Goal: Task Accomplishment & Management: Contribute content

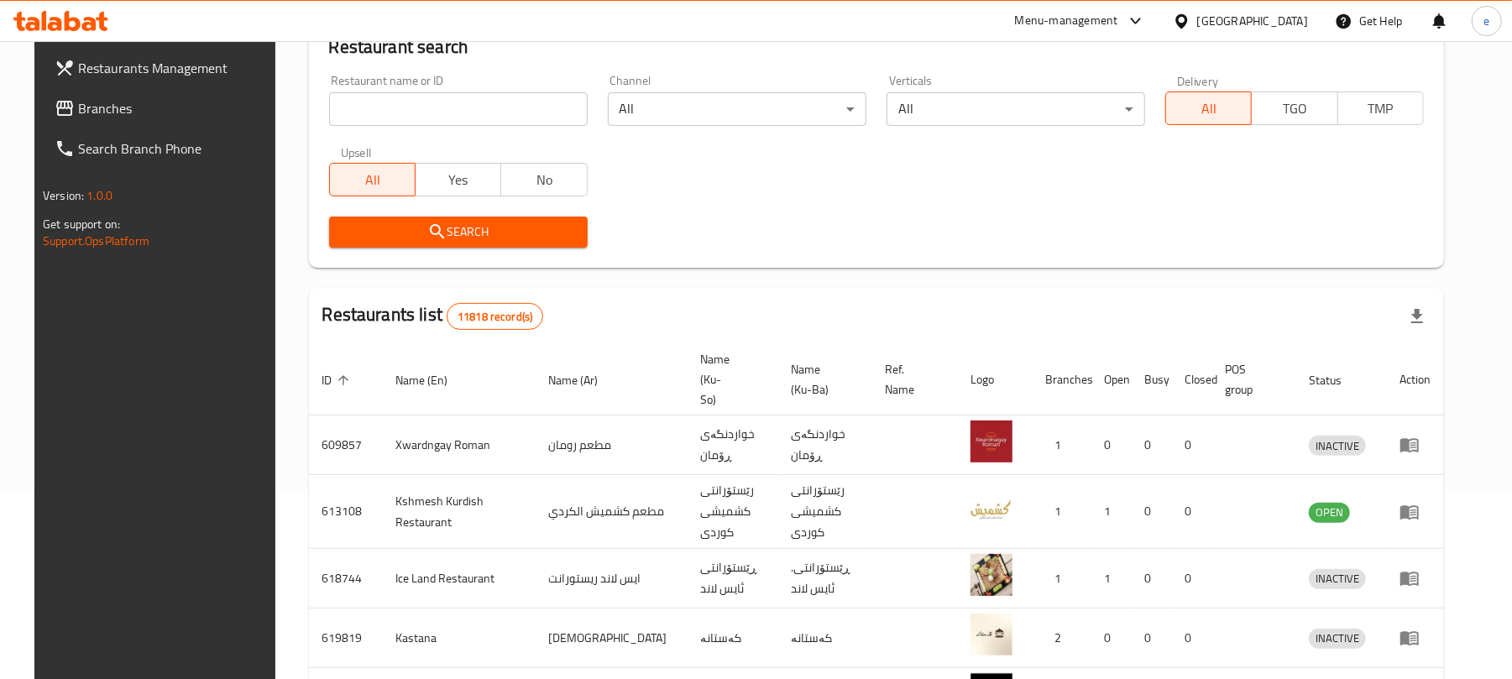
scroll to position [189, 0]
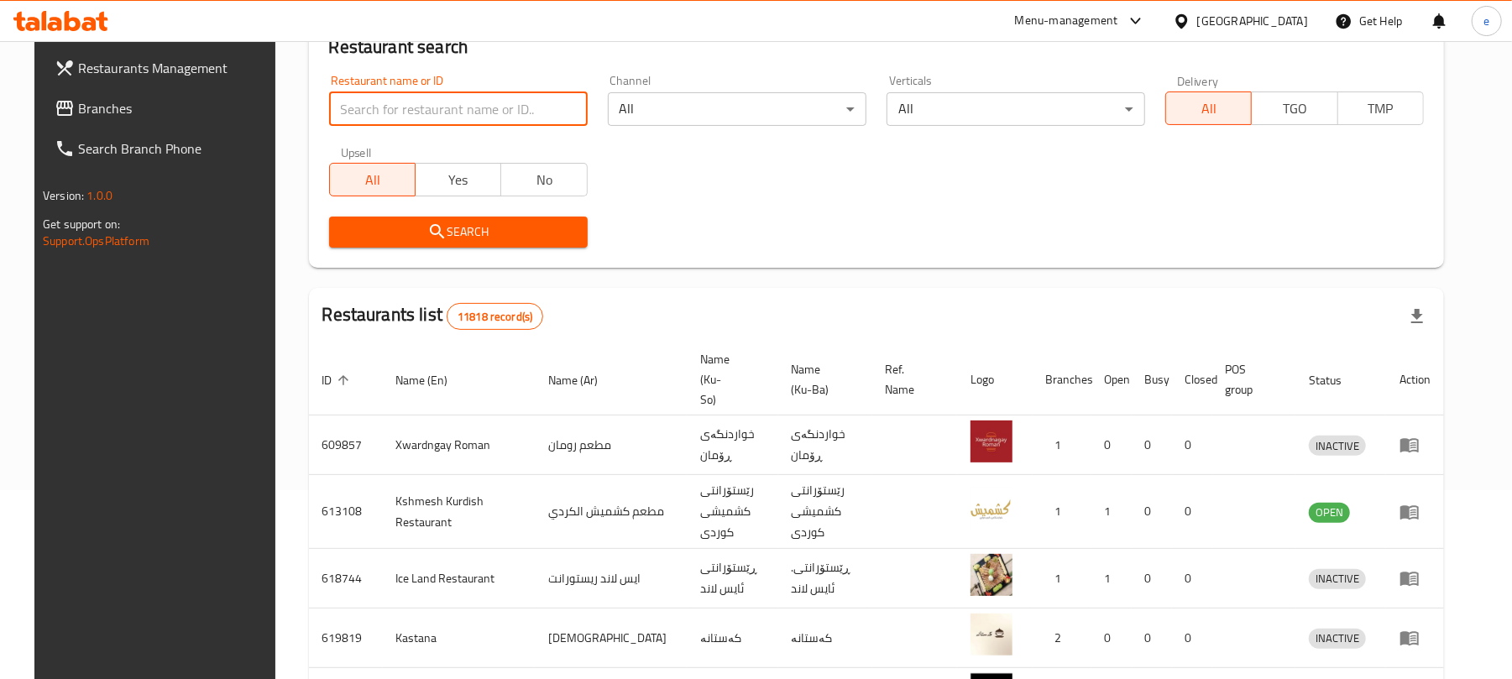
click at [445, 102] on input "search" at bounding box center [458, 109] width 259 height 34
paste input "689551"
type input "689551"
click button "Search" at bounding box center [458, 232] width 259 height 31
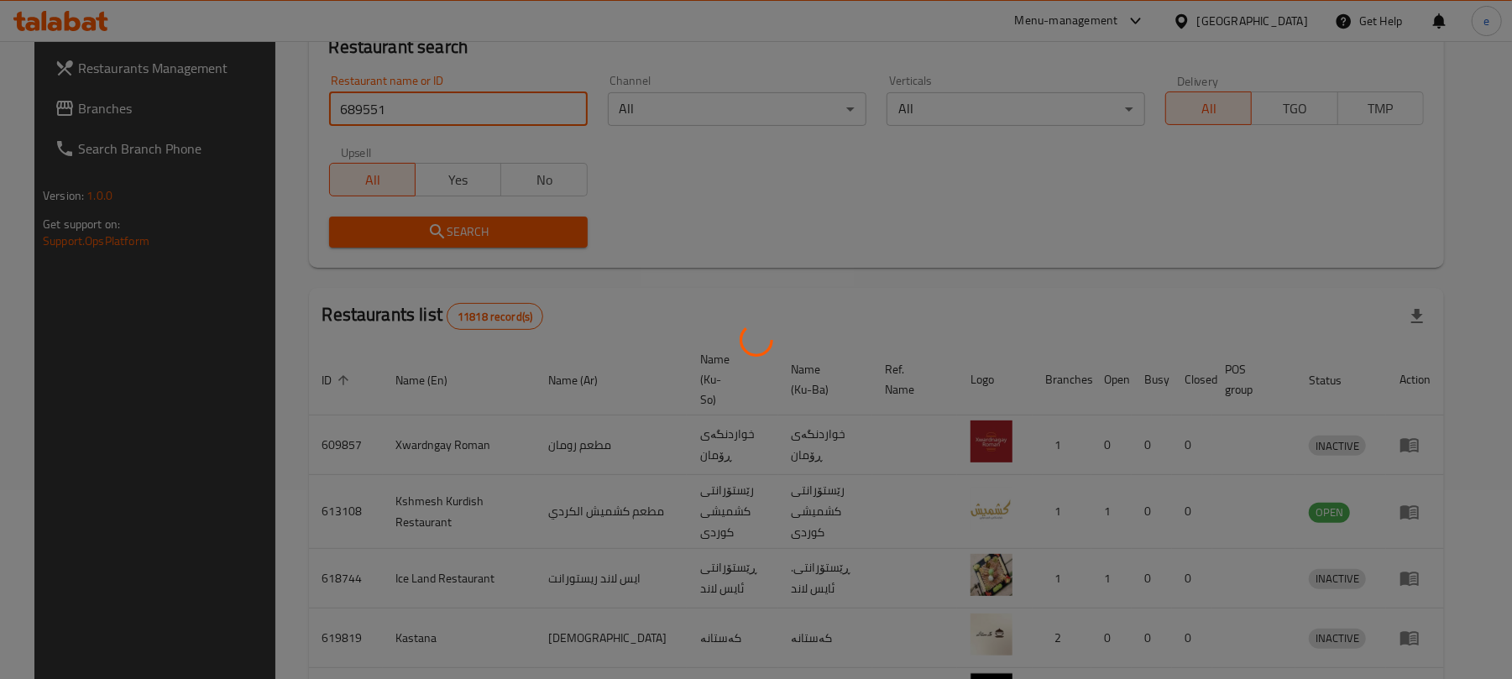
scroll to position [38, 0]
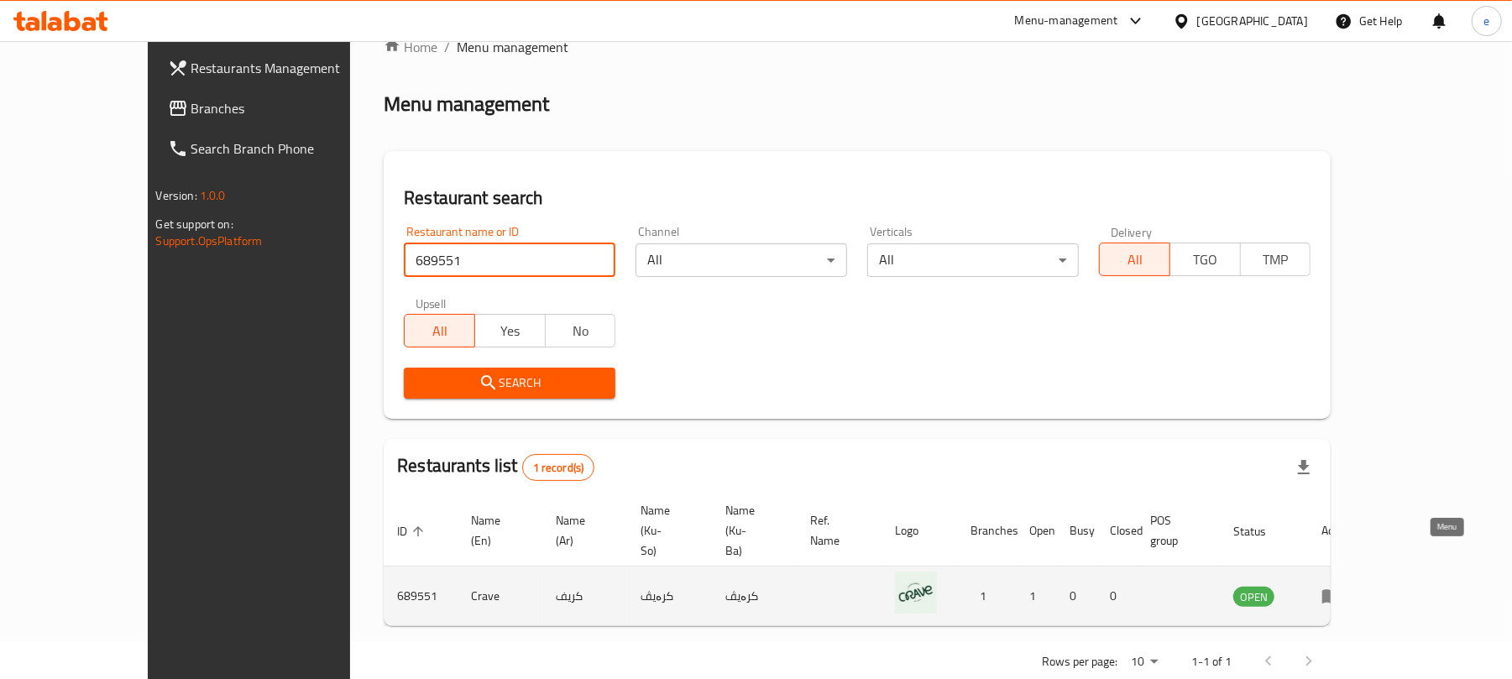
click at [1341, 586] on icon "enhanced table" at bounding box center [1331, 596] width 20 height 20
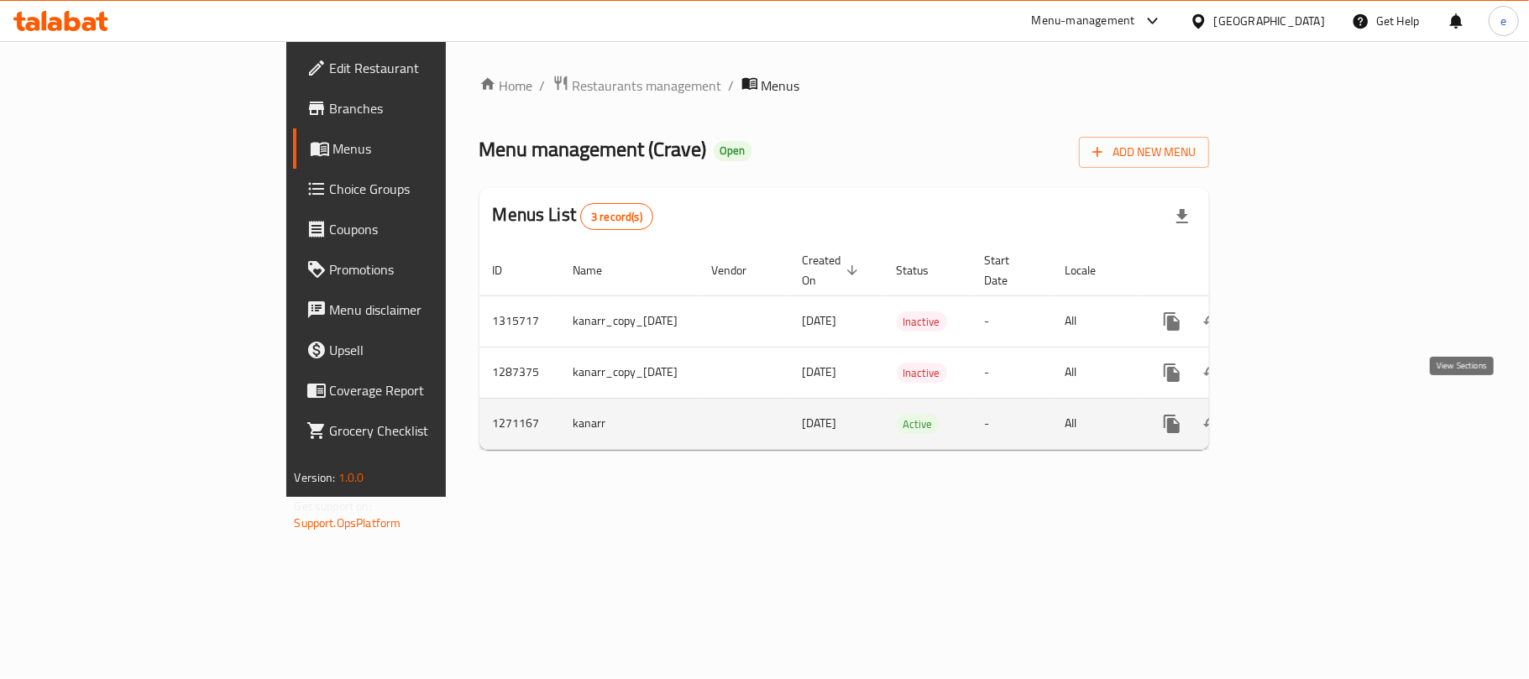
click at [1313, 404] on link "enhanced table" at bounding box center [1293, 424] width 40 height 40
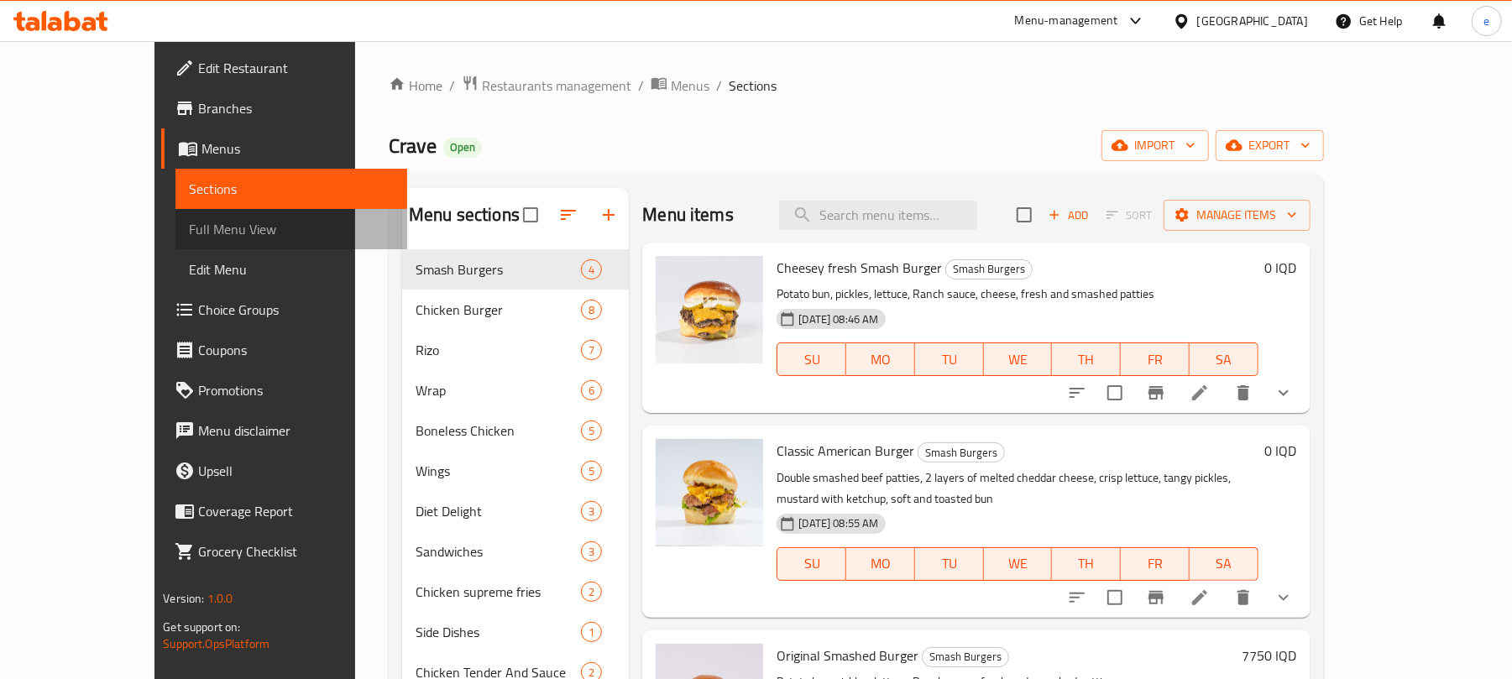
click at [189, 233] on span "Full Menu View" at bounding box center [291, 229] width 205 height 20
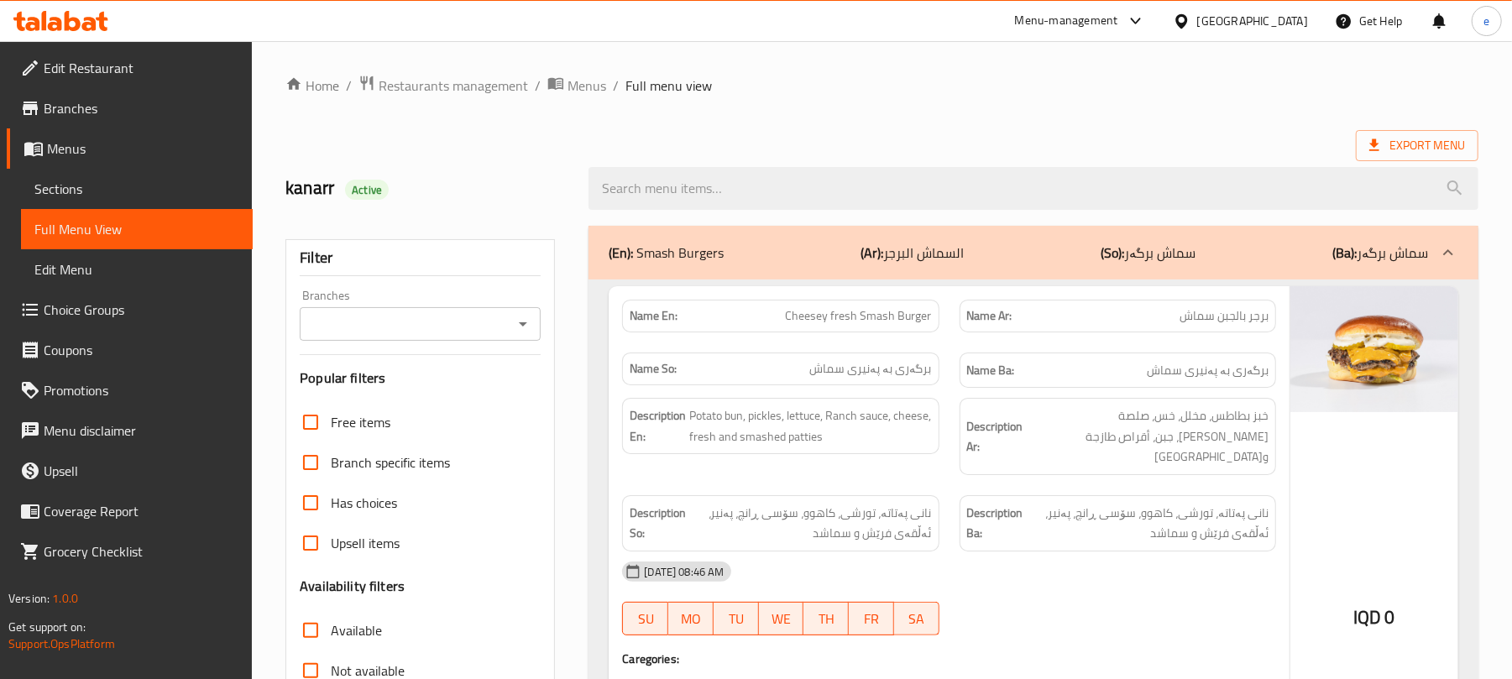
click at [529, 331] on icon "Open" at bounding box center [523, 324] width 20 height 20
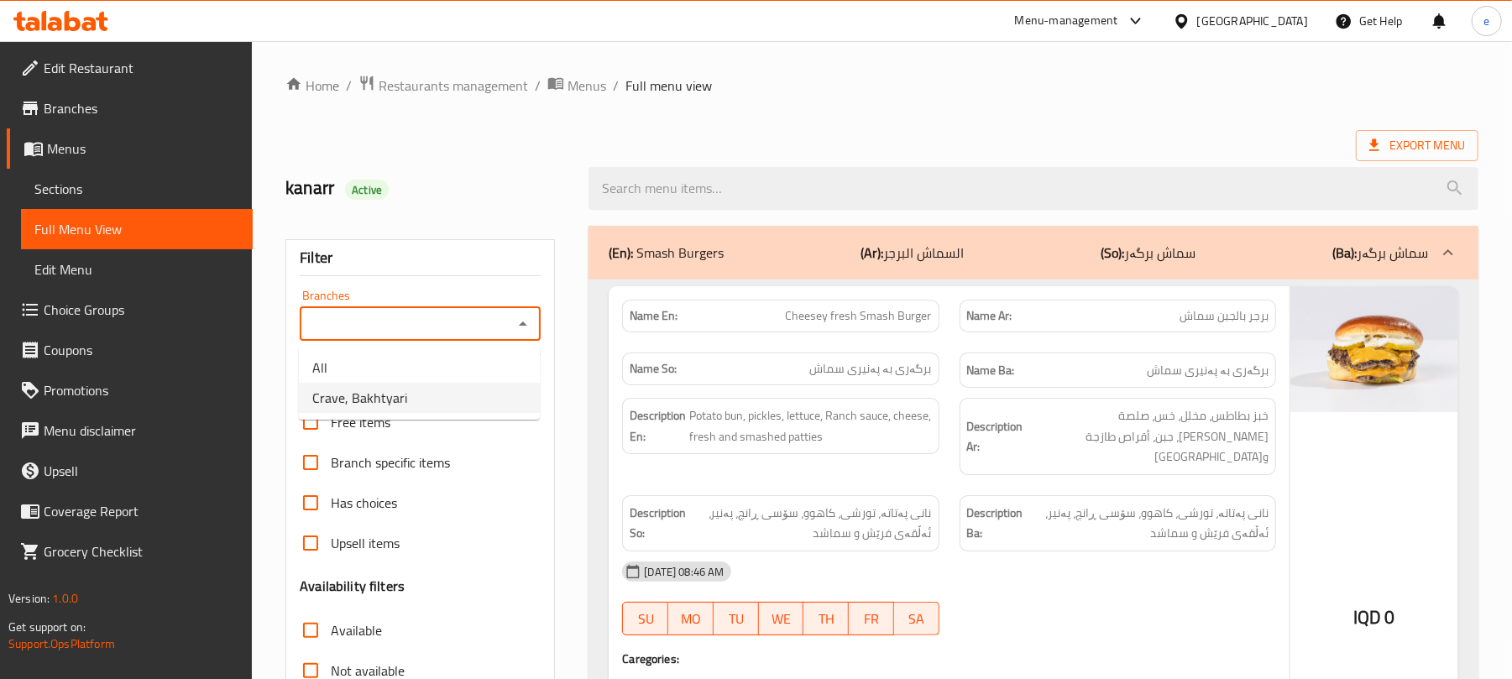
click at [437, 393] on li "Crave, Bakhtyari" at bounding box center [419, 398] width 241 height 30
type input "Crave, Bakhtyari"
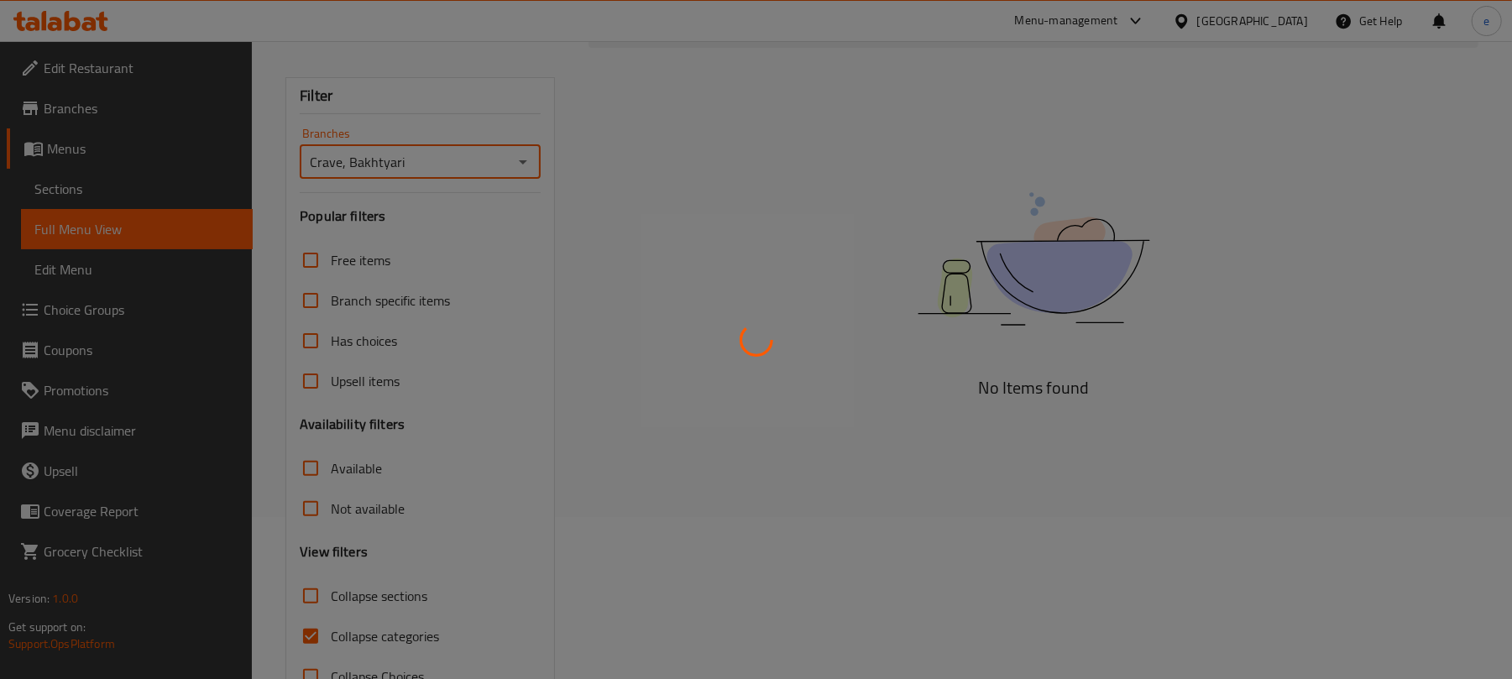
scroll to position [216, 0]
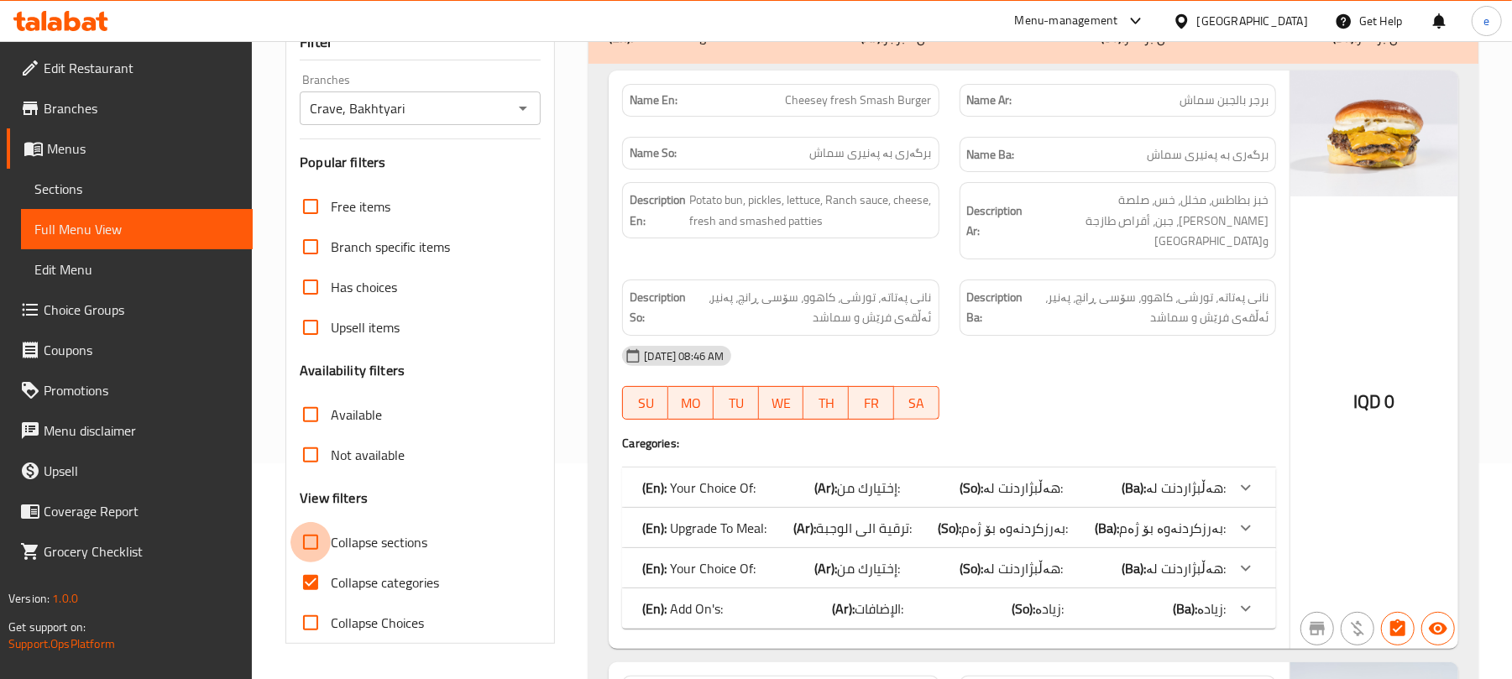
click at [313, 539] on input "Collapse sections" at bounding box center [310, 542] width 40 height 40
checkbox input "true"
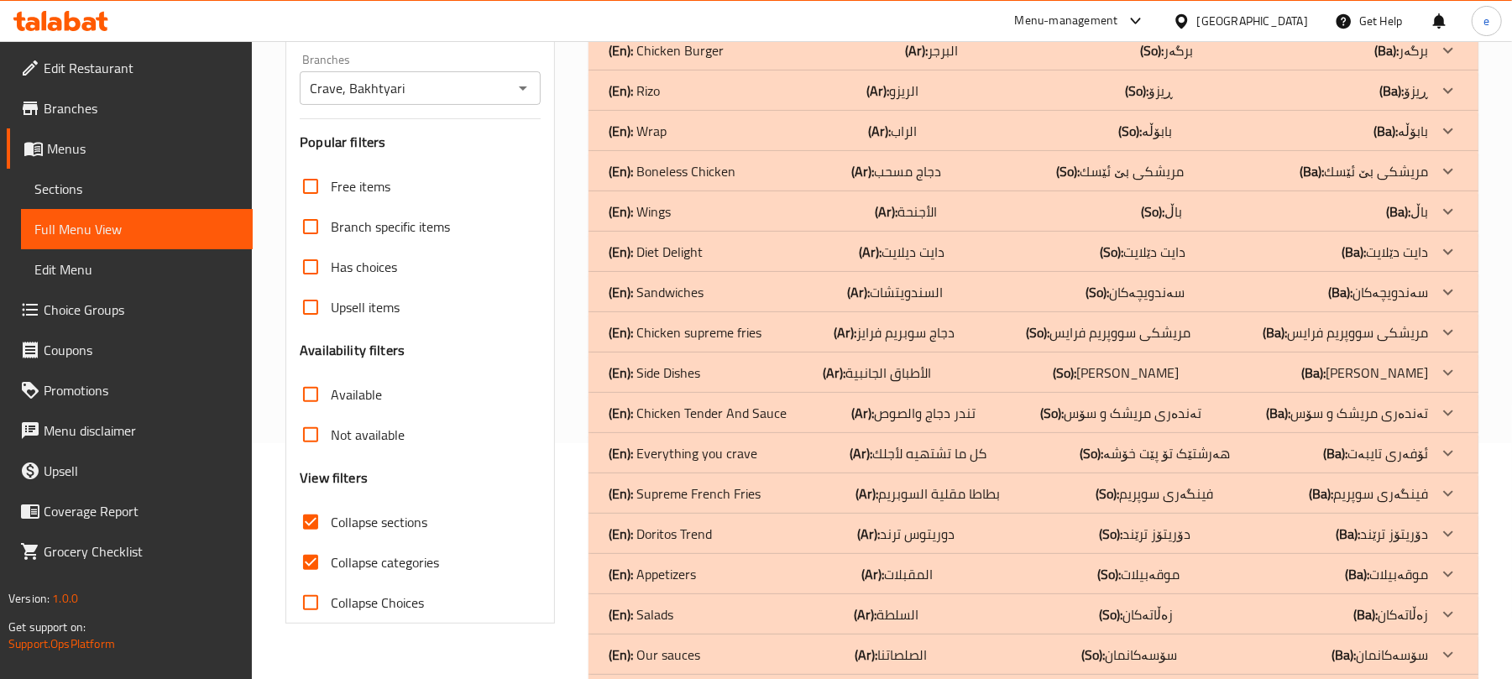
scroll to position [163, 0]
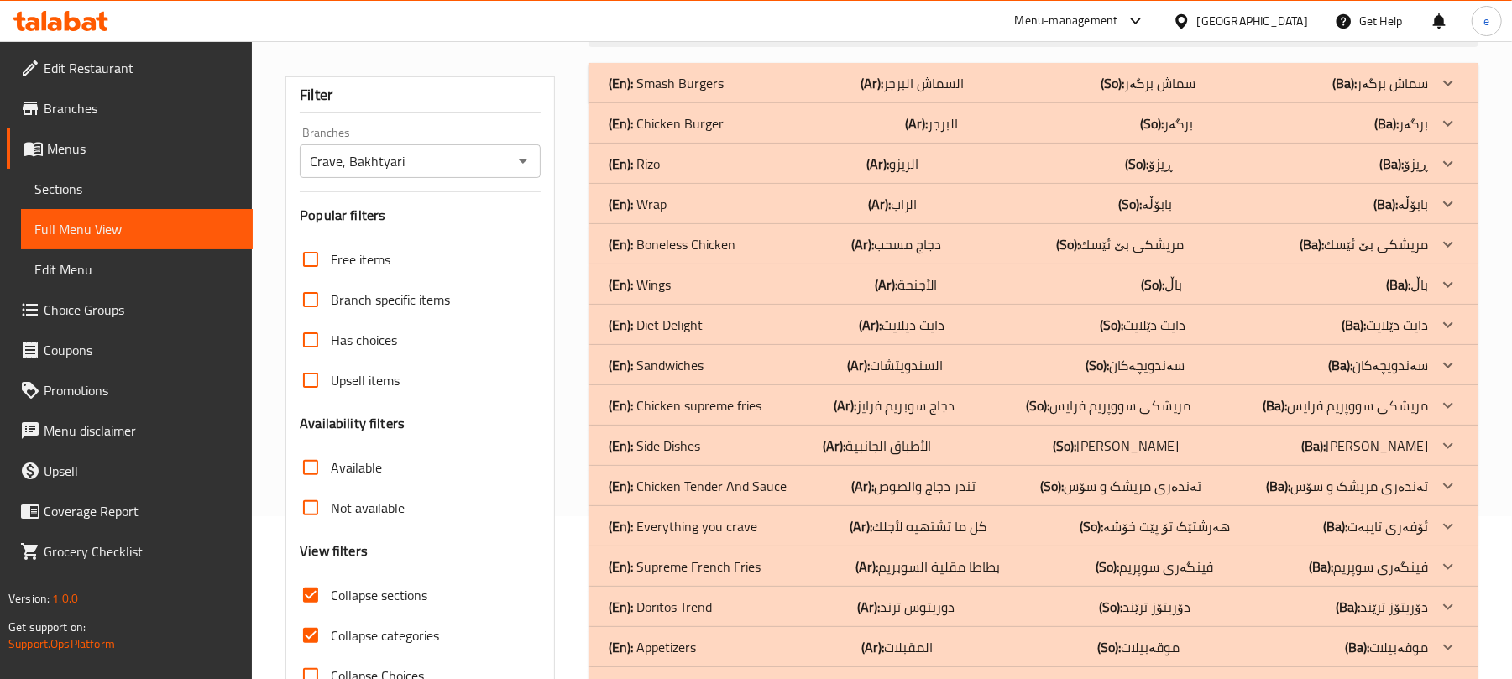
click at [791, 125] on div "(En): Chicken Burger (Ar): البرجر (So): برگەر (Ba): برگەر" at bounding box center [1018, 123] width 819 height 20
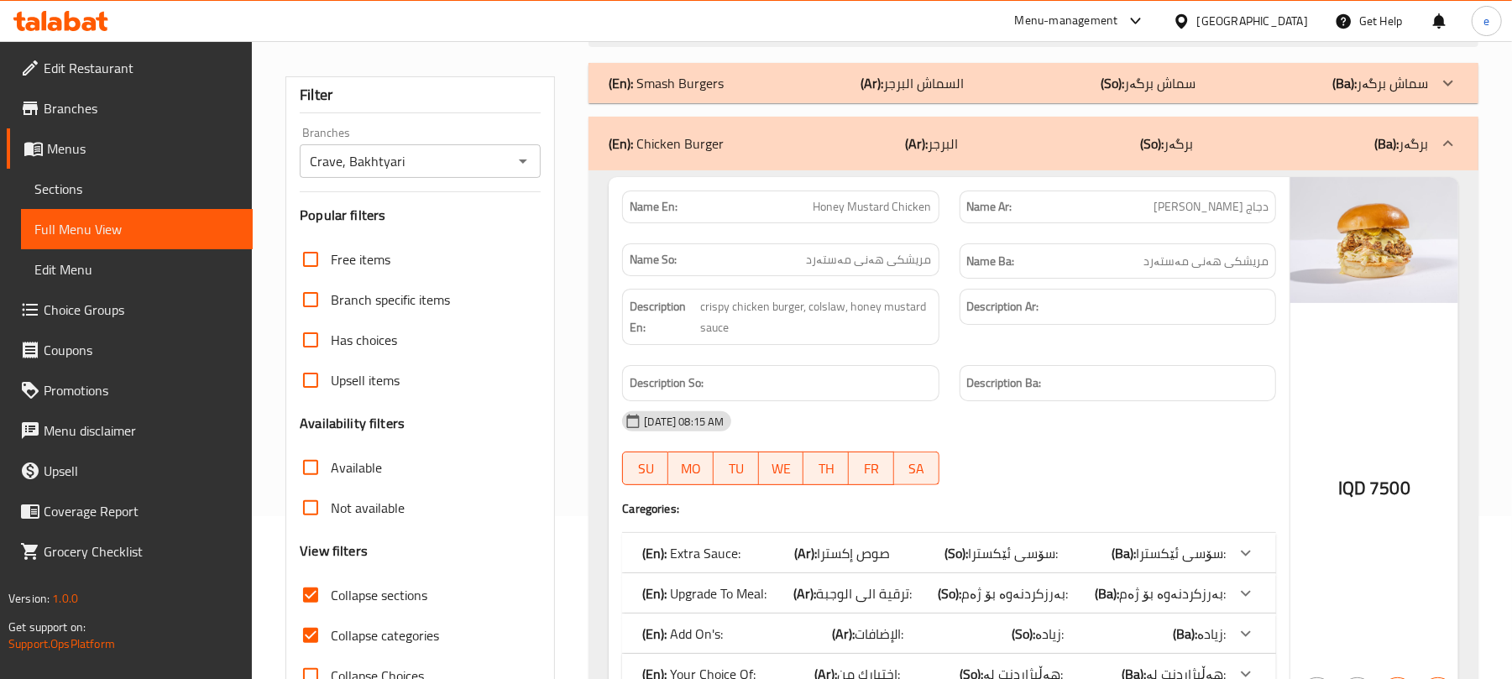
click at [787, 77] on div "(En): Smash Burgers (Ar): السماش البرجر (So): سماش برگەر (Ba): سماش برگەر" at bounding box center [1018, 83] width 819 height 20
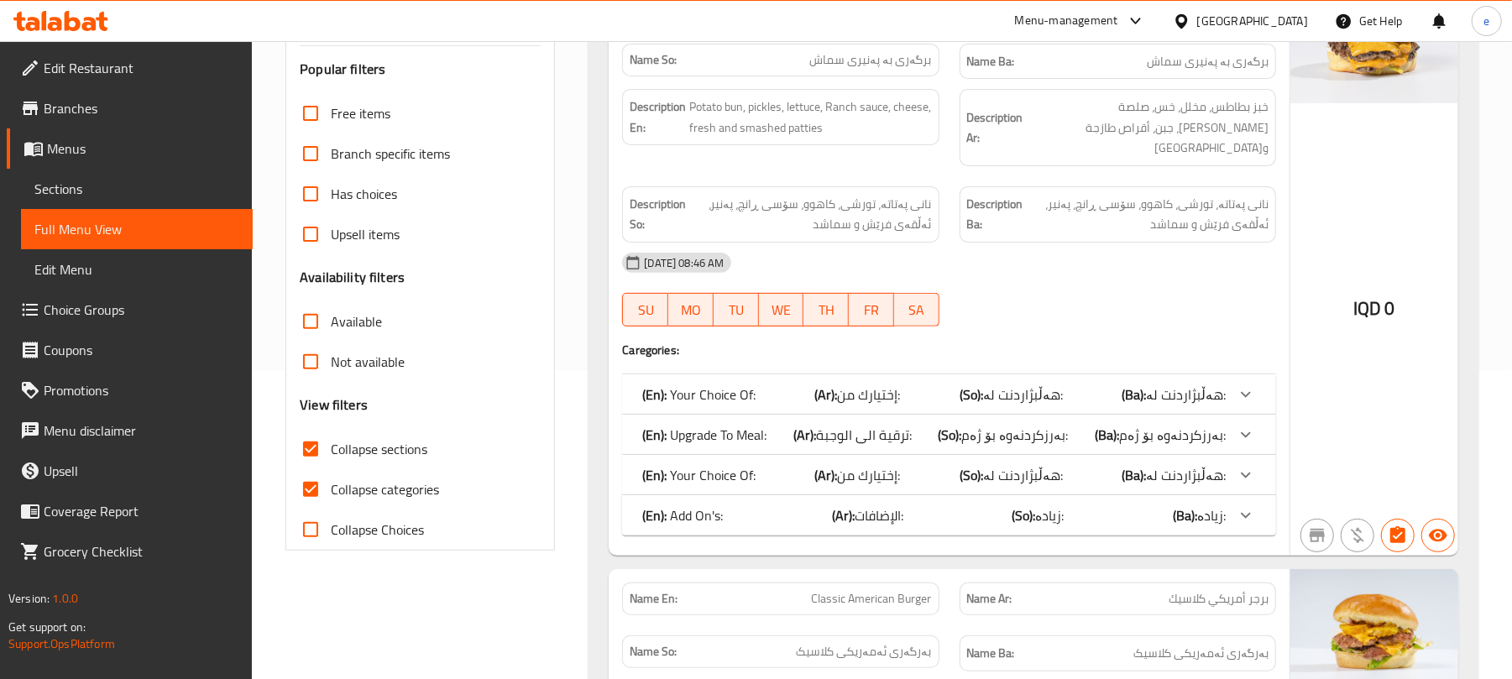
scroll to position [387, 0]
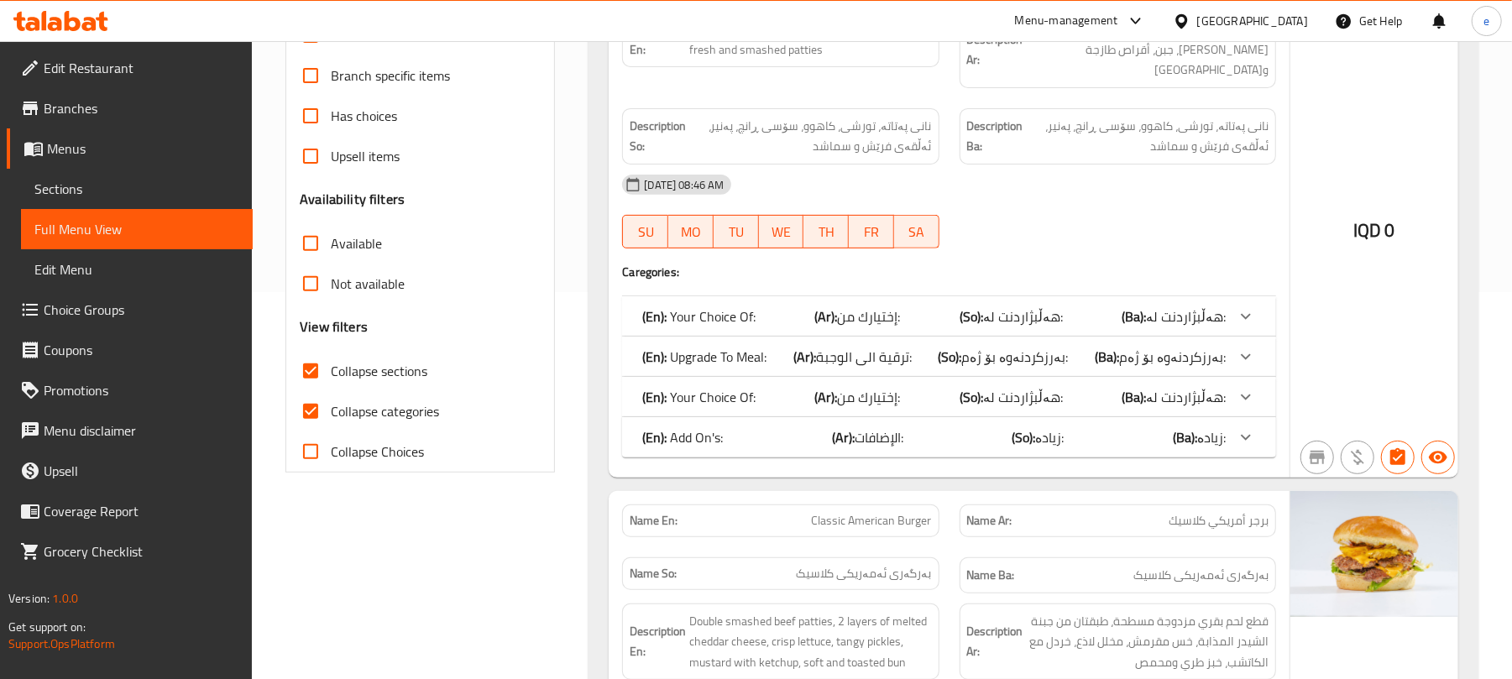
click at [937, 388] on div "(En): Your Choice Of: (Ar): إختيارك من: (So): هەڵبژاردنت لە: (Ba): هەڵبژاردنت ل…" at bounding box center [933, 397] width 583 height 20
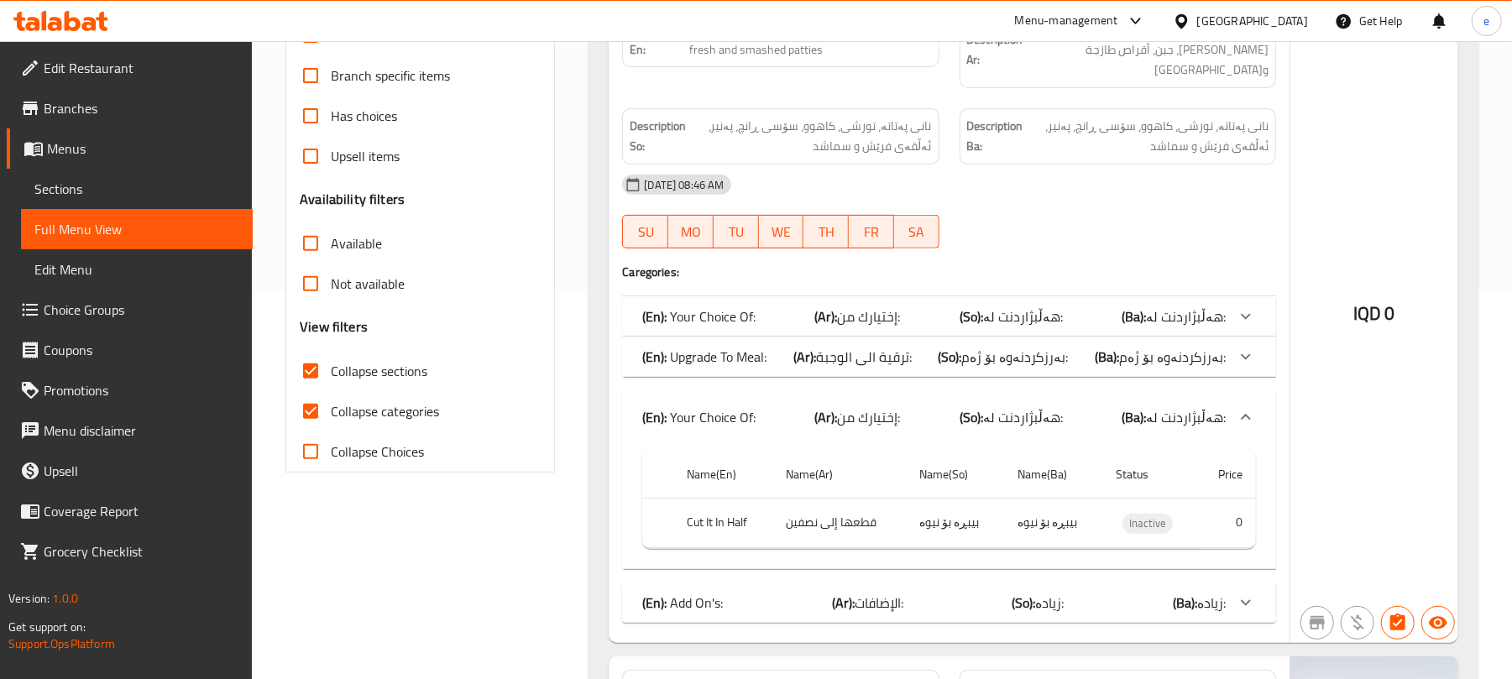
click at [938, 390] on div "(En): Your Choice Of: (Ar): إختيارك من: (So): هەڵبژاردنت لە: (Ba): هەڵبژاردنت ل…" at bounding box center [949, 417] width 654 height 54
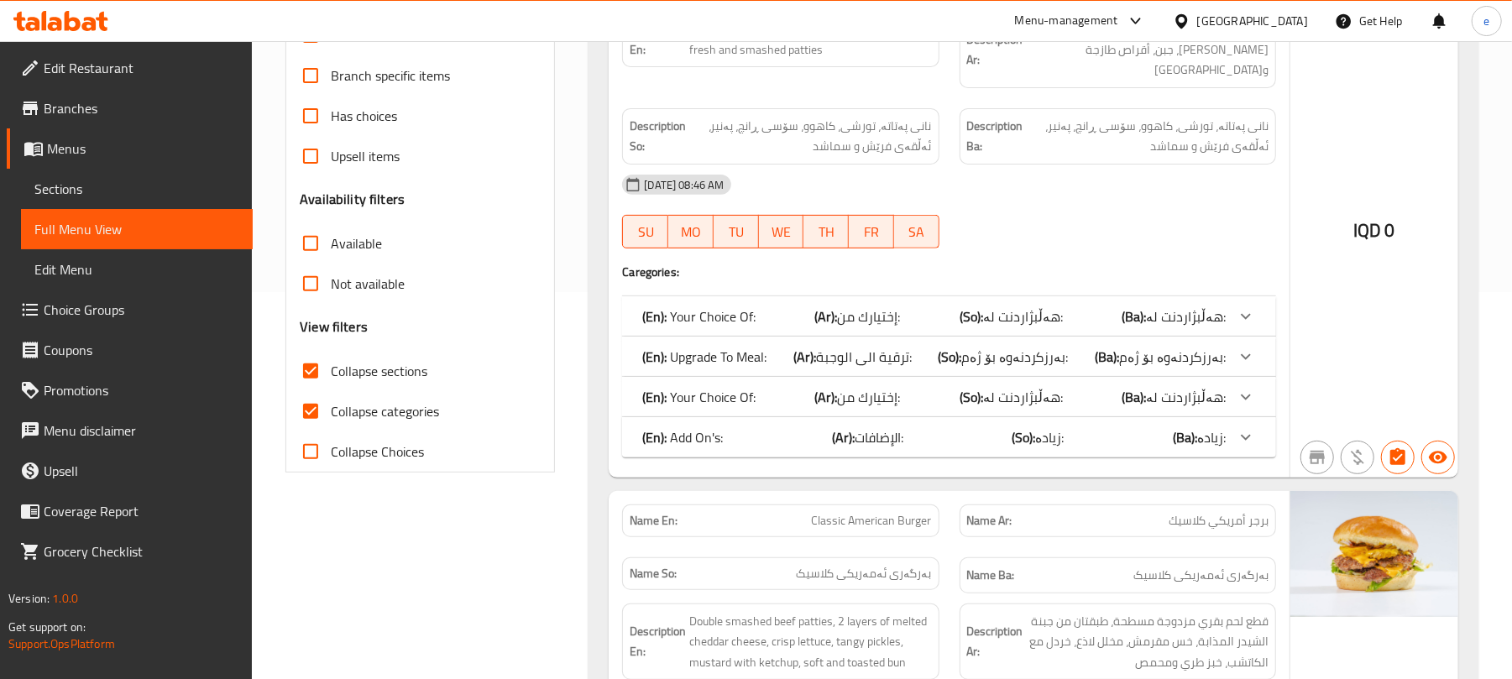
click at [958, 344] on b "(So):" at bounding box center [950, 356] width 24 height 25
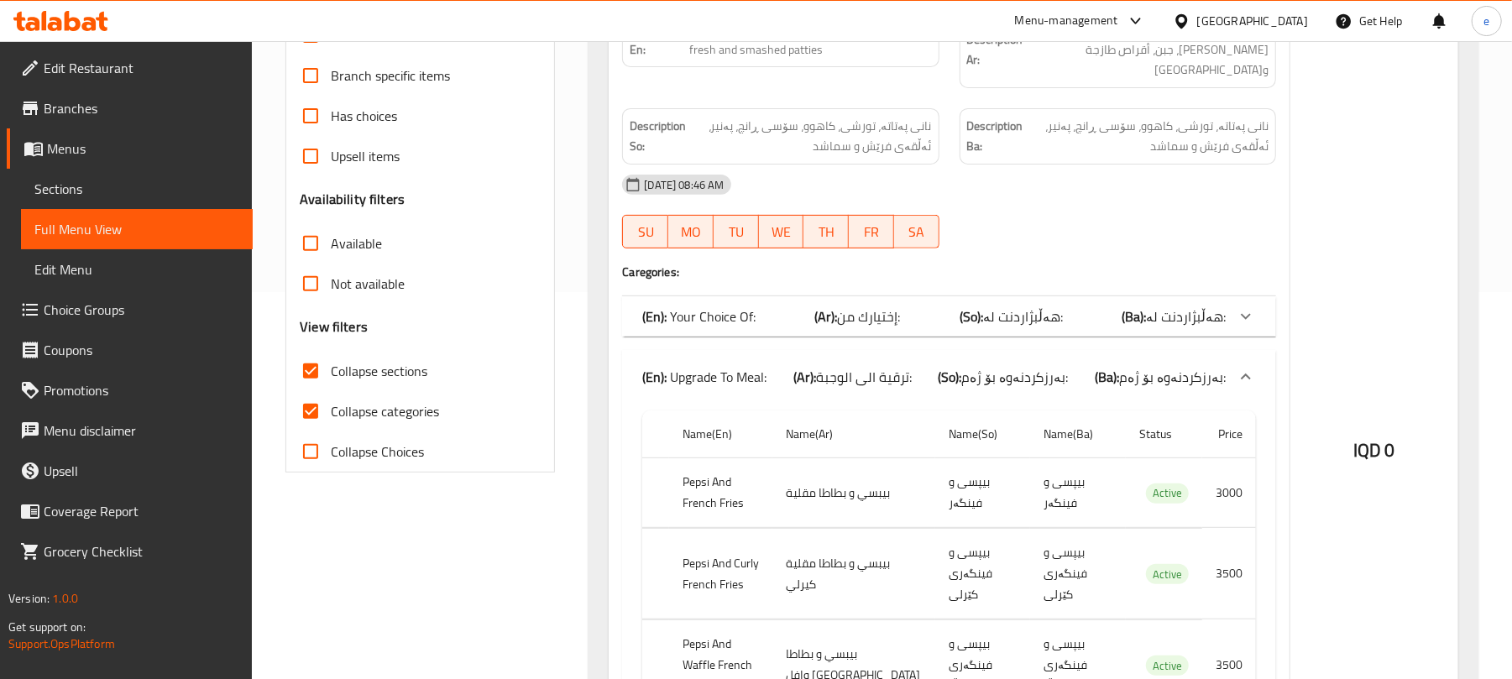
click at [958, 364] on b "(So):" at bounding box center [950, 376] width 24 height 25
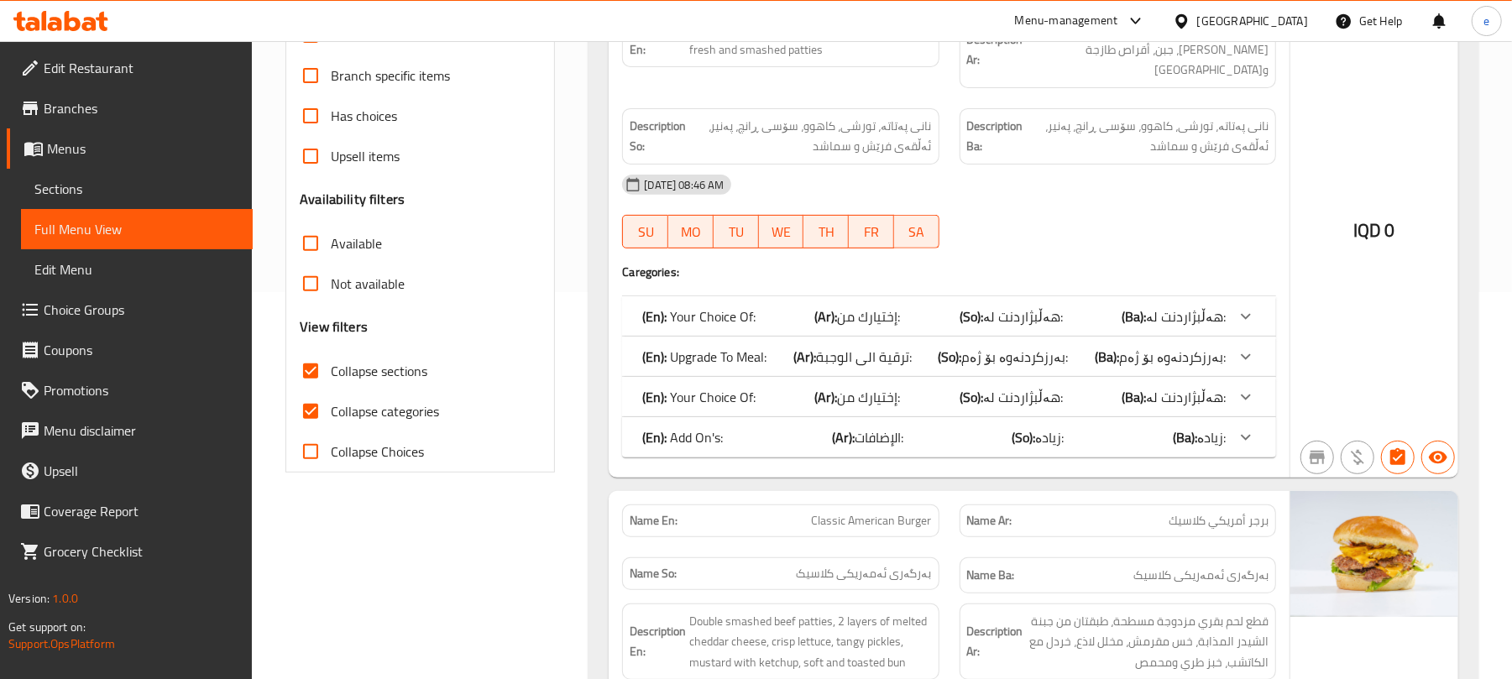
click at [962, 306] on div "(En): Your Choice Of: (Ar): إختيارك من: (So): هەڵبژاردنت لە: (Ba): هەڵبژاردنت ل…" at bounding box center [933, 316] width 583 height 20
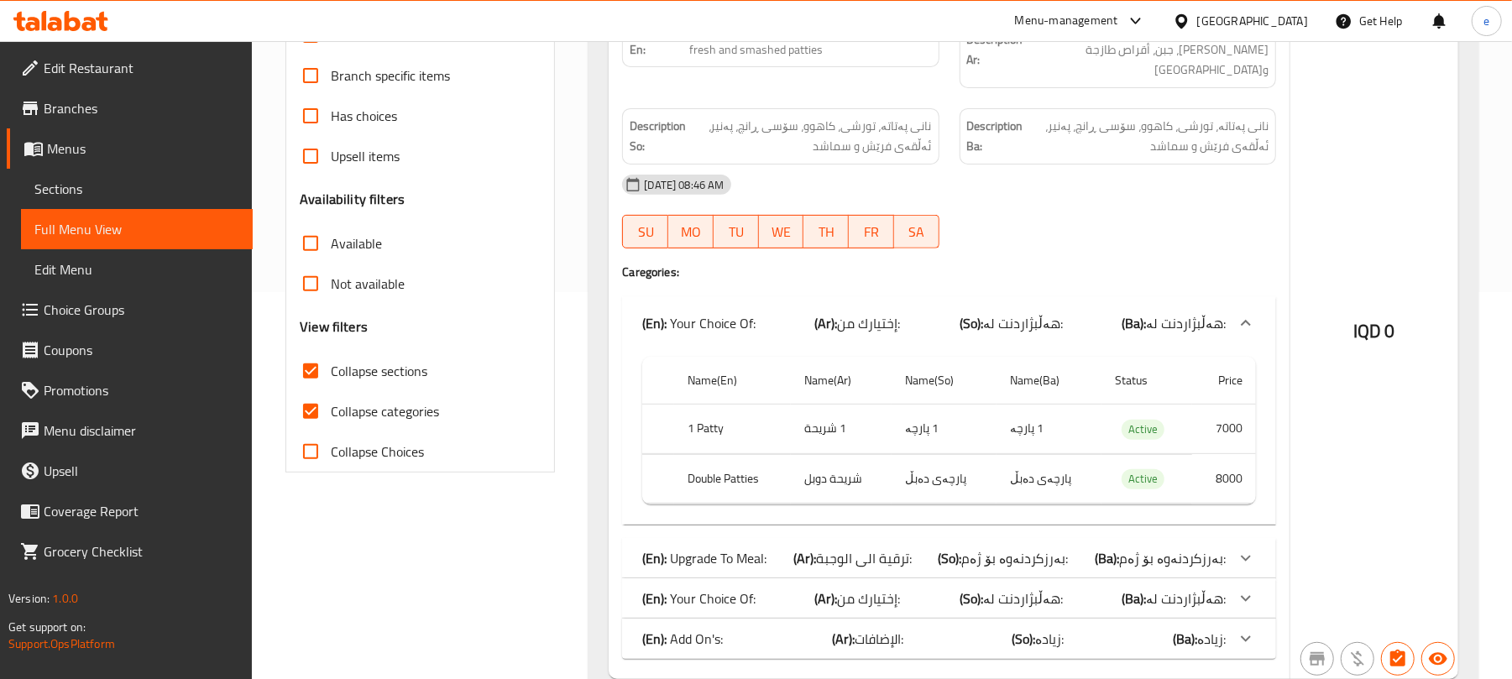
click at [962, 313] on div "(En): Your Choice Of: (Ar): إختيارك من: (So): هەڵبژاردنت لە: (Ba): هەڵبژاردنت ل…" at bounding box center [933, 323] width 583 height 20
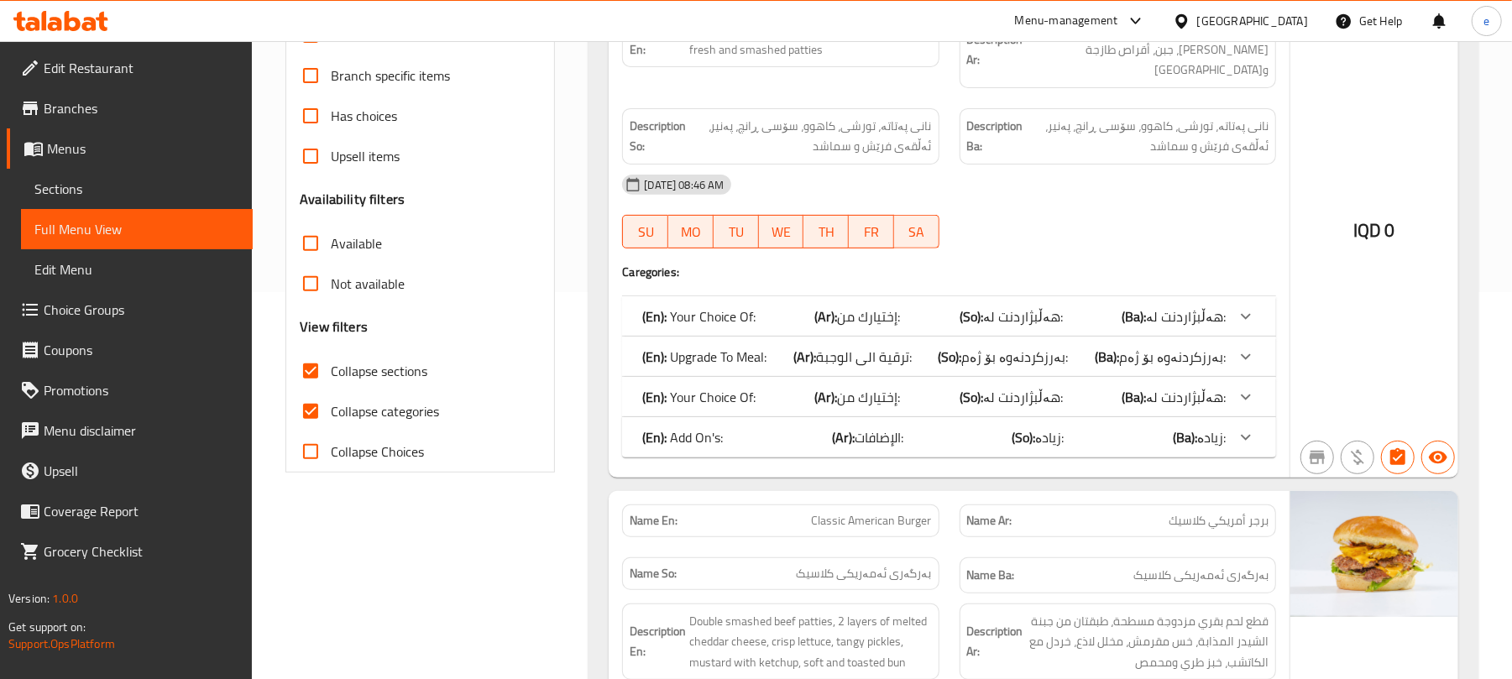
click at [960, 428] on div "(En): Add On's: (Ar): الإضافات: (So): زیادە: (Ba): زیادە:" at bounding box center [933, 437] width 583 height 20
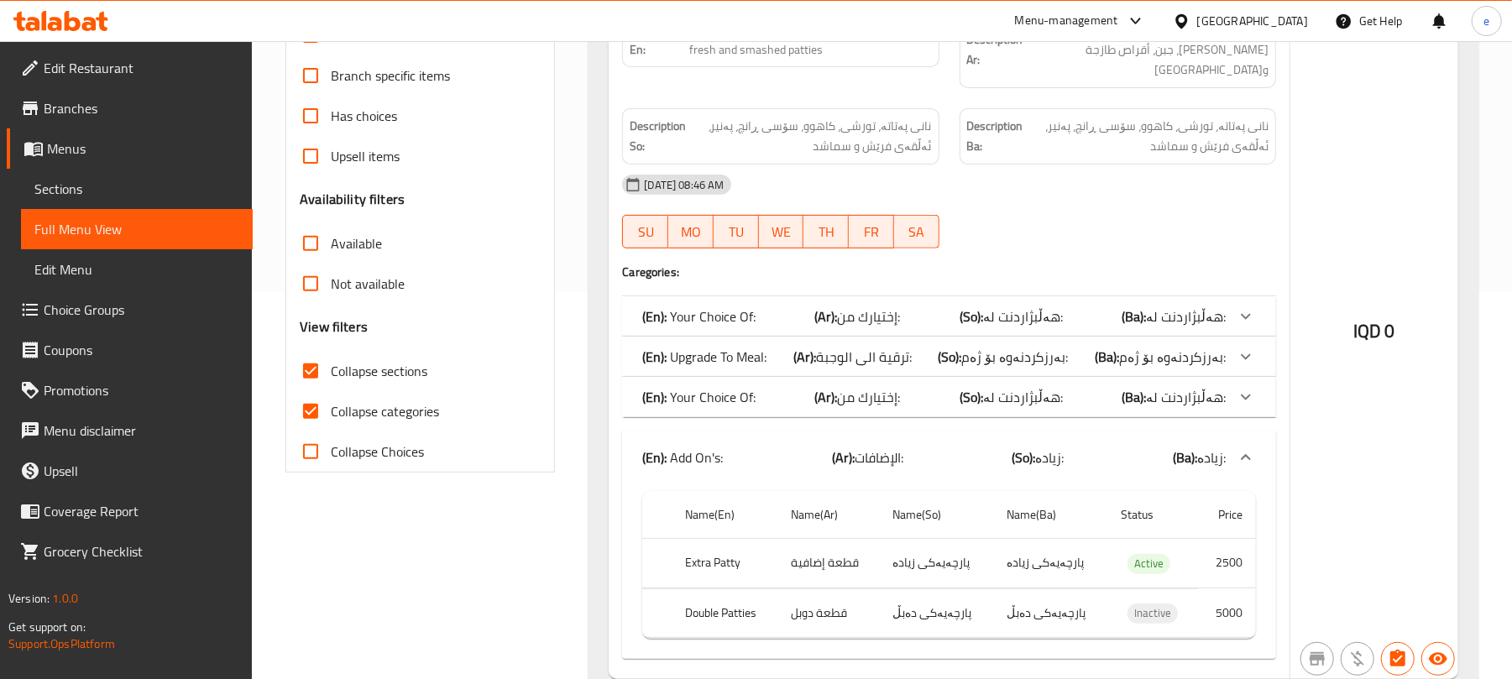
click at [960, 431] on div "(En): Add On's: (Ar): الإضافات: (So): زیادە: (Ba): زیادە:" at bounding box center [949, 458] width 654 height 54
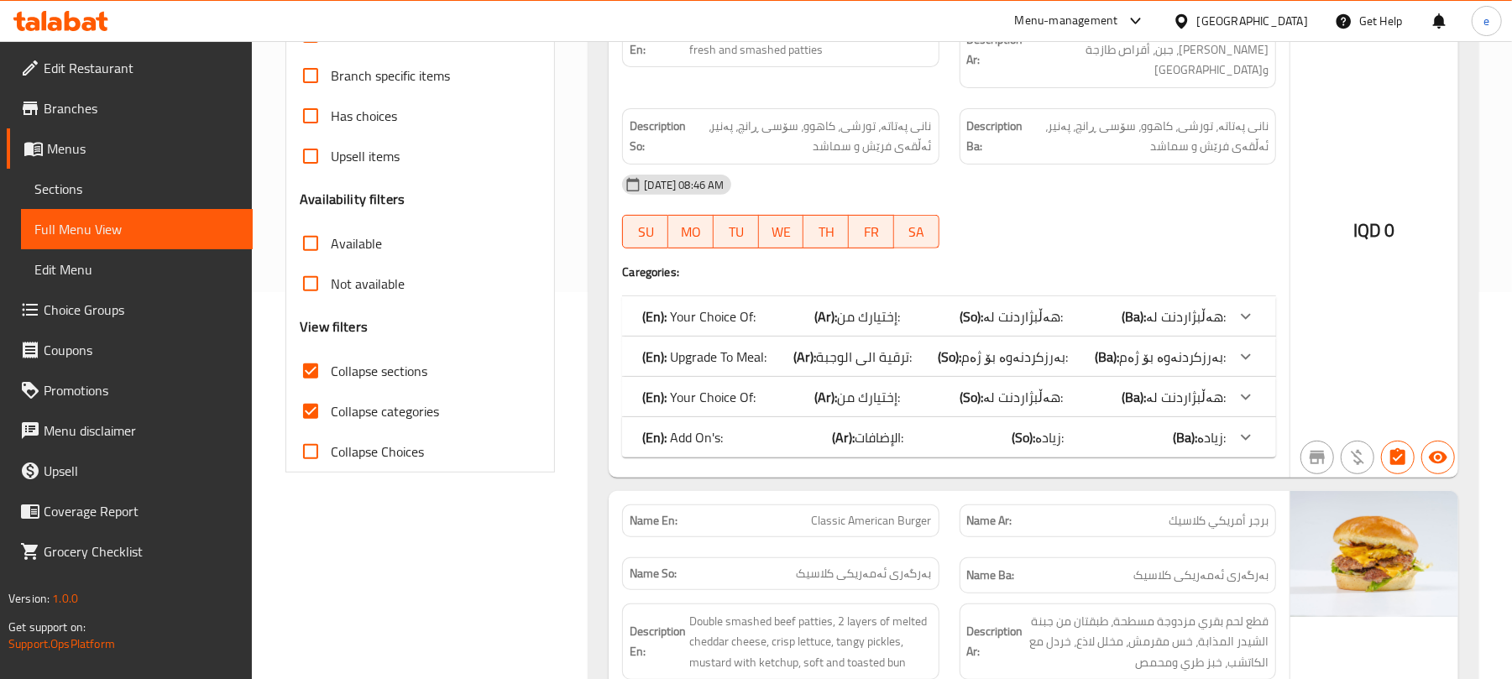
scroll to position [163, 0]
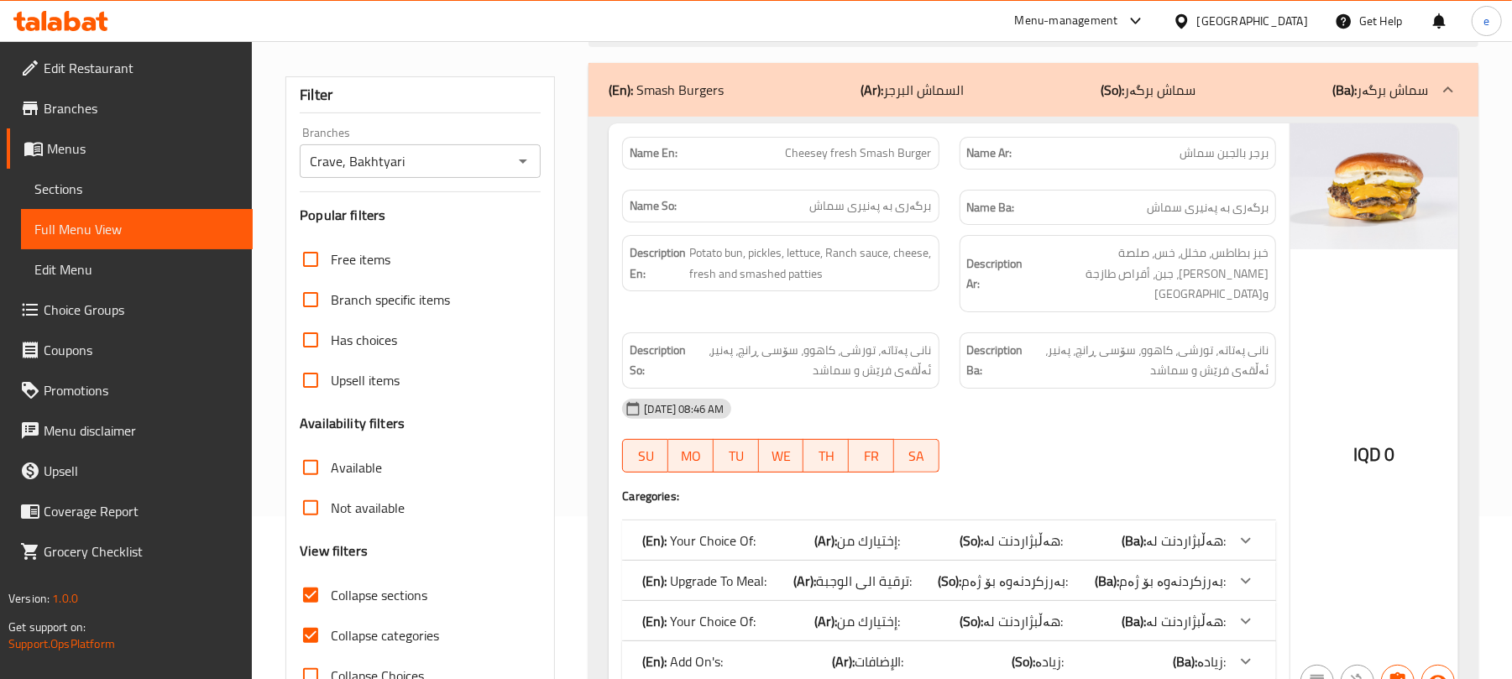
click at [959, 531] on div "(En): Your Choice Of: (Ar): إختيارك من: (So): هەڵبژاردنت لە: (Ba): هەڵبژاردنت ل…" at bounding box center [933, 541] width 583 height 20
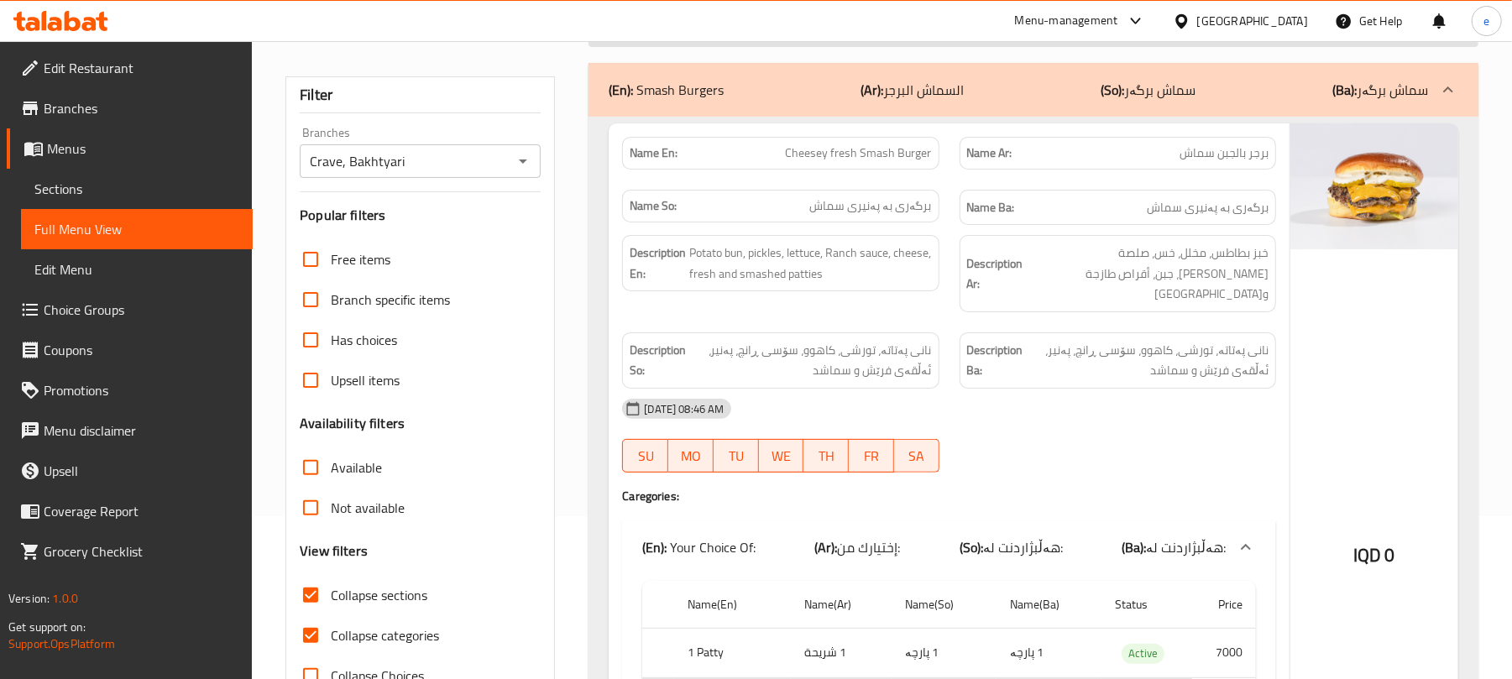
scroll to position [0, 0]
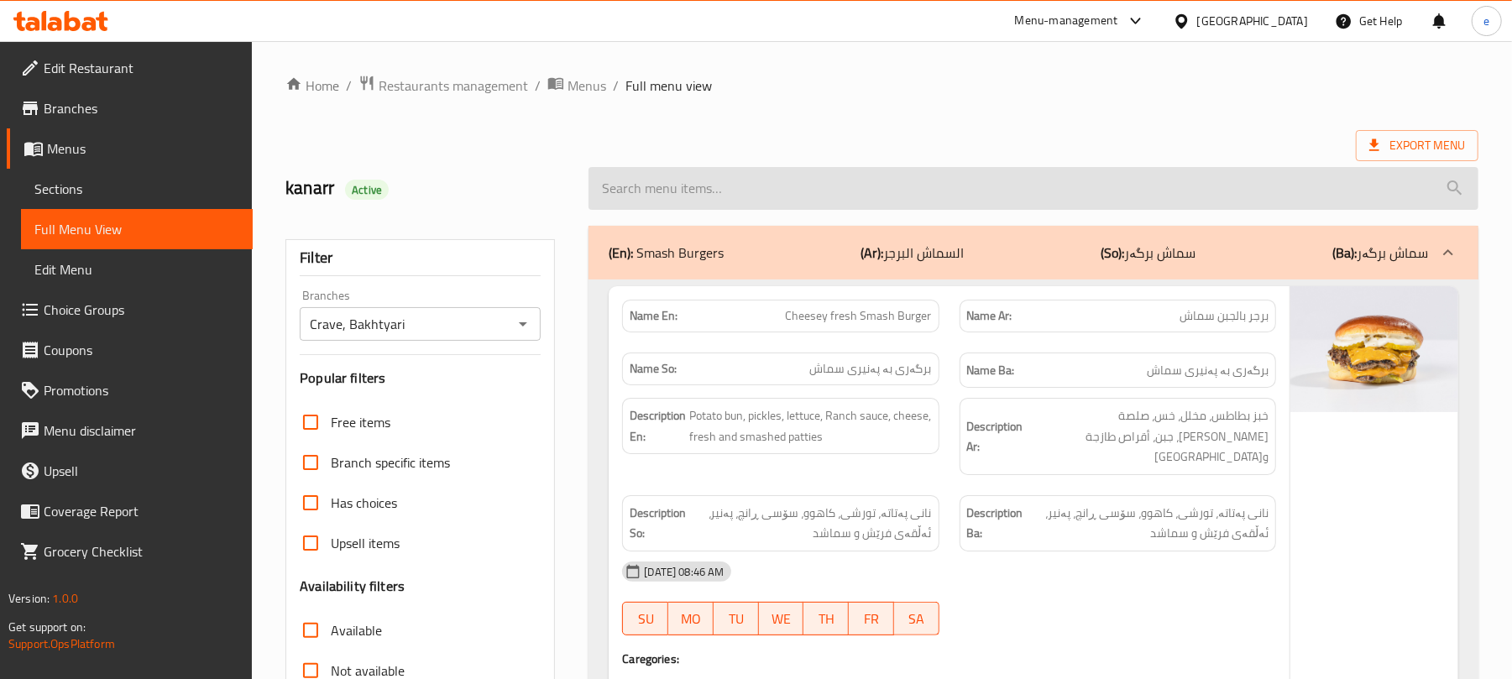
click at [722, 182] on input "search" at bounding box center [1033, 188] width 890 height 43
paste input "Original smashed burger"
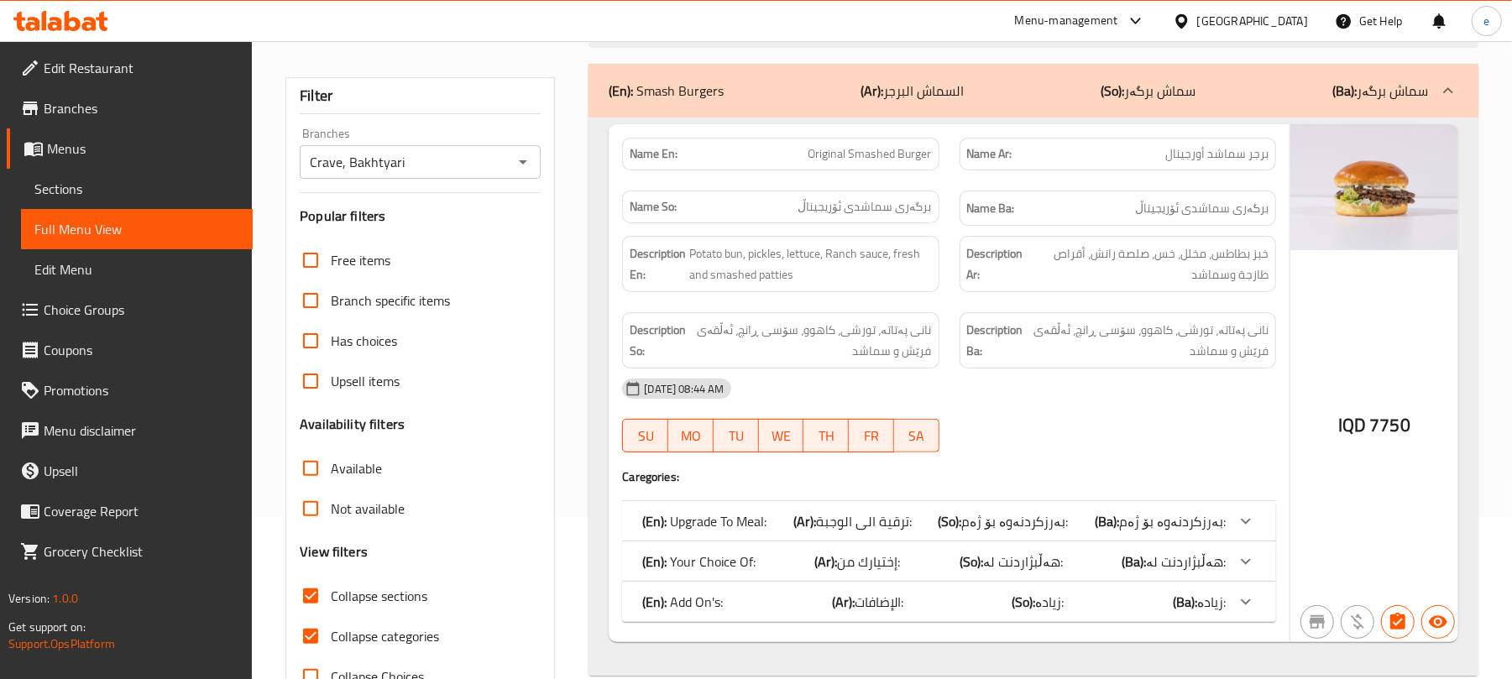
scroll to position [216, 0]
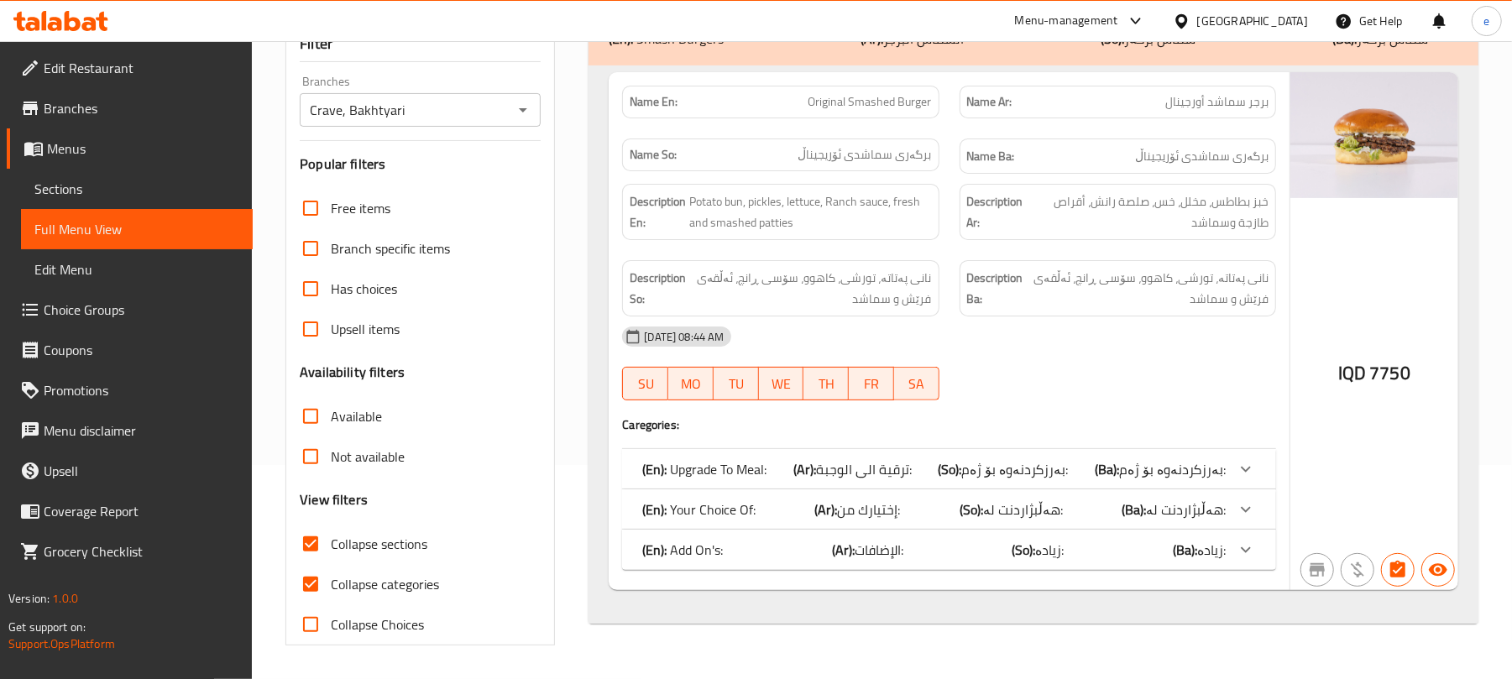
type input "Original smashed burger"
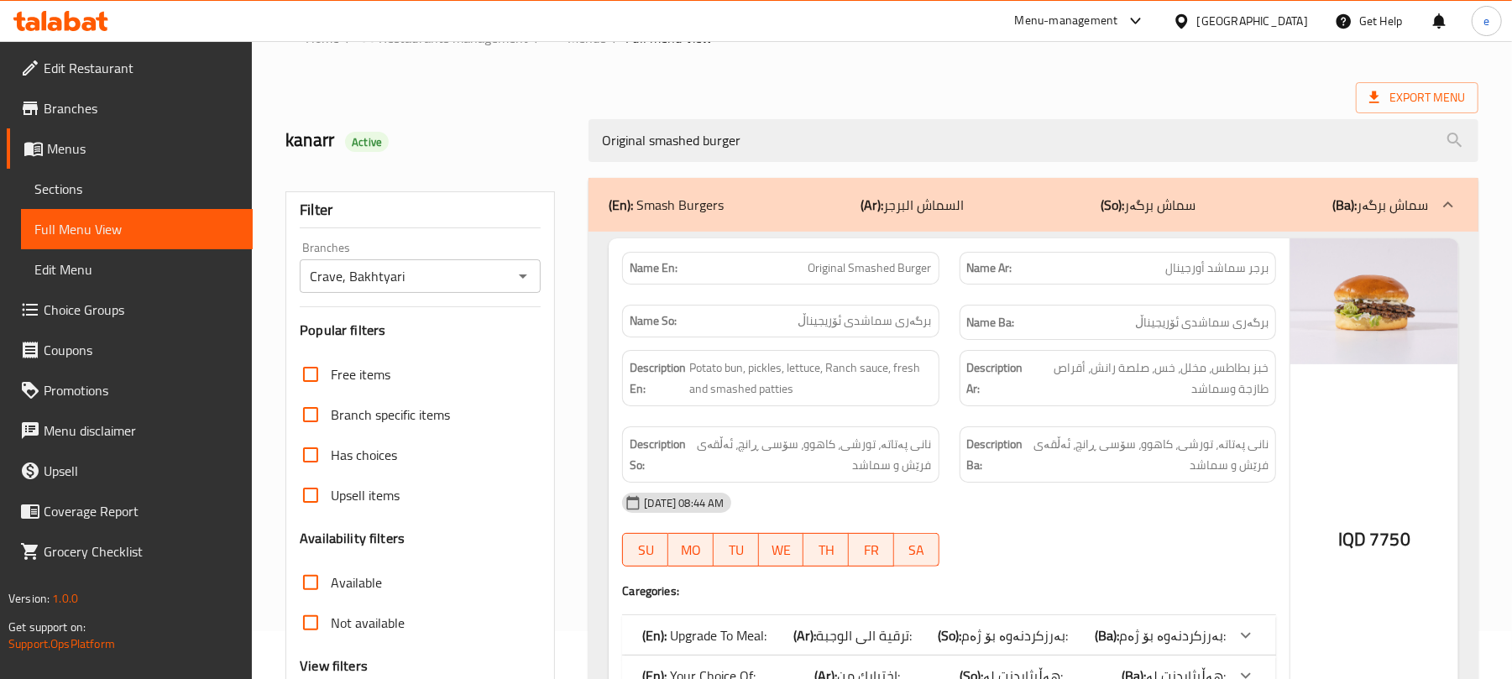
scroll to position [0, 0]
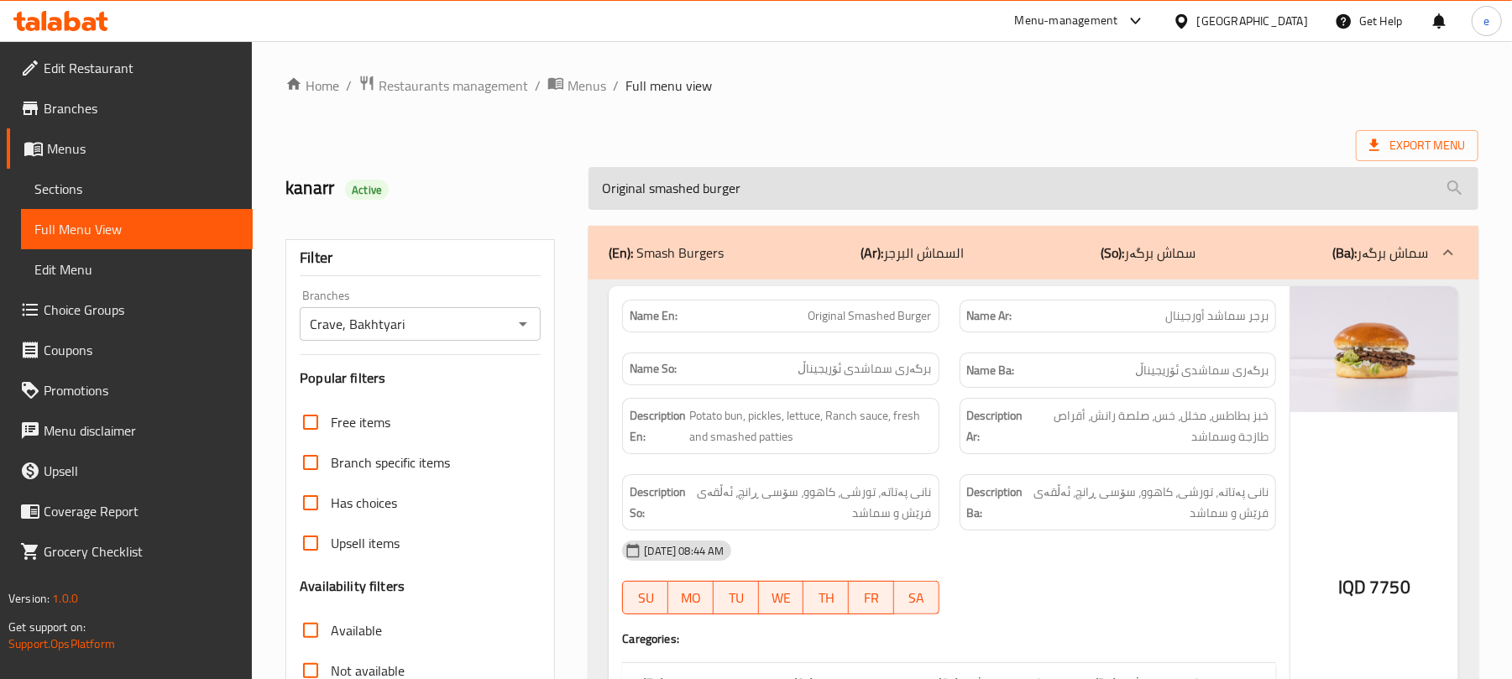
click at [720, 196] on input "Original smashed burger" at bounding box center [1033, 188] width 890 height 43
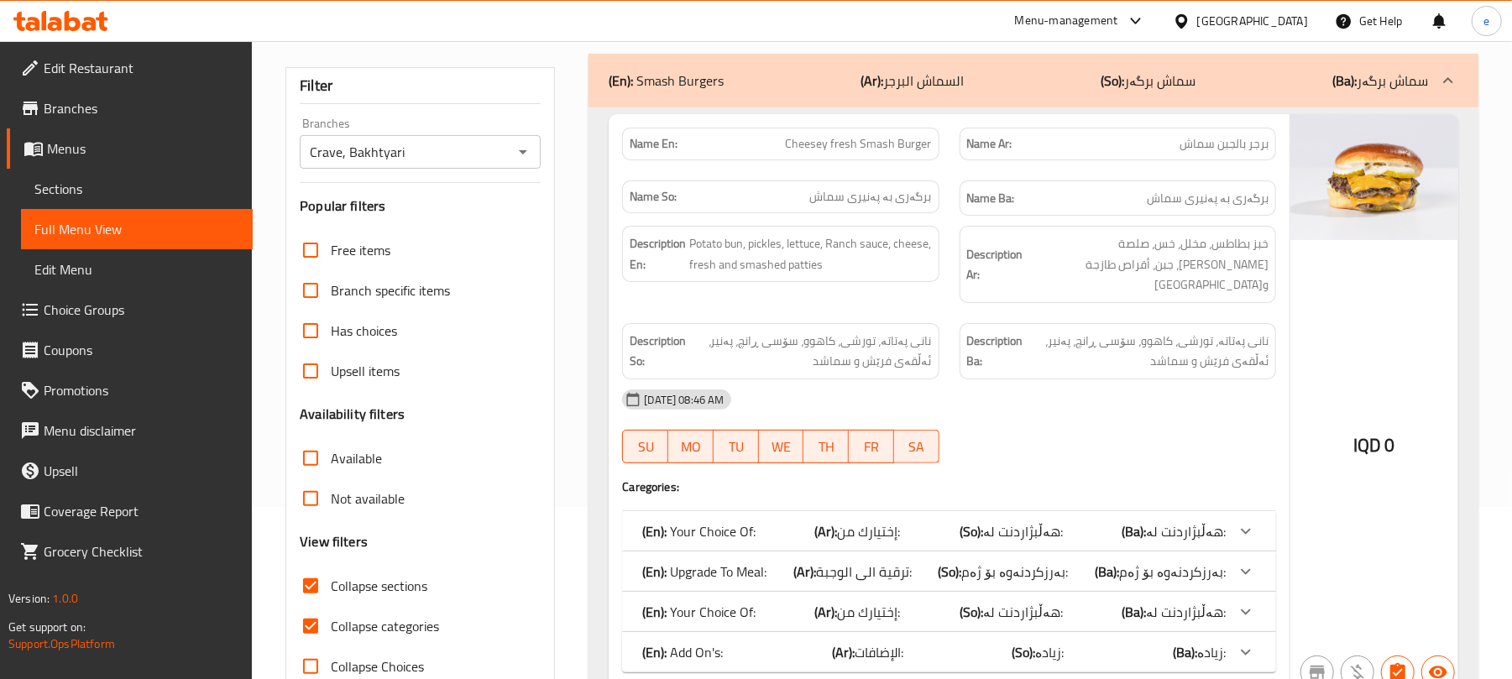
scroll to position [223, 0]
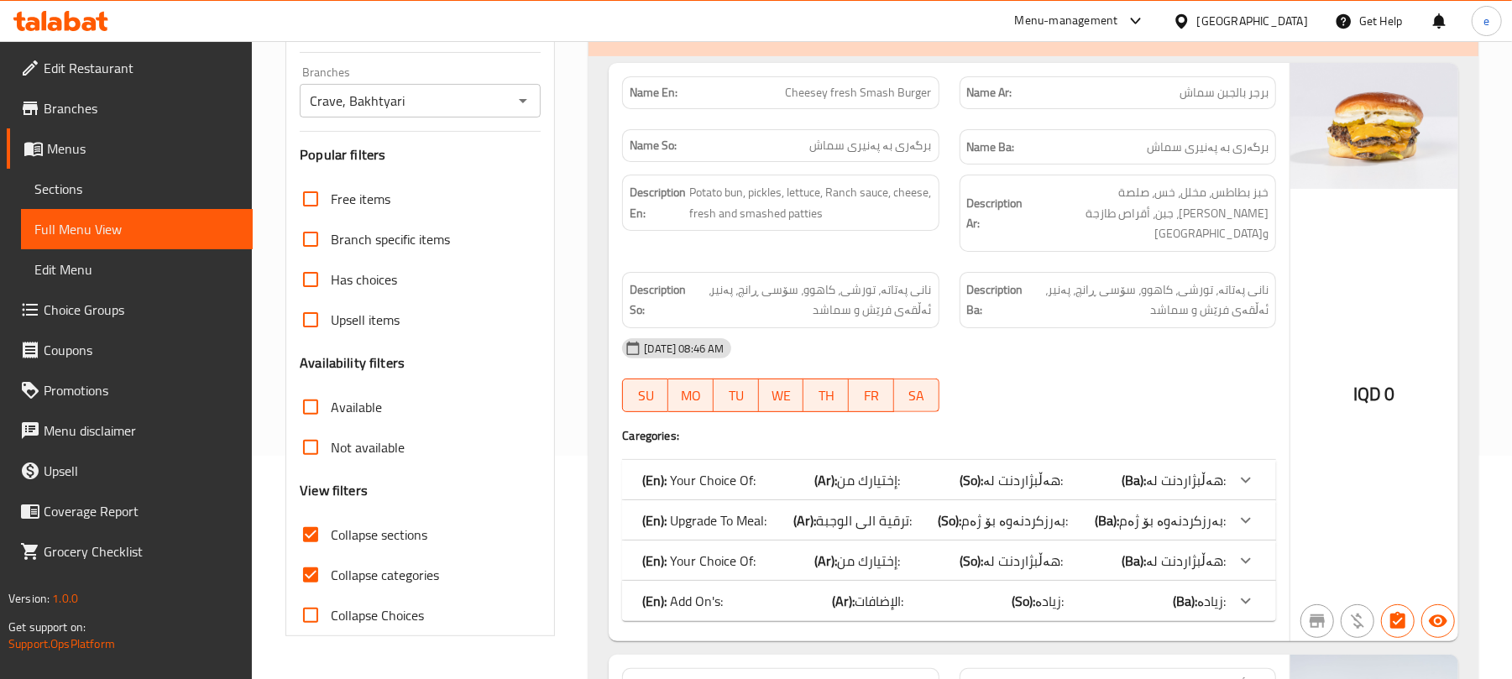
click at [891, 468] on span "إختيارك من:" at bounding box center [869, 480] width 63 height 25
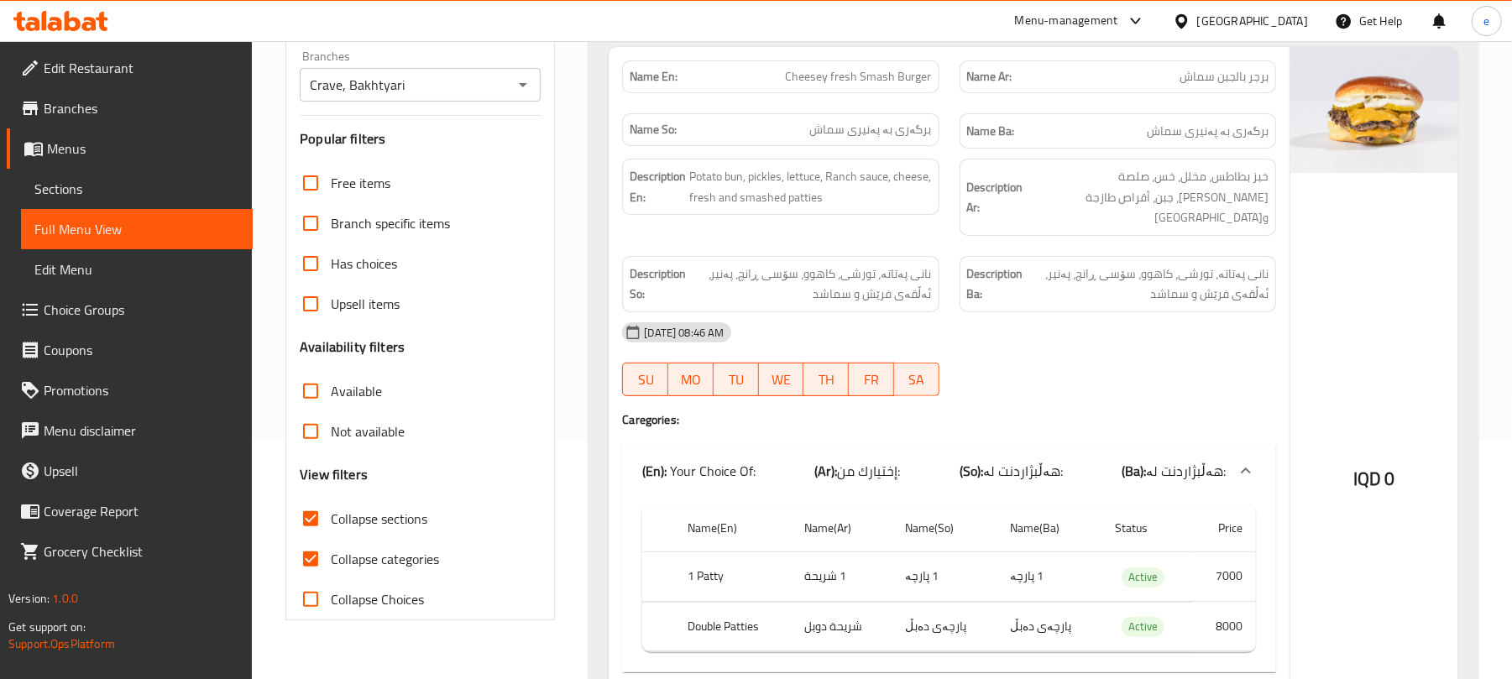
scroll to position [0, 0]
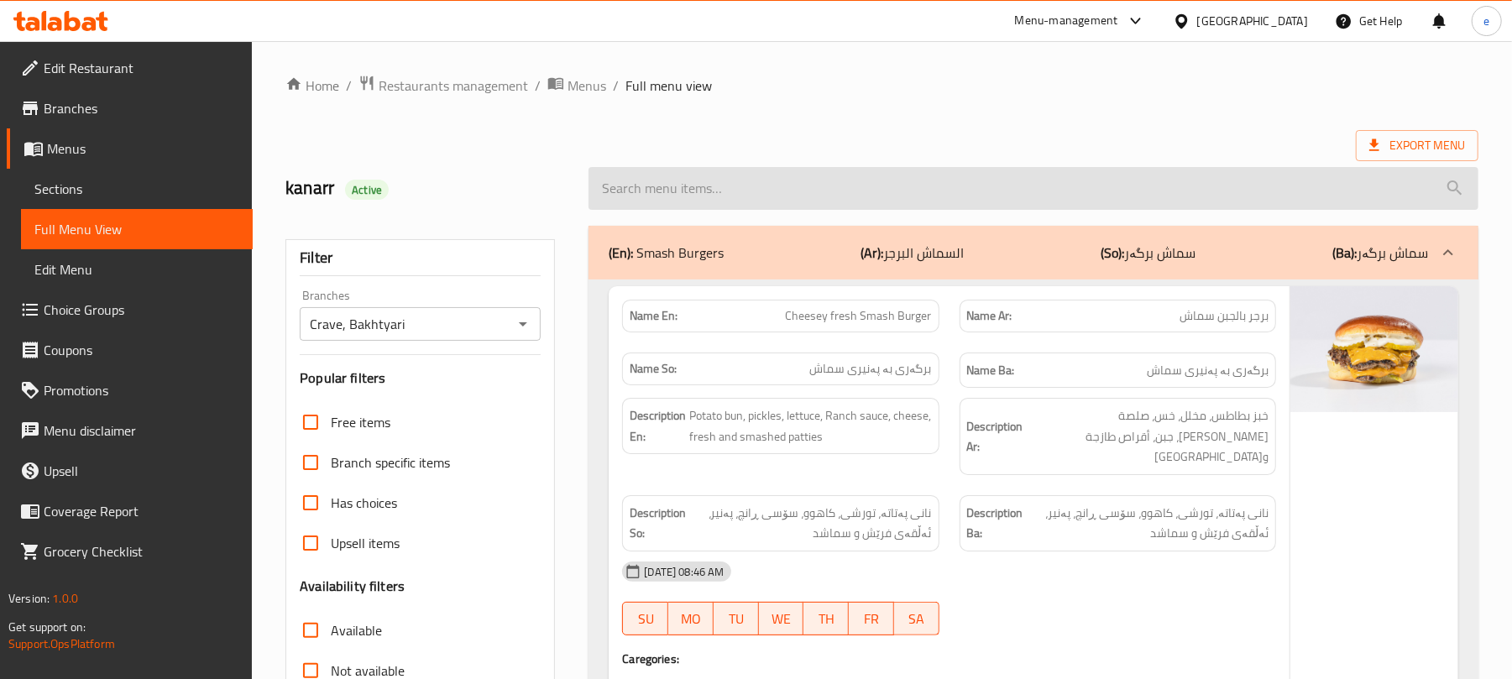
click at [723, 199] on input "search" at bounding box center [1033, 188] width 890 height 43
paste input "Original smashed burger"
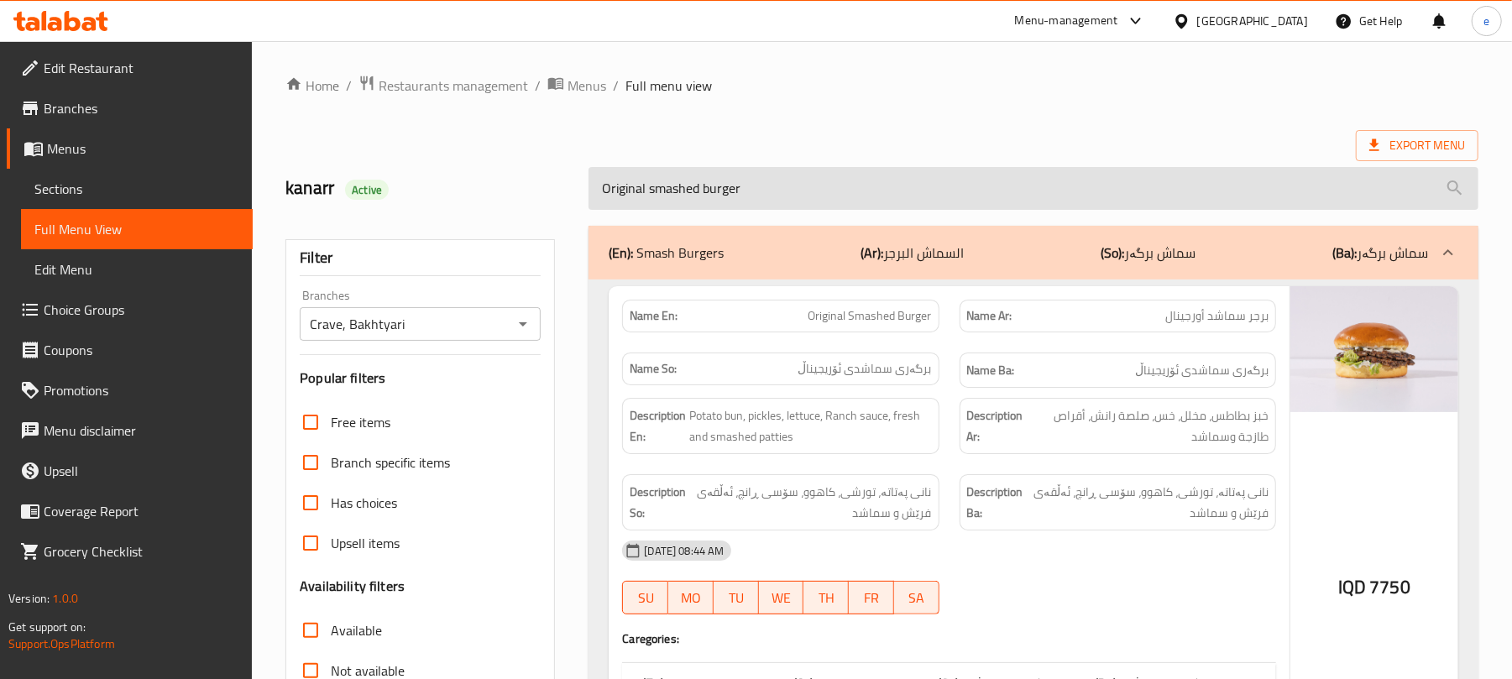
click at [726, 191] on input "Original smashed burger" at bounding box center [1033, 188] width 890 height 43
paste input "fungi"
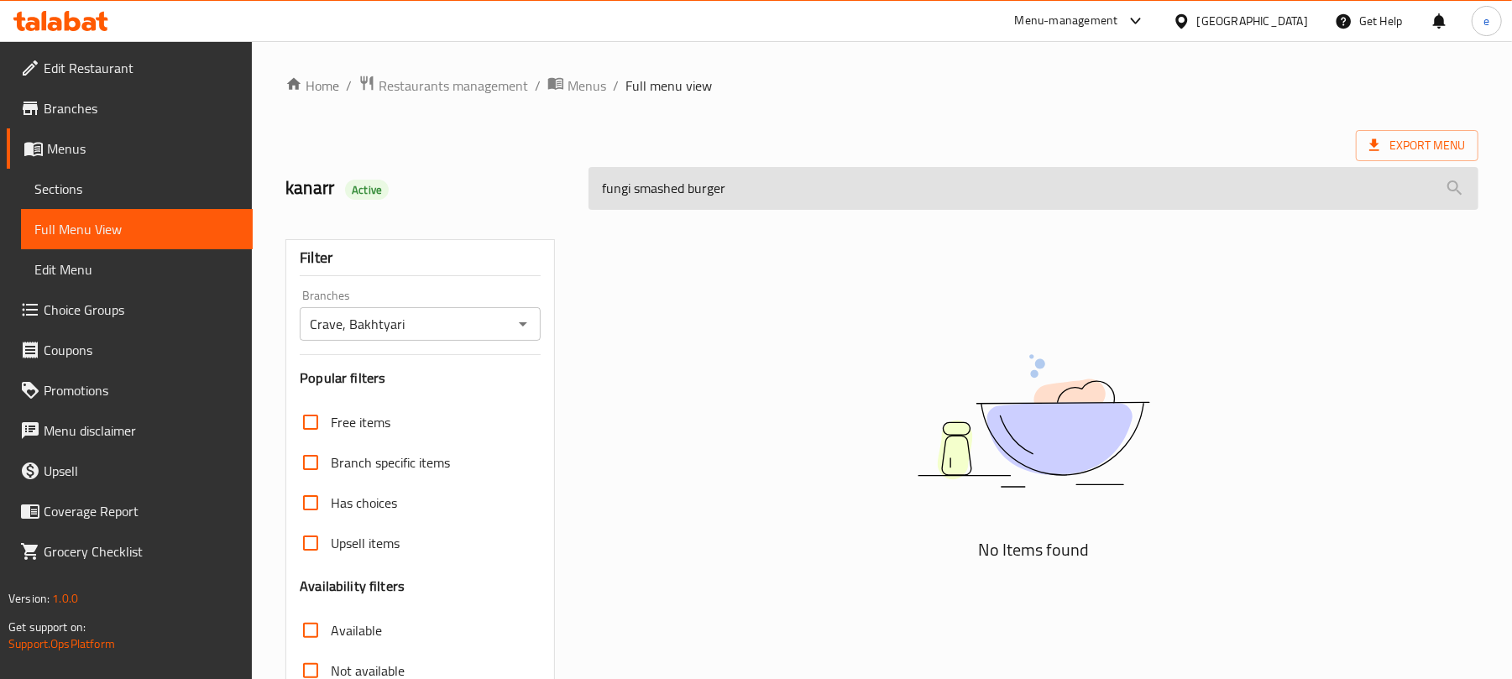
click at [733, 193] on input "fungi smashed burger" at bounding box center [1033, 188] width 890 height 43
paste input "Crave"
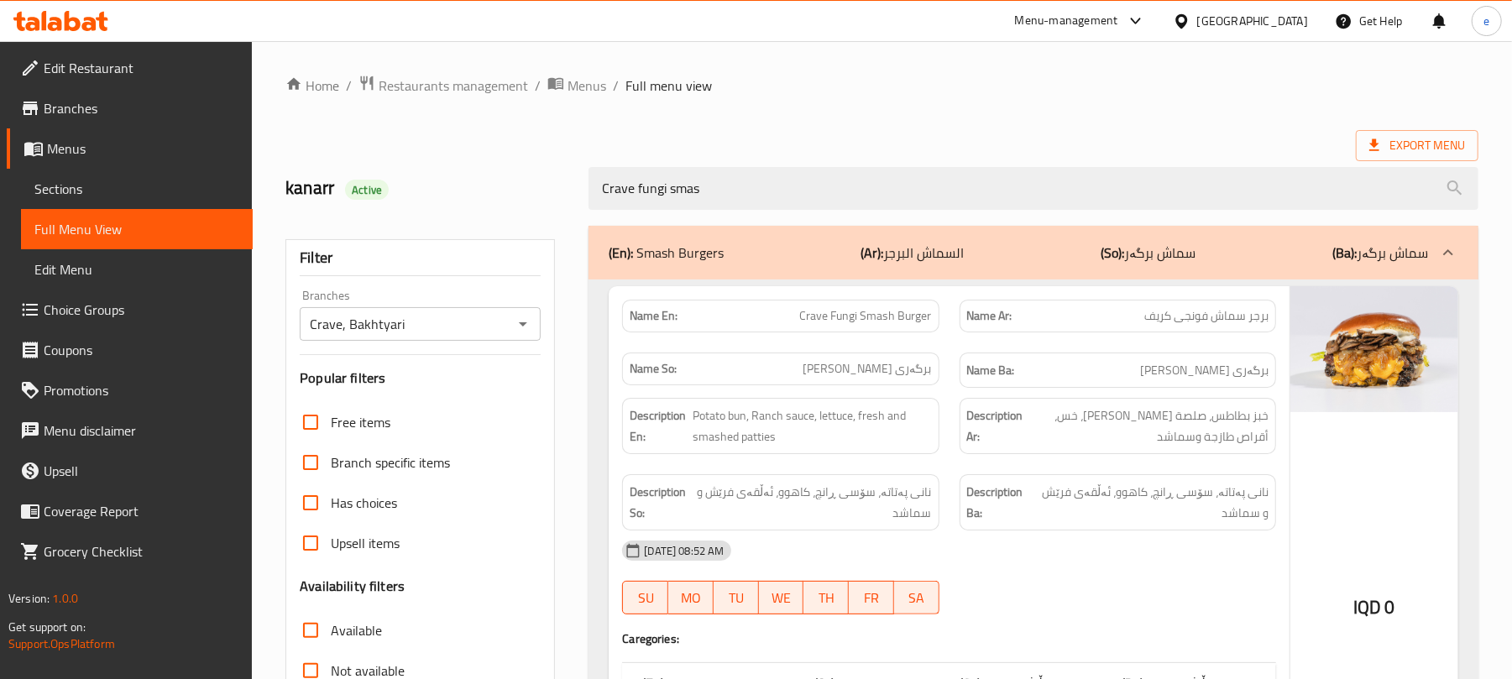
scroll to position [223, 0]
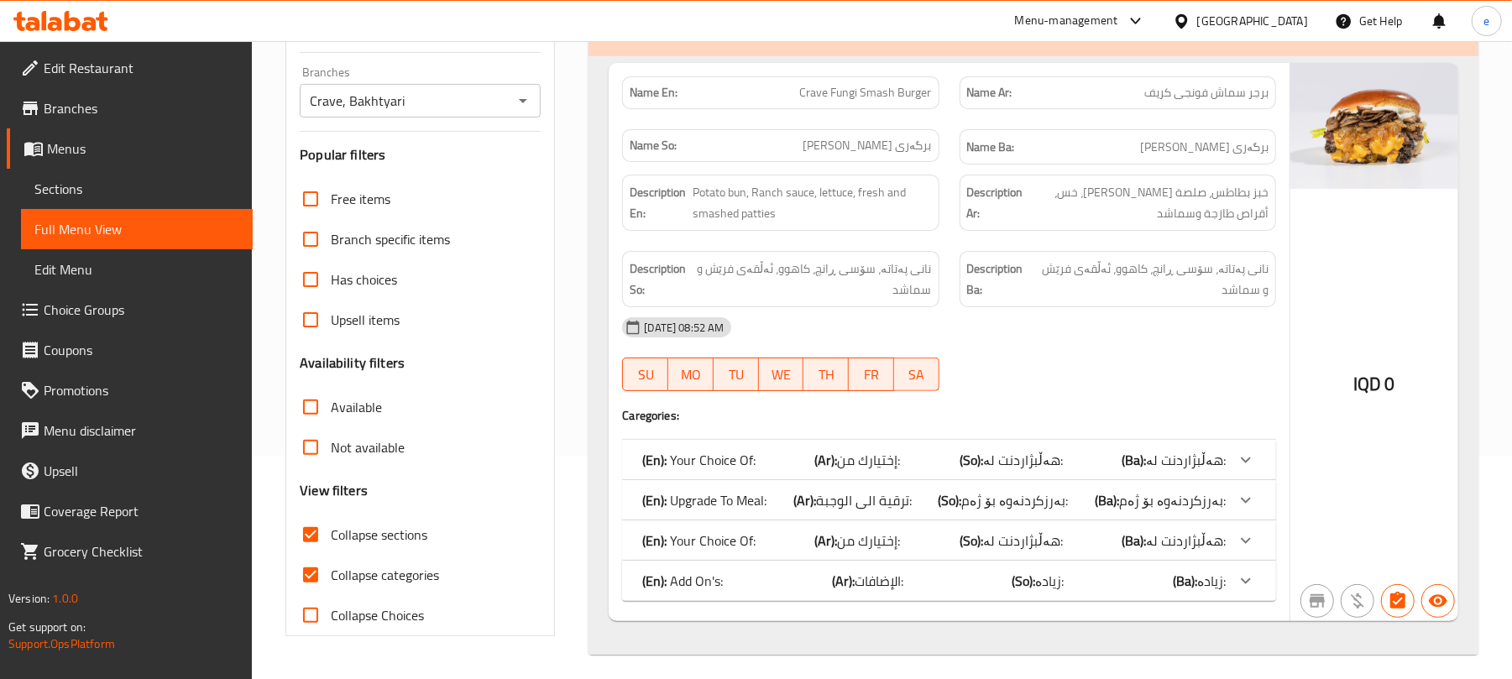
type input "Crave fungi smas"
click at [983, 460] on b "(So):" at bounding box center [971, 459] width 24 height 25
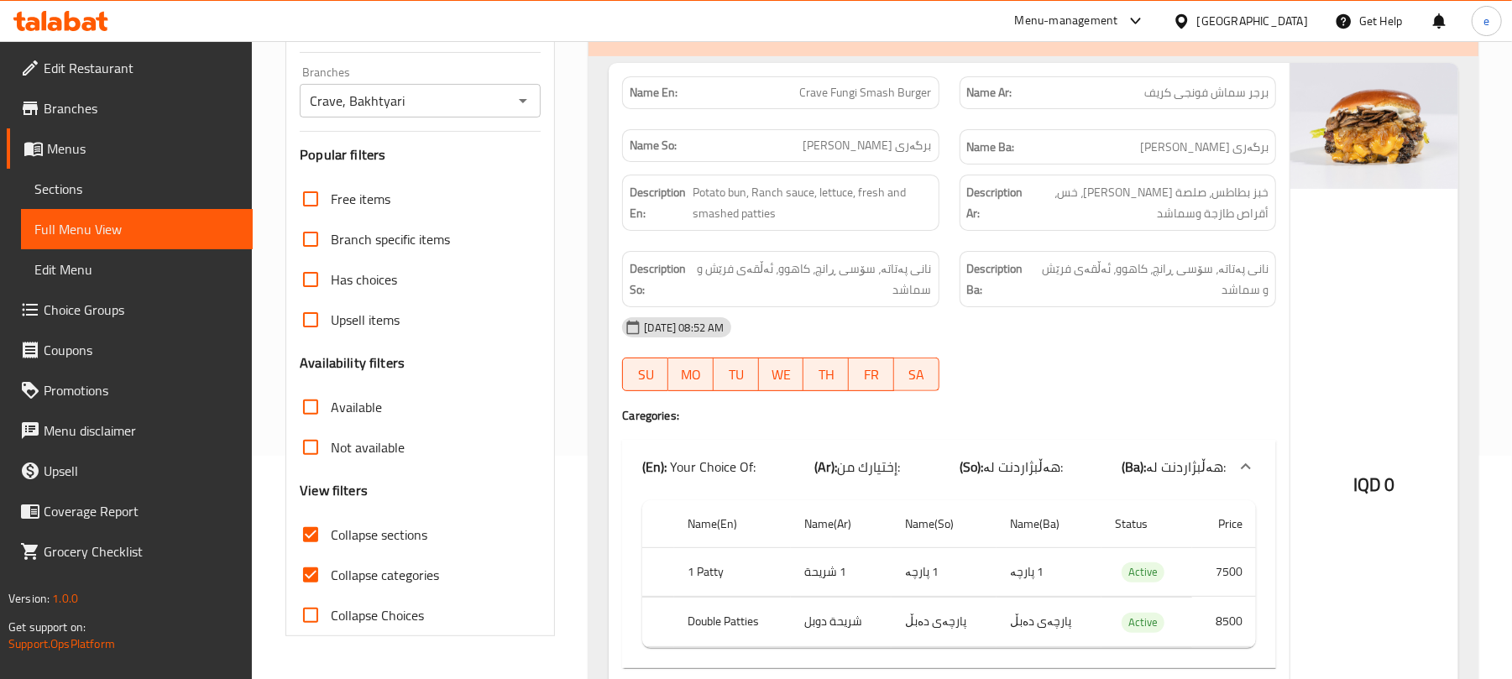
drag, startPoint x: 384, startPoint y: 2, endPoint x: 78, endPoint y: 22, distance: 306.2
click at [78, 22] on icon at bounding box center [60, 21] width 95 height 20
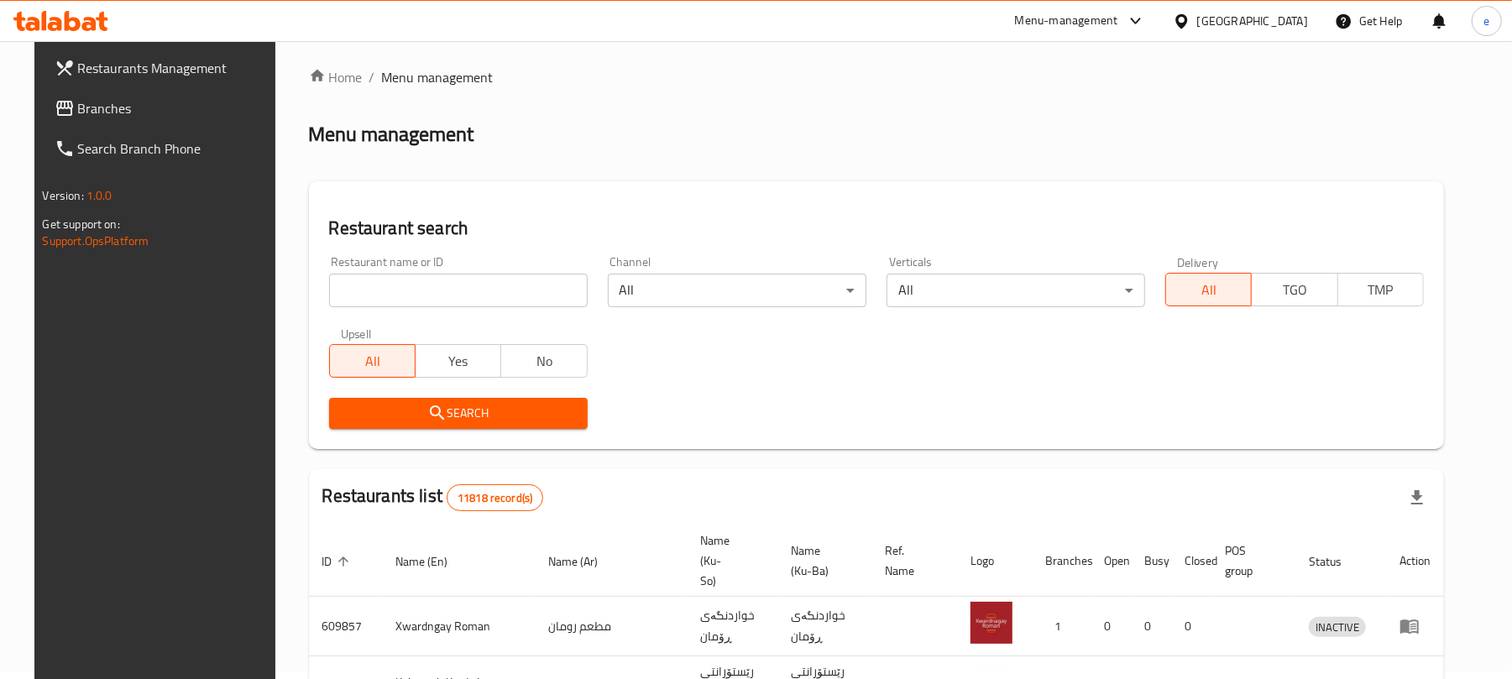
scroll to position [189, 0]
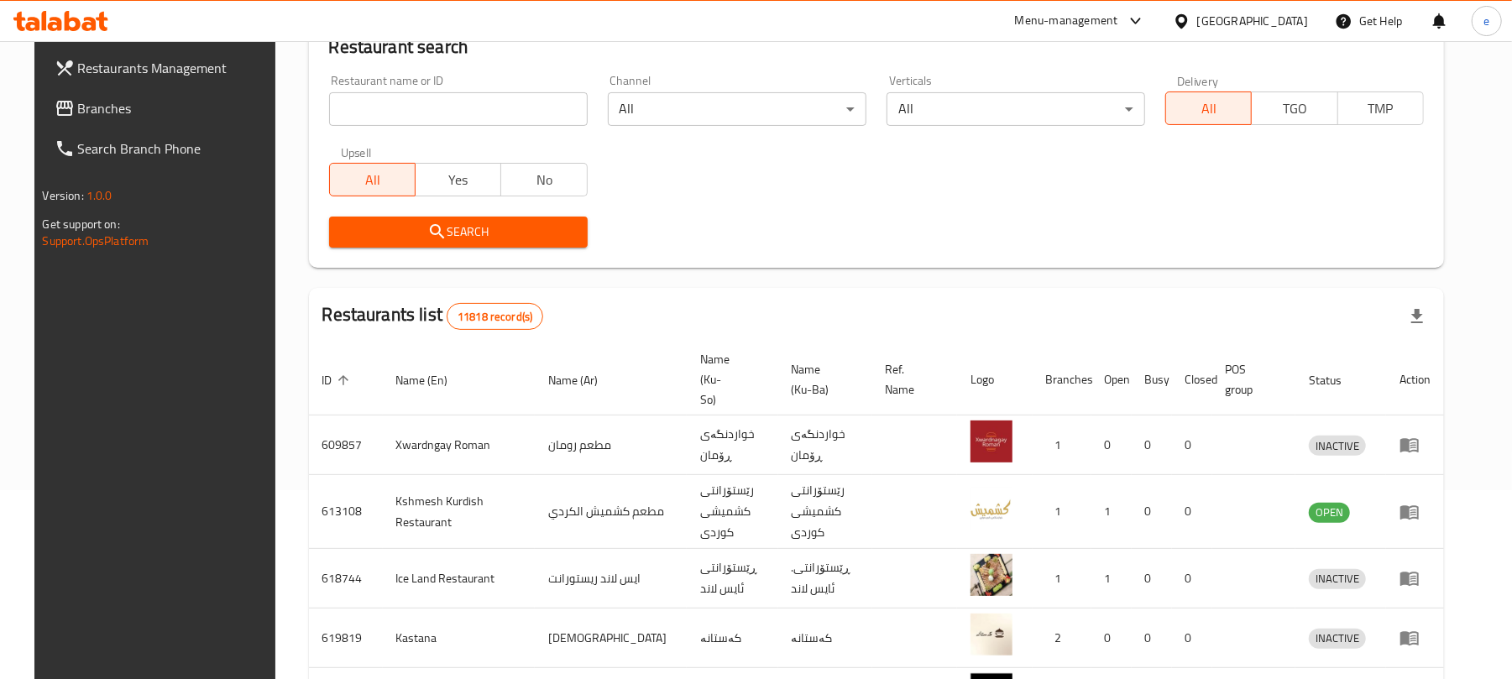
click at [499, 112] on input "search" at bounding box center [458, 109] width 259 height 34
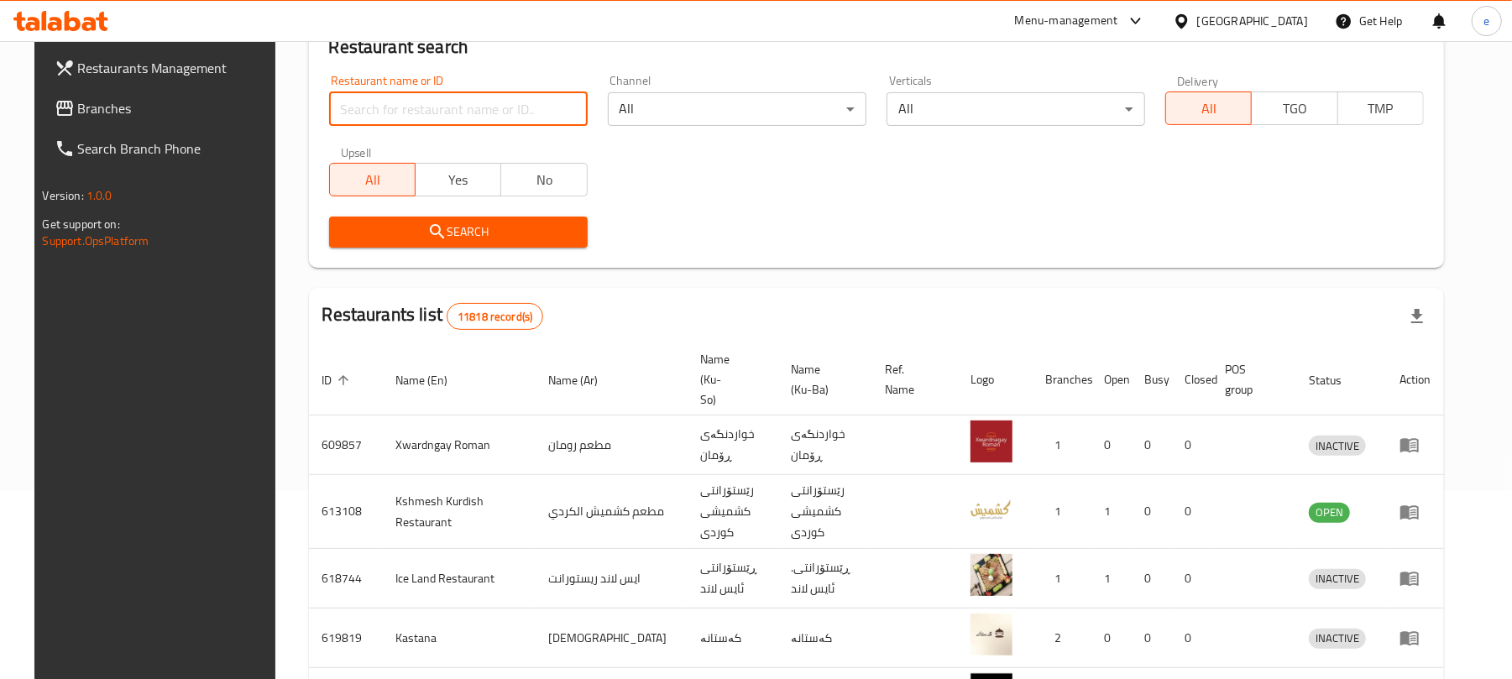
paste input "741438"
type input "741438"
click button "Search" at bounding box center [458, 232] width 259 height 31
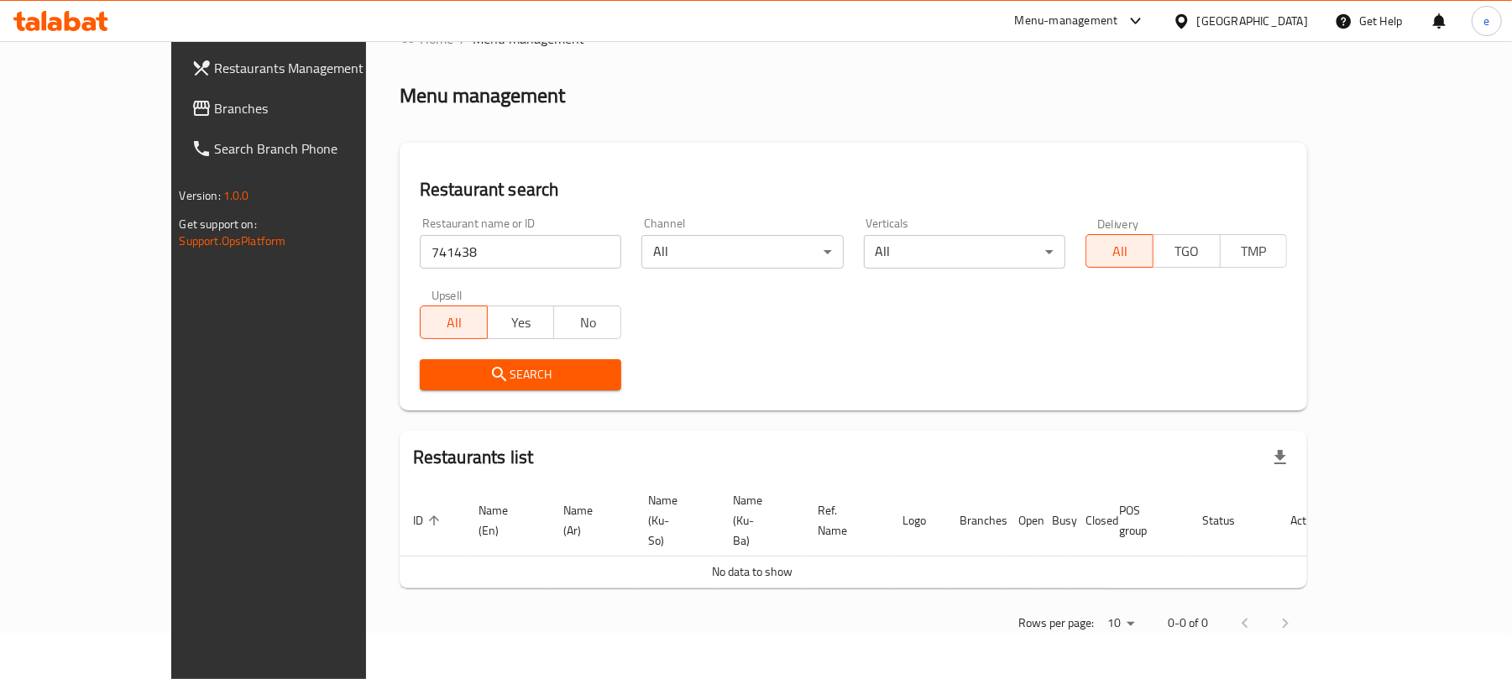
scroll to position [8, 0]
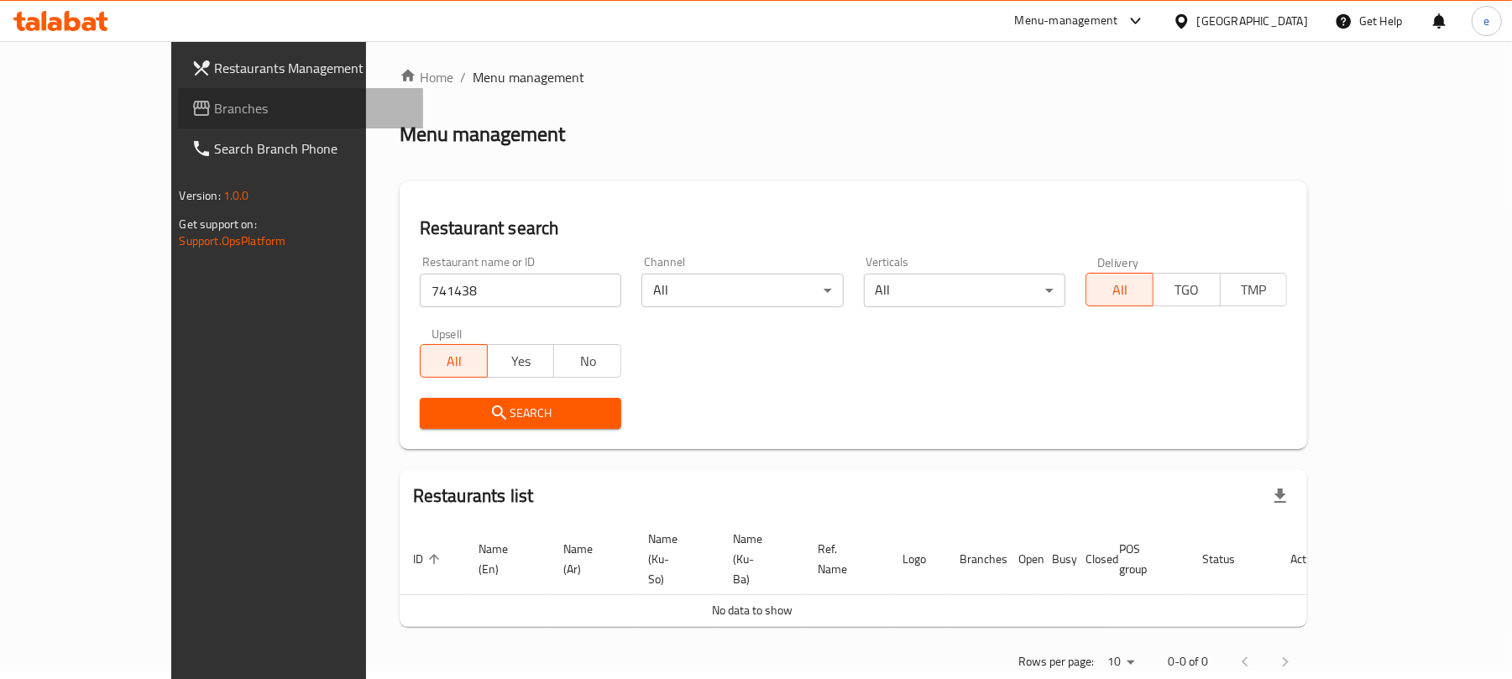
click at [215, 115] on span "Branches" at bounding box center [313, 108] width 196 height 20
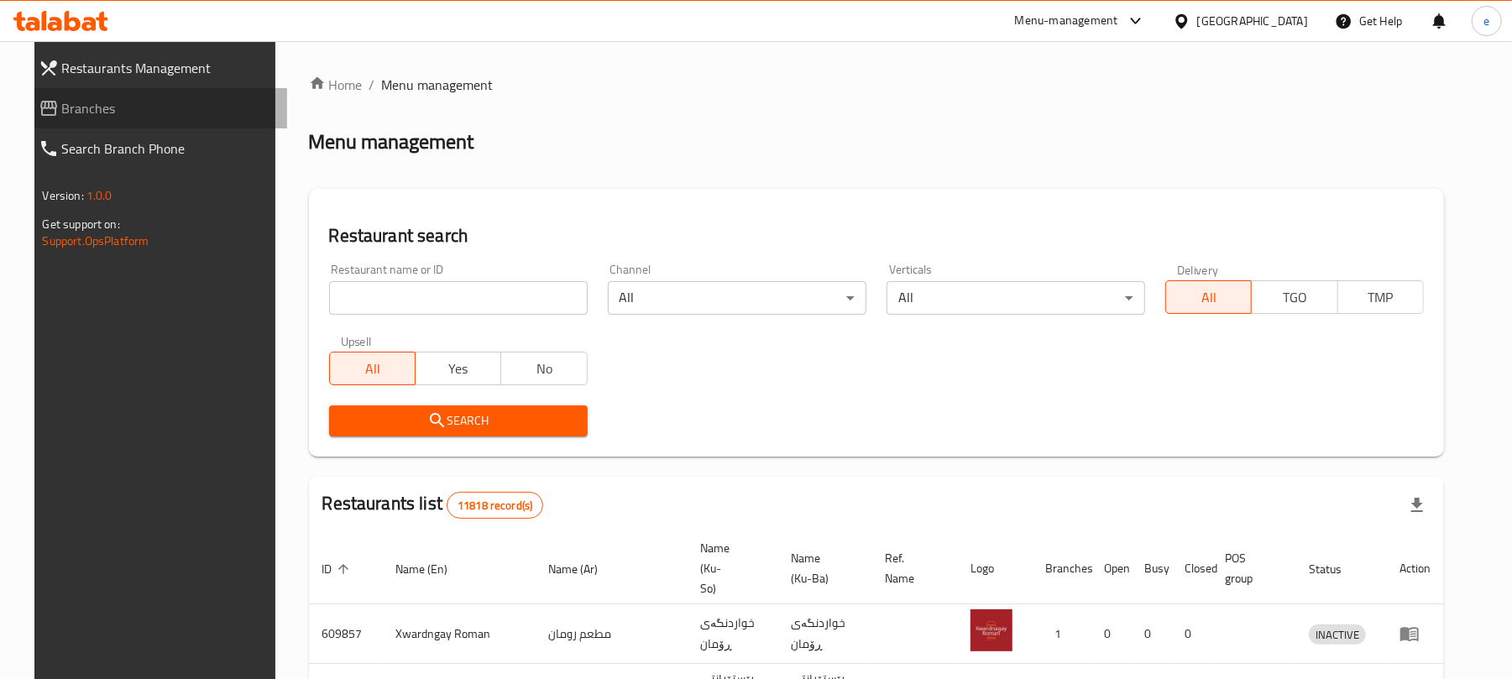
click at [92, 112] on span "Branches" at bounding box center [168, 108] width 212 height 20
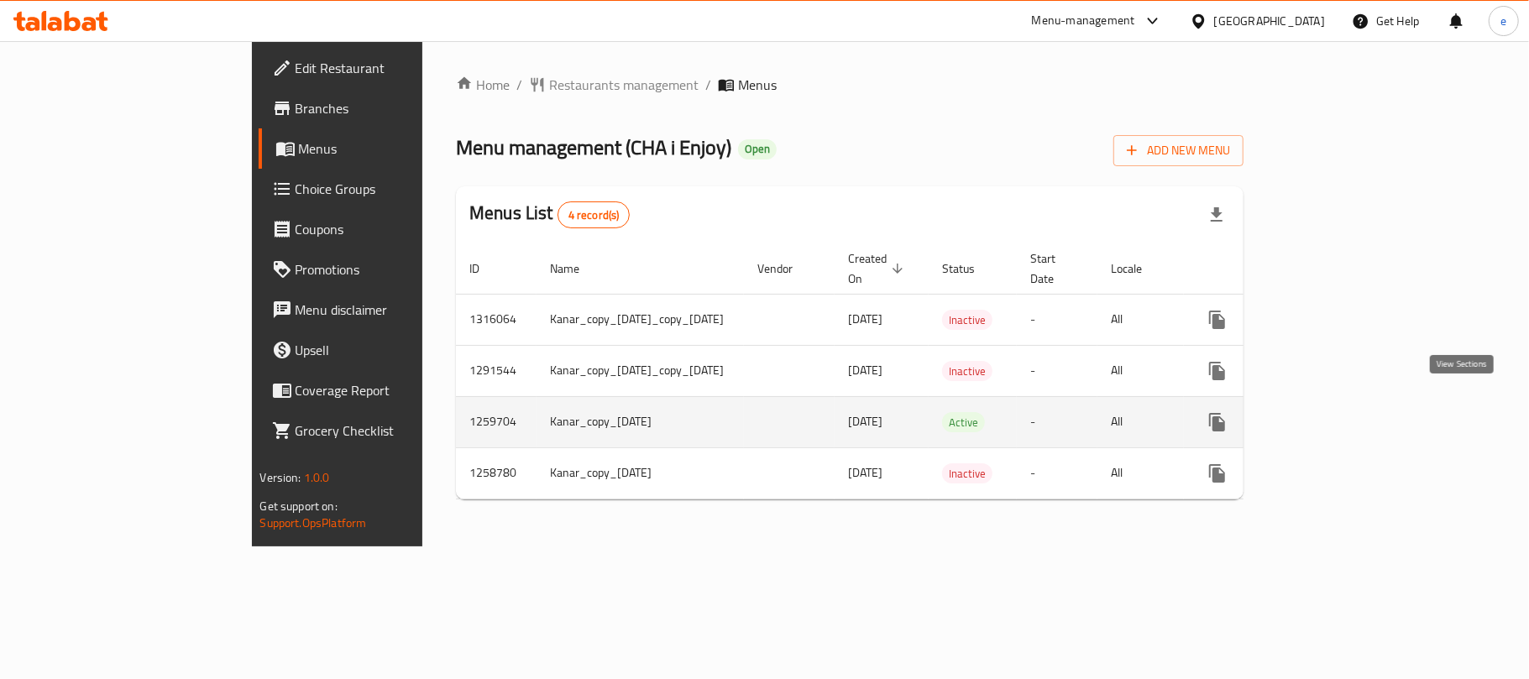
click at [1348, 412] on icon "enhanced table" at bounding box center [1338, 422] width 20 height 20
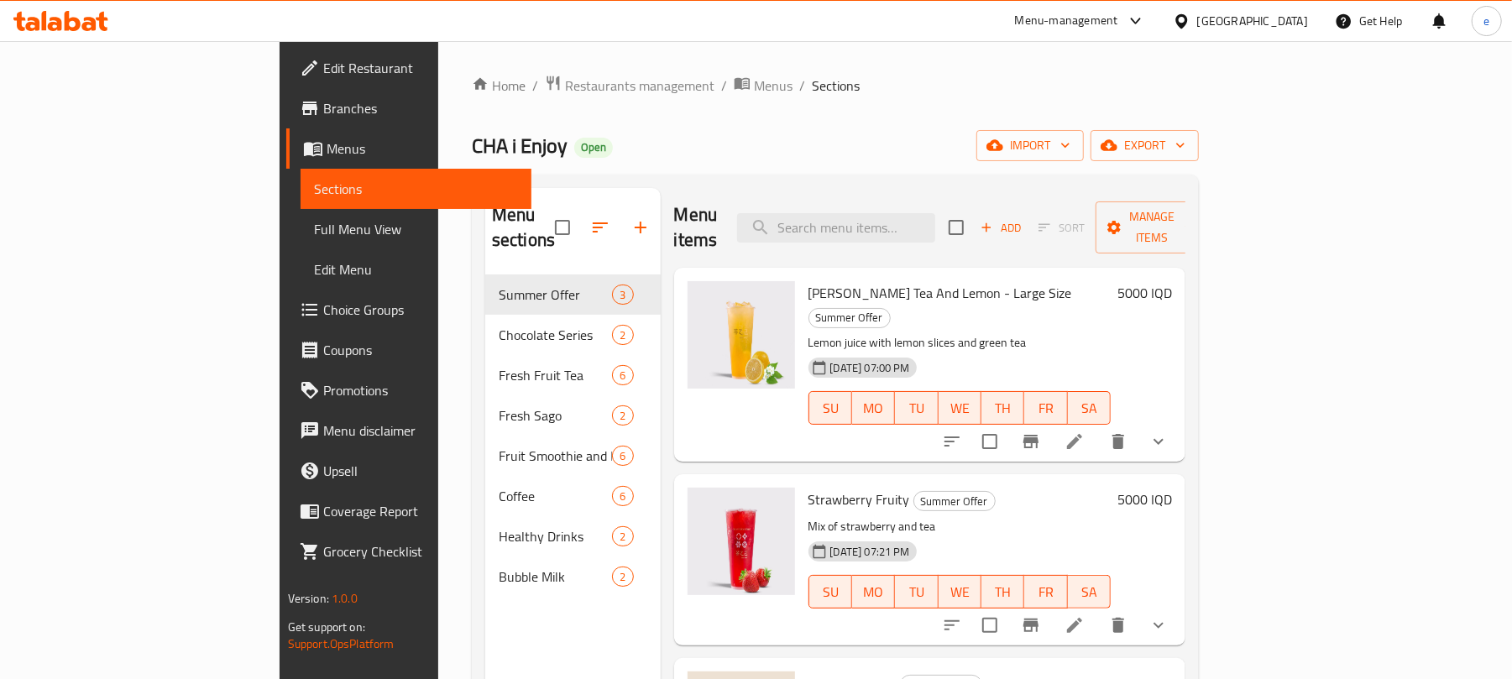
click at [323, 118] on span "Branches" at bounding box center [421, 108] width 196 height 20
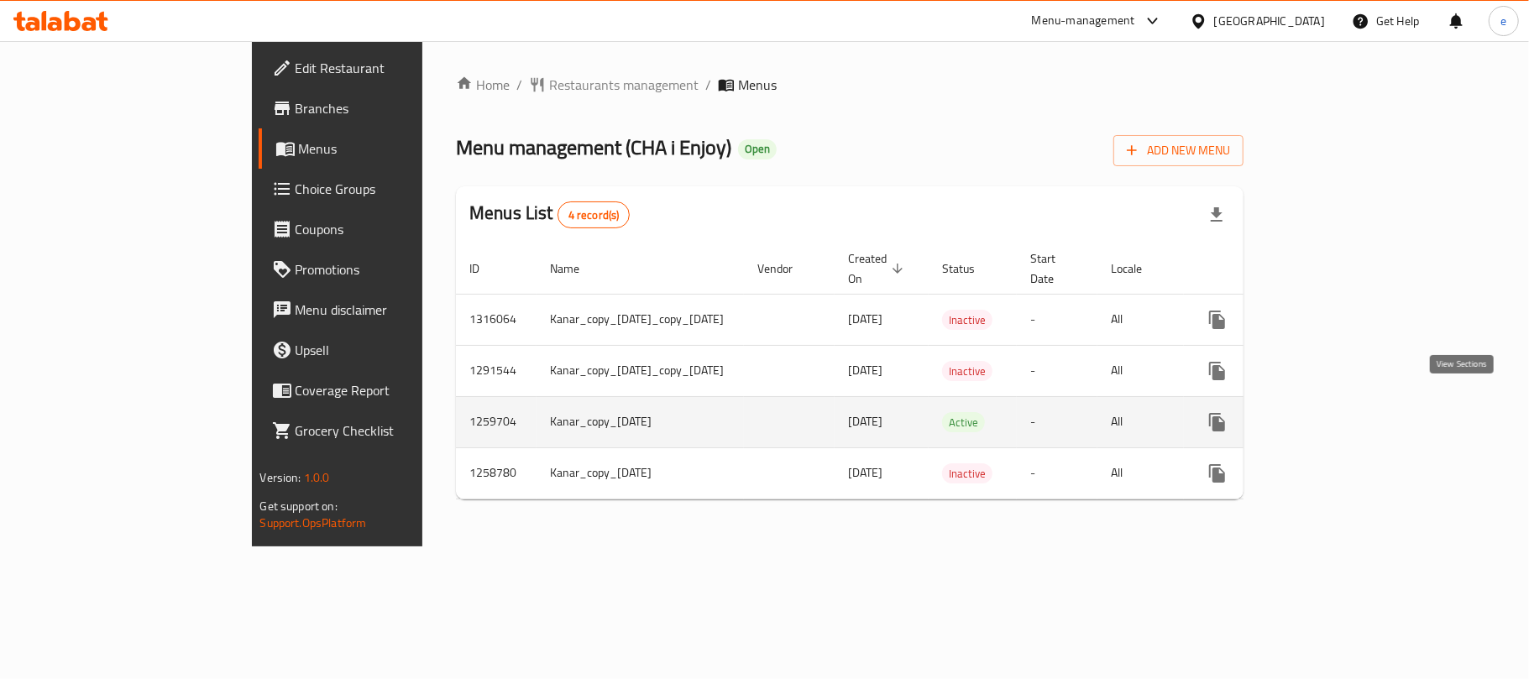
click at [1348, 412] on icon "enhanced table" at bounding box center [1338, 422] width 20 height 20
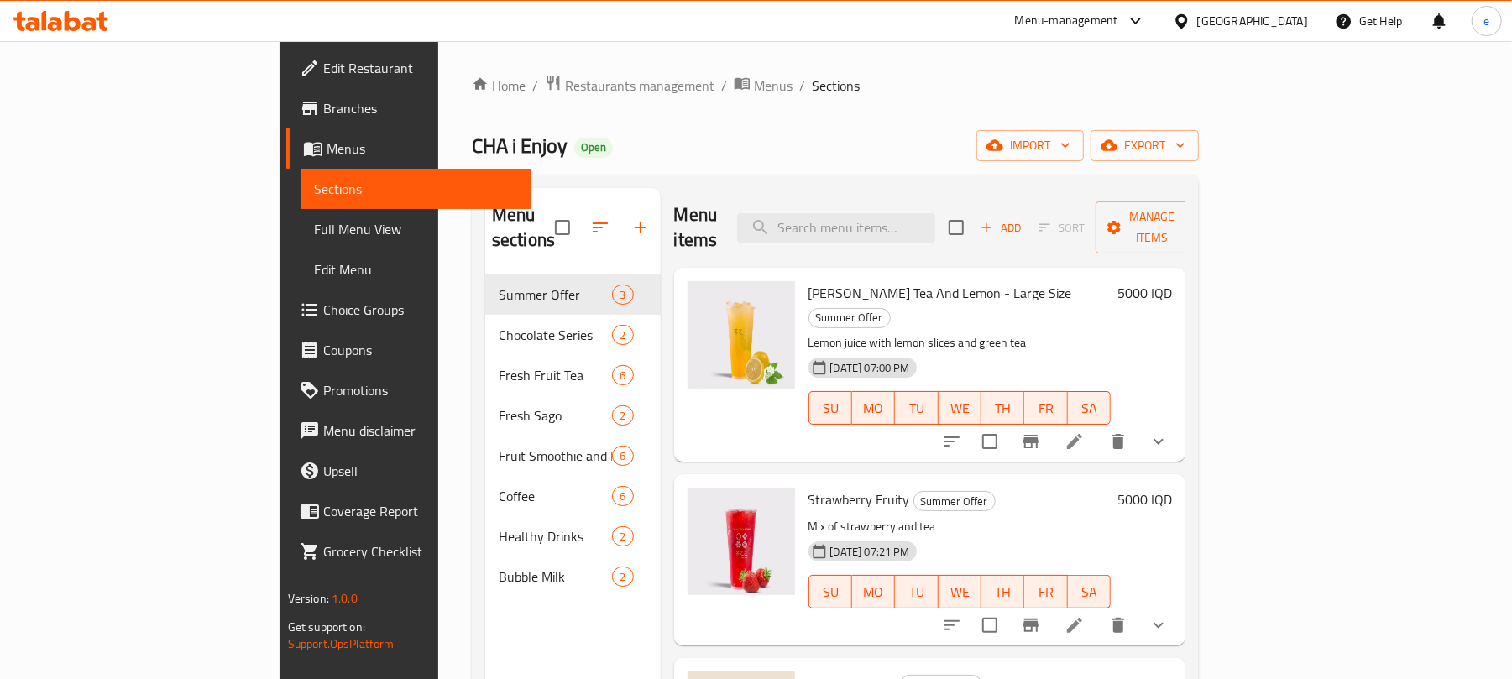
click at [314, 227] on span "Full Menu View" at bounding box center [416, 229] width 205 height 20
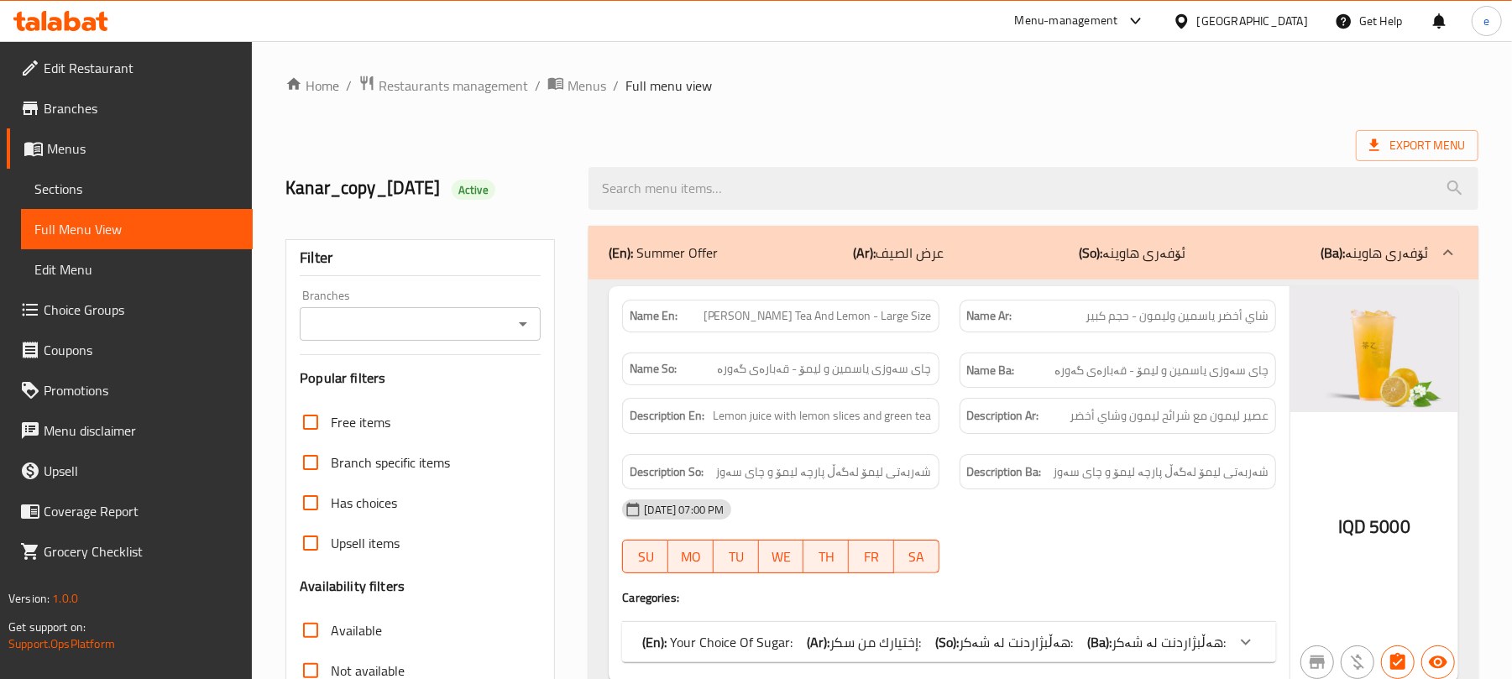
click at [528, 339] on div "Branches" at bounding box center [420, 324] width 241 height 34
click at [525, 319] on icon "Open" at bounding box center [523, 324] width 20 height 20
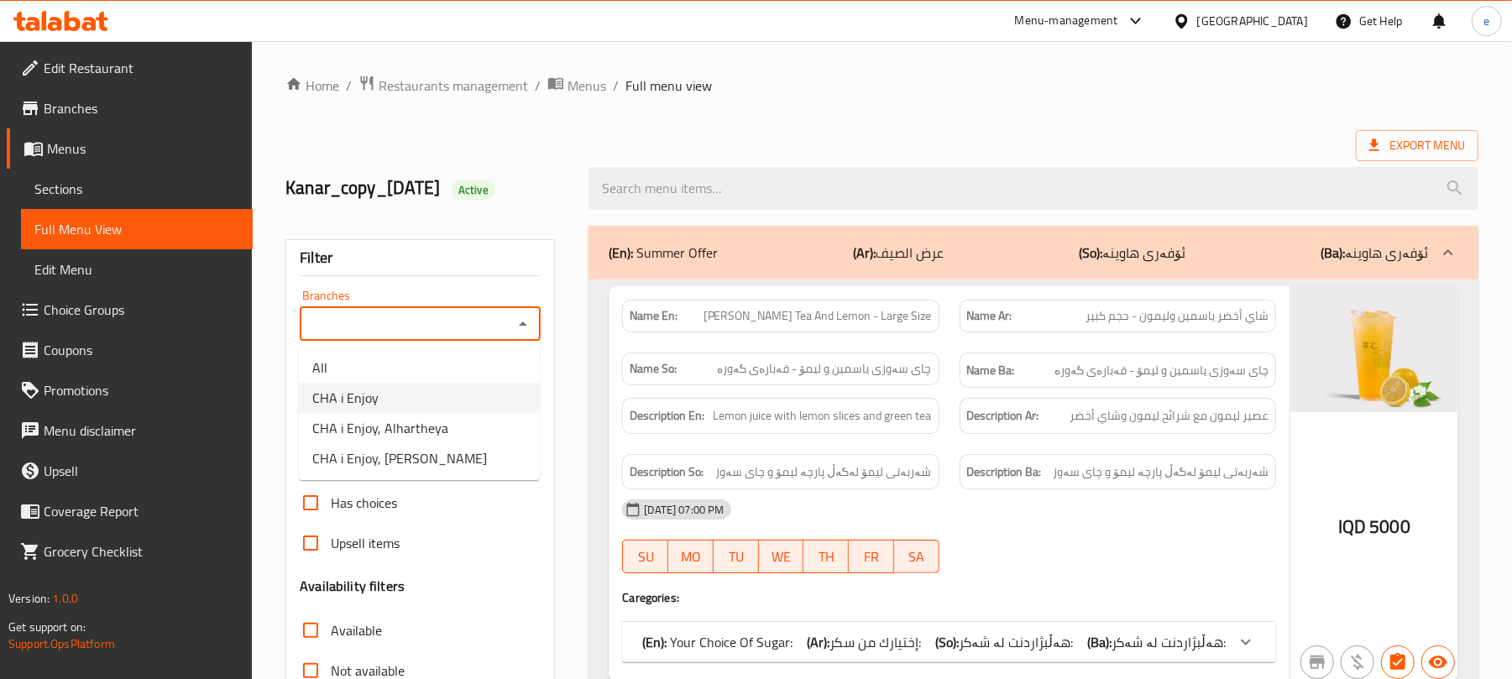
click at [425, 393] on li "CHA i Enjoy" at bounding box center [419, 398] width 241 height 30
type input "CHA i Enjoy"
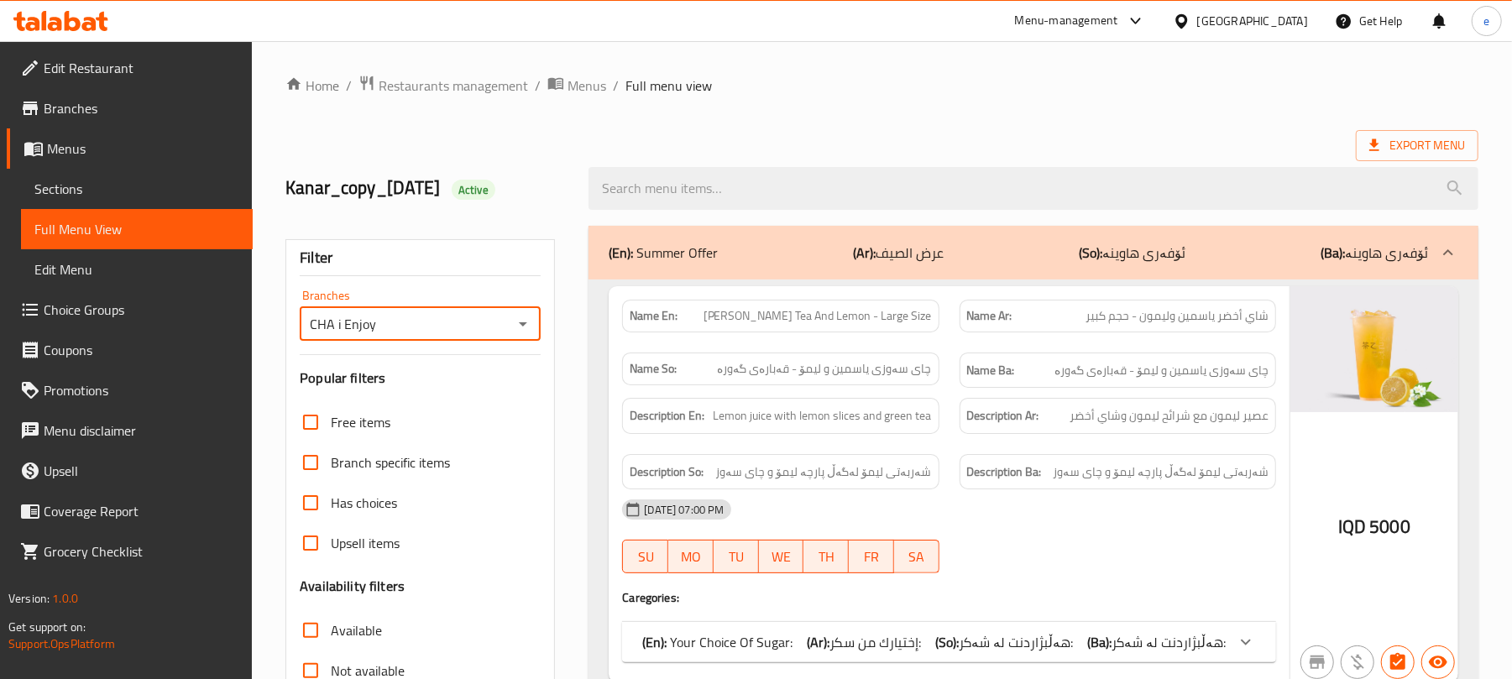
click at [854, 322] on span "Jasmine Green Tea And Lemon - Large Size" at bounding box center [817, 316] width 228 height 18
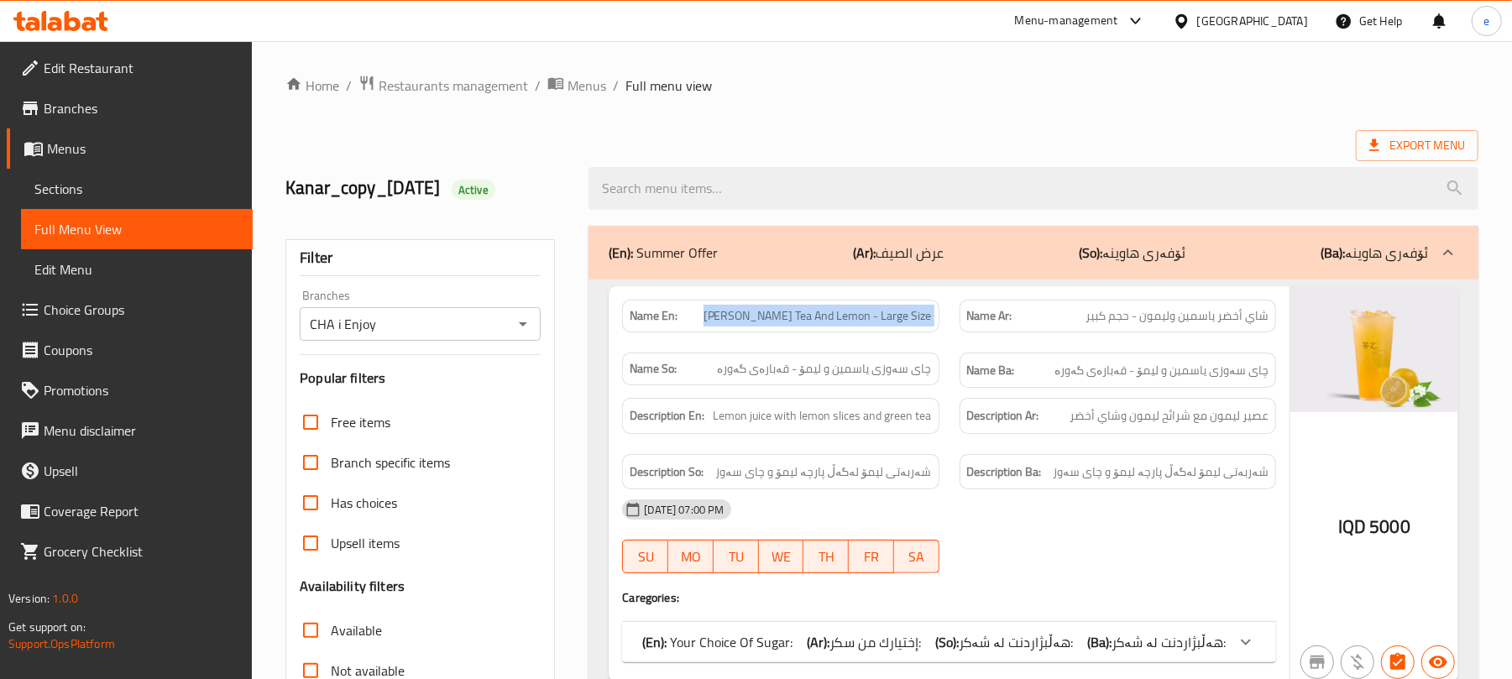
click at [854, 322] on span "Jasmine Green Tea And Lemon - Large Size" at bounding box center [817, 316] width 228 height 18
copy span "Jasmine Green Tea And Lemon - Large Size"
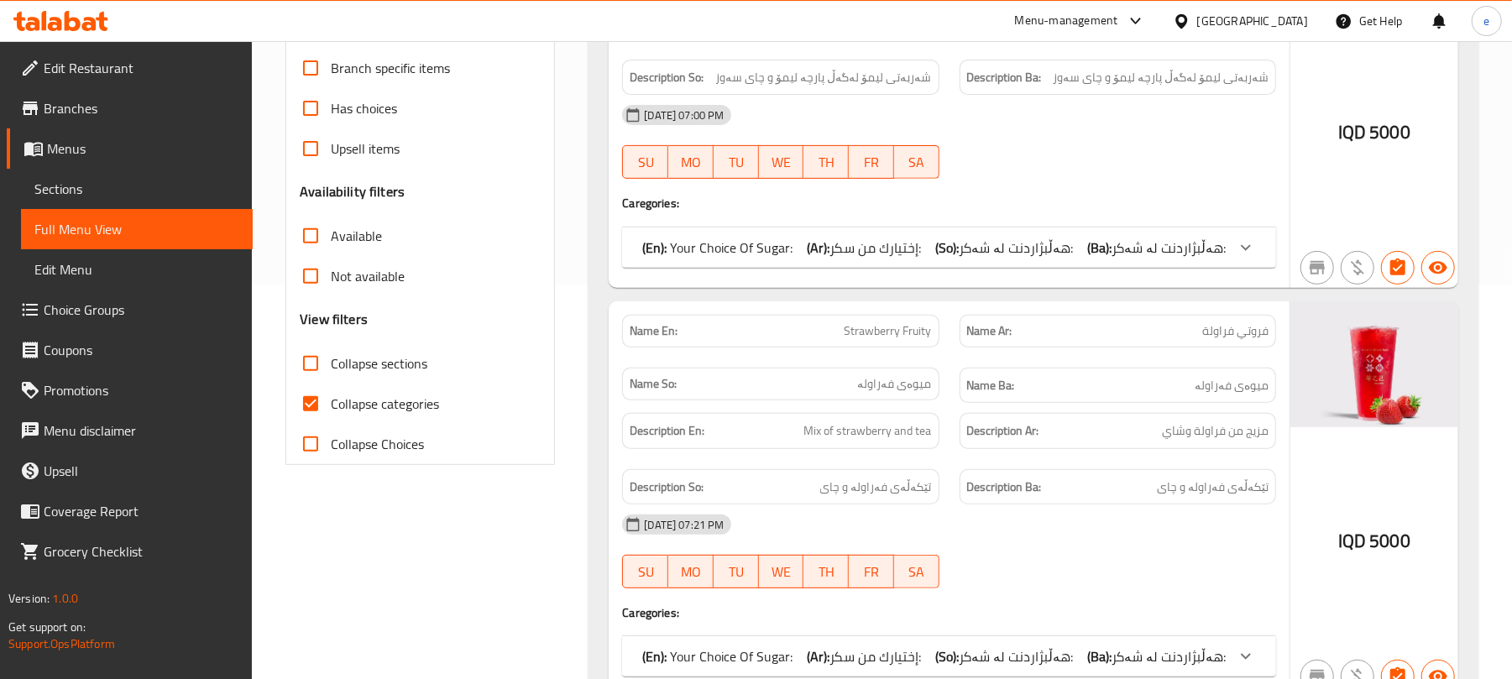
scroll to position [447, 0]
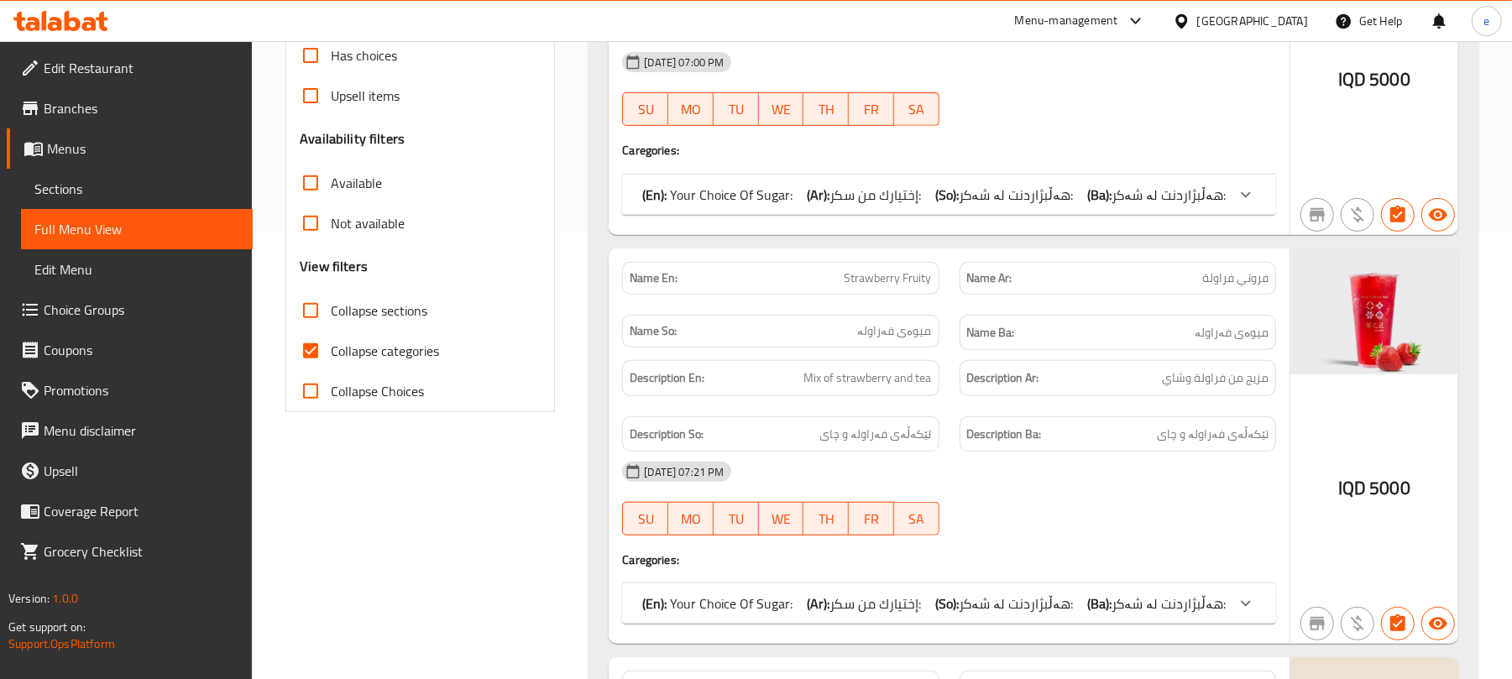
click at [897, 284] on span "Strawberry Fruity" at bounding box center [887, 278] width 87 height 18
copy span "Strawberry Fruity"
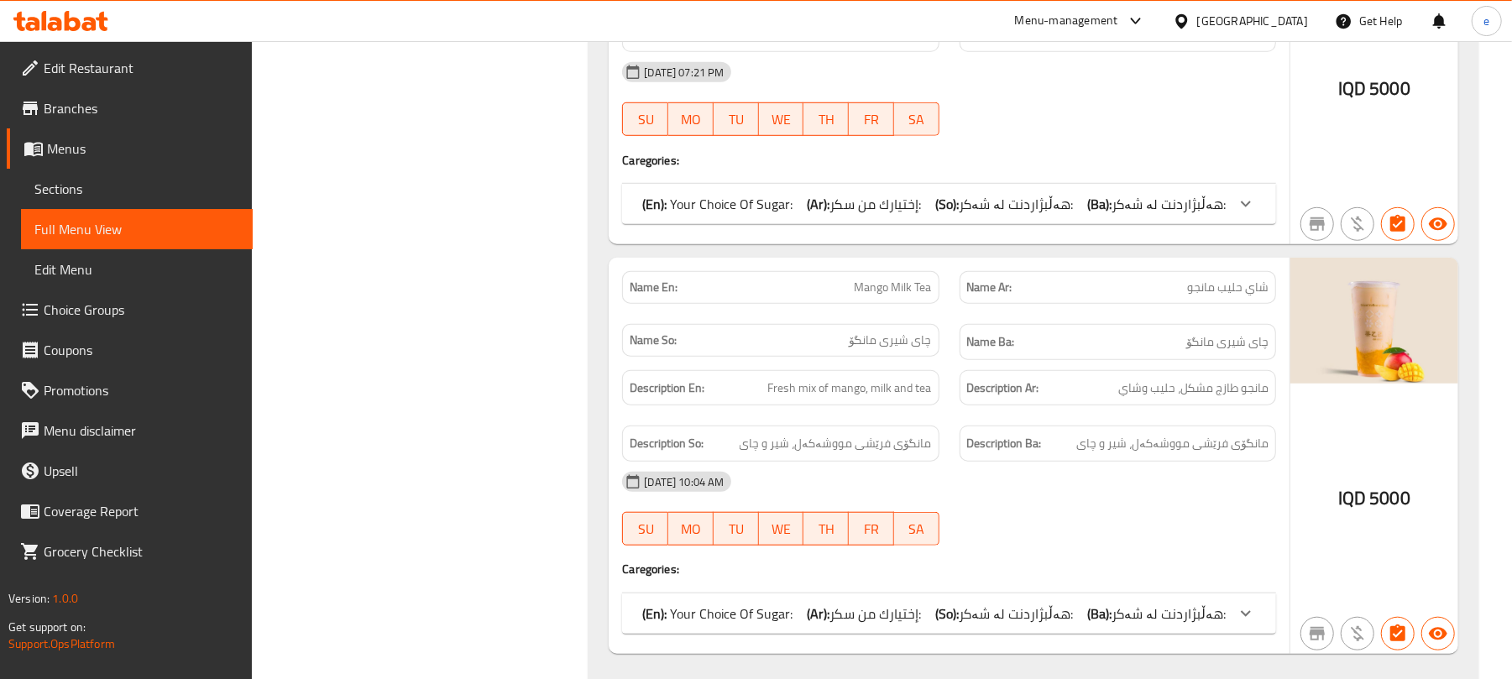
scroll to position [895, 0]
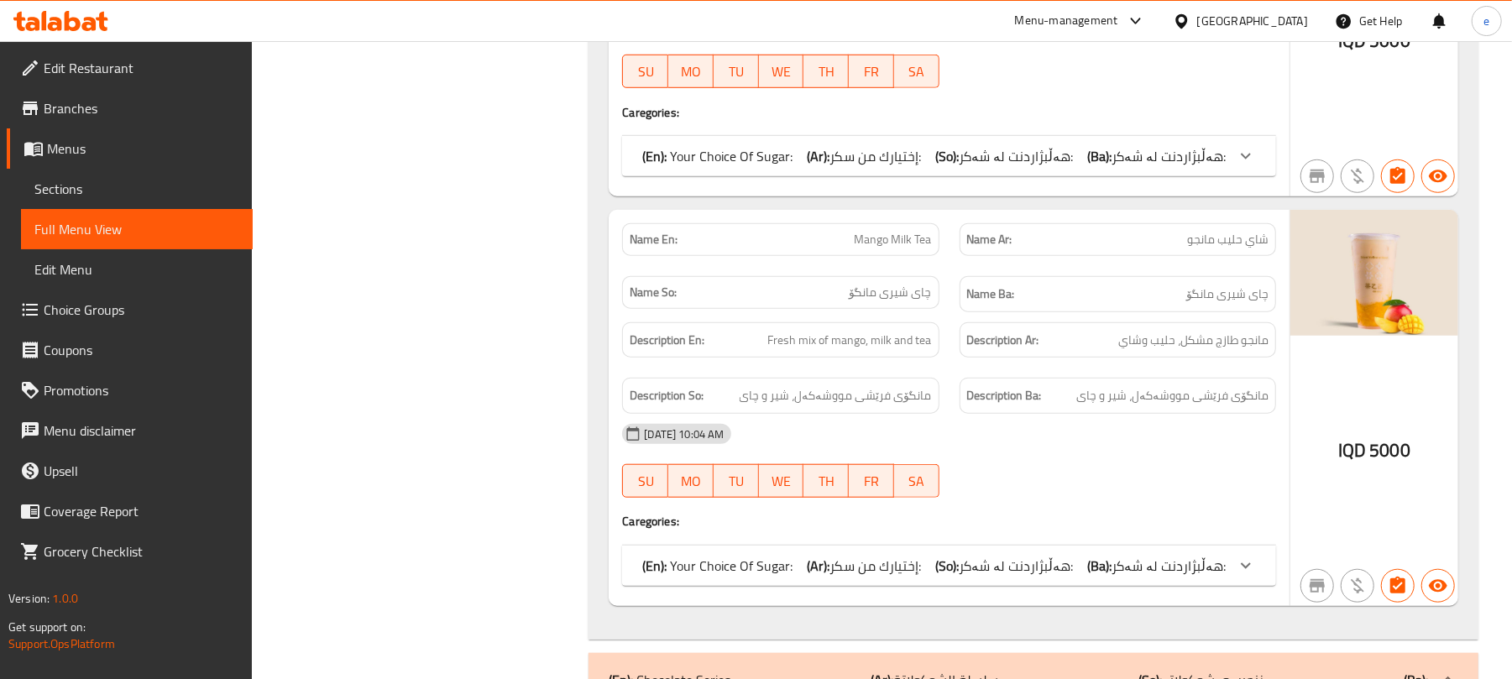
click at [891, 248] on span "Mango Milk Tea" at bounding box center [893, 240] width 77 height 18
copy span "Mango Milk Tea"
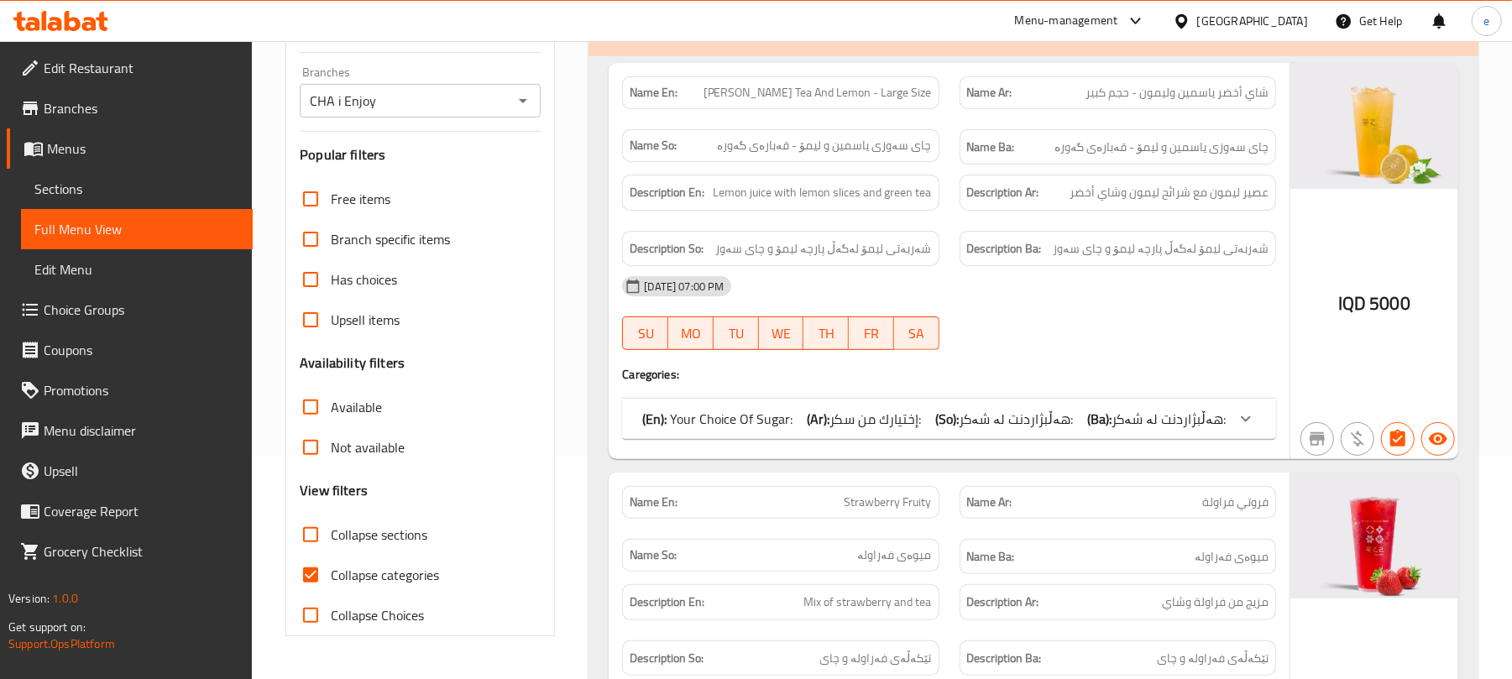
scroll to position [0, 0]
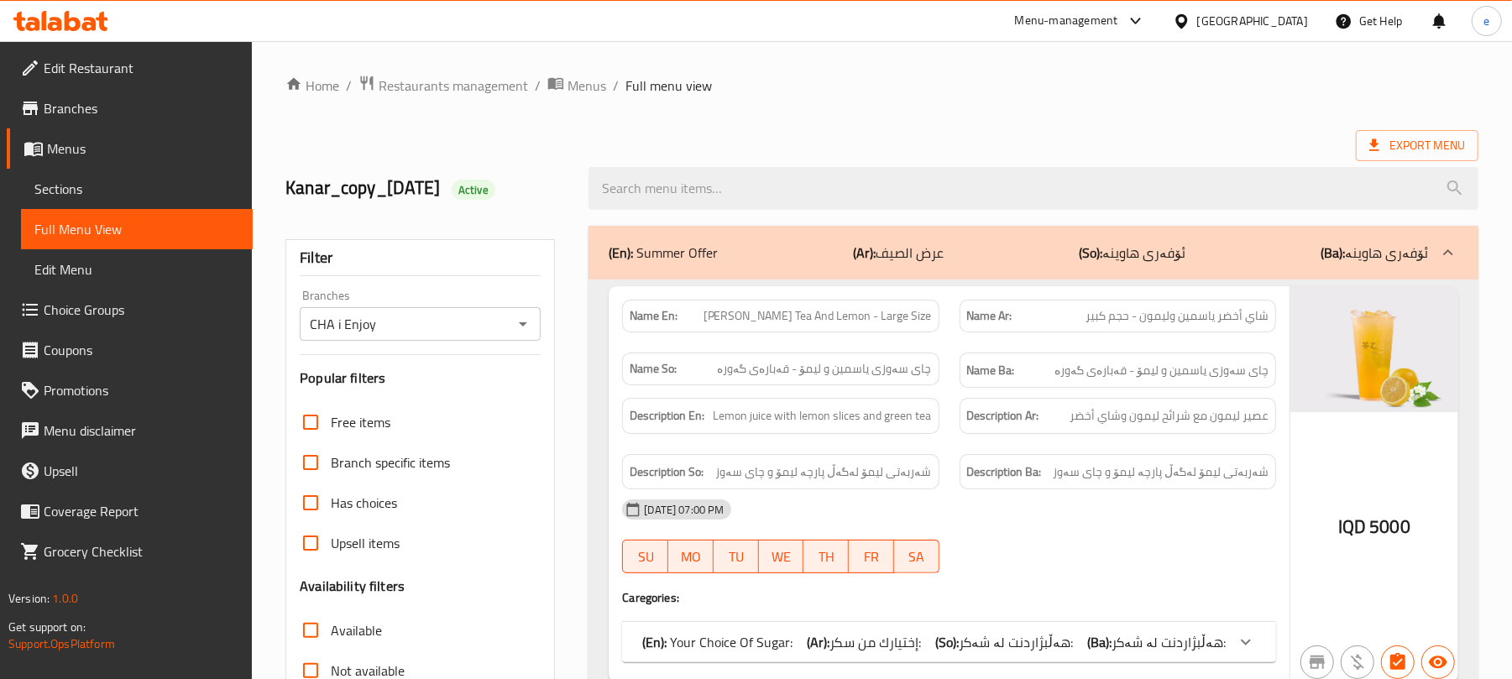
click at [922, 253] on p "(Ar): عرض الصيف" at bounding box center [898, 253] width 91 height 20
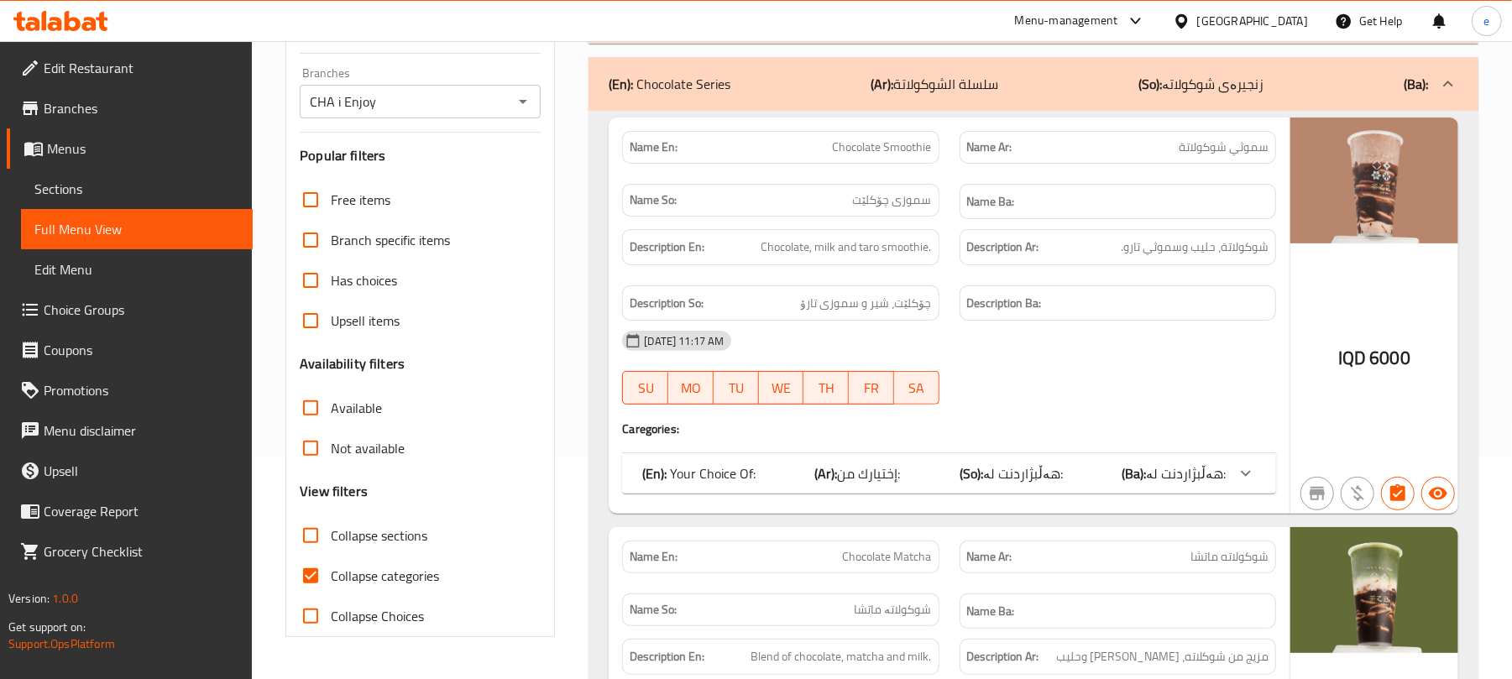
scroll to position [223, 0]
click at [911, 149] on span "Chocolate Smoothie" at bounding box center [882, 147] width 99 height 18
copy span "Chocolate Smoothie"
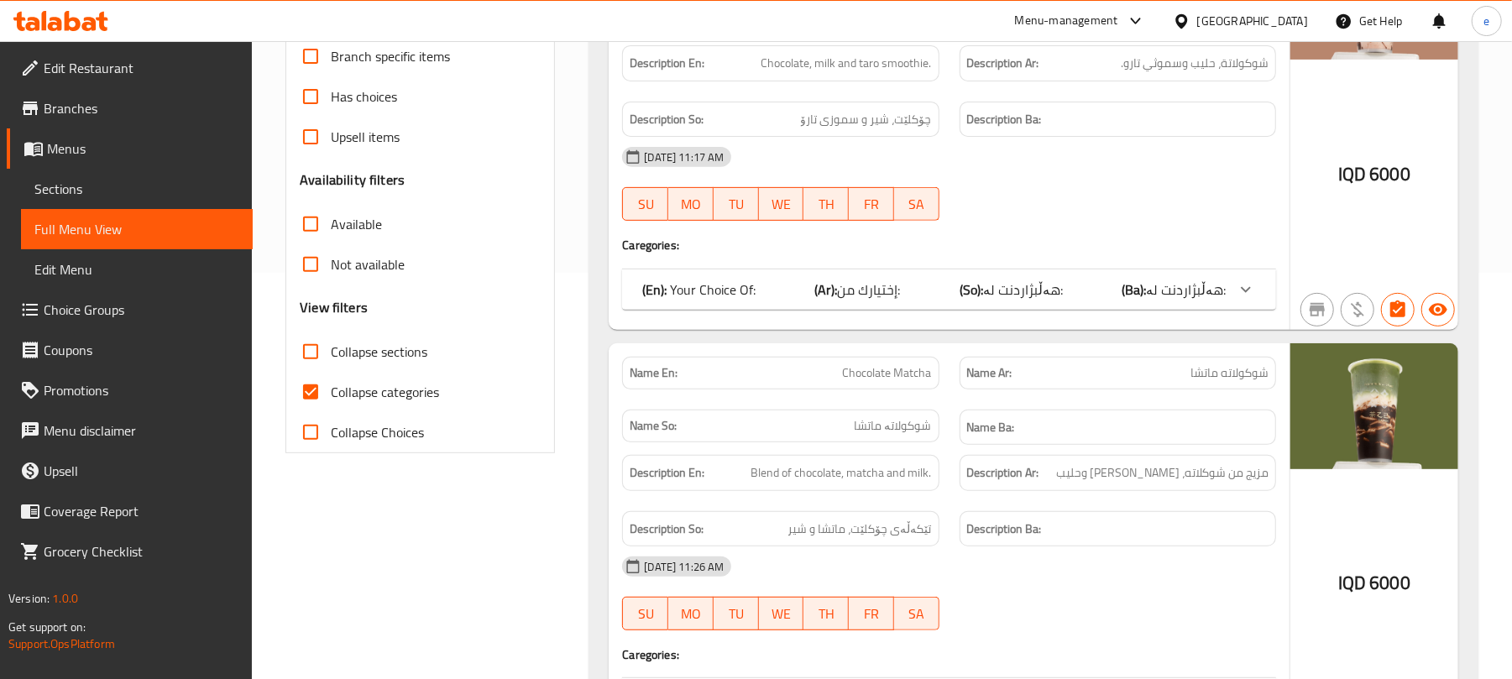
scroll to position [447, 0]
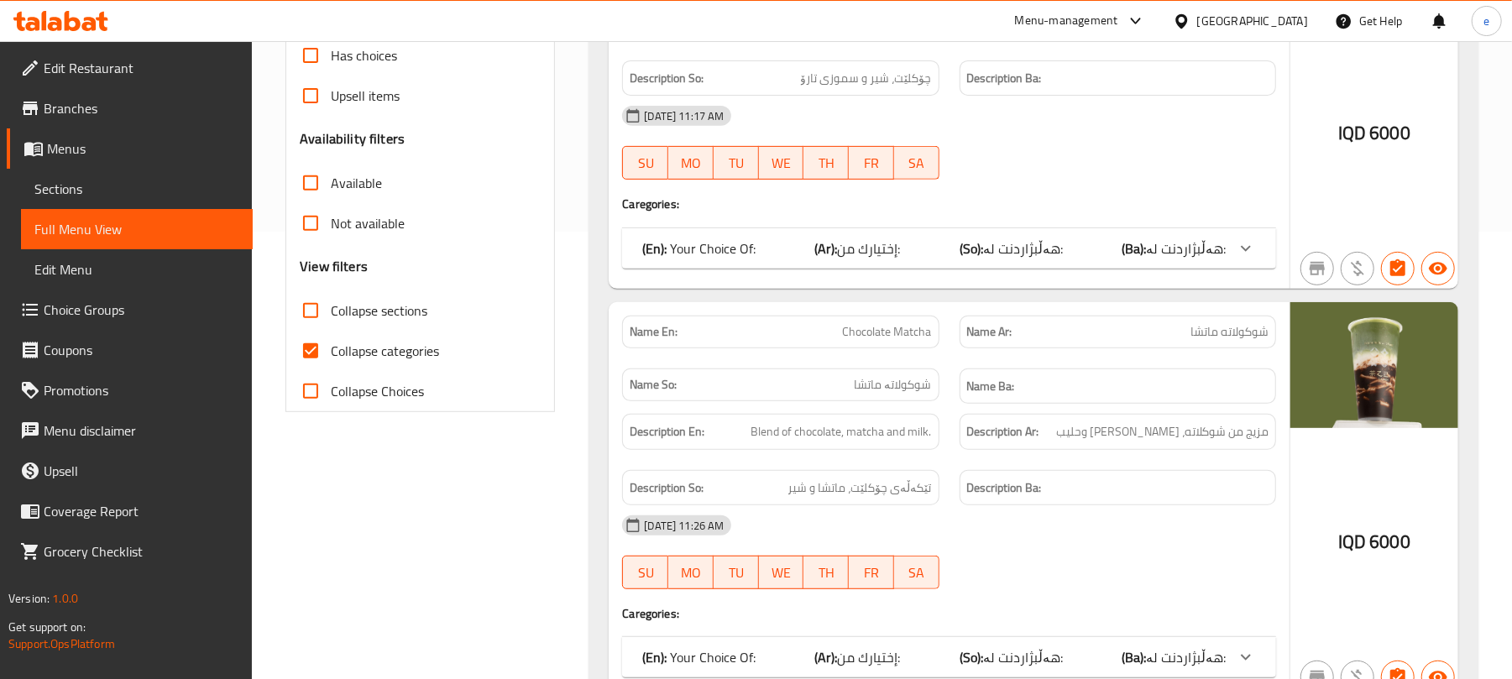
click at [902, 329] on span "Chocolate Matcha" at bounding box center [887, 332] width 89 height 18
copy span "Chocolate Matcha"
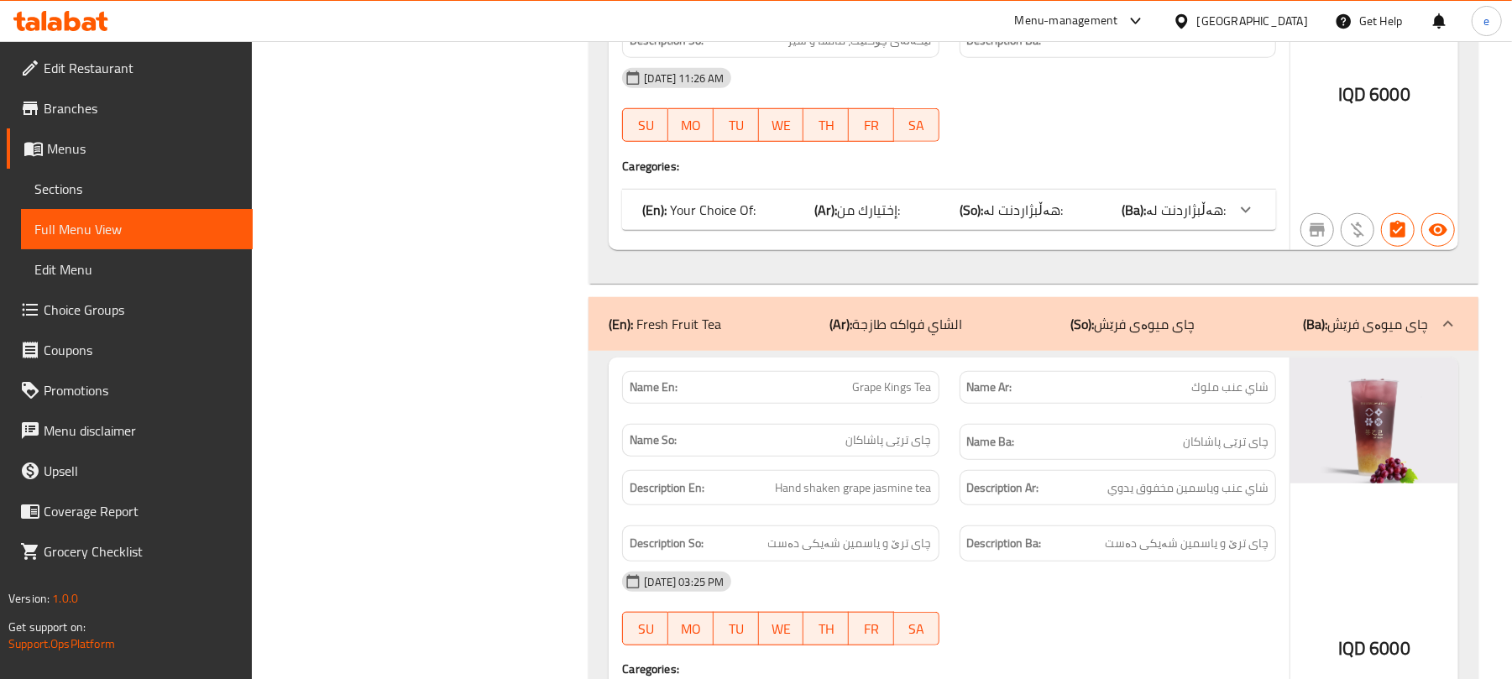
scroll to position [1119, 0]
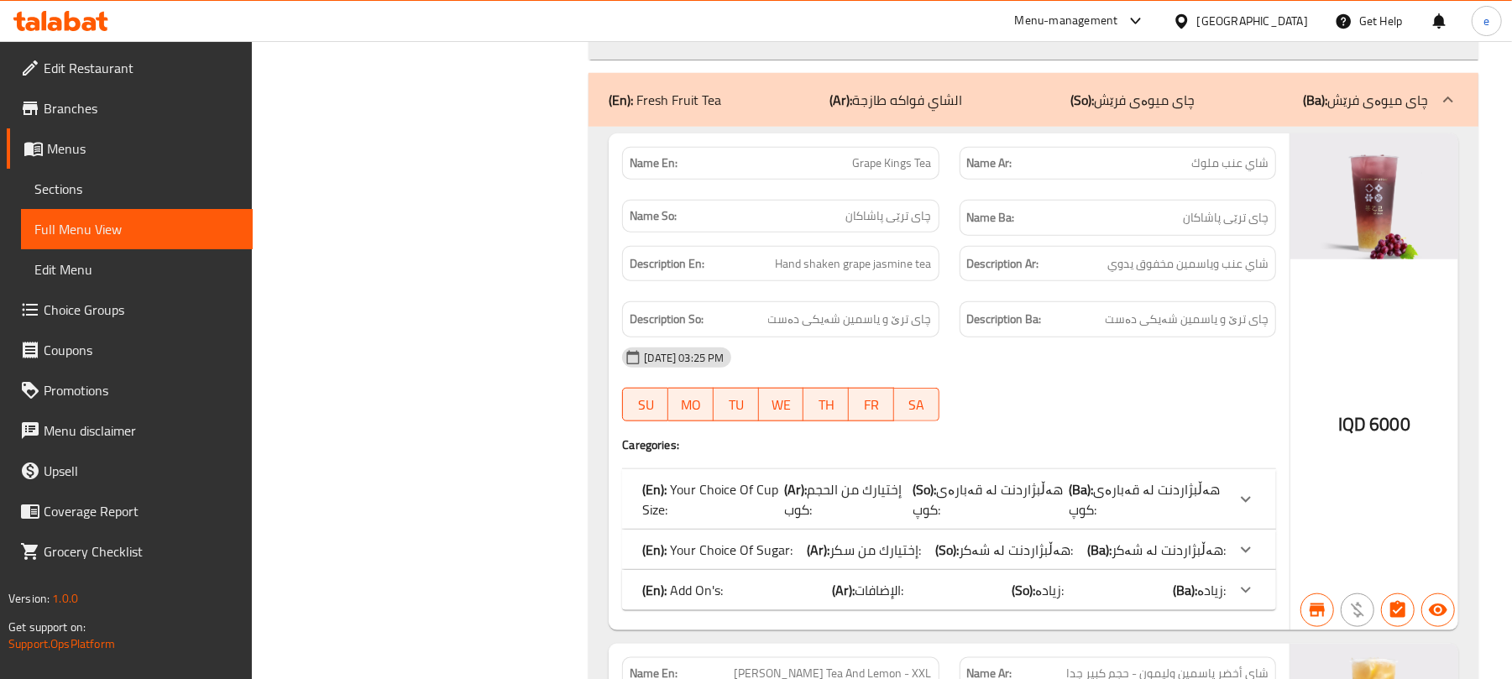
click at [903, 169] on span "Grape Kings Tea" at bounding box center [892, 163] width 79 height 18
copy span "Grape Kings Tea"
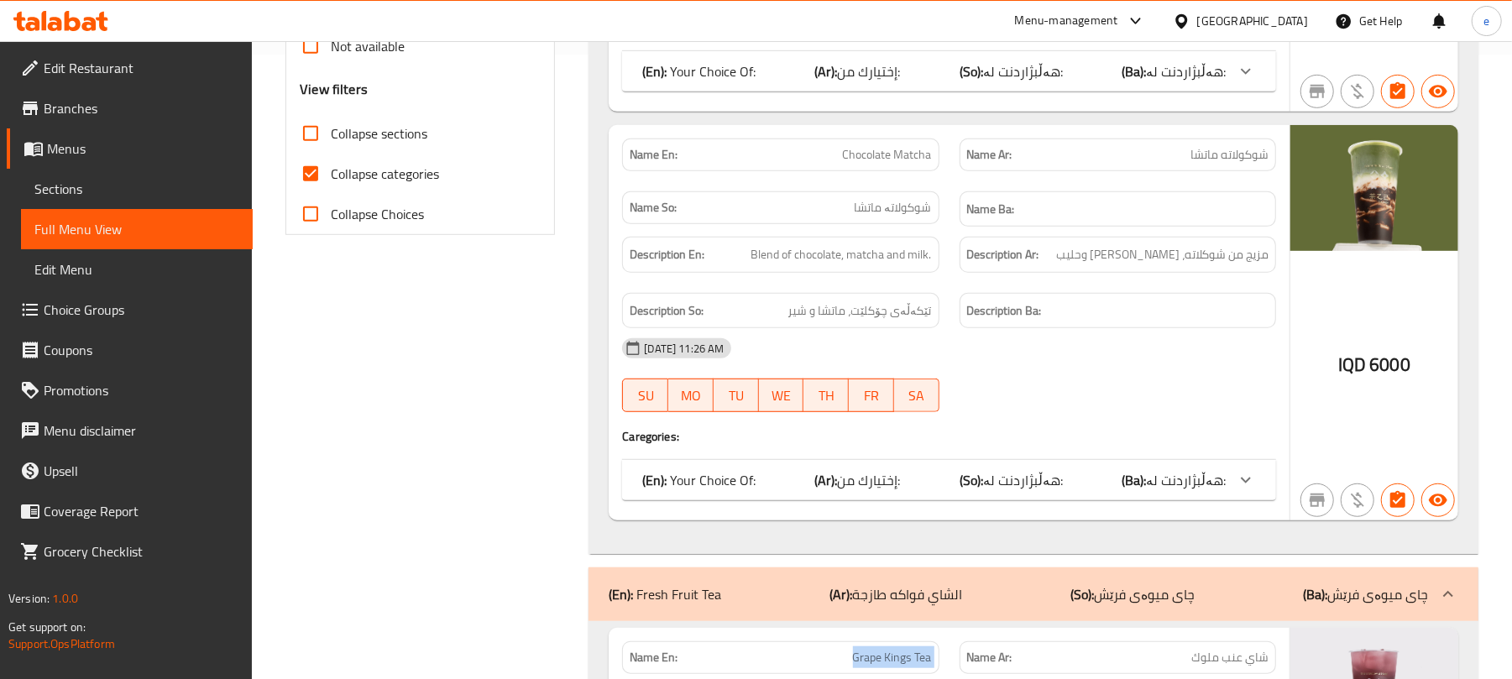
scroll to position [672, 0]
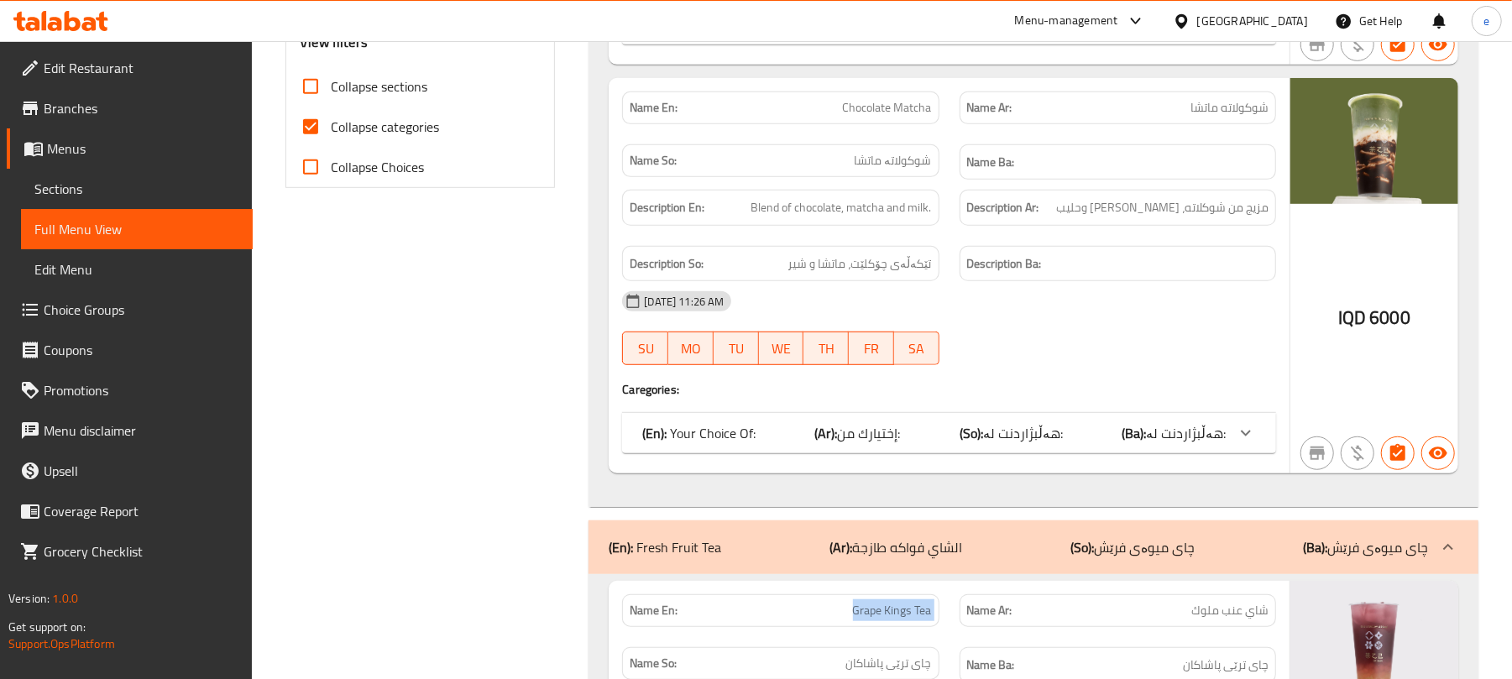
click at [947, 443] on div "(En): Your Choice Of: (Ar): إختيارك من: (So): هەڵبژاردنت لە: (Ba): هەڵبژاردنت ل…" at bounding box center [933, 433] width 583 height 20
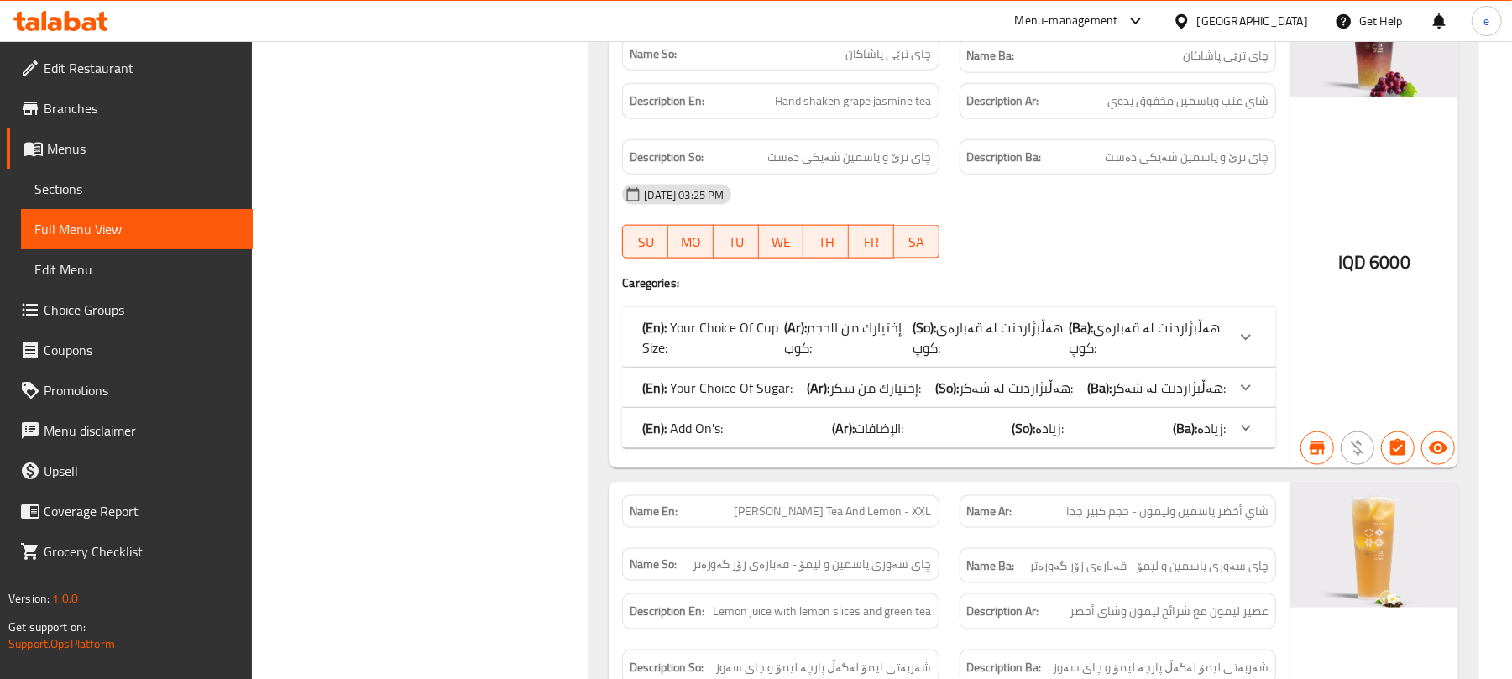
scroll to position [1566, 0]
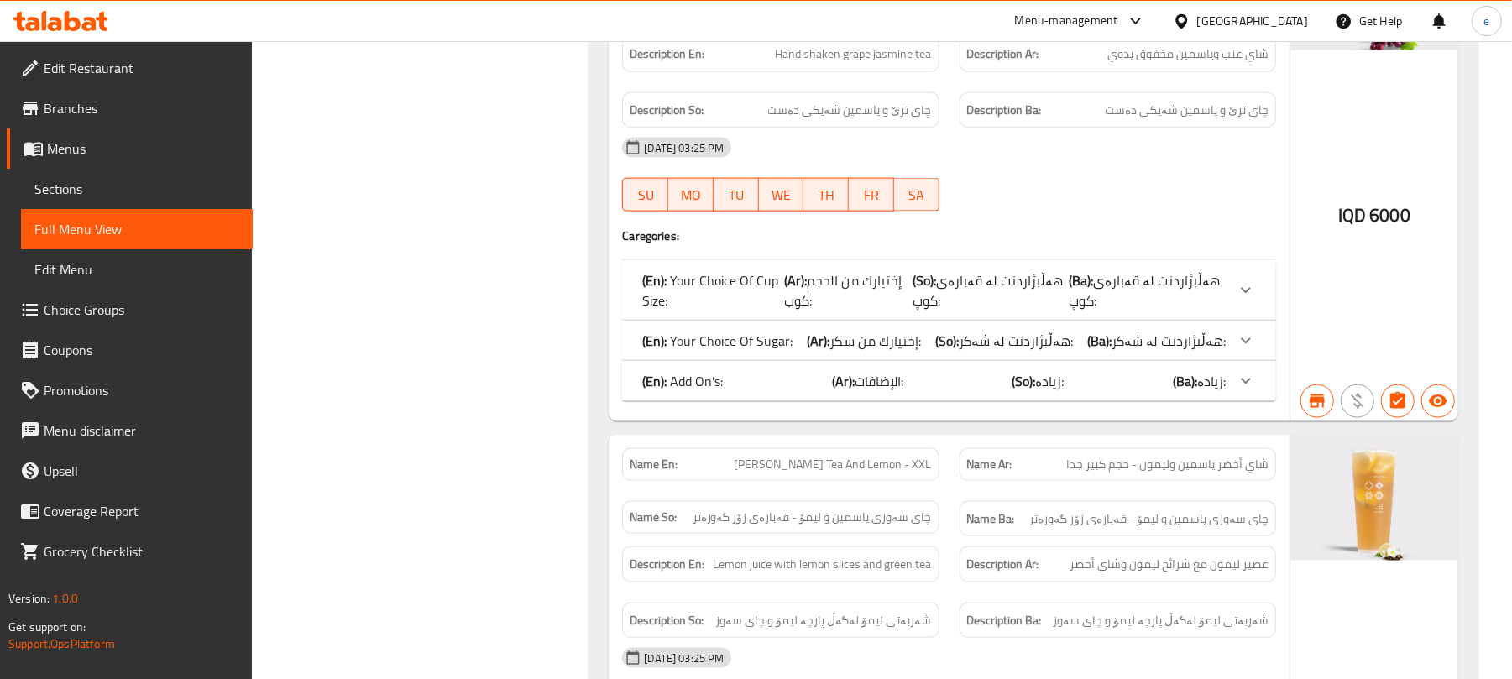
click at [949, 391] on div "(En): Add On's: (Ar): الإضافات: (So): زیادە: (Ba): زیادە:" at bounding box center [933, 381] width 583 height 20
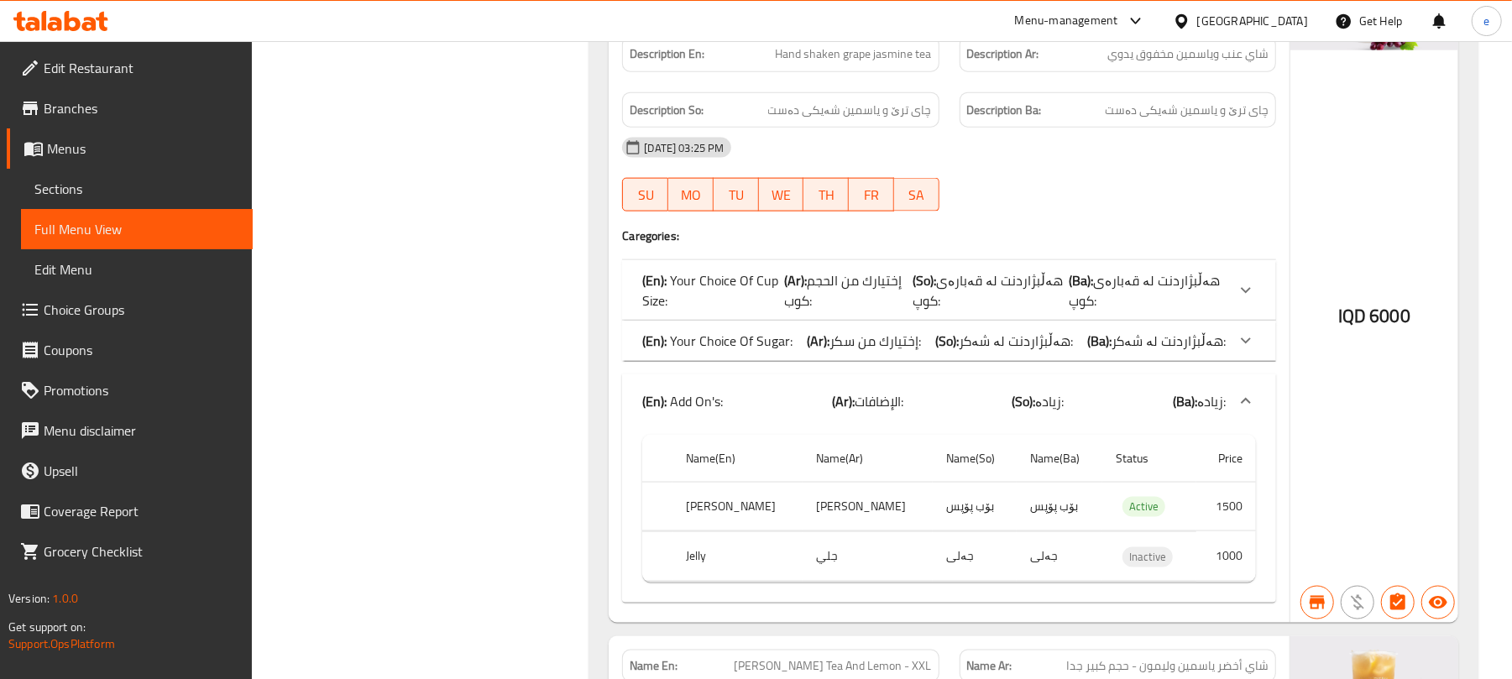
click at [938, 351] on div "(En): Your Choice Of Sugar: (Ar): إختيارك من سكر: (So): هەڵبژاردنت لە شەکر: (Ba…" at bounding box center [933, 341] width 583 height 20
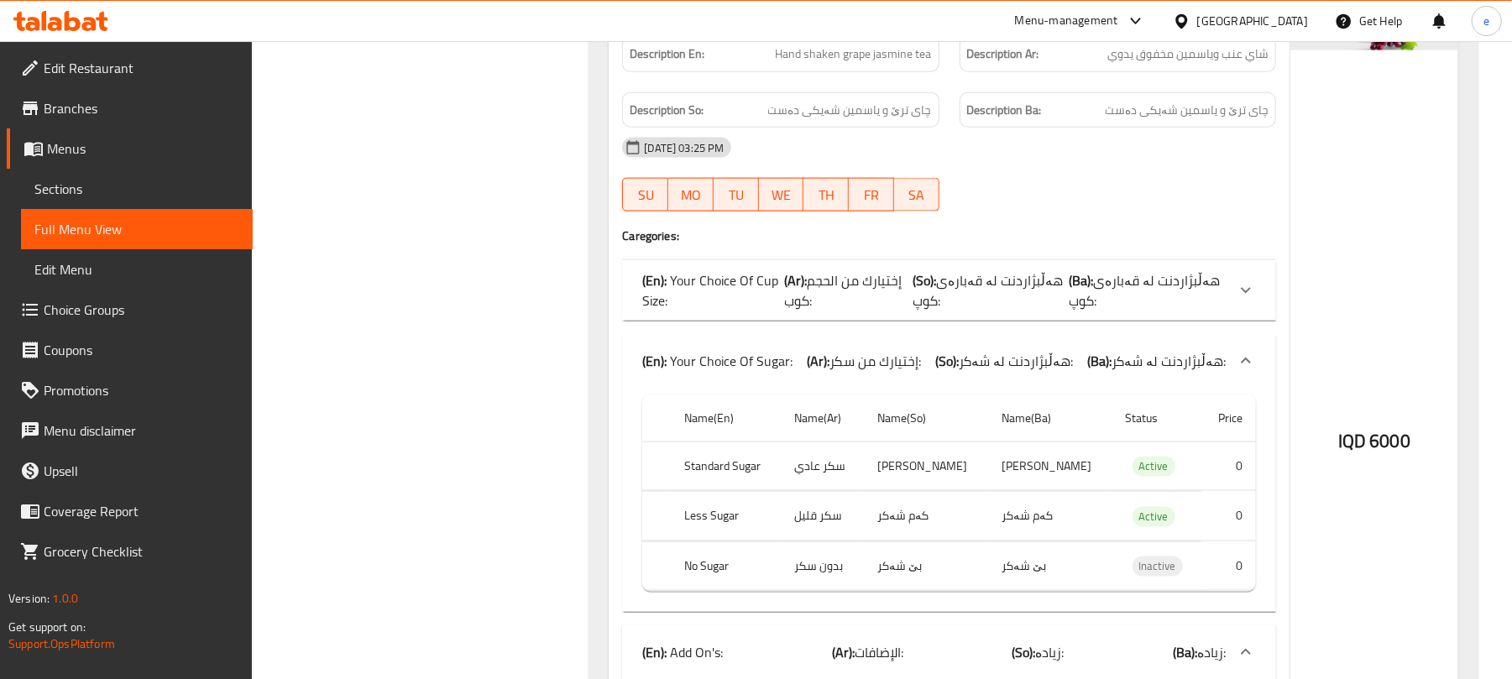
click at [960, 299] on span "هەڵبژاردنت لە قەبارەی کوپ:" at bounding box center [987, 290] width 150 height 45
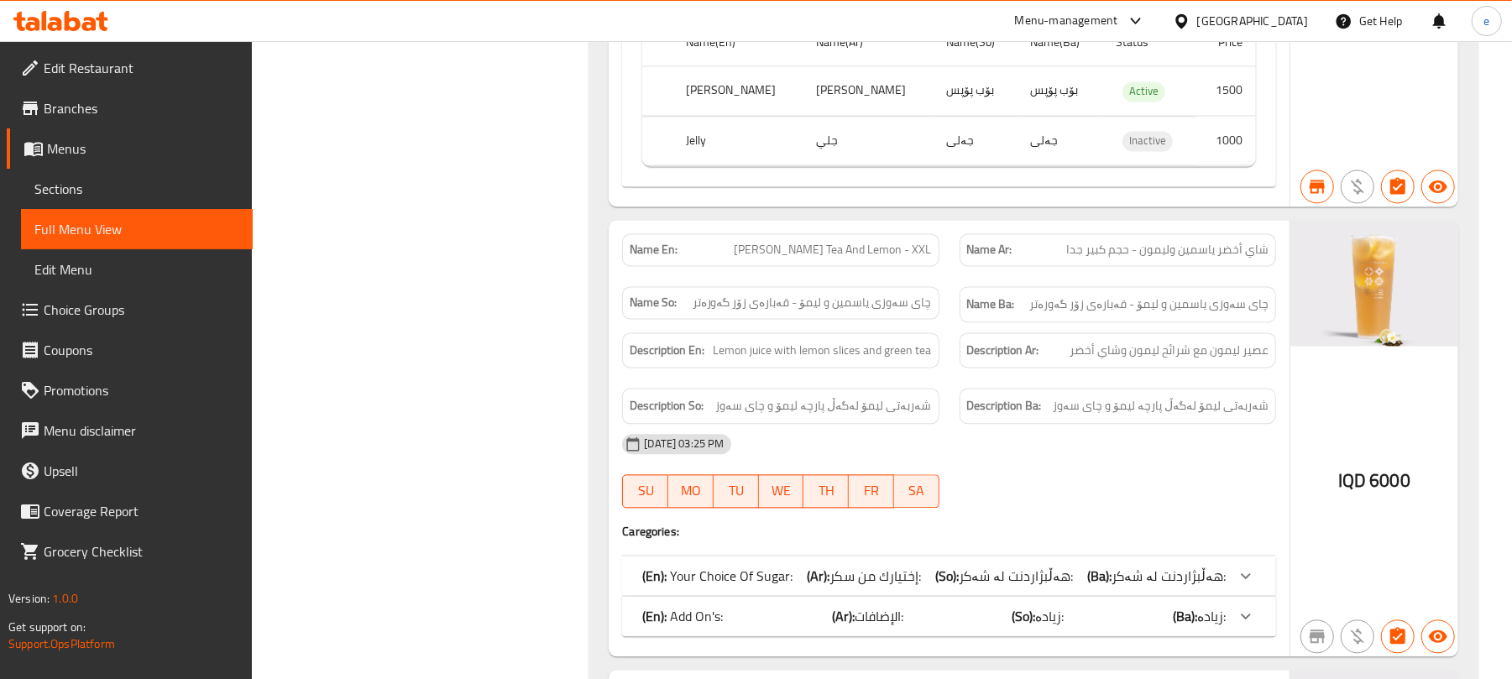
scroll to position [2462, 0]
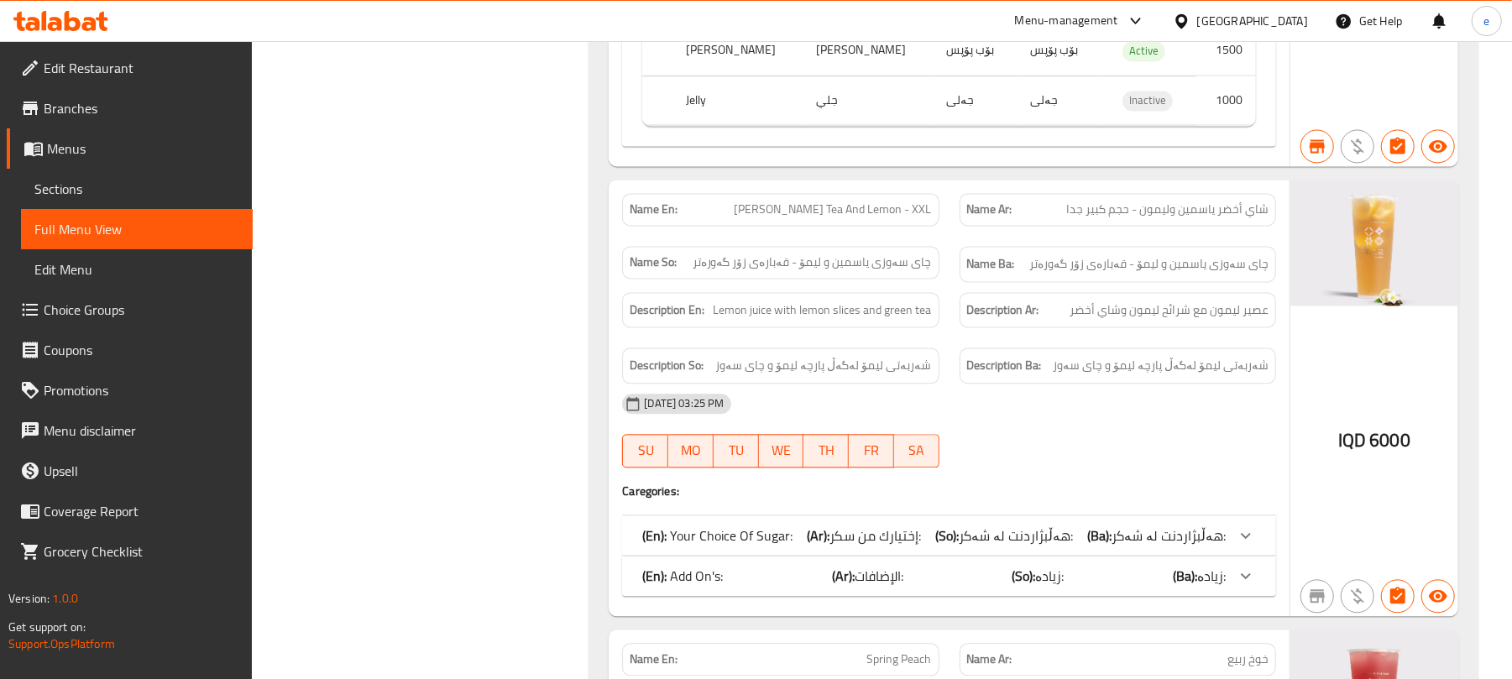
click at [897, 218] on span "Jasmine Green Tea And Lemon - XXL" at bounding box center [833, 210] width 197 height 18
copy span "Jasmine Green Tea And Lemon - XXL"
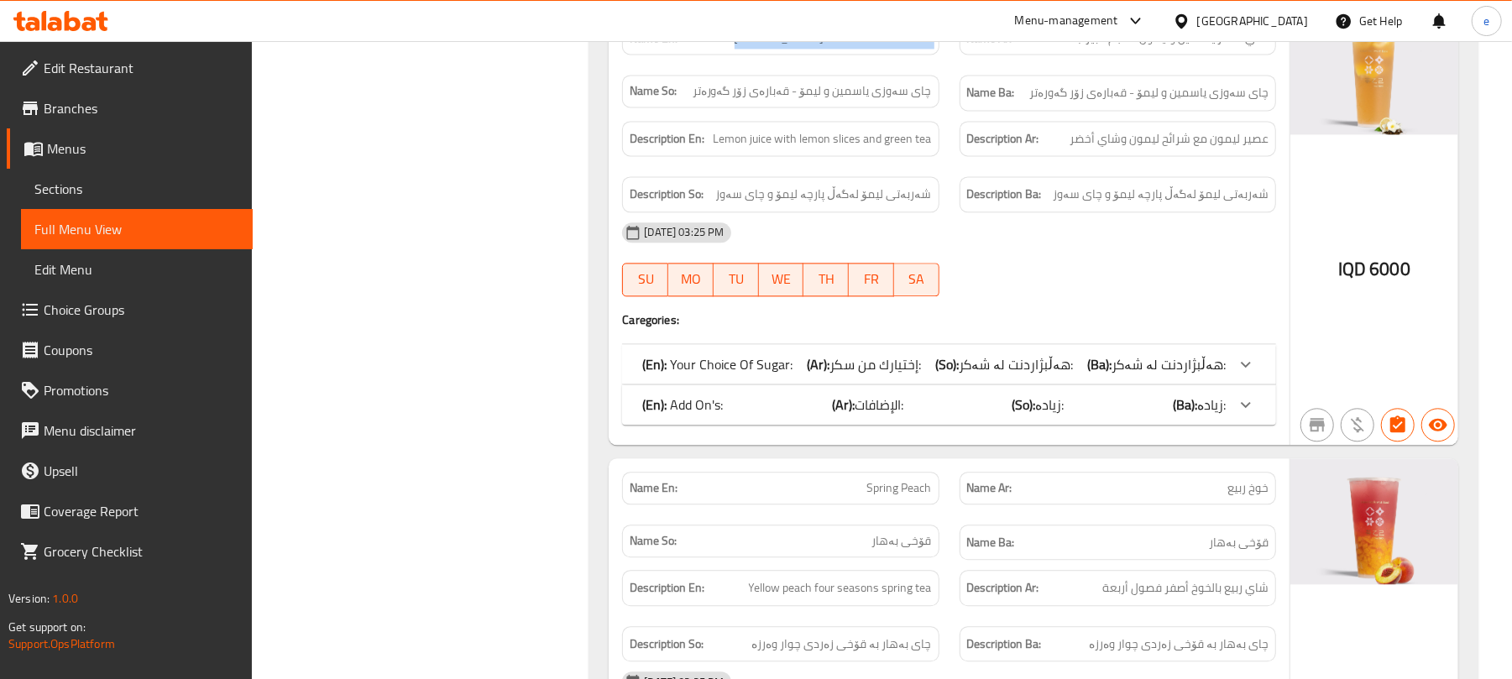
scroll to position [2686, 0]
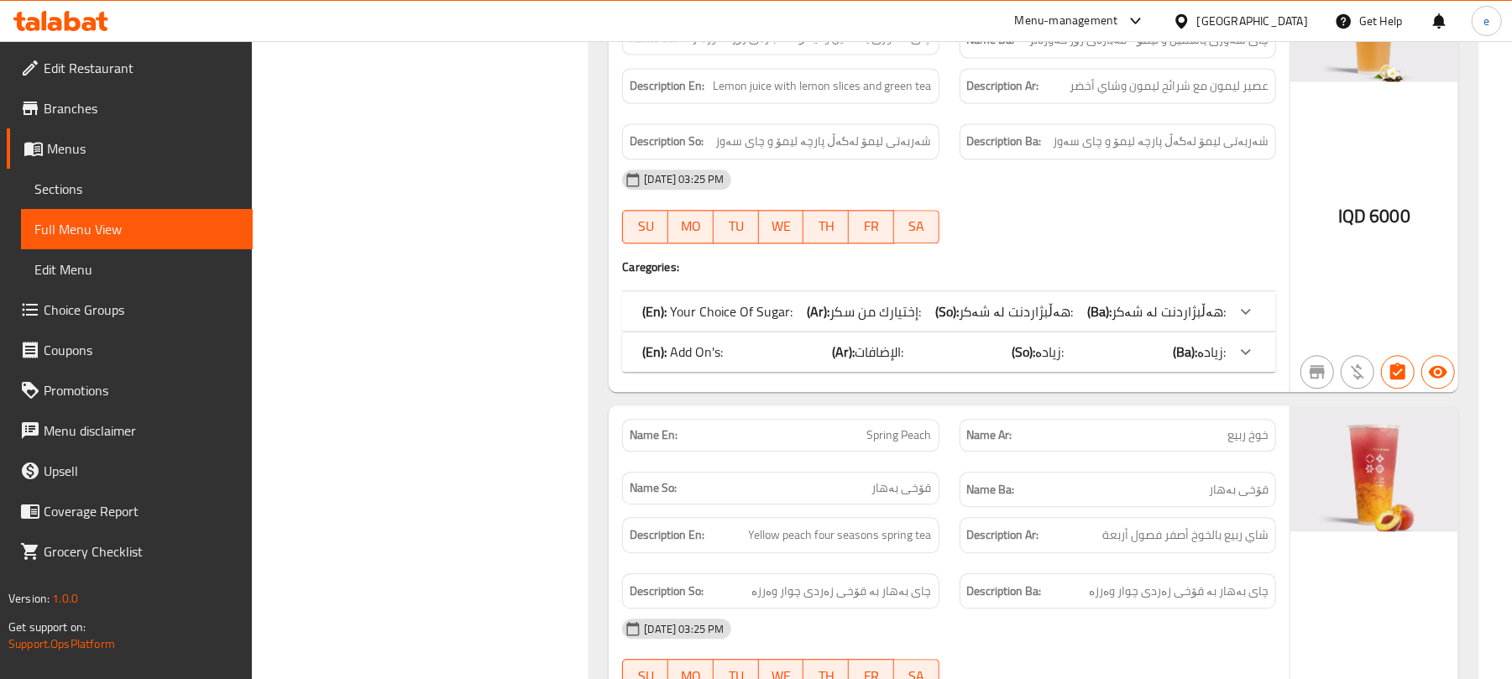
click at [921, 349] on div "(En): Add On's: (Ar): الإضافات: (So): زیادە: (Ba): زیادە: Name(En) Name(Ar) Nam…" at bounding box center [949, 352] width 654 height 40
click at [921, 360] on div "(En): Add On's: (Ar): الإضافات: (So): زیادە: (Ba): زیادە:" at bounding box center [933, 352] width 583 height 20
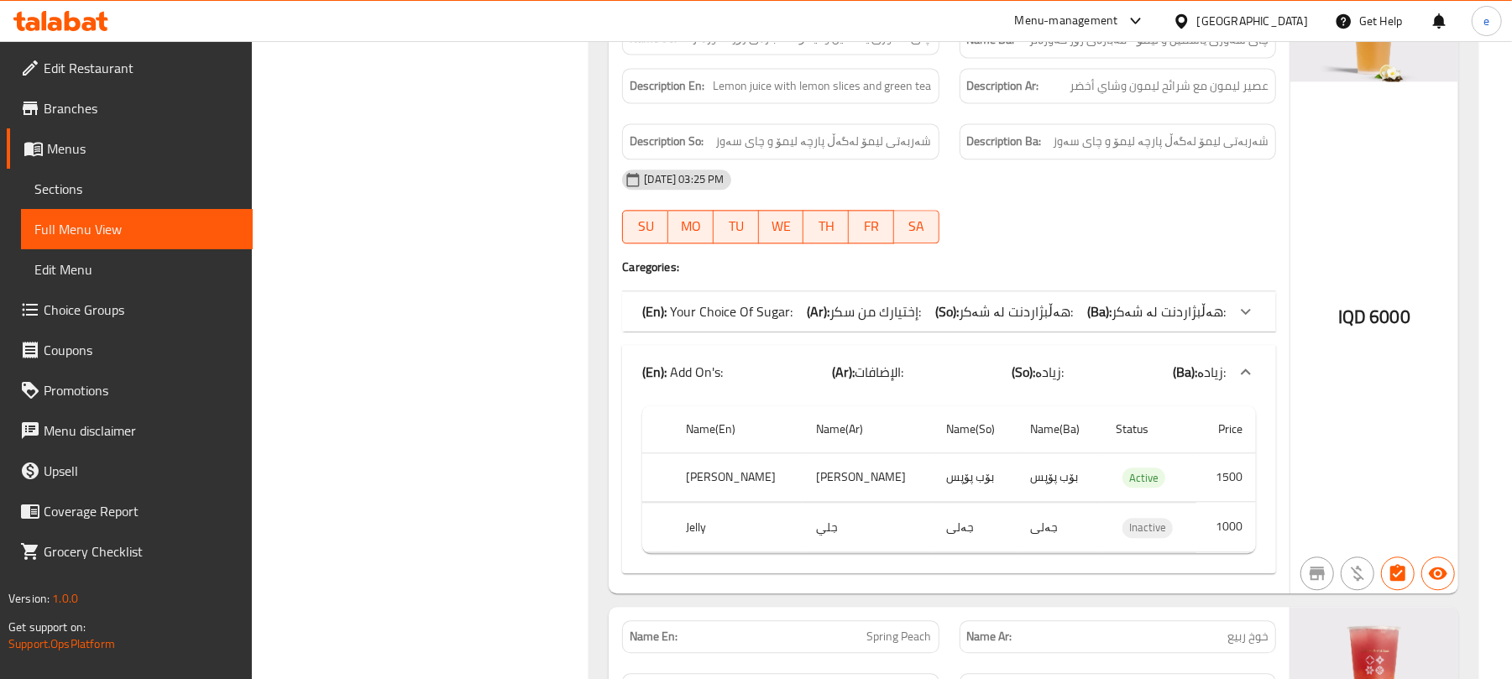
click at [928, 322] on div "(En): Your Choice Of Sugar: (Ar): إختيارك من سكر: (So): هەڵبژاردنت لە شەکر: (Ba…" at bounding box center [933, 311] width 583 height 20
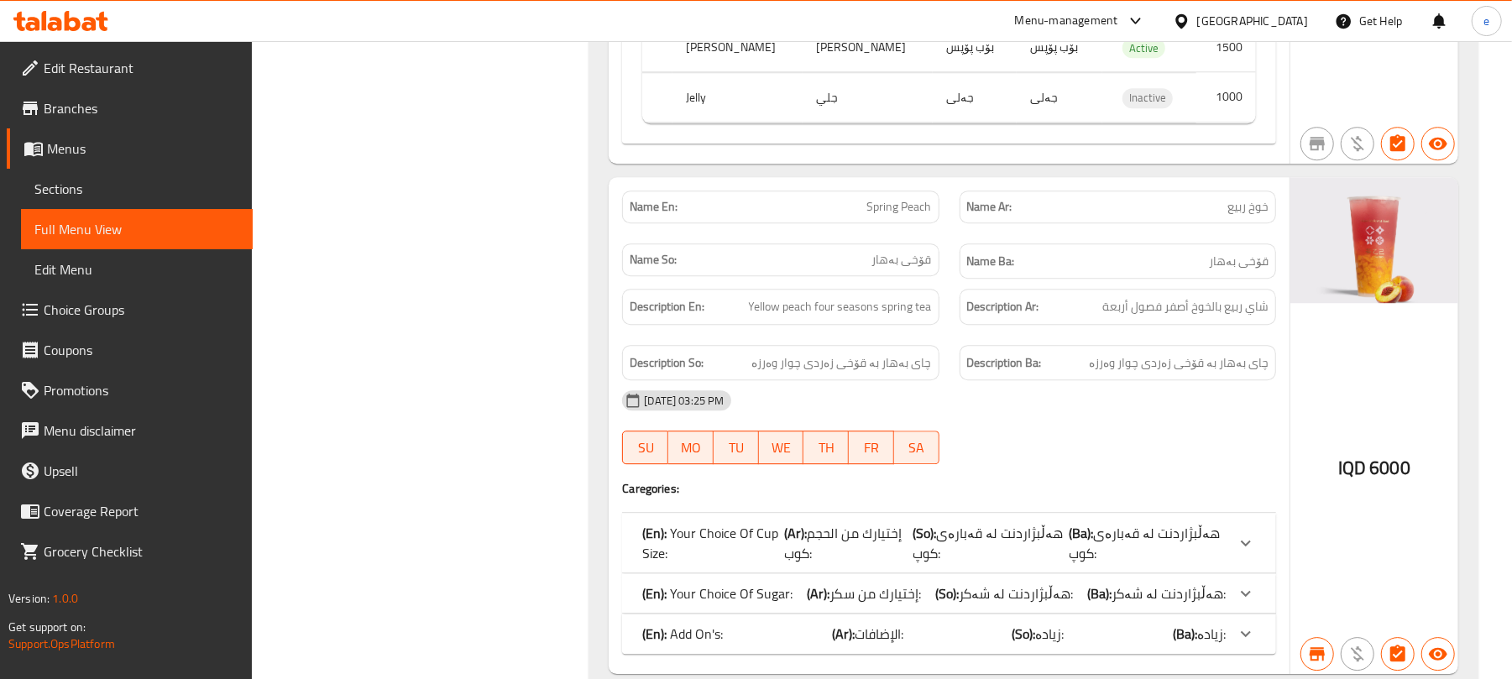
scroll to position [3358, 0]
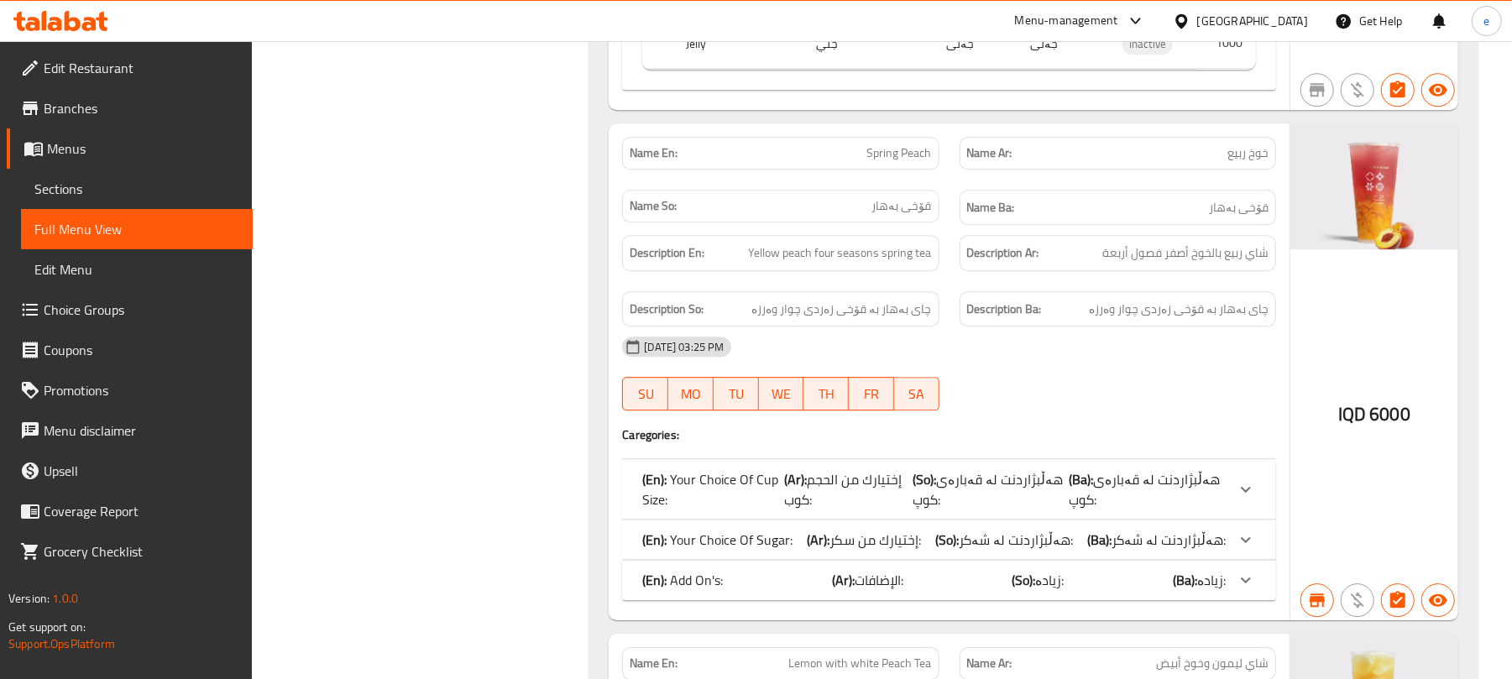
click at [901, 161] on div "Name En: Spring Peach" at bounding box center [780, 153] width 316 height 33
click at [901, 162] on span "Spring Peach" at bounding box center [899, 153] width 65 height 18
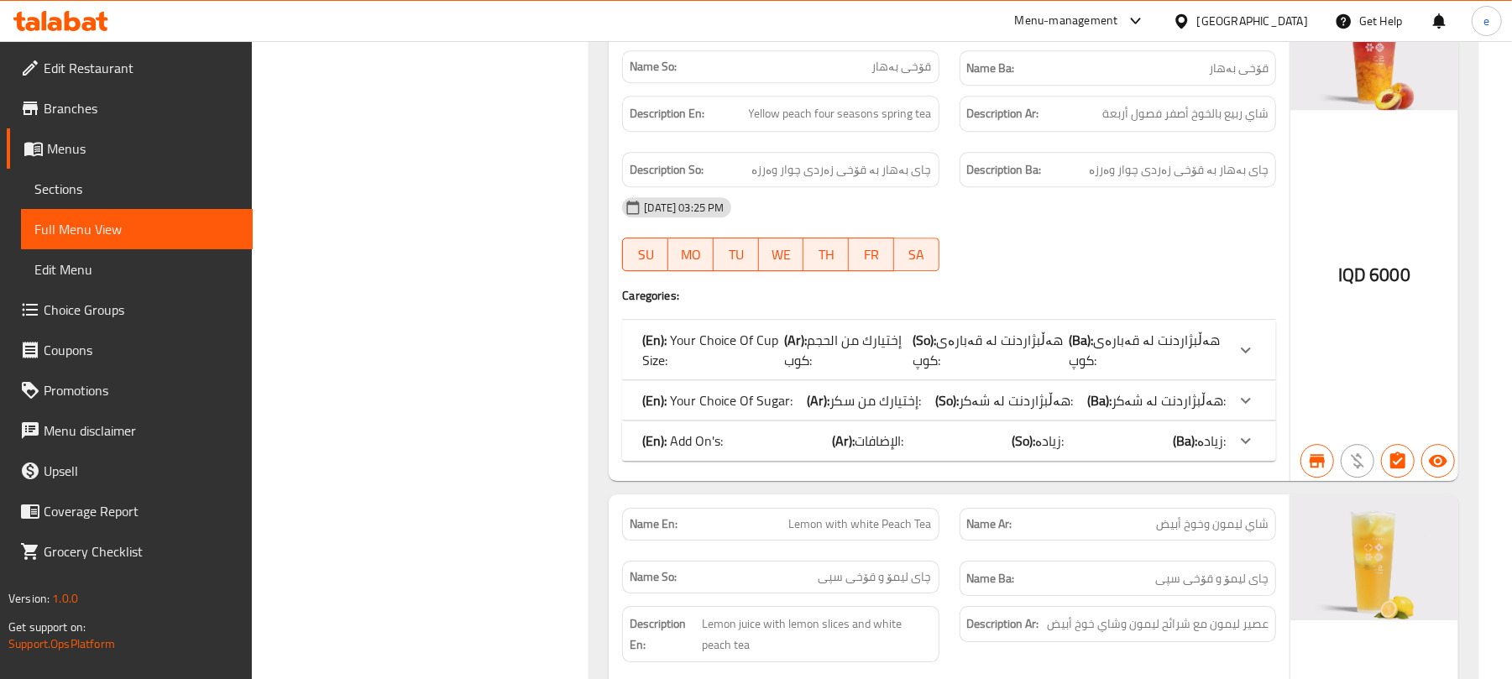
scroll to position [3581, 0]
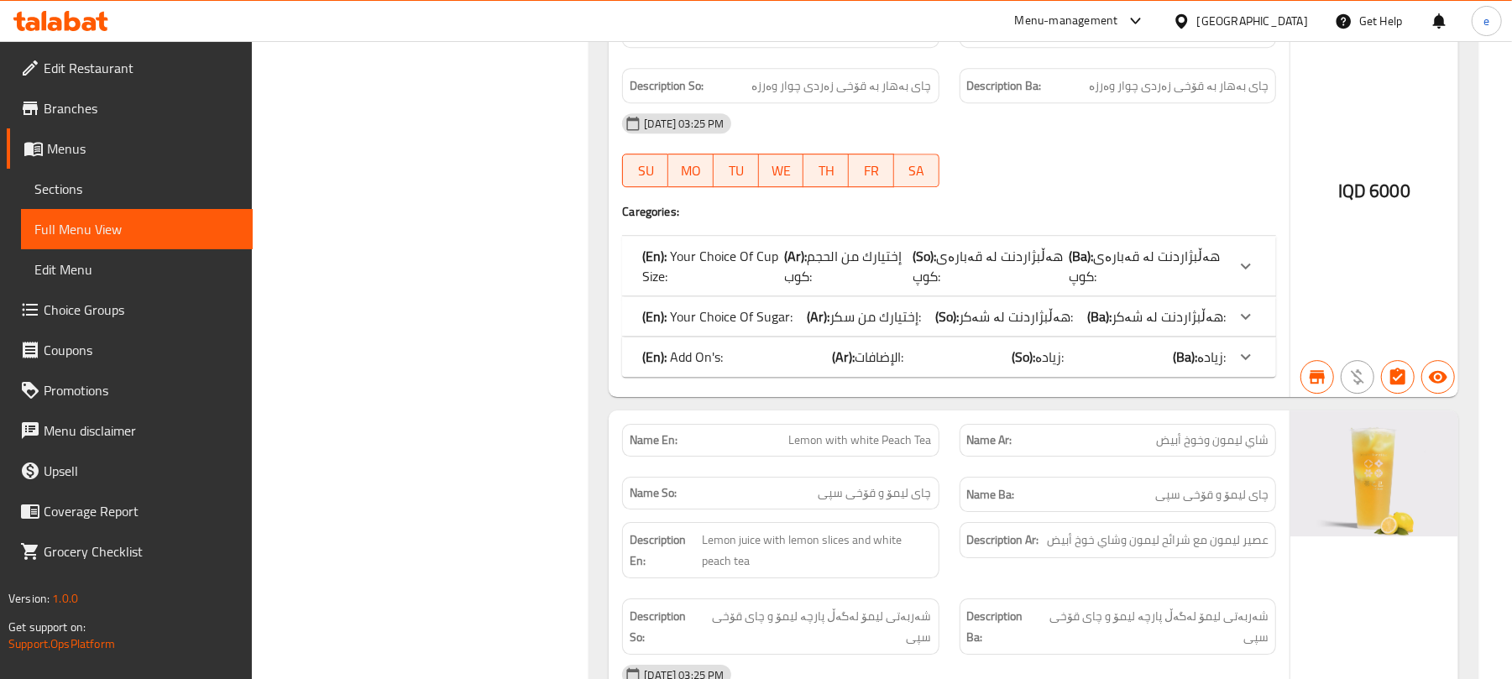
click at [979, 367] on div "(En): Add On's: (Ar): الإضافات: (So): زیادە: (Ba): زیادە:" at bounding box center [933, 357] width 583 height 20
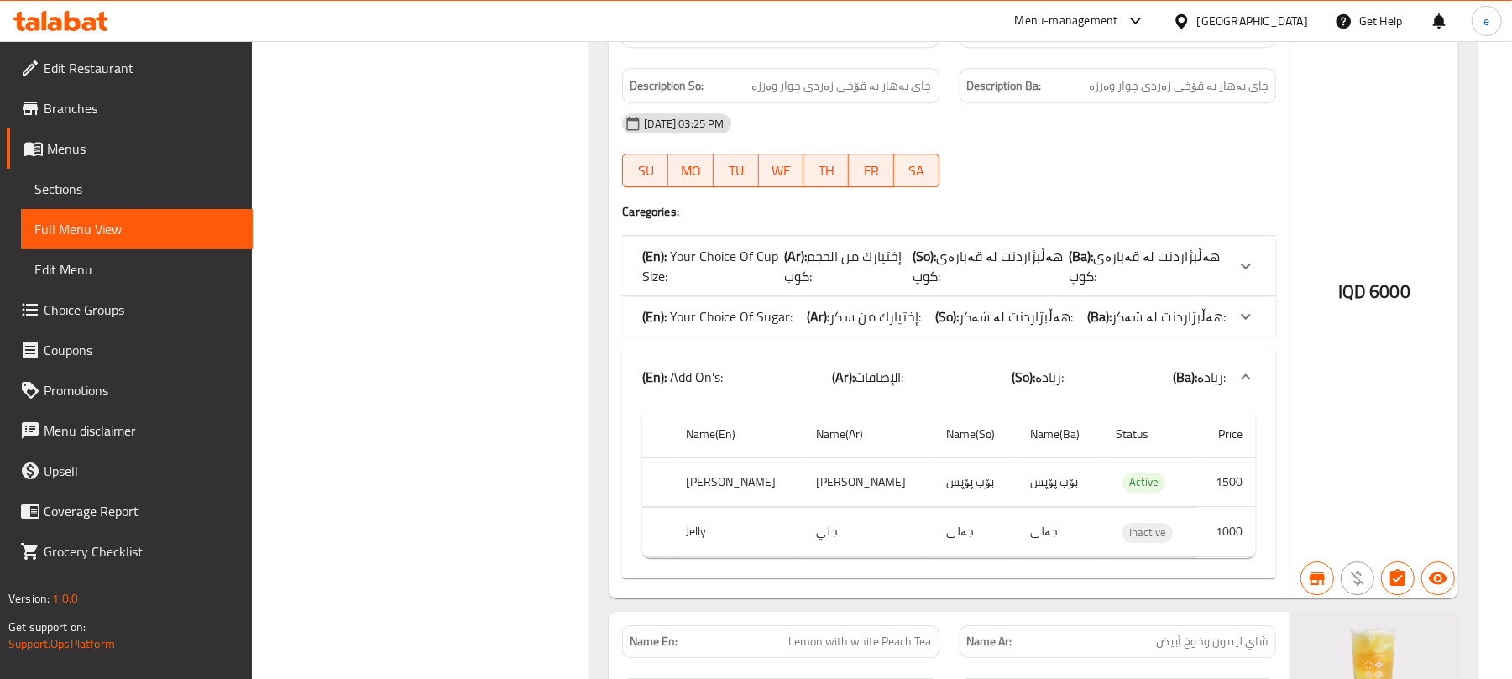
click at [934, 327] on div "(En): Your Choice Of Sugar: (Ar): إختيارك من سكر: (So): هەڵبژاردنت لە شەکر: (Ba…" at bounding box center [933, 316] width 583 height 20
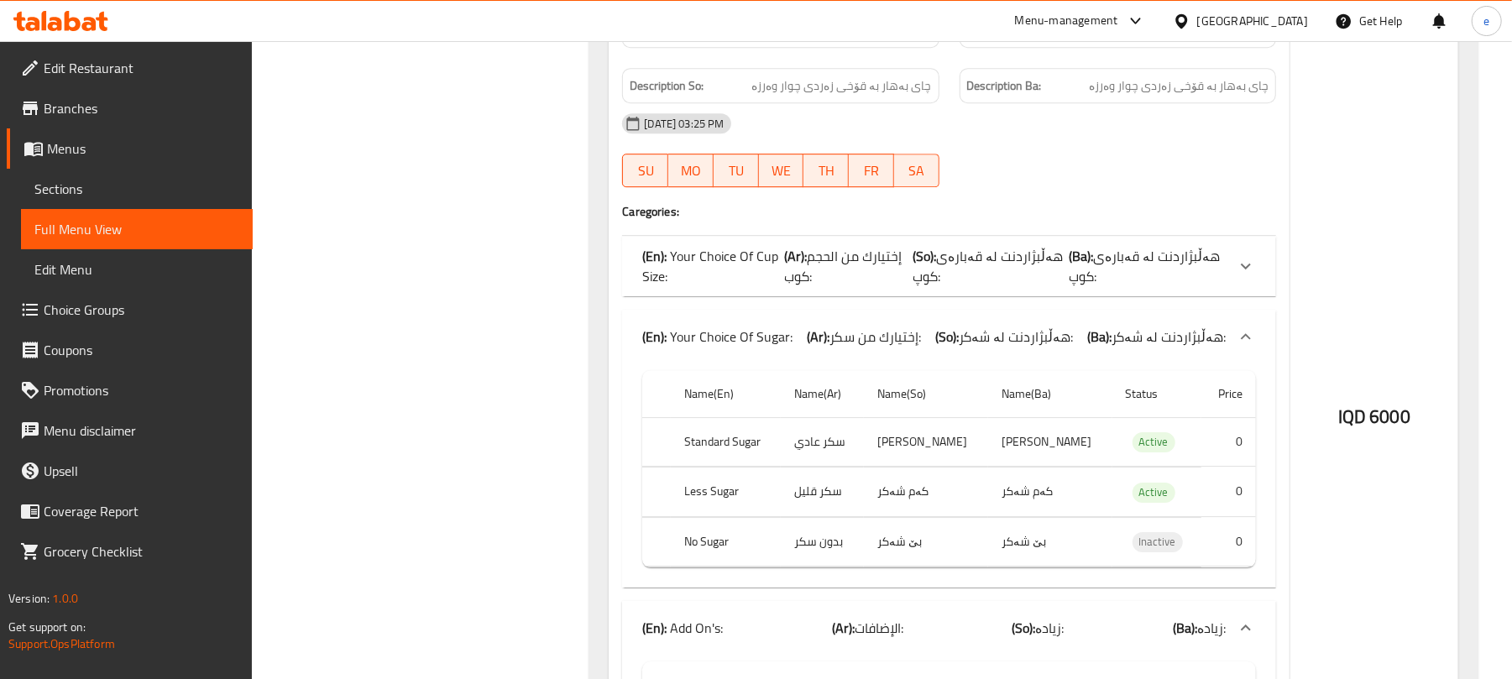
click at [905, 286] on p "(Ar): إختيارك من الحجم كوب:" at bounding box center [848, 266] width 128 height 40
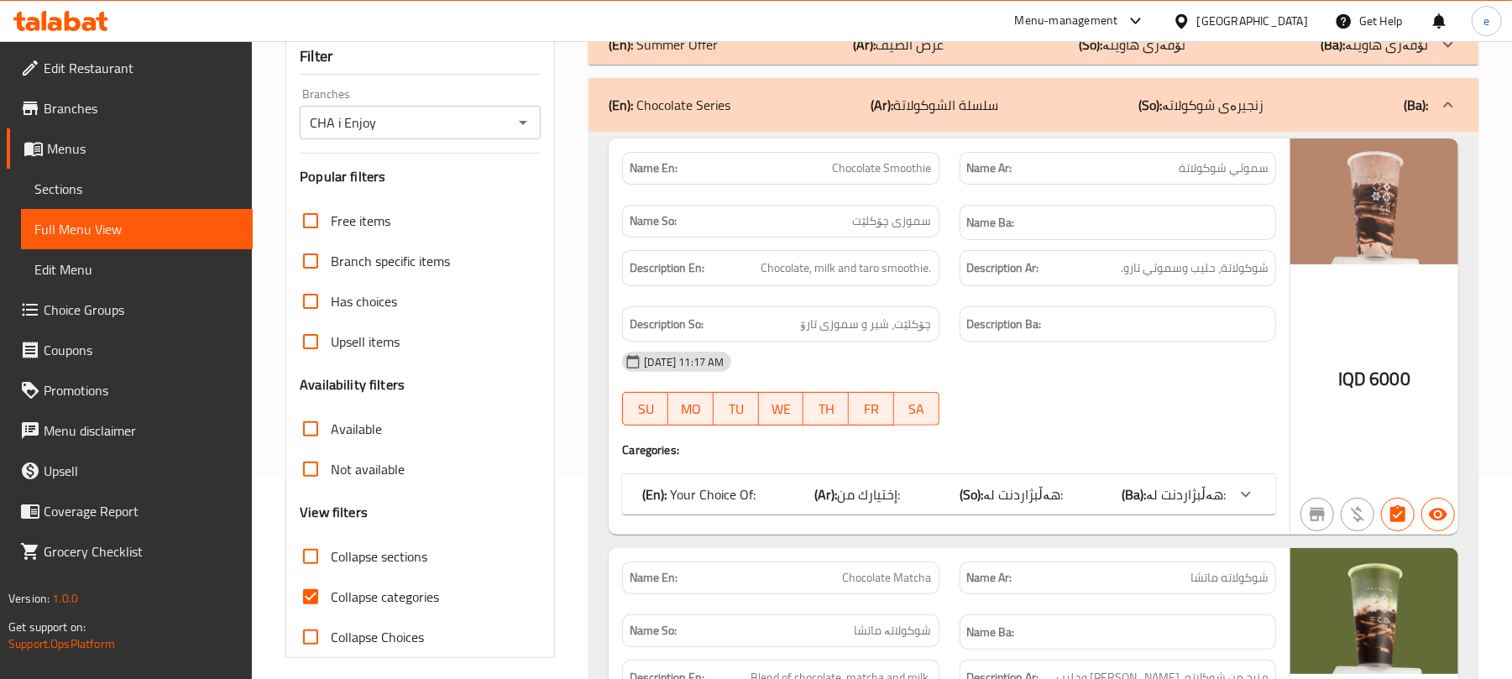
scroll to position [223, 0]
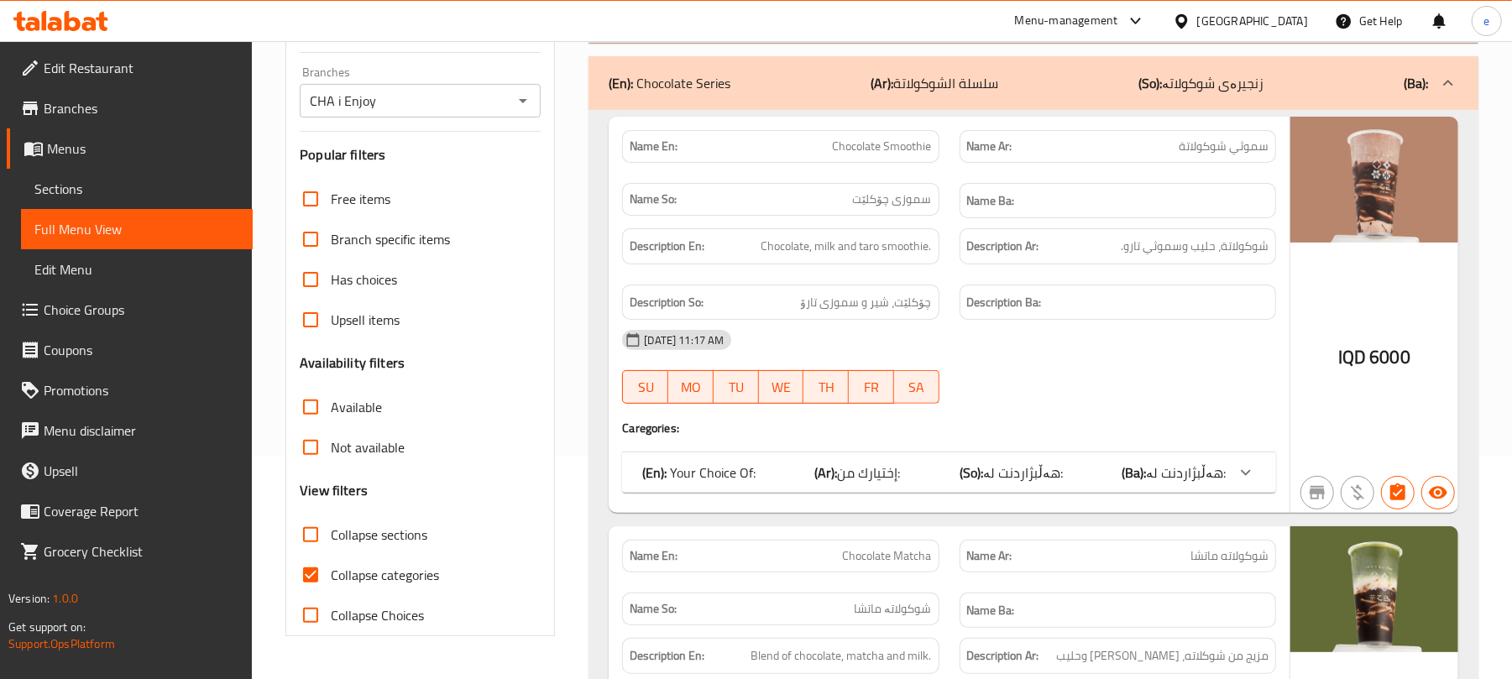
click at [890, 151] on span "Chocolate Smoothie" at bounding box center [882, 147] width 99 height 18
copy span "Chocolate Smoothie"
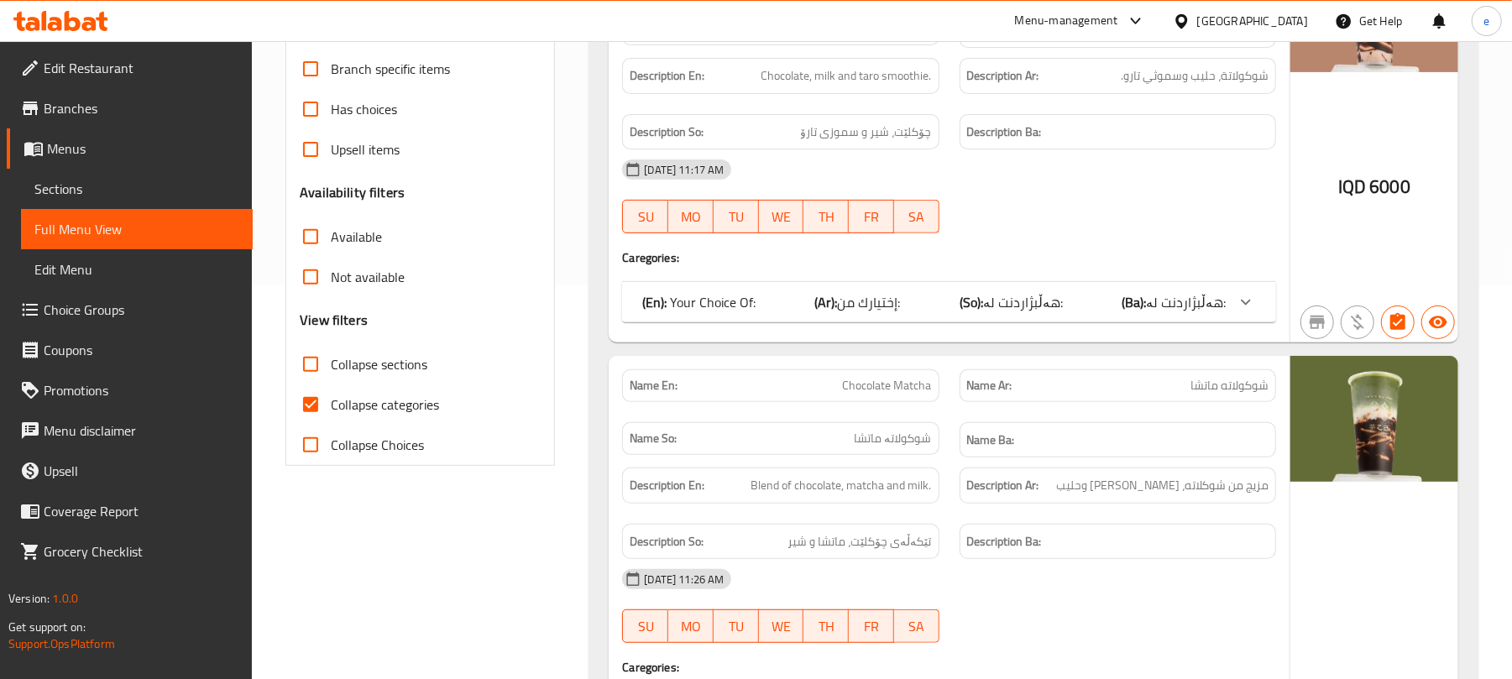
scroll to position [447, 0]
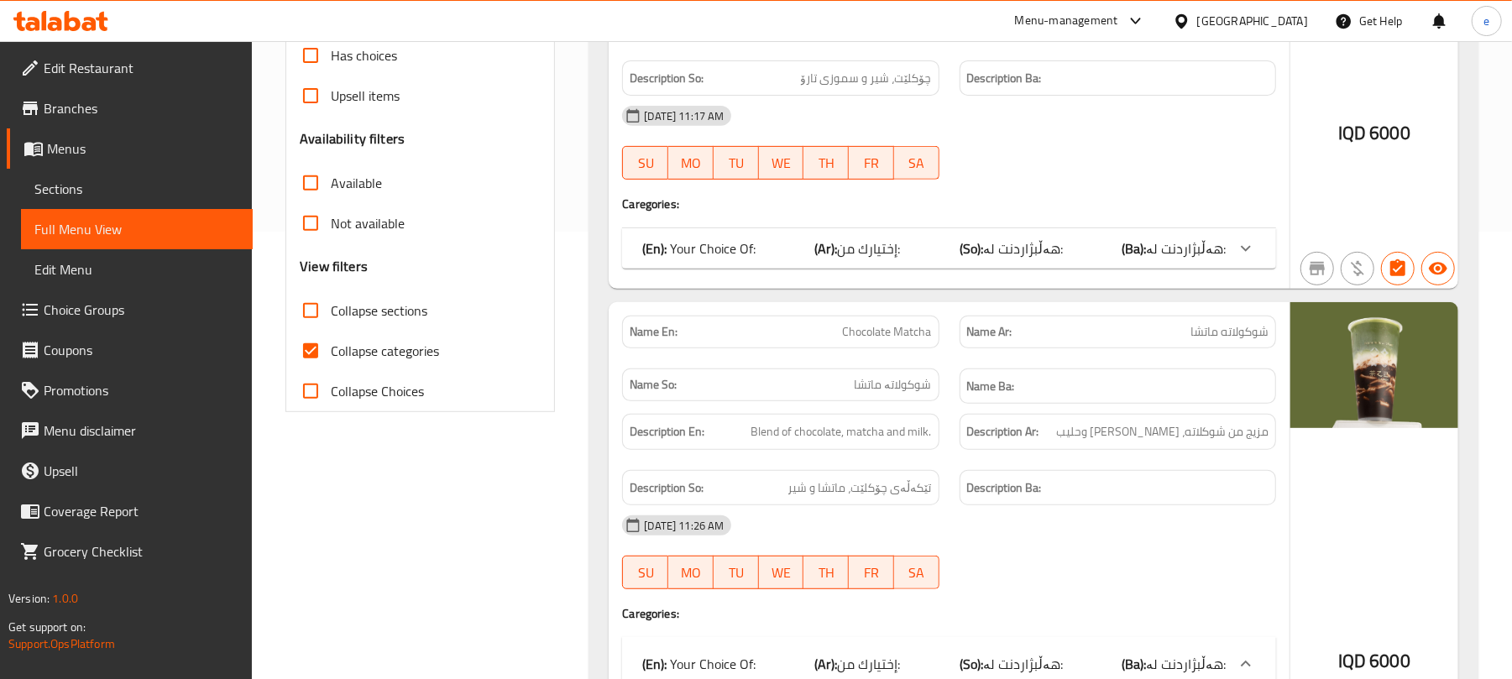
click at [885, 331] on span "Chocolate Matcha" at bounding box center [887, 332] width 89 height 18
copy span "Chocolate Matcha"
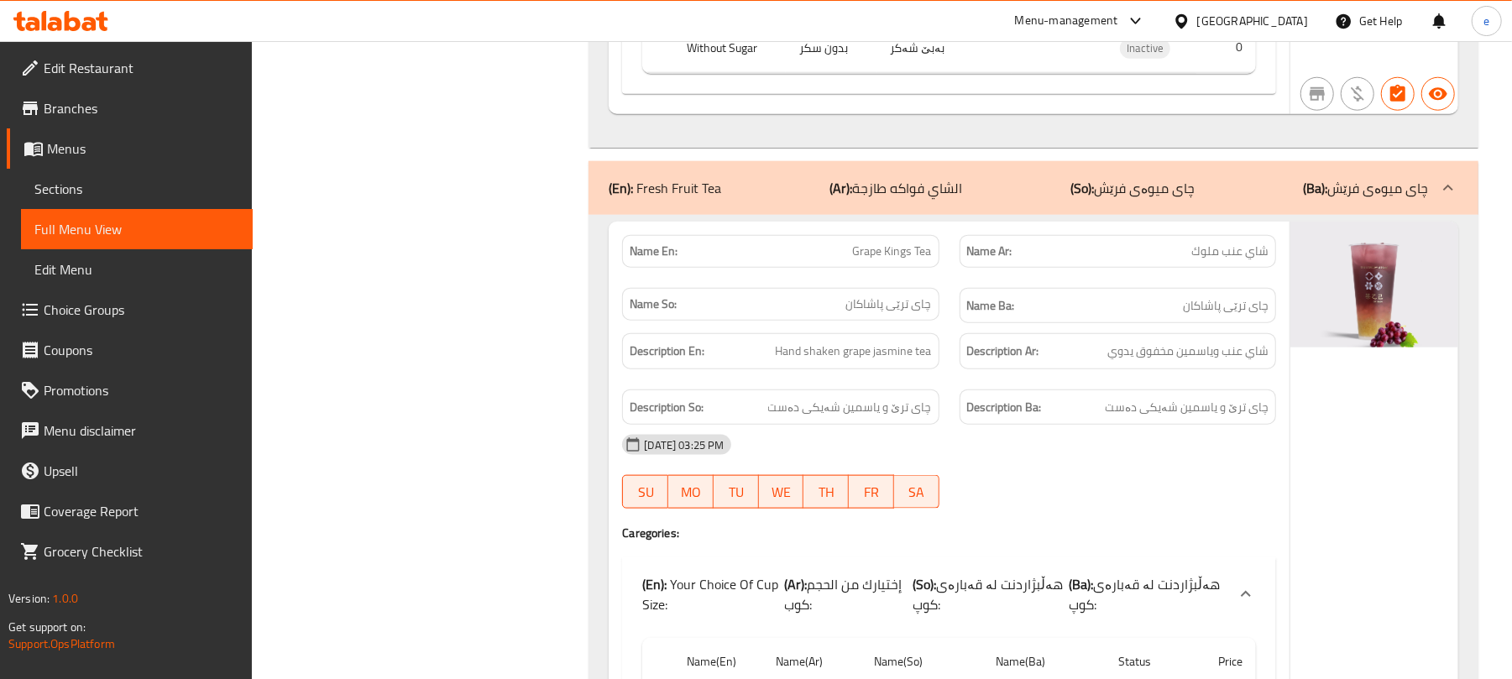
scroll to position [1343, 0]
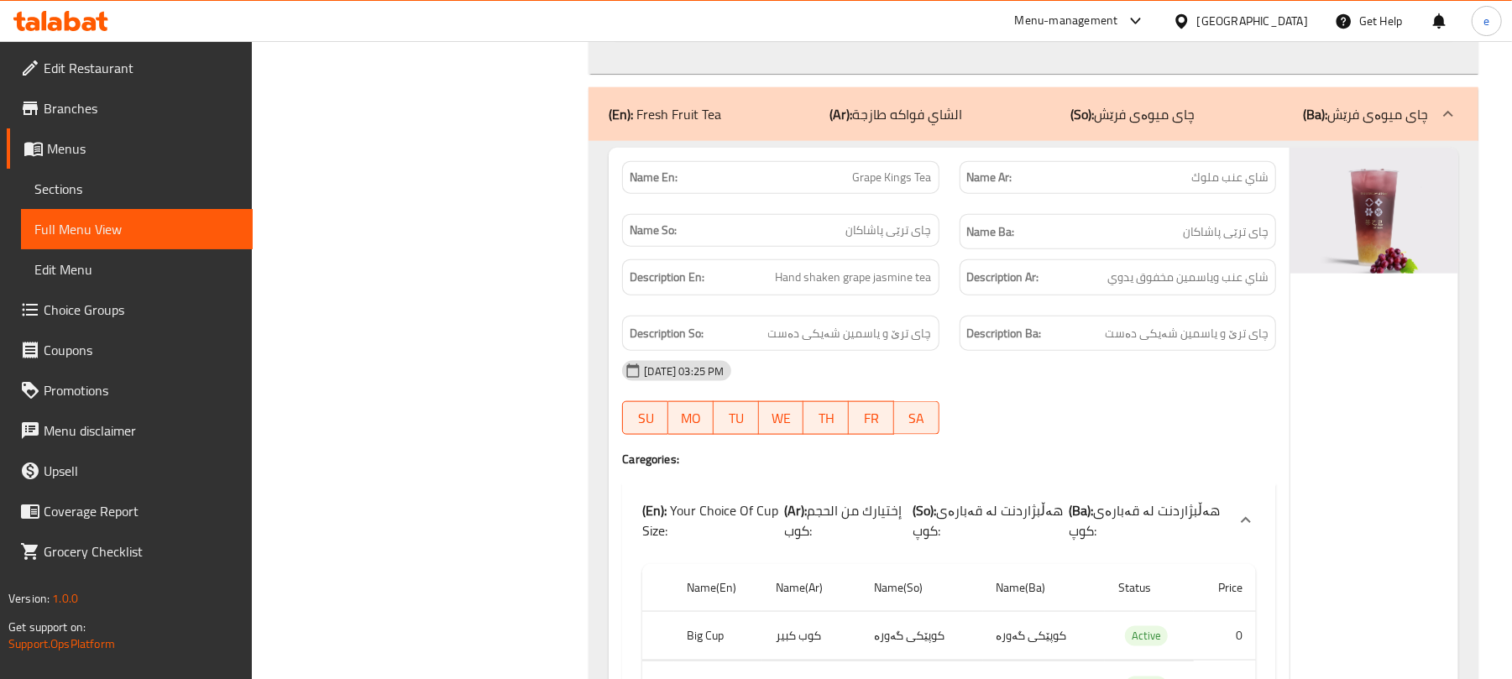
click at [891, 186] on span "Grape Kings Tea" at bounding box center [892, 178] width 79 height 18
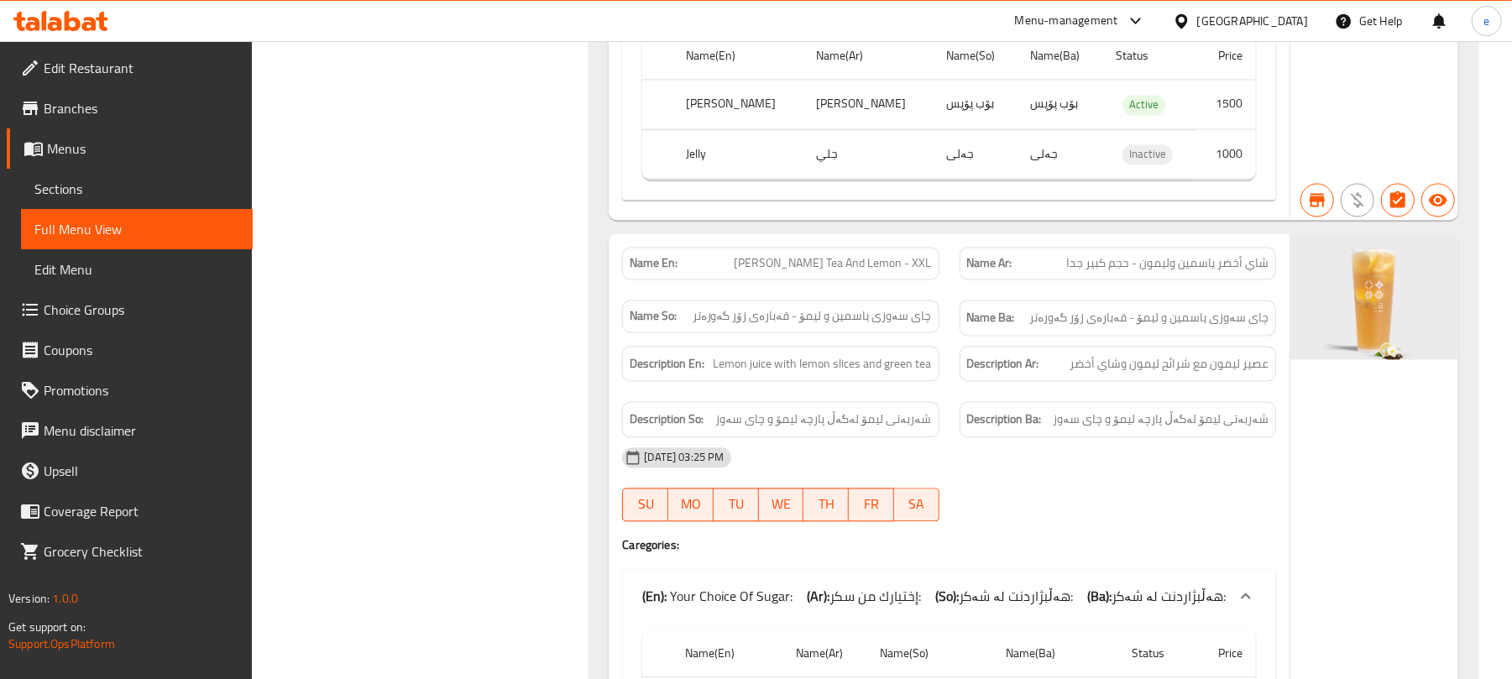
scroll to position [2462, 0]
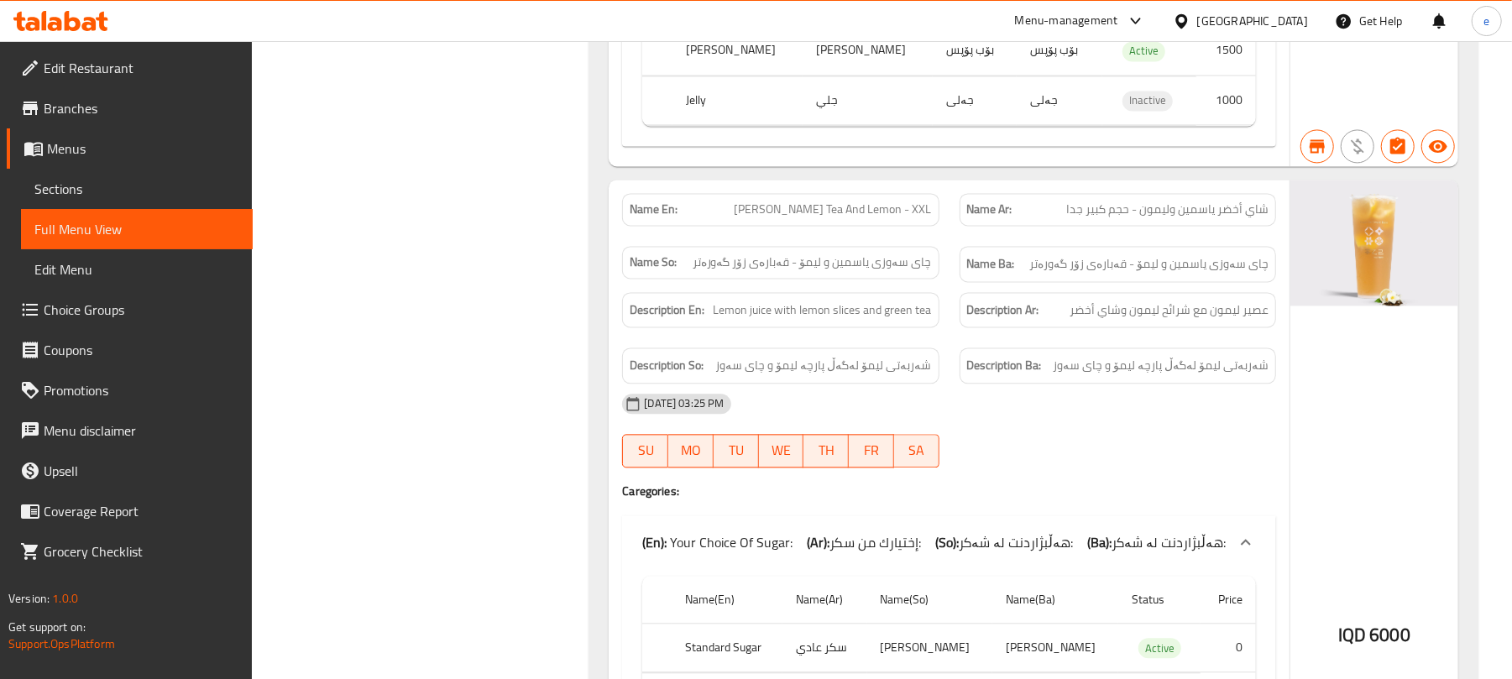
click at [863, 218] on span "Jasmine Green Tea And Lemon - XXL" at bounding box center [833, 210] width 197 height 18
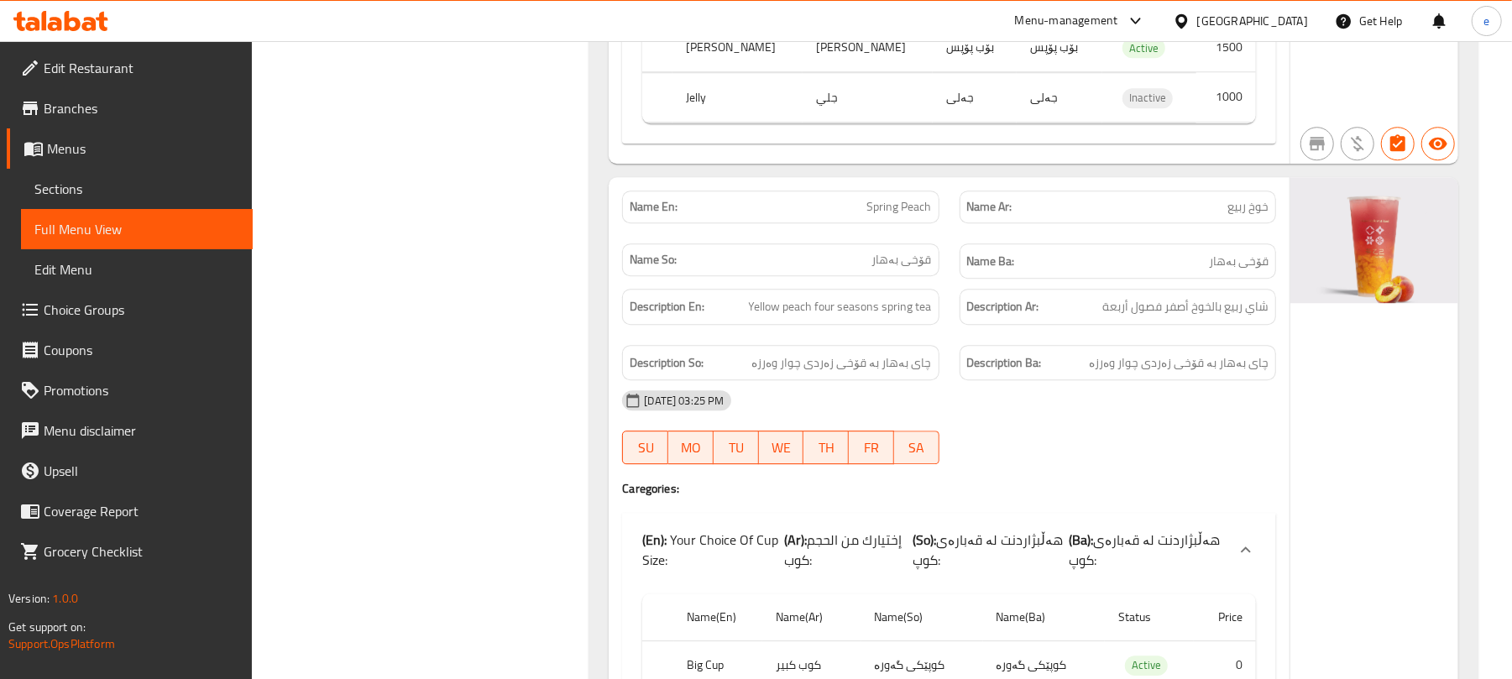
scroll to position [3358, 0]
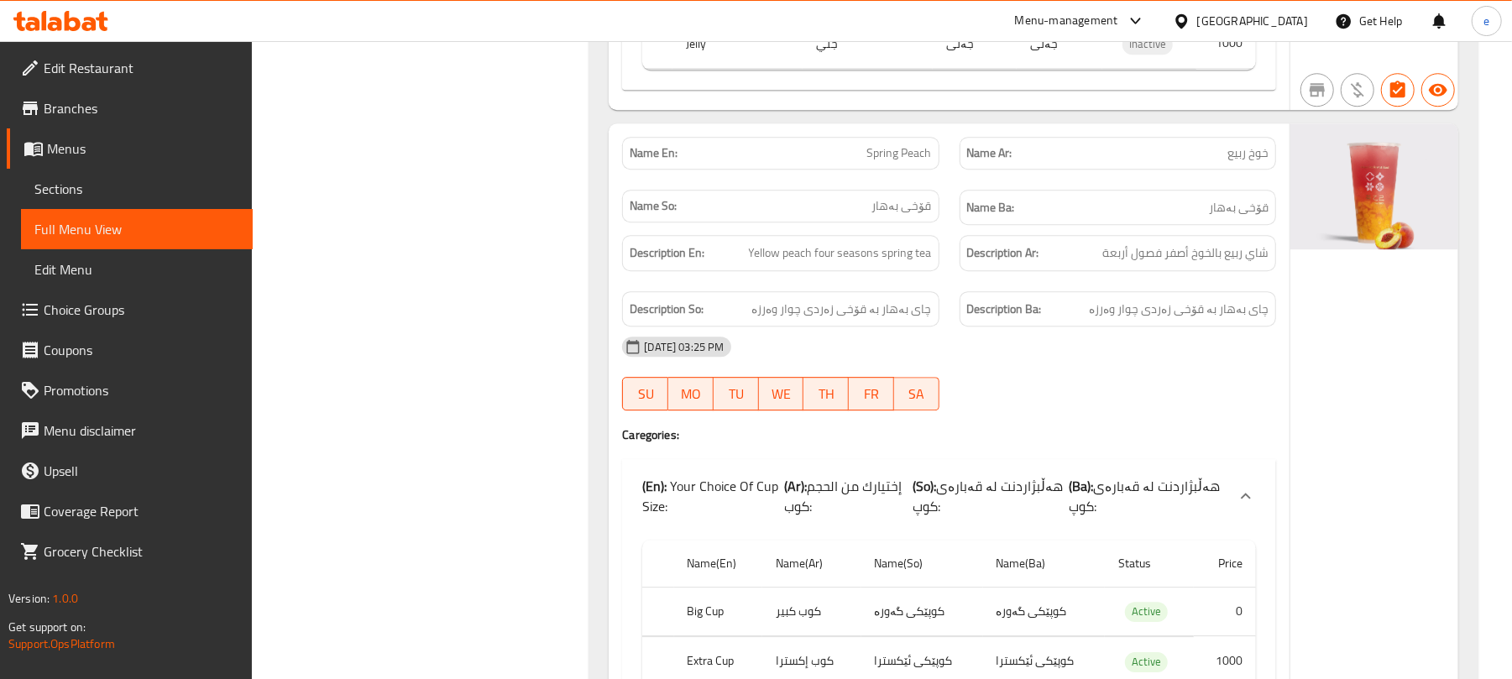
click at [905, 162] on span "Spring Peach" at bounding box center [899, 153] width 65 height 18
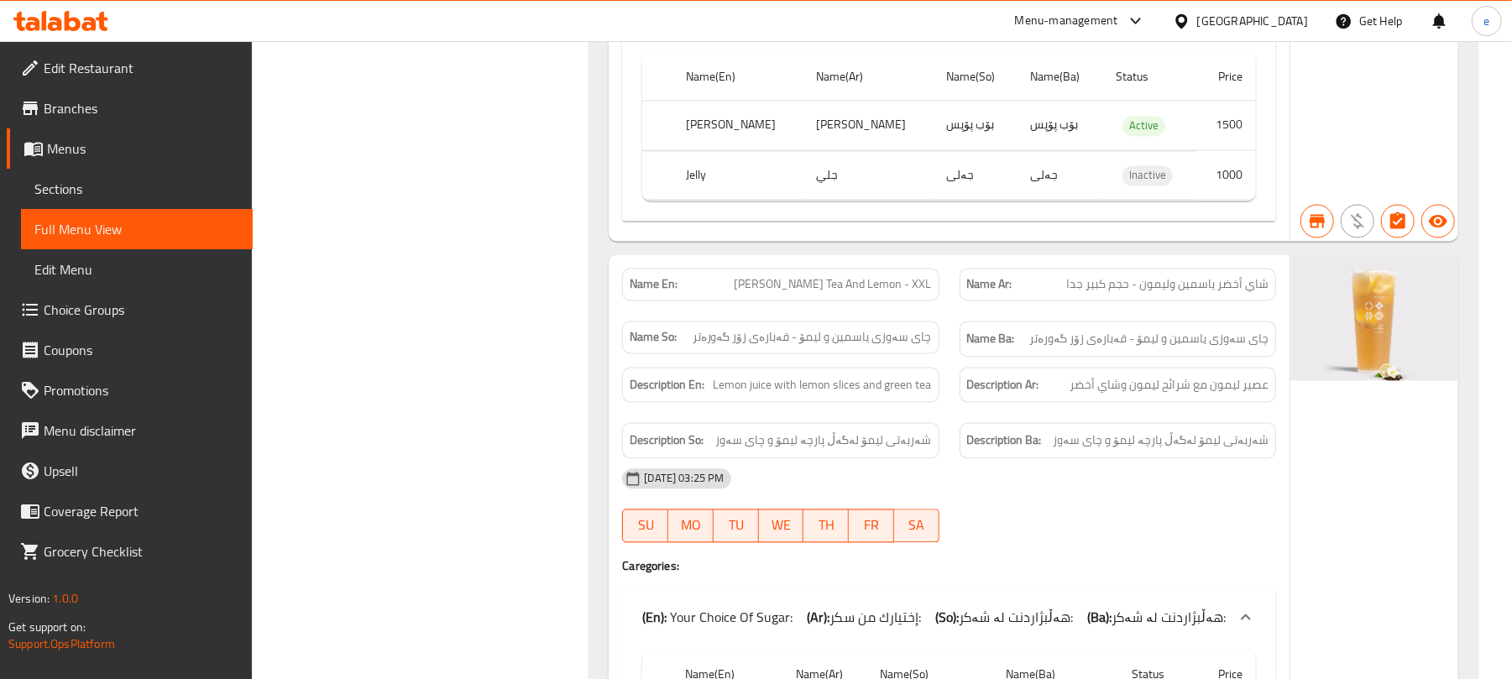
scroll to position [2462, 0]
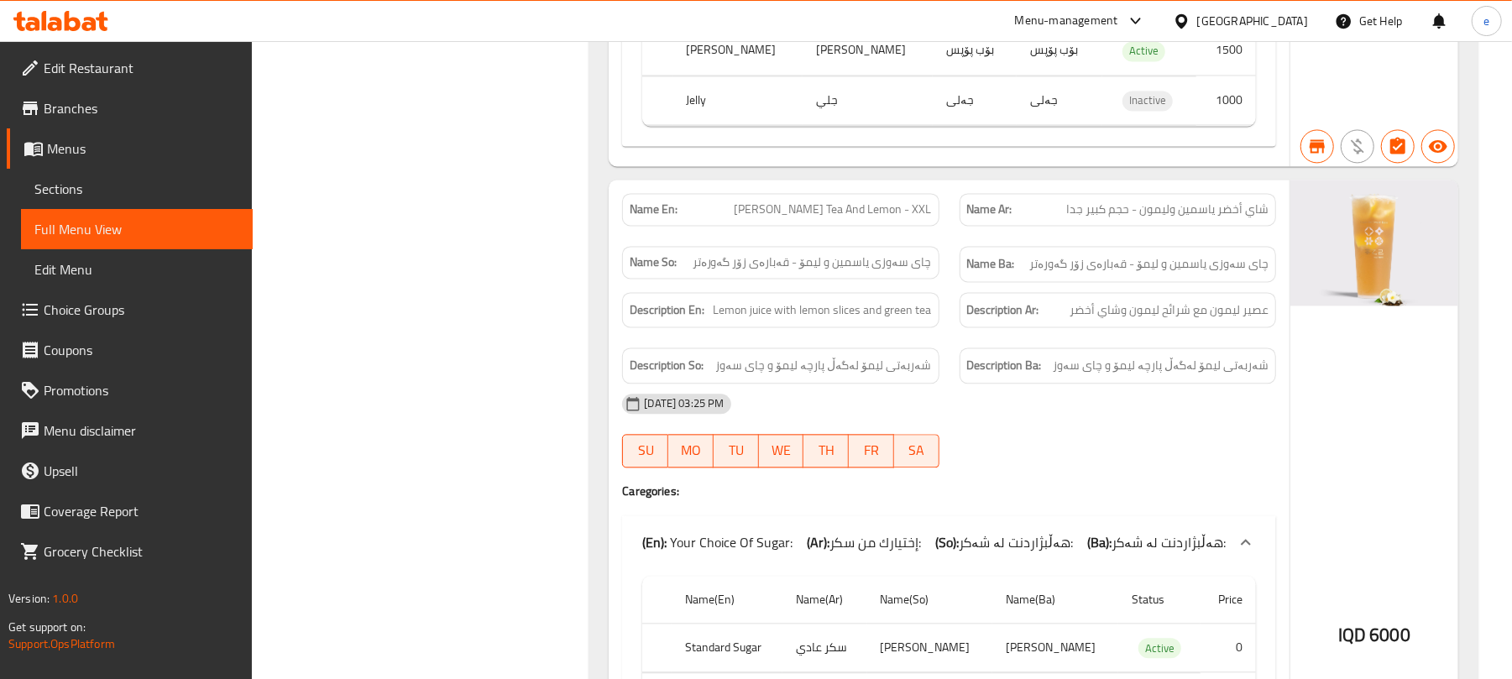
click at [881, 218] on span "Jasmine Green Tea And Lemon - XXL" at bounding box center [833, 210] width 197 height 18
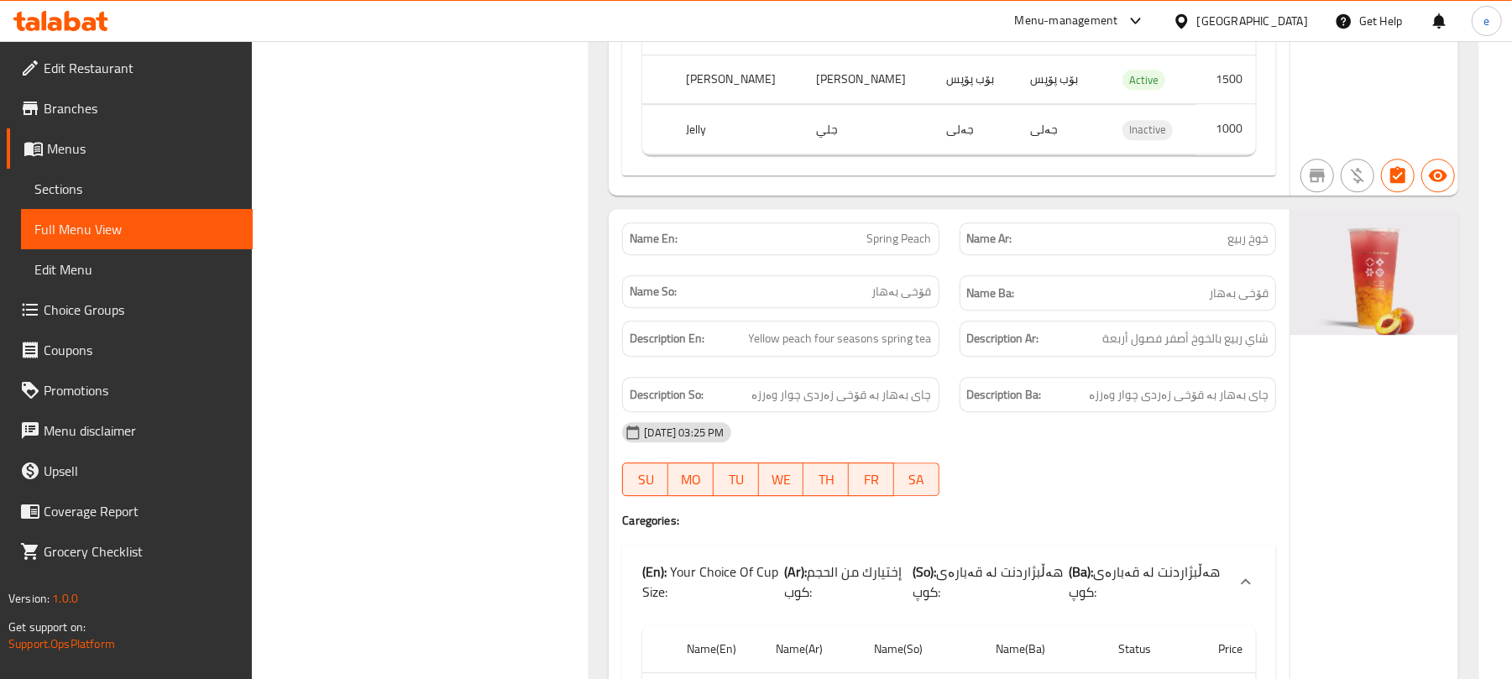
scroll to position [3358, 0]
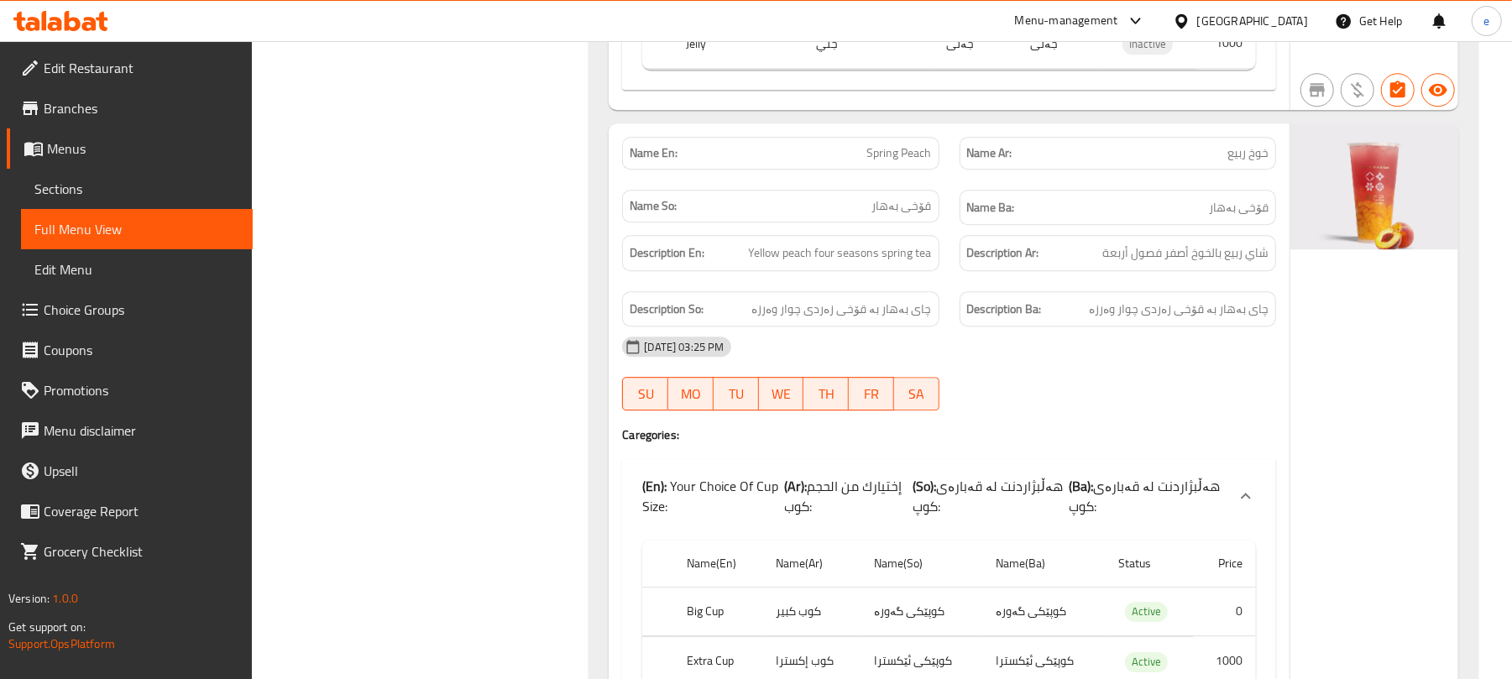
click at [907, 162] on span "Spring Peach" at bounding box center [899, 153] width 65 height 18
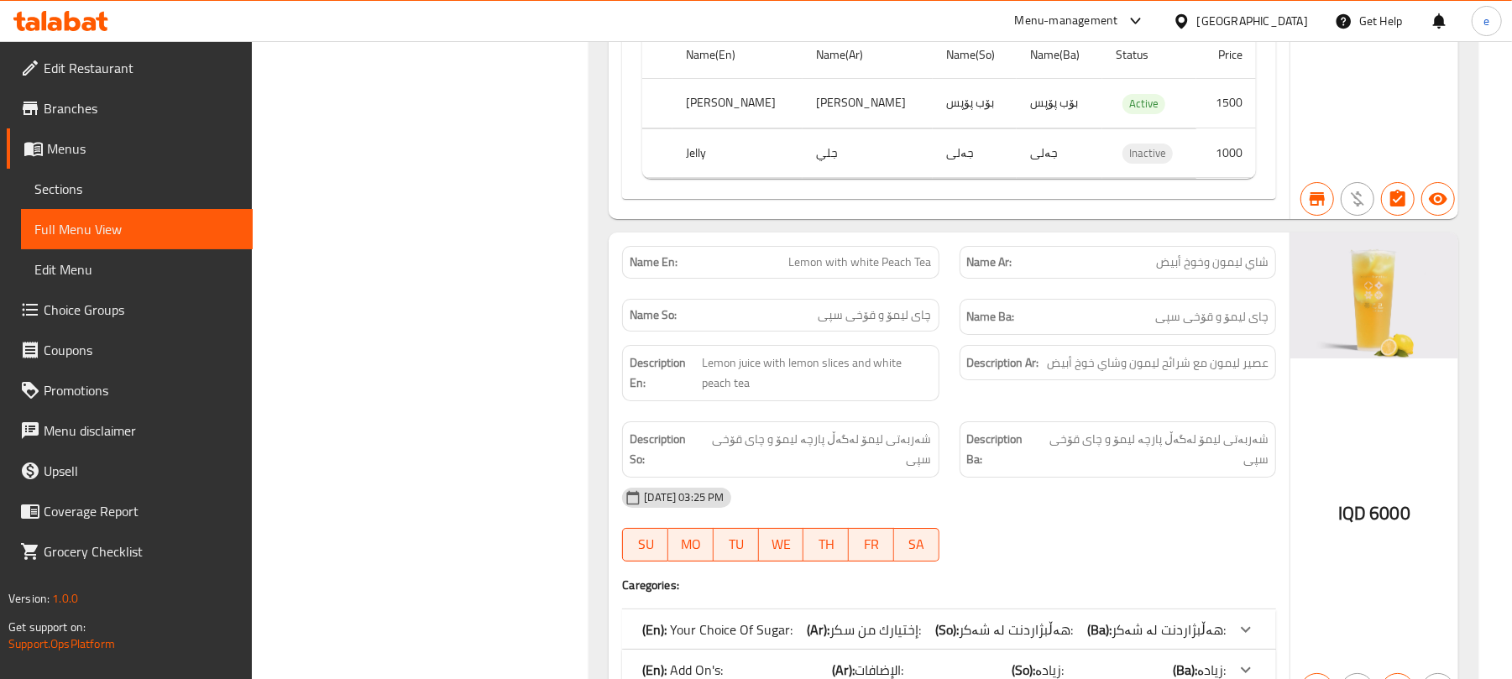
scroll to position [4477, 0]
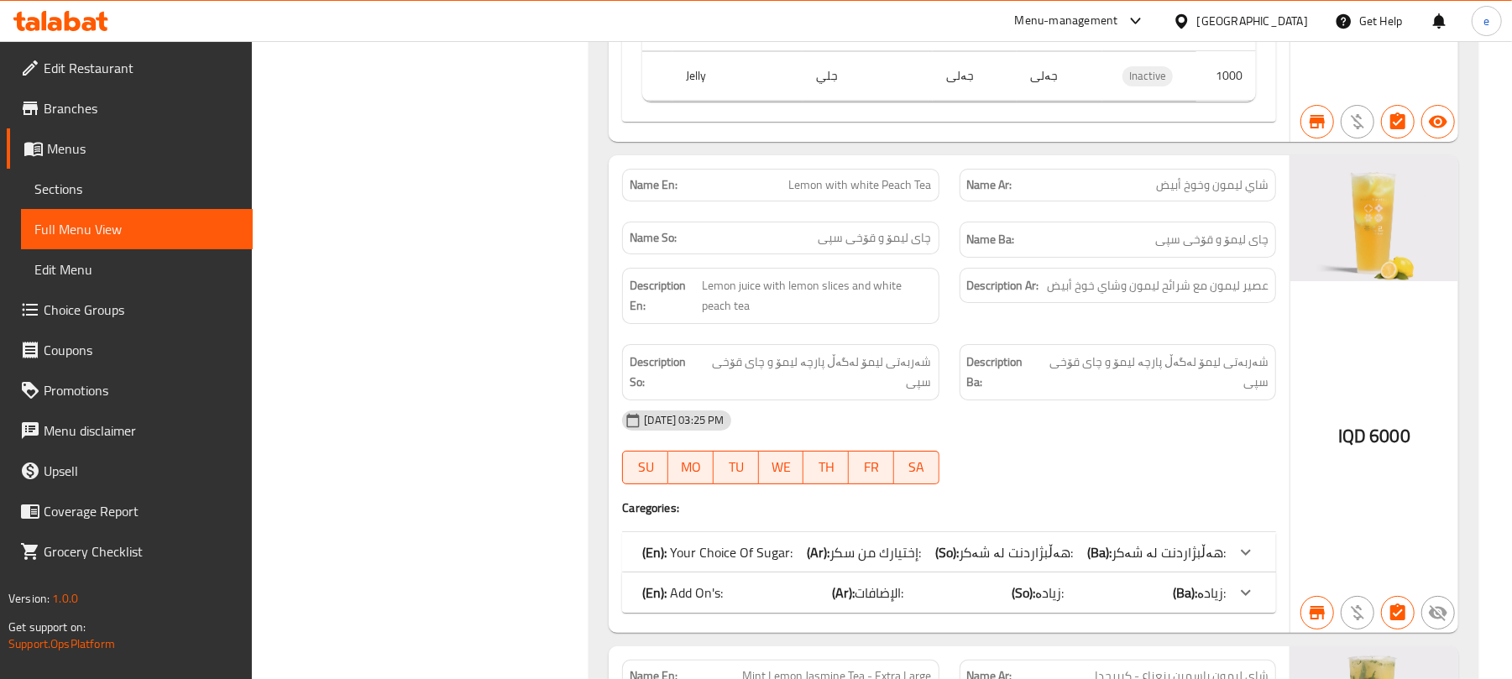
click at [868, 201] on div "Name En: Lemon with white Peach Tea" at bounding box center [780, 185] width 316 height 33
click at [868, 194] on span "Lemon with white Peach Tea" at bounding box center [860, 185] width 143 height 18
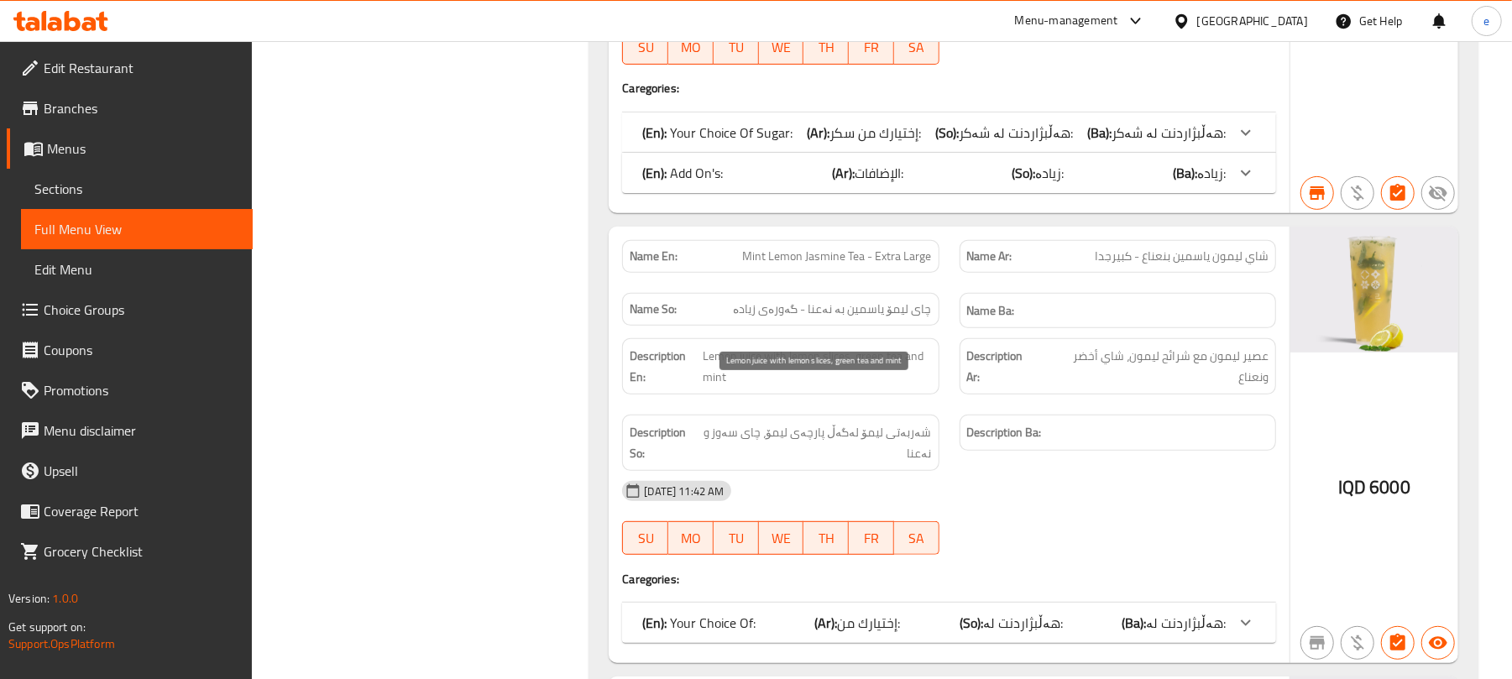
scroll to position [4924, 0]
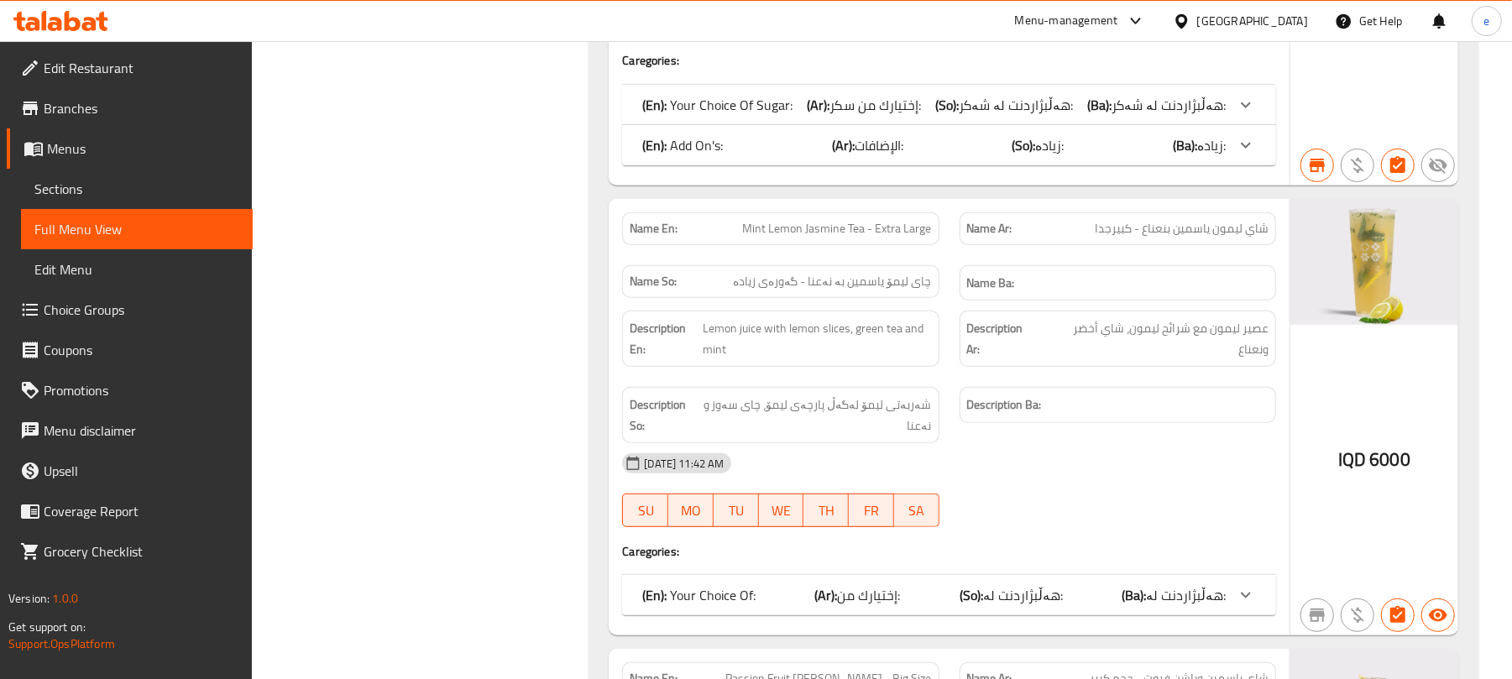
click at [901, 238] on span "Mint Lemon Jasmine Tea - Extra Large" at bounding box center [837, 229] width 189 height 18
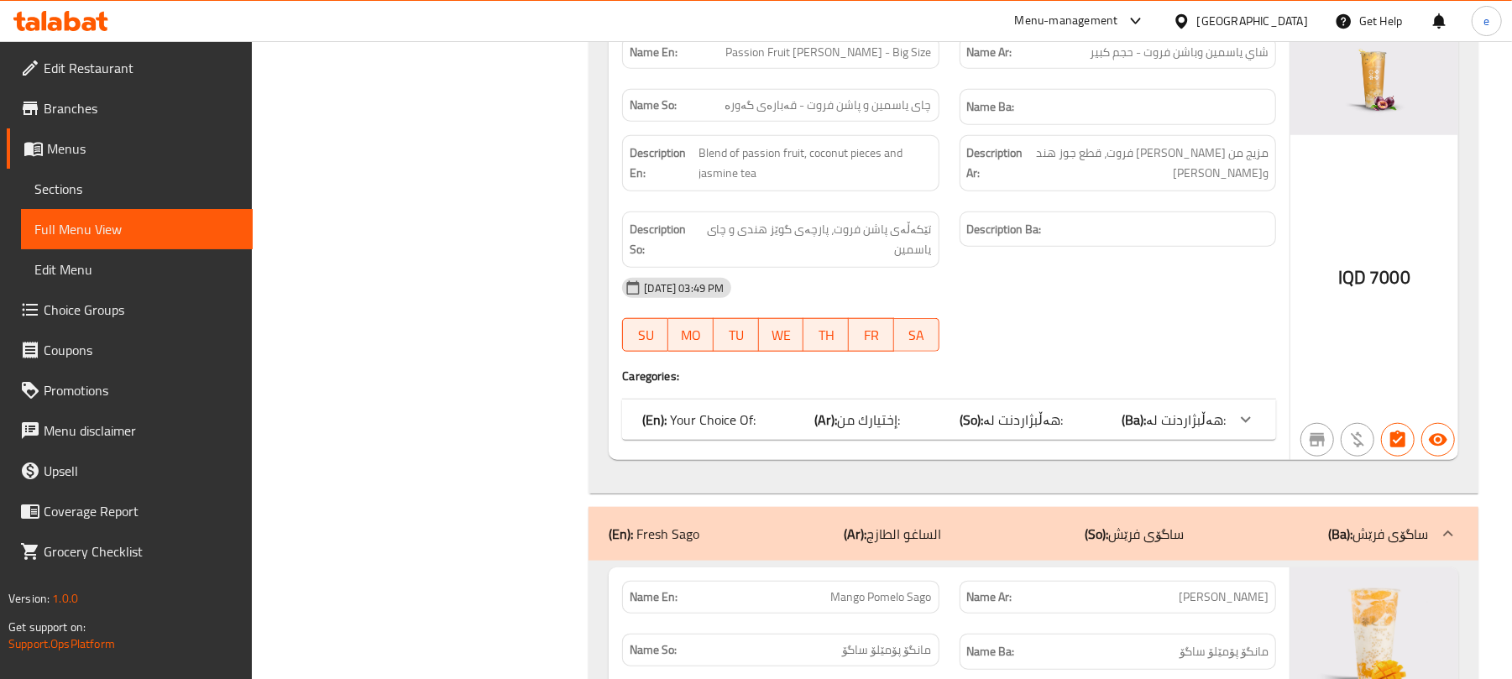
scroll to position [5596, 0]
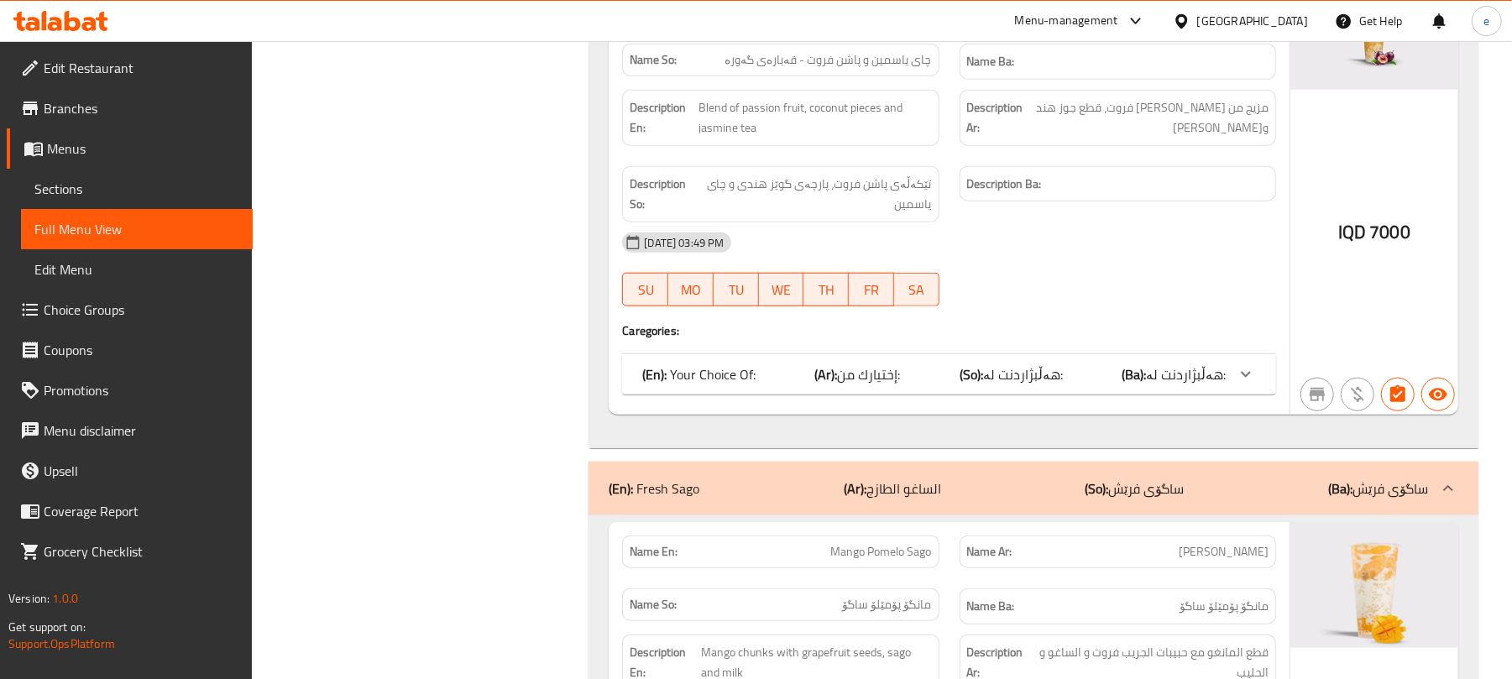
click at [893, 16] on span "Passion Fruit Jasmine Tea - Big Size" at bounding box center [829, 7] width 206 height 18
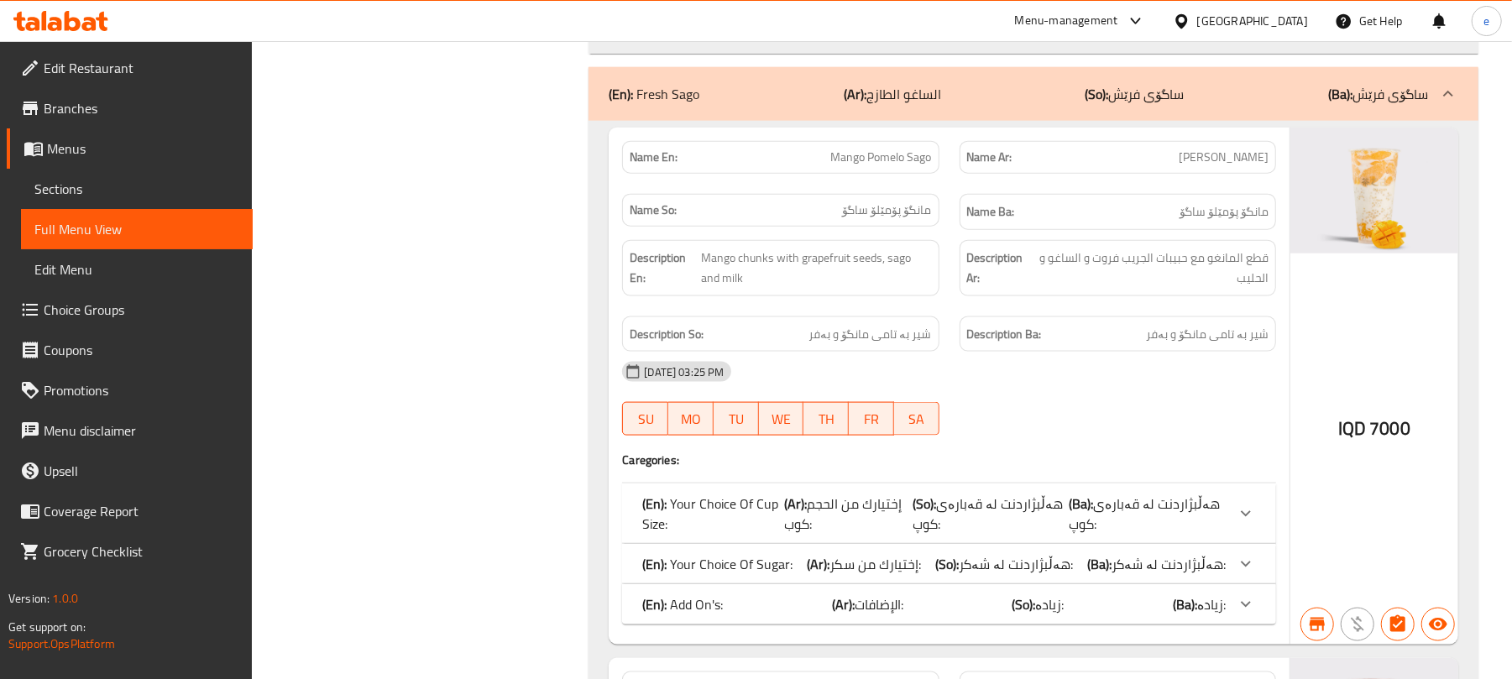
scroll to position [6044, 0]
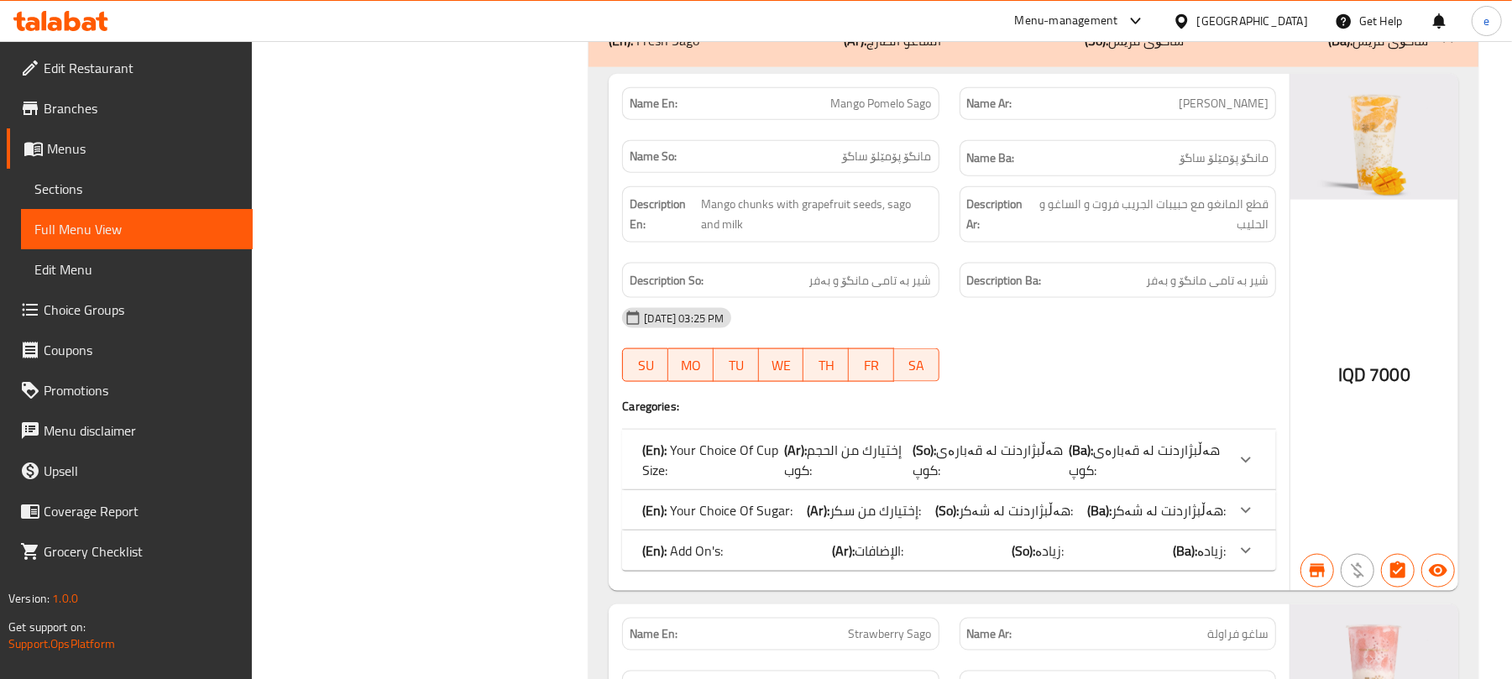
click at [891, 112] on span "Mango Pomelo Sago" at bounding box center [881, 104] width 101 height 18
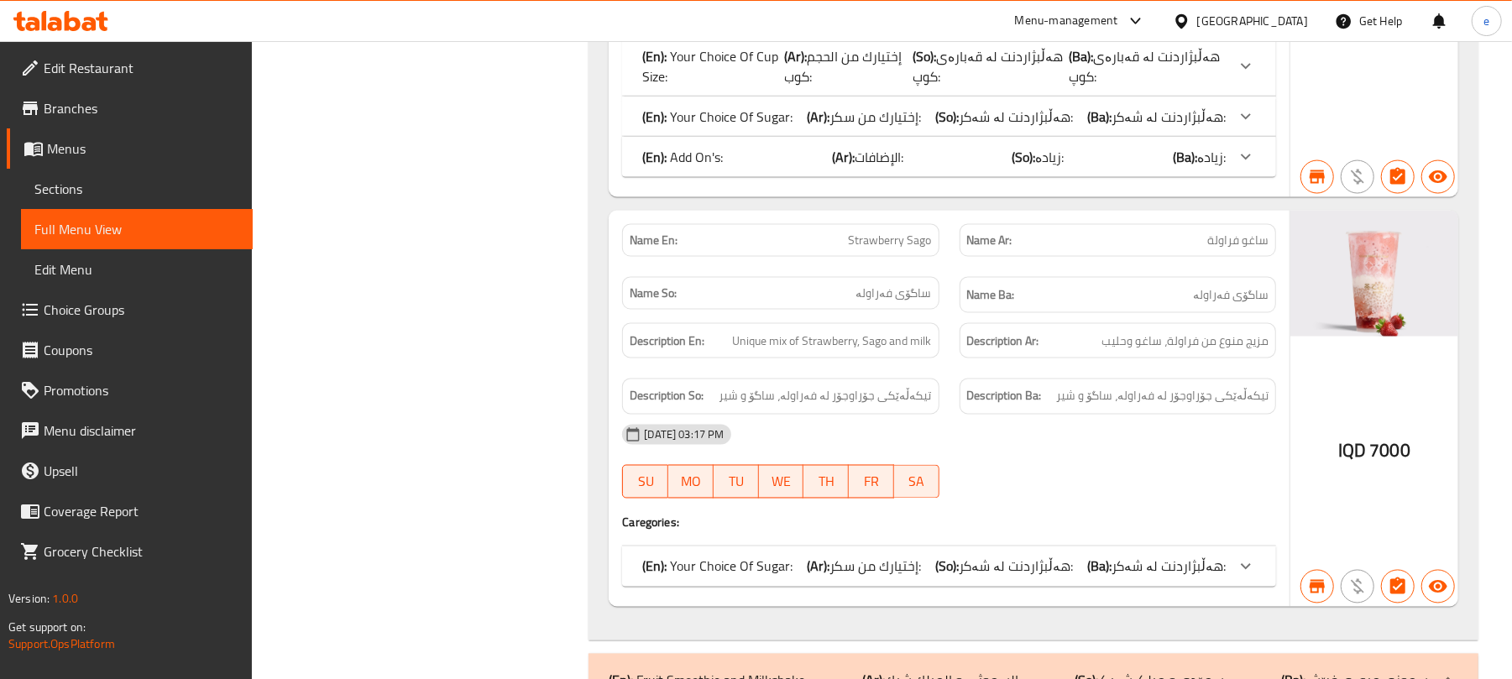
scroll to position [6491, 0]
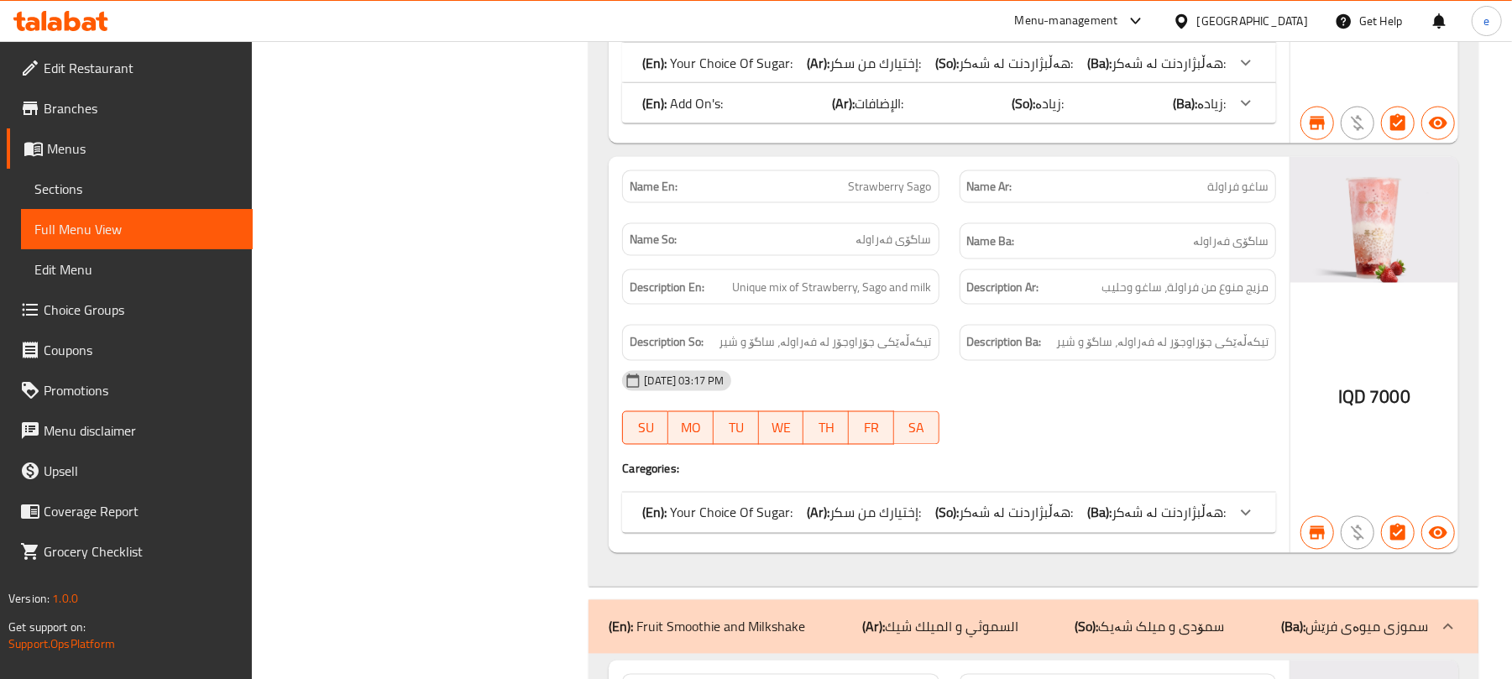
click at [891, 196] on span "Strawberry Sago" at bounding box center [890, 187] width 83 height 18
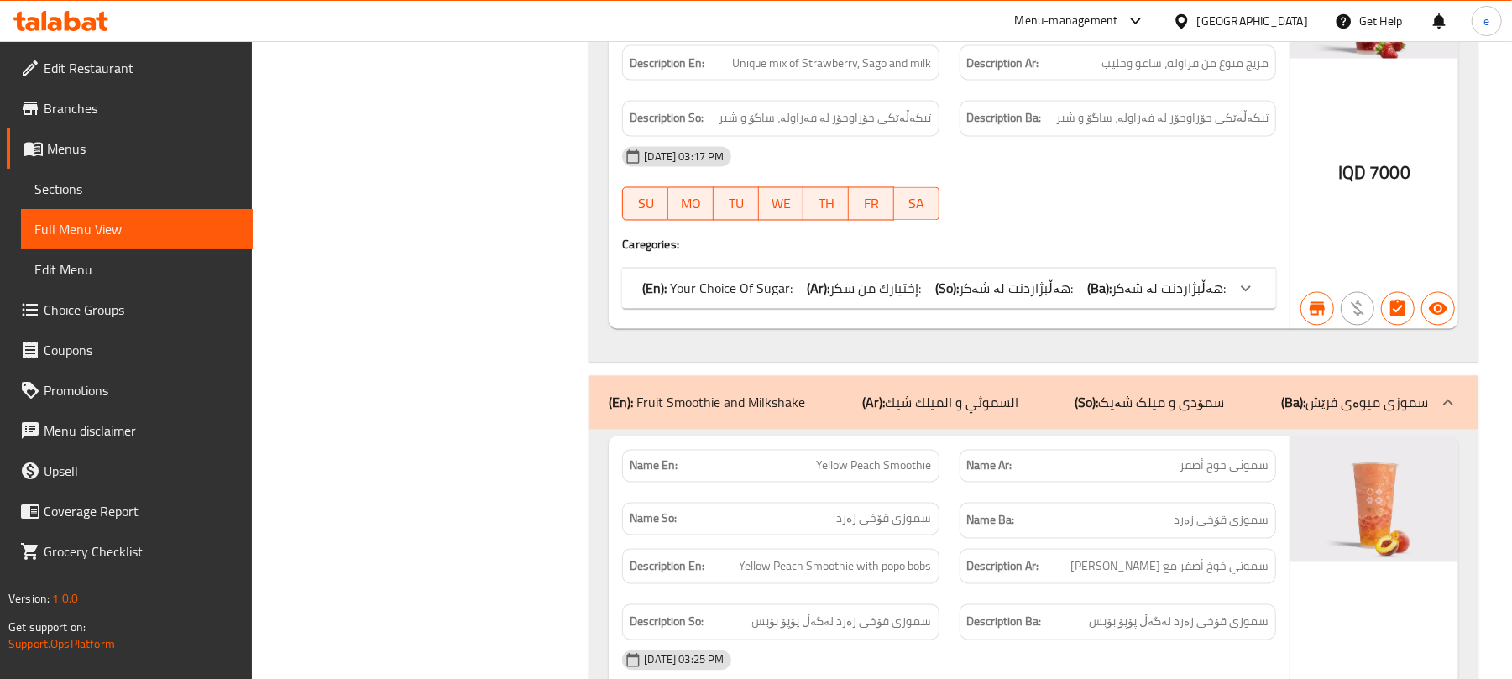
scroll to position [6939, 0]
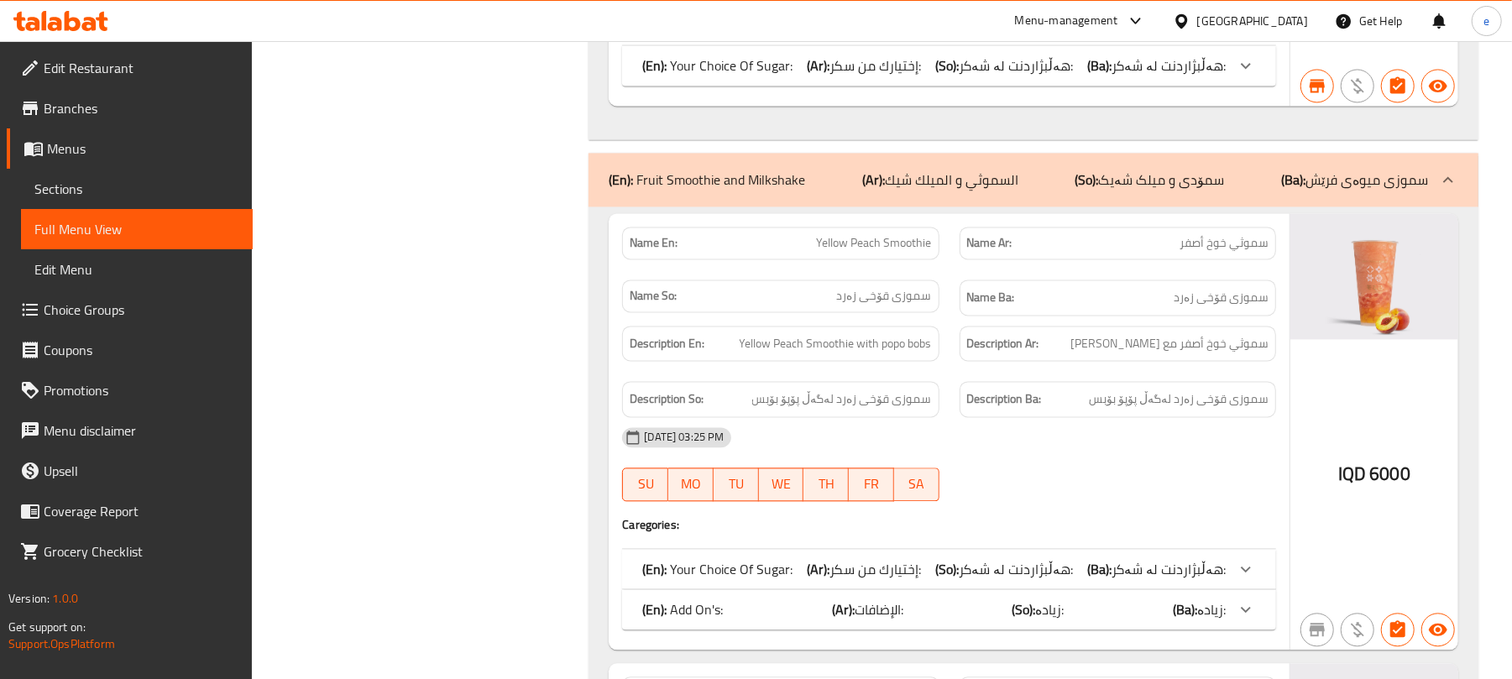
click at [855, 252] on span "Yellow Peach Smoothie" at bounding box center [874, 243] width 115 height 18
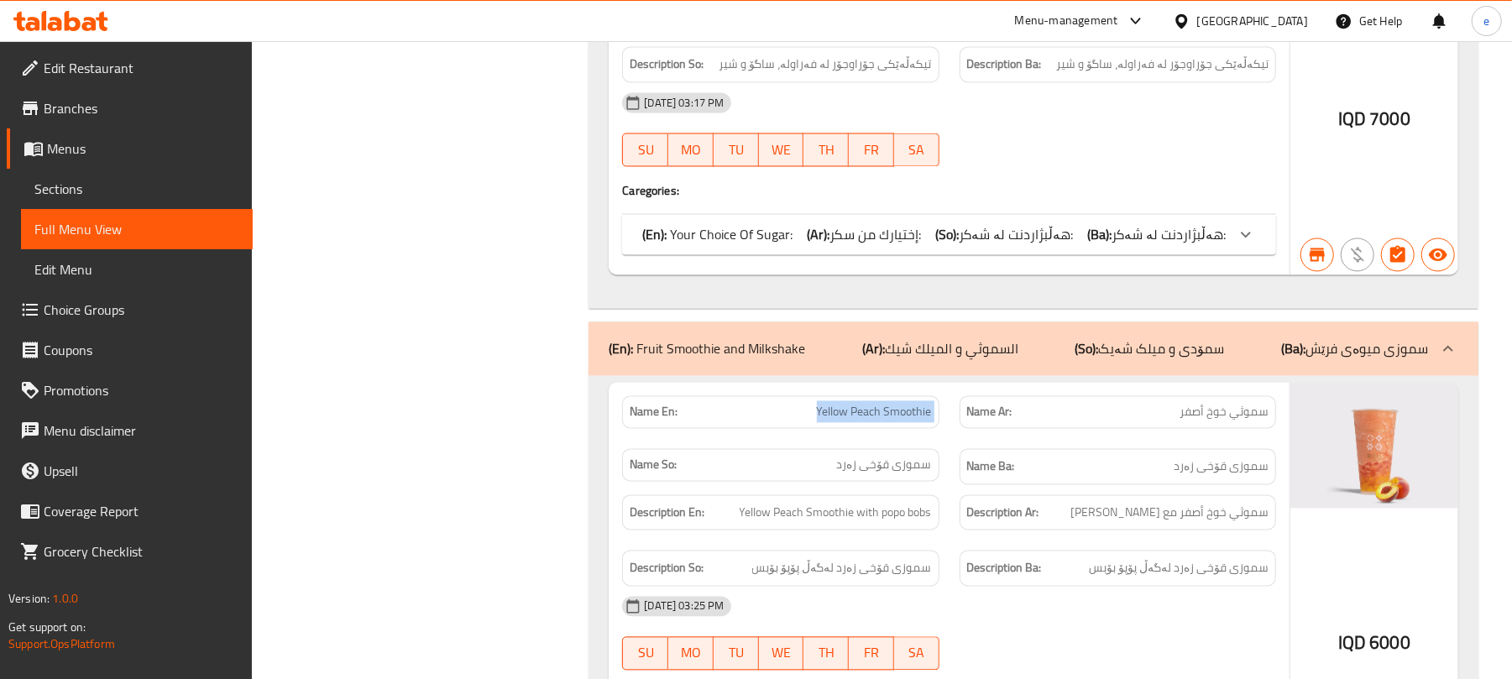
scroll to position [6715, 0]
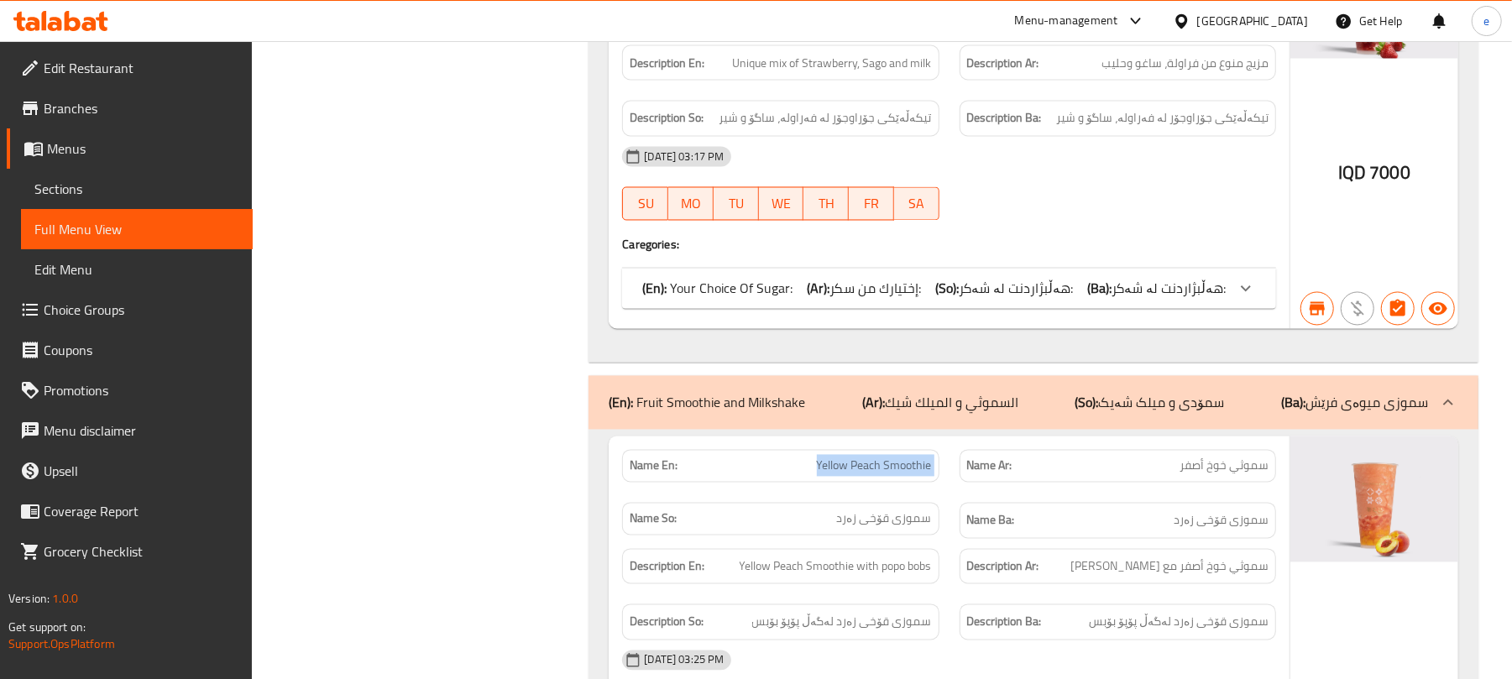
click at [891, 301] on span "إختيارك من سكر:" at bounding box center [874, 288] width 91 height 25
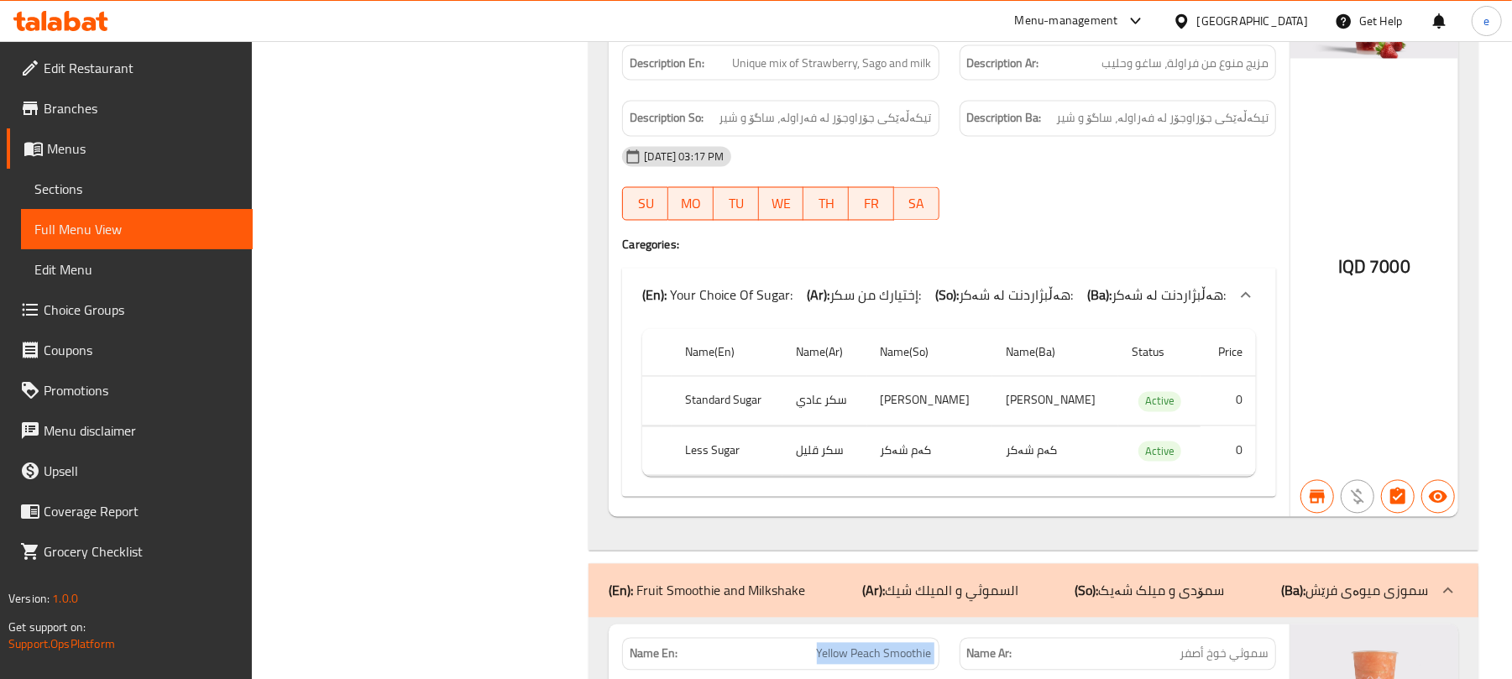
click at [891, 308] on span "إختيارك من سكر:" at bounding box center [874, 295] width 91 height 25
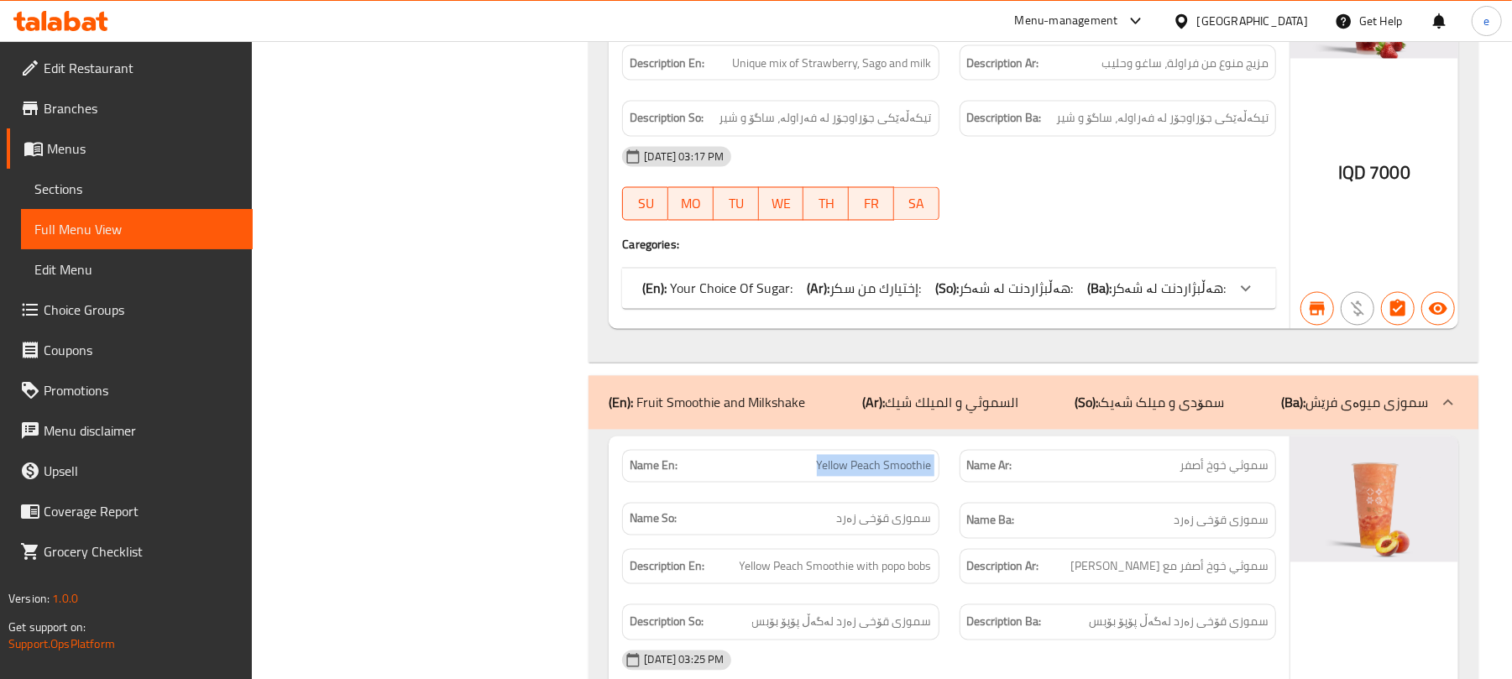
scroll to position [6939, 0]
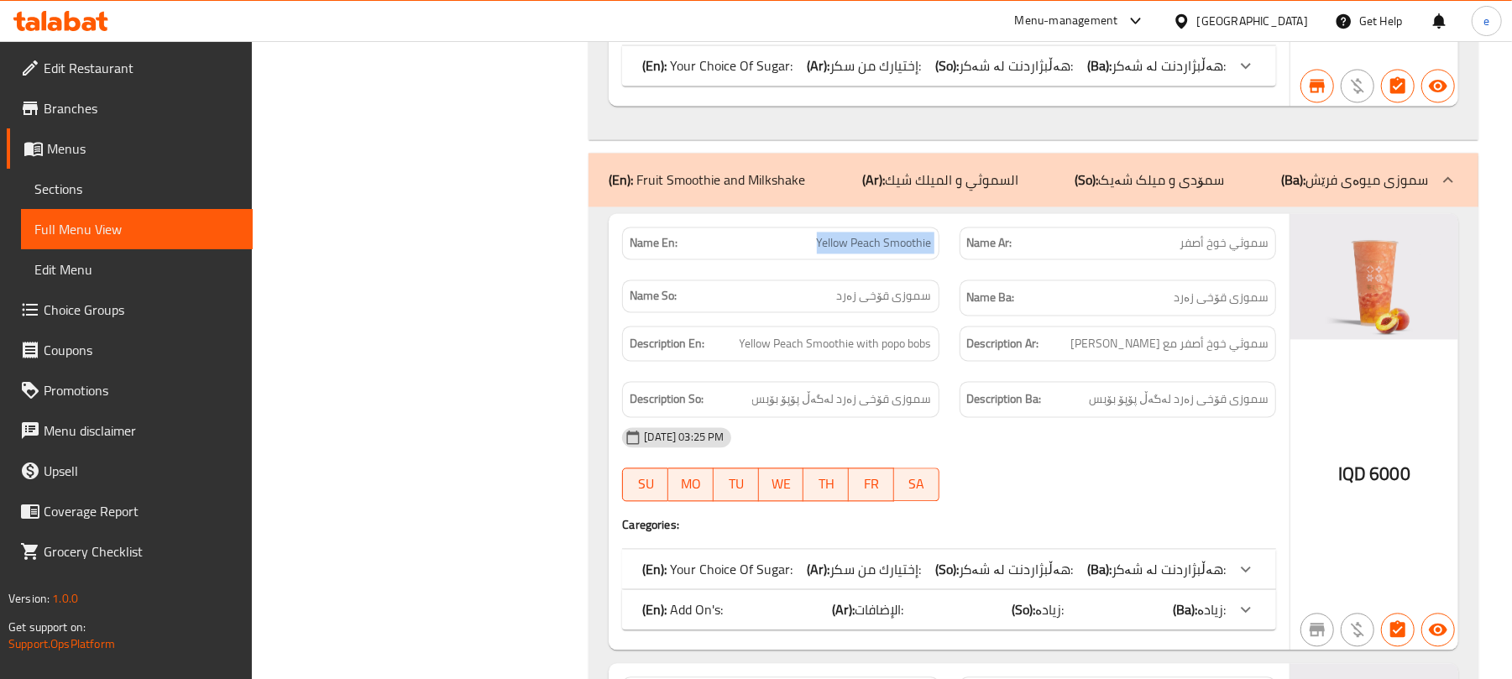
click at [873, 259] on div "Name En: Yellow Peach Smoothie" at bounding box center [780, 243] width 316 height 33
click at [881, 252] on span "Yellow Peach Smoothie" at bounding box center [874, 243] width 115 height 18
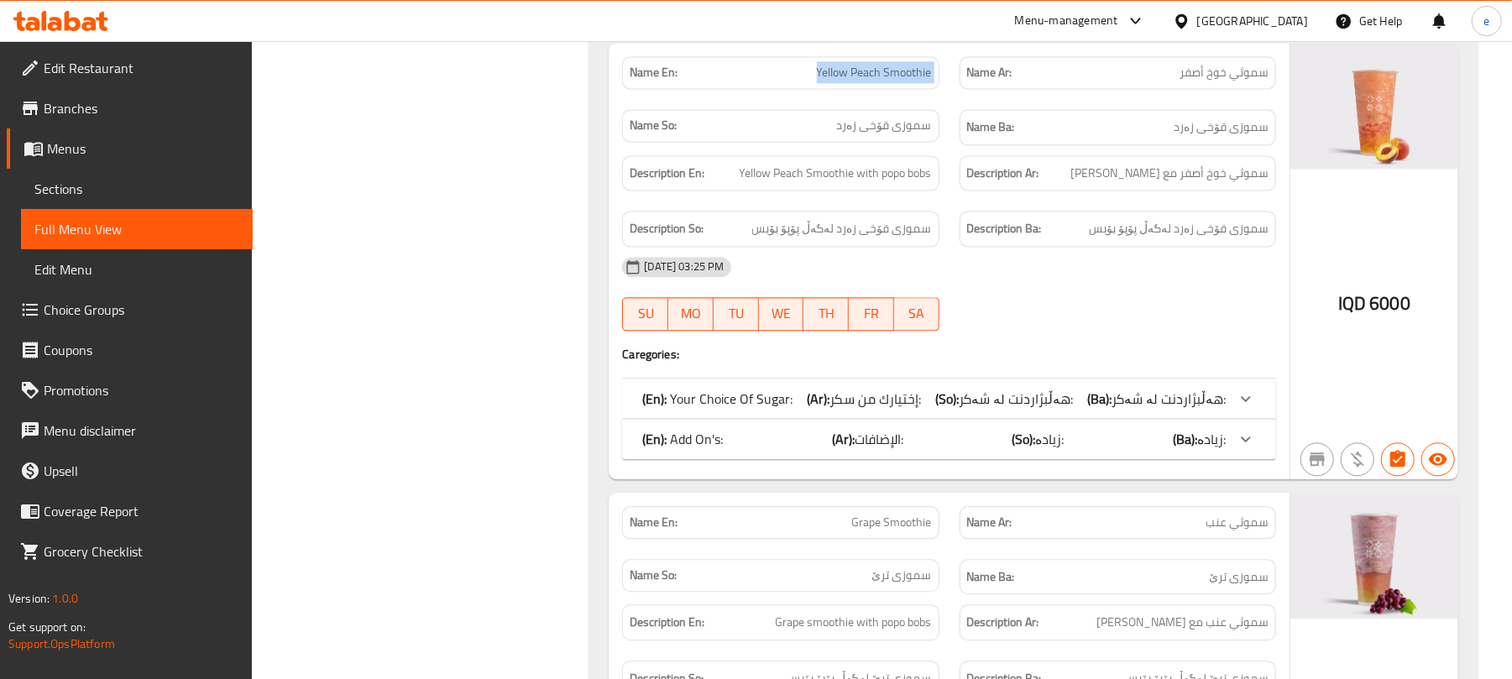
scroll to position [7163, 0]
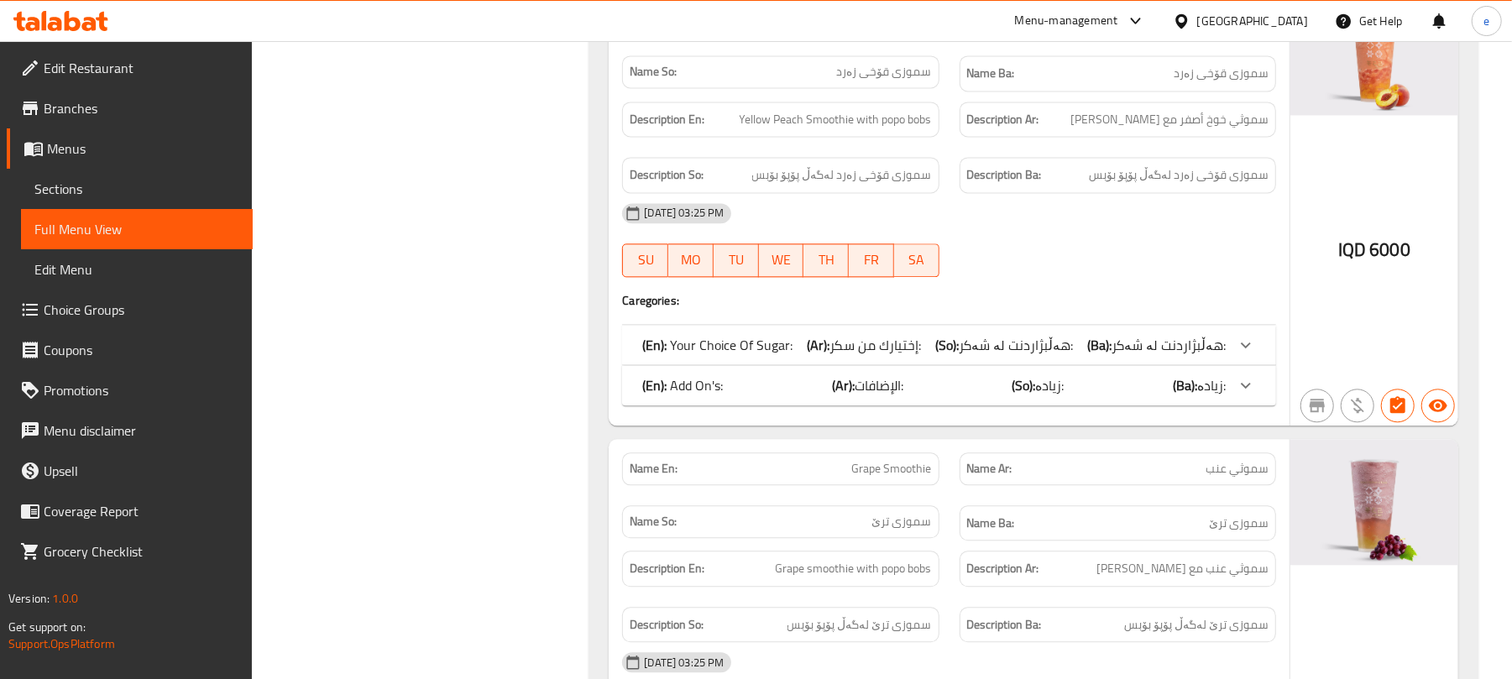
click at [941, 395] on div "(En): Add On's: (Ar): الإضافات: (So): زیادە: (Ba): زیادە:" at bounding box center [933, 385] width 583 height 20
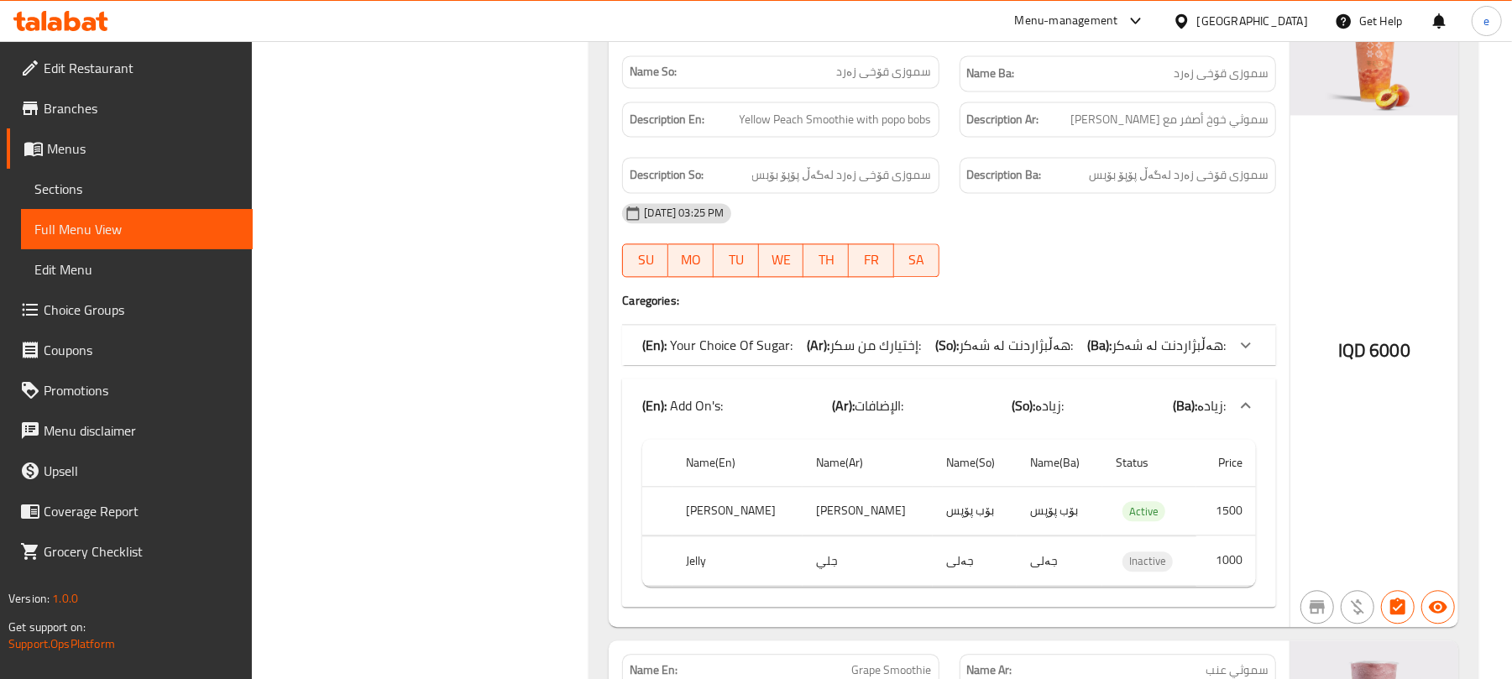
click at [938, 365] on div "(En): Your Choice Of Sugar: (Ar): إختيارك من سكر: (So): هەڵبژاردنت لە شەکر: (Ba…" at bounding box center [949, 345] width 654 height 40
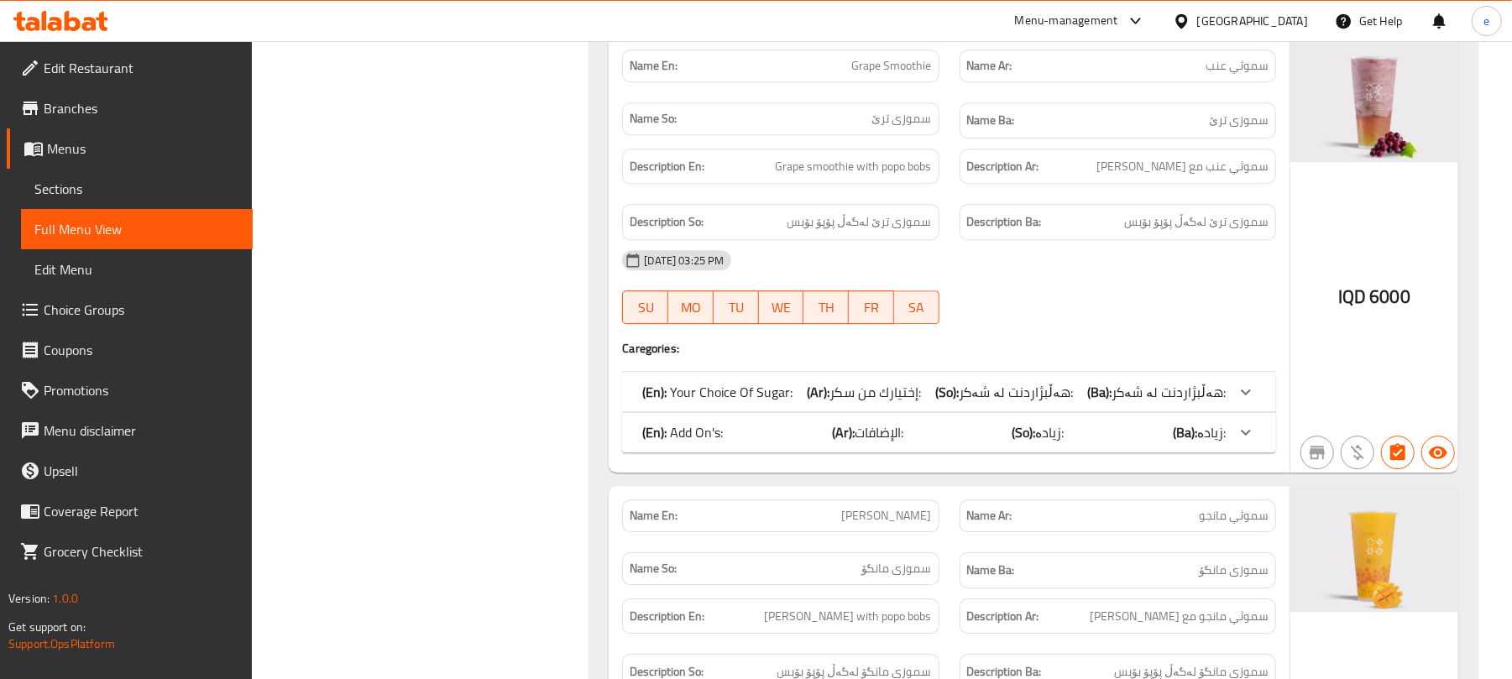
scroll to position [8059, 0]
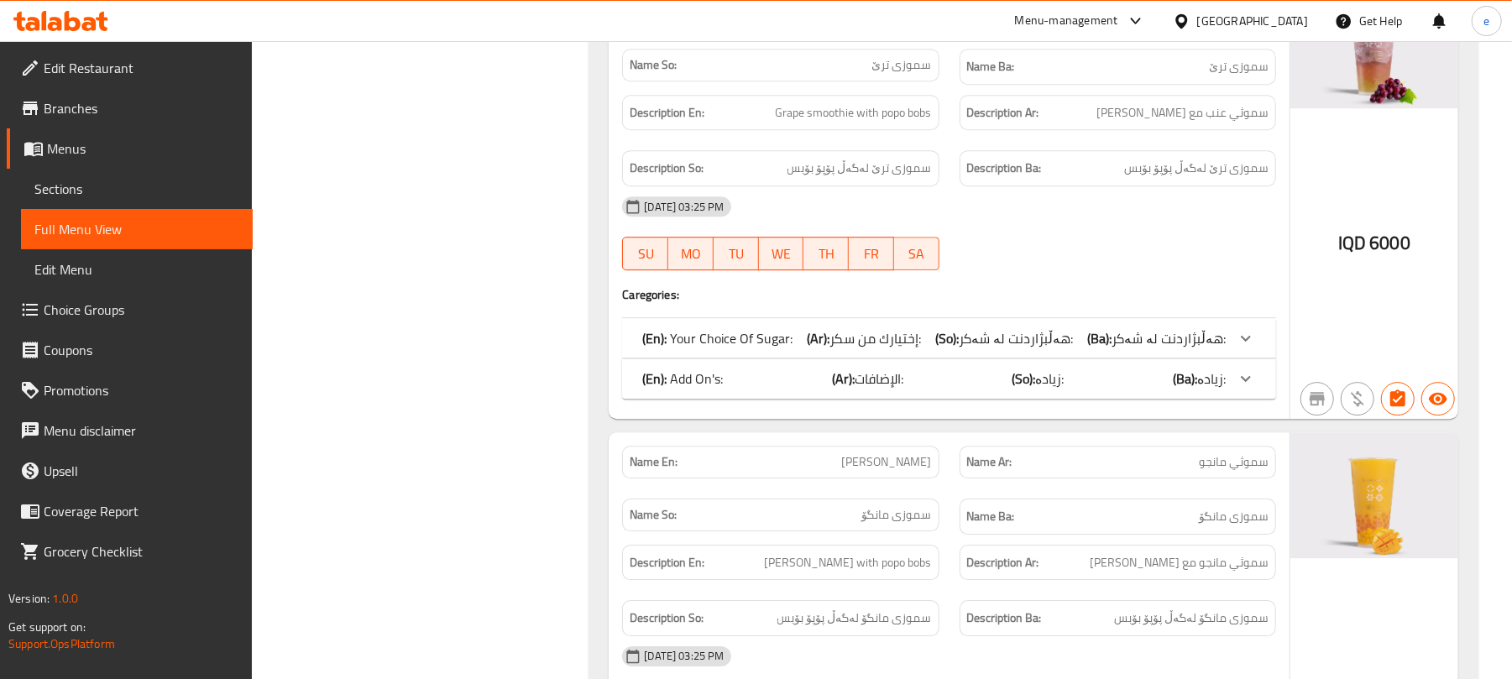
click at [885, 21] on span "Grape Smoothie" at bounding box center [892, 12] width 80 height 18
click at [982, 389] on div "(En): Add On's: (Ar): الإضافات: (So): زیادە: (Ba): زیادە:" at bounding box center [933, 379] width 583 height 20
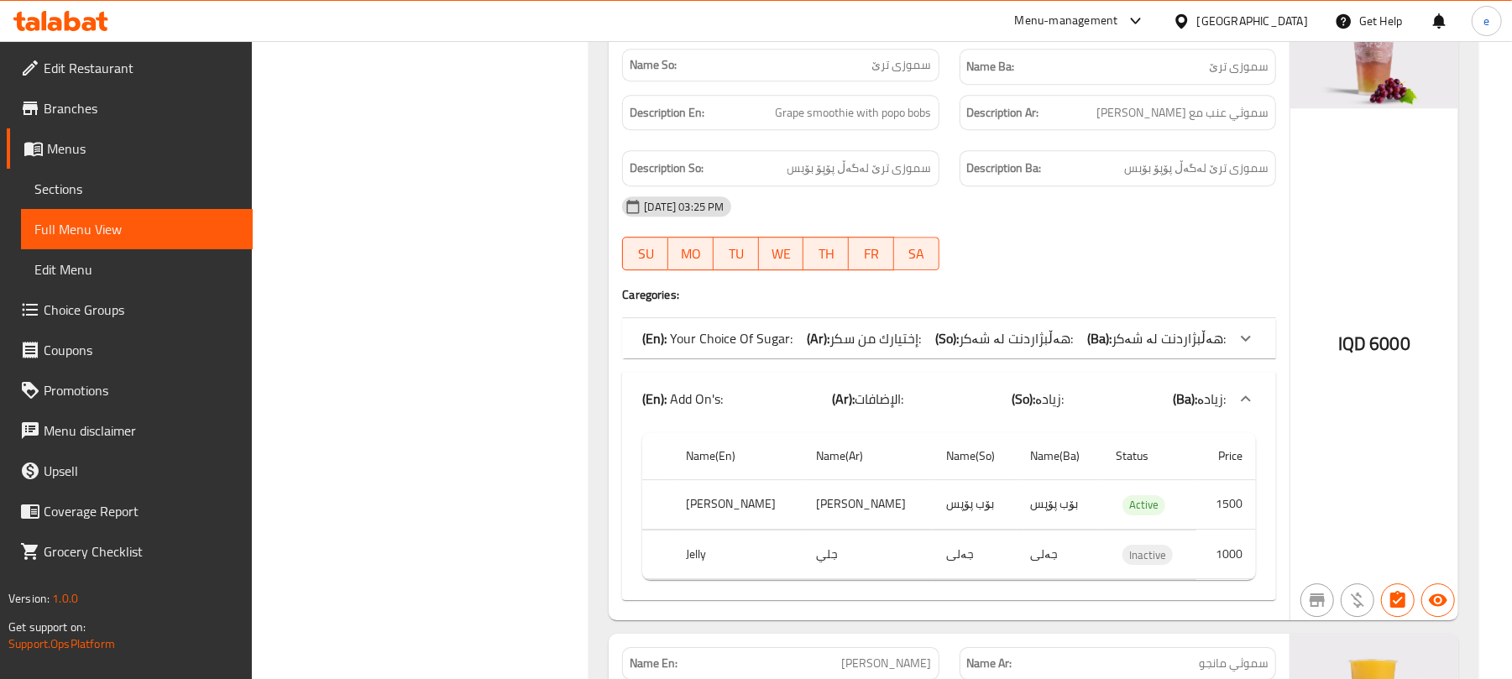
click at [951, 351] on b "(So):" at bounding box center [947, 338] width 24 height 25
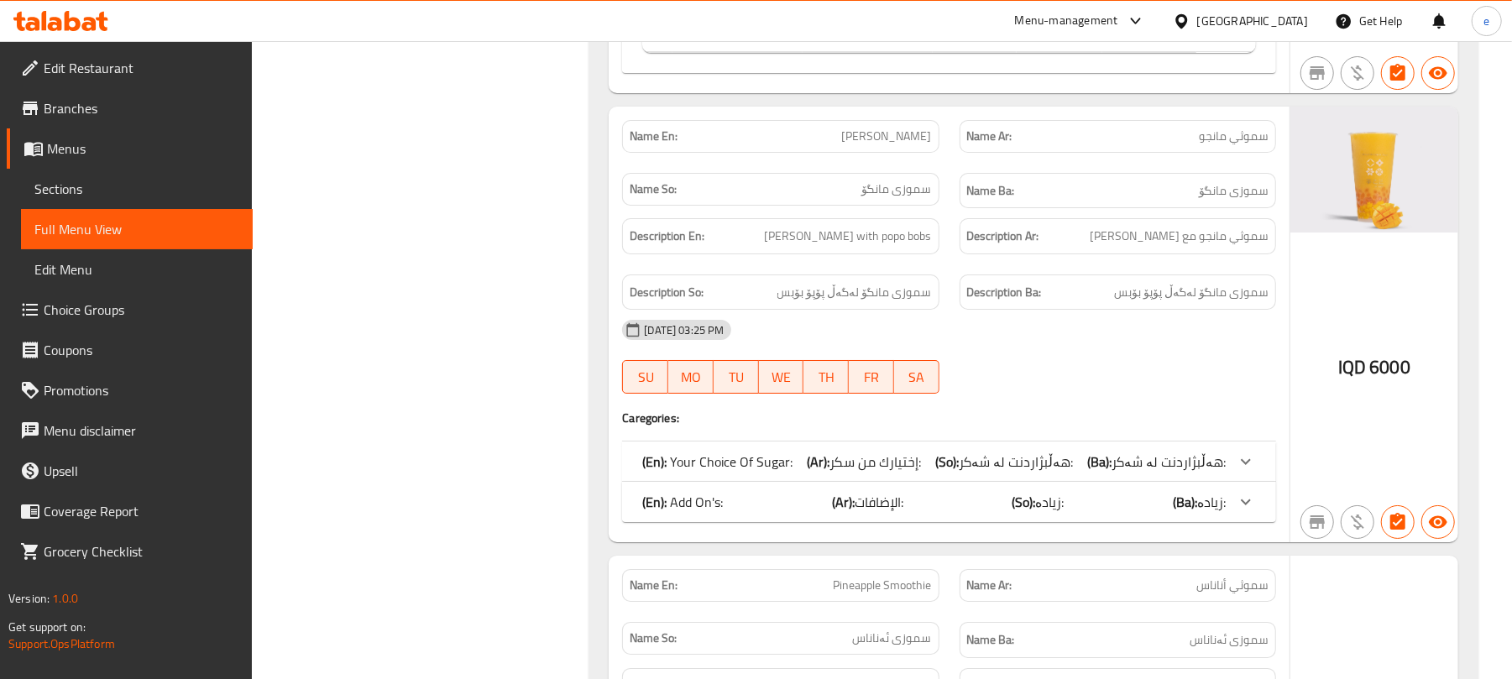
scroll to position [8953, 0]
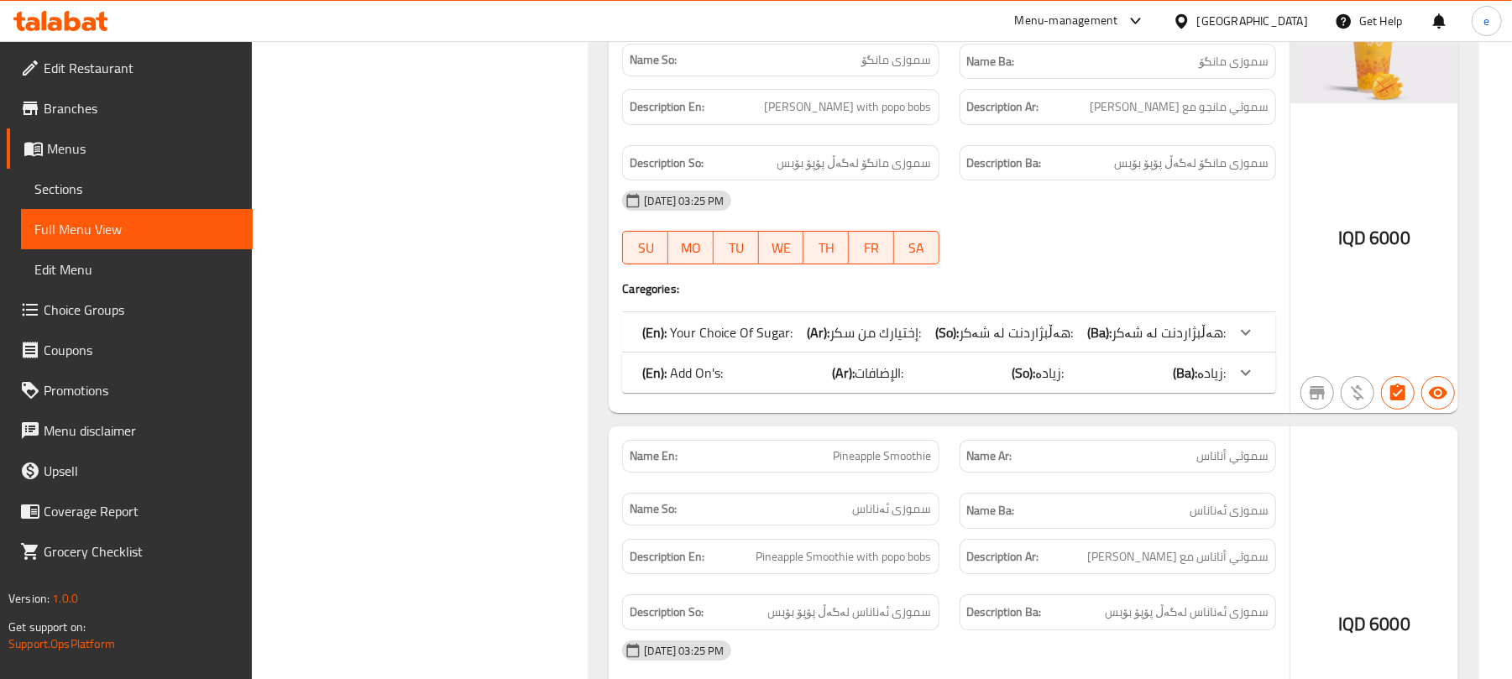
click at [905, 16] on span "Mango Smoothie" at bounding box center [887, 7] width 90 height 18
click at [938, 393] on div "(En): Add On's: (Ar): الإضافات: (So): زیادە: (Ba): زیادە:" at bounding box center [949, 373] width 654 height 40
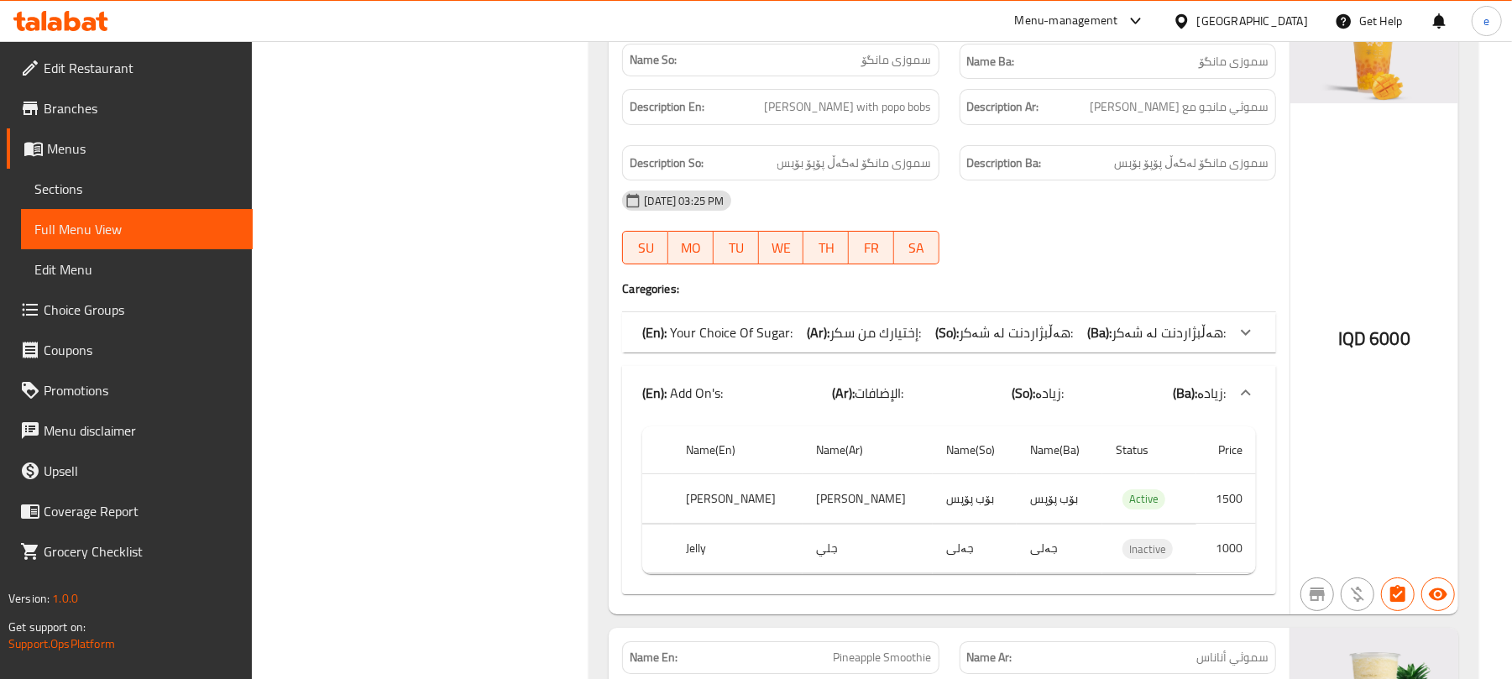
click at [944, 342] on div "(En): Your Choice Of Sugar: (Ar): إختيارك من سكر: (So): هەڵبژاردنت لە شەکر: (Ba…" at bounding box center [933, 332] width 583 height 20
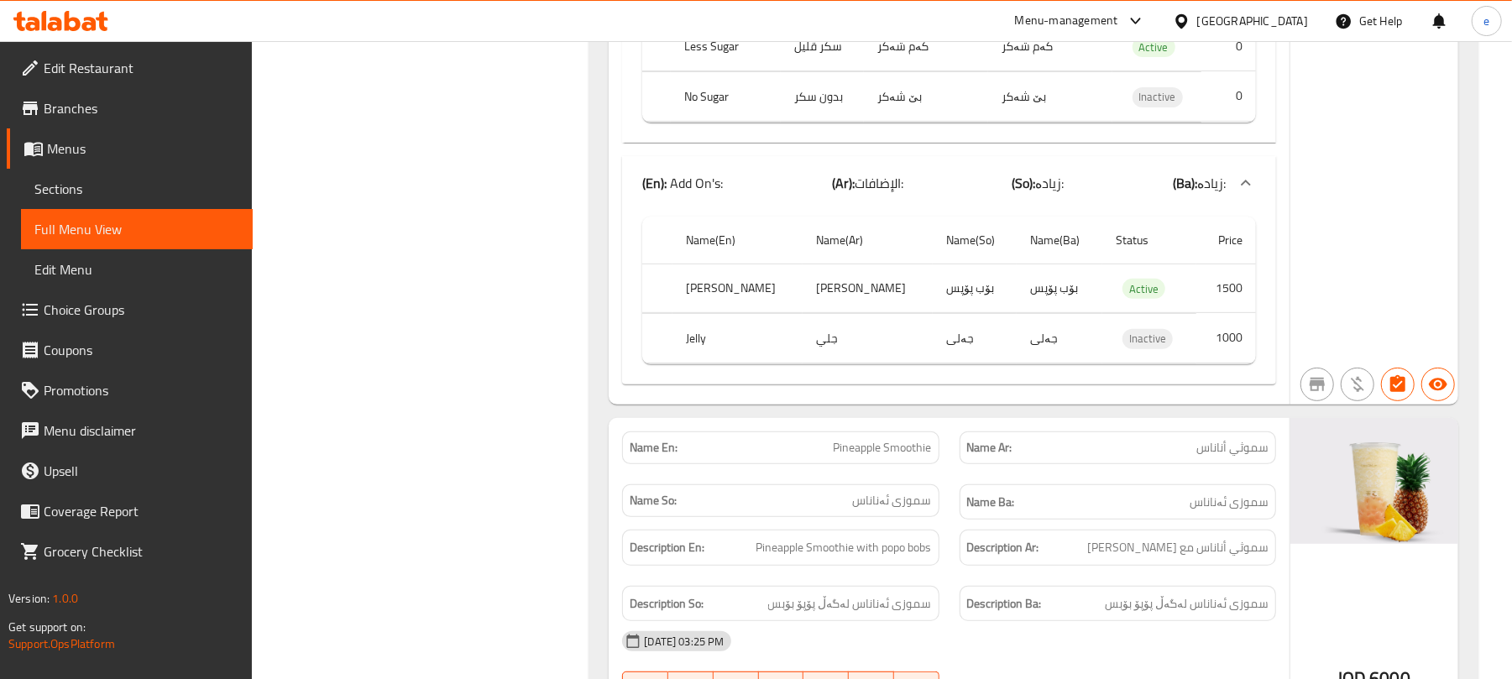
scroll to position [9625, 0]
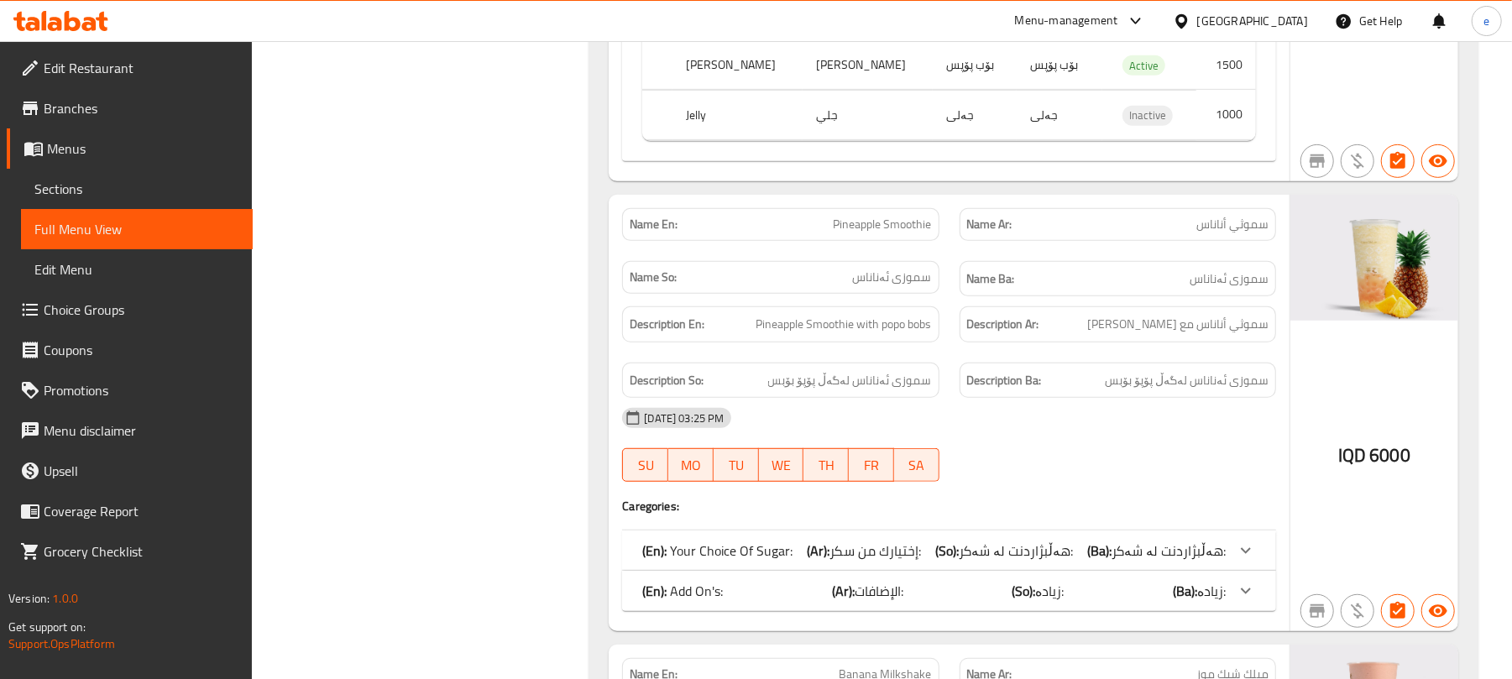
click at [868, 233] on span "Pineapple Smoothie" at bounding box center [883, 225] width 98 height 18
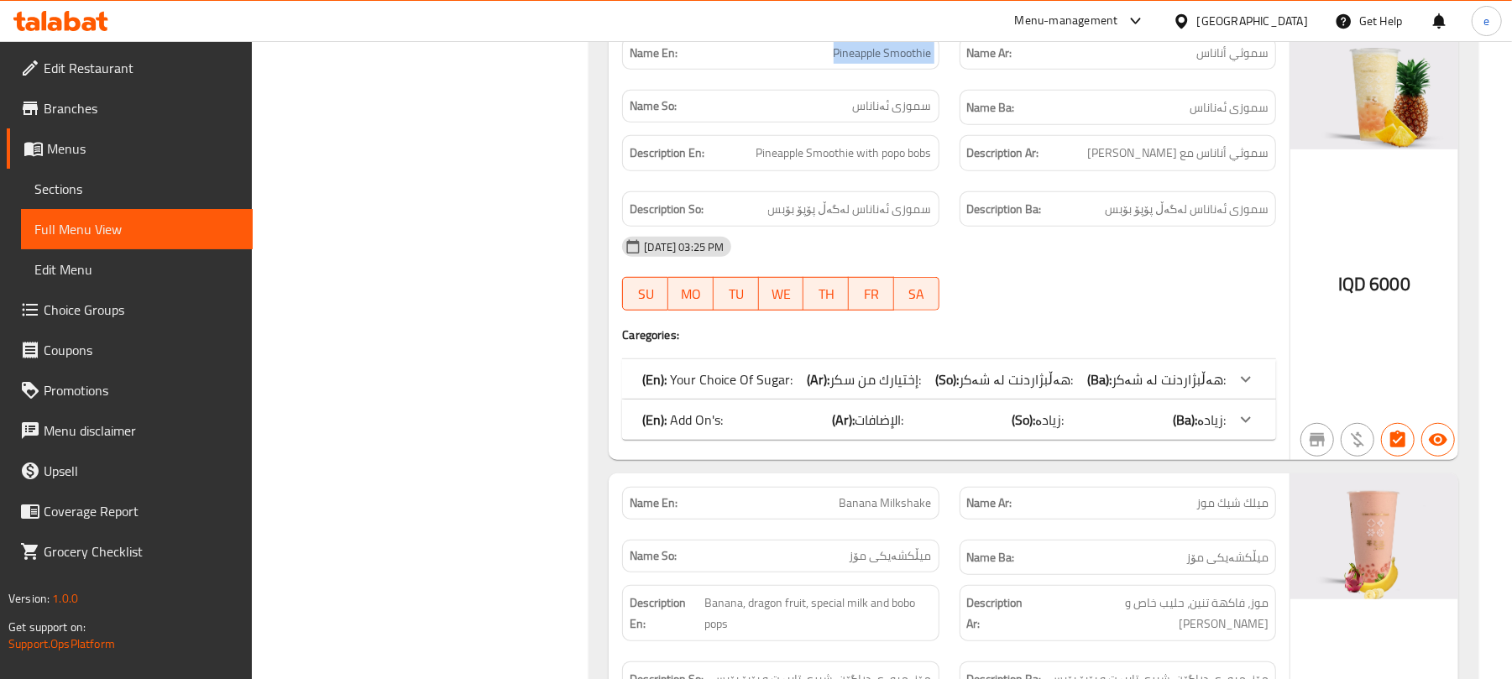
scroll to position [9849, 0]
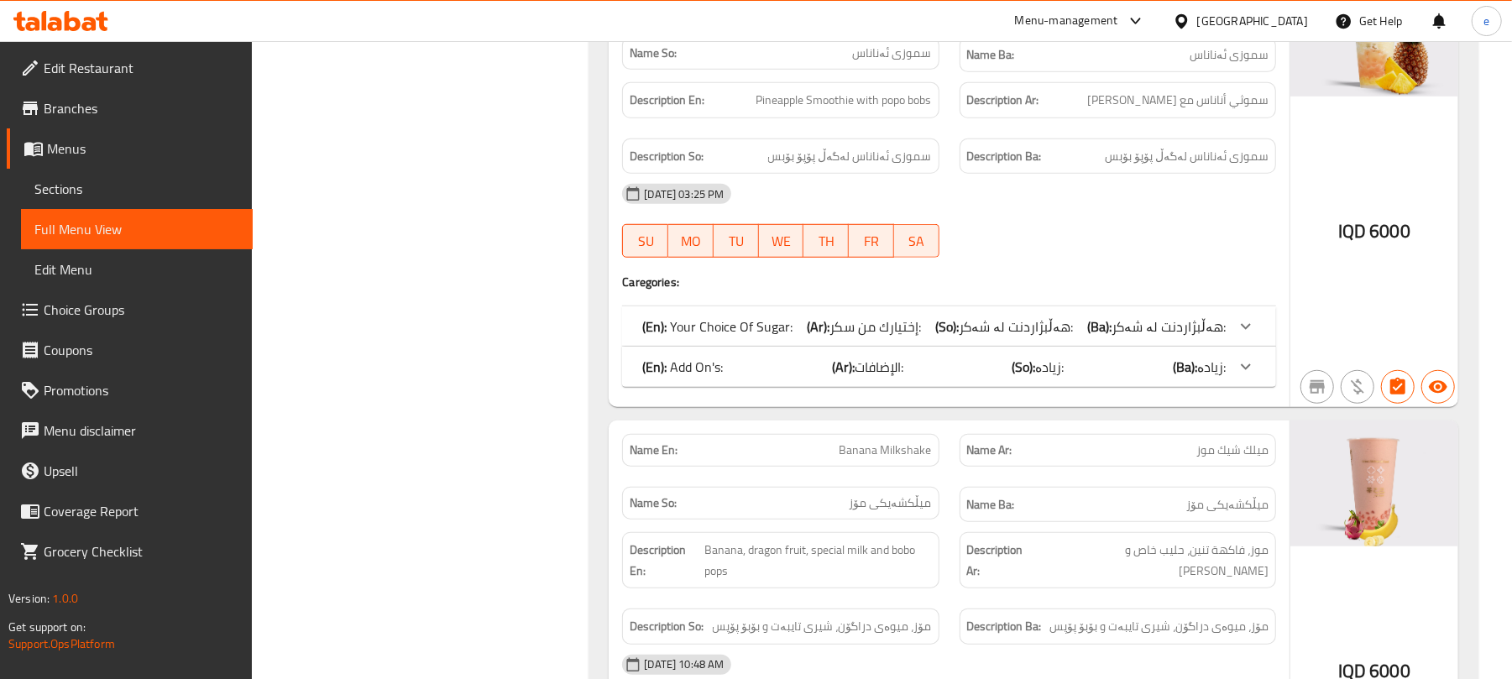
click at [1004, 377] on div "(En): Add On's: (Ar): الإضافات: (So): زیادە: (Ba): زیادە:" at bounding box center [933, 367] width 583 height 20
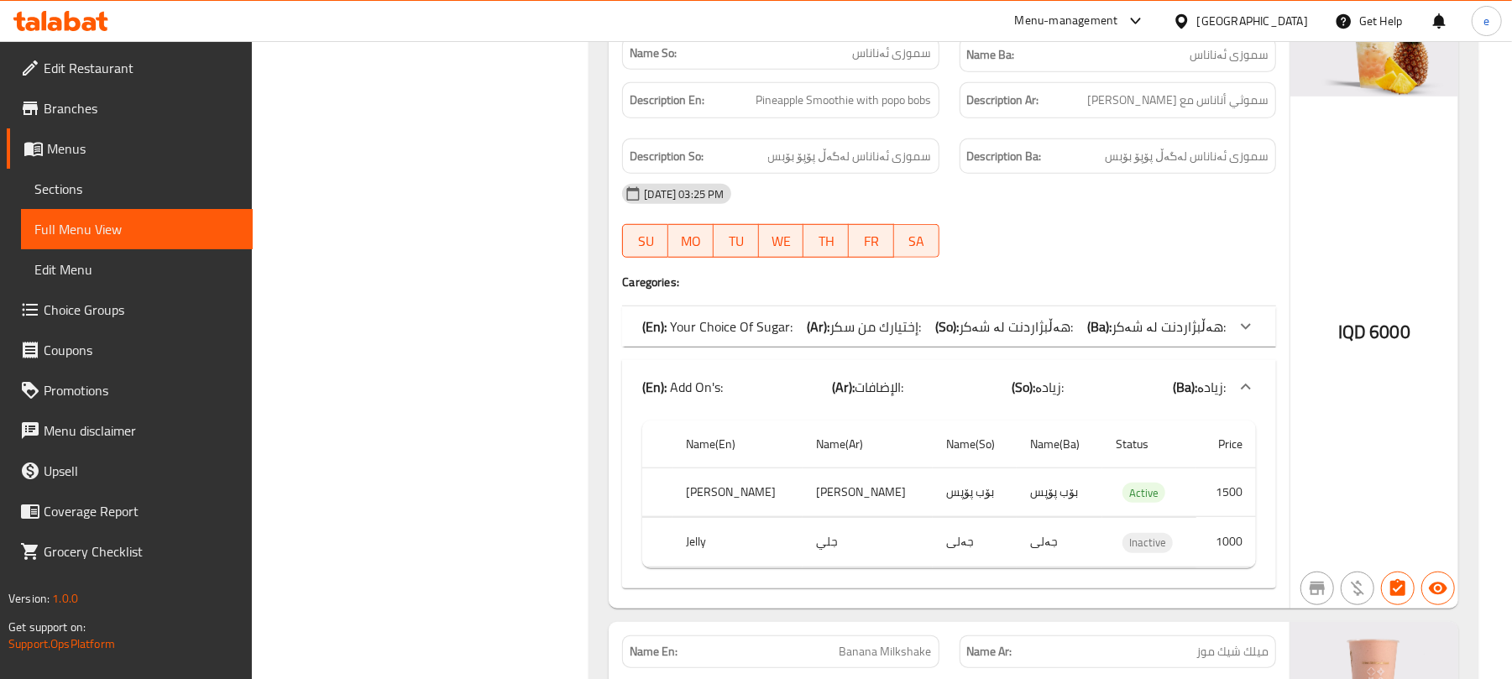
click at [979, 347] on div "(En): Your Choice Of Sugar: (Ar): إختيارك من سكر: (So): هەڵبژاردنت لە شەکر: (Ba…" at bounding box center [949, 326] width 654 height 40
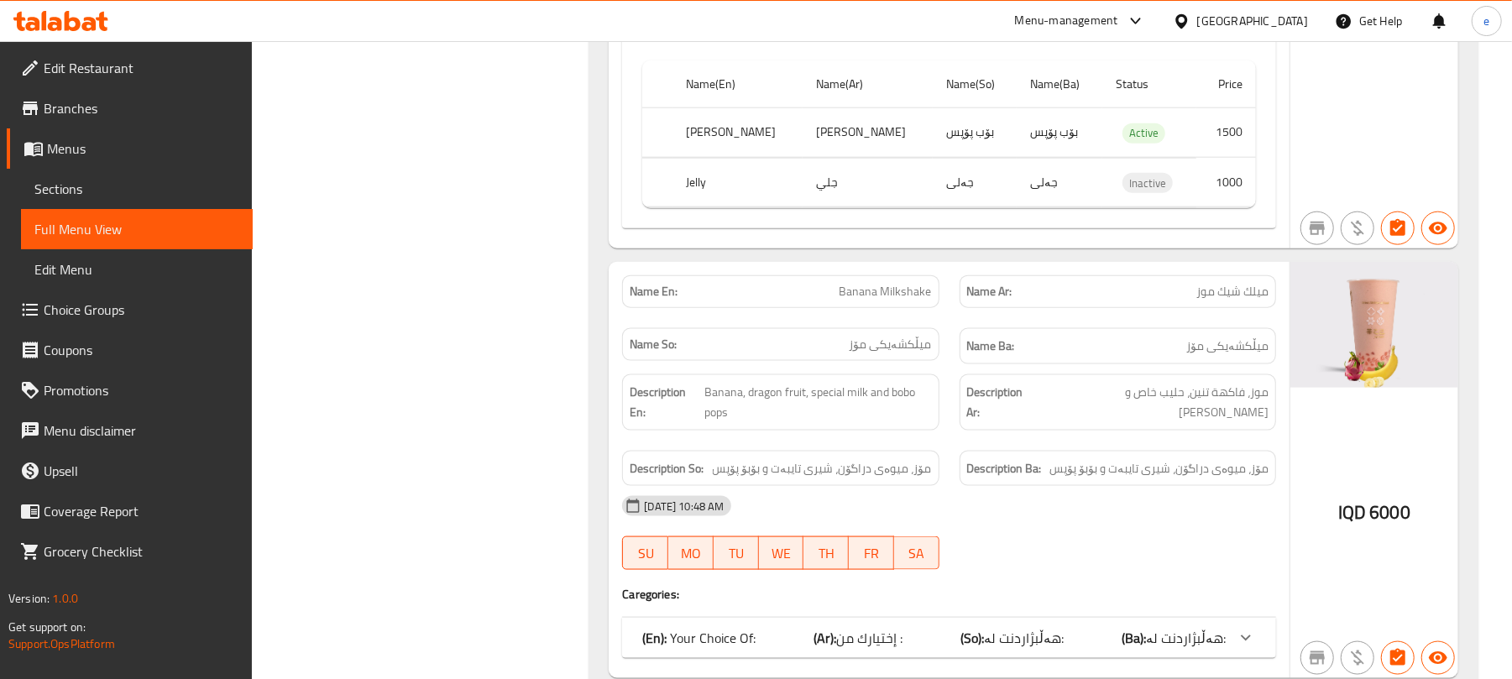
scroll to position [10521, 0]
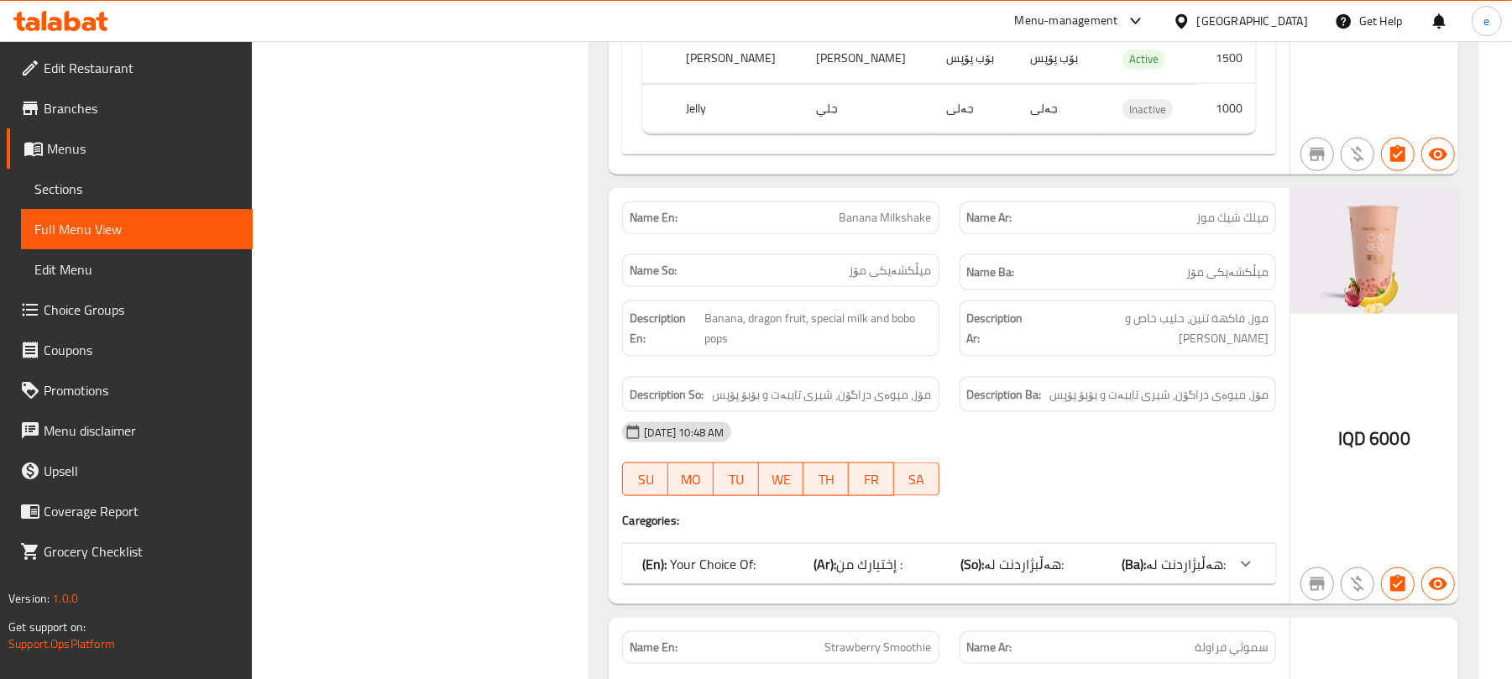
click at [920, 227] on span "Banana Milkshake" at bounding box center [885, 218] width 92 height 18
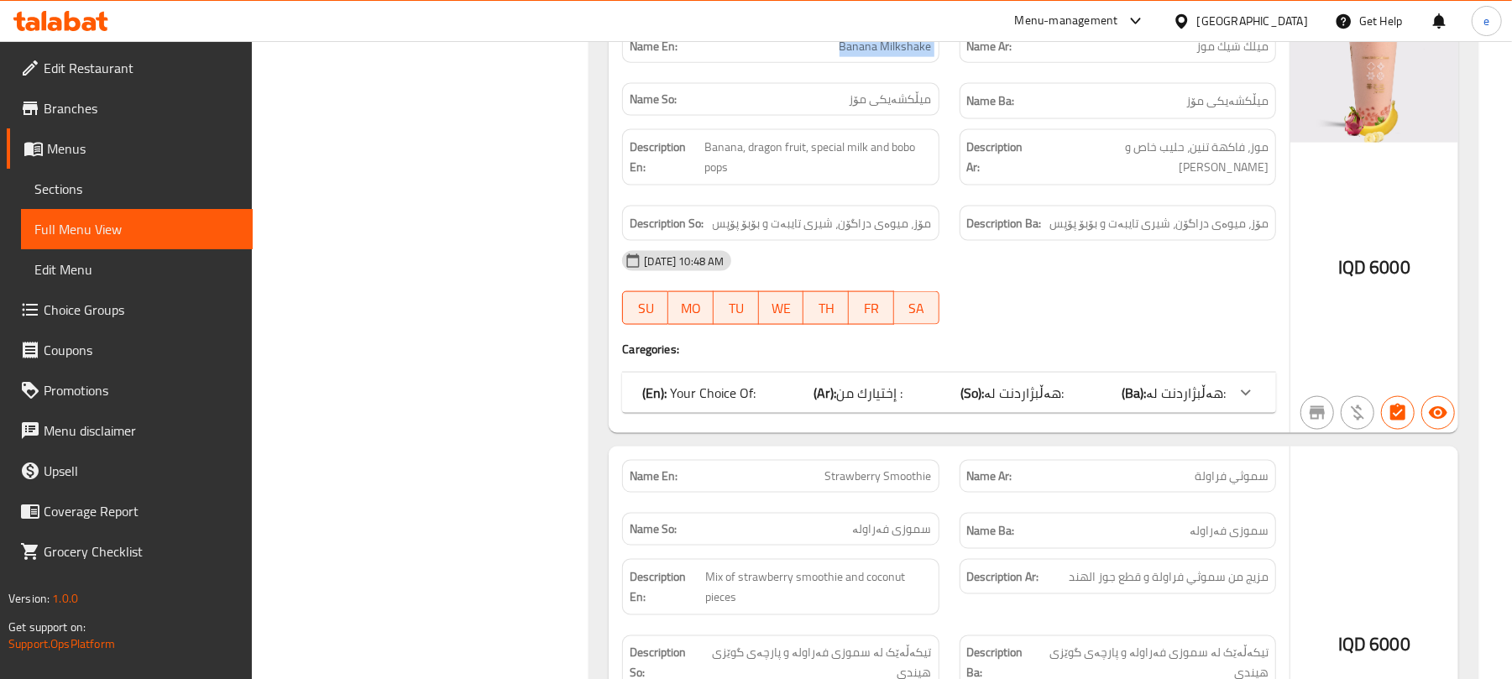
scroll to position [10745, 0]
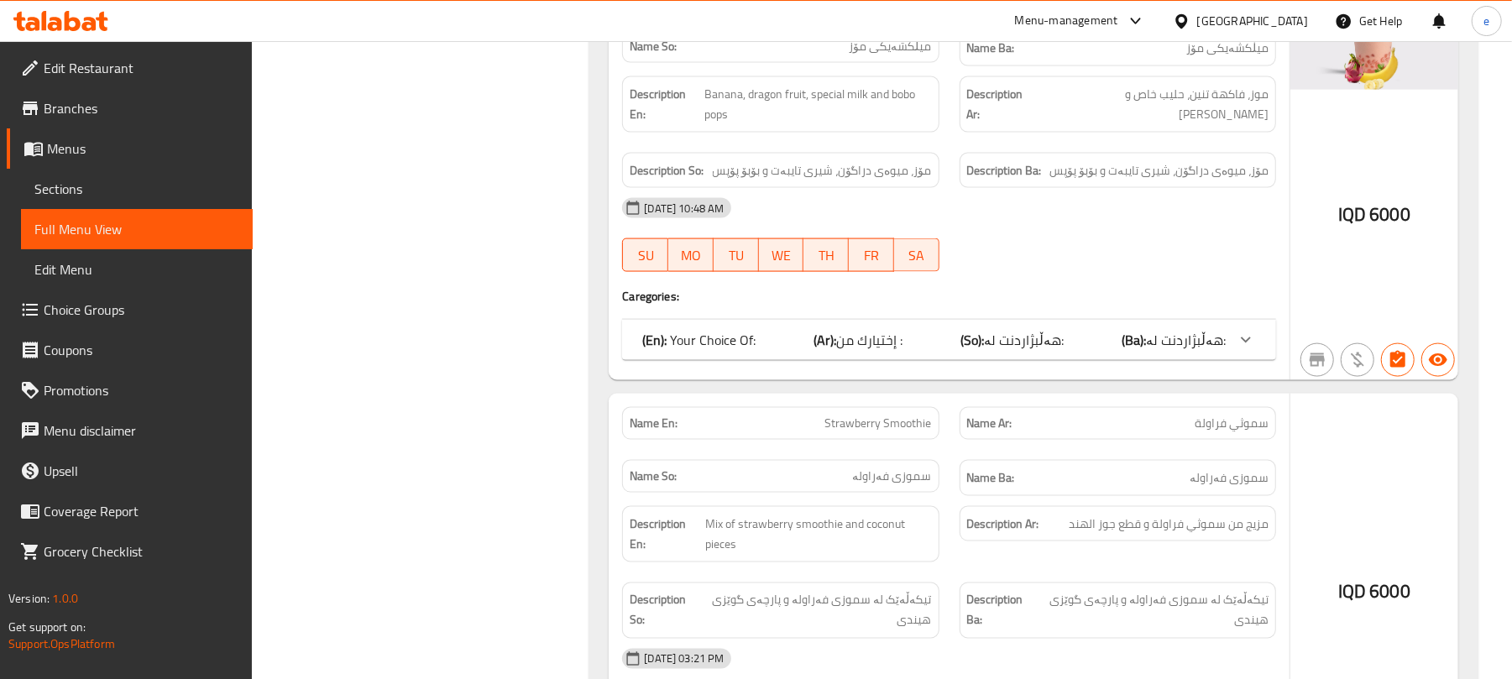
click at [883, 353] on span "إختيارك من :" at bounding box center [869, 339] width 66 height 25
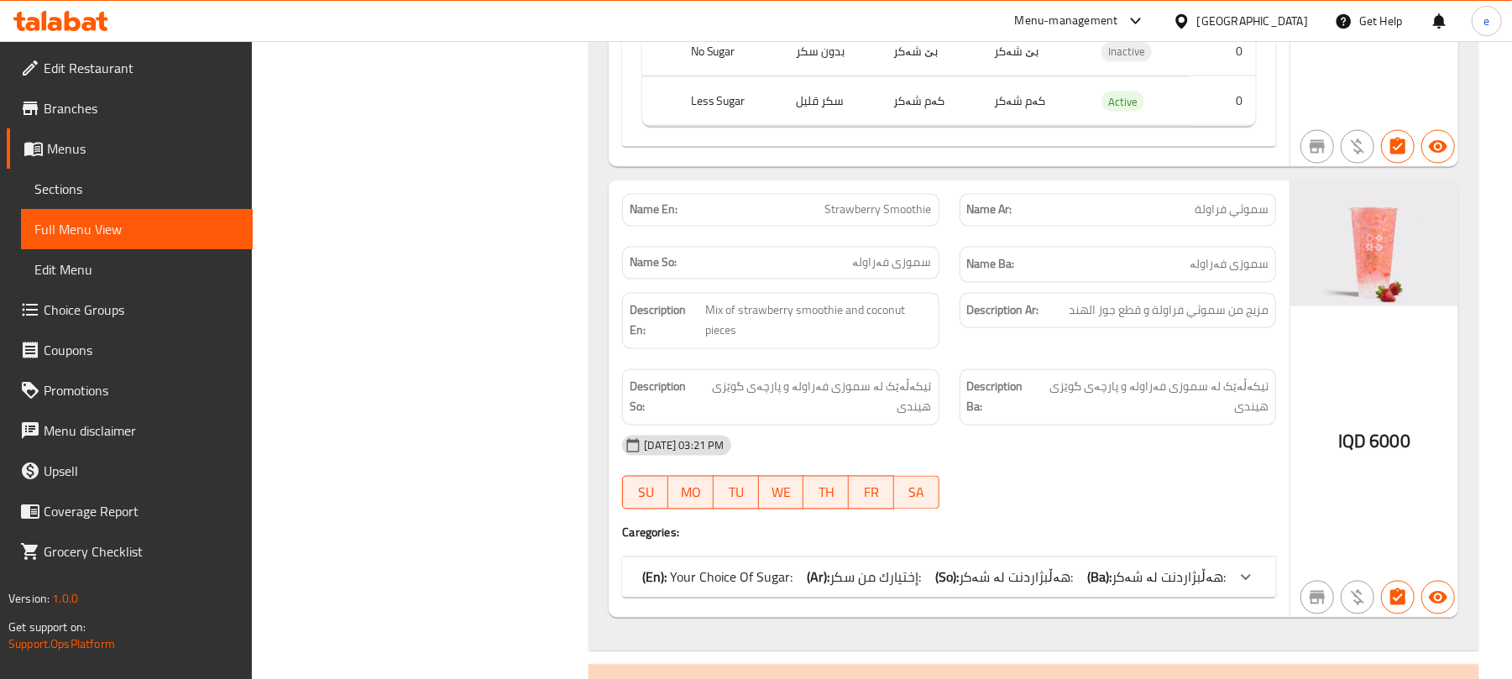
scroll to position [11192, 0]
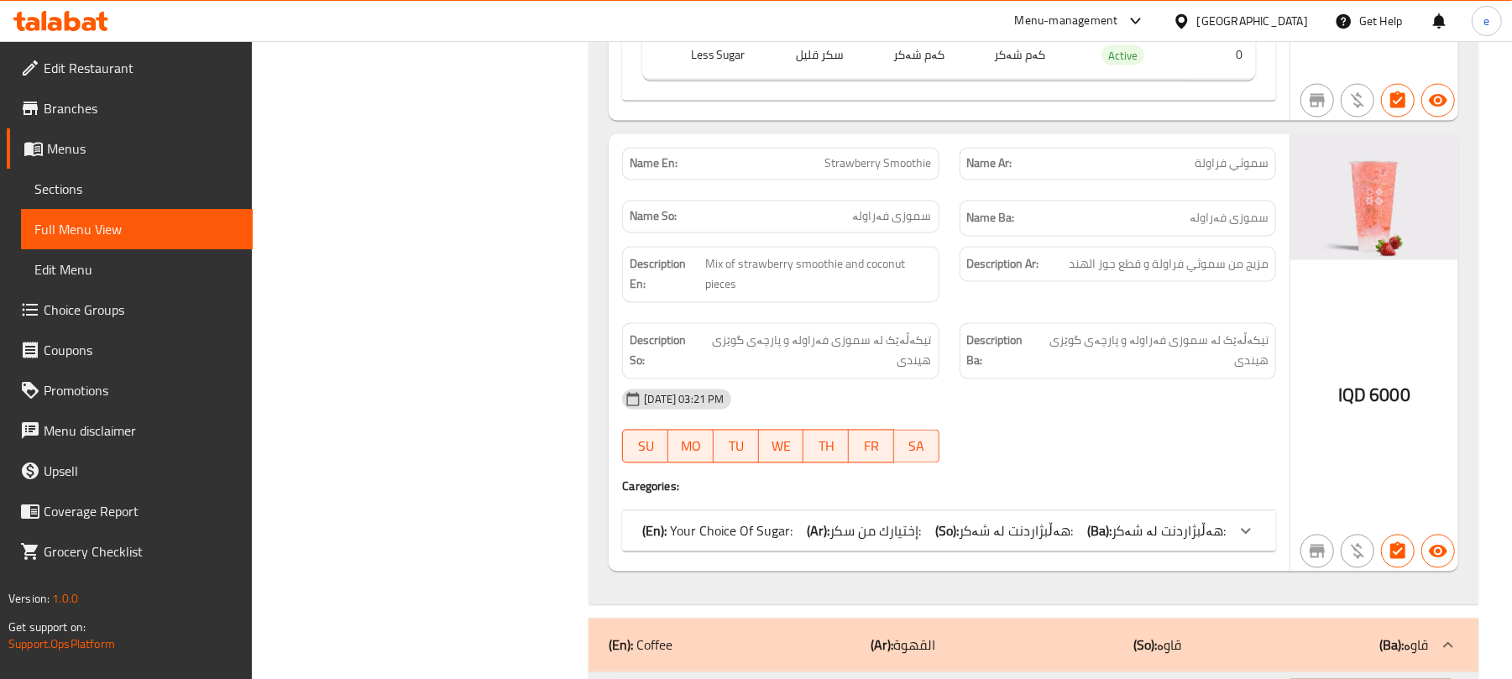
click at [907, 173] on span "Strawberry Smoothie" at bounding box center [878, 164] width 107 height 18
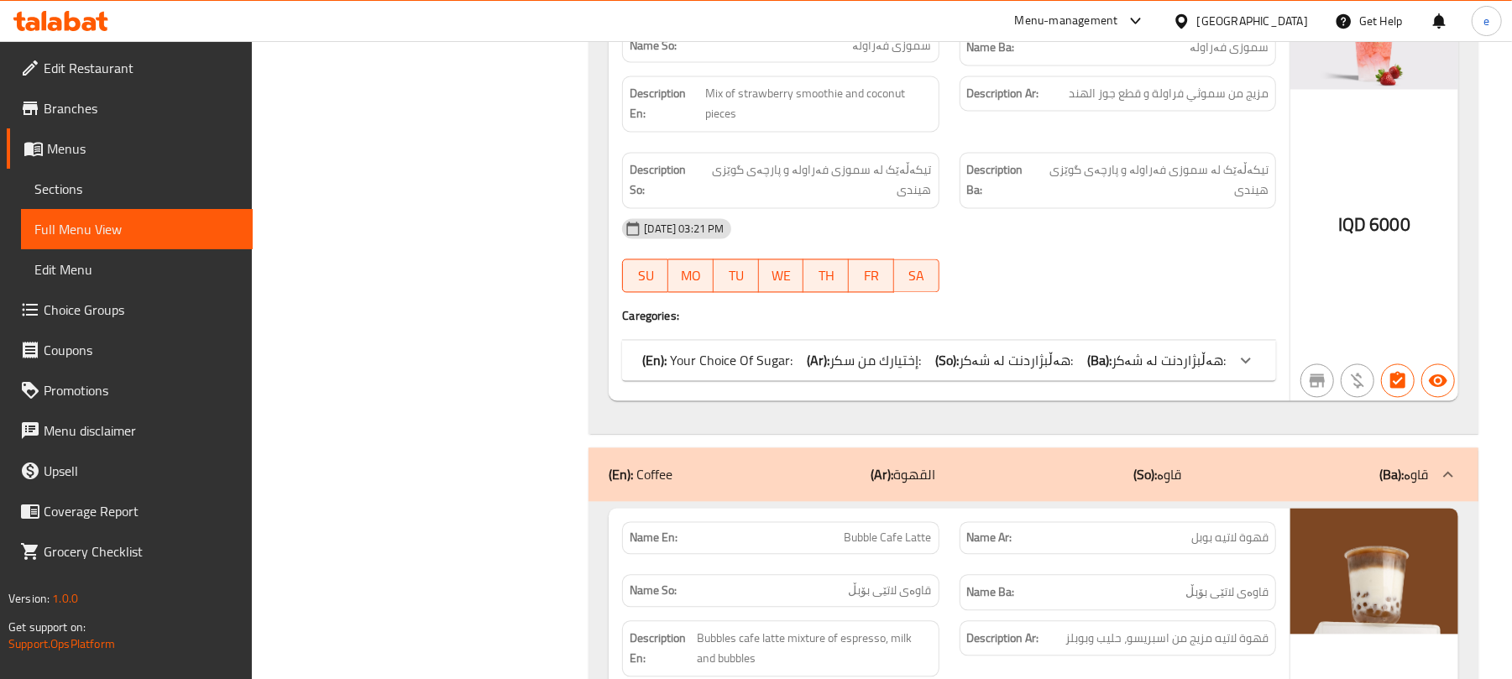
scroll to position [11416, 0]
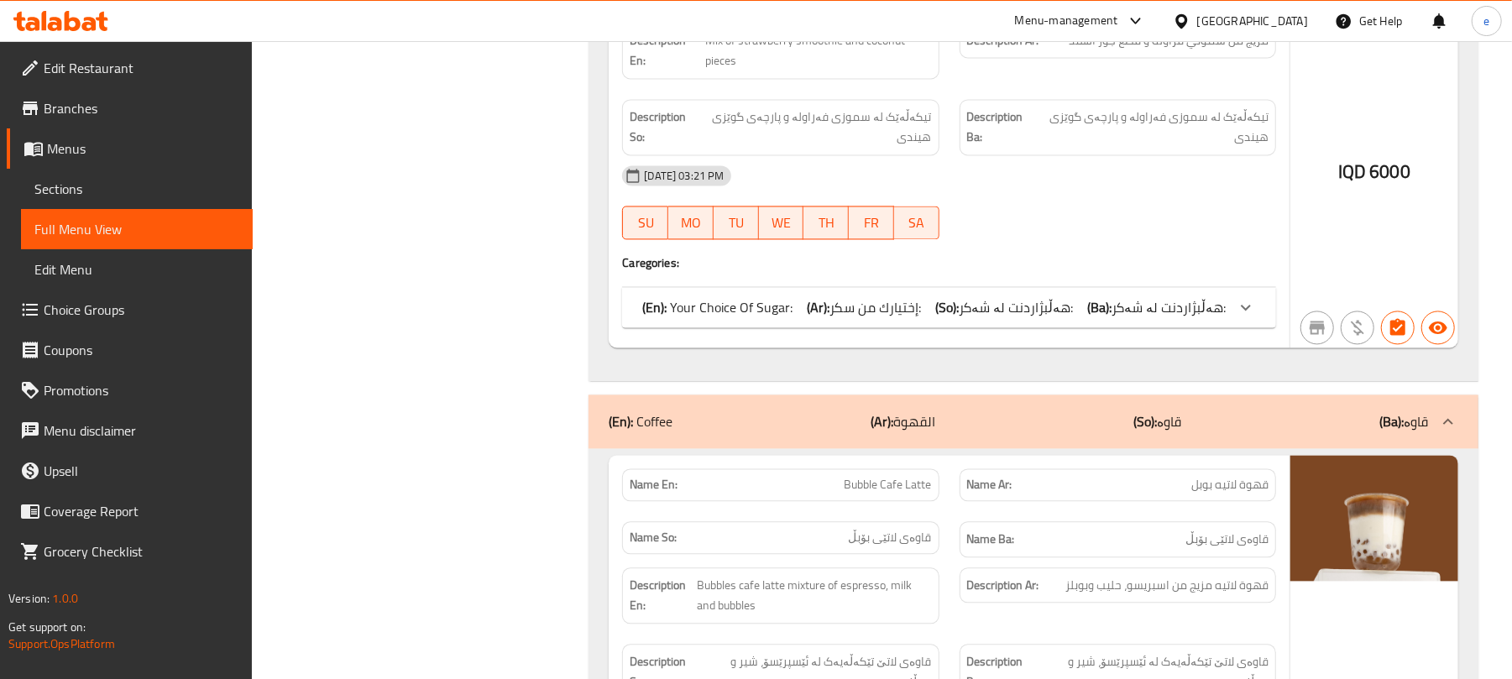
click at [955, 320] on b "(So):" at bounding box center [947, 307] width 24 height 25
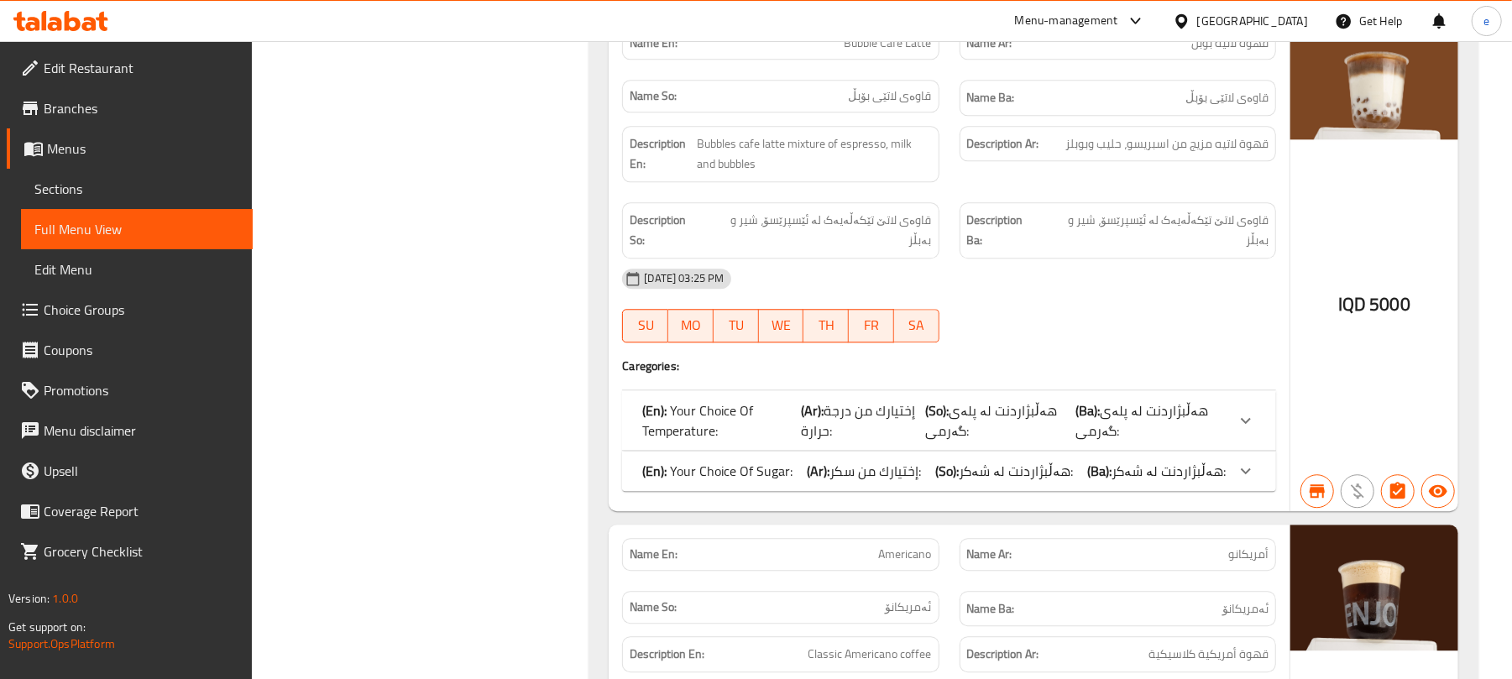
scroll to position [12088, 0]
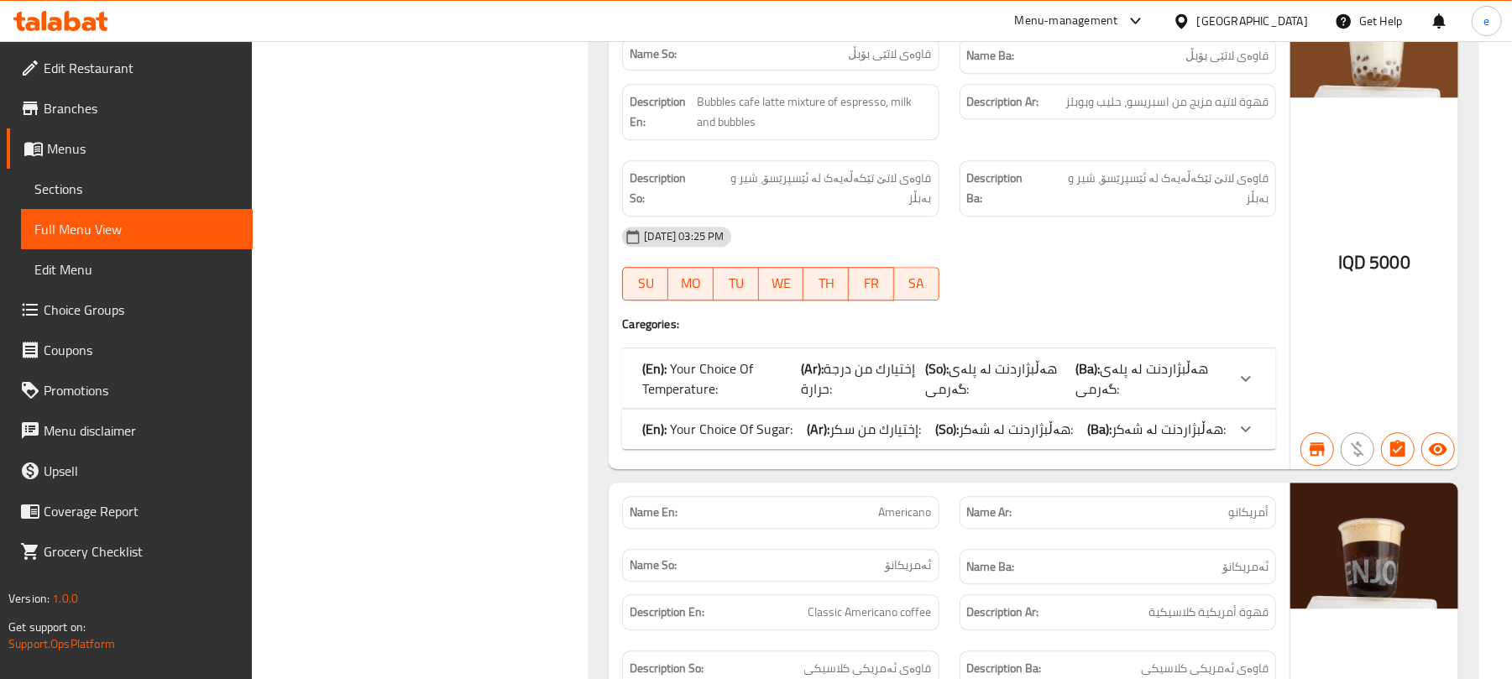
click at [904, 18] on div "Name En: Bubble Cafe Latte" at bounding box center [780, 1] width 316 height 33
click at [904, 10] on span "Bubble Cafe Latte" at bounding box center [887, 1] width 87 height 18
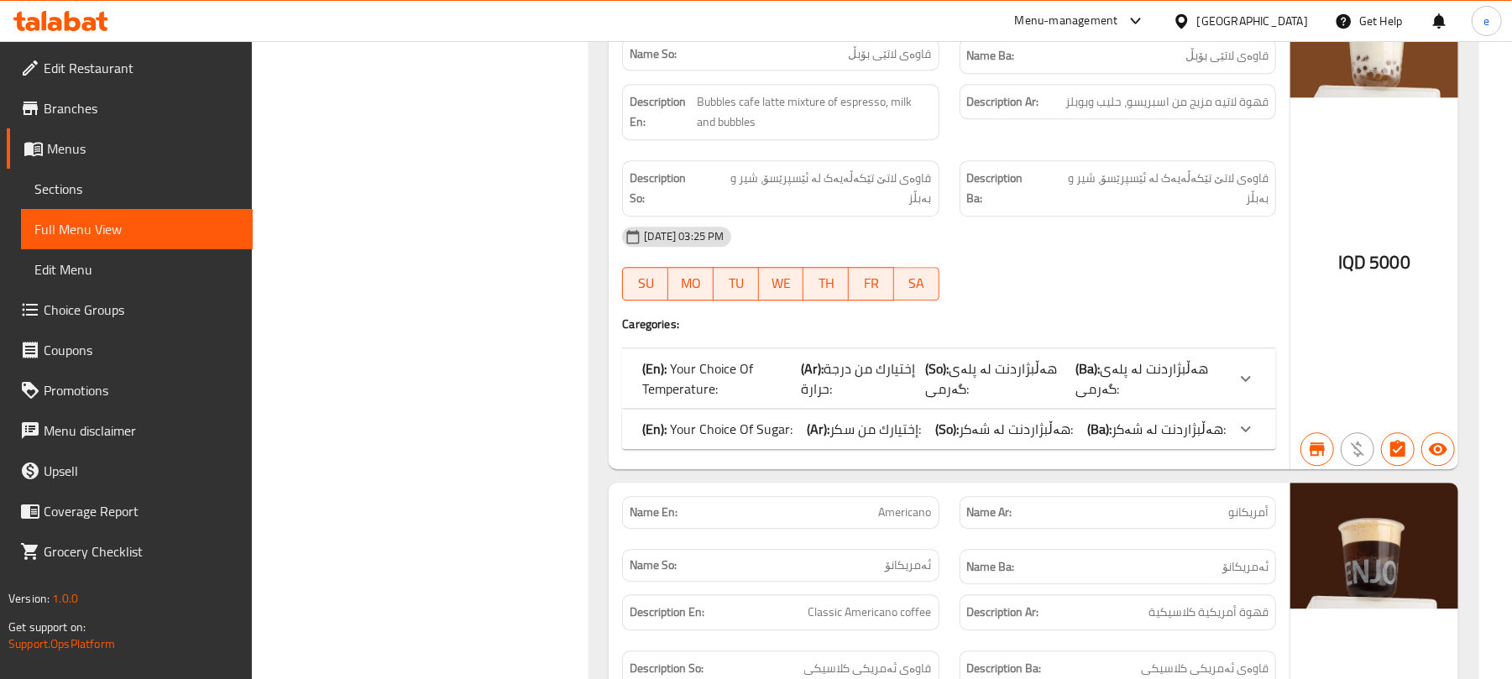
click at [955, 442] on b "(So):" at bounding box center [947, 428] width 24 height 25
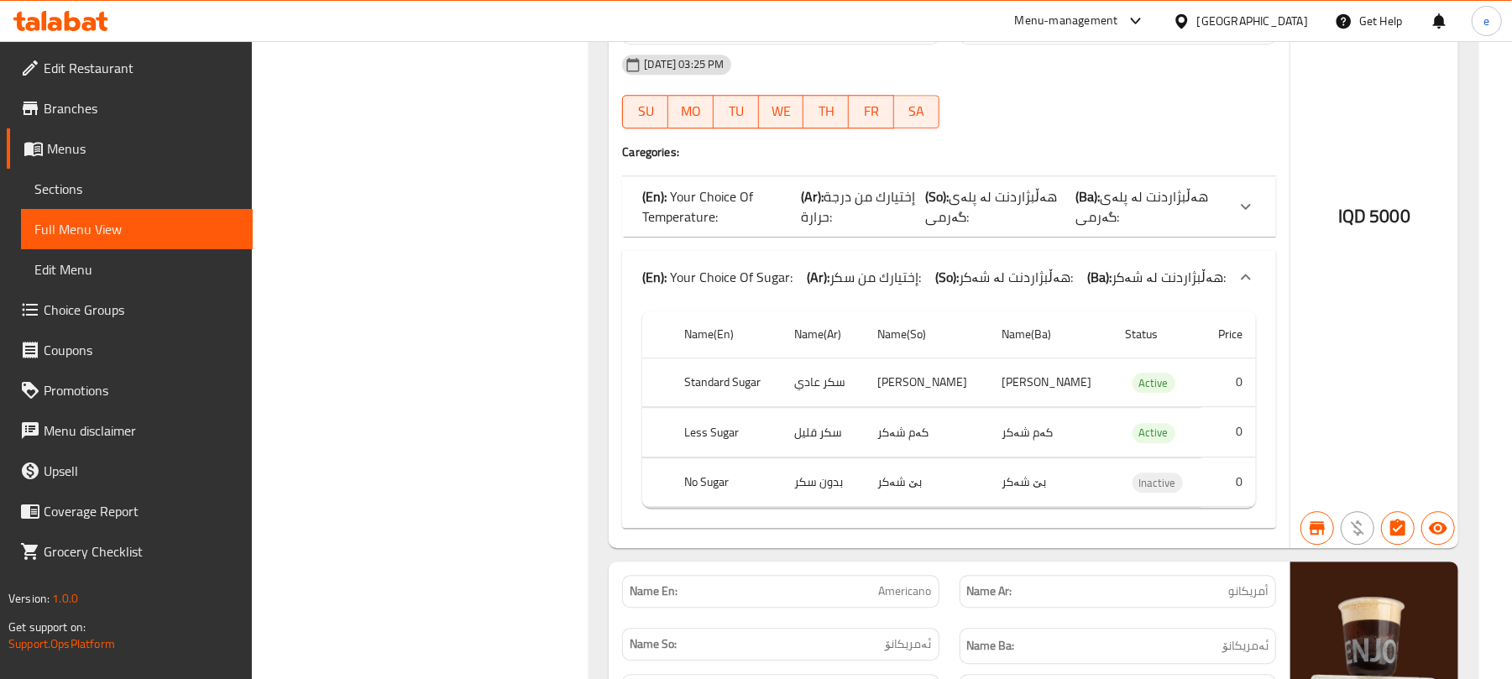
scroll to position [12311, 0]
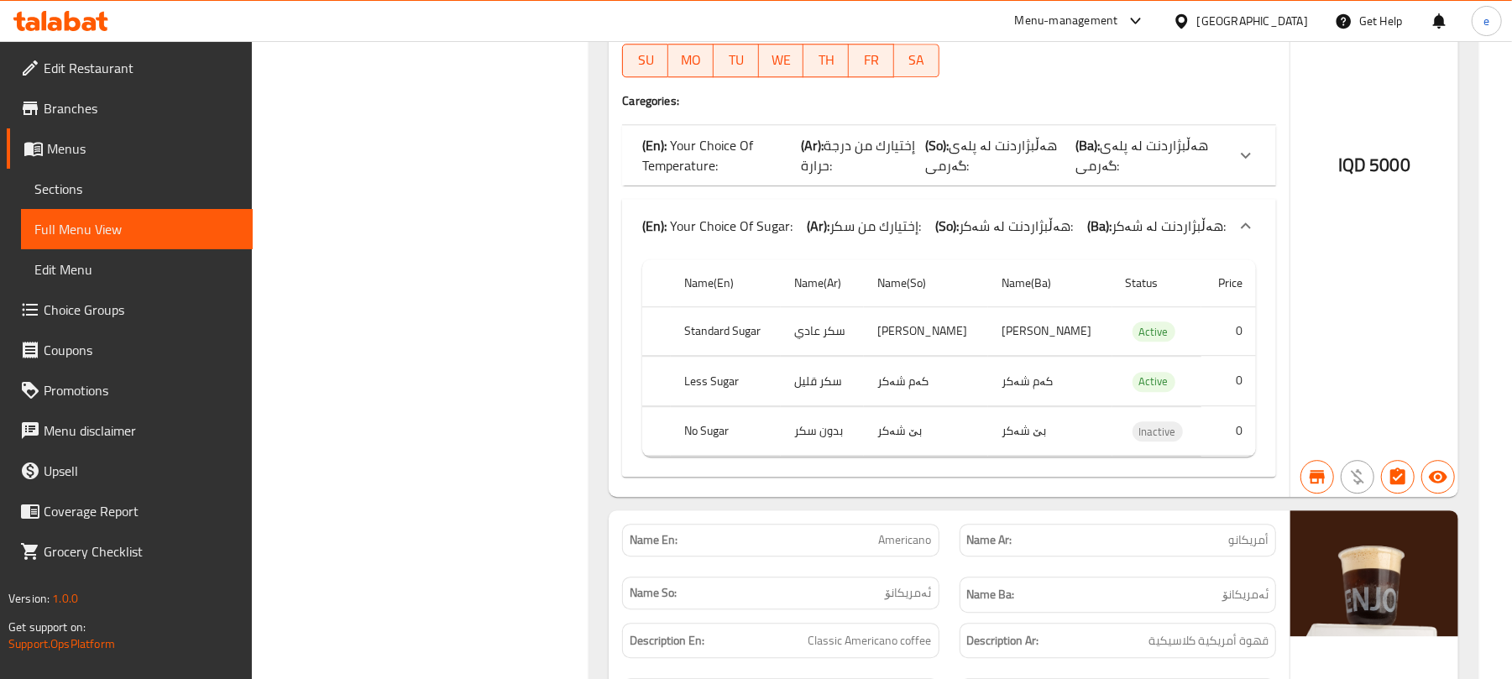
click at [920, 175] on p "(Ar): إختيارك من درجة حرارة:" at bounding box center [864, 155] width 124 height 40
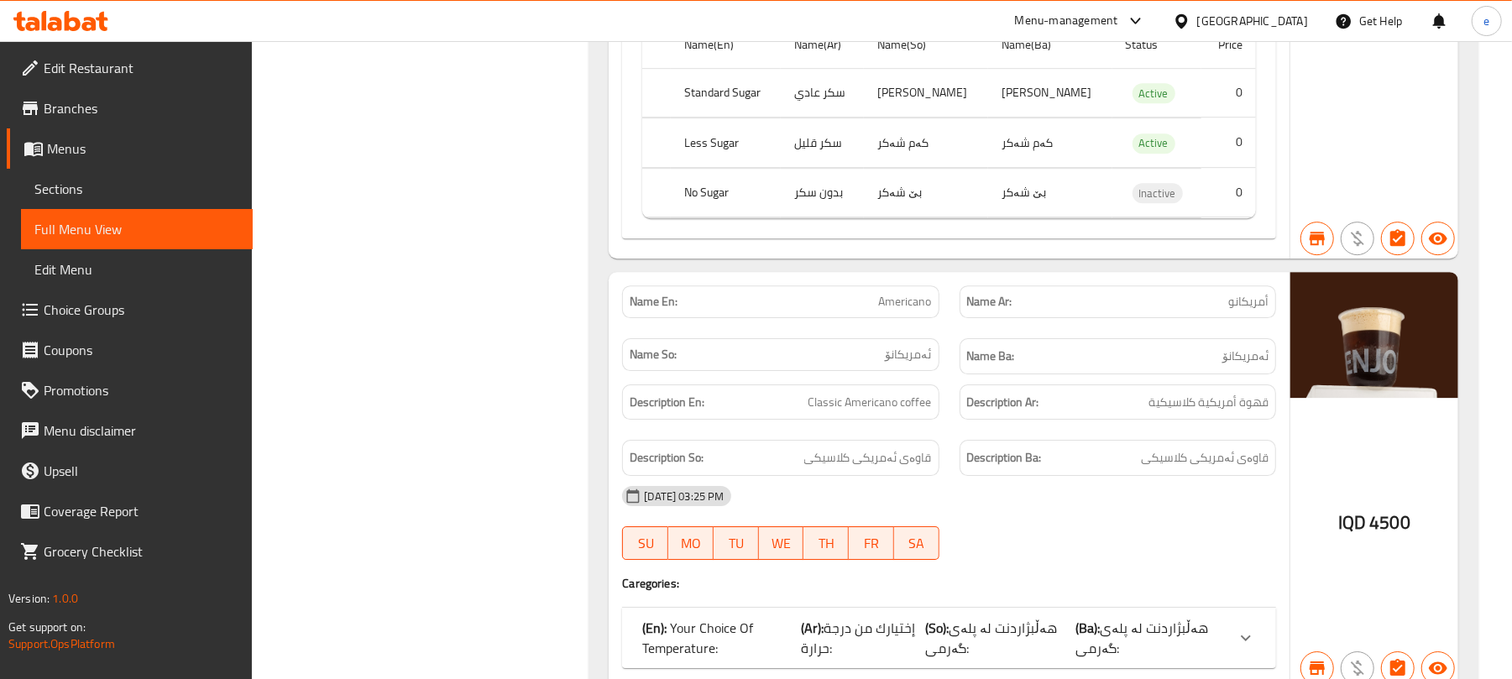
scroll to position [12759, 0]
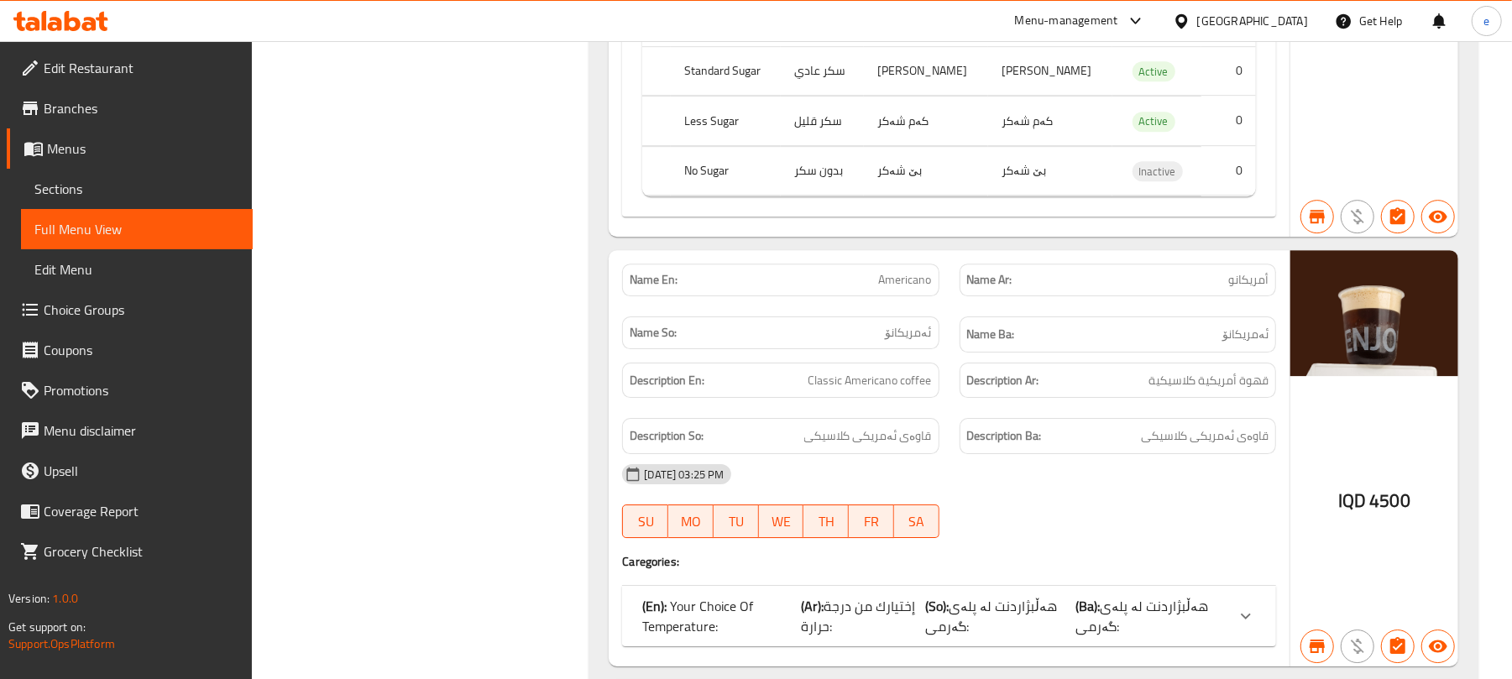
click at [920, 289] on span "Americano" at bounding box center [905, 280] width 53 height 18
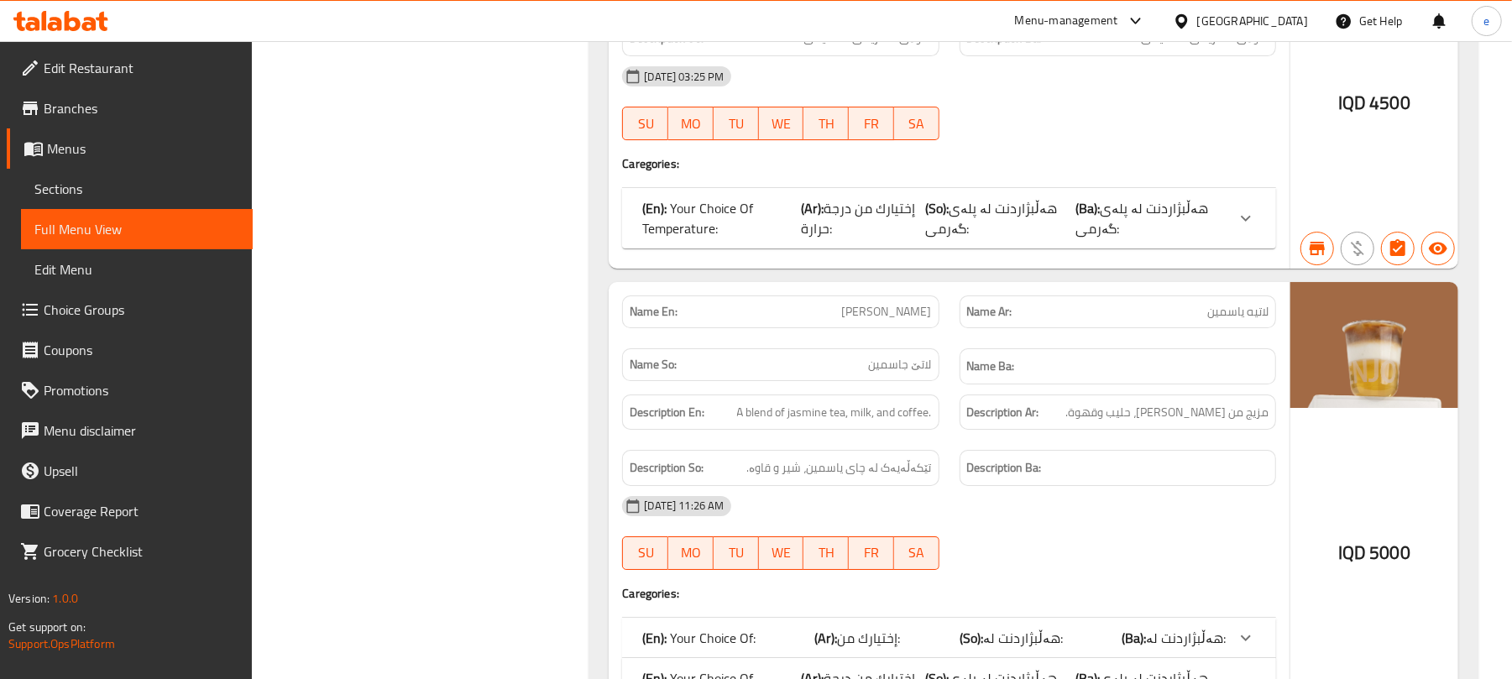
scroll to position [13207, 0]
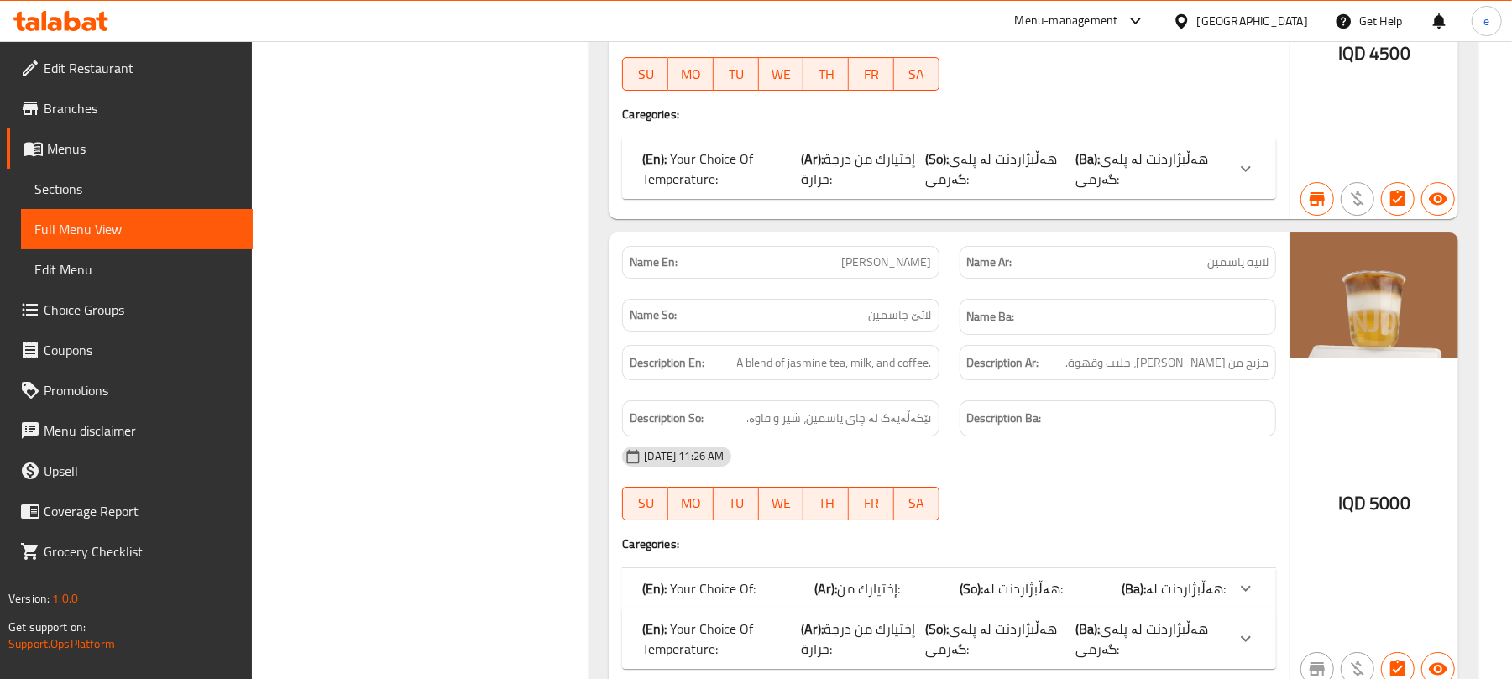
click at [917, 189] on p "(Ar): إختيارك من درجة حرارة:" at bounding box center [864, 169] width 124 height 40
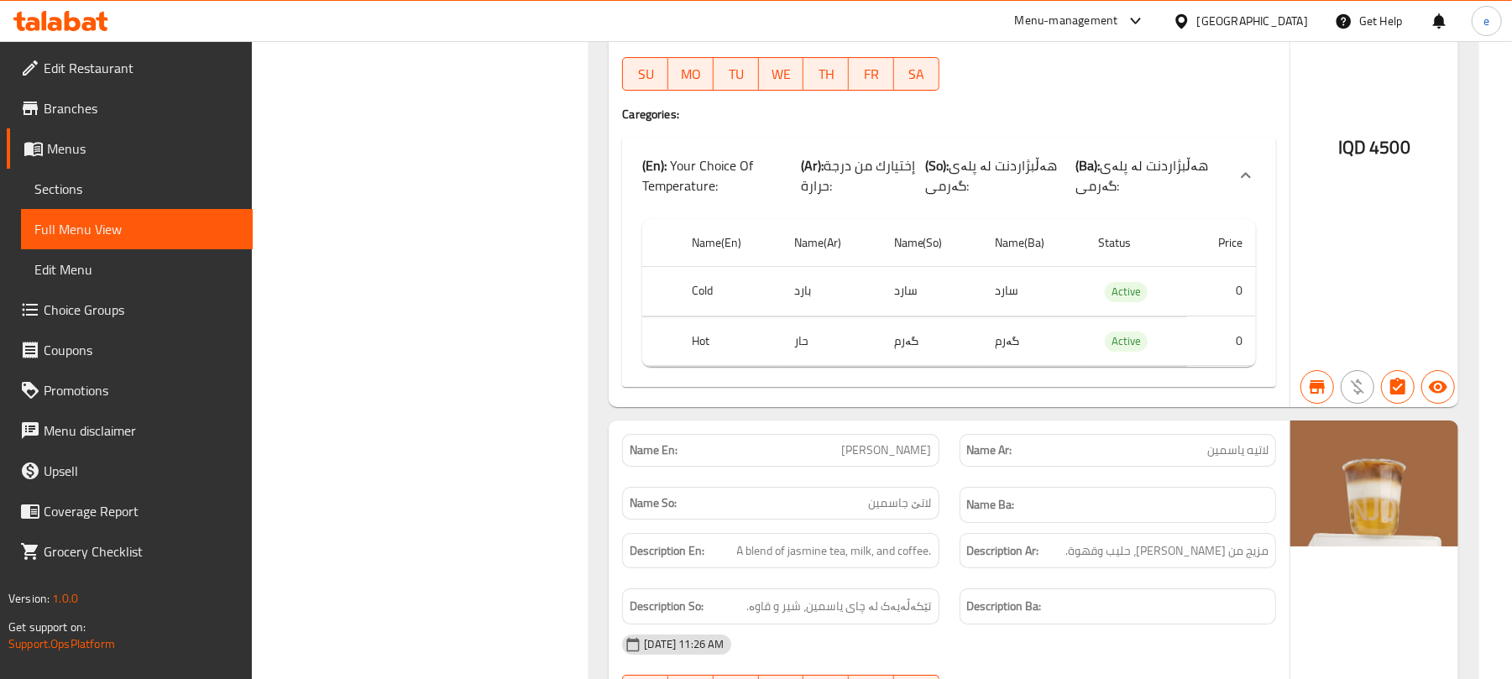
scroll to position [13431, 0]
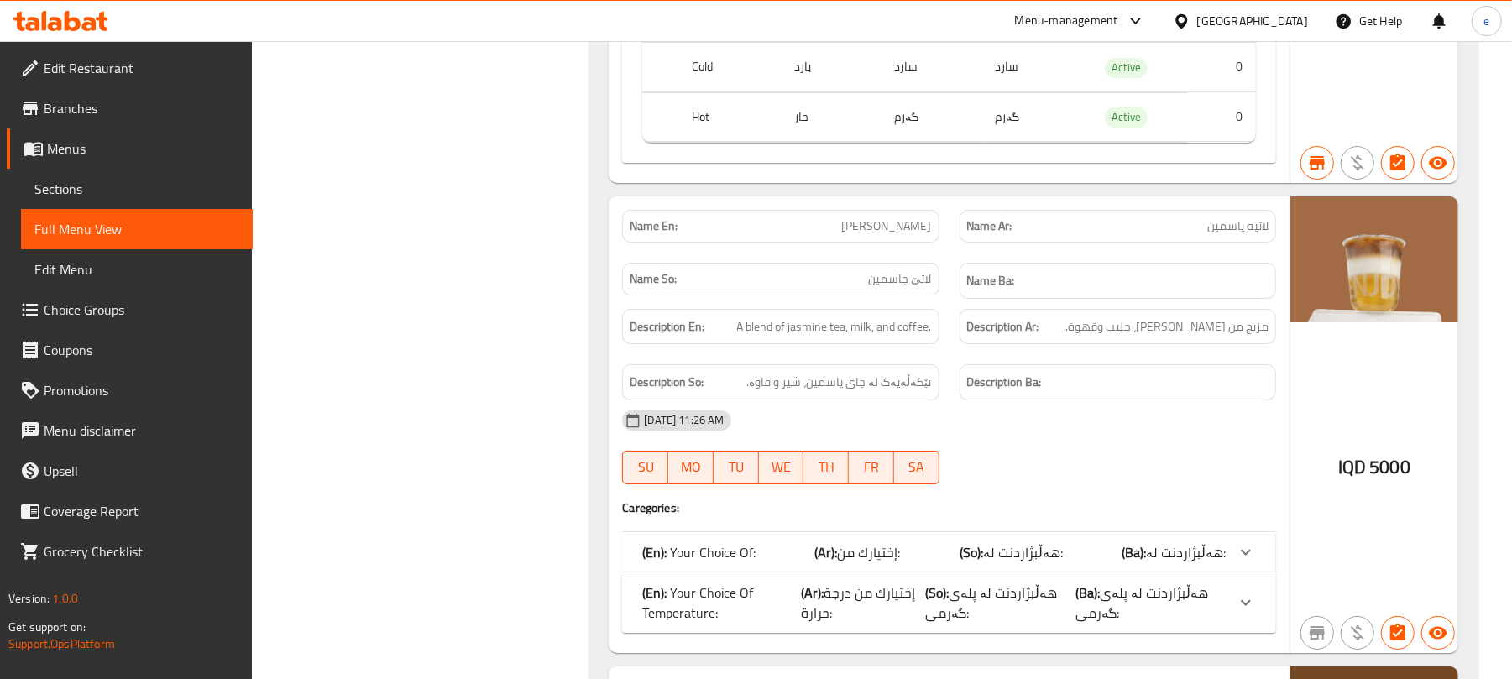
click at [885, 235] on span "Jasmine Latte" at bounding box center [887, 226] width 90 height 18
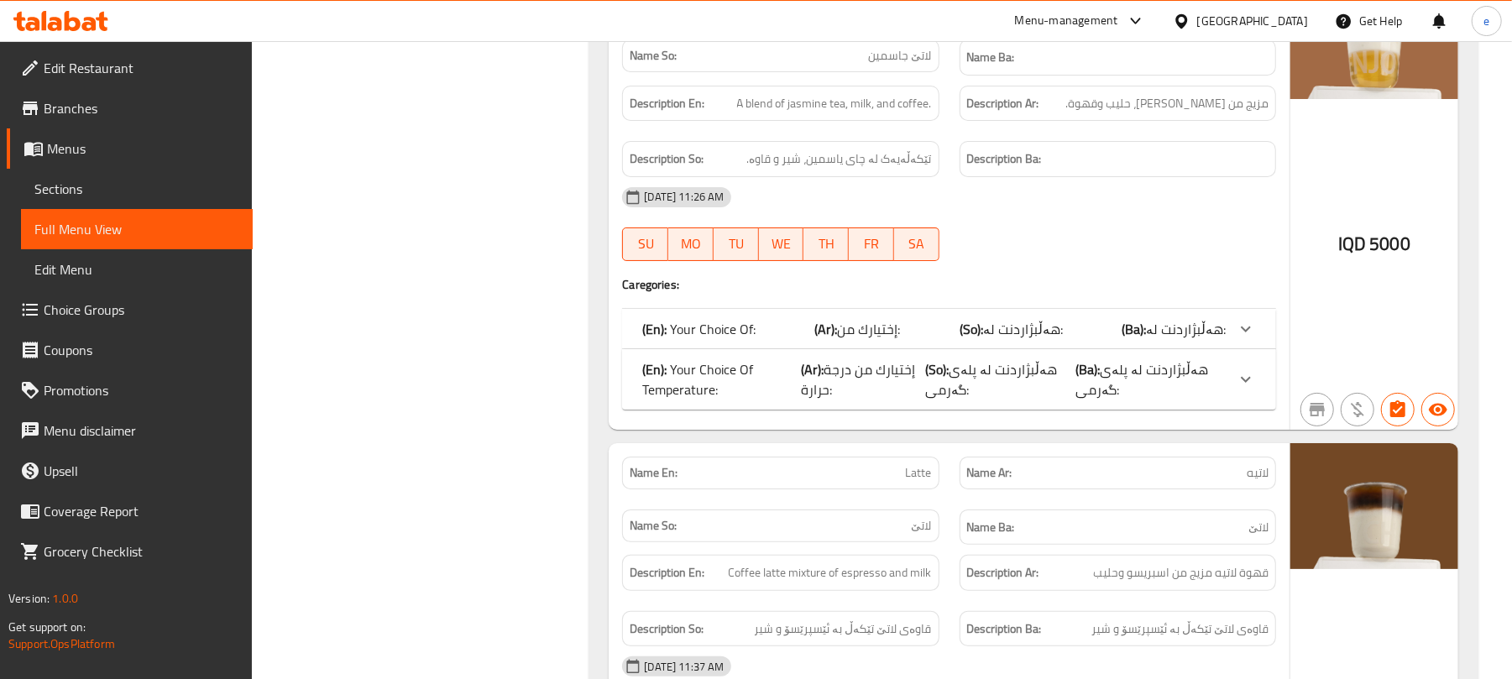
click at [1001, 400] on p "(So): هەڵبژاردنت لە پلەی گەرمی:" at bounding box center [1000, 379] width 149 height 40
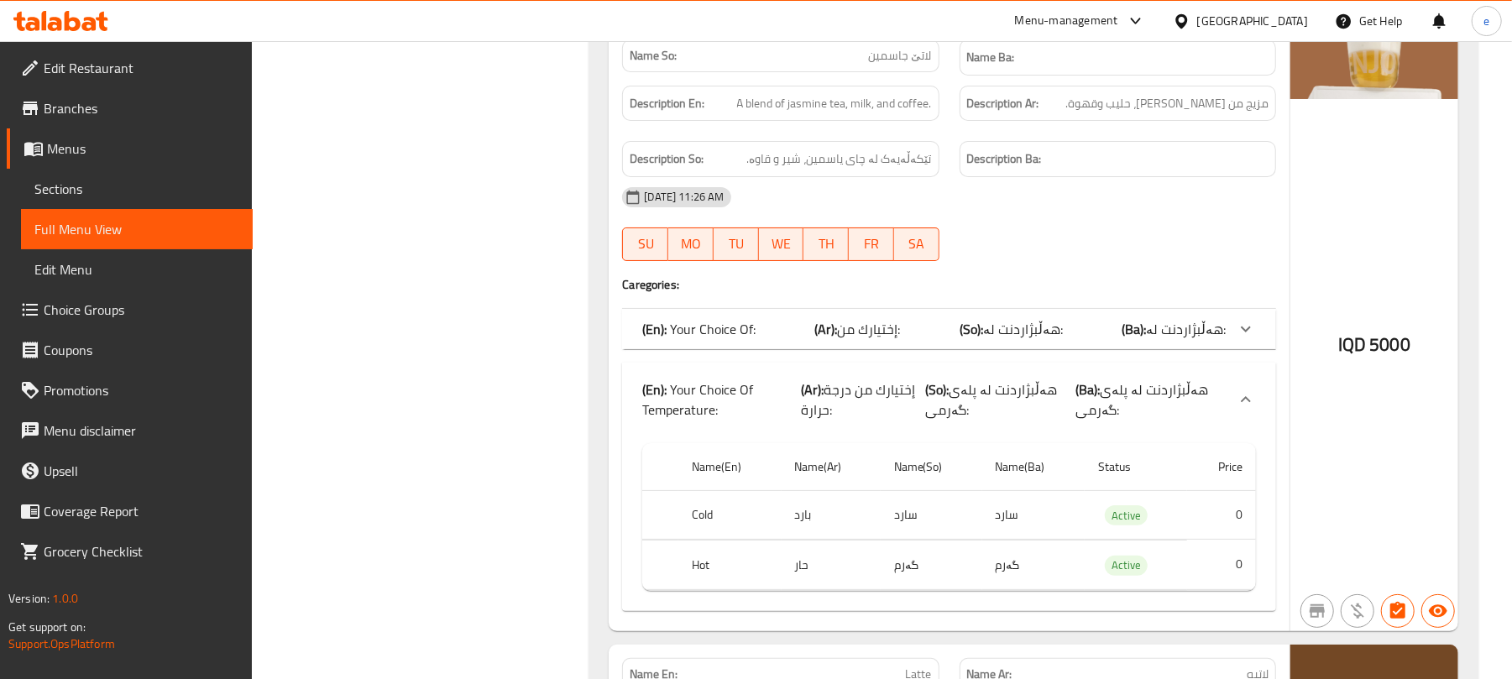
click at [979, 349] on div "(En): Your Choice Of: (Ar): إختيارك من: (So): هەڵبژاردنت لە: (Ba): هەڵبژاردنت ل…" at bounding box center [949, 329] width 654 height 40
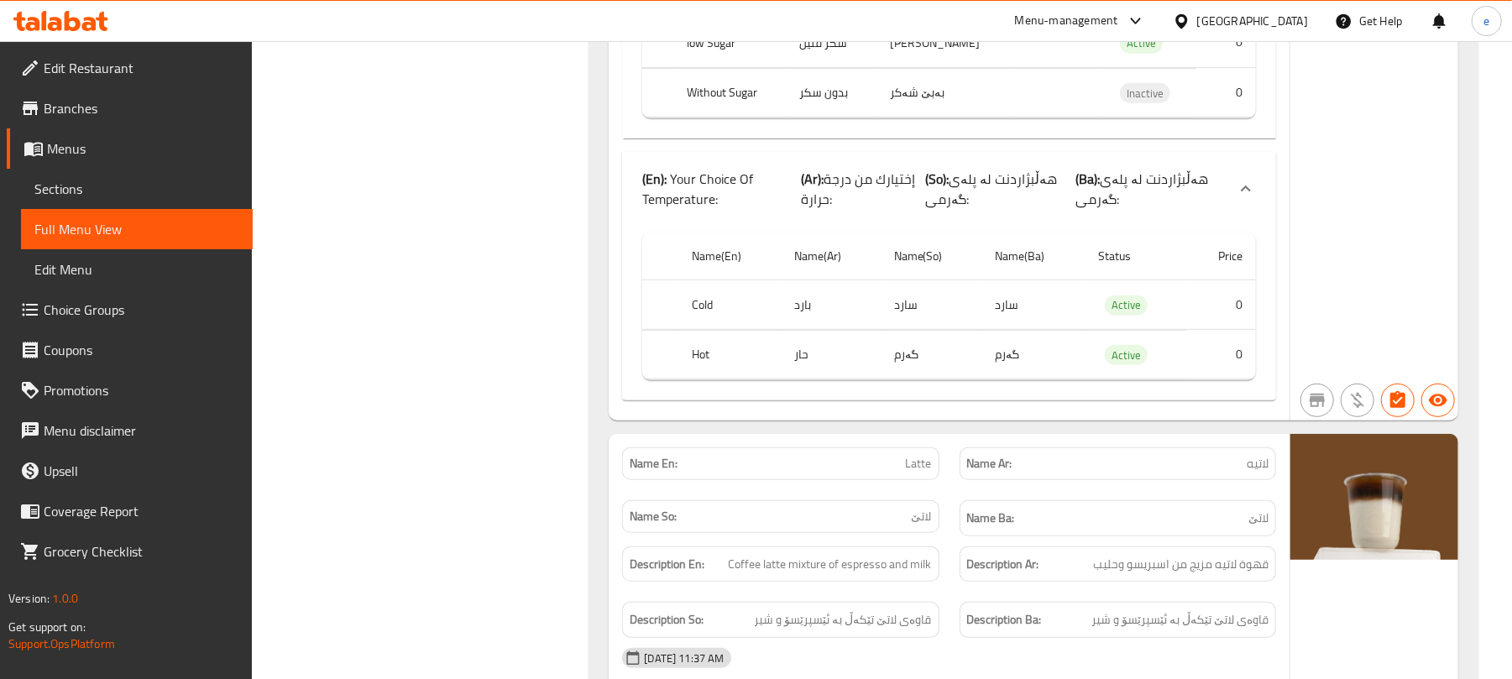
scroll to position [14326, 0]
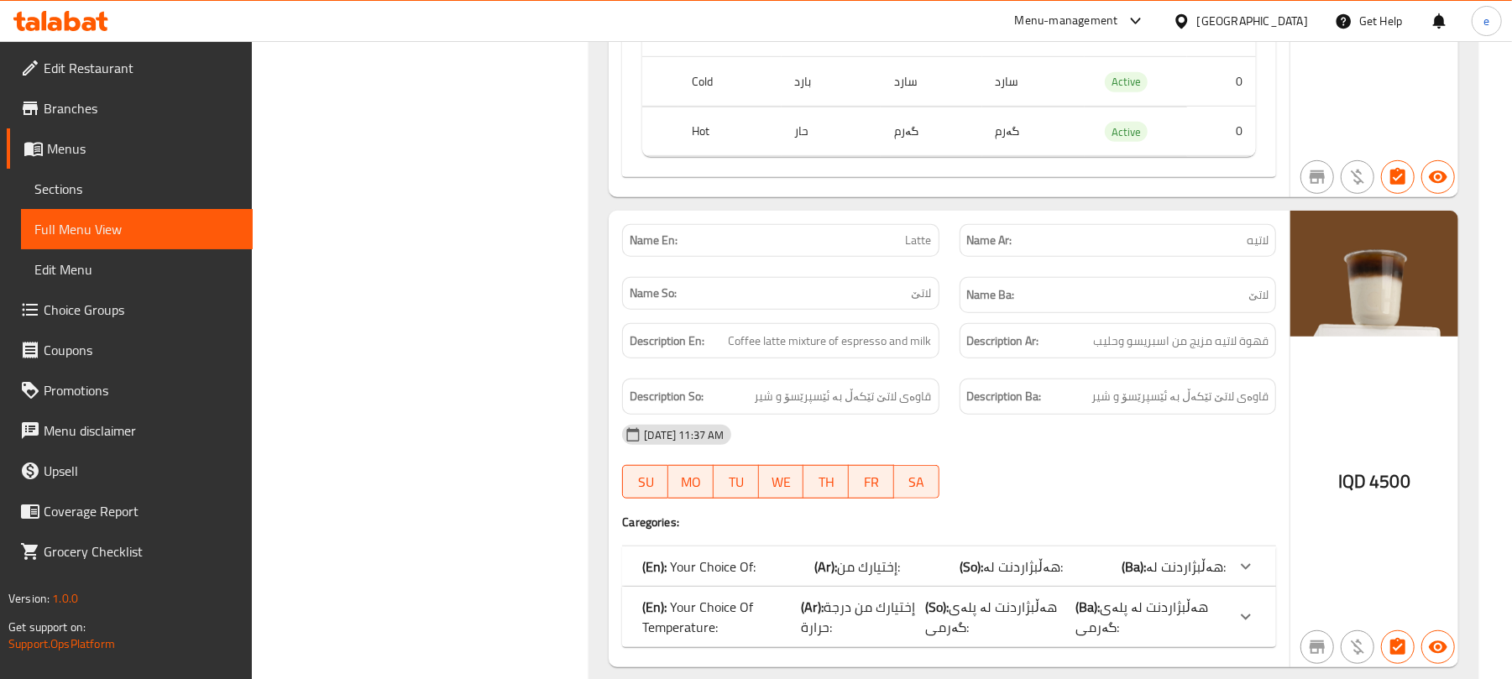
click at [907, 249] on span "Latte" at bounding box center [919, 241] width 26 height 18
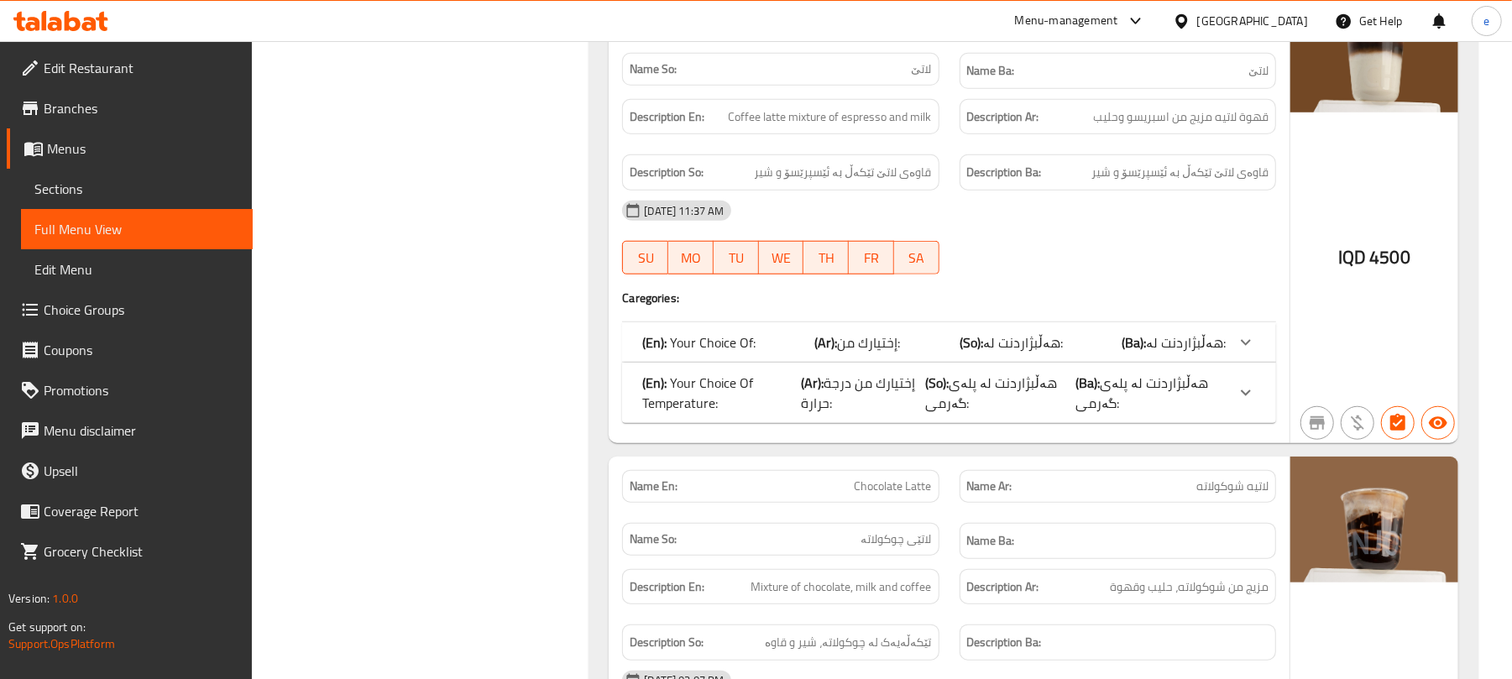
click at [969, 416] on span "هەڵبژاردنت لە پلەی گەرمی:" at bounding box center [992, 392] width 132 height 45
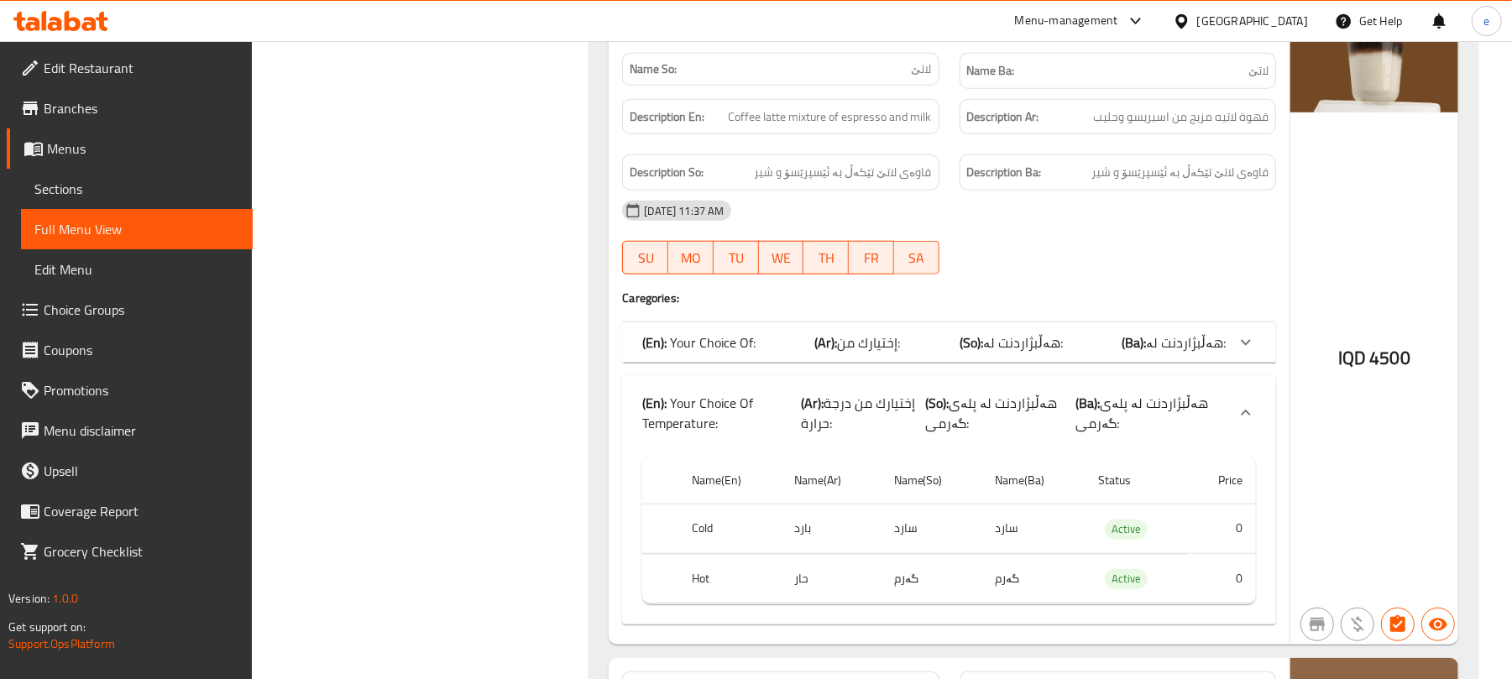
click at [971, 355] on b "(So):" at bounding box center [971, 342] width 24 height 25
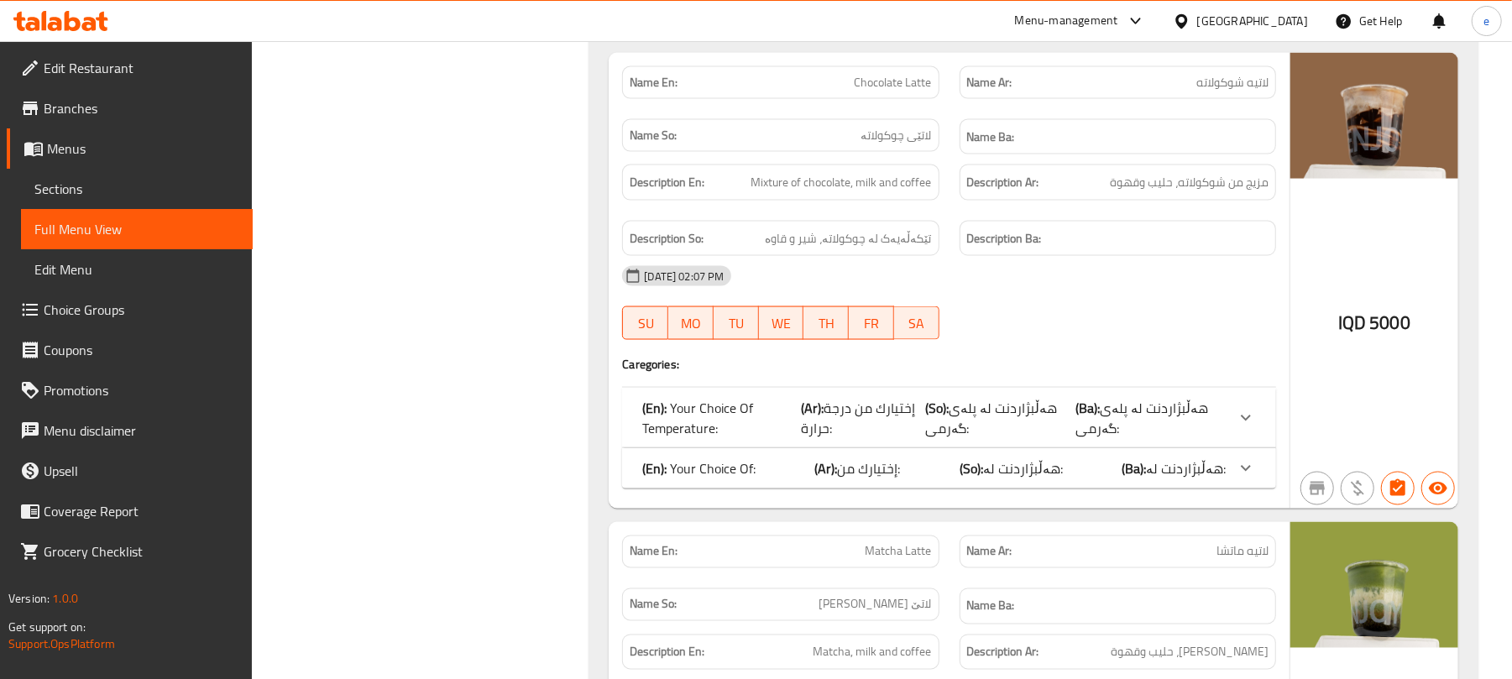
scroll to position [15445, 0]
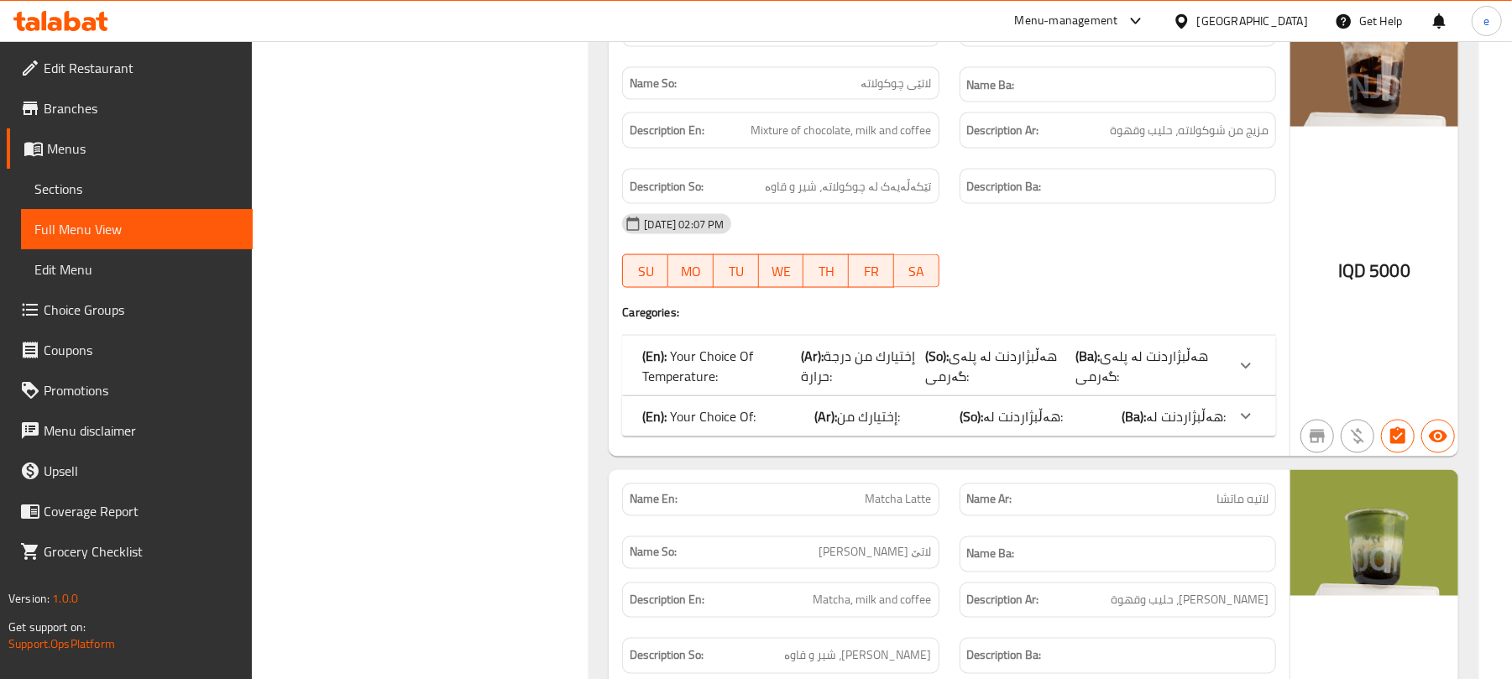
click at [885, 39] on span "Chocolate Latte" at bounding box center [893, 31] width 77 height 18
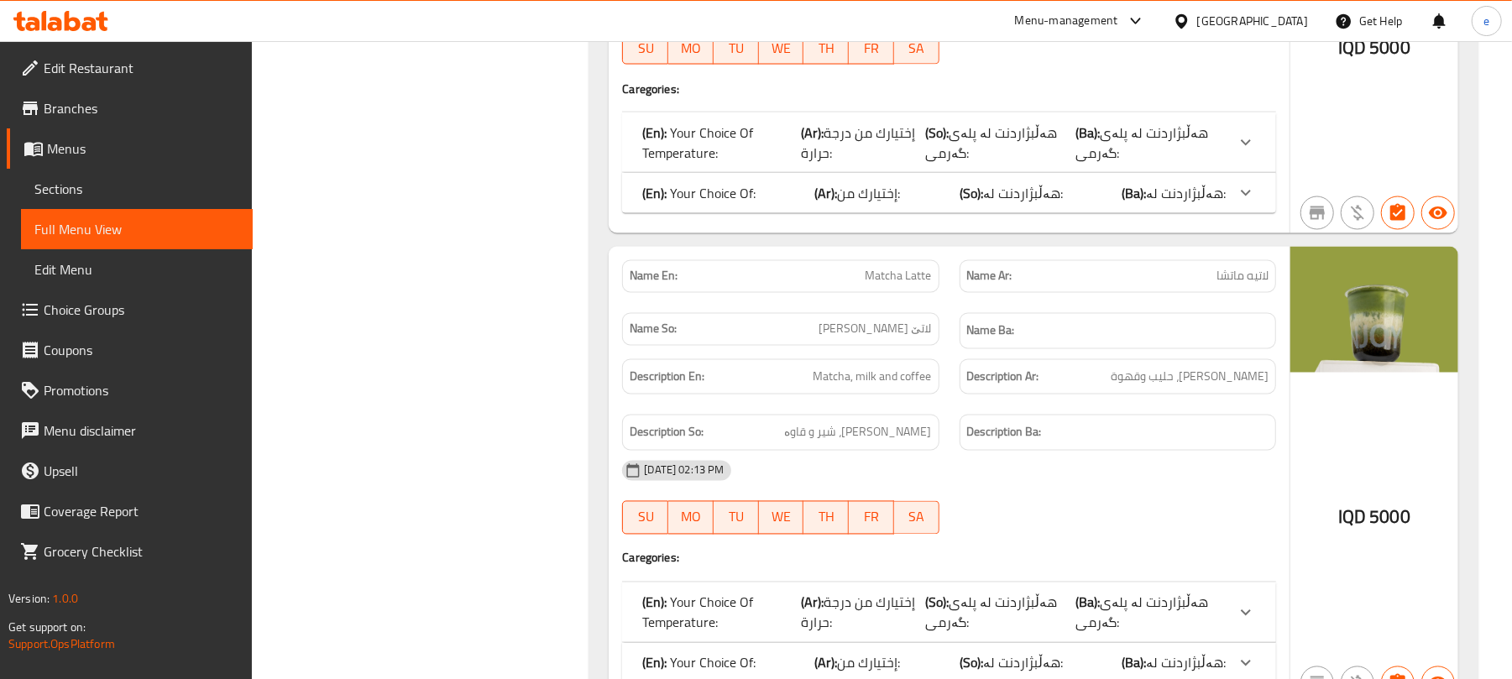
click at [903, 285] on span "Matcha Latte" at bounding box center [898, 277] width 66 height 18
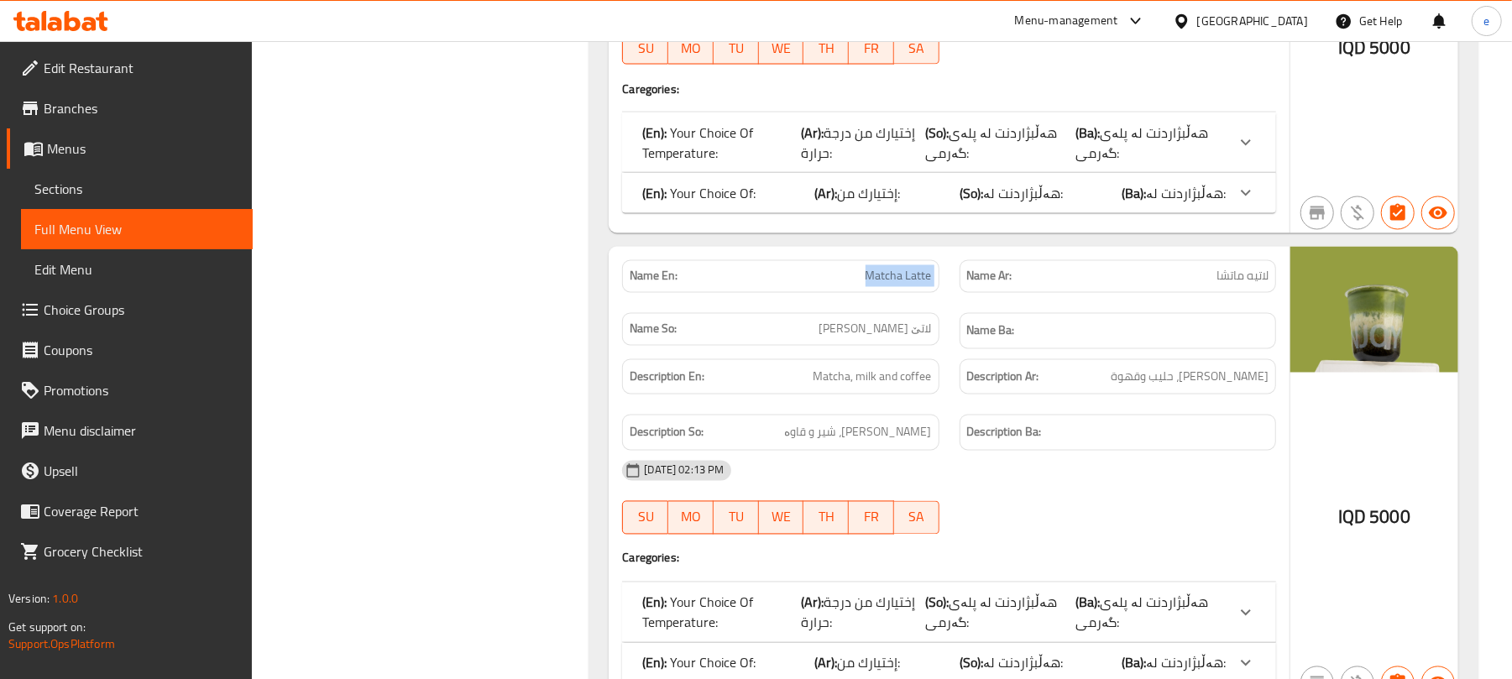
click at [903, 285] on span "Matcha Latte" at bounding box center [898, 277] width 66 height 18
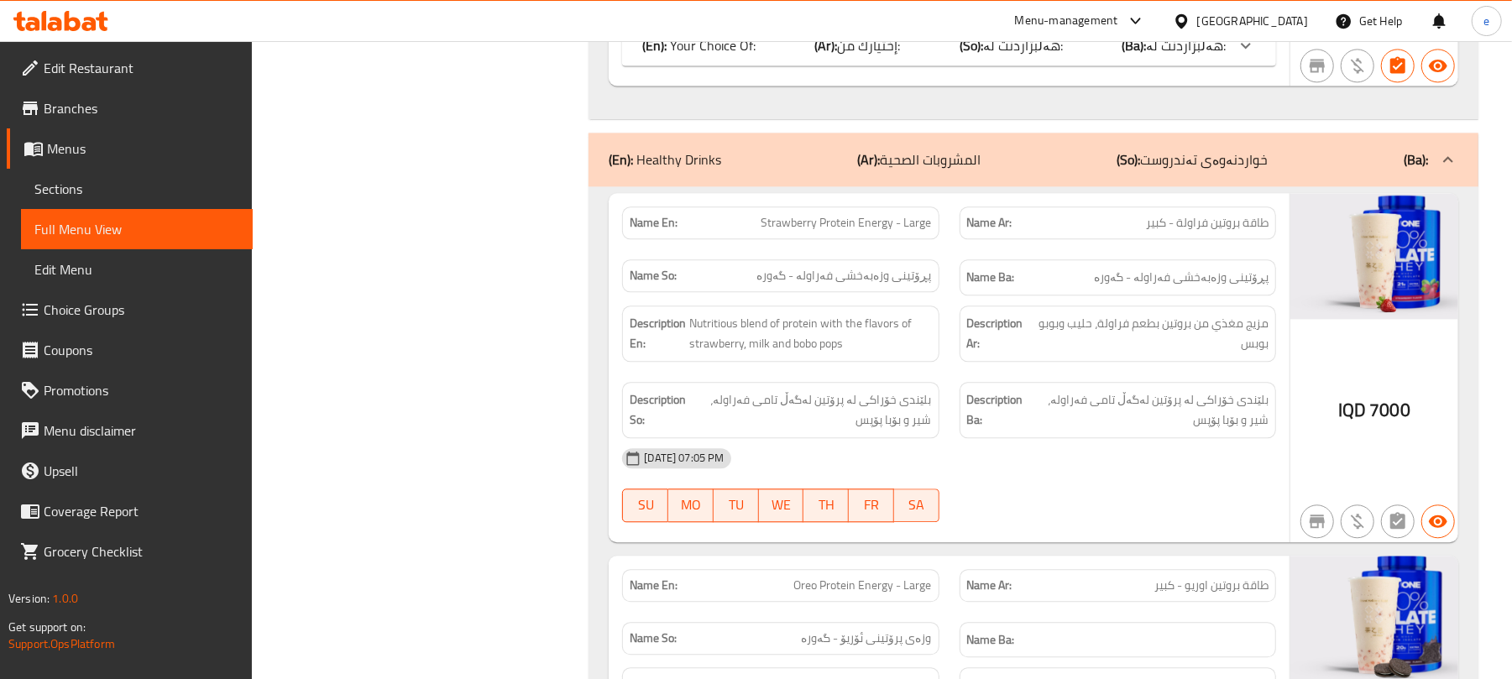
scroll to position [16340, 0]
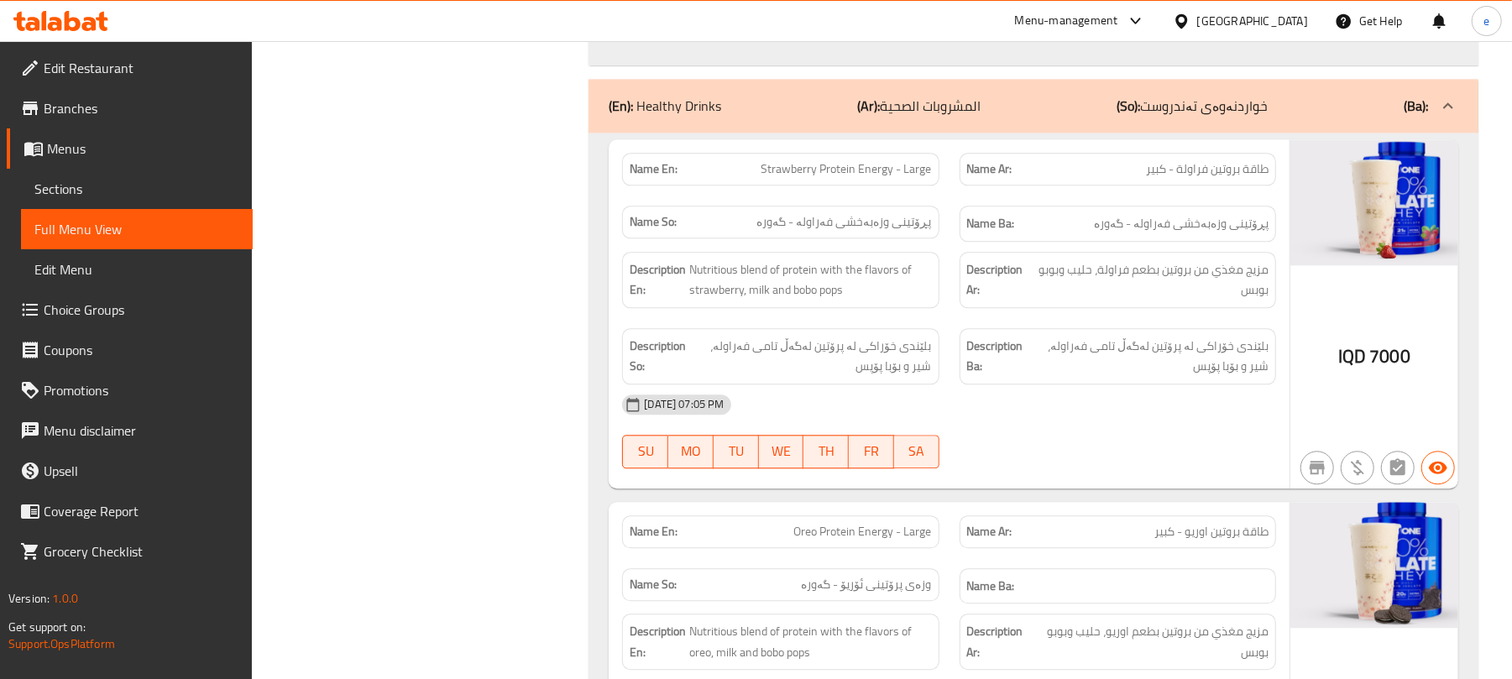
click at [875, 186] on div "Name En: Strawberry Protein Energy - Large" at bounding box center [780, 169] width 316 height 33
click at [875, 178] on span "Strawberry Protein Energy - Large" at bounding box center [846, 169] width 170 height 18
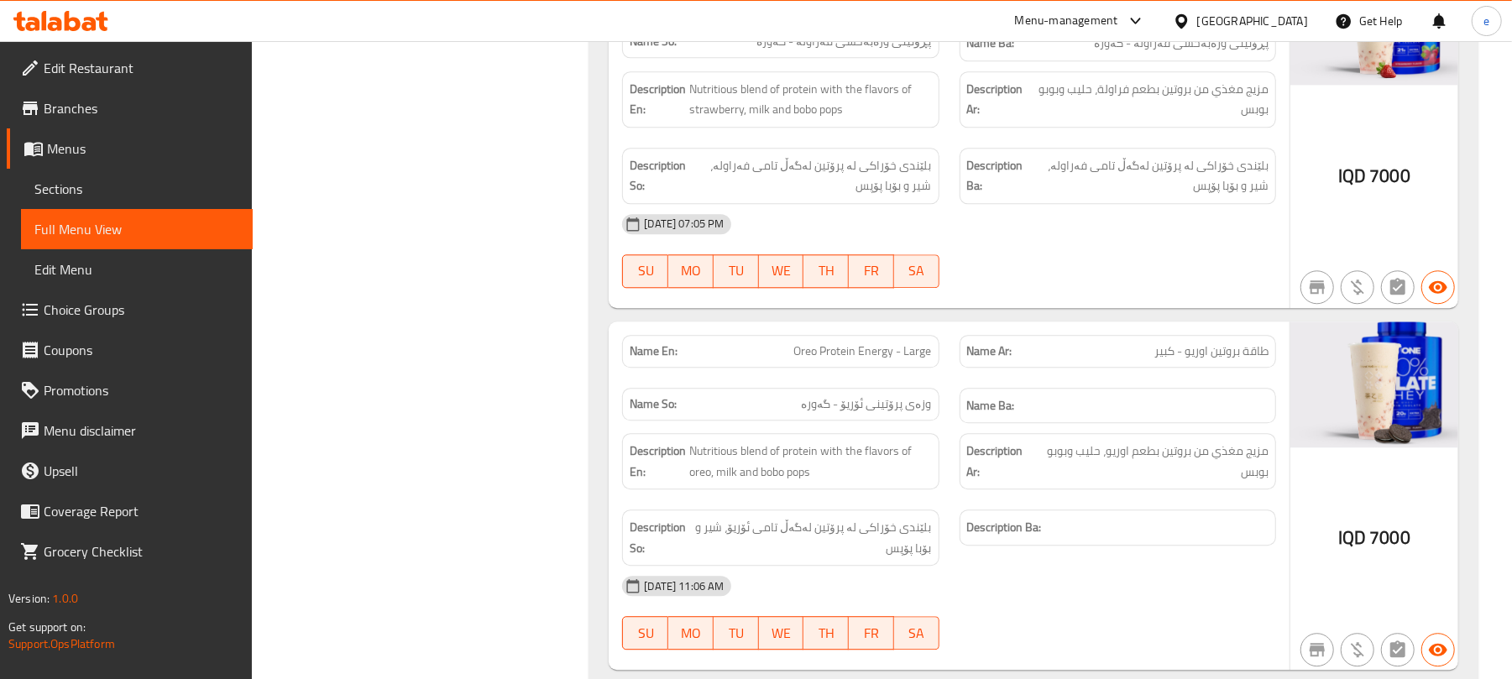
scroll to position [16564, 0]
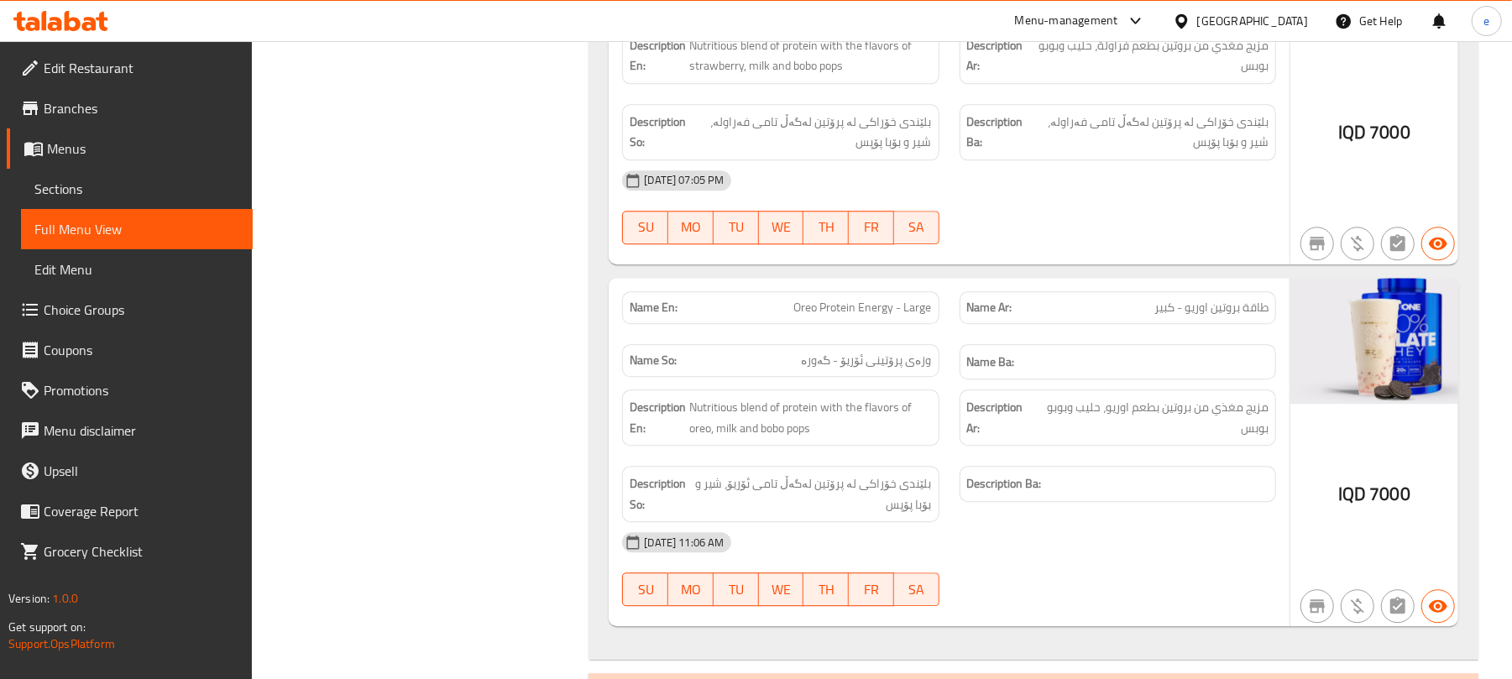
click at [881, 316] on span "Oreo Protein Energy - Large" at bounding box center [863, 308] width 138 height 18
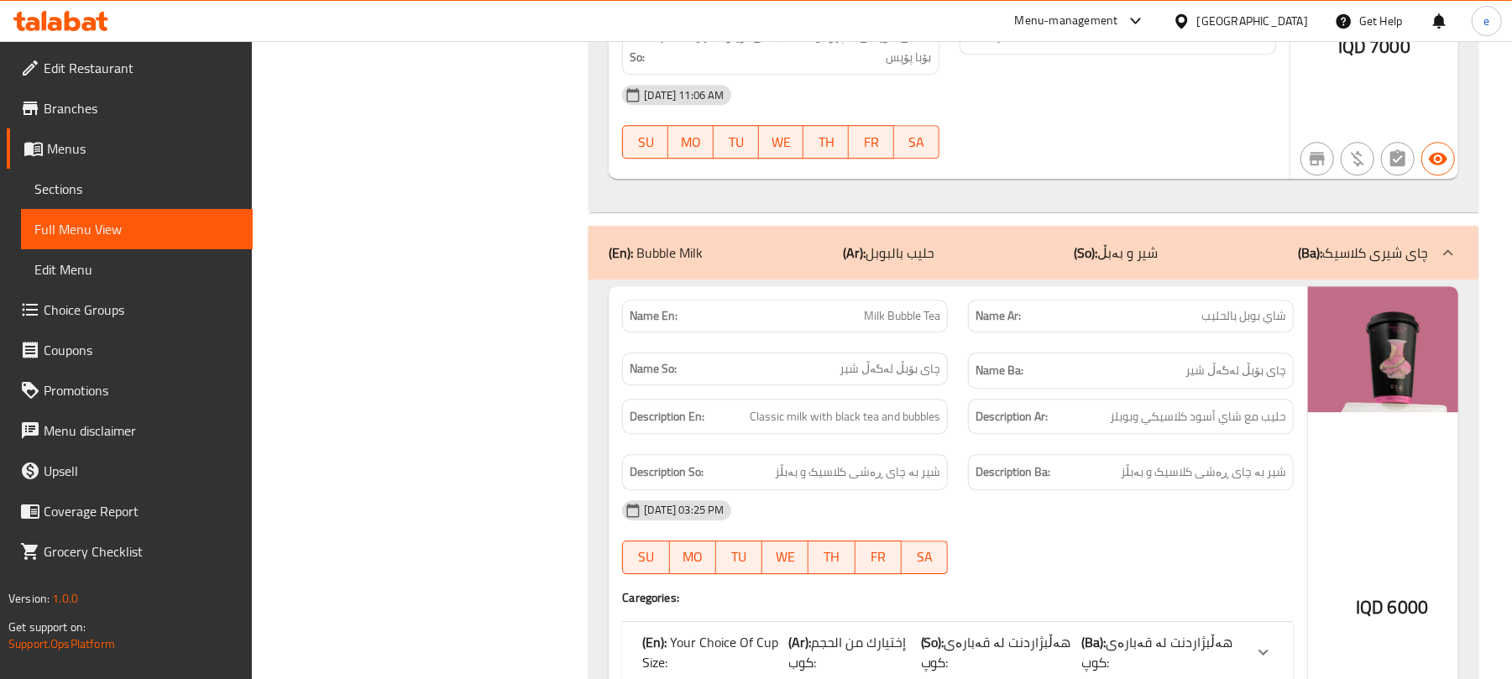
scroll to position [17236, 0]
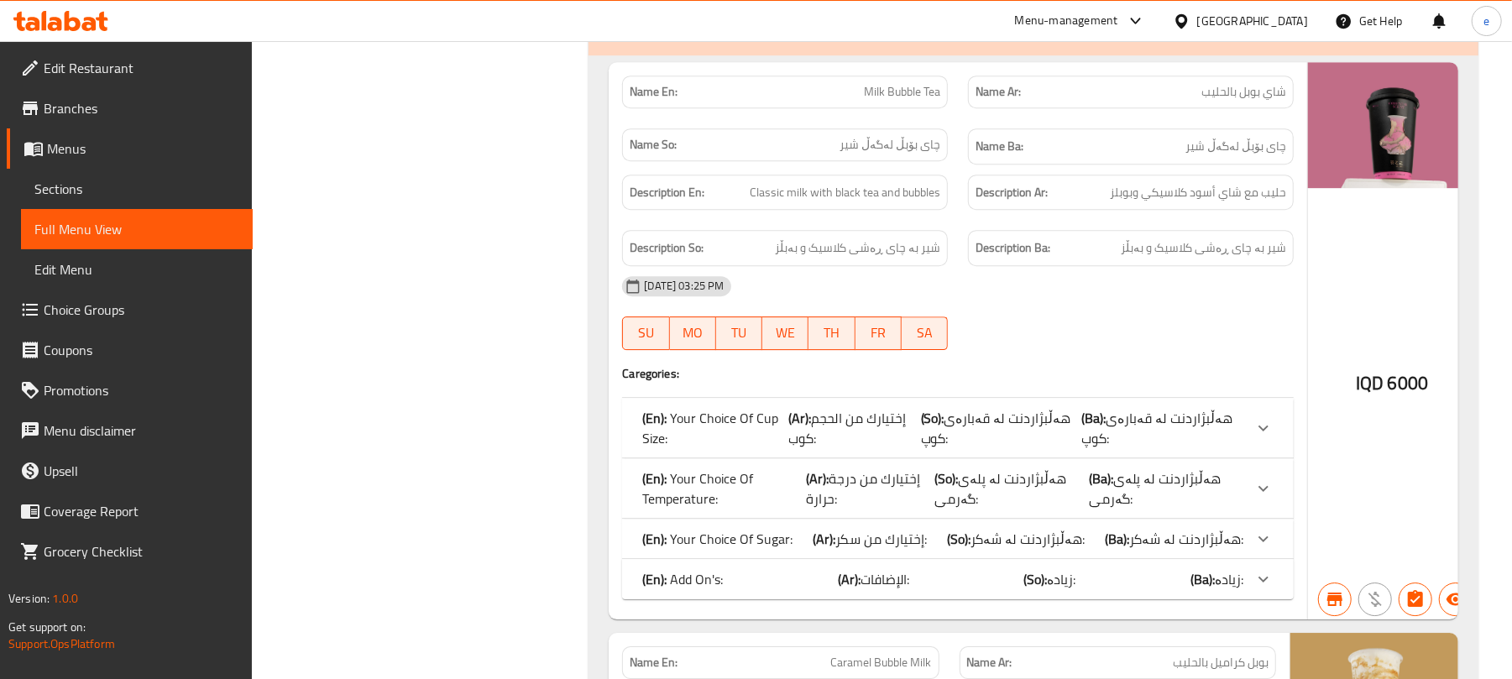
click at [890, 108] on div "Name En: Milk Bubble Tea" at bounding box center [785, 92] width 326 height 33
click at [893, 101] on span "Milk Bubble Tea" at bounding box center [902, 92] width 76 height 18
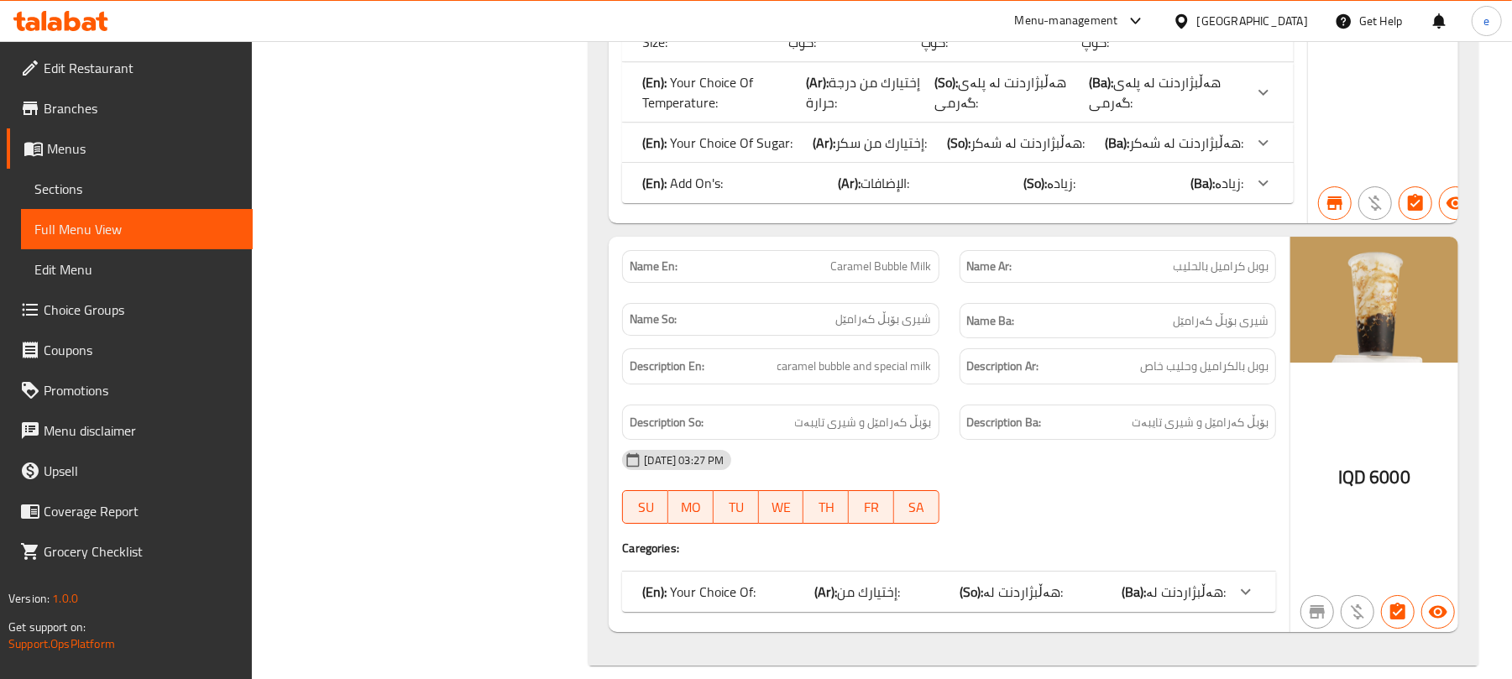
scroll to position [17683, 0]
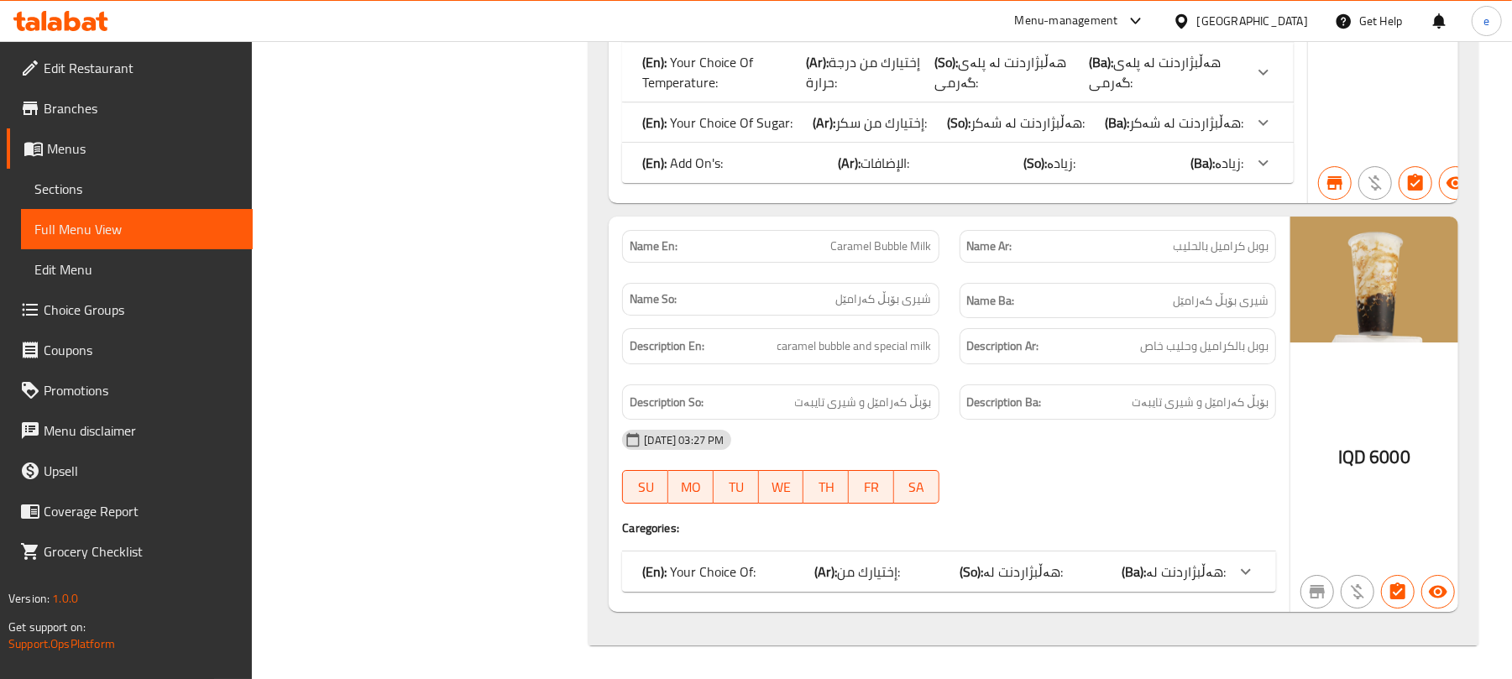
click at [974, 183] on div "(En): Add On's: (Ar): الإضافات: (So): زیادە: (Ba): زیادە:" at bounding box center [958, 163] width 672 height 40
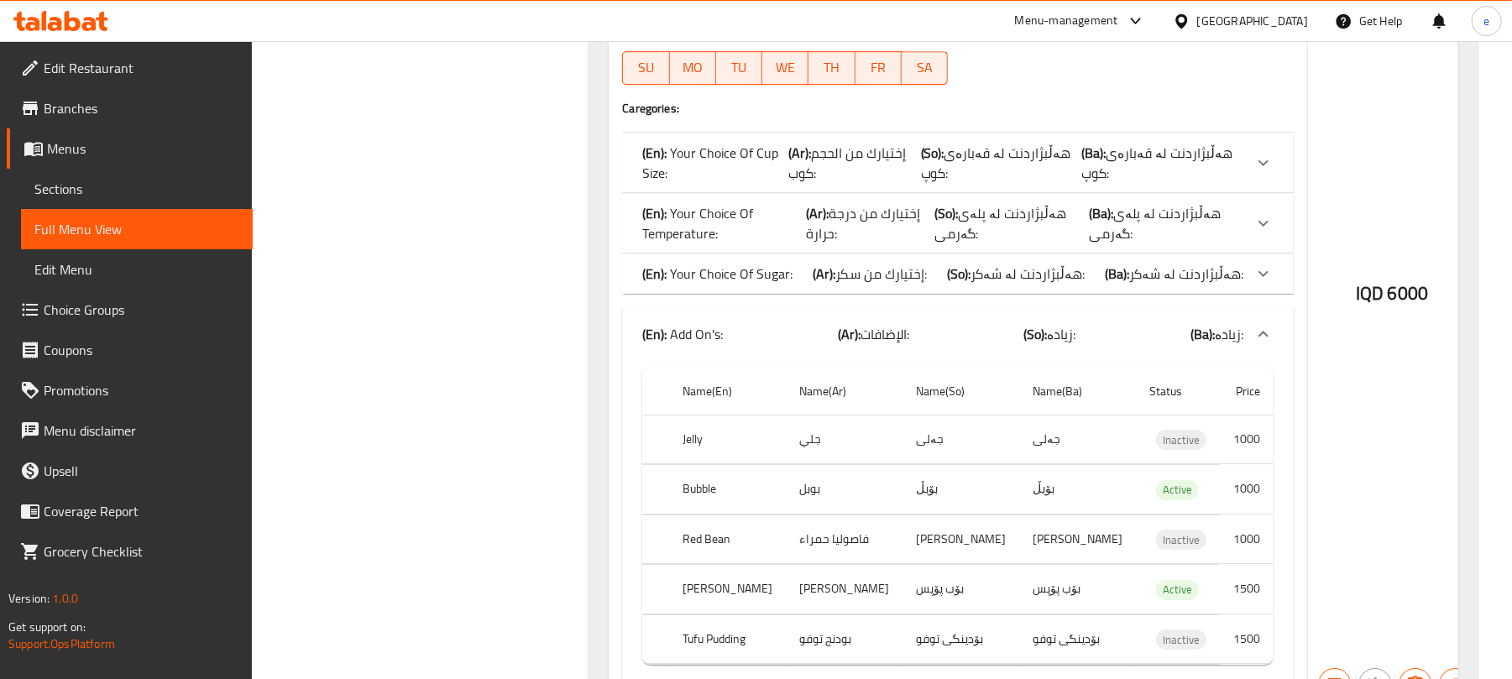
scroll to position [17460, 0]
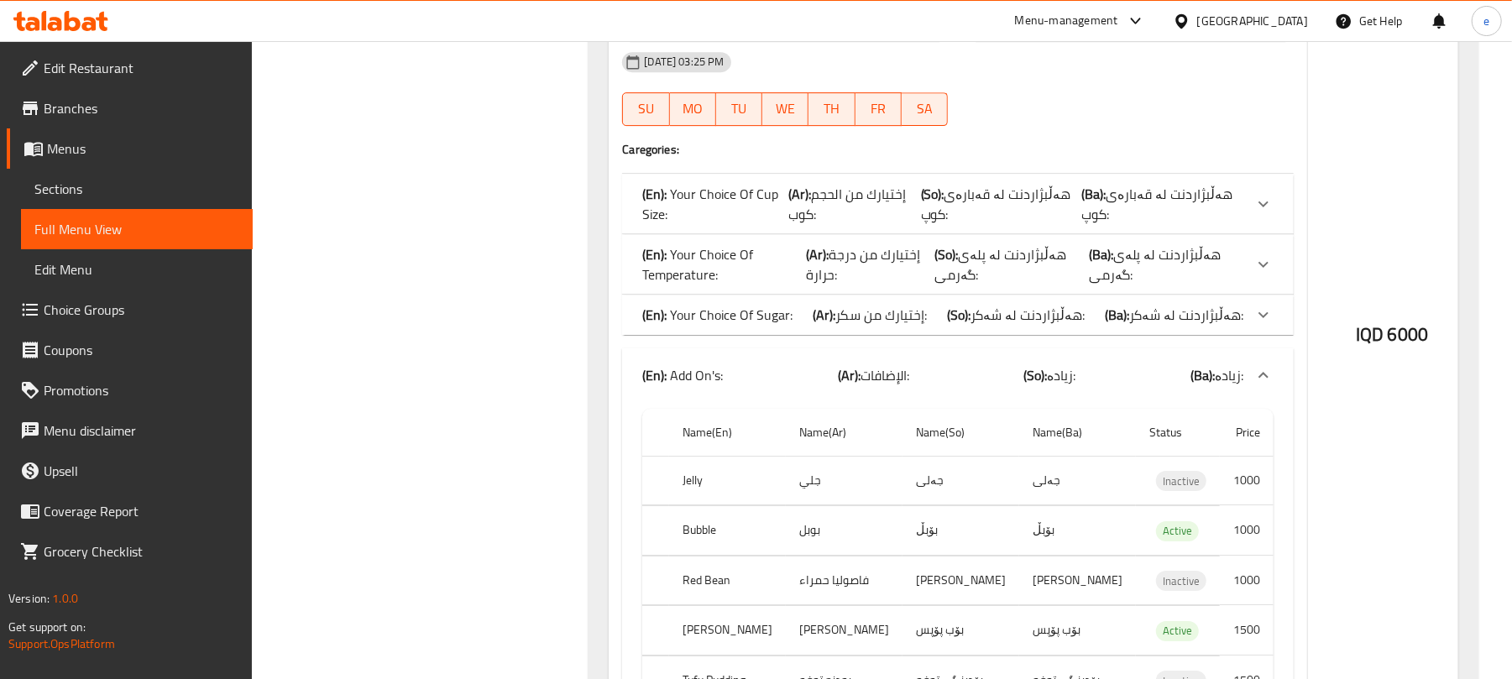
click at [928, 325] on div "(En): Your Choice Of Sugar: (Ar): إختيارك من سكر: (So): هەڵبژاردنت لە شەکر: (Ba…" at bounding box center [942, 315] width 601 height 20
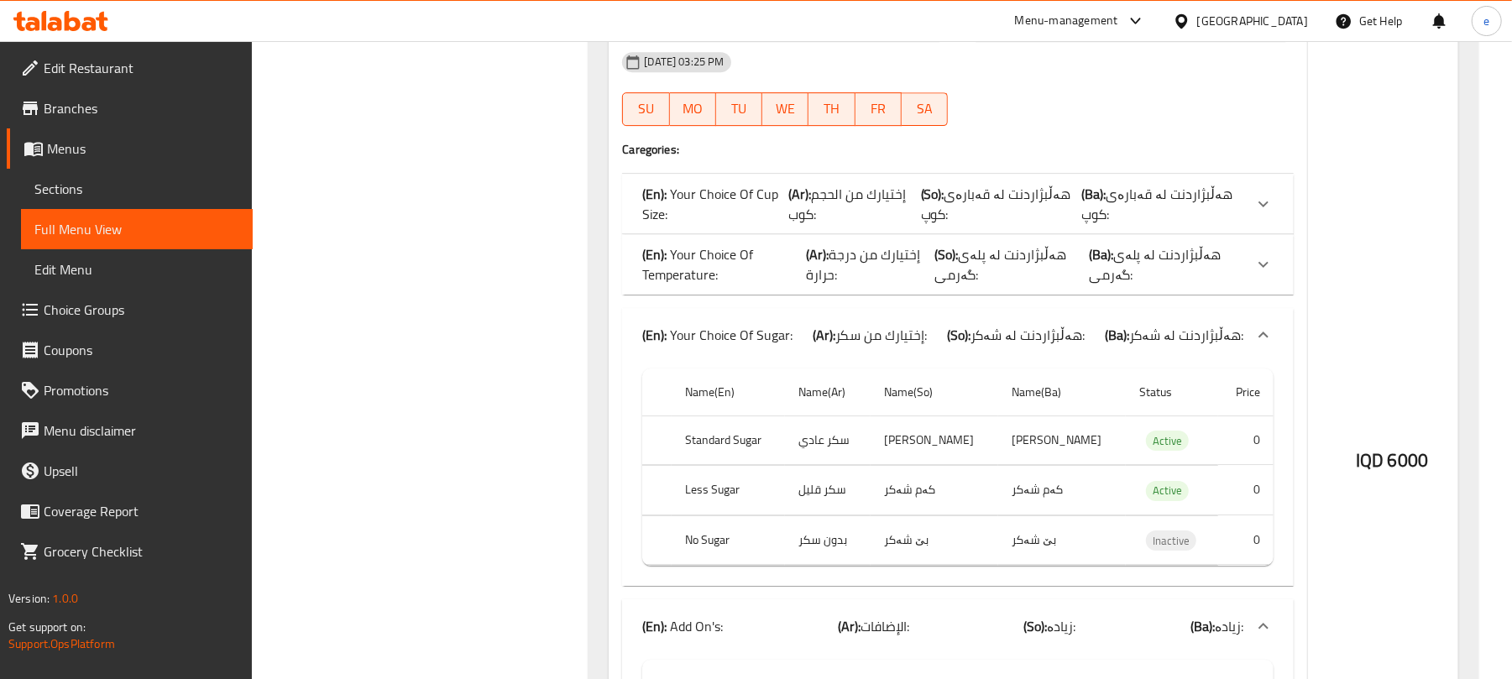
click at [776, 285] on p "(En): Your Choice Of Temperature:" at bounding box center [724, 264] width 164 height 40
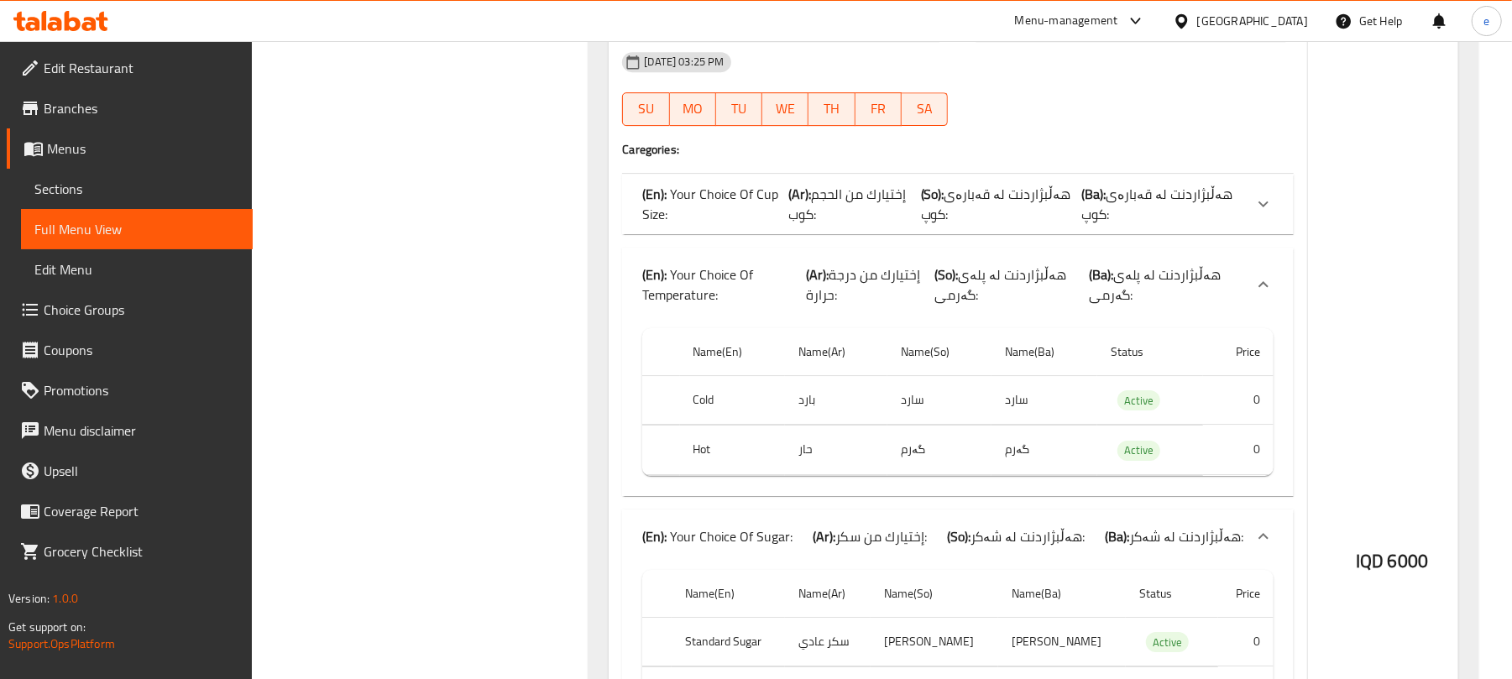
click at [756, 234] on div "(En): Your Choice Of Cup Size: (Ar): إختيارك من الحجم كوب: (So): هەڵبژاردنت لە …" at bounding box center [958, 204] width 672 height 60
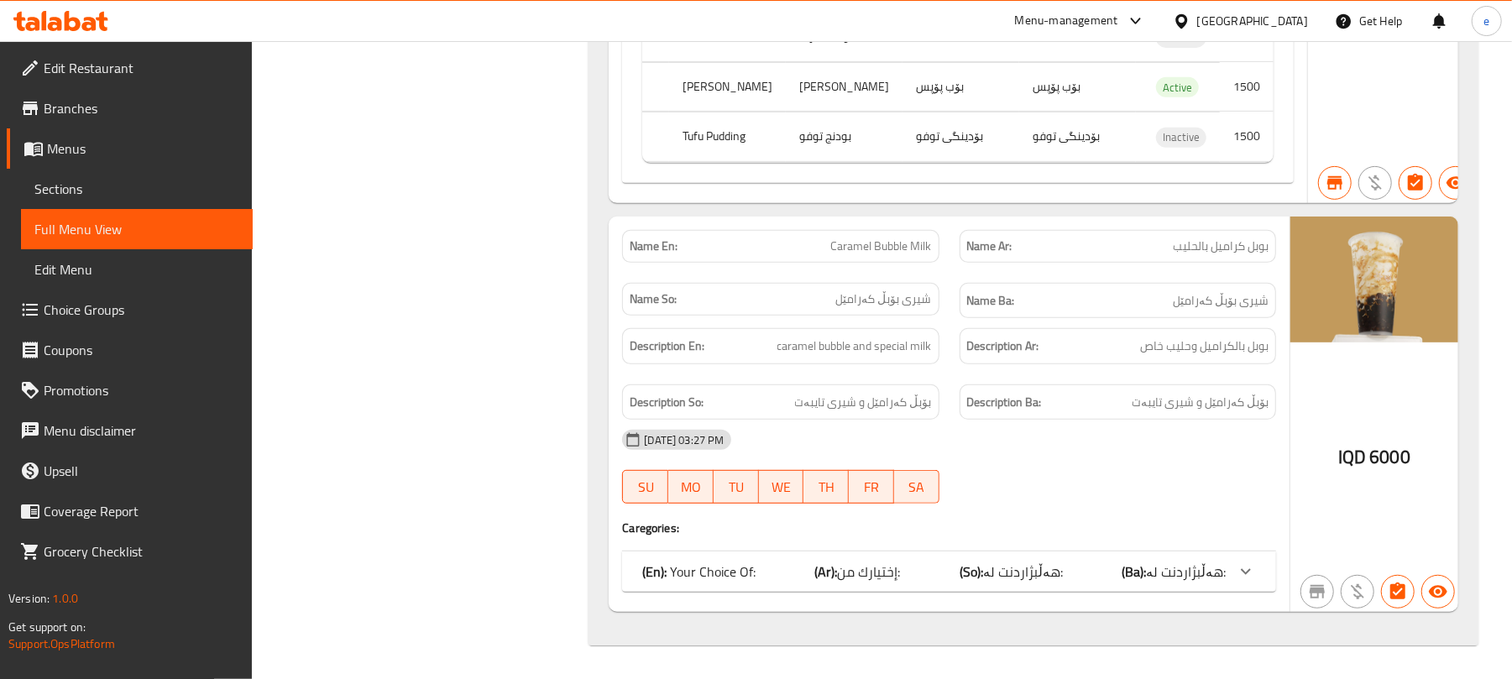
scroll to position [18530, 0]
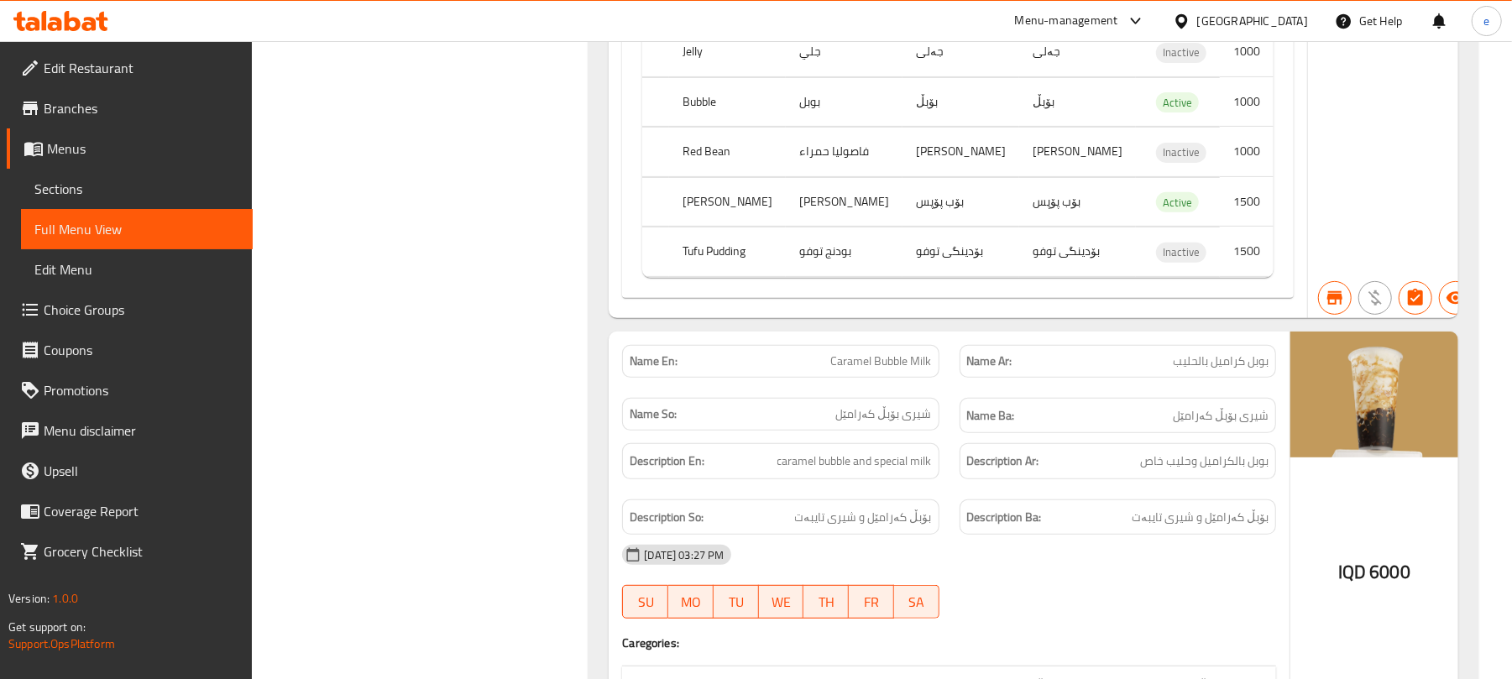
click at [894, 370] on span "Caramel Bubble Milk" at bounding box center [881, 362] width 101 height 18
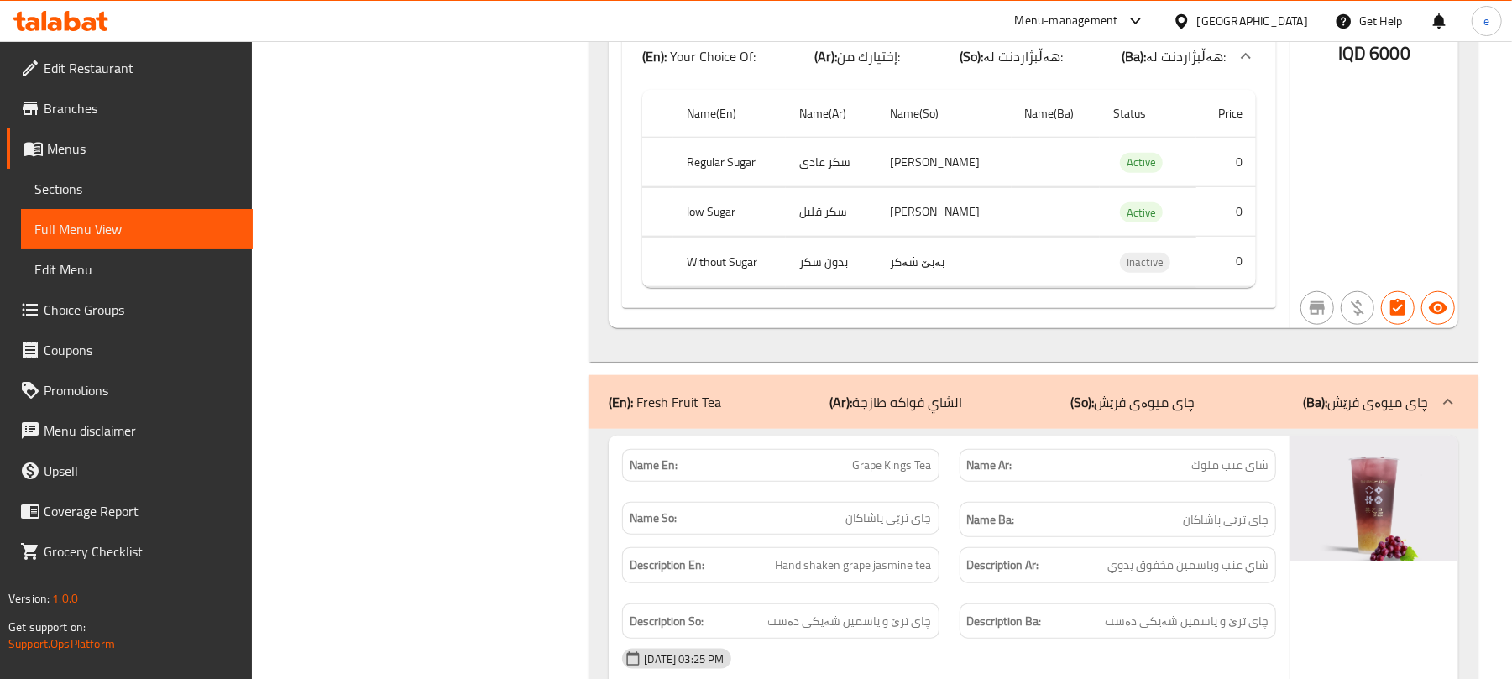
scroll to position [0, 0]
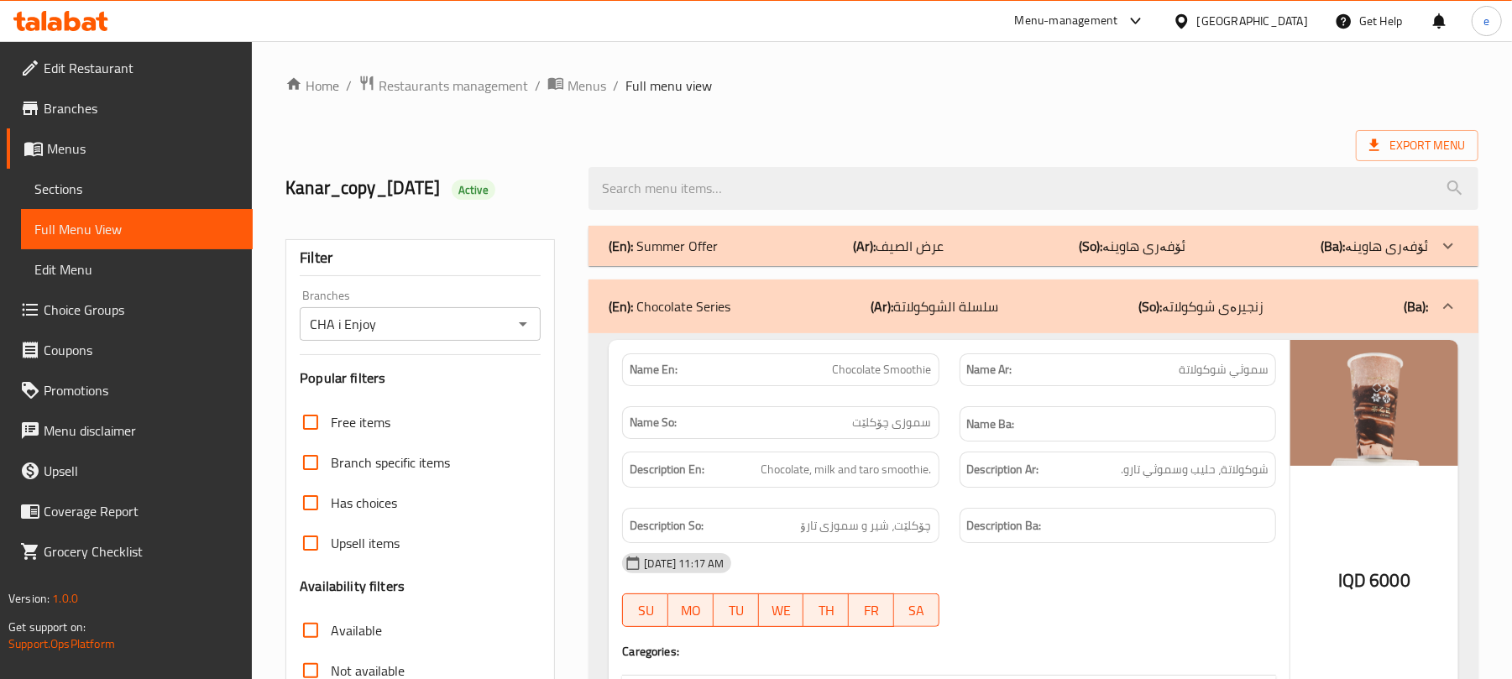
click at [1017, 262] on div "(En): Summer Offer (Ar): عرض الصيف (So): ئۆفەری هاوینە (Ba): ئۆفەری هاوینە" at bounding box center [1033, 246] width 890 height 40
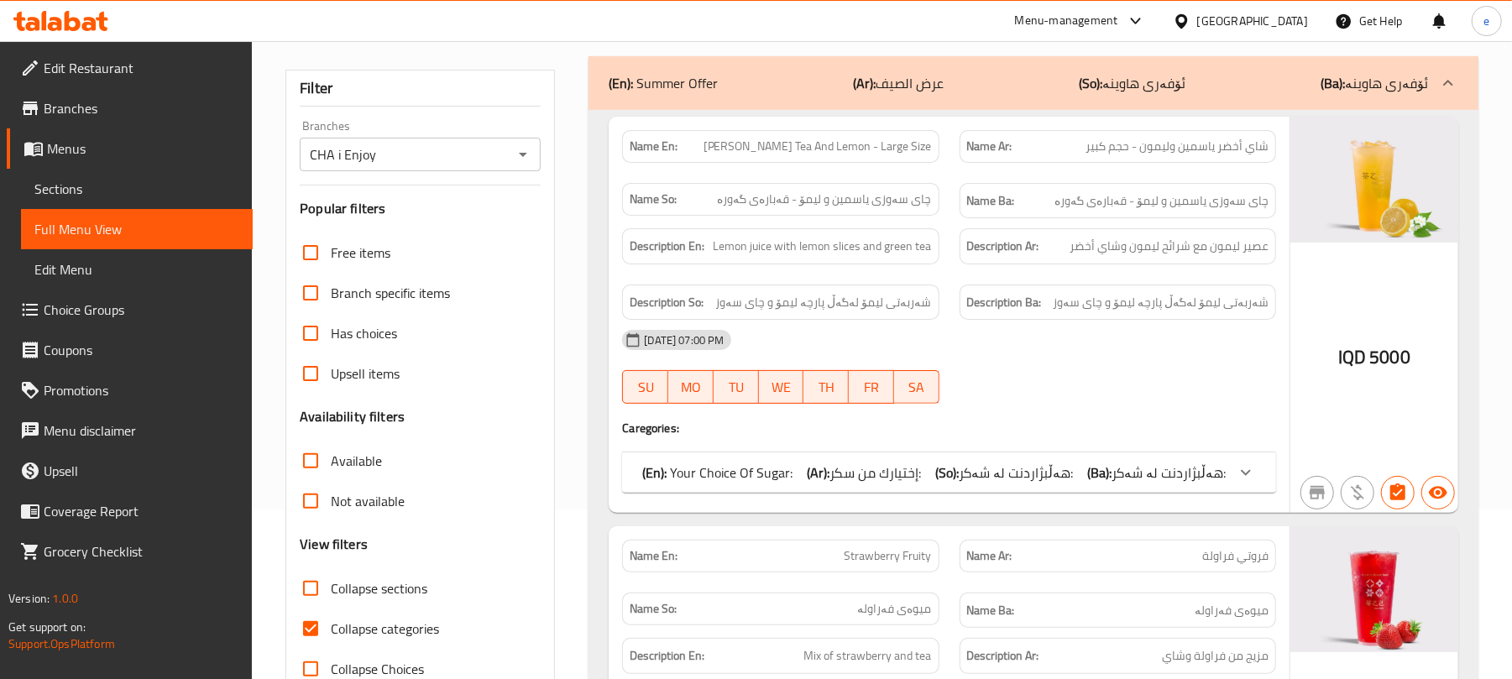
scroll to position [223, 0]
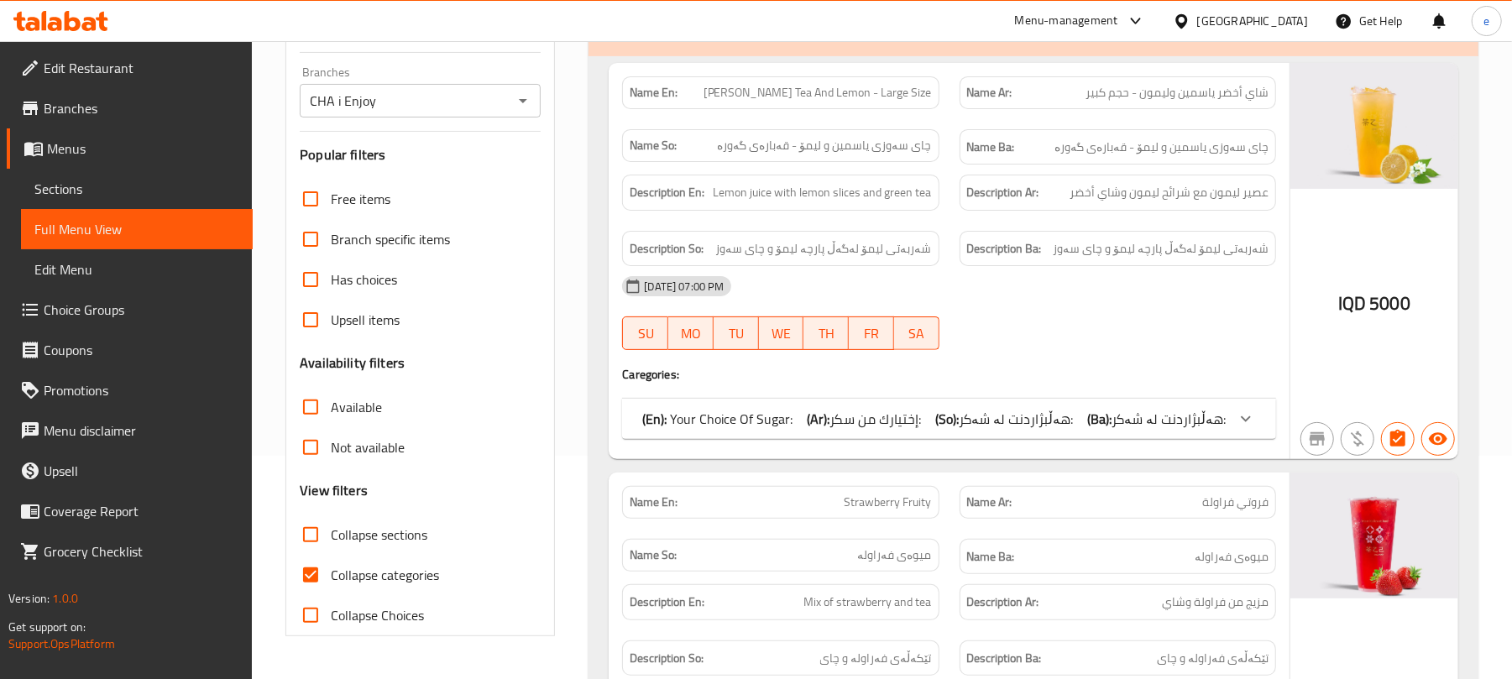
click at [1098, 405] on div "(En): Your Choice Of Sugar: (Ar): إختيارك من سكر: (So): هەڵبژاردنت لە شەکر: (Ba…" at bounding box center [949, 419] width 654 height 40
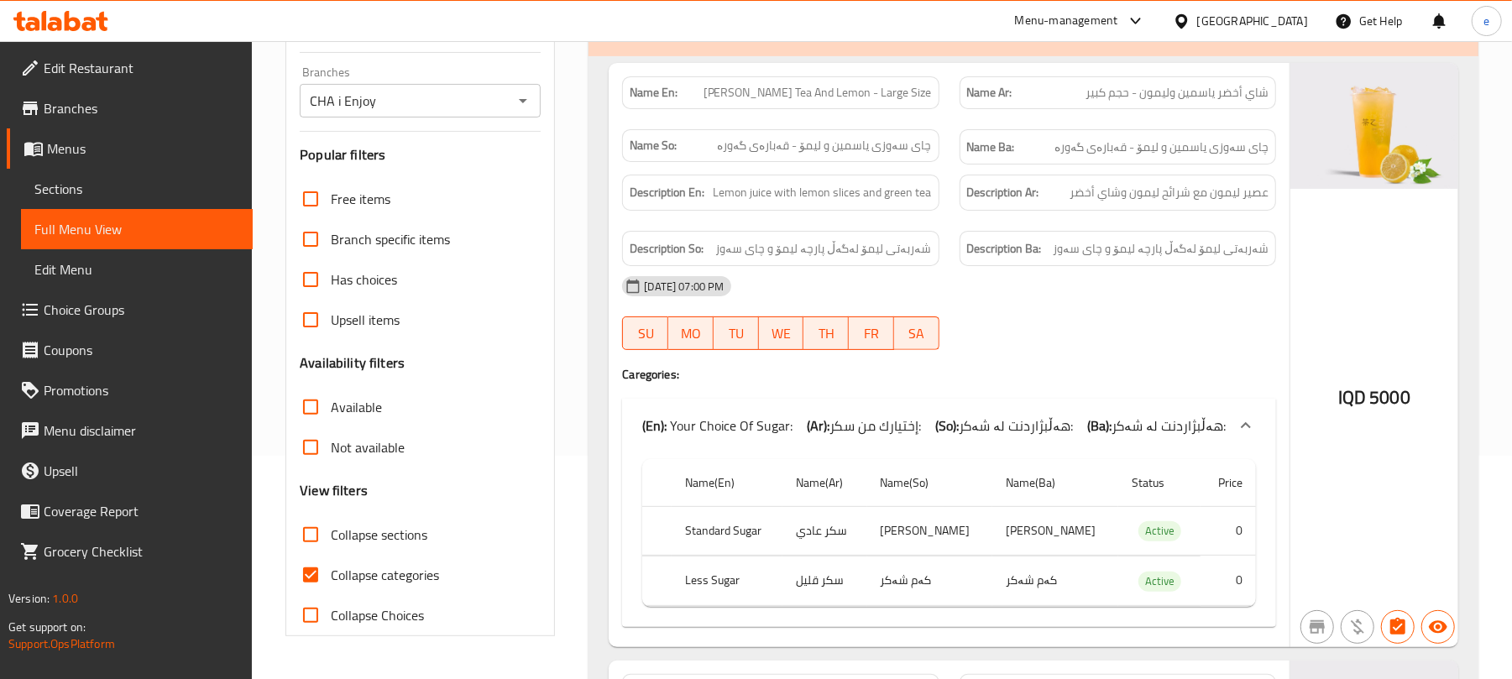
click at [1098, 405] on div "(En): Your Choice Of Sugar: (Ar): إختيارك من سكر: (So): هەڵبژاردنت لە شەکر: (Ba…" at bounding box center [949, 426] width 654 height 54
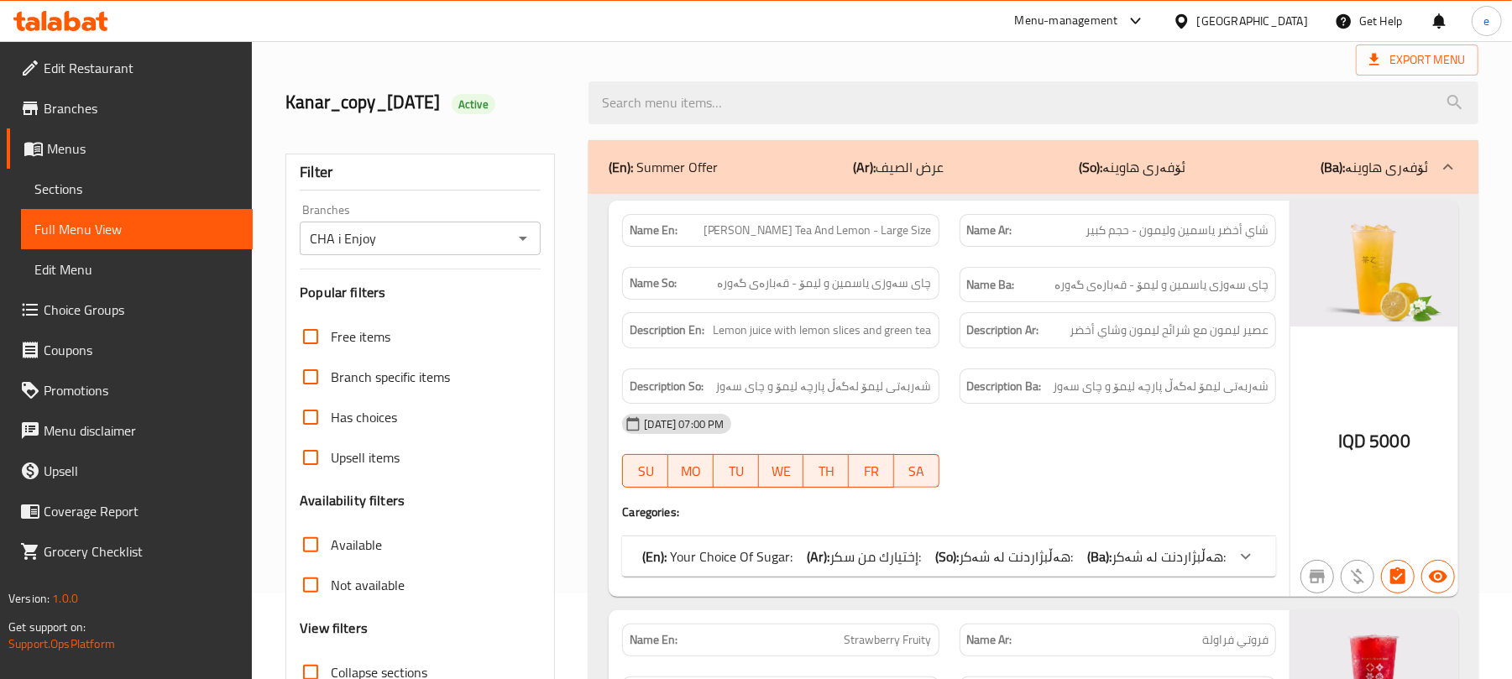
scroll to position [0, 0]
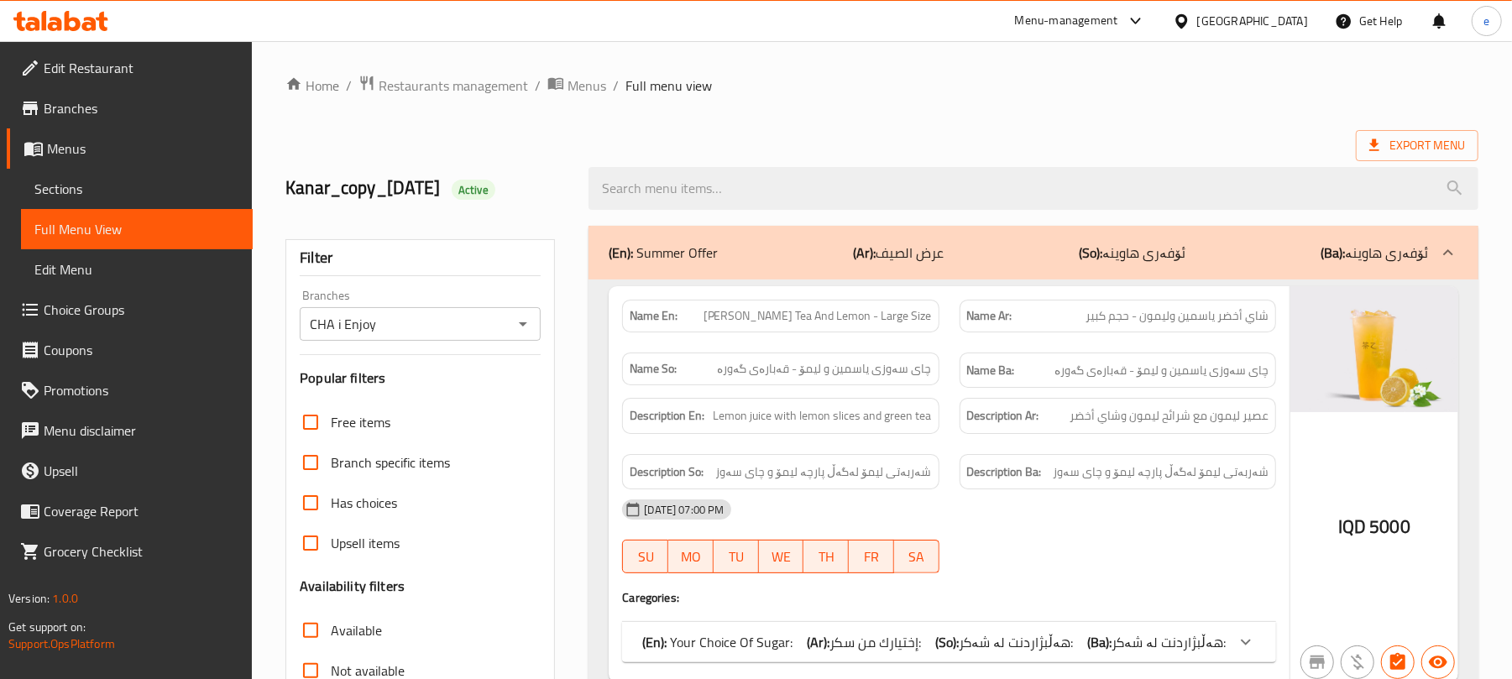
click at [930, 289] on div "Name En: Jasmine Green Tea And Lemon - Large Size Name Ar: شاي أخضر ياسمين وليم…" at bounding box center [949, 484] width 681 height 396
click at [930, 249] on p "(Ar): عرض الصيف" at bounding box center [898, 253] width 91 height 20
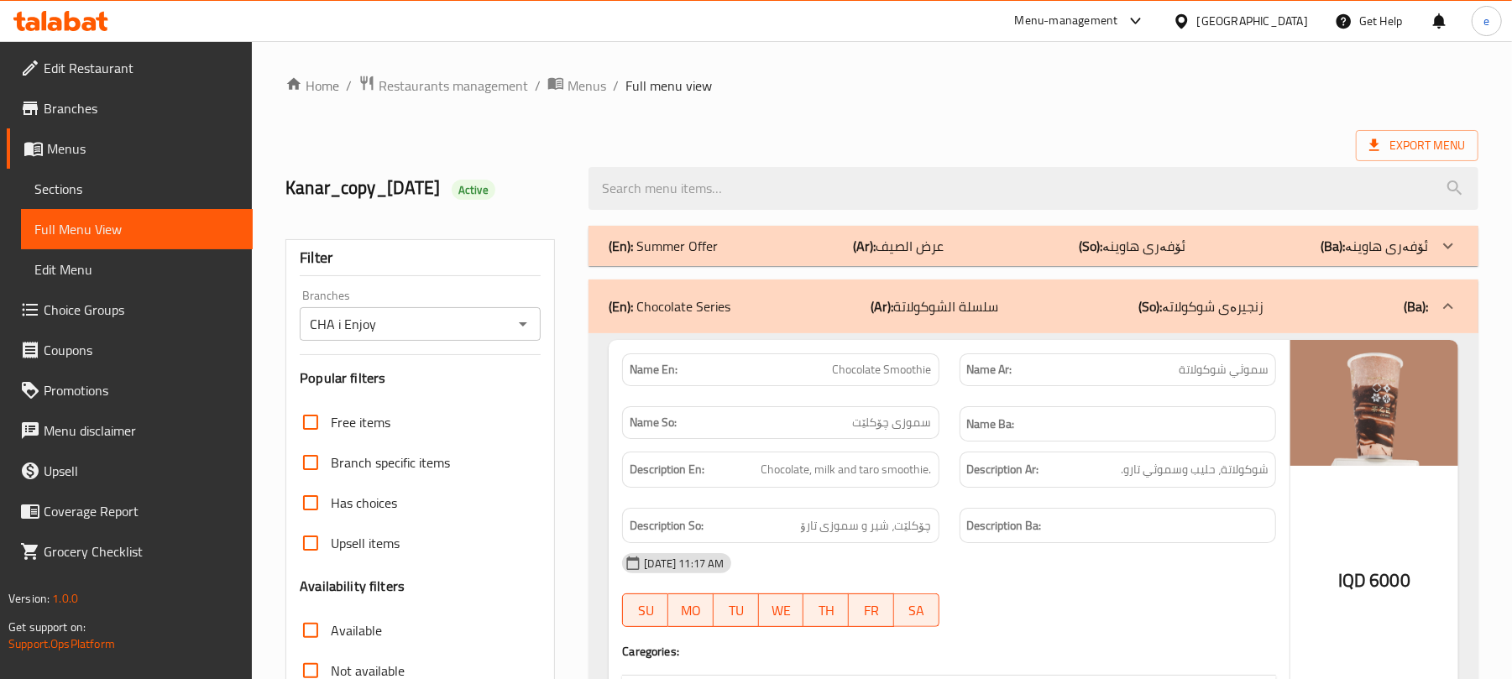
click at [881, 247] on p "(Ar): عرض الصيف" at bounding box center [898, 246] width 91 height 20
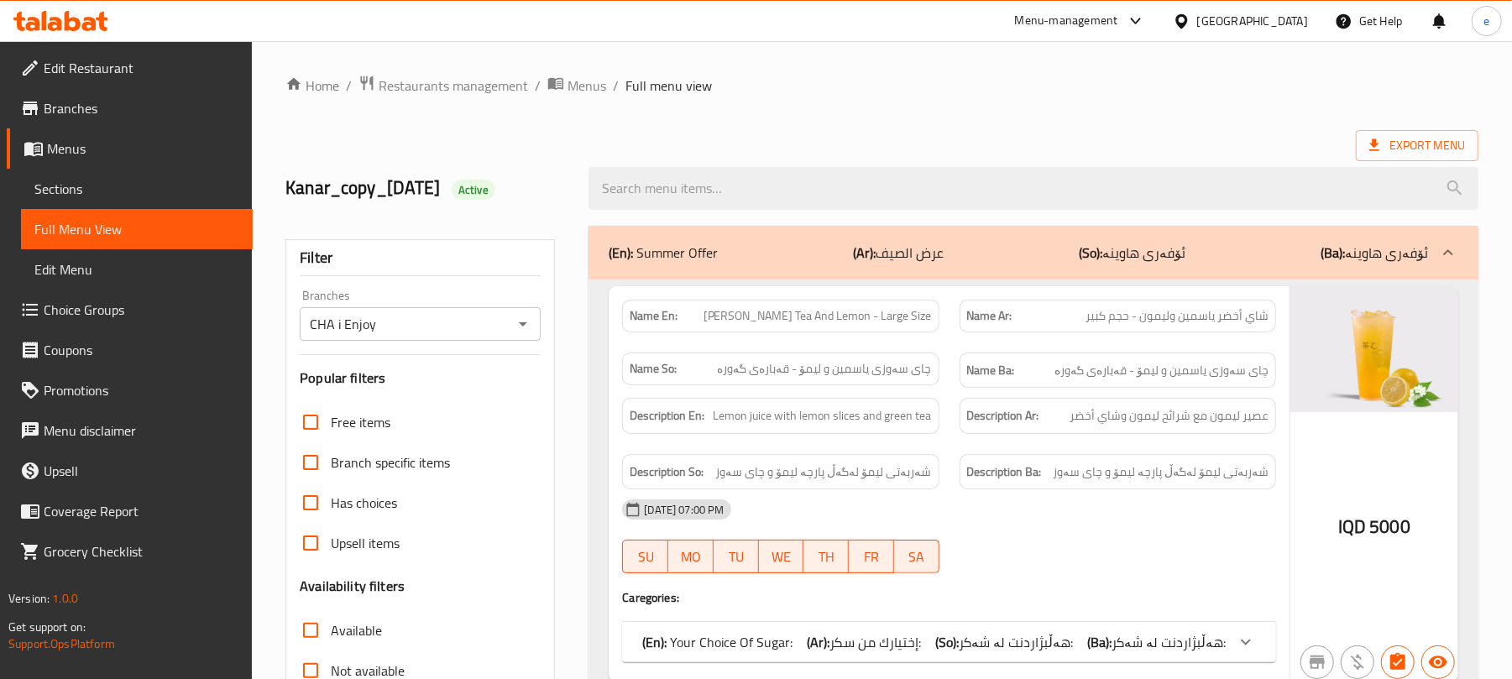
click at [816, 269] on div "(En): Summer Offer (Ar): عرض الصيف (So): ئۆفەری هاوینە (Ba): ئۆفەری هاوینە" at bounding box center [1033, 253] width 890 height 54
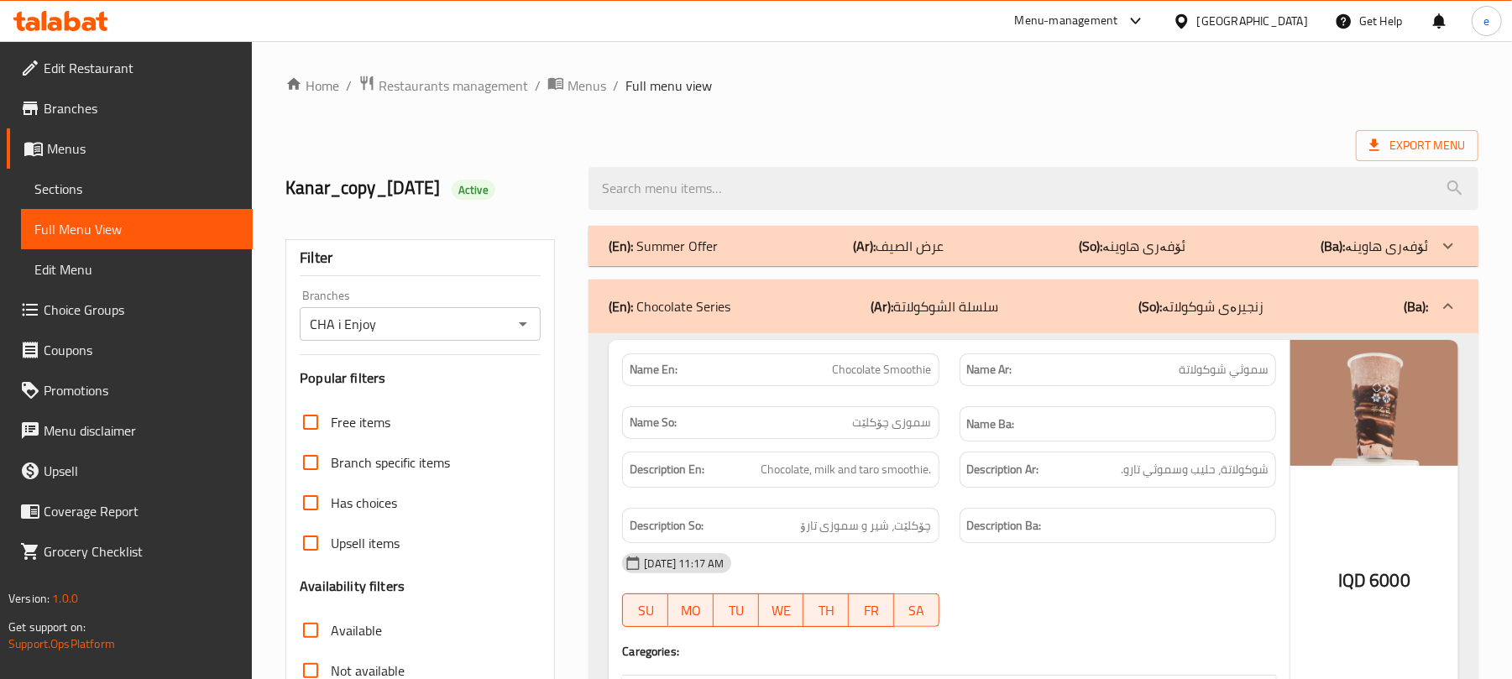
click at [855, 266] on div "(En): Summer Offer (Ar): عرض الصيف (So): ئۆفەری هاوینە (Ba): ئۆفەری هاوینە" at bounding box center [1033, 246] width 890 height 40
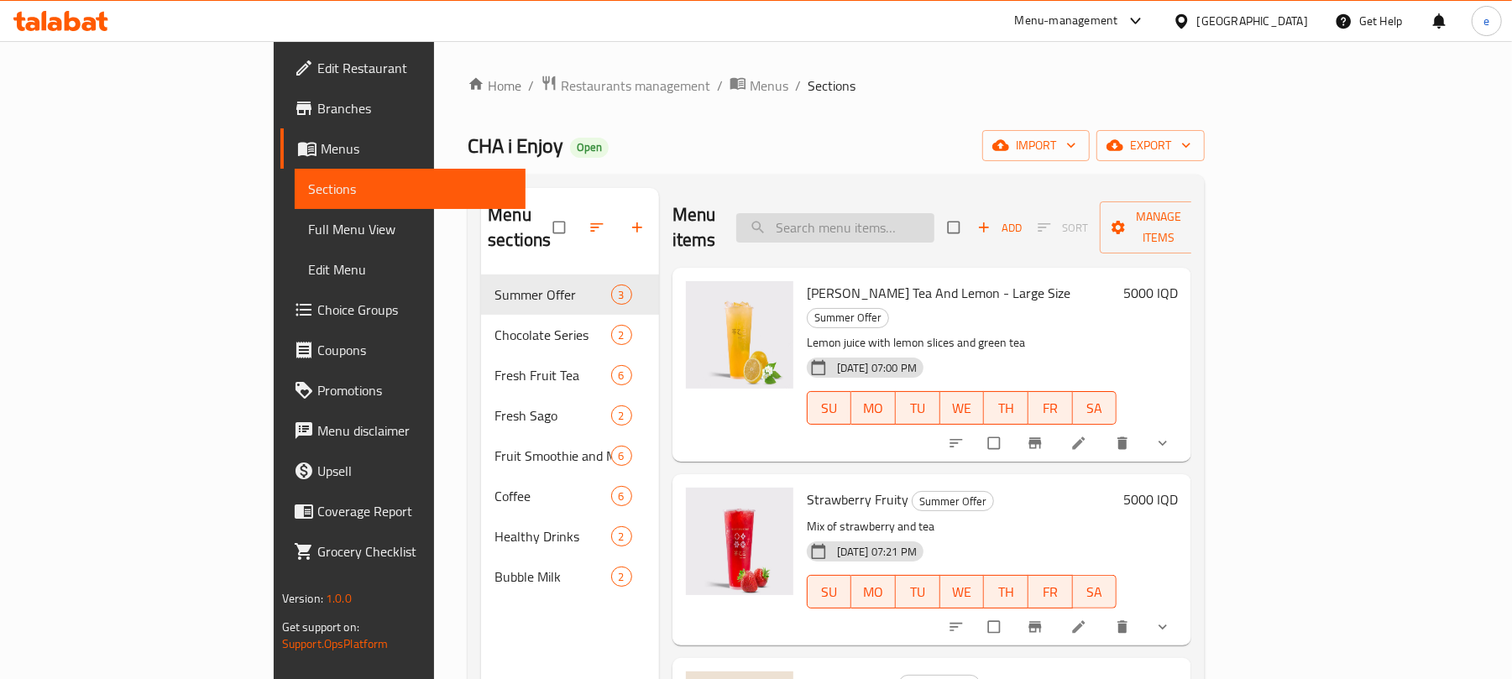
click at [921, 223] on input "search" at bounding box center [835, 227] width 198 height 29
paste input "Jasmine Green Tea And Lemon - Large Size"
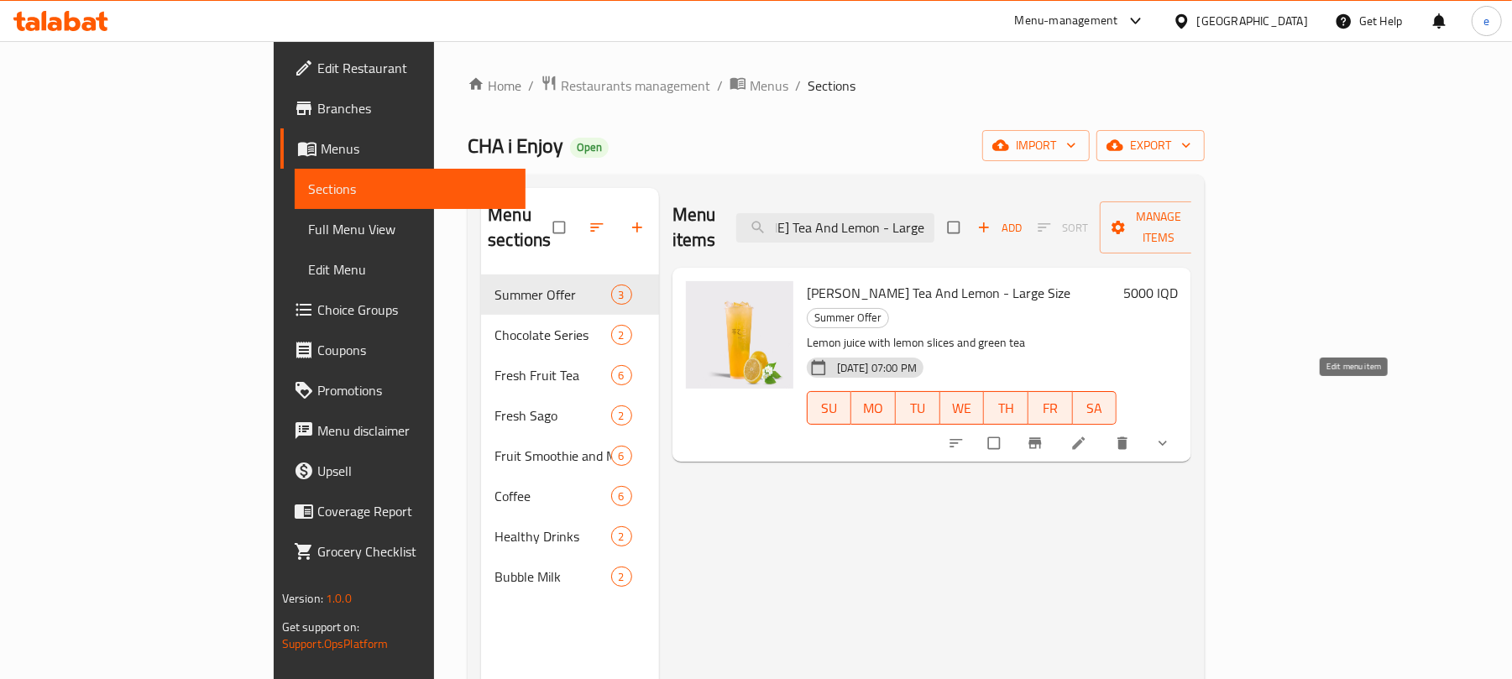
type input "Jasmine Green Tea And Lemon - Large Size"
click at [1087, 435] on icon at bounding box center [1078, 443] width 17 height 17
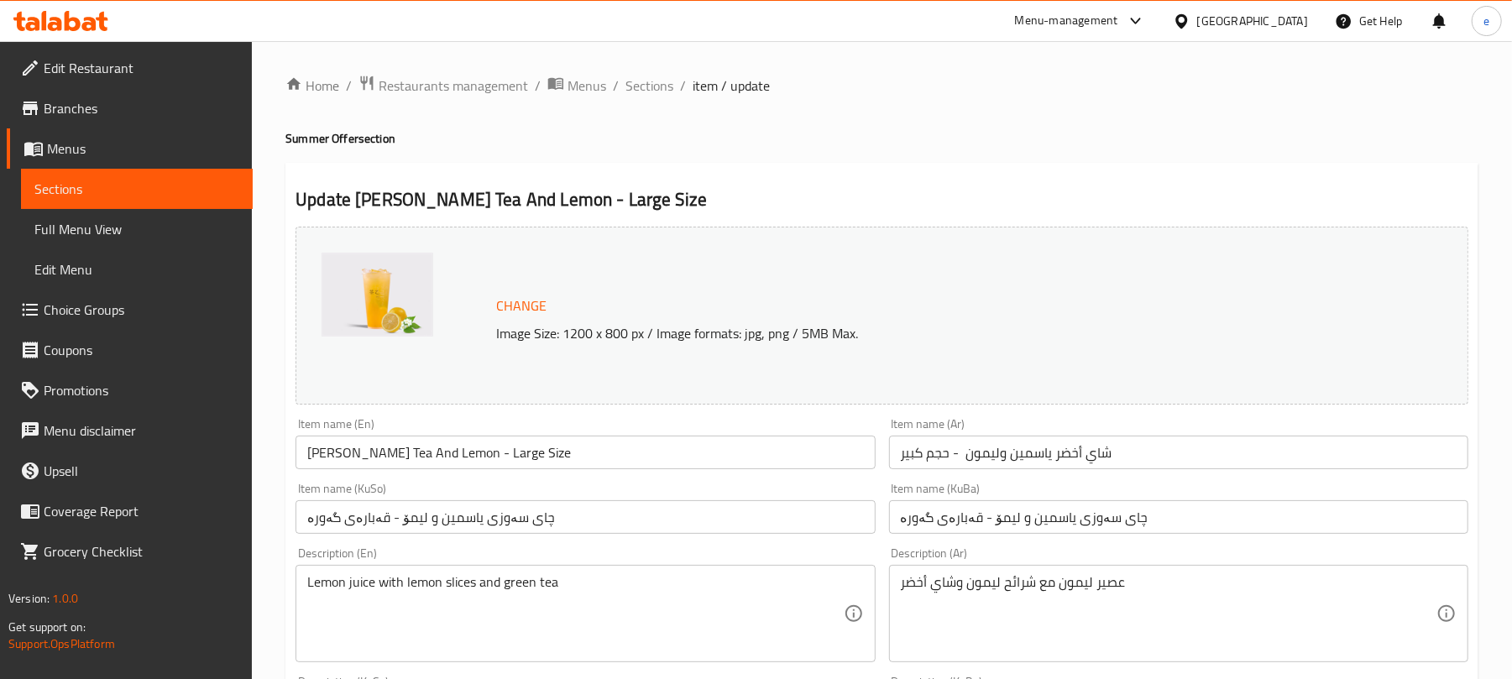
click at [179, 189] on span "Sections" at bounding box center [136, 189] width 205 height 20
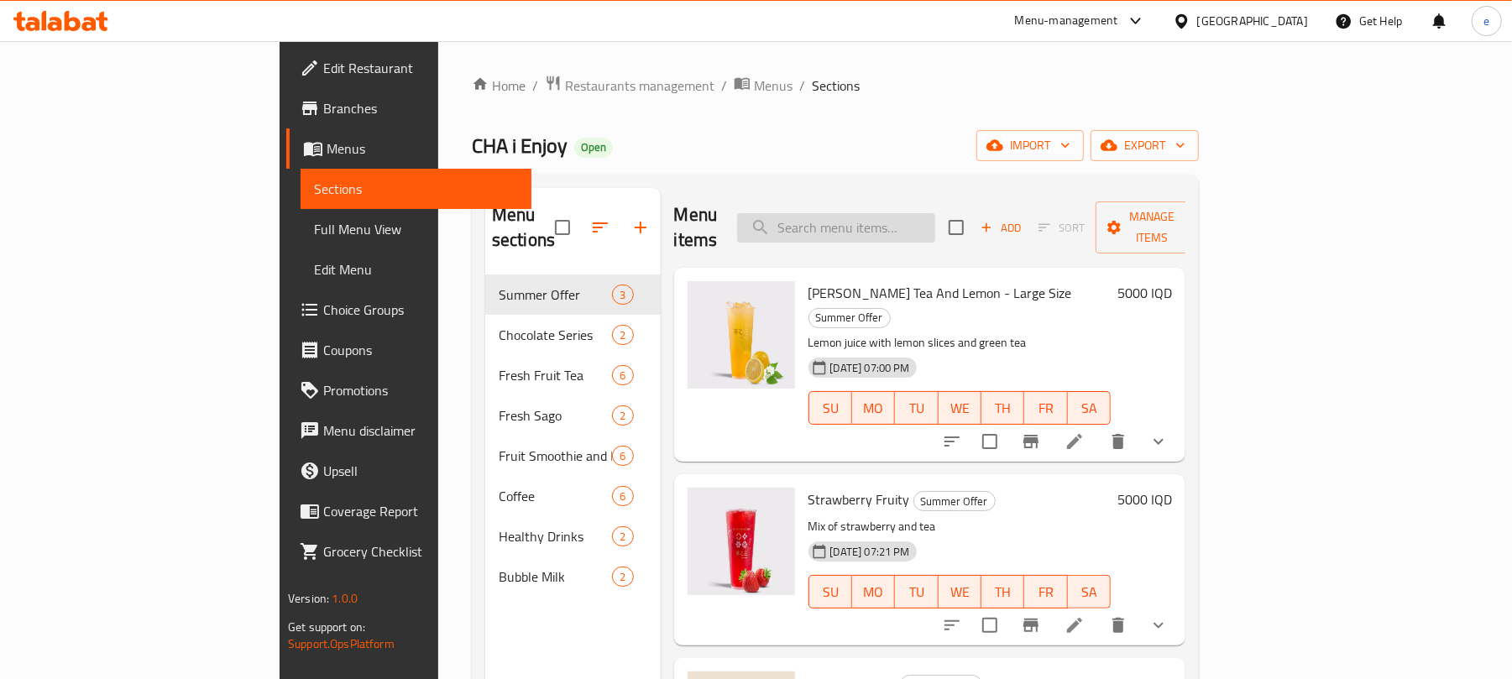
click at [890, 216] on input "search" at bounding box center [836, 227] width 198 height 29
paste input "Strawberry Fruity"
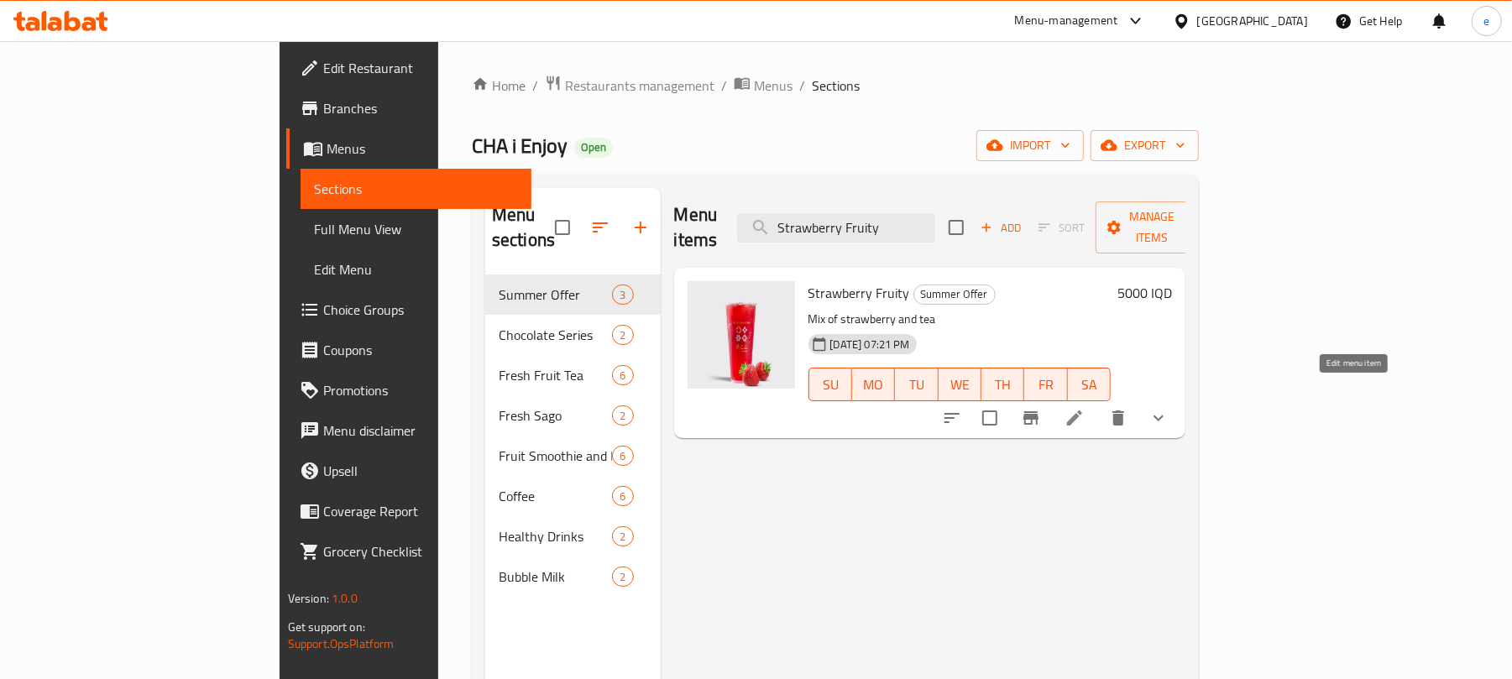
type input "Strawberry Fruity"
click at [1085, 408] on icon at bounding box center [1074, 418] width 20 height 20
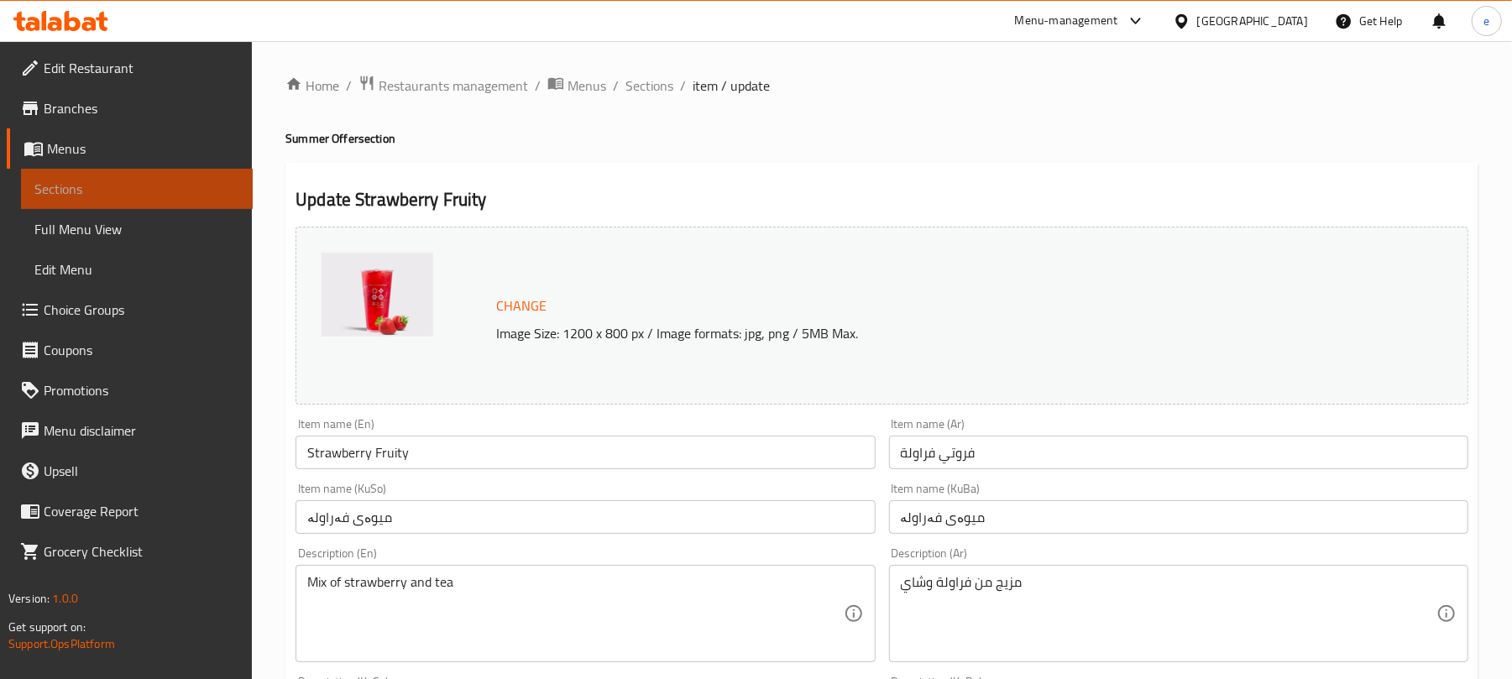
click at [210, 193] on span "Sections" at bounding box center [136, 189] width 205 height 20
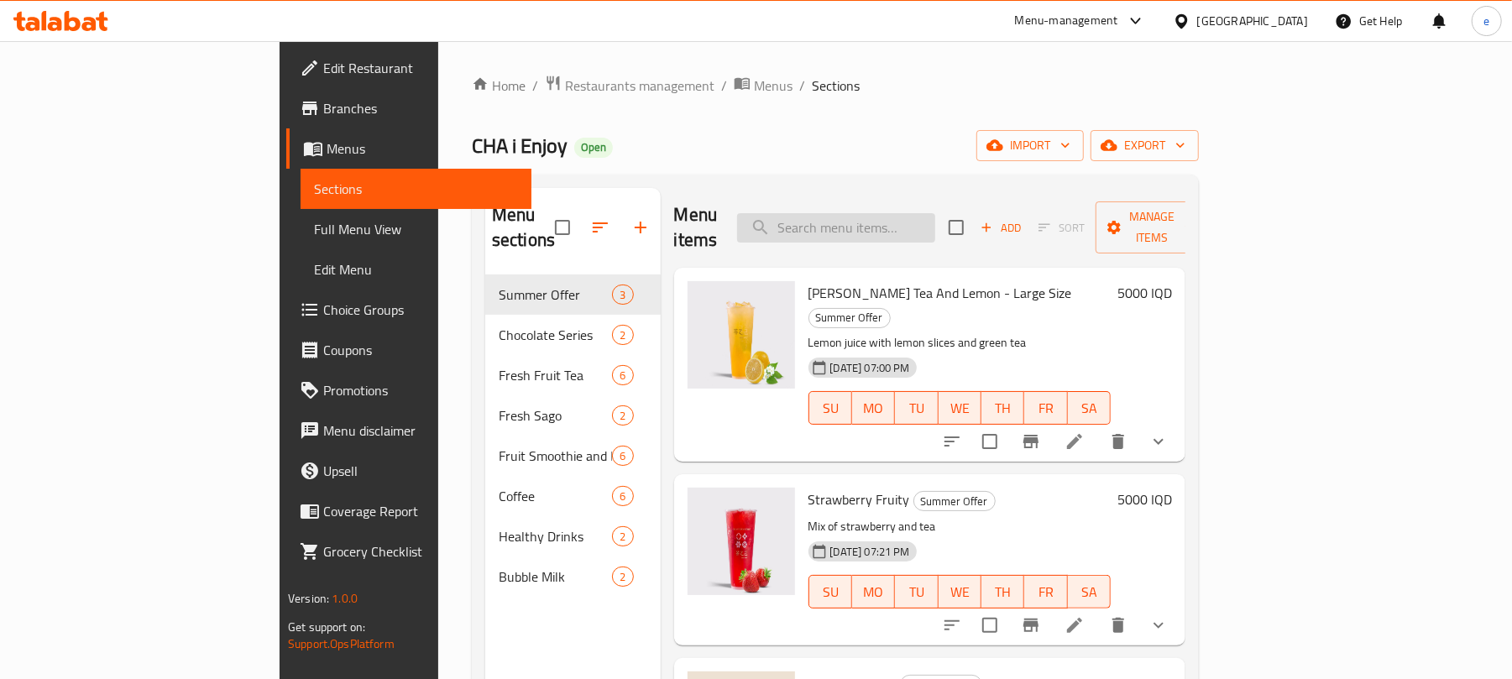
click at [885, 217] on input "search" at bounding box center [836, 227] width 198 height 29
paste input "Mango Milk Tea"
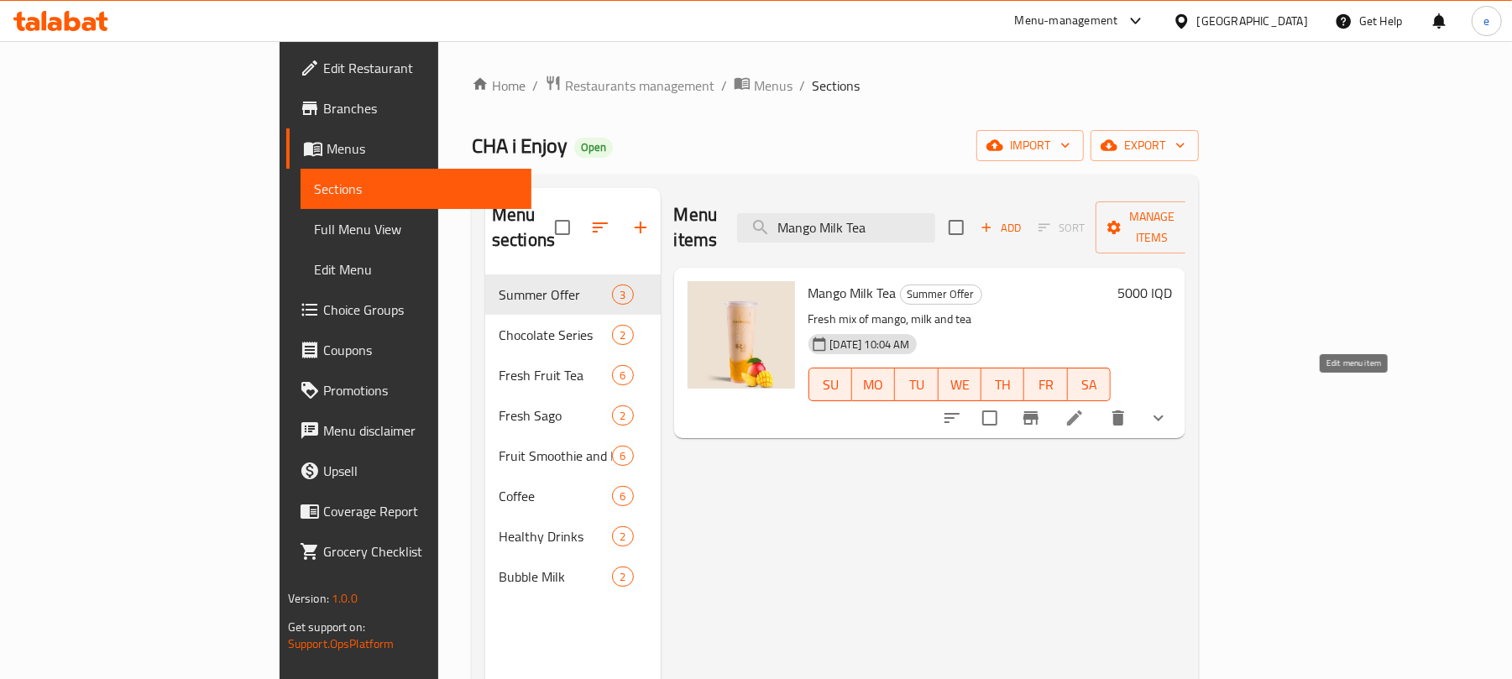
type input "Mango Milk Tea"
click at [1082, 410] on icon at bounding box center [1074, 417] width 15 height 15
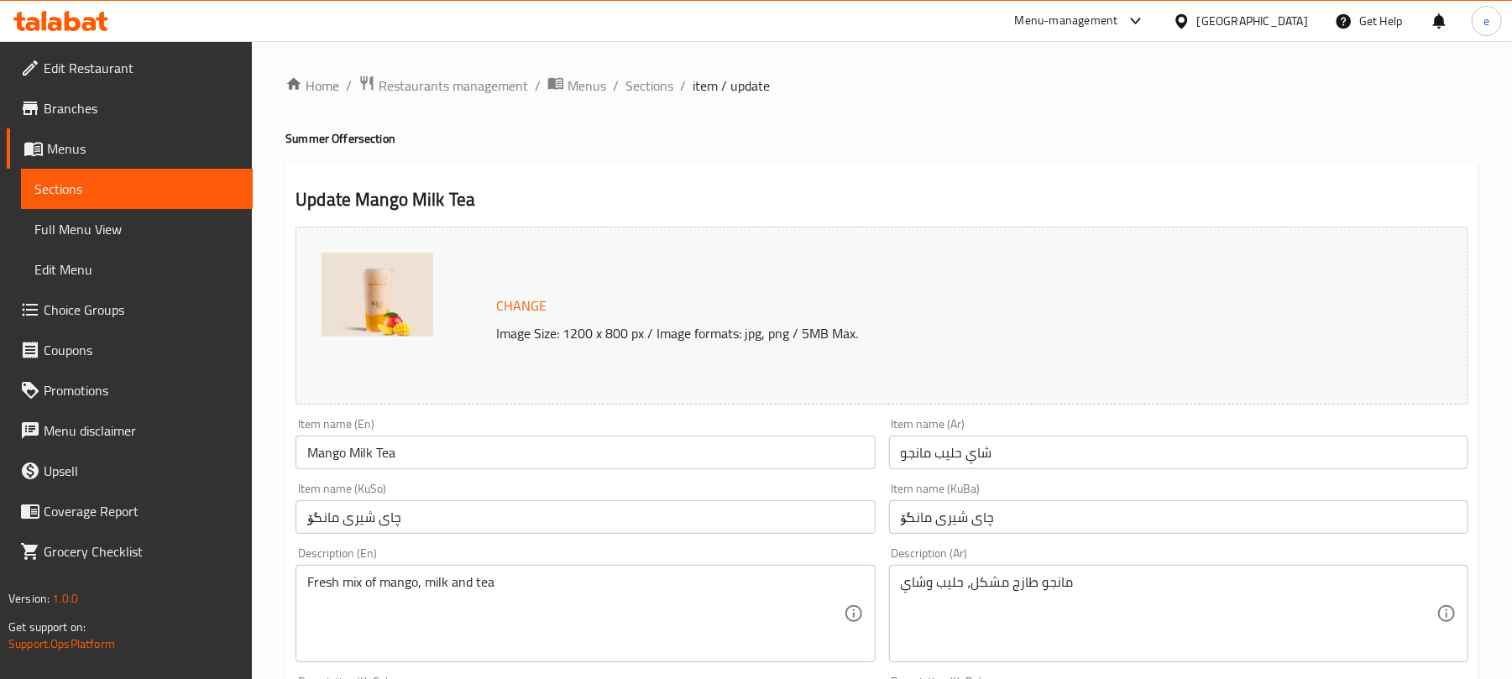
click at [171, 186] on span "Sections" at bounding box center [136, 189] width 205 height 20
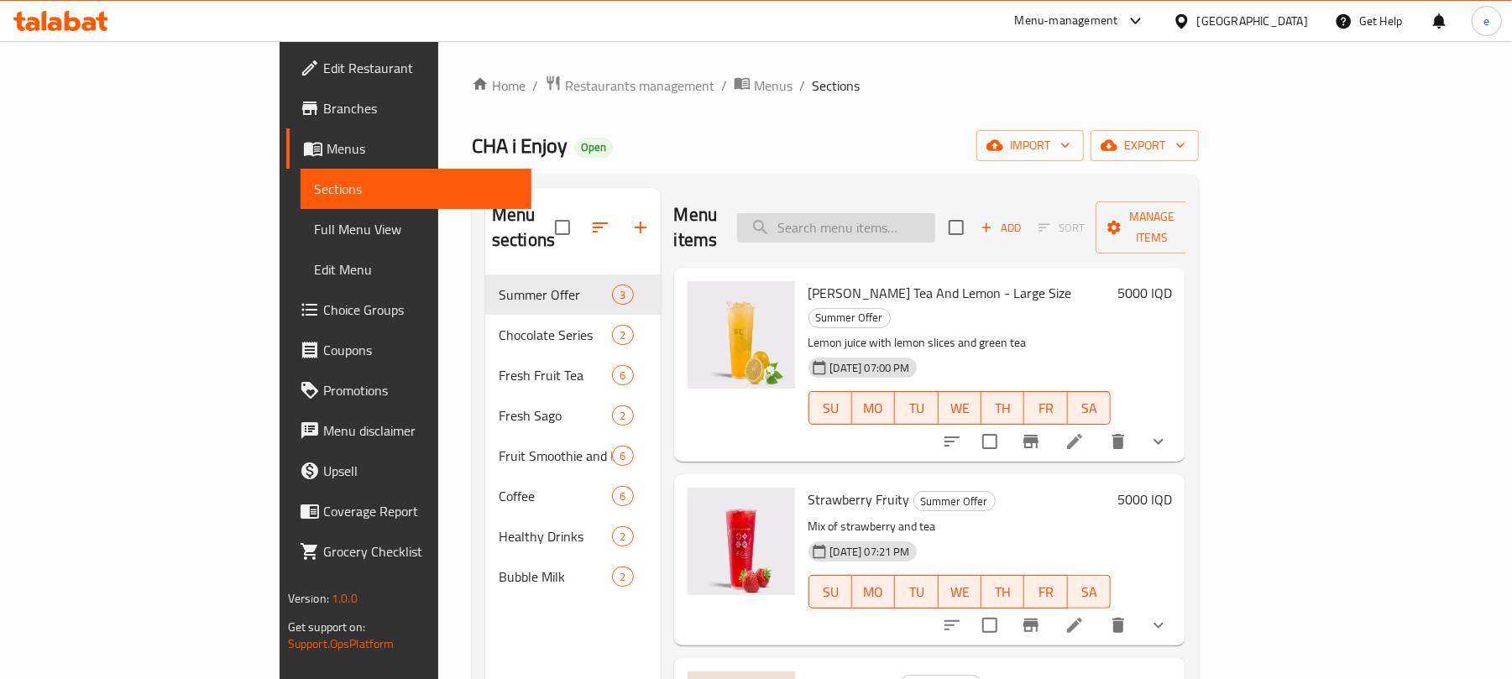
click at [881, 220] on input "search" at bounding box center [836, 227] width 198 height 29
paste input "Chocolate Smoothie"
type input "Chocolate Smoothie"
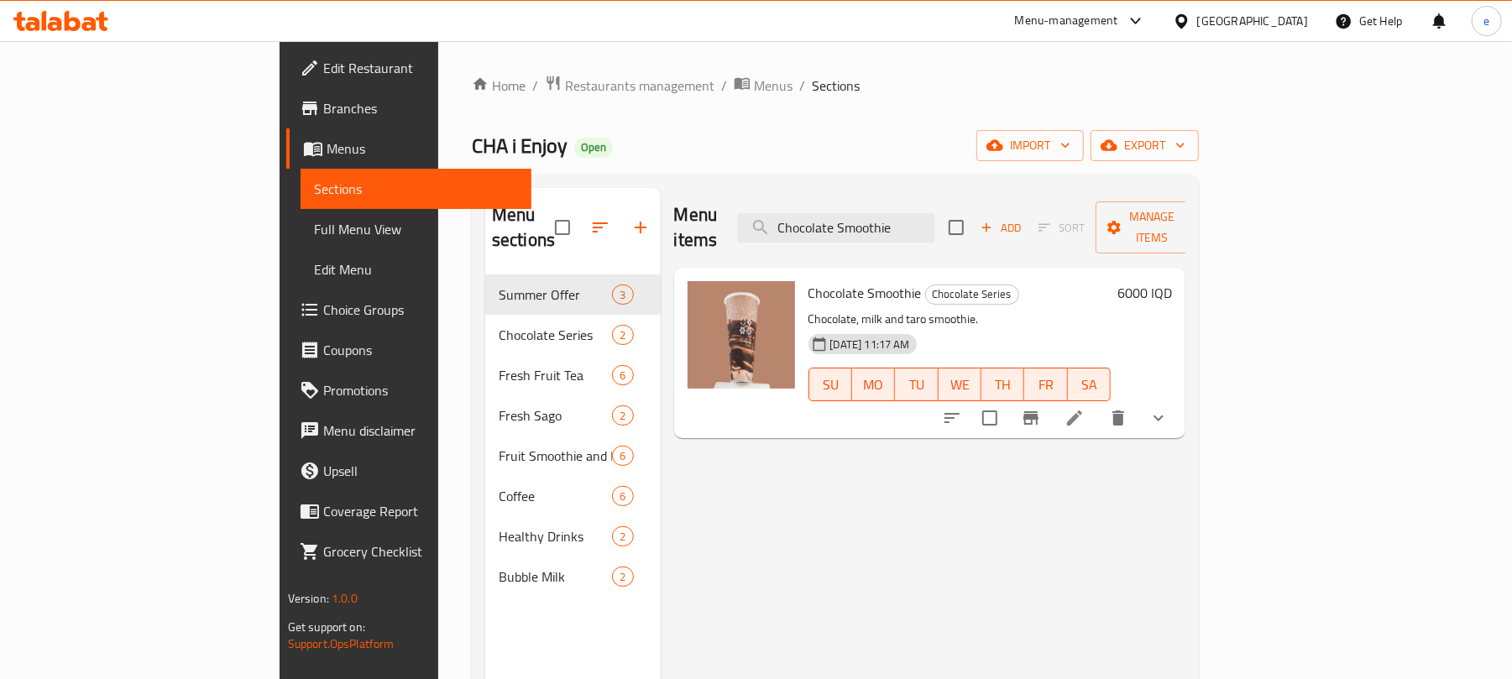
click at [1085, 408] on icon at bounding box center [1074, 418] width 20 height 20
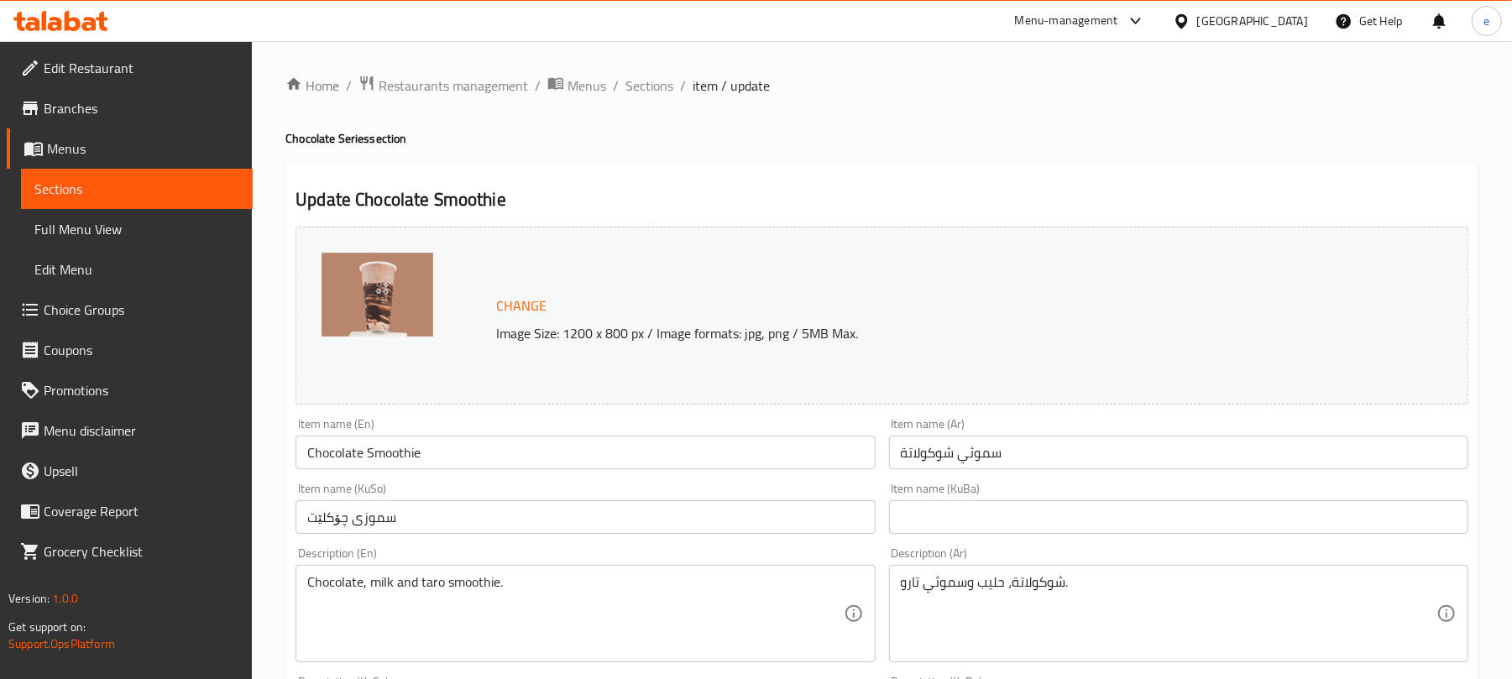
click at [212, 188] on span "Sections" at bounding box center [136, 189] width 205 height 20
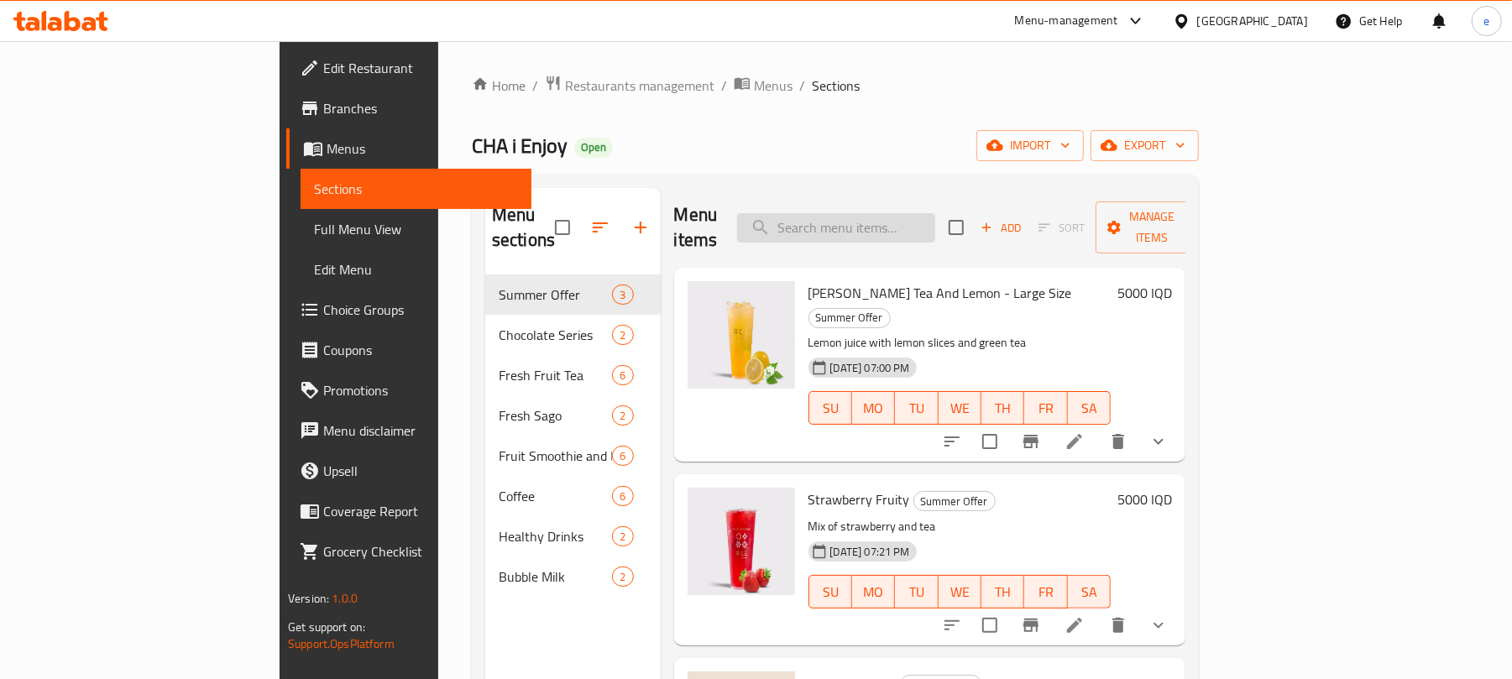
click at [930, 215] on input "search" at bounding box center [836, 227] width 198 height 29
paste input "Chocolate Matcha"
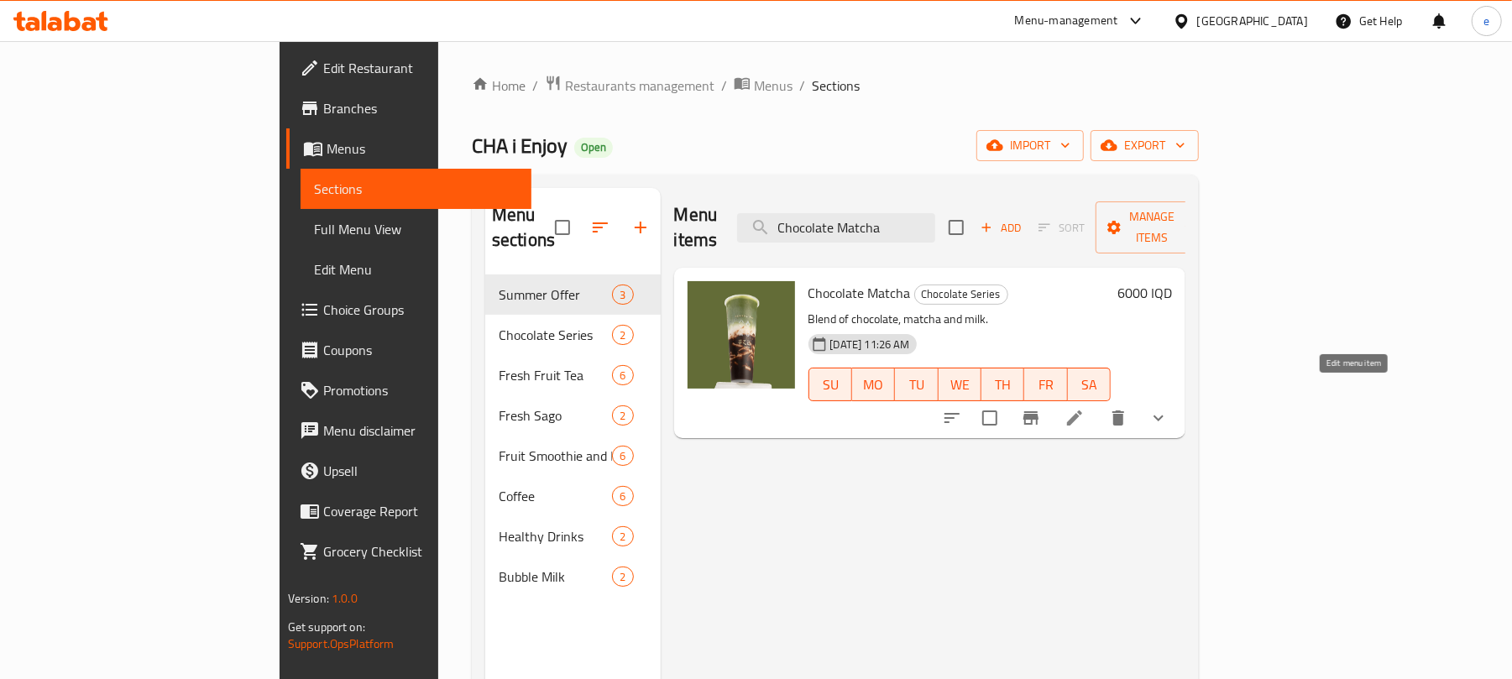
type input "Chocolate Matcha"
click at [1085, 408] on icon at bounding box center [1074, 418] width 20 height 20
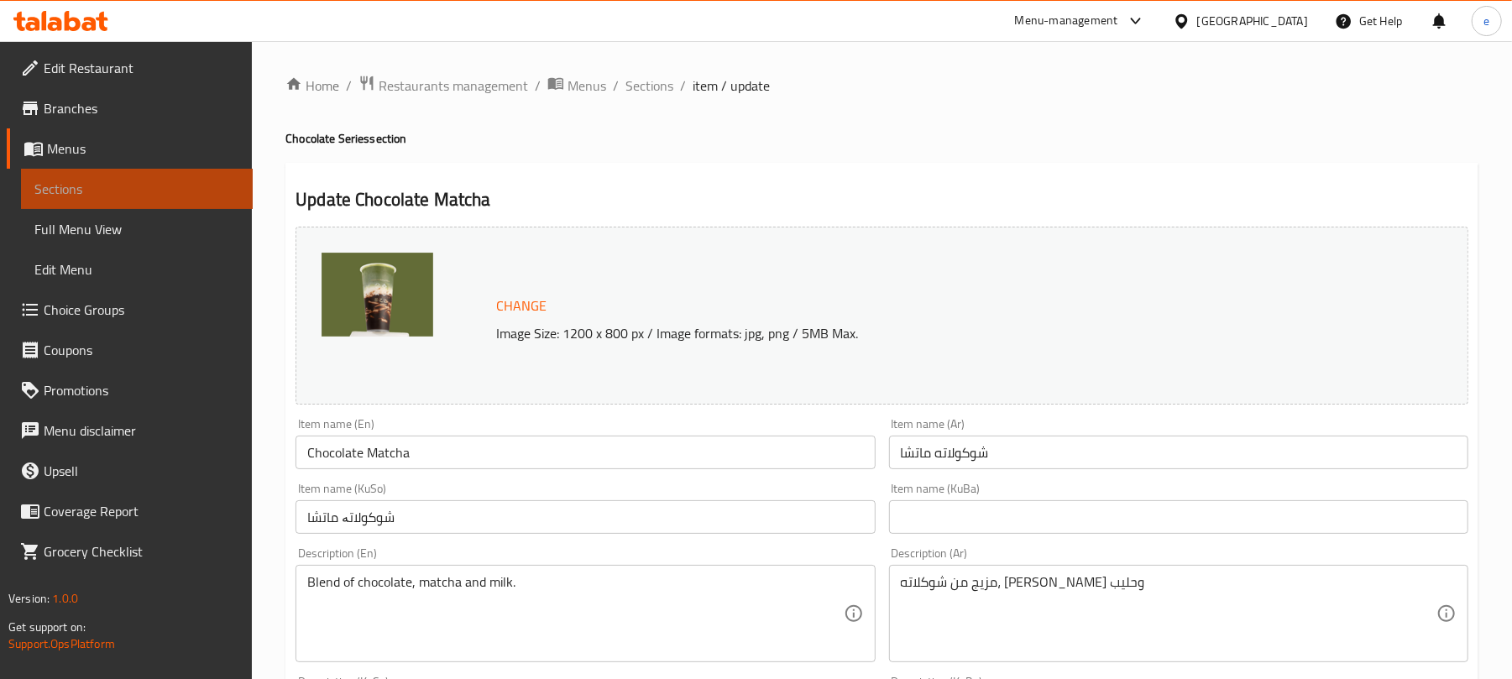
click at [212, 195] on span "Sections" at bounding box center [136, 189] width 205 height 20
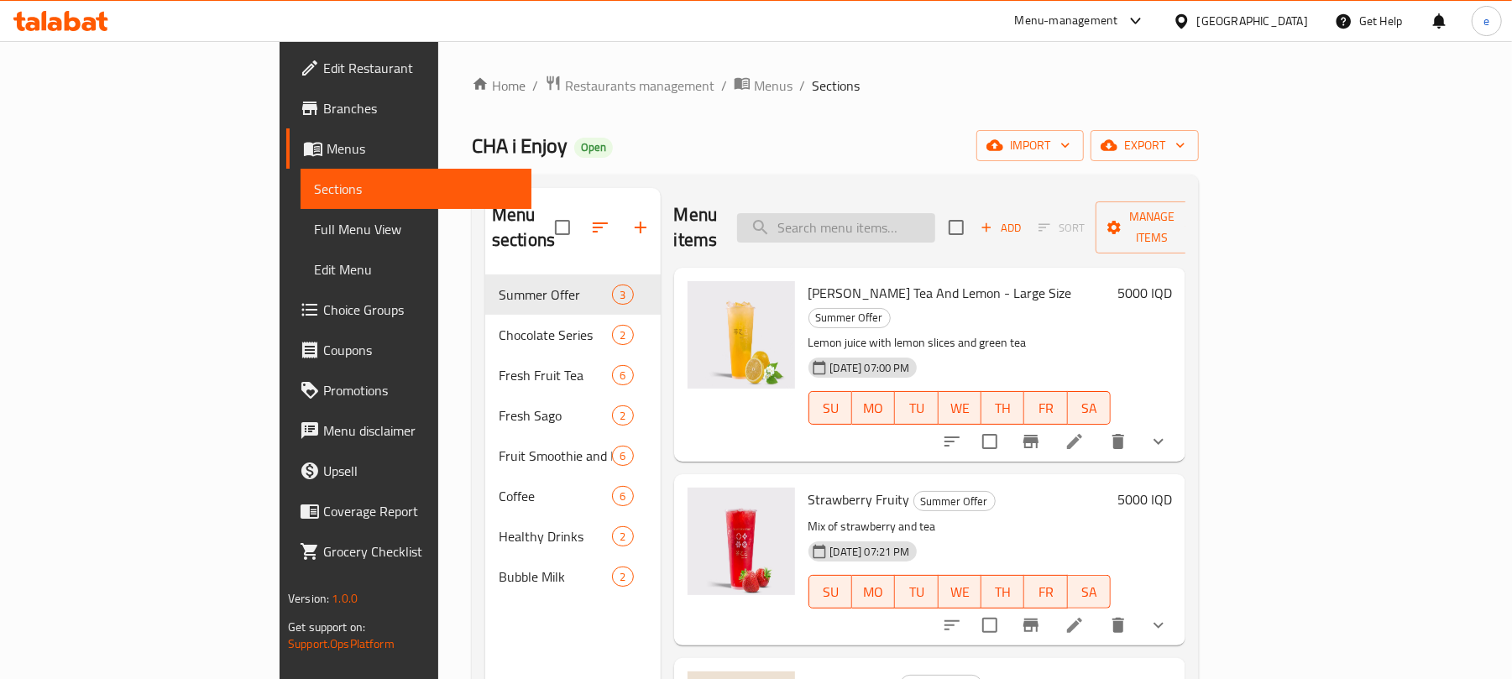
click at [924, 222] on input "search" at bounding box center [836, 227] width 198 height 29
paste input "Grape Kings Tea"
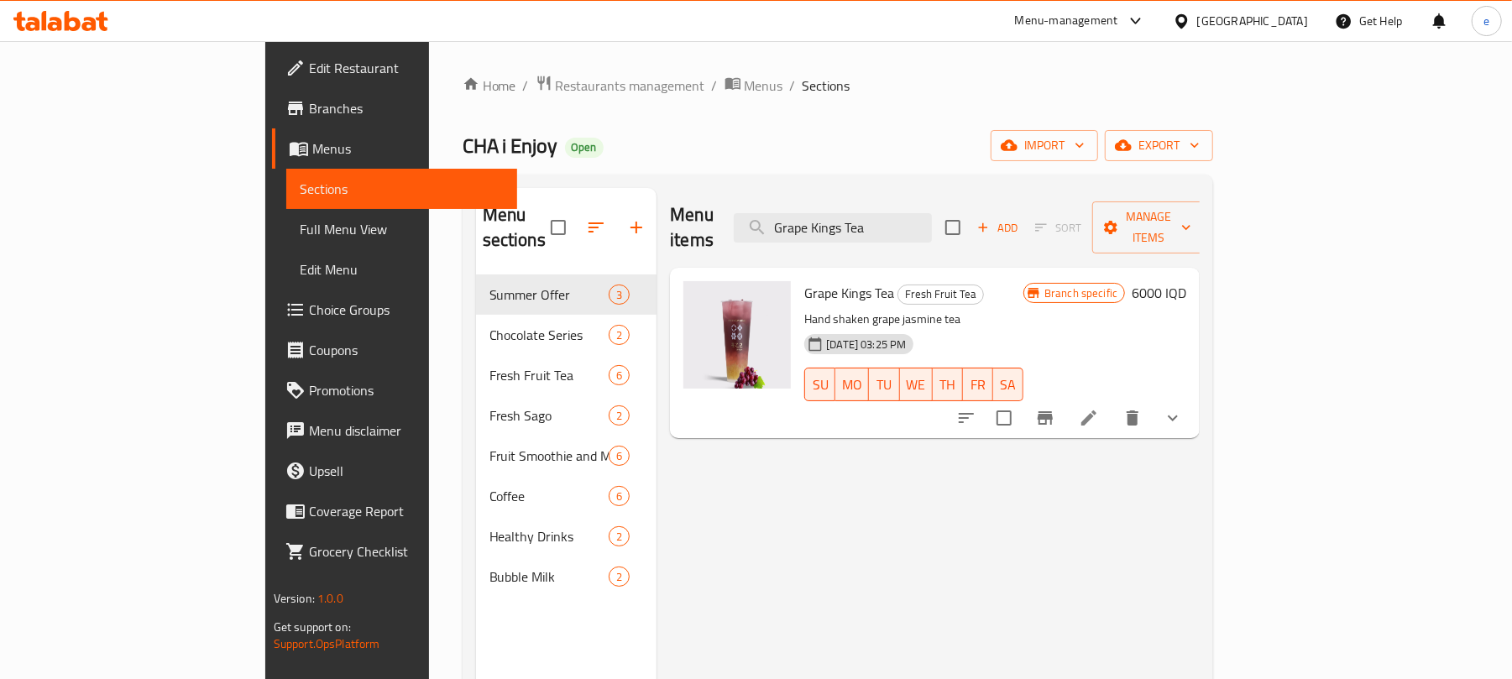
type input "Grape Kings Tea"
click at [1099, 408] on icon at bounding box center [1089, 418] width 20 height 20
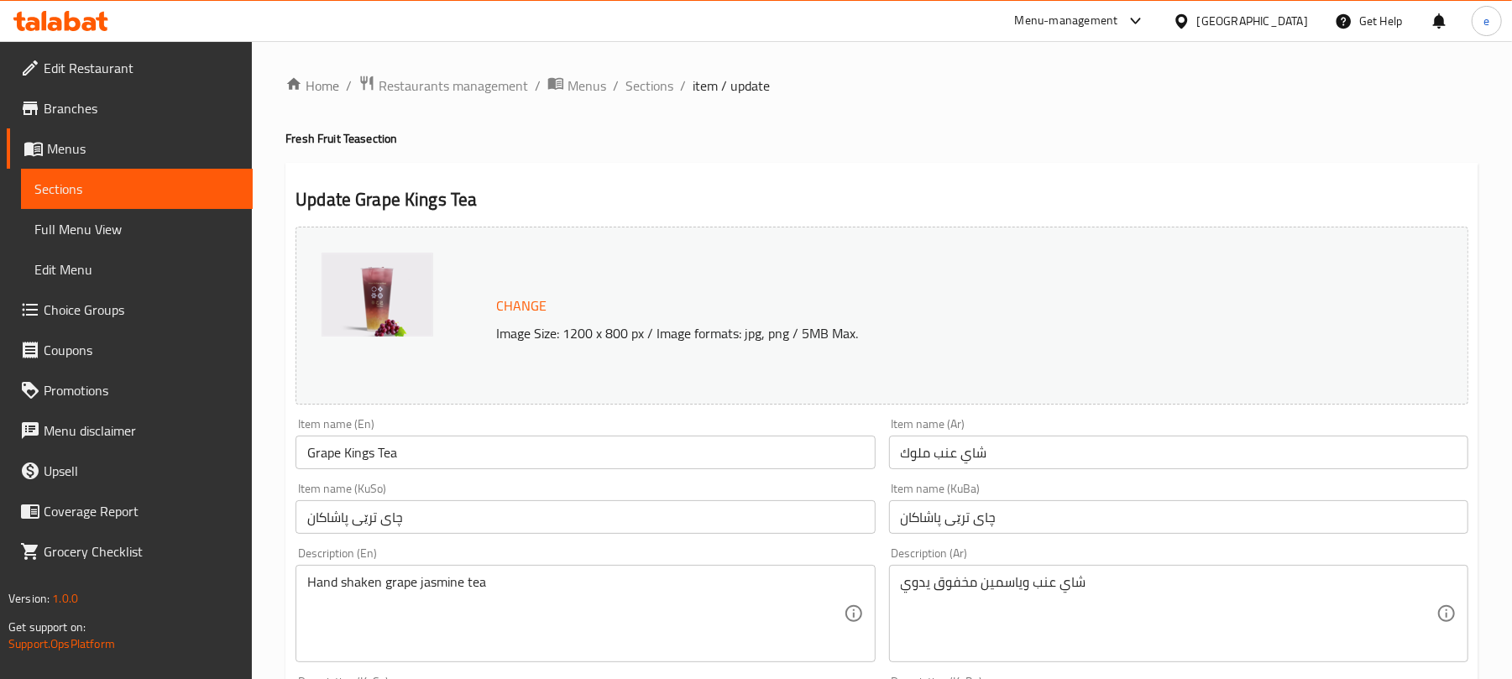
click at [196, 179] on span "Sections" at bounding box center [136, 189] width 205 height 20
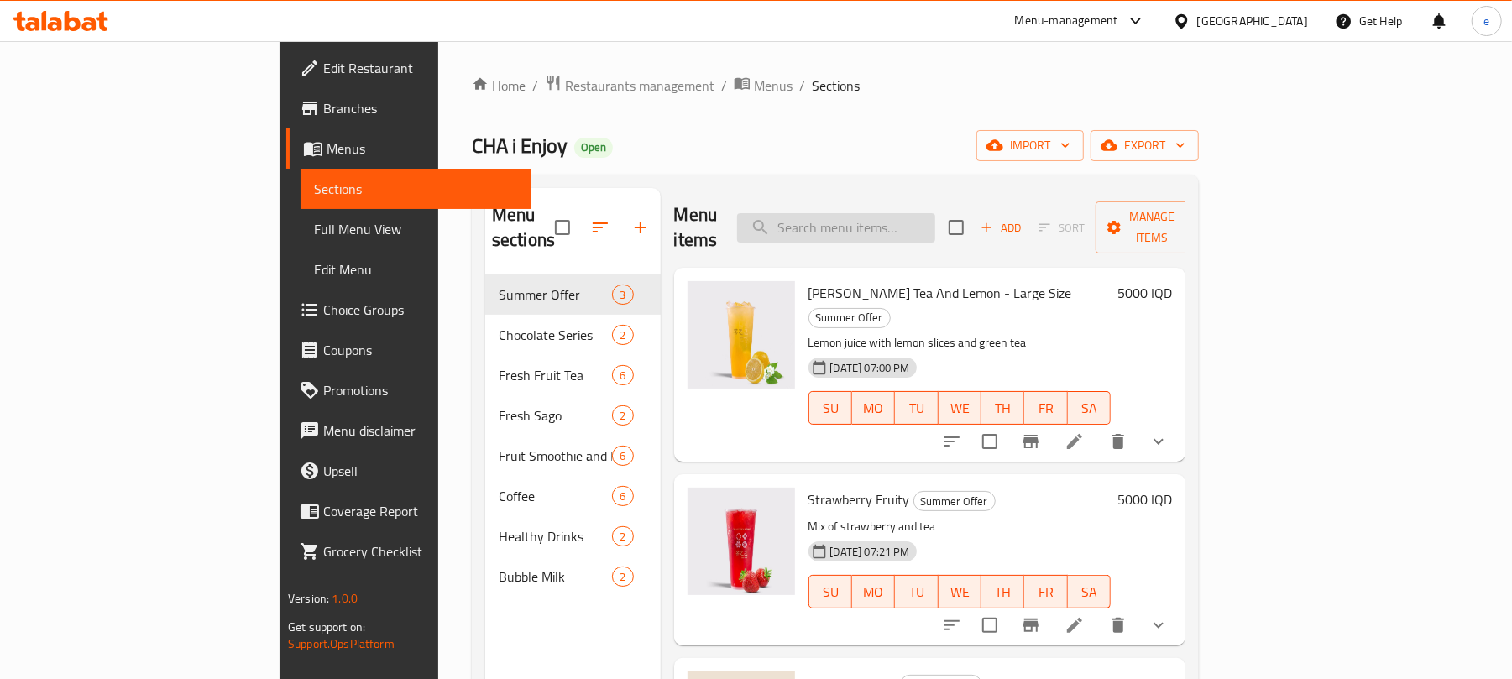
click at [935, 213] on input "search" at bounding box center [836, 227] width 198 height 29
paste input "Jasmine Green Tea And Lemon - XXL"
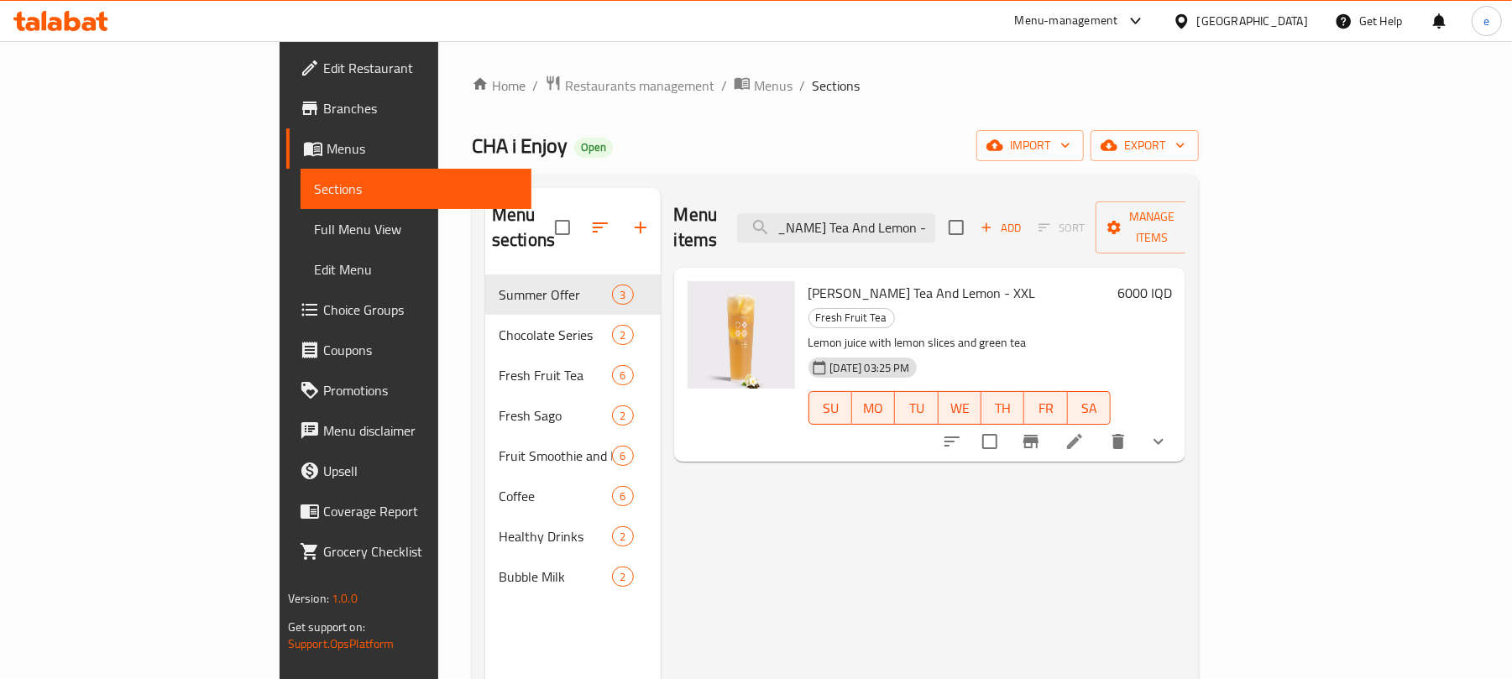
type input "Jasmine Green Tea And Lemon - XXL"
click at [1082, 434] on icon at bounding box center [1074, 441] width 15 height 15
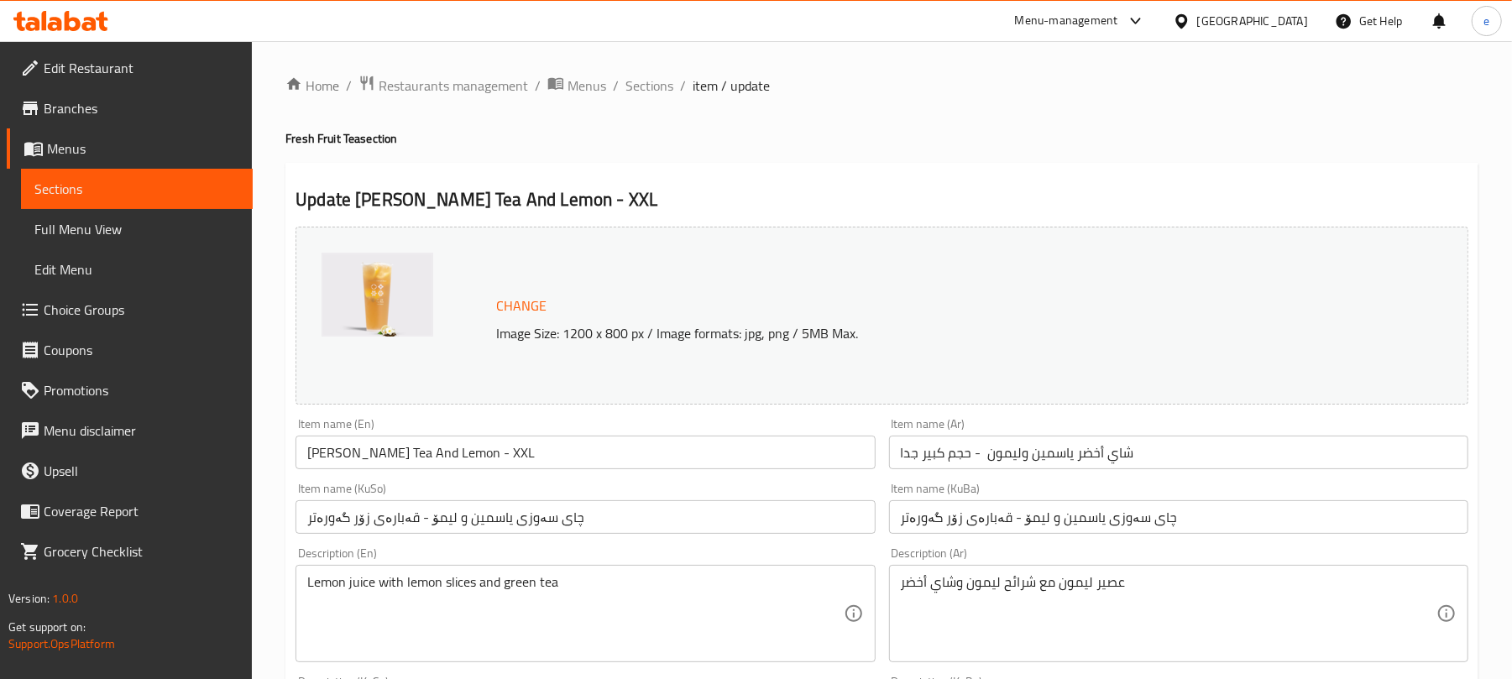
click at [242, 181] on link "Sections" at bounding box center [137, 189] width 232 height 40
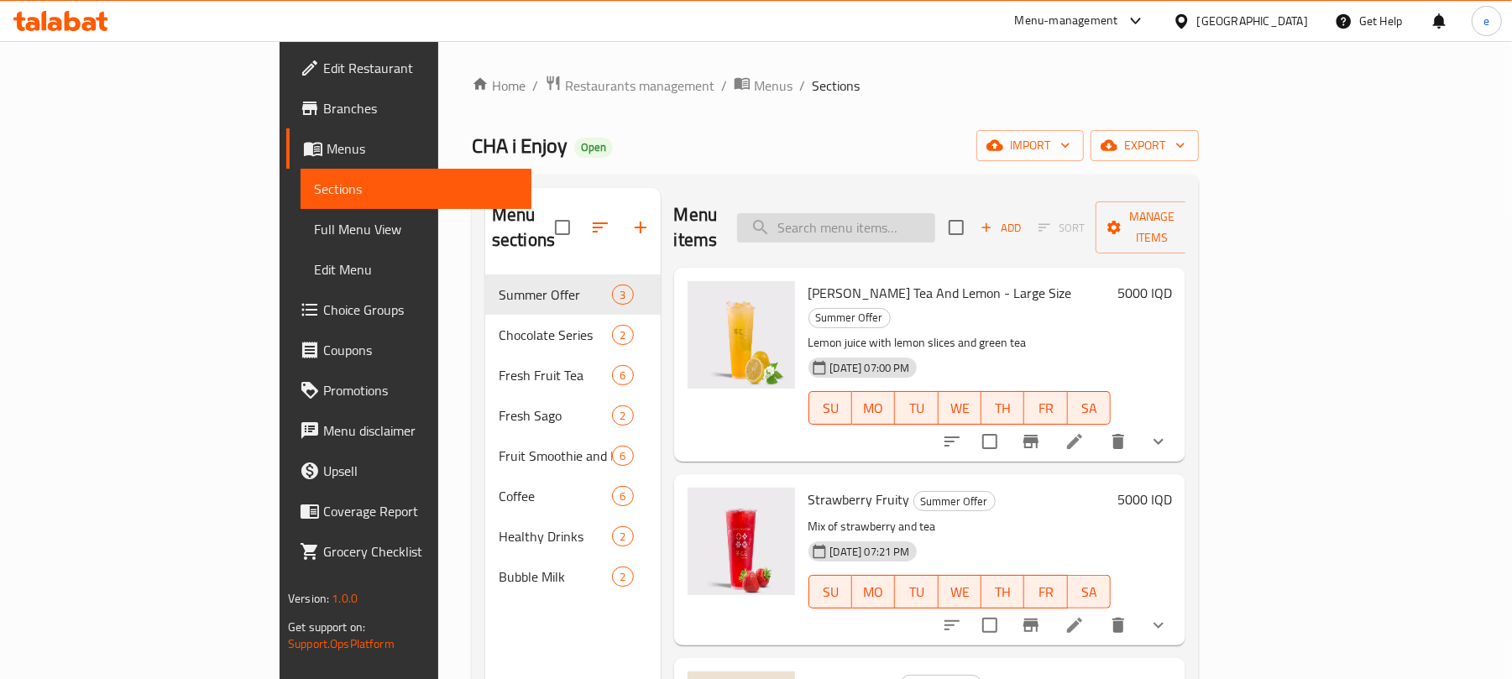
click at [935, 219] on input "search" at bounding box center [836, 227] width 198 height 29
paste input "Spring Peach"
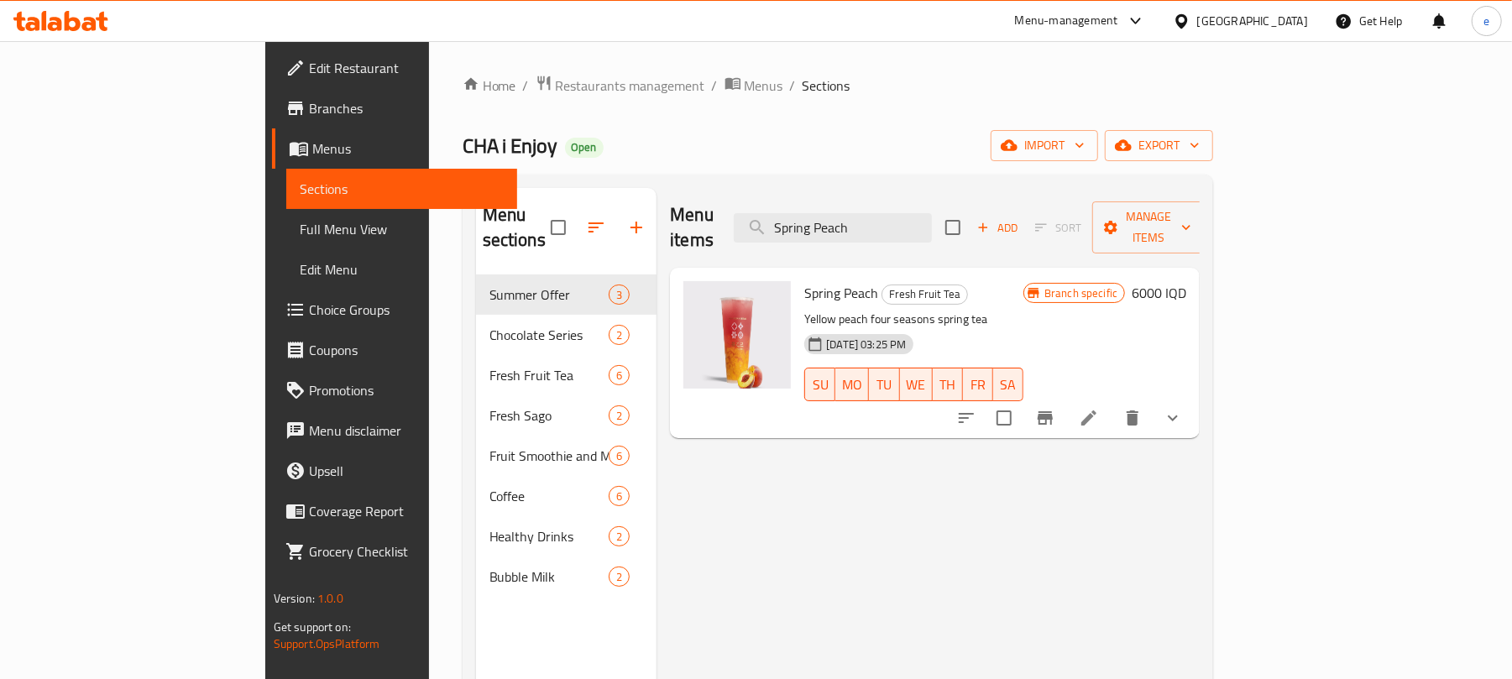
type input "Spring Peach"
click at [1099, 408] on icon at bounding box center [1089, 418] width 20 height 20
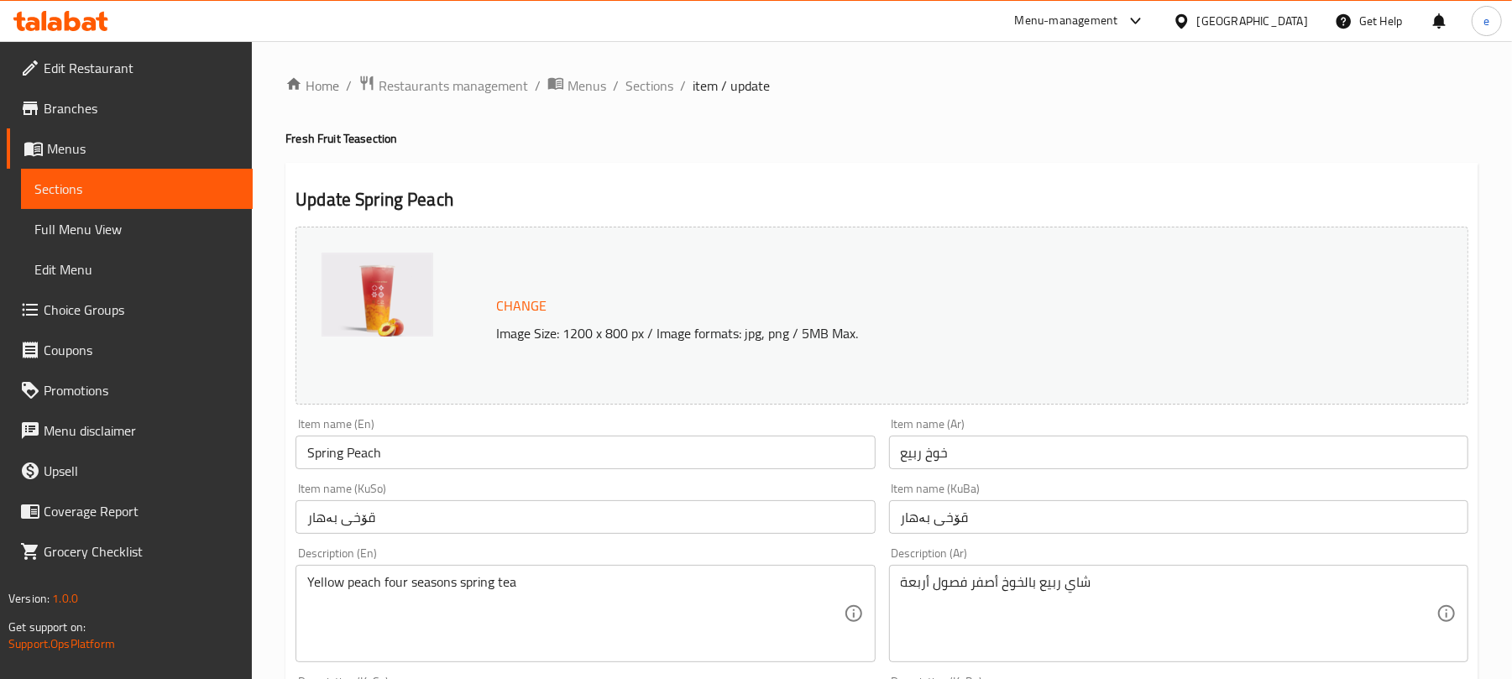
click at [201, 200] on link "Sections" at bounding box center [137, 189] width 232 height 40
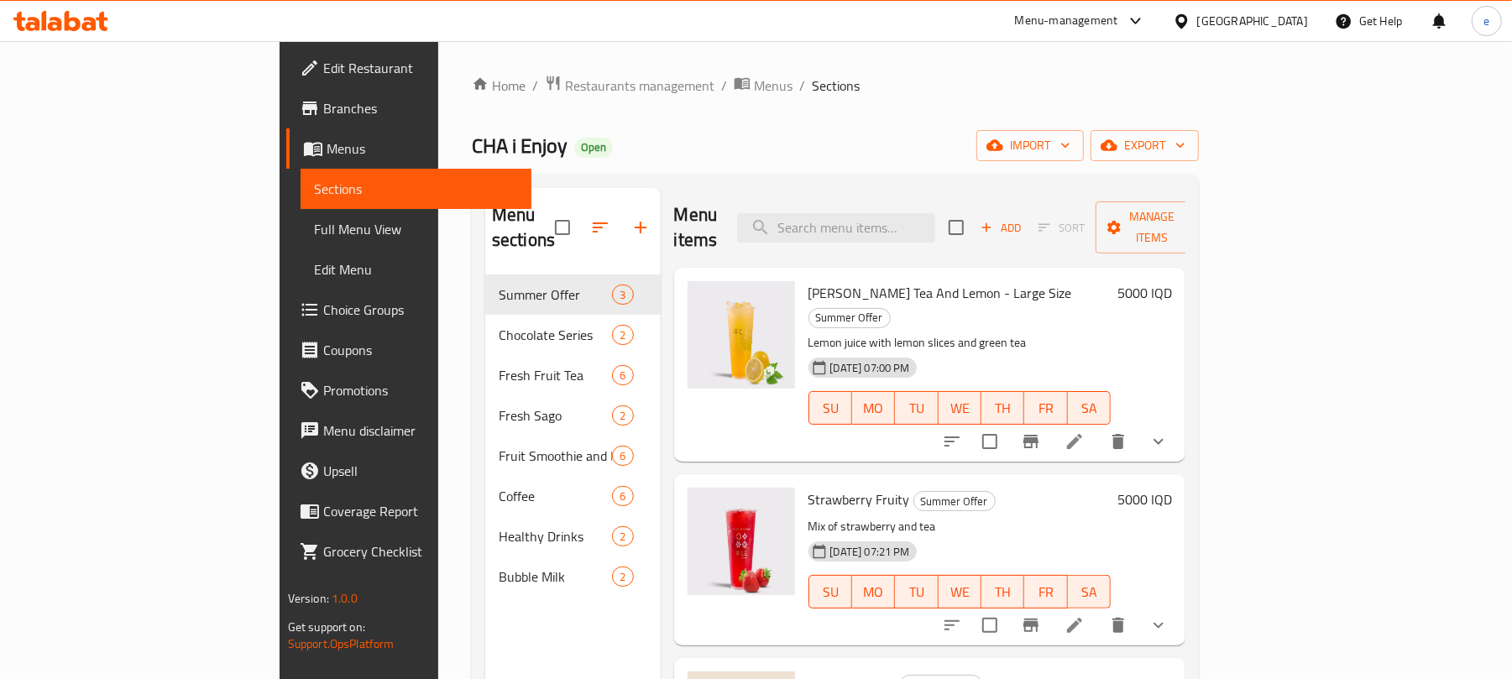
click at [923, 200] on div "Menu items Add Sort Manage items" at bounding box center [930, 228] width 512 height 80
click at [934, 213] on input "search" at bounding box center [836, 227] width 198 height 29
paste input "Chocolate Smoothie"
type input "Chocolate Smoothie"
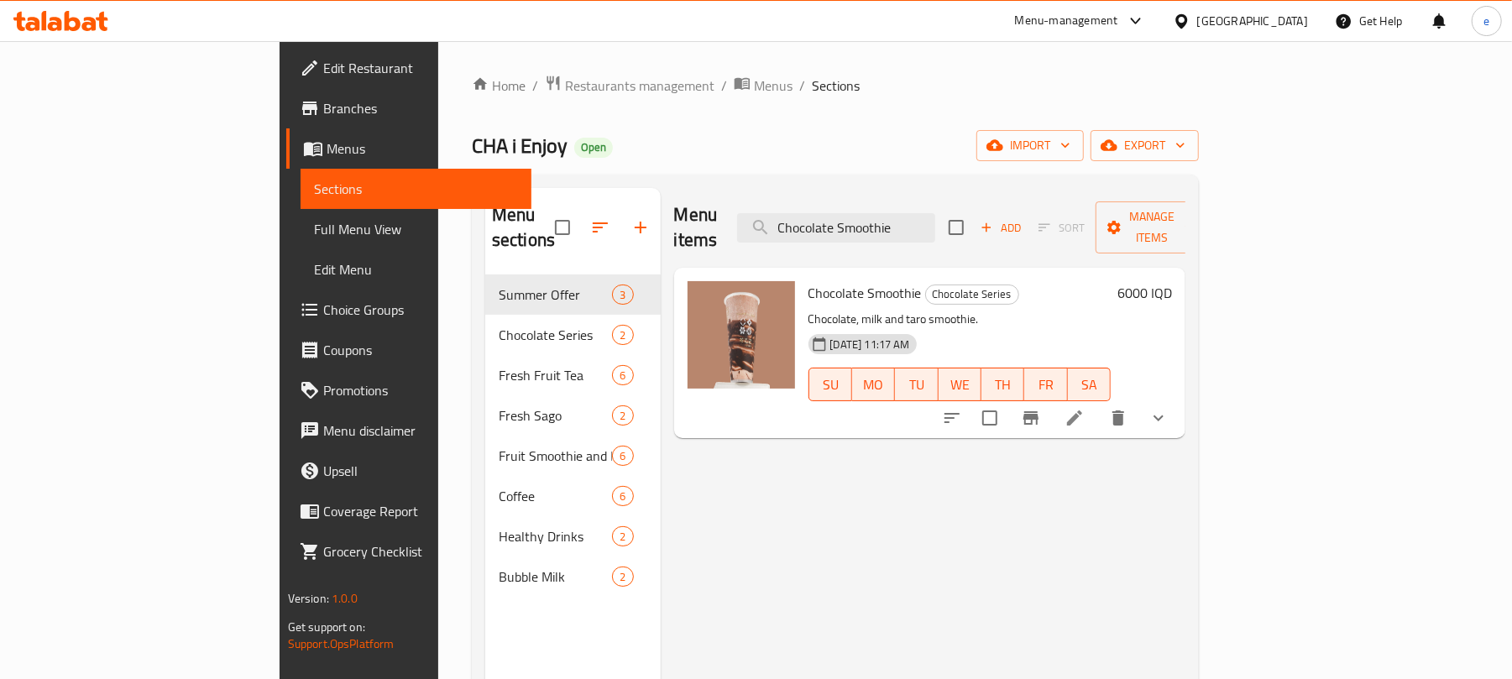
click at [1085, 408] on icon at bounding box center [1074, 418] width 20 height 20
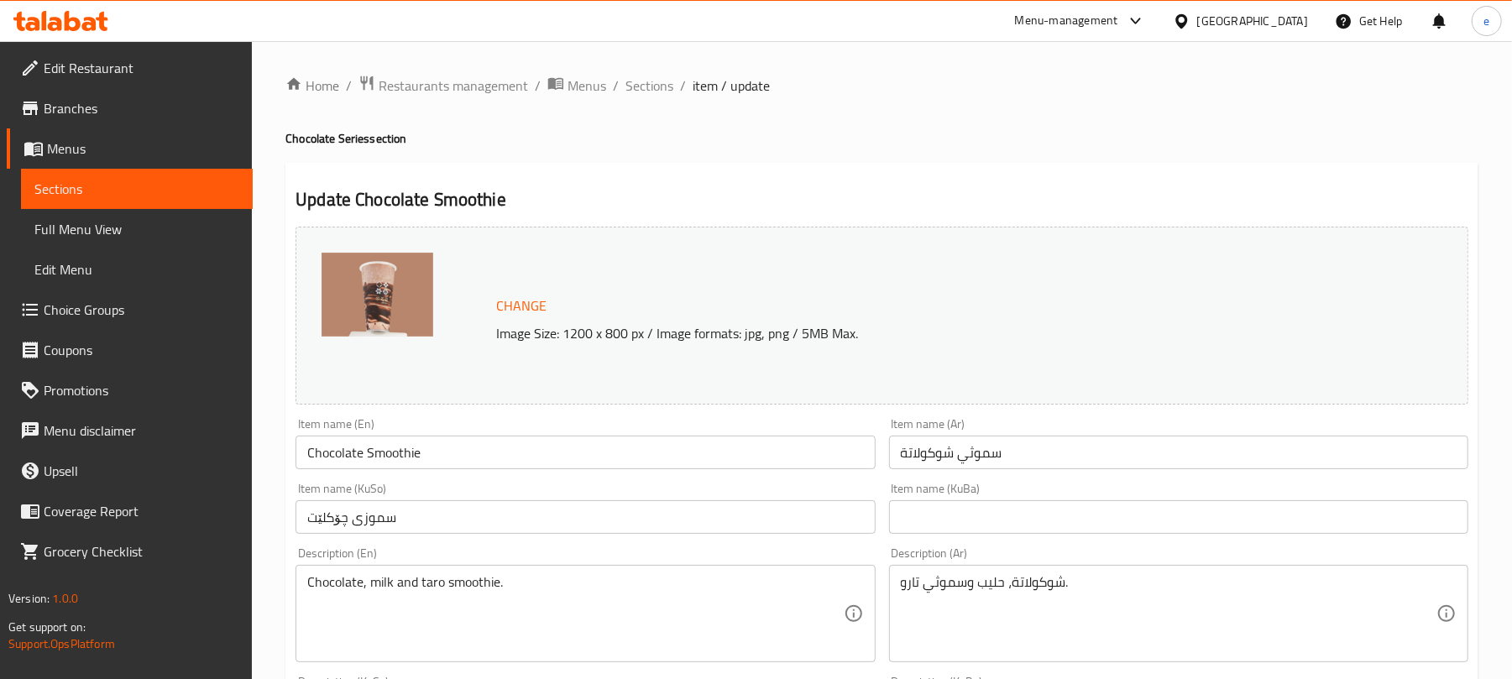
click at [165, 196] on span "Sections" at bounding box center [136, 189] width 205 height 20
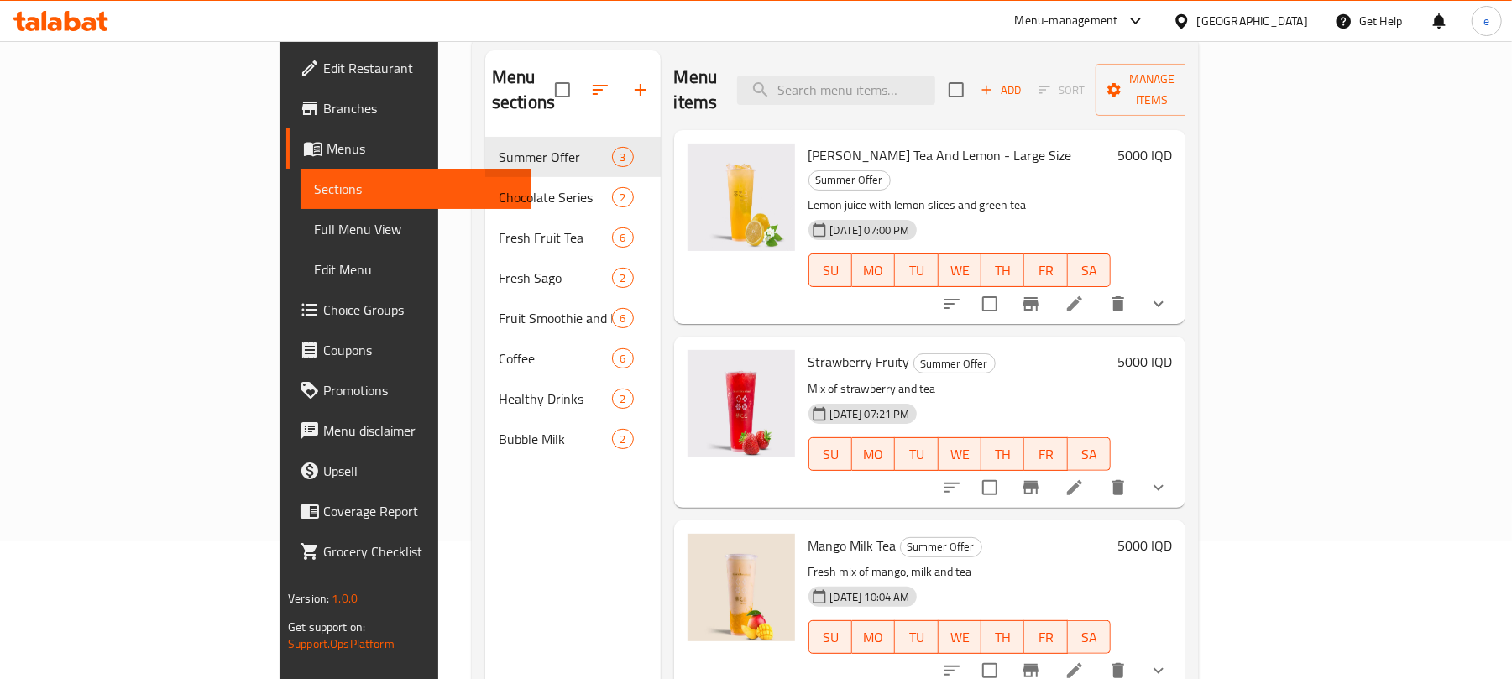
click at [968, 350] on h6 "Strawberry Fruity Summer Offer" at bounding box center [959, 362] width 303 height 24
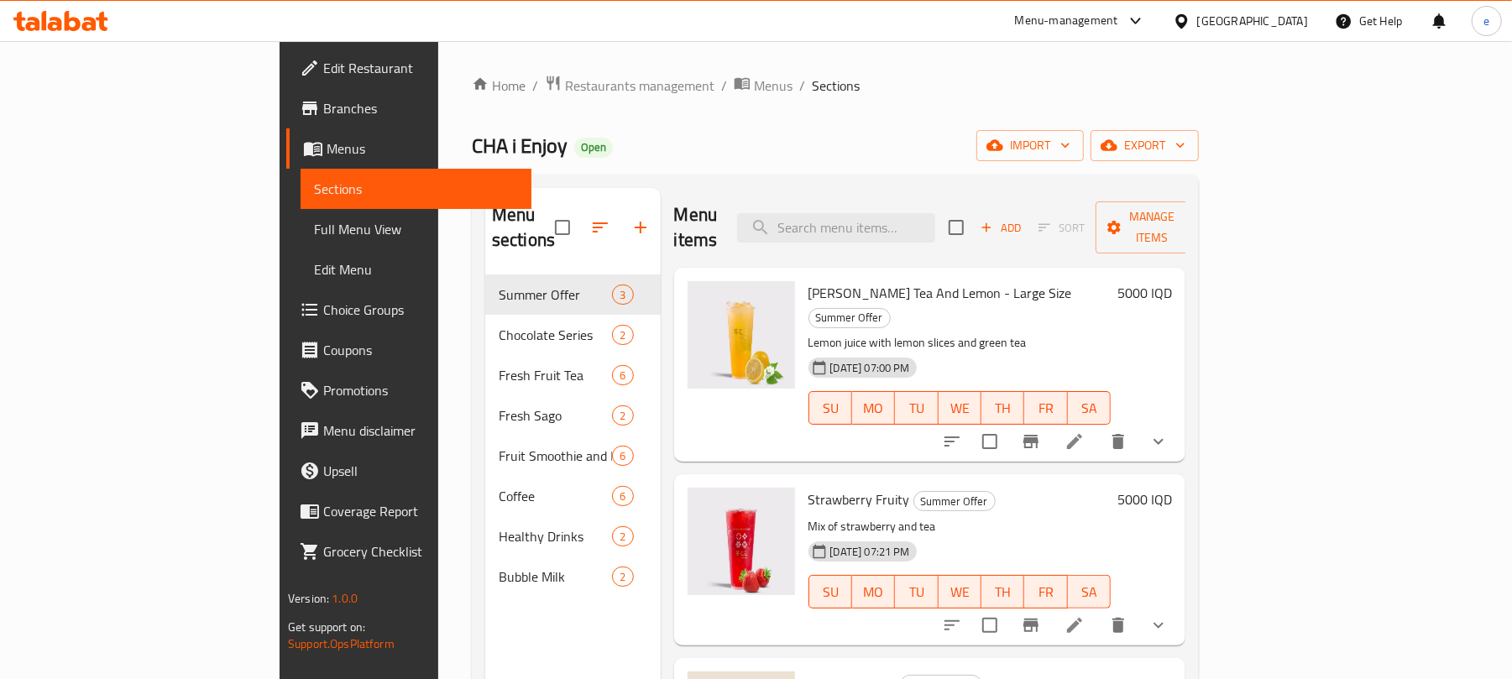
click at [933, 235] on div "Menu items Add Sort Manage items" at bounding box center [930, 228] width 512 height 80
click at [935, 219] on input "search" at bounding box center [836, 227] width 198 height 29
paste input "Chocolate Matcha"
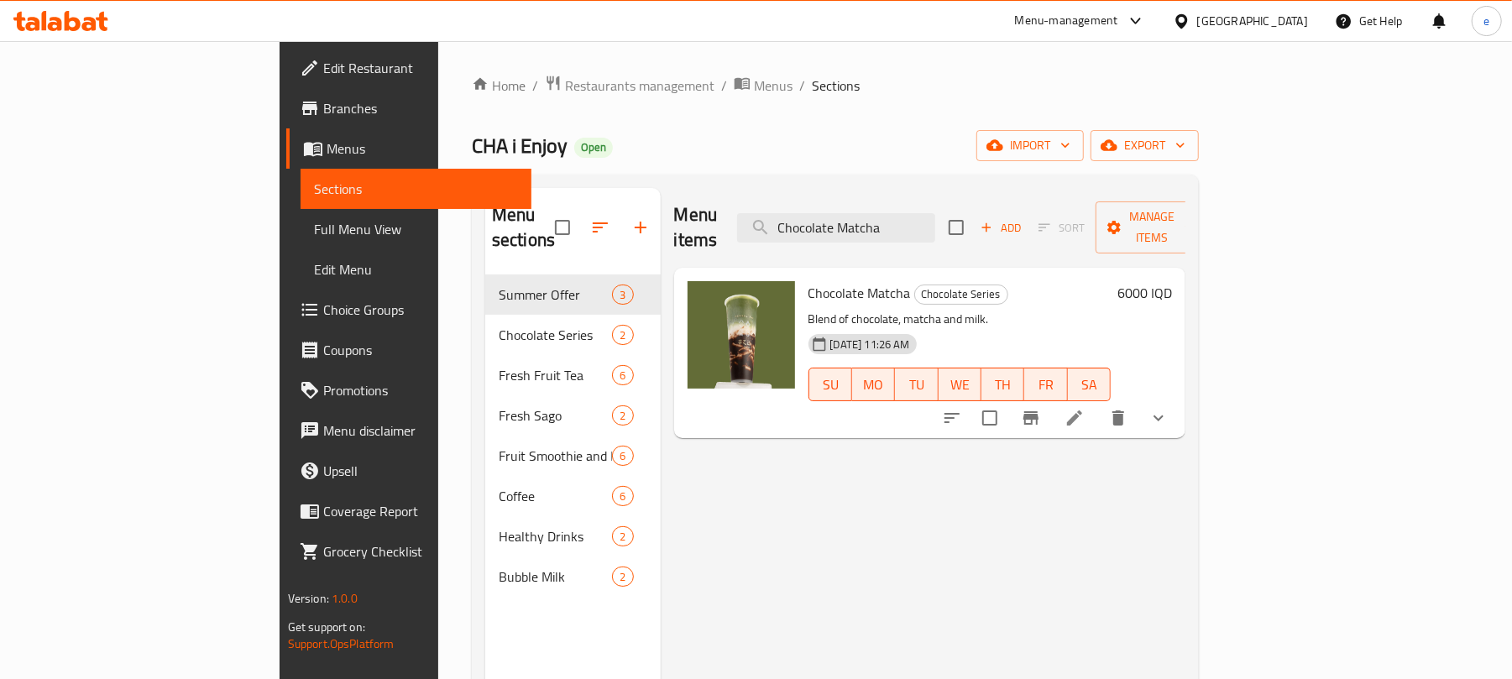
type input "Chocolate Matcha"
click at [1085, 408] on icon at bounding box center [1074, 418] width 20 height 20
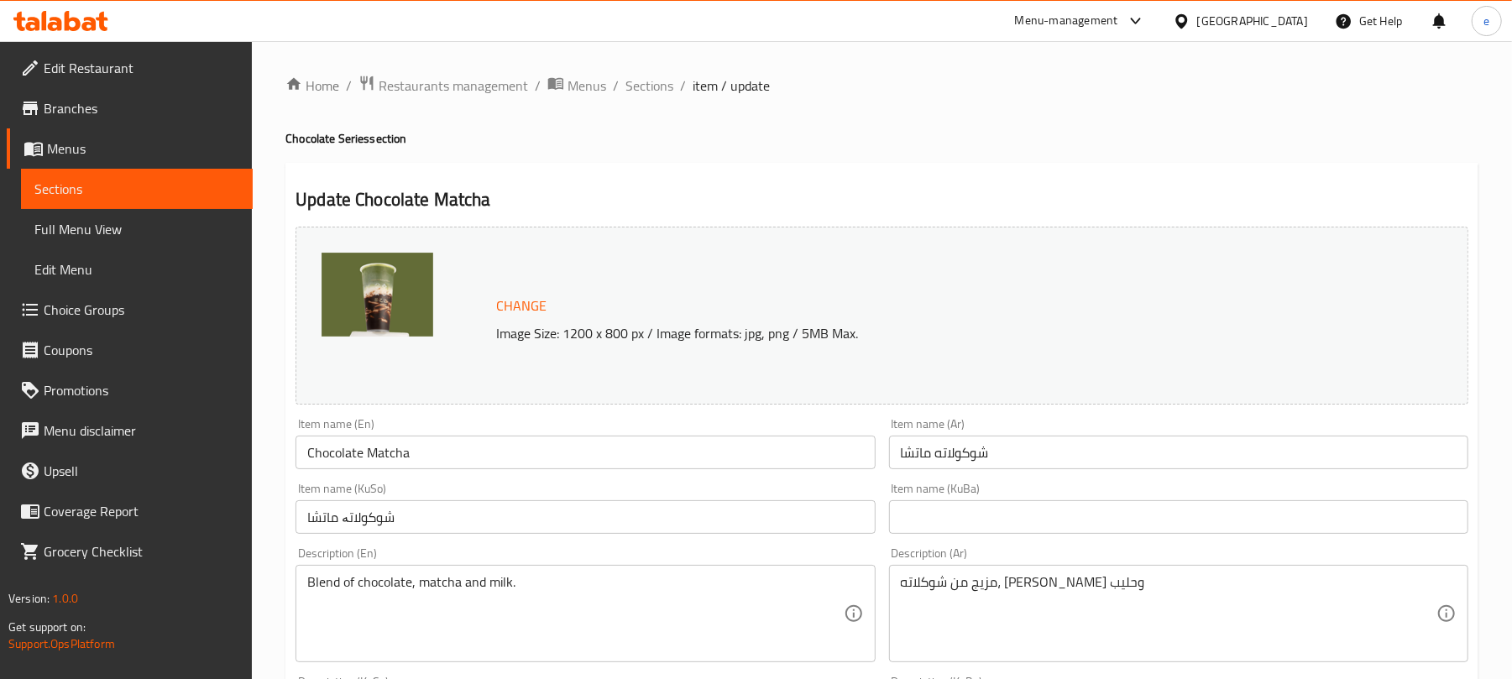
click at [208, 196] on span "Sections" at bounding box center [136, 189] width 205 height 20
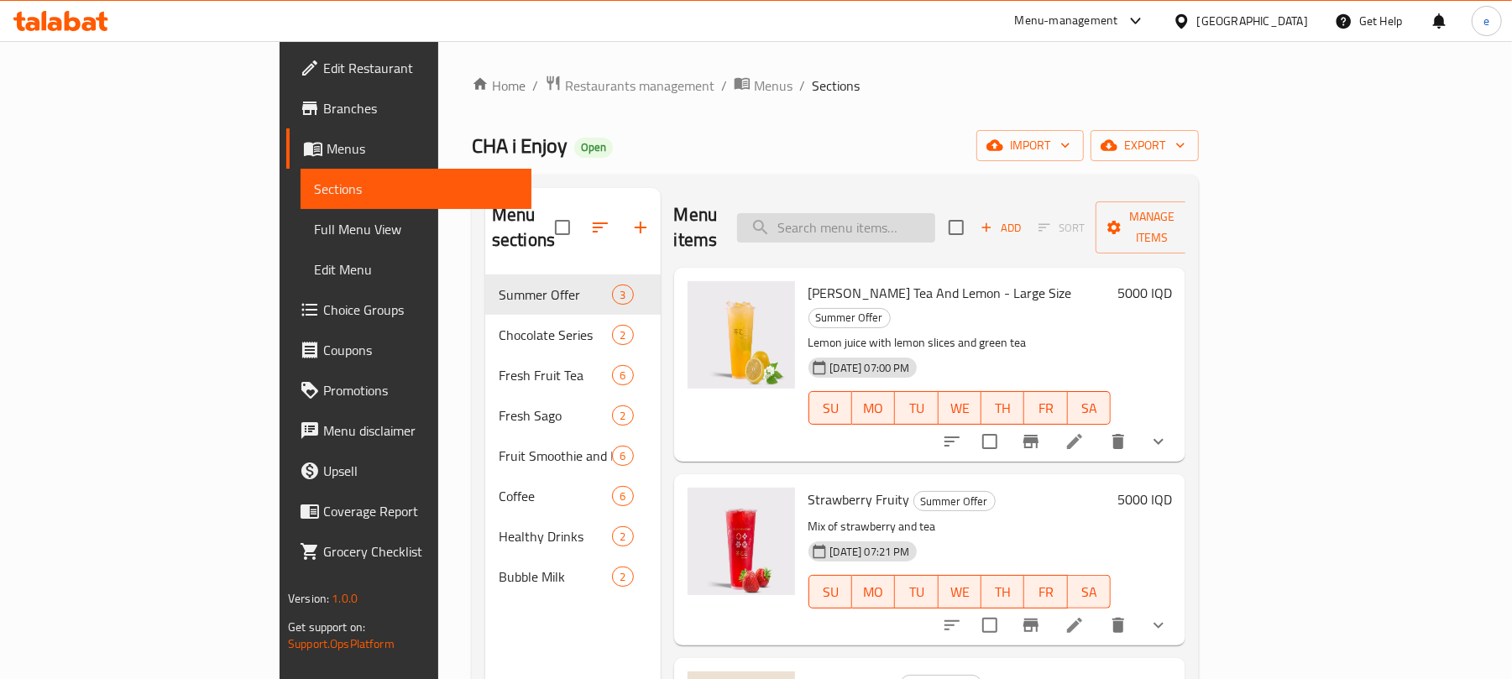
click at [935, 213] on input "search" at bounding box center [836, 227] width 198 height 29
paste input "Grape Kings Tea"
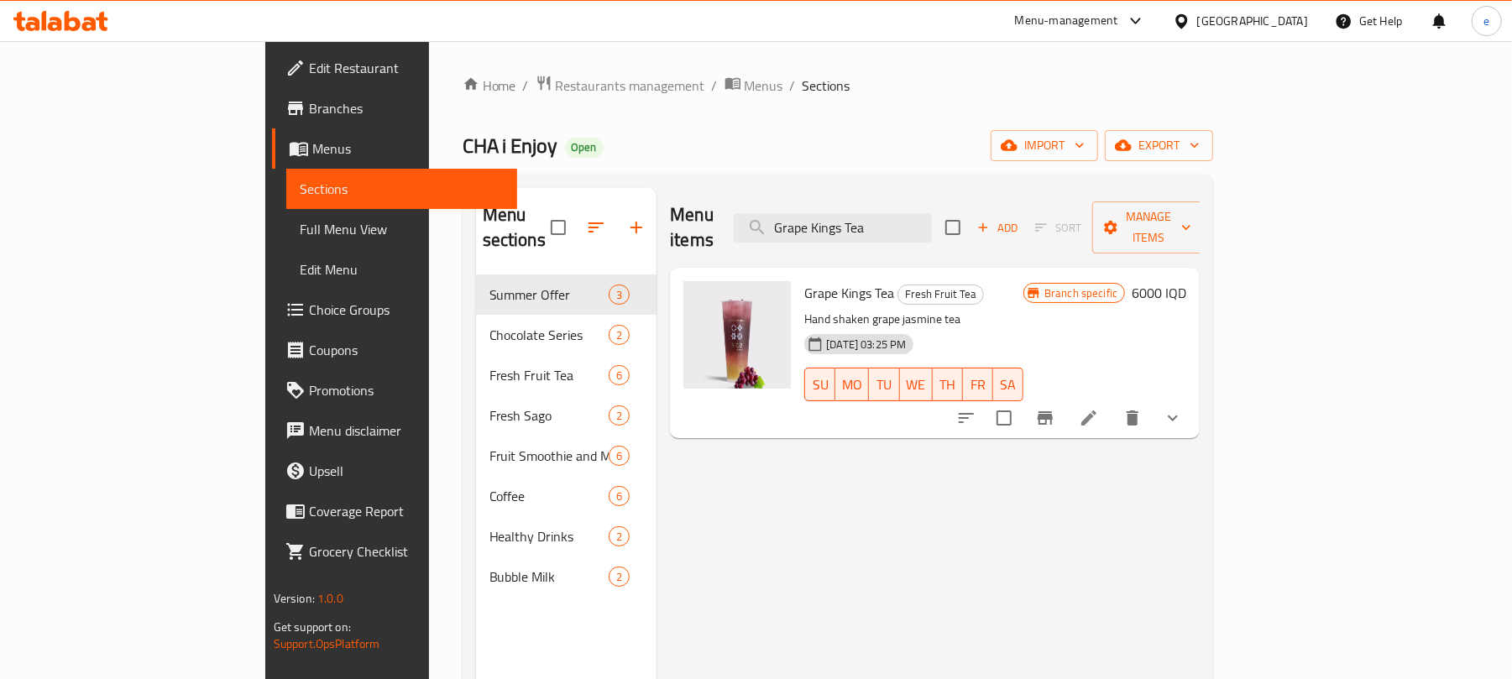
type input "Grape Kings Tea"
click at [1096, 410] on icon at bounding box center [1088, 417] width 15 height 15
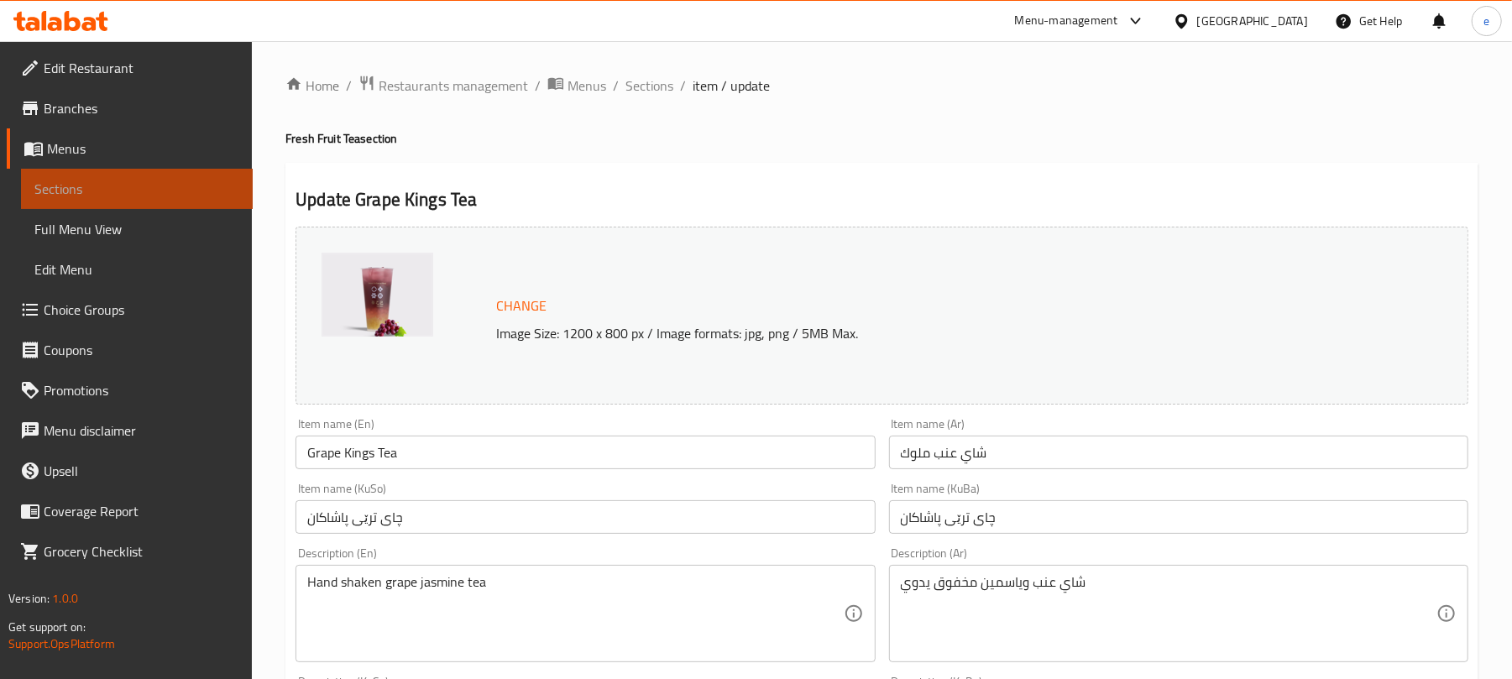
click at [183, 198] on span "Sections" at bounding box center [136, 189] width 205 height 20
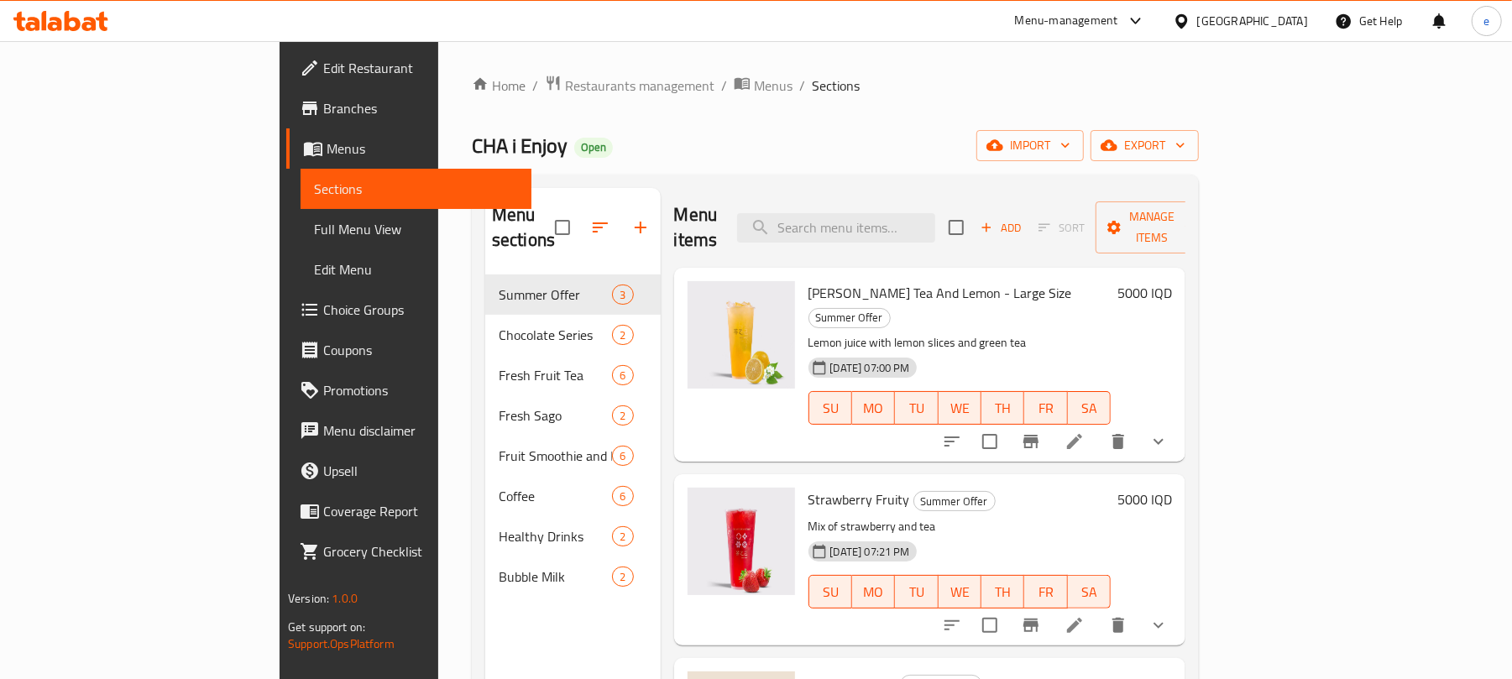
click at [920, 198] on div "Menu items Add Sort Manage items" at bounding box center [930, 228] width 512 height 80
click at [923, 213] on input "search" at bounding box center [836, 227] width 198 height 29
paste input "Spring Peach"
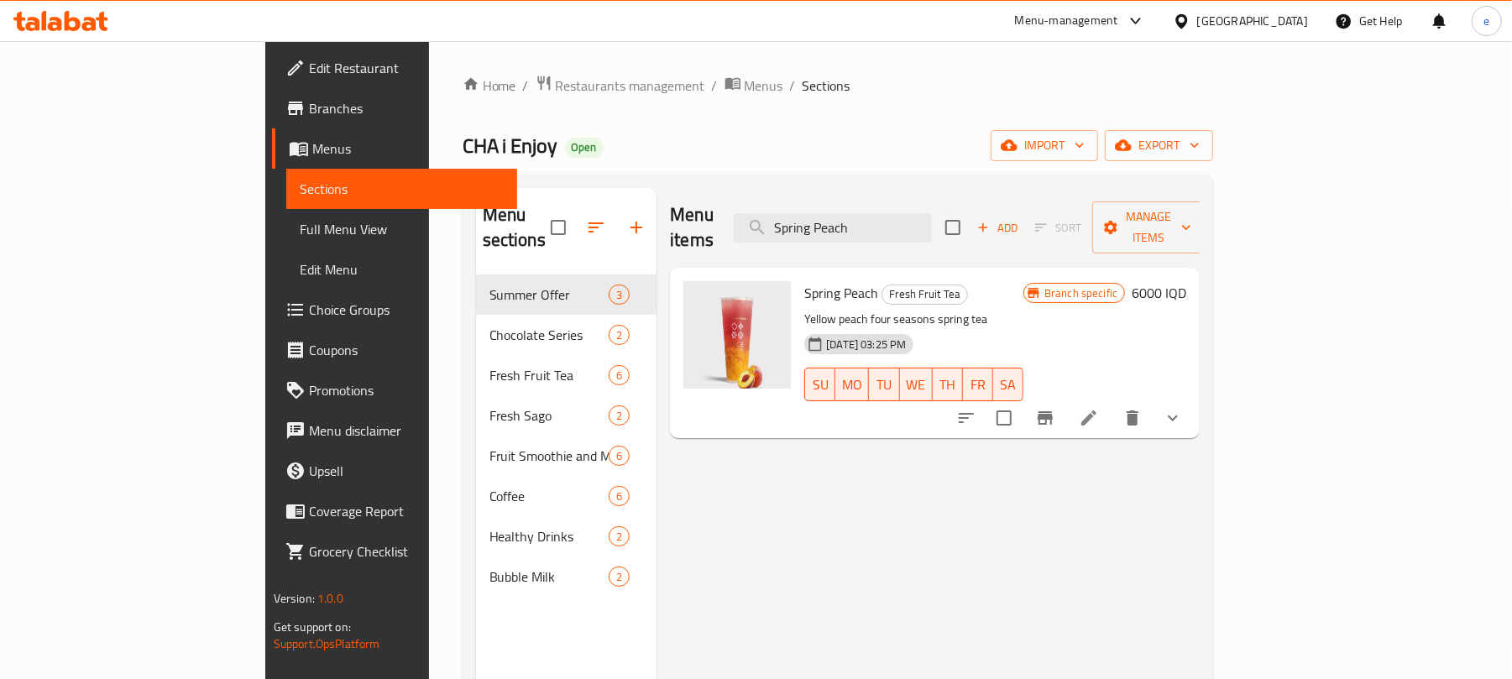
type input "Spring Peach"
click at [1099, 408] on icon at bounding box center [1089, 418] width 20 height 20
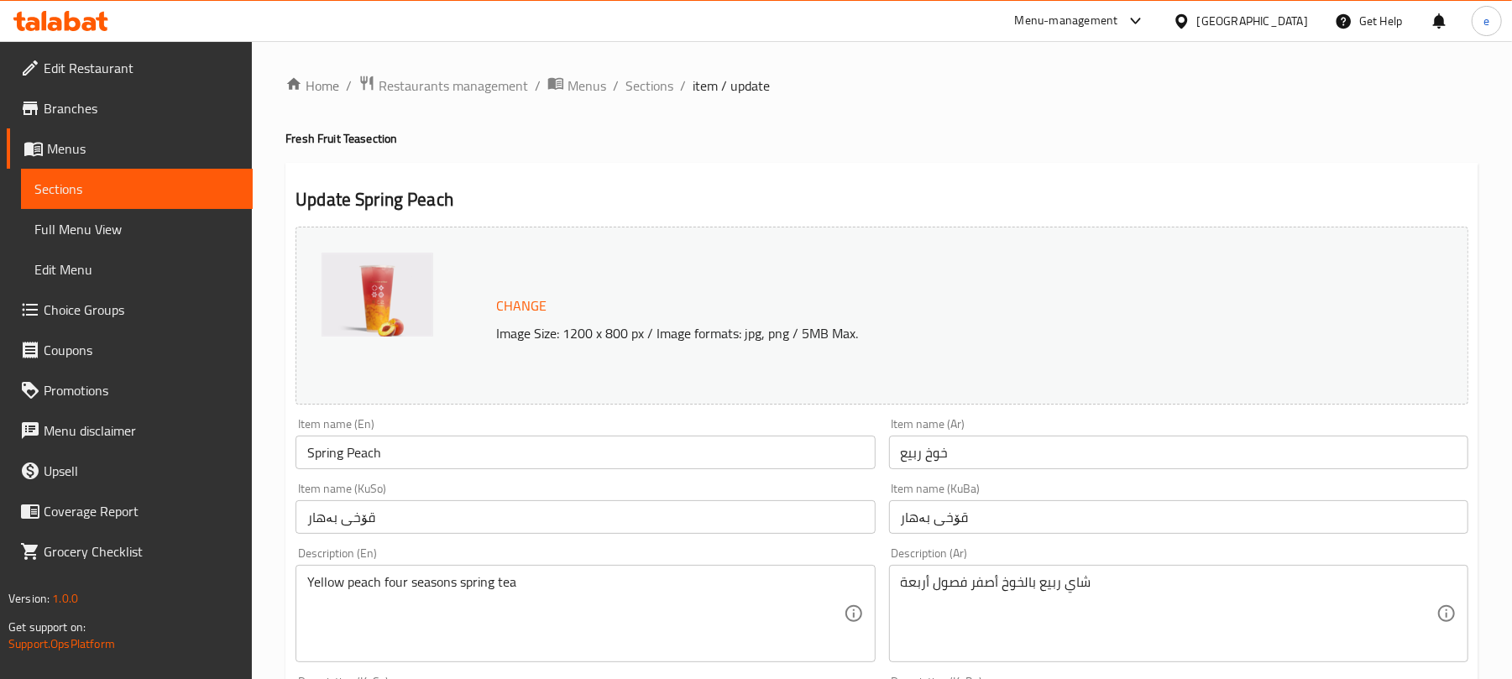
click at [152, 190] on span "Sections" at bounding box center [136, 189] width 205 height 20
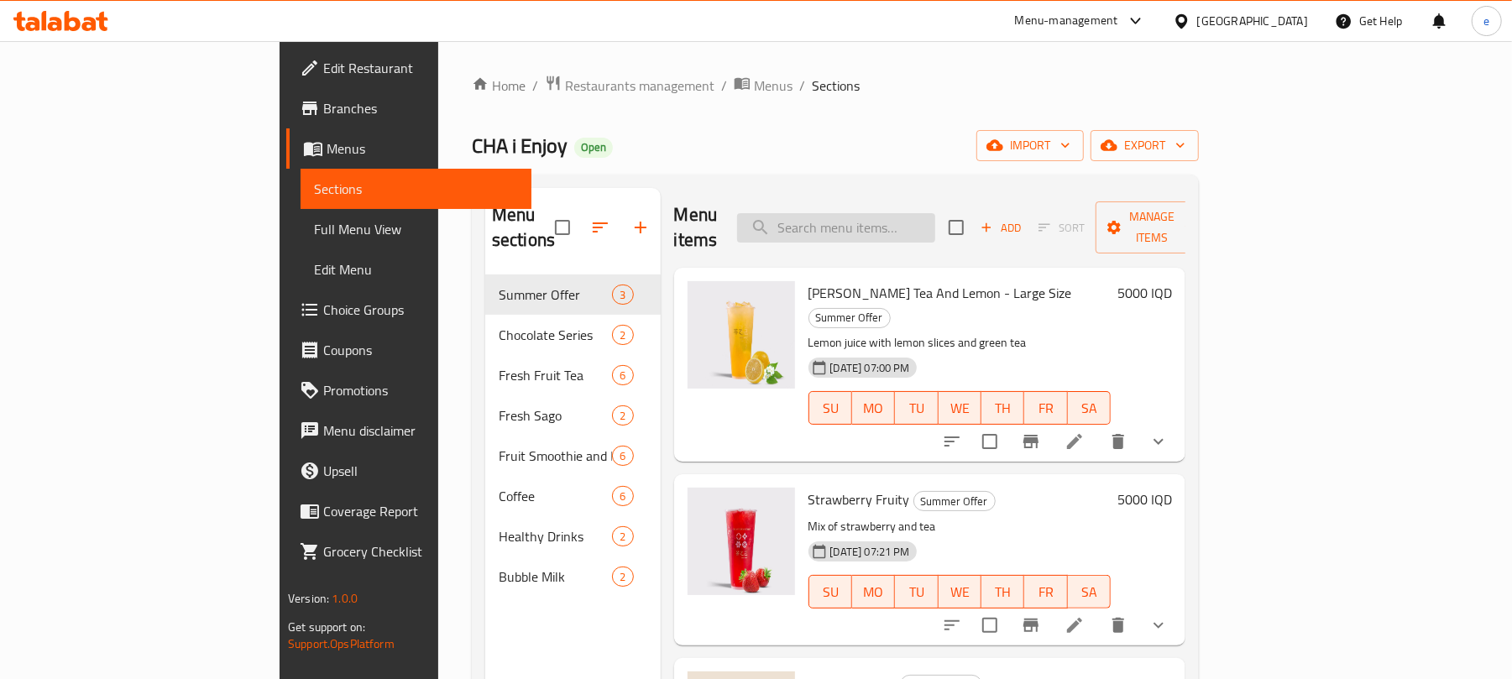
click at [935, 213] on input "search" at bounding box center [836, 227] width 198 height 29
paste input "Jasmine Green Tea And Lemon - XXL"
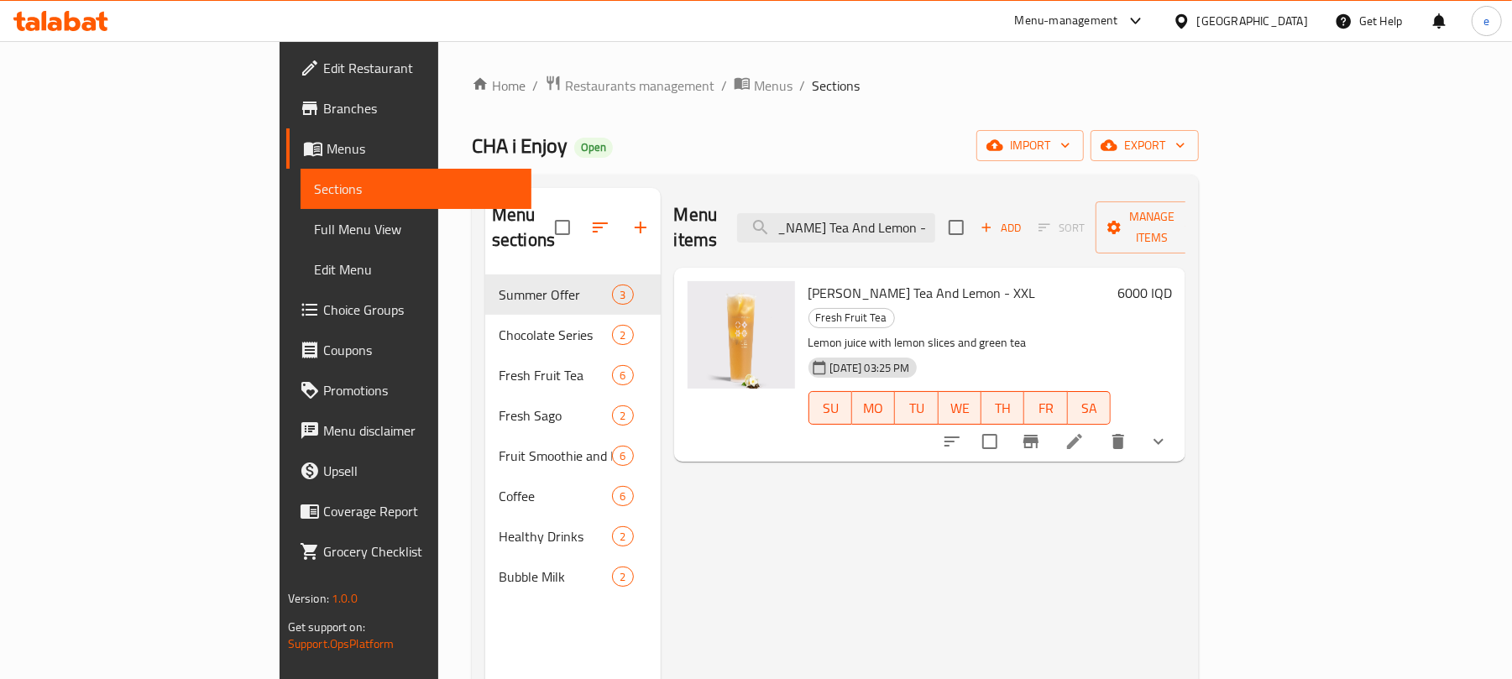
type input "Jasmine Green Tea And Lemon - XXL"
click at [1085, 431] on icon at bounding box center [1074, 441] width 20 height 20
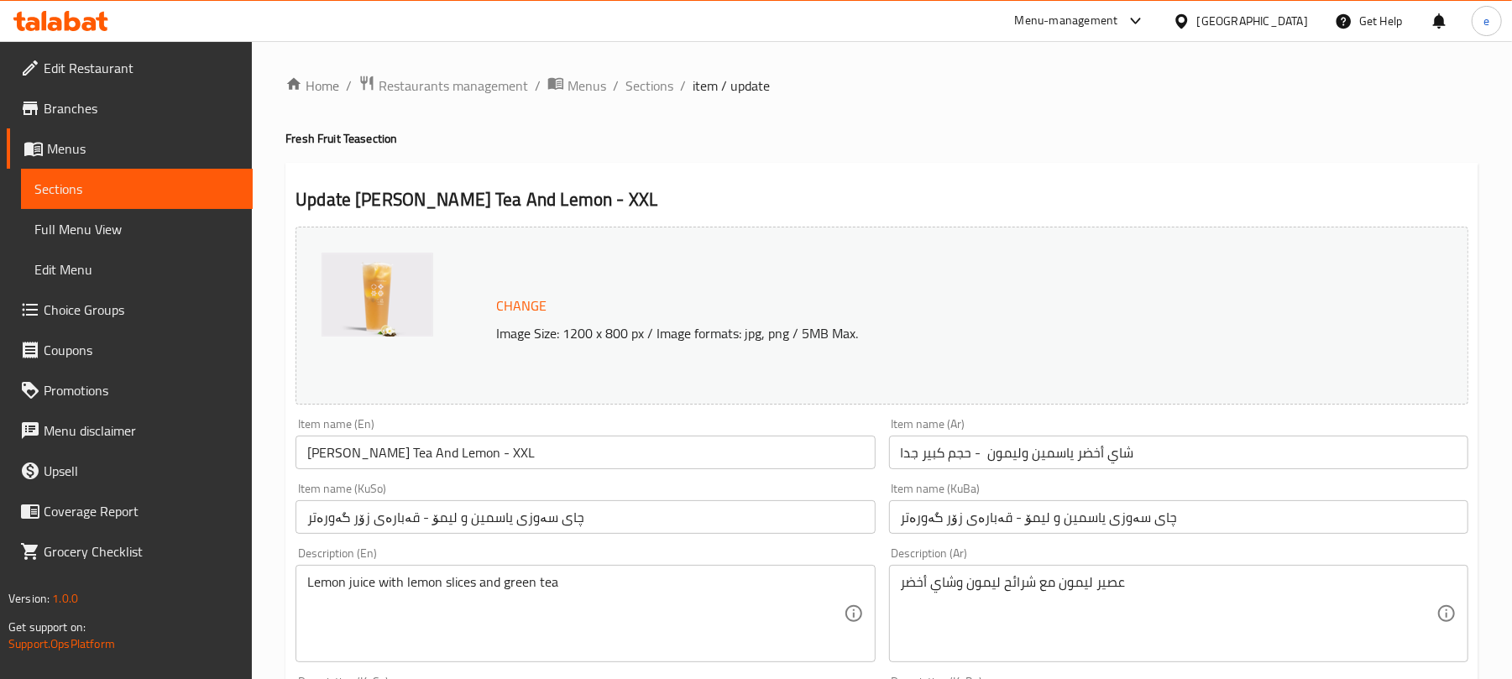
click at [186, 170] on link "Sections" at bounding box center [137, 189] width 232 height 40
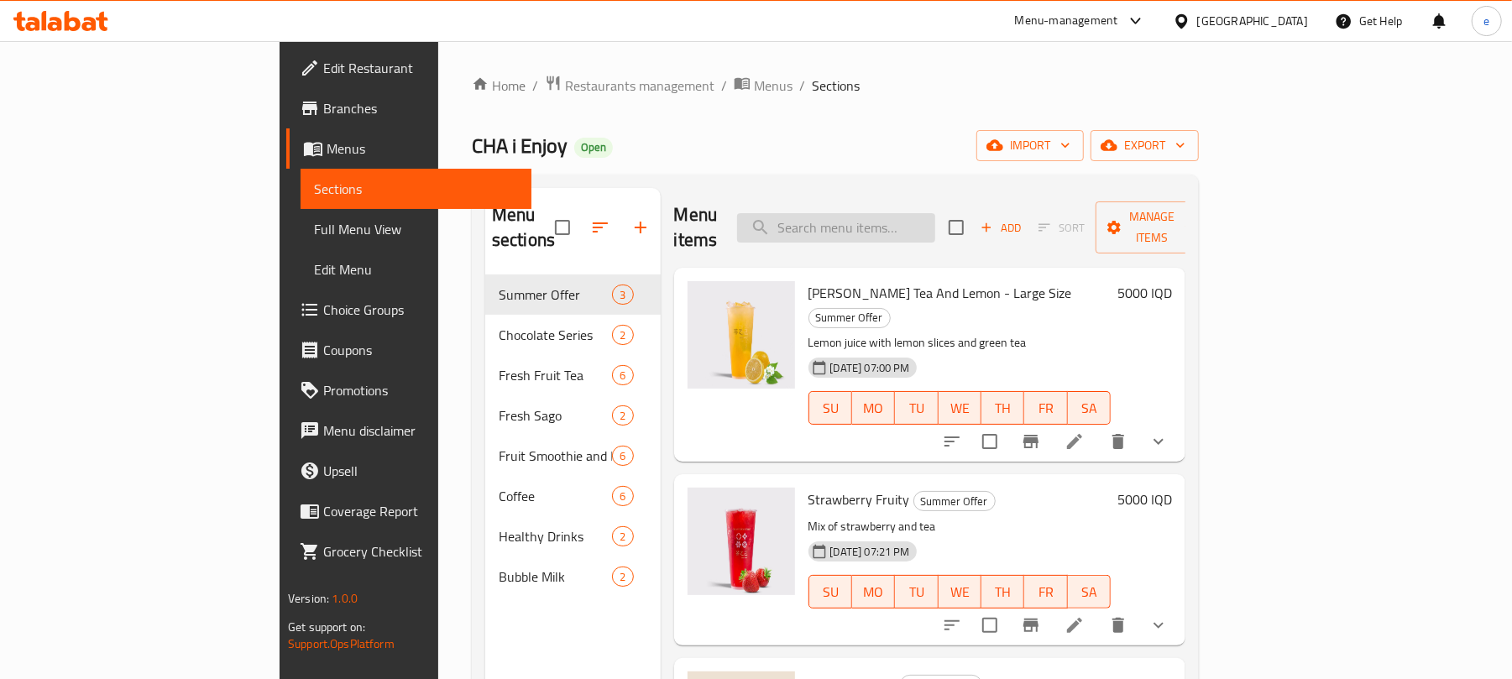
click at [935, 213] on input "search" at bounding box center [836, 227] width 198 height 29
paste input "Spring Peach"
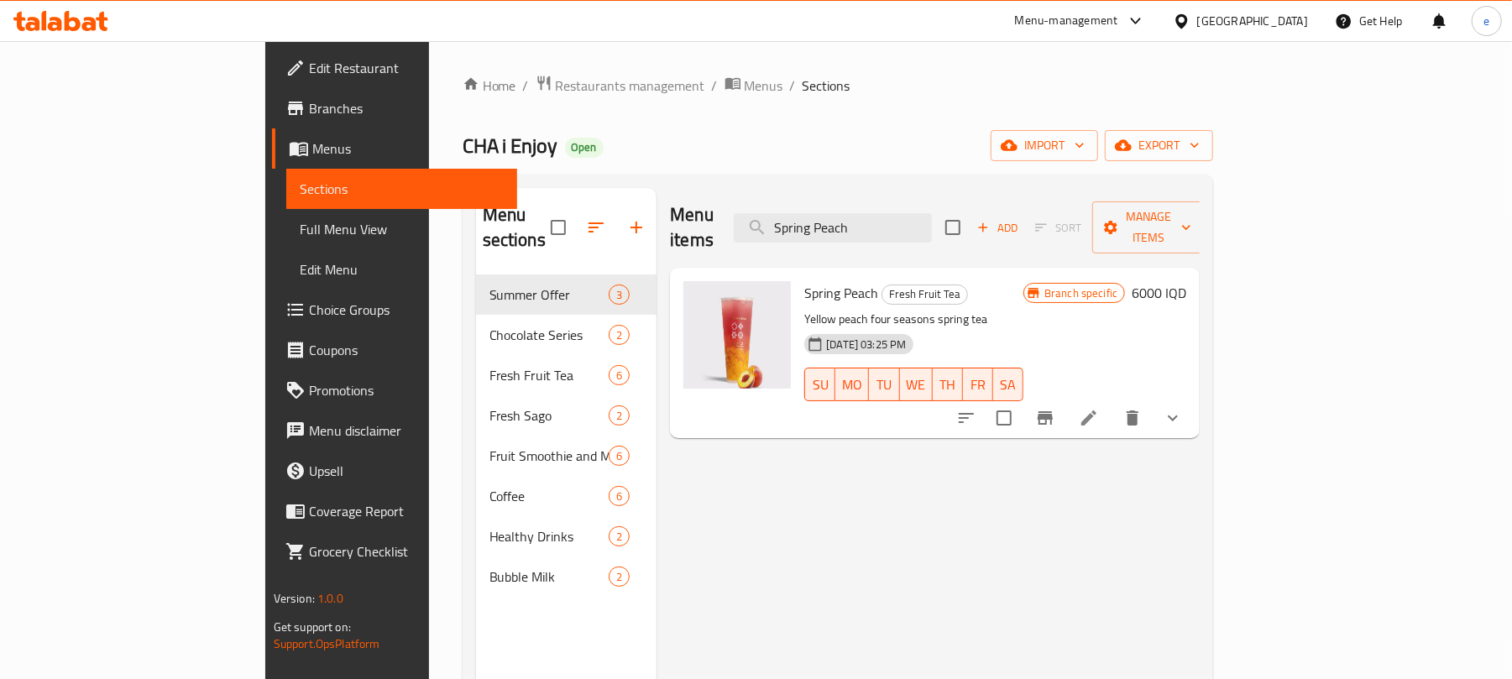
type input "Spring Peach"
click at [1099, 408] on icon at bounding box center [1089, 418] width 20 height 20
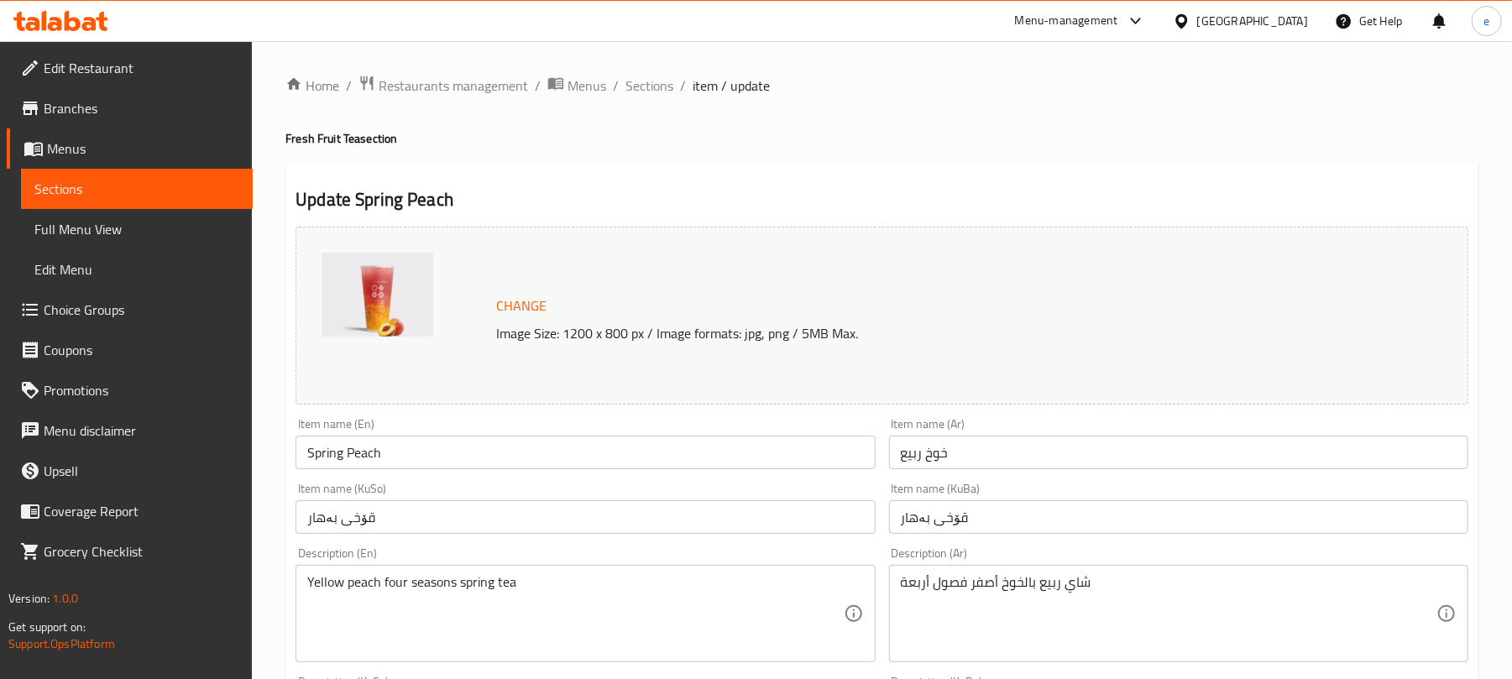
click at [202, 205] on link "Sections" at bounding box center [137, 189] width 232 height 40
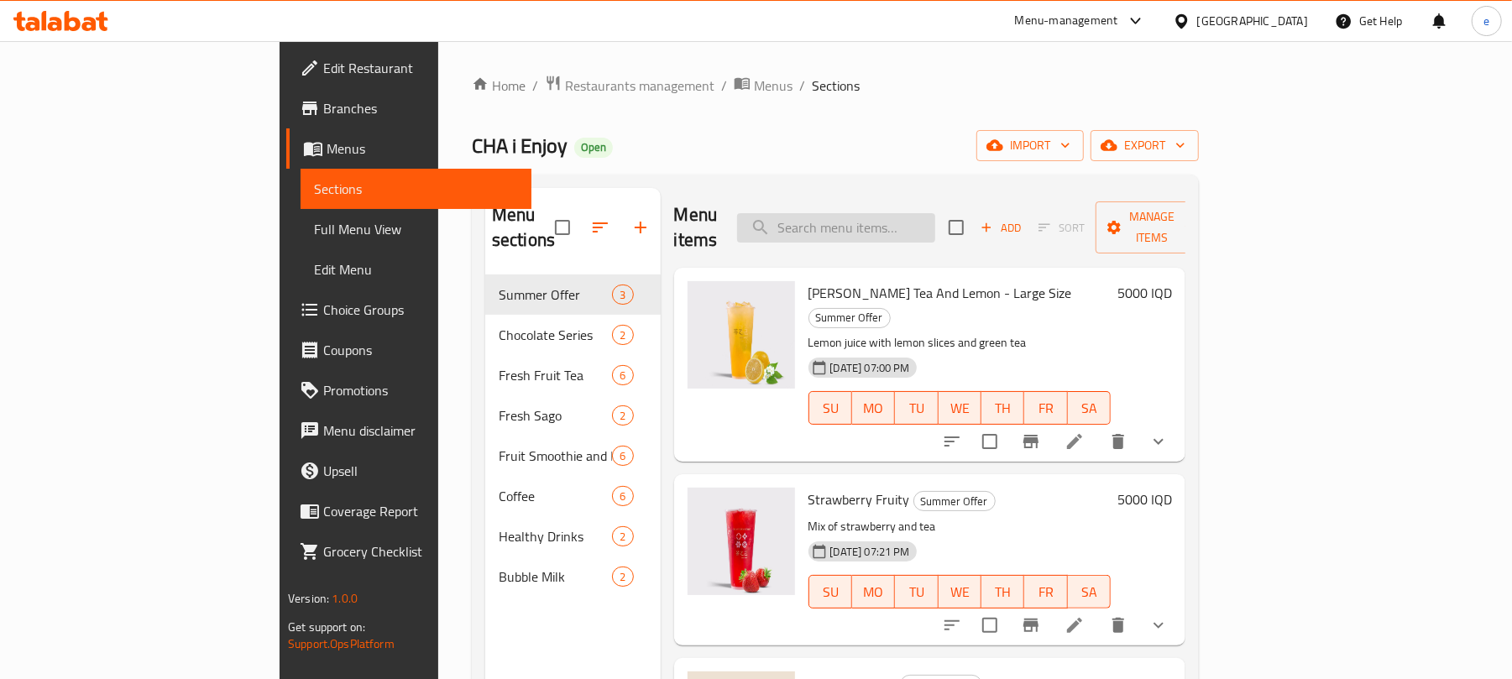
click at [893, 230] on input "search" at bounding box center [836, 227] width 198 height 29
paste input "Lemon with white Peach Tea"
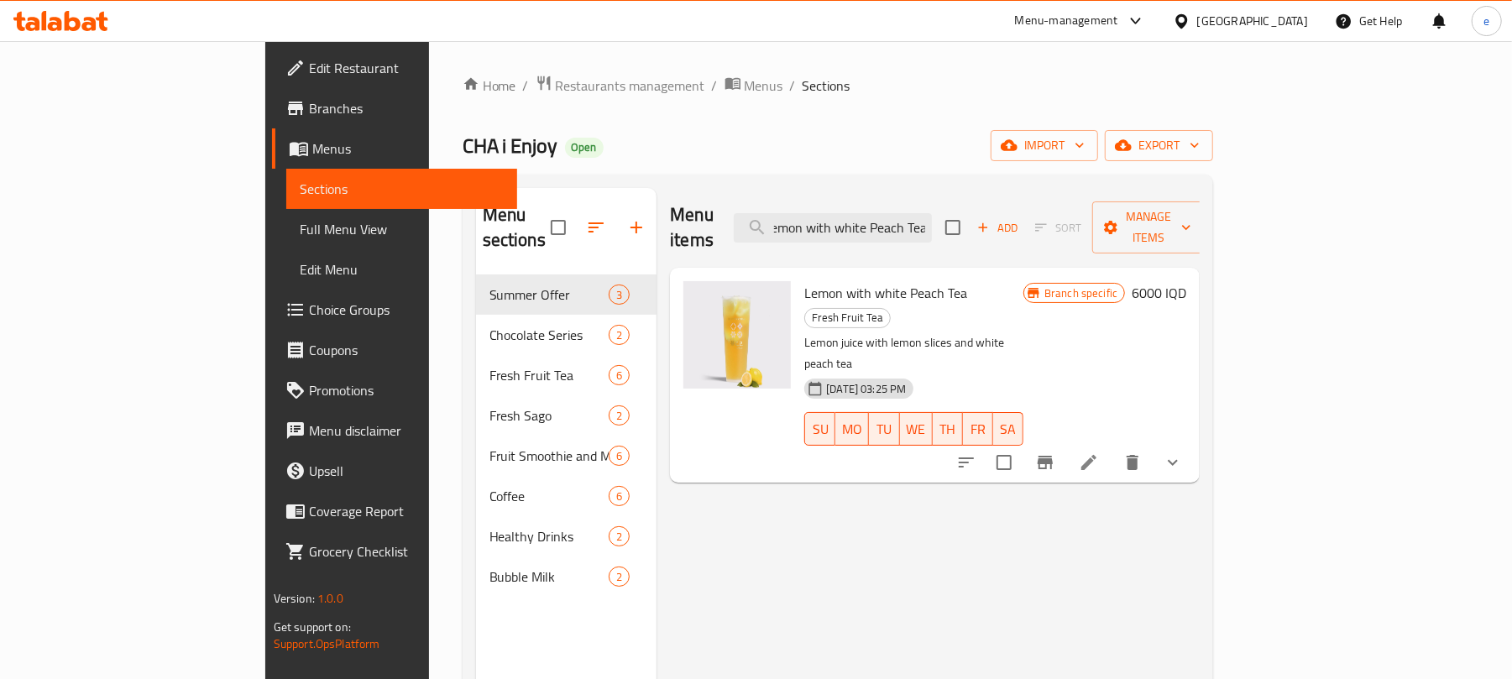
type input "Lemon with white Peach Tea"
click at [1096, 455] on icon at bounding box center [1088, 462] width 15 height 15
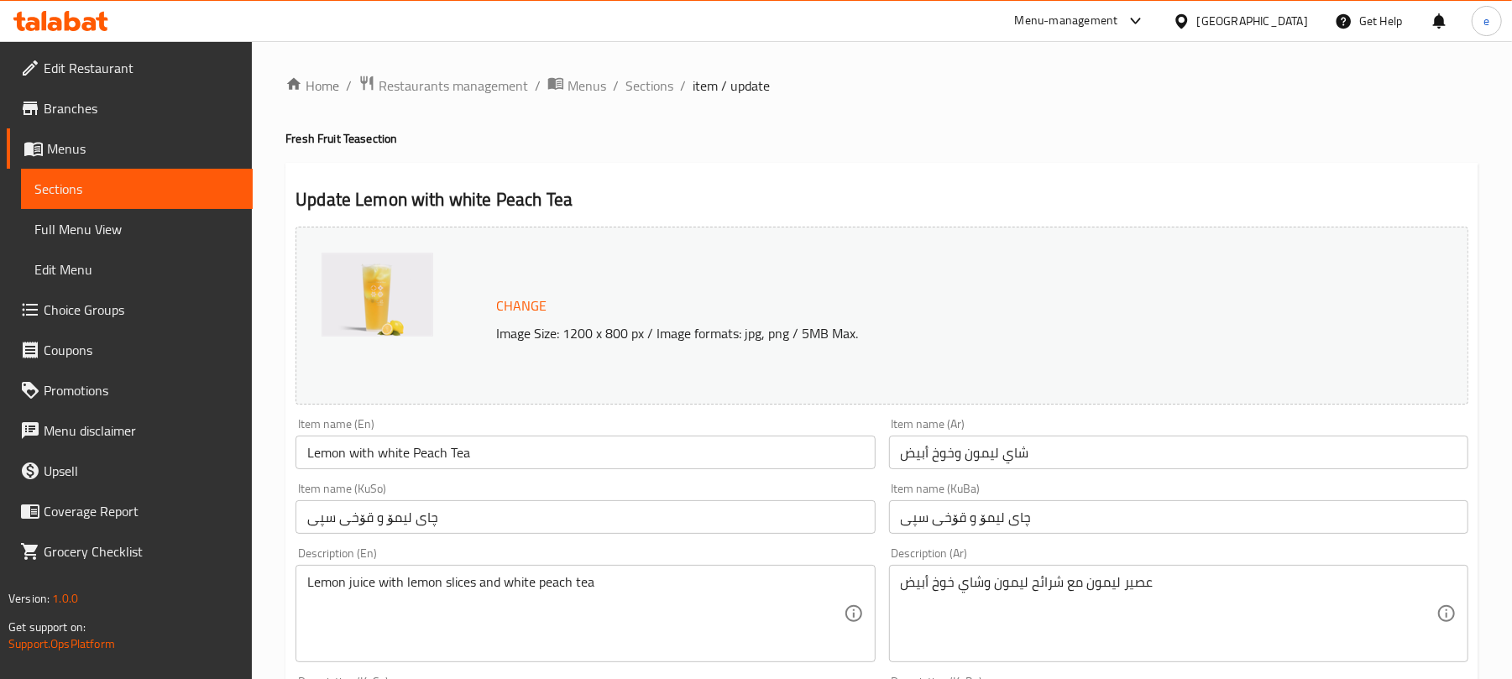
click at [219, 185] on span "Sections" at bounding box center [136, 189] width 205 height 20
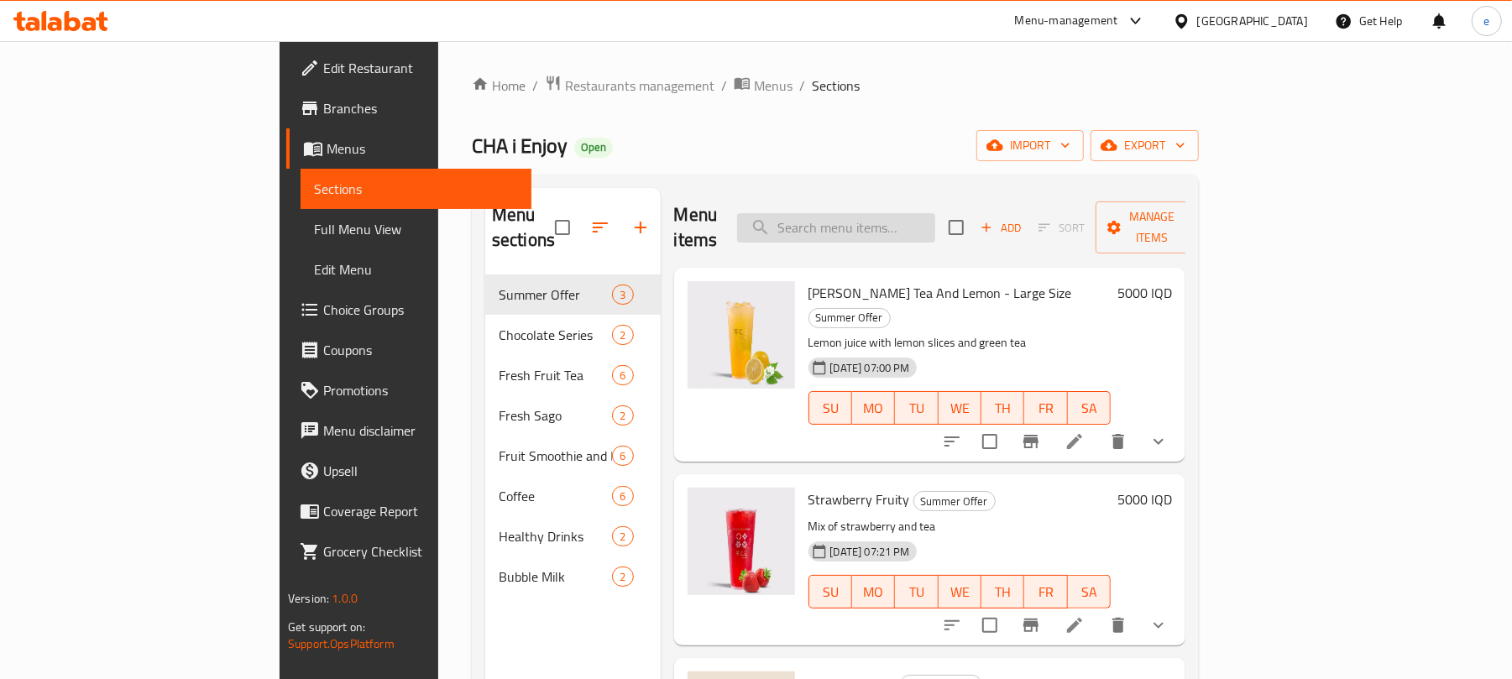
click at [935, 213] on input "search" at bounding box center [836, 227] width 198 height 29
paste input "Mint Lemon Jasmine Tea - Extra Large"
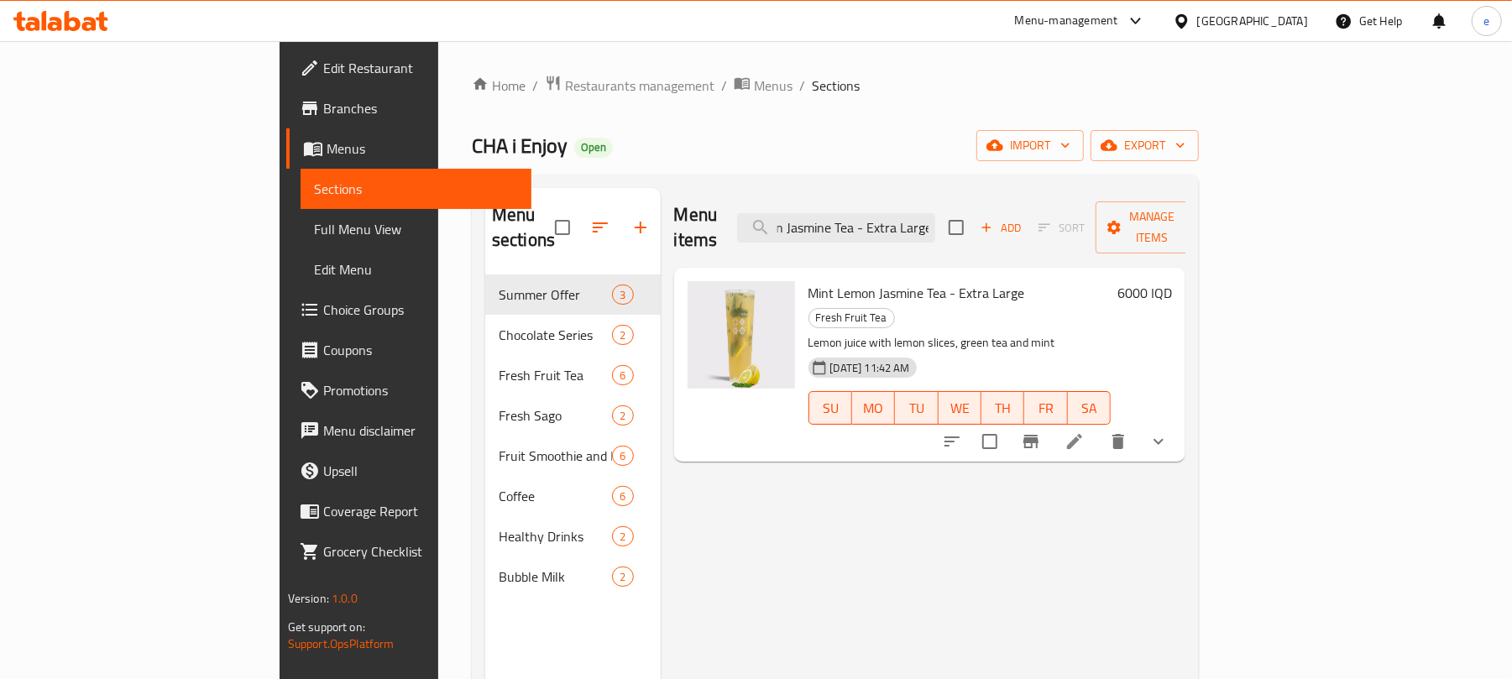
type input "Mint Lemon Jasmine Tea - Extra Large"
click at [1098, 426] on li at bounding box center [1074, 441] width 47 height 30
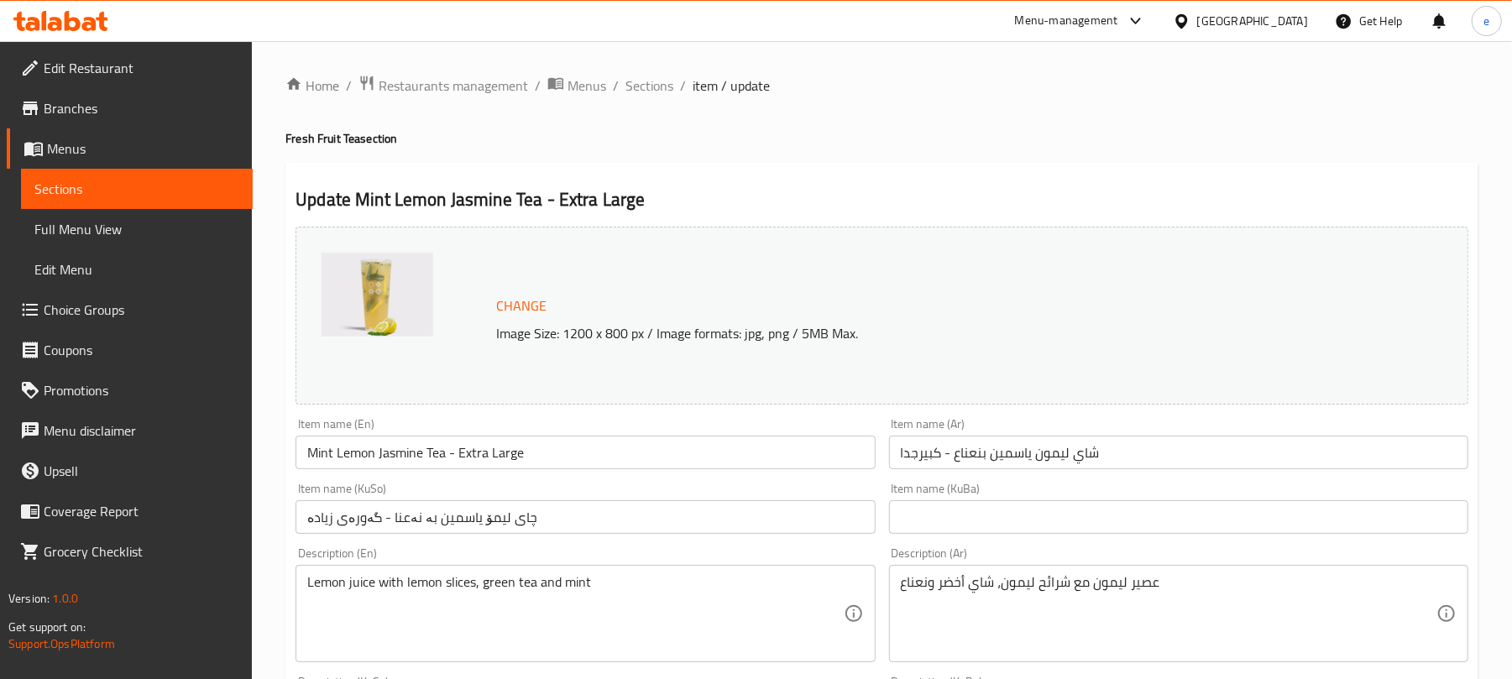
click at [200, 179] on span "Sections" at bounding box center [136, 189] width 205 height 20
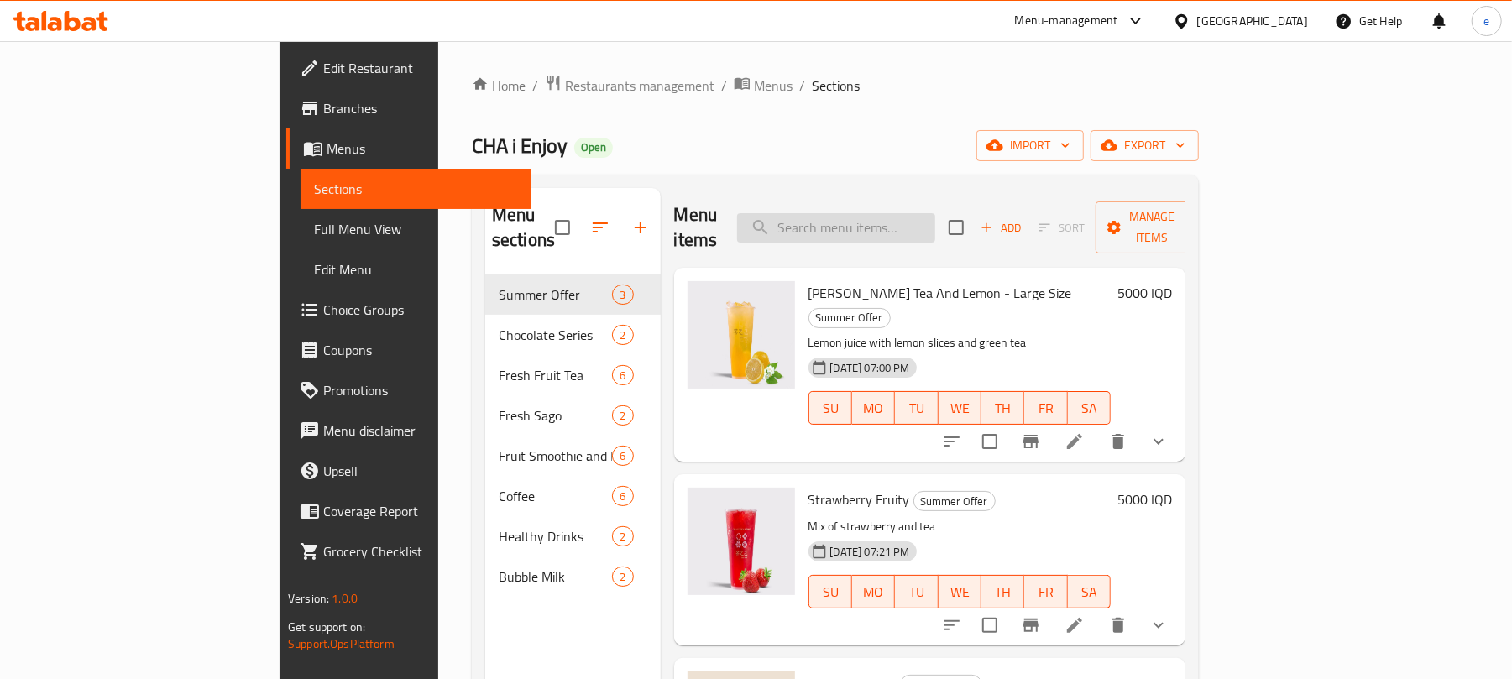
click at [902, 227] on input "search" at bounding box center [836, 227] width 198 height 29
paste input "Passion Fruit Jasmine Tea - Big Size"
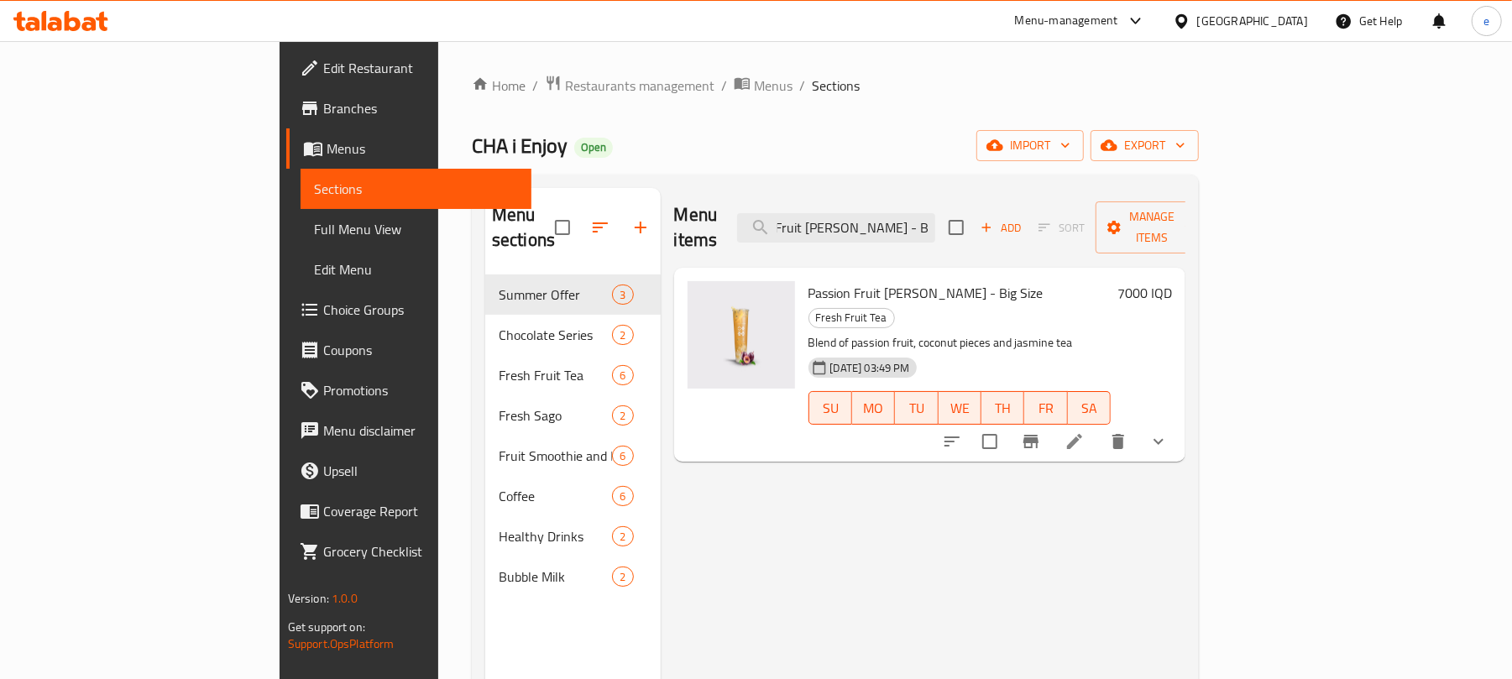
type input "Passion Fruit Jasmine Tea - Big Size"
click at [1098, 426] on li at bounding box center [1074, 441] width 47 height 30
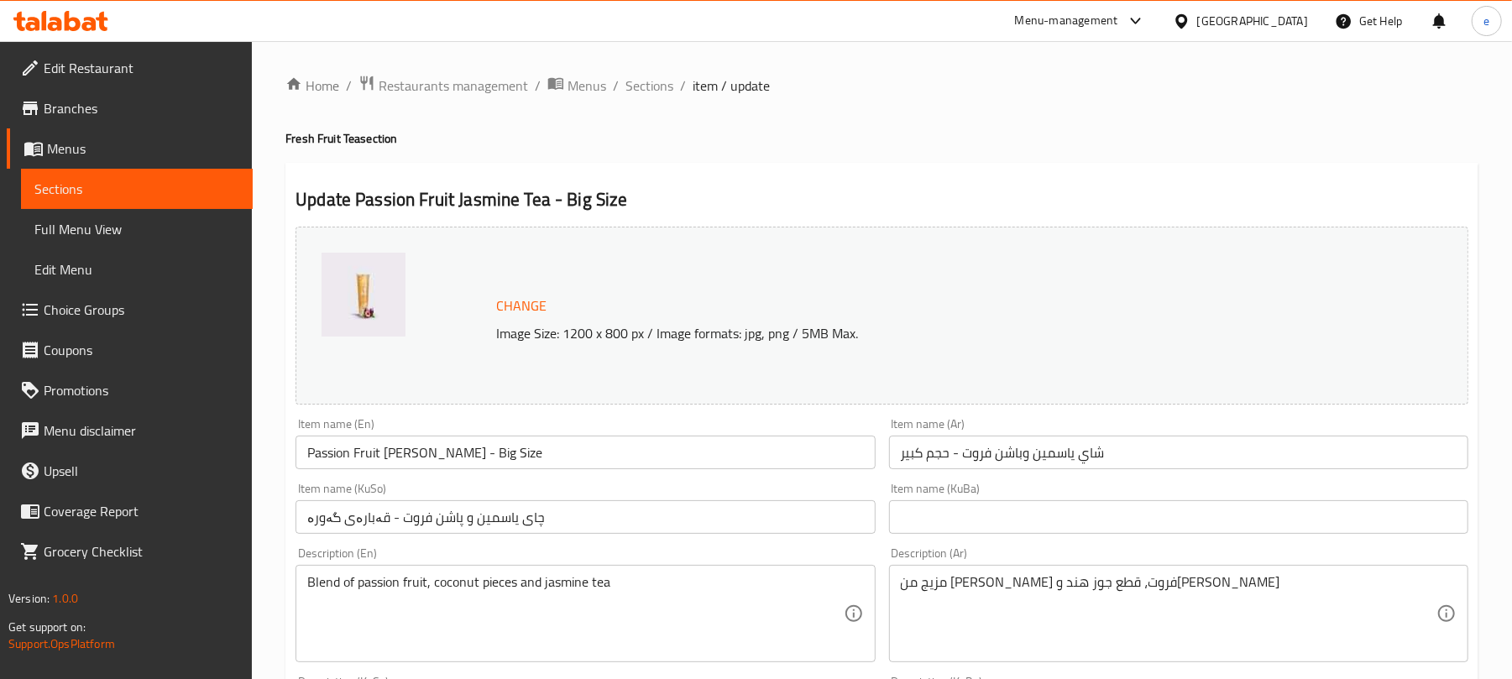
click at [206, 191] on span "Sections" at bounding box center [136, 189] width 205 height 20
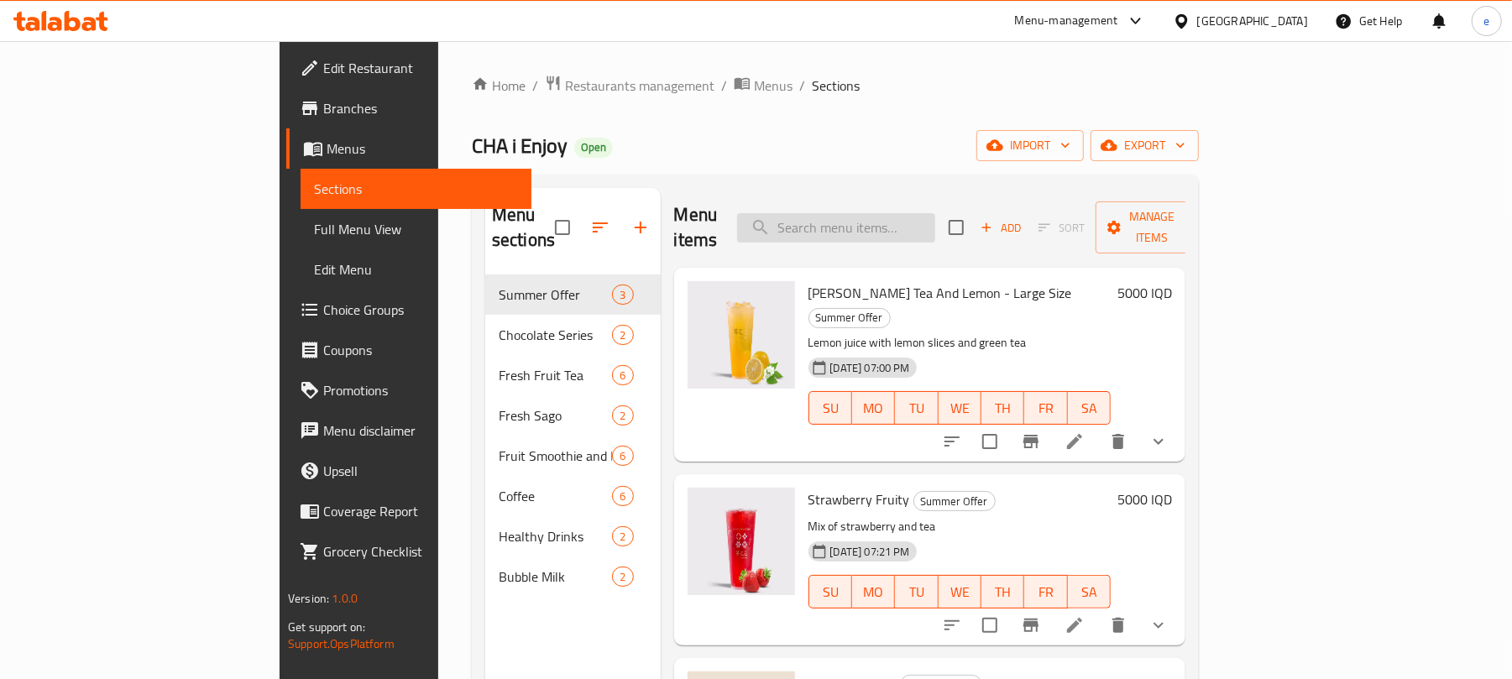
click at [934, 213] on input "search" at bounding box center [836, 227] width 198 height 29
paste input "Mango Pomelo Sago"
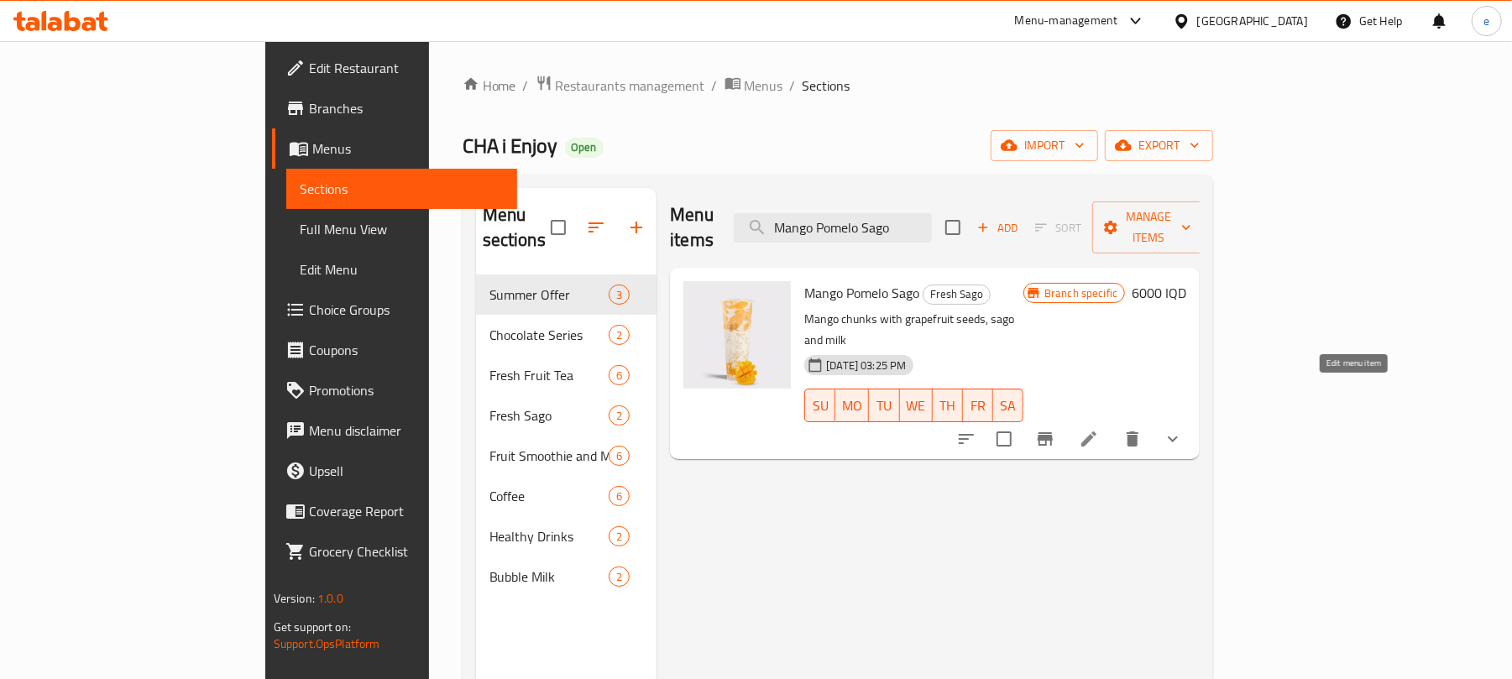
type input "Mango Pomelo Sago"
click at [1099, 429] on icon at bounding box center [1089, 439] width 20 height 20
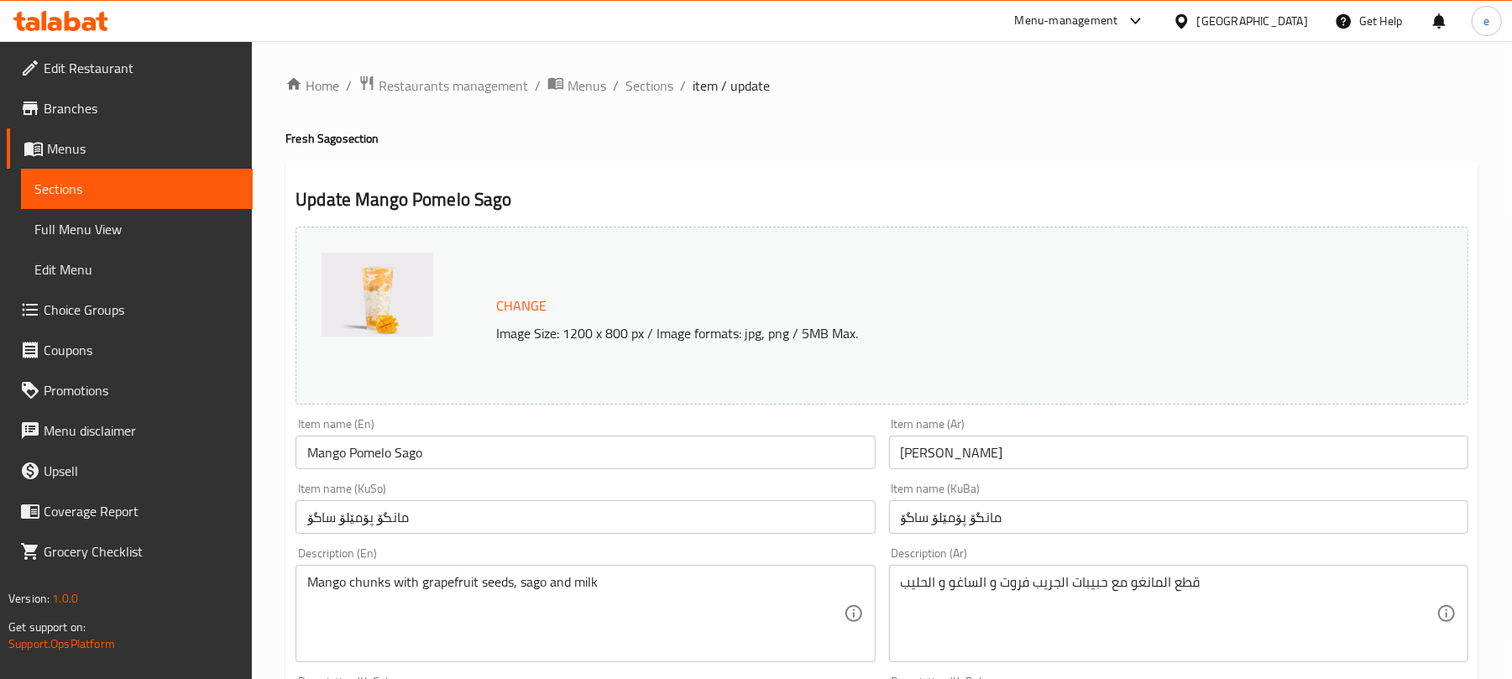
click at [193, 196] on span "Sections" at bounding box center [136, 189] width 205 height 20
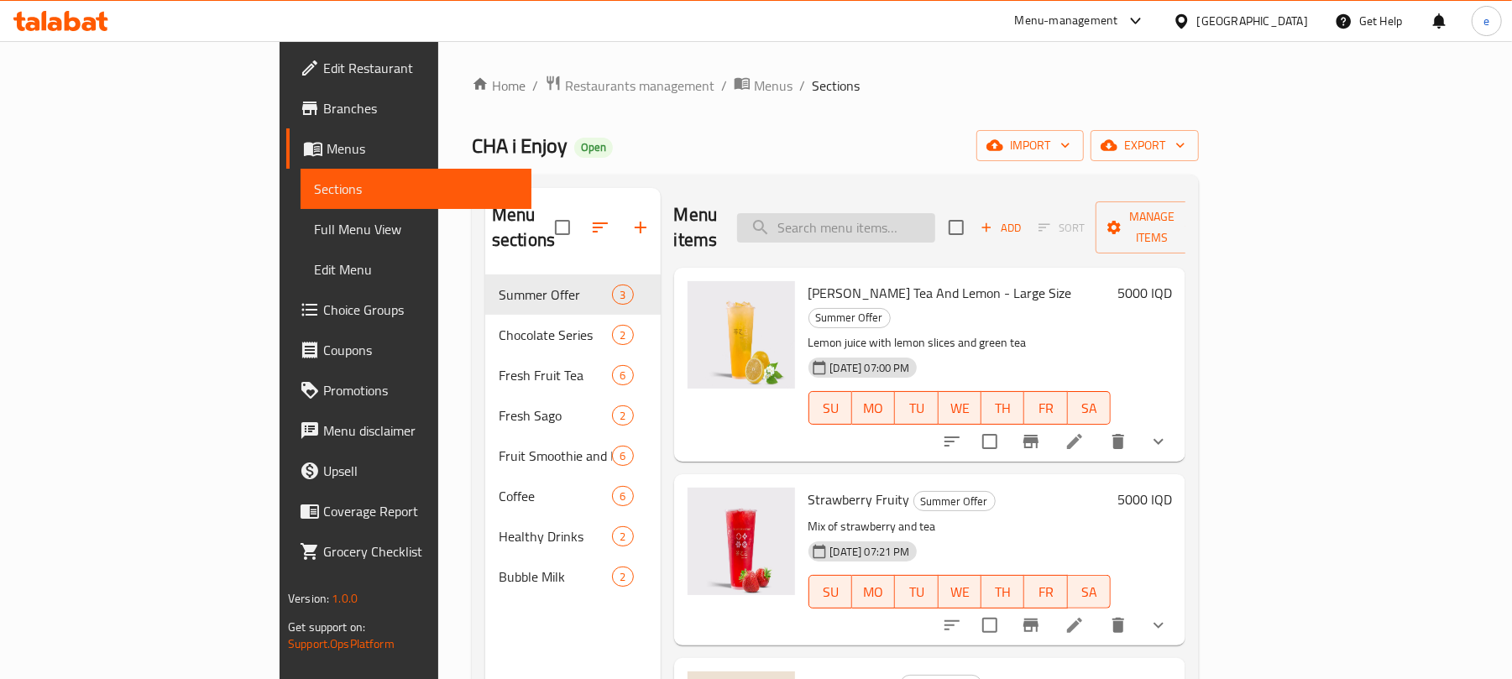
click at [917, 220] on input "search" at bounding box center [836, 227] width 198 height 29
paste input "Strawberry Sago"
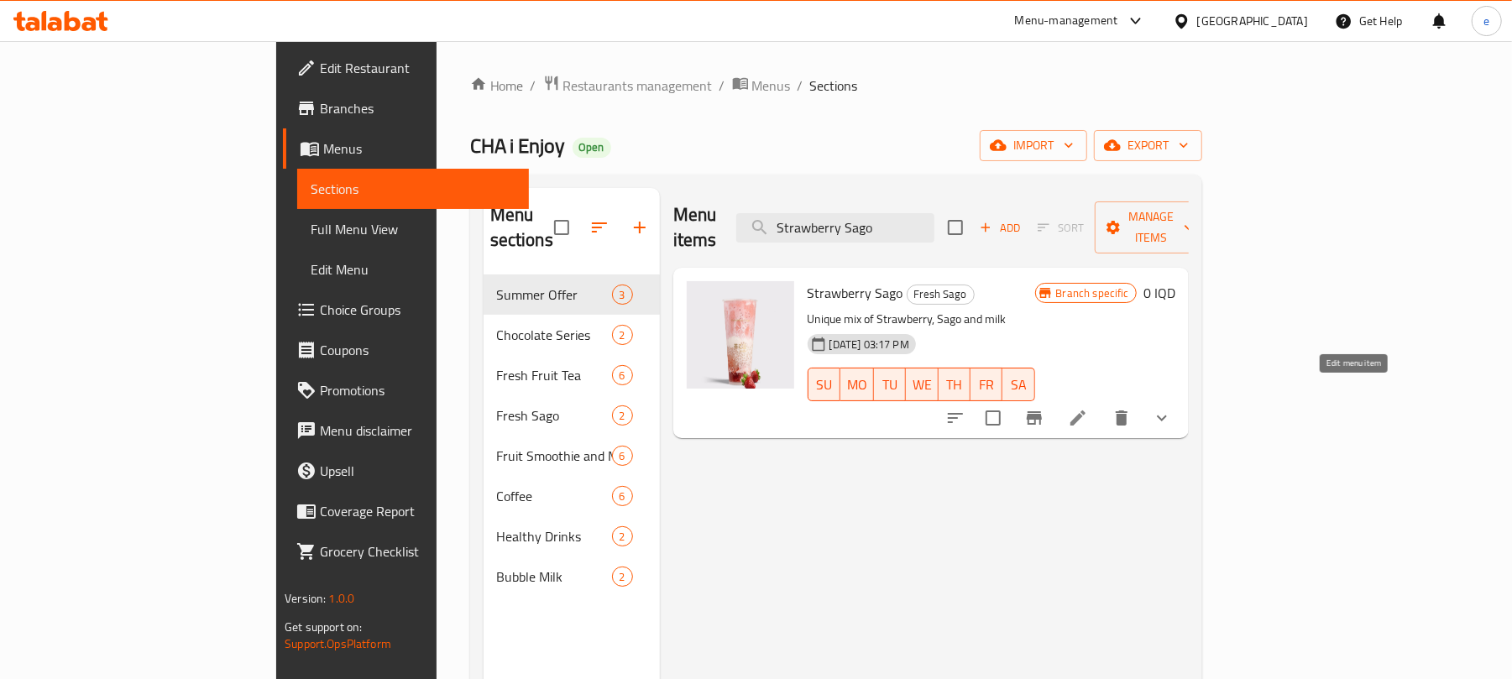
type input "Strawberry Sago"
click at [1088, 408] on icon at bounding box center [1078, 418] width 20 height 20
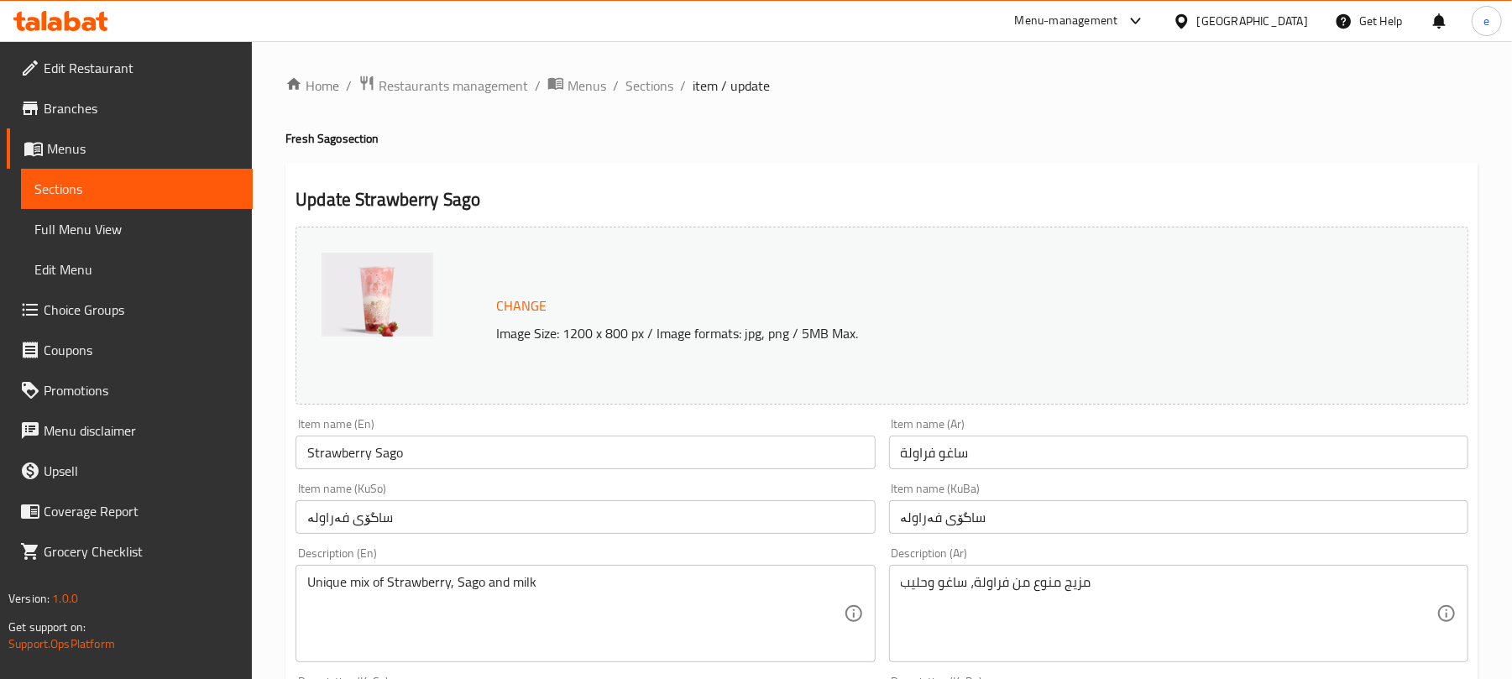
click at [216, 182] on span "Sections" at bounding box center [136, 189] width 205 height 20
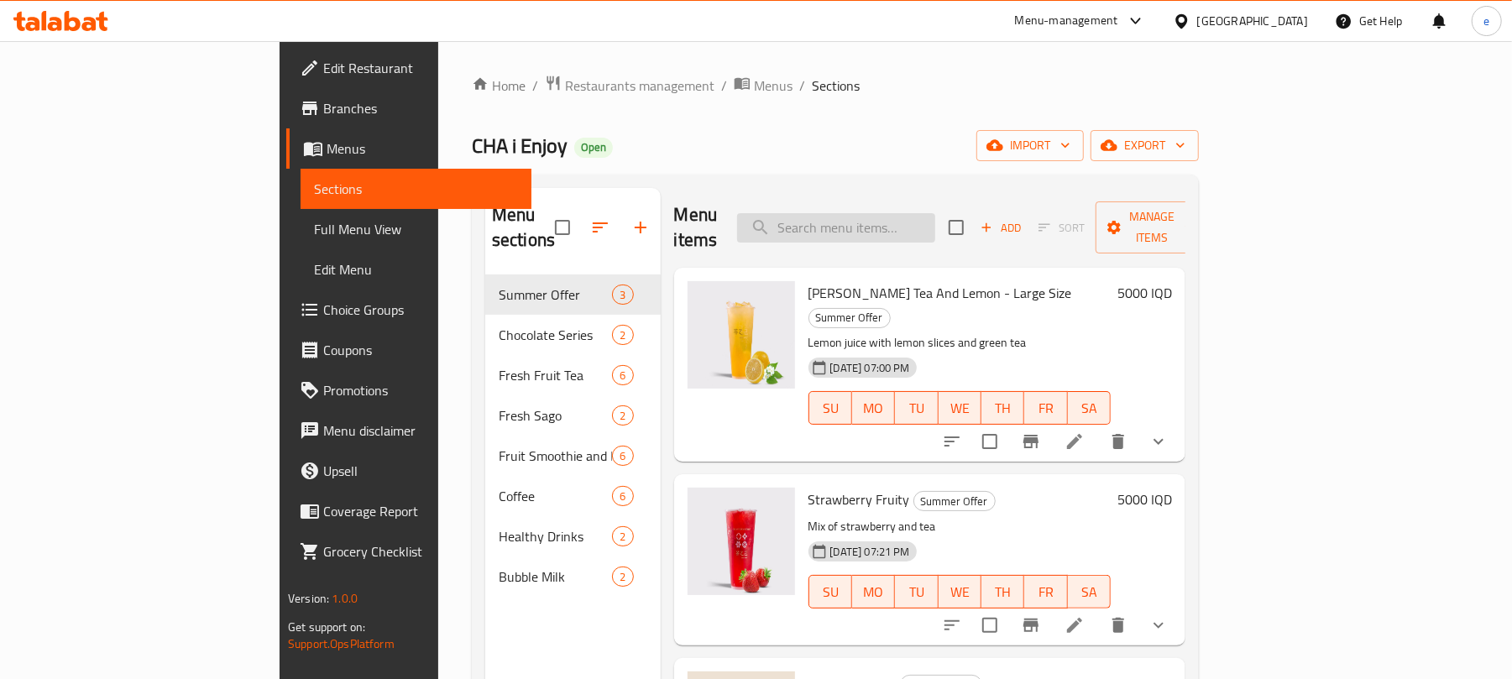
click at [935, 222] on input "search" at bounding box center [836, 227] width 198 height 29
paste input "Yellow Peach Smoothie"
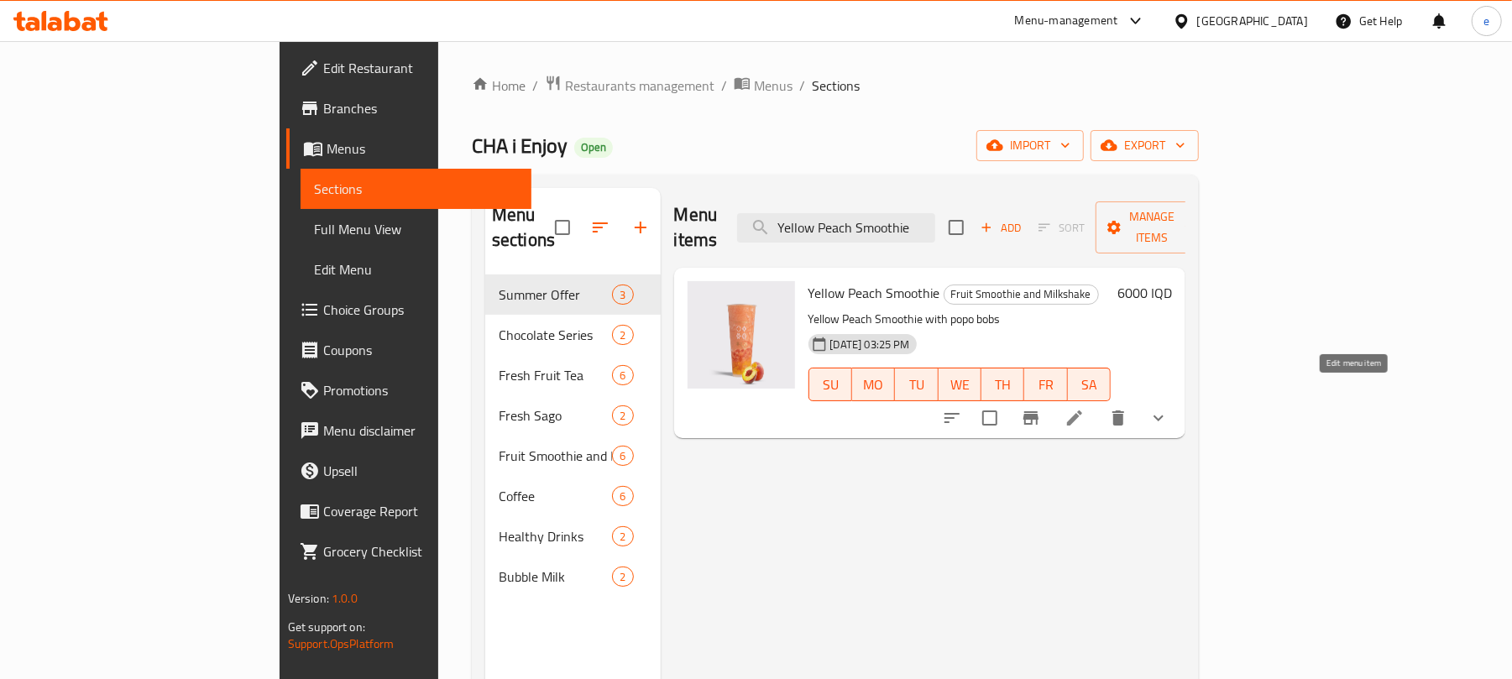
type input "Yellow Peach Smoothie"
click at [1179, 398] on div at bounding box center [1055, 418] width 247 height 40
click at [1085, 408] on icon at bounding box center [1074, 418] width 20 height 20
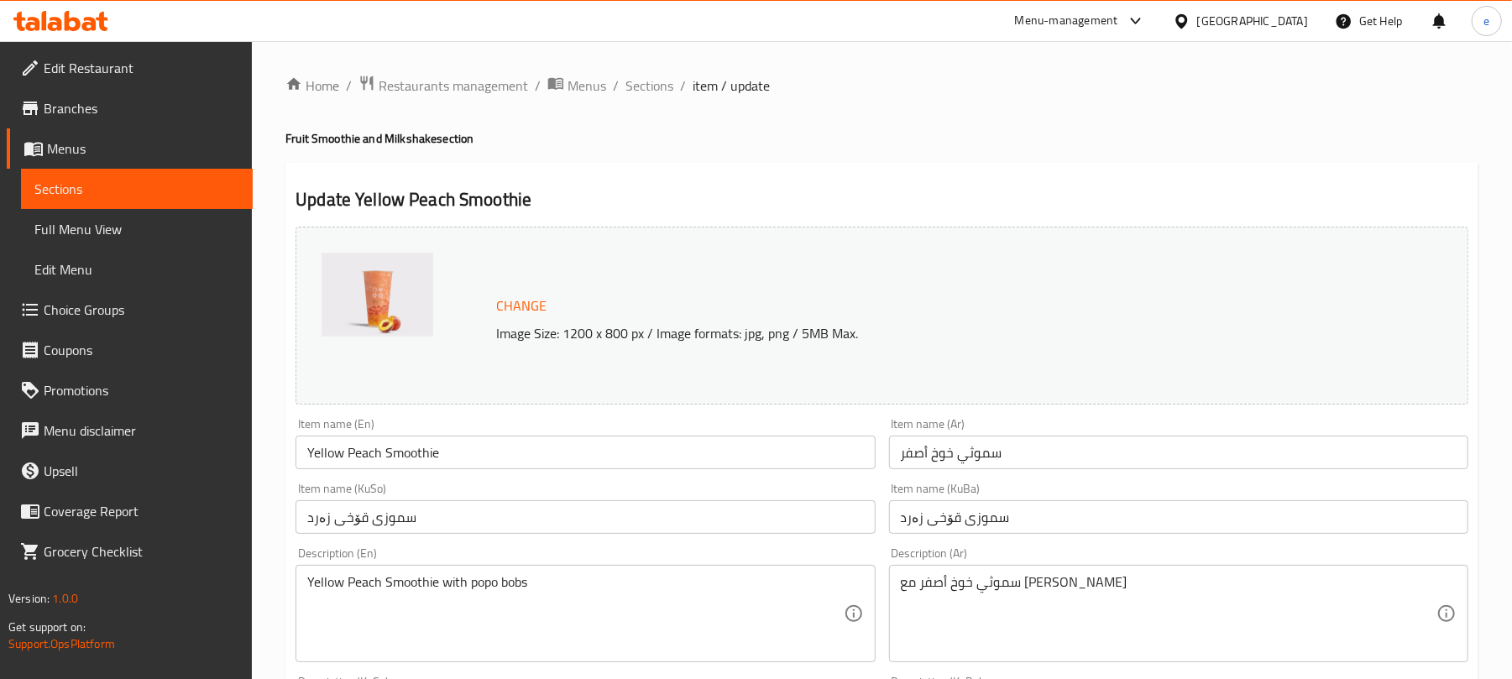
click at [212, 176] on link "Sections" at bounding box center [137, 189] width 232 height 40
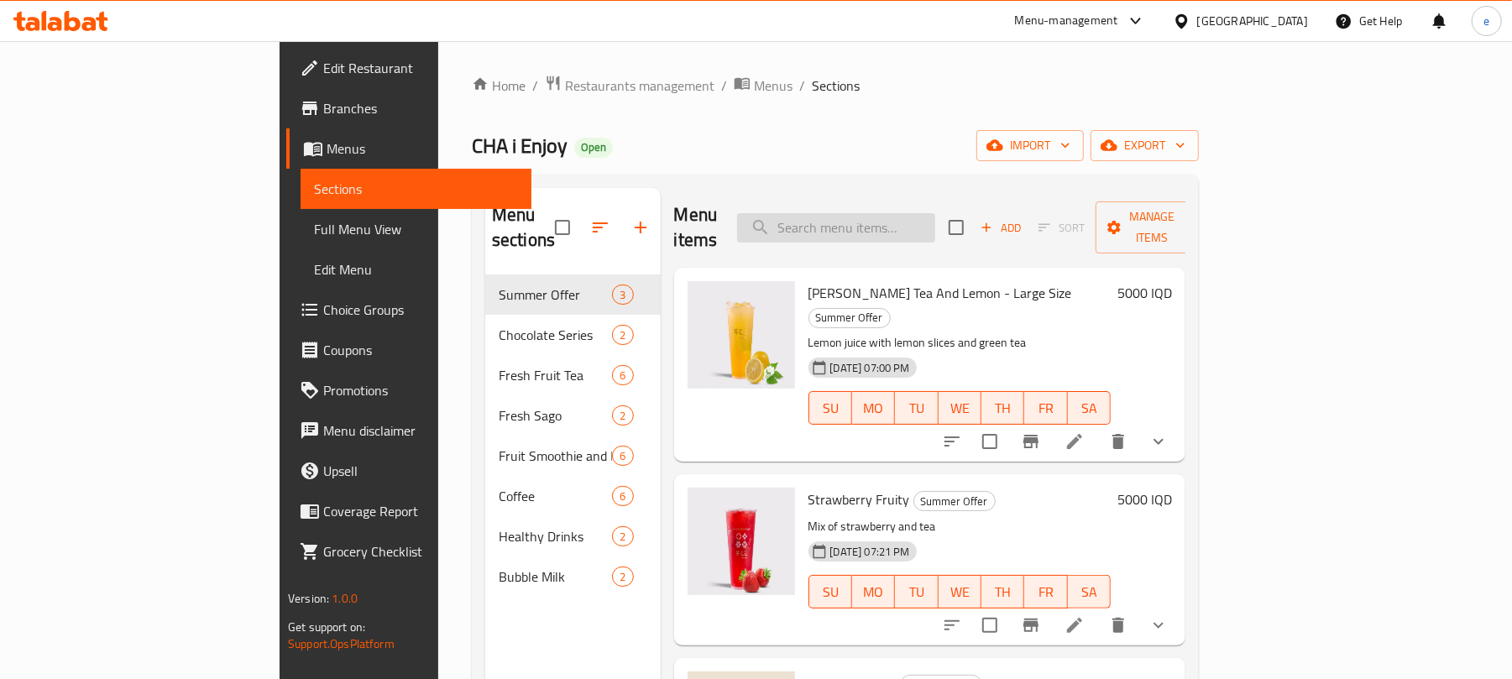
click at [935, 227] on input "search" at bounding box center [836, 227] width 198 height 29
paste input "Grape Smoothie"
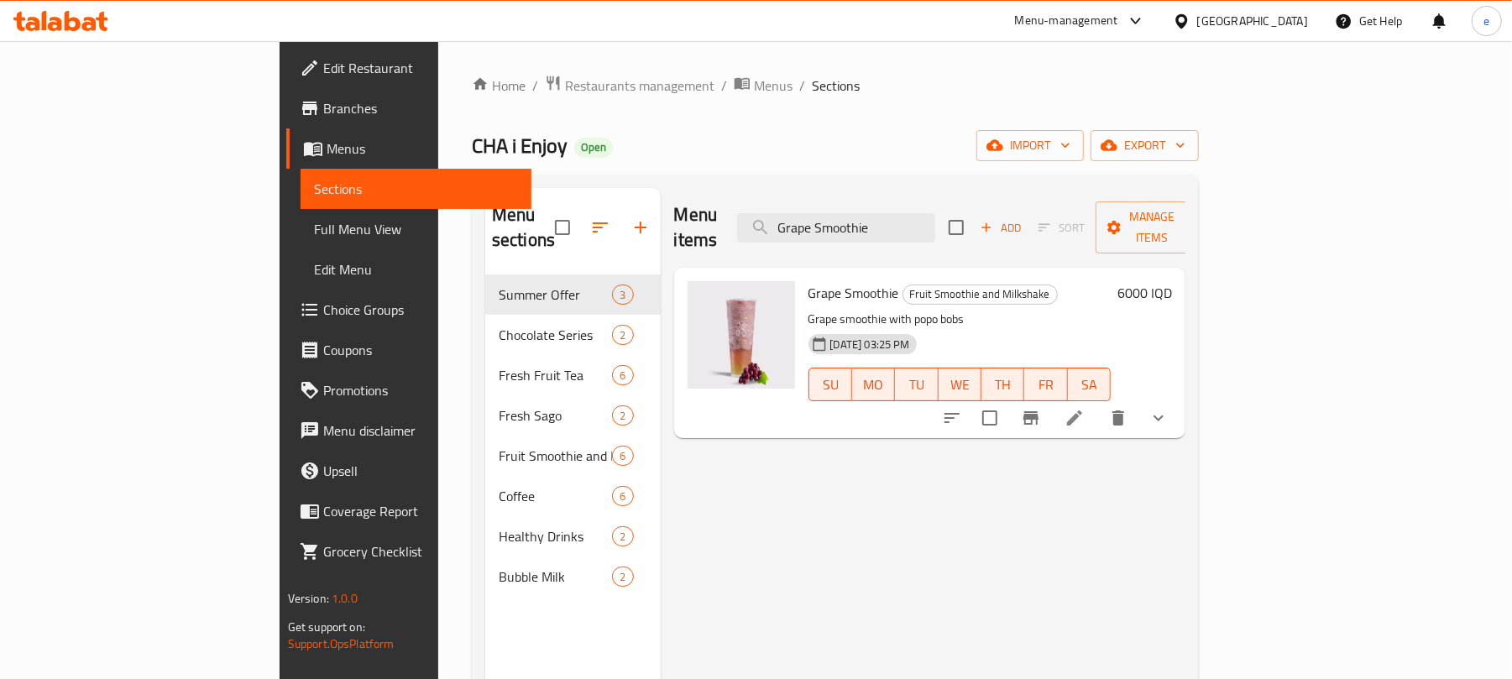
type input "Grape Smoothie"
click at [1085, 408] on icon at bounding box center [1074, 418] width 20 height 20
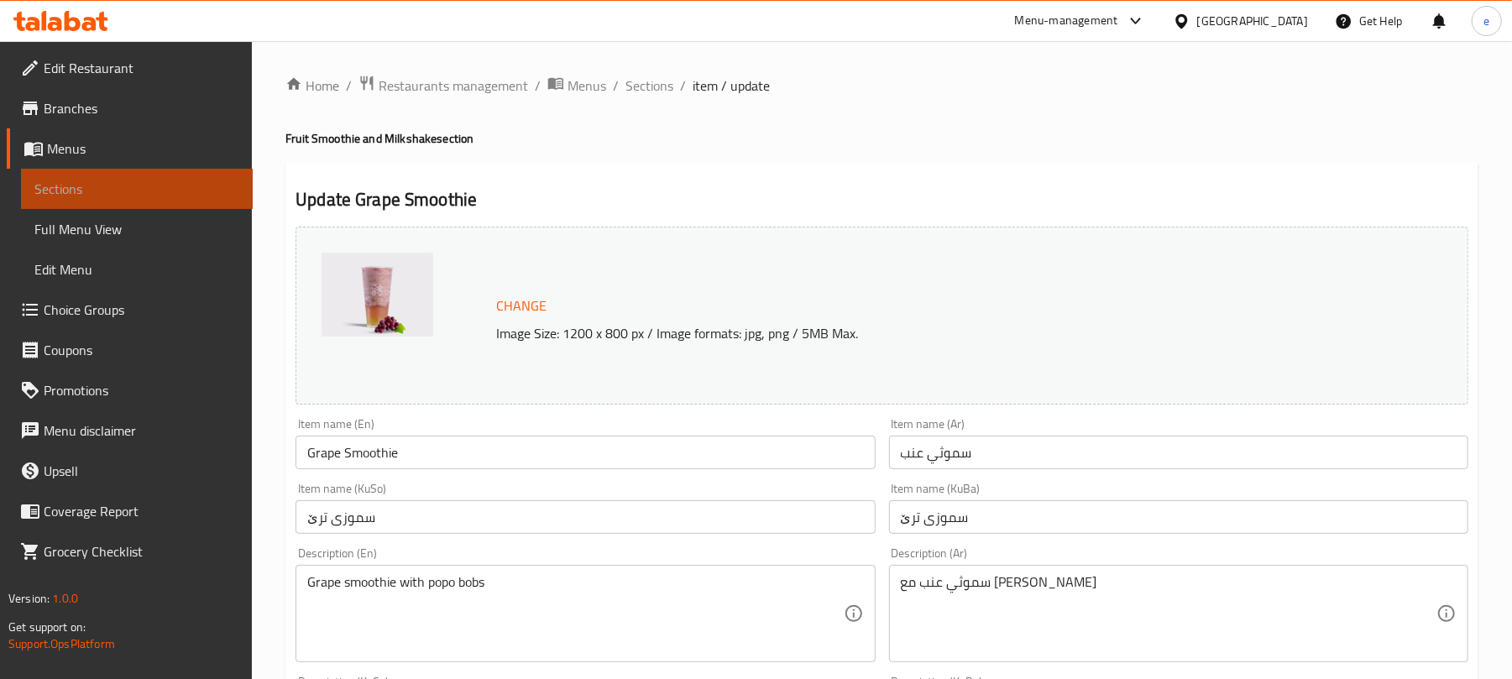
click at [193, 186] on span "Sections" at bounding box center [136, 189] width 205 height 20
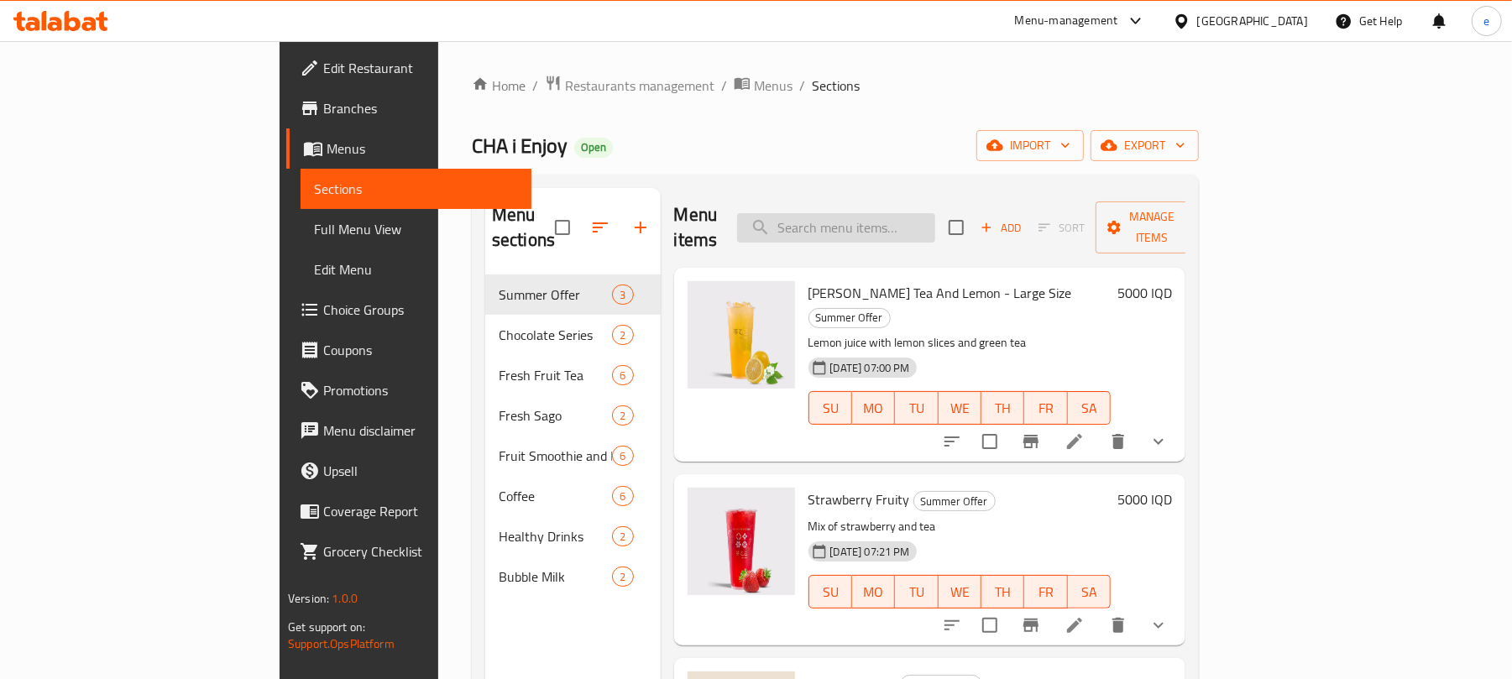
click at [907, 213] on input "search" at bounding box center [836, 227] width 198 height 29
paste input "Mango Smoothie"
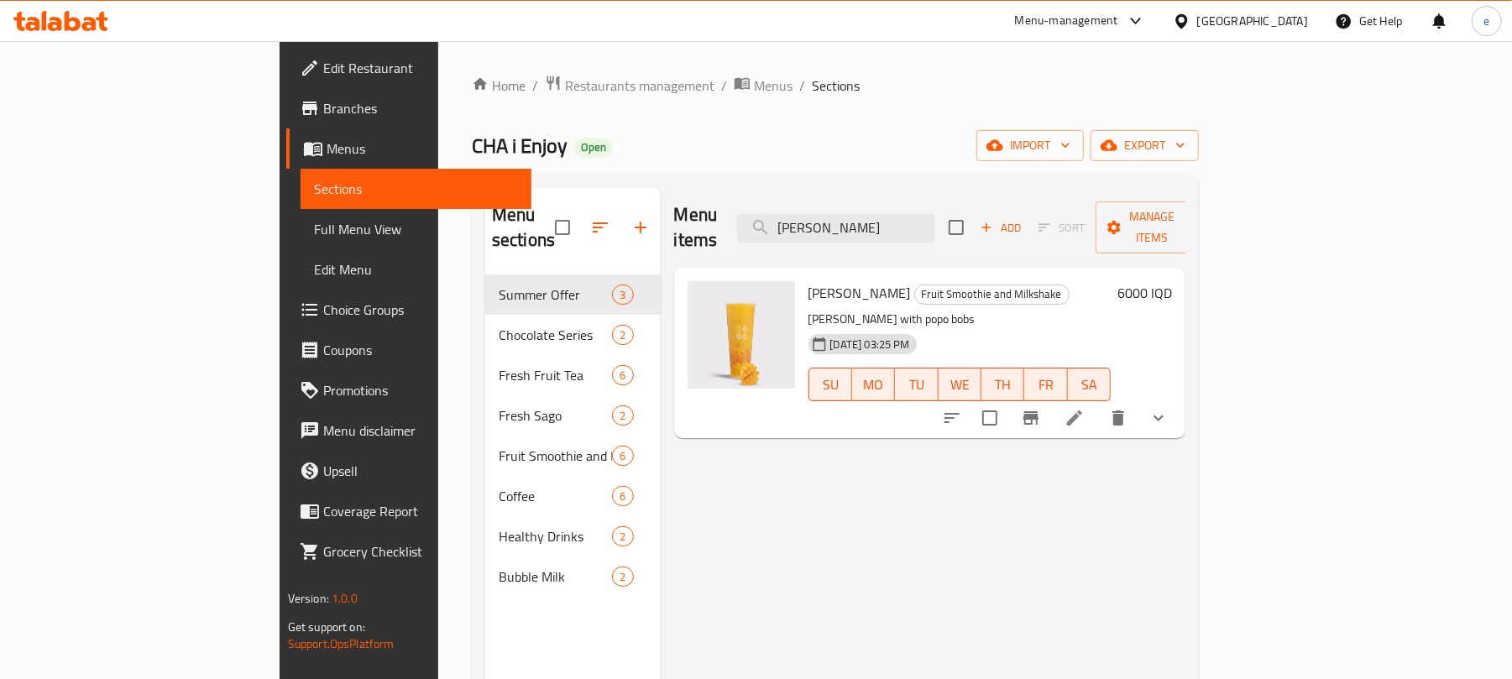
type input "Mango Smoothie"
click at [1098, 403] on li at bounding box center [1074, 418] width 47 height 30
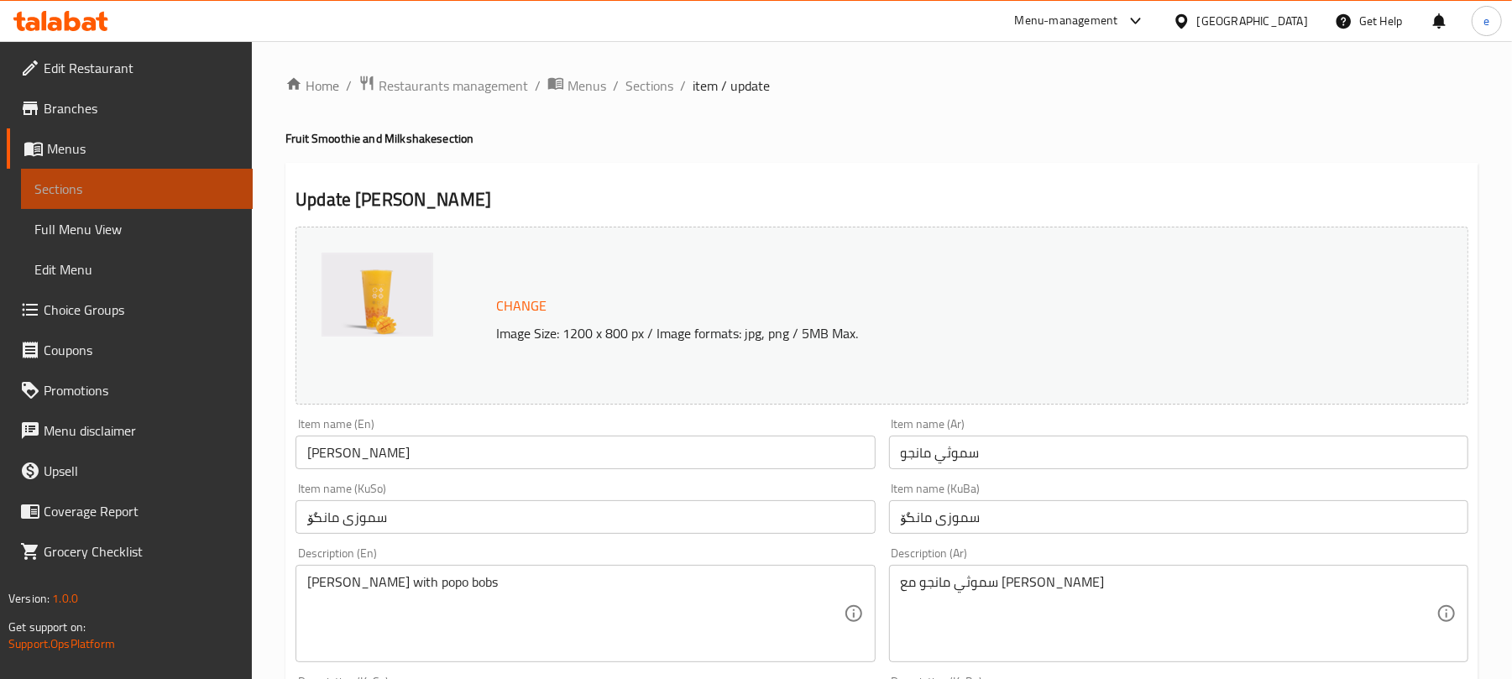
click at [123, 192] on span "Sections" at bounding box center [136, 189] width 205 height 20
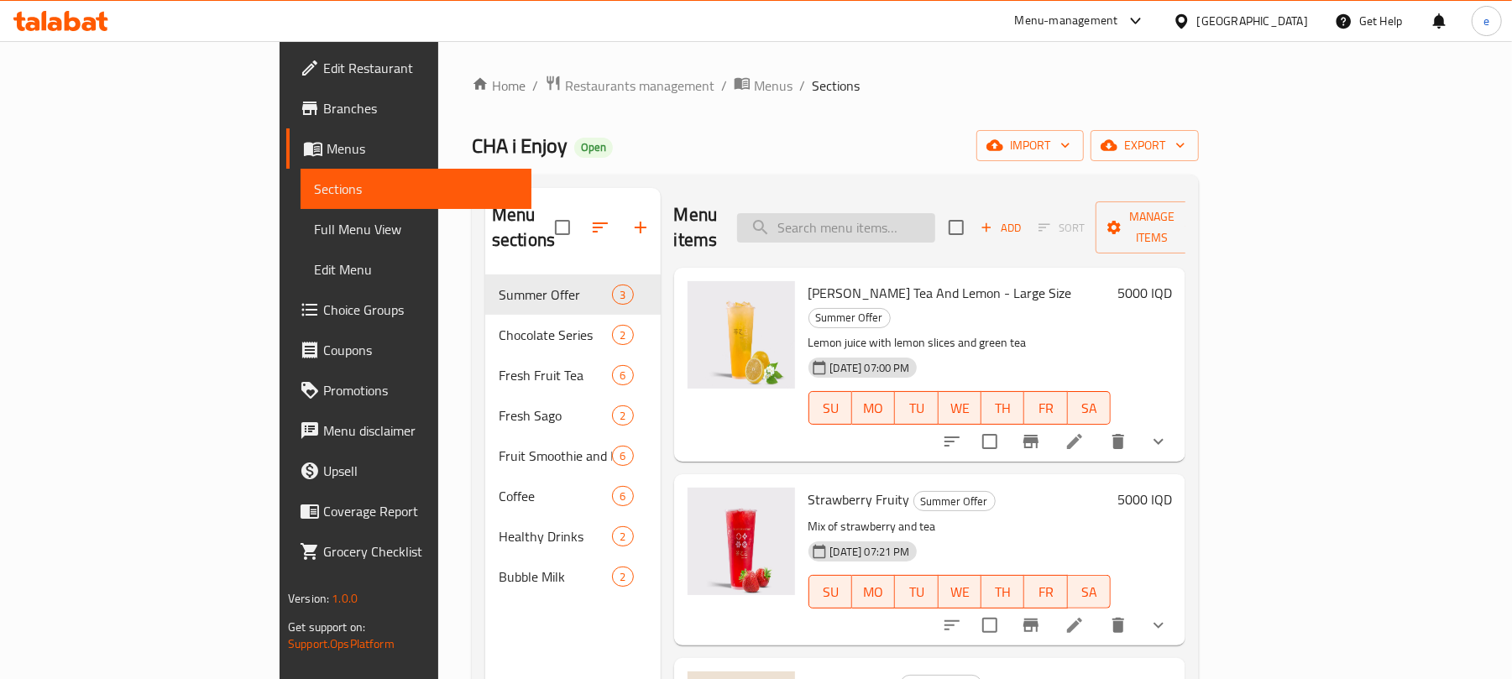
click at [888, 228] on input "search" at bounding box center [836, 227] width 198 height 29
paste input "Pineapple Smoothie"
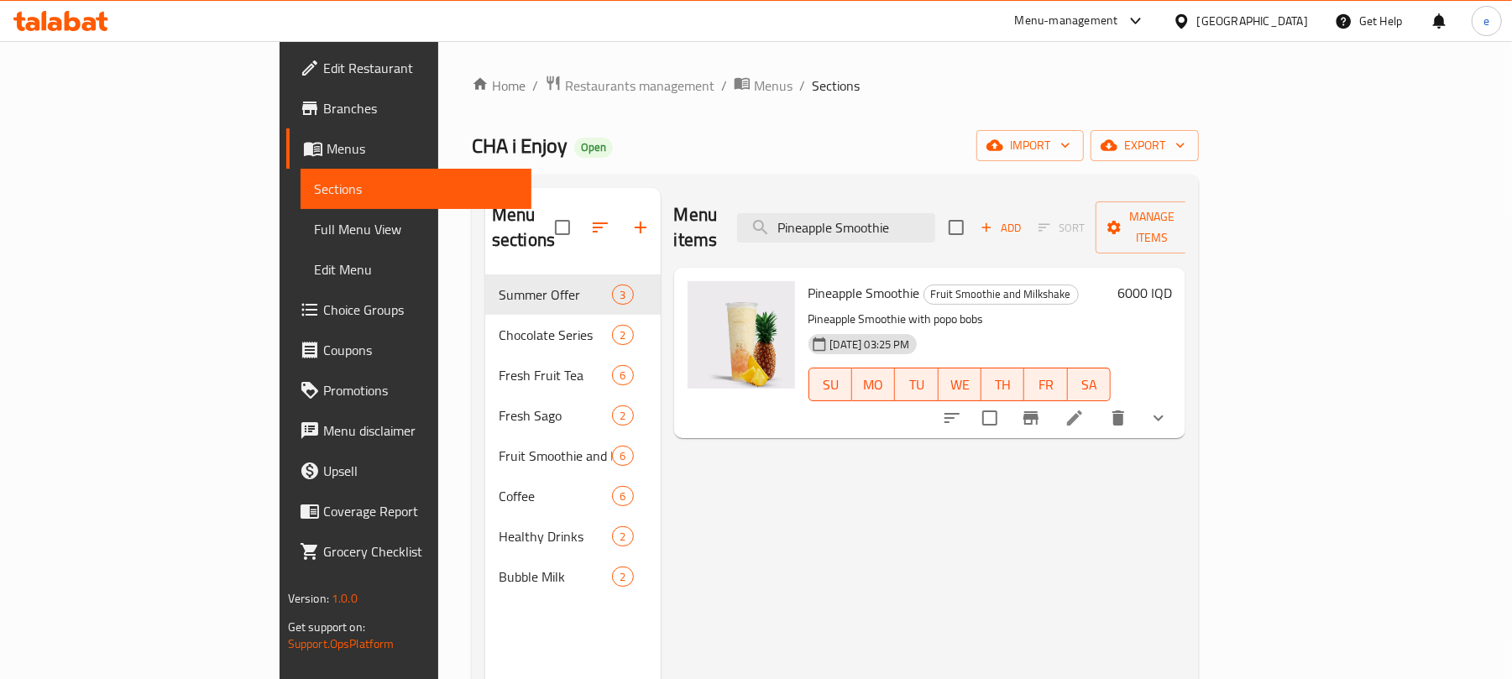
type input "Pineapple Smoothie"
click at [1098, 406] on li at bounding box center [1074, 418] width 47 height 30
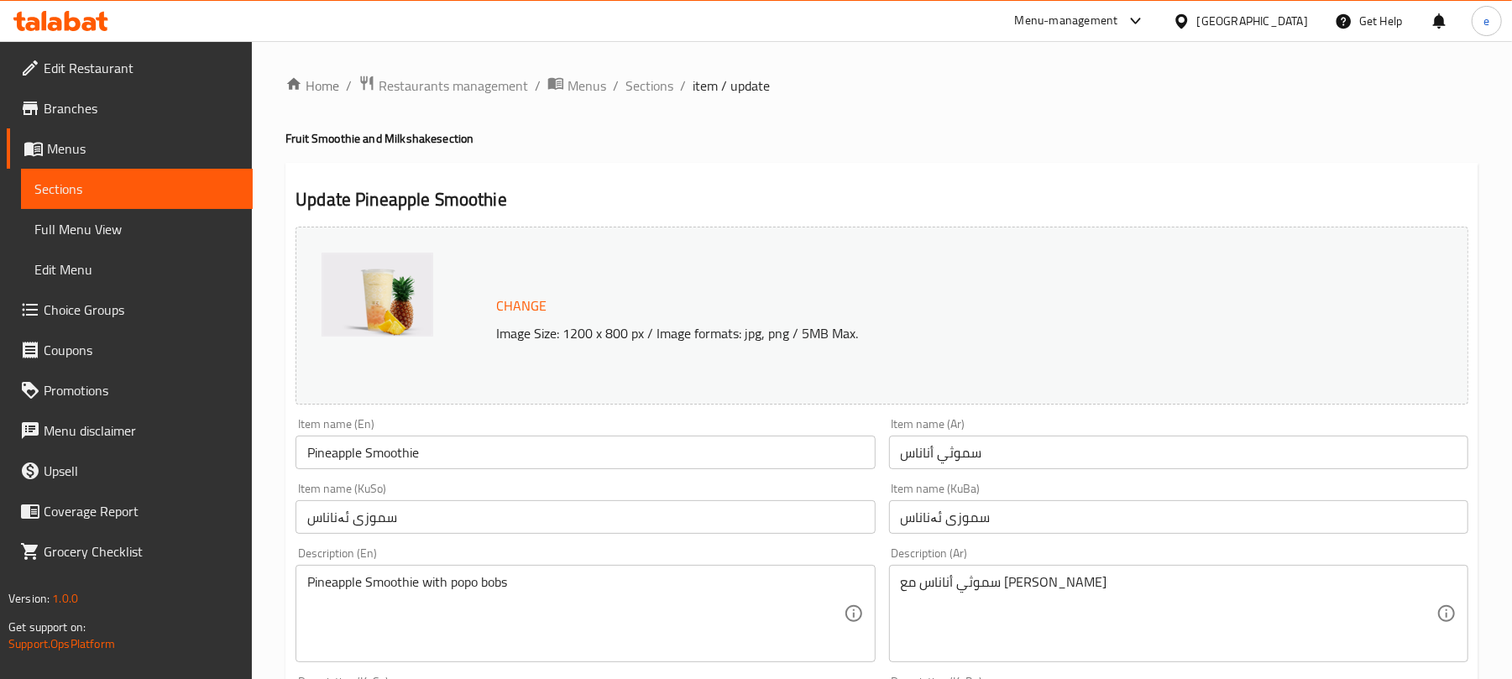
click at [190, 183] on span "Sections" at bounding box center [136, 189] width 205 height 20
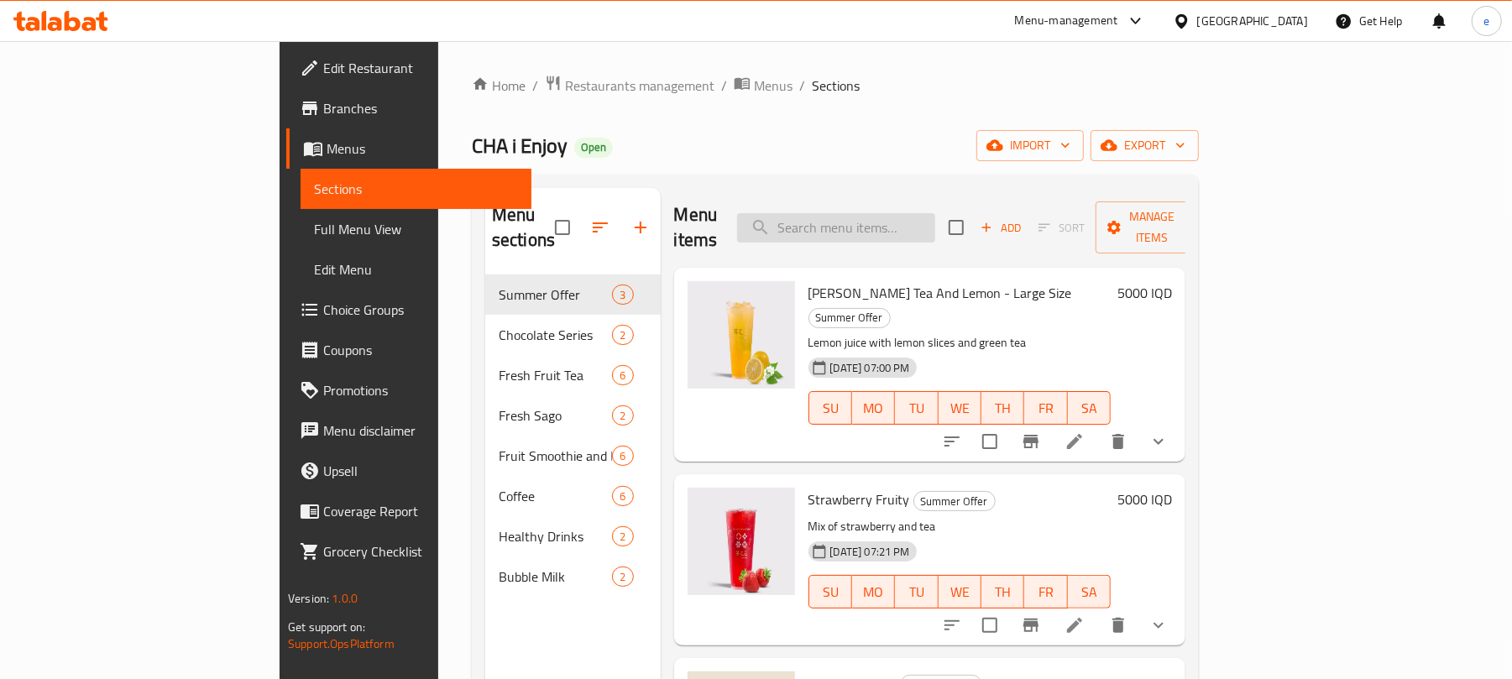
click at [935, 226] on input "search" at bounding box center [836, 227] width 198 height 29
paste input "Banana Milkshake"
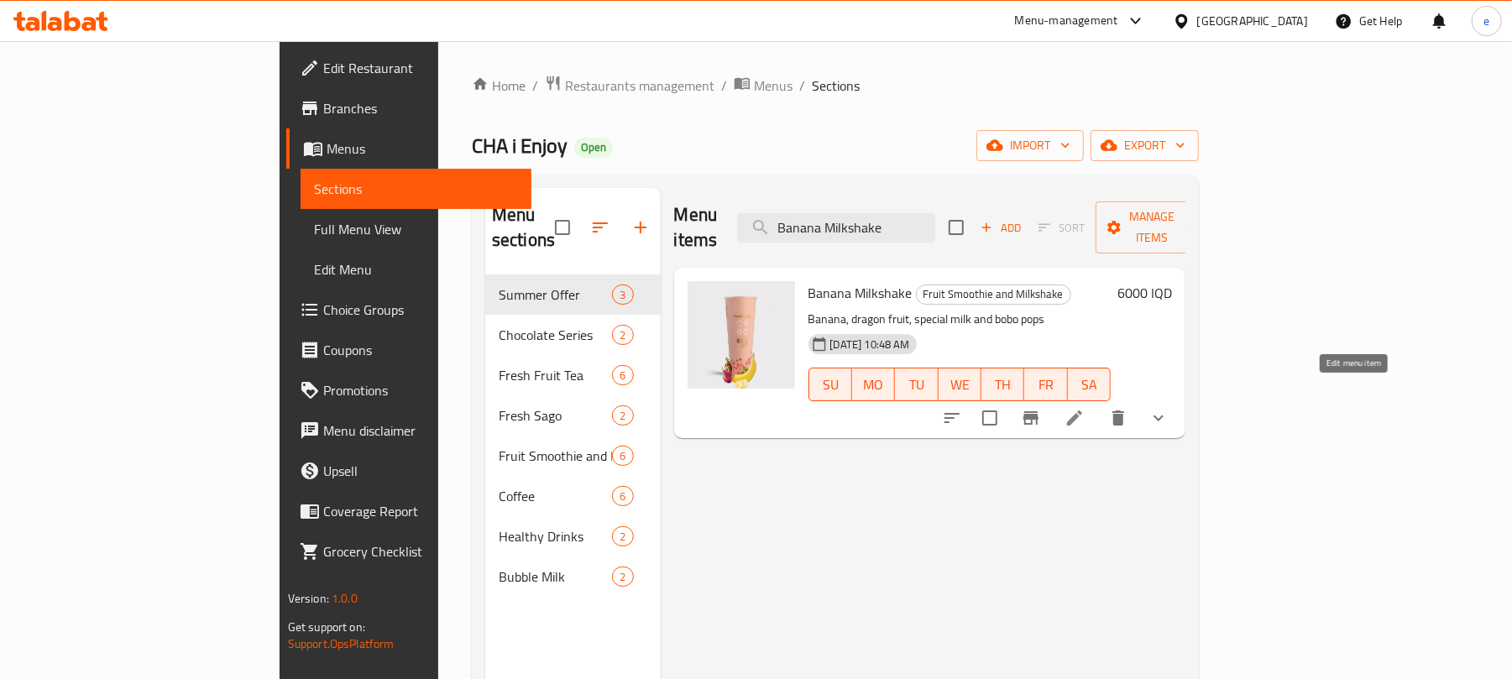
type input "Banana Milkshake"
click at [1085, 408] on icon at bounding box center [1074, 418] width 20 height 20
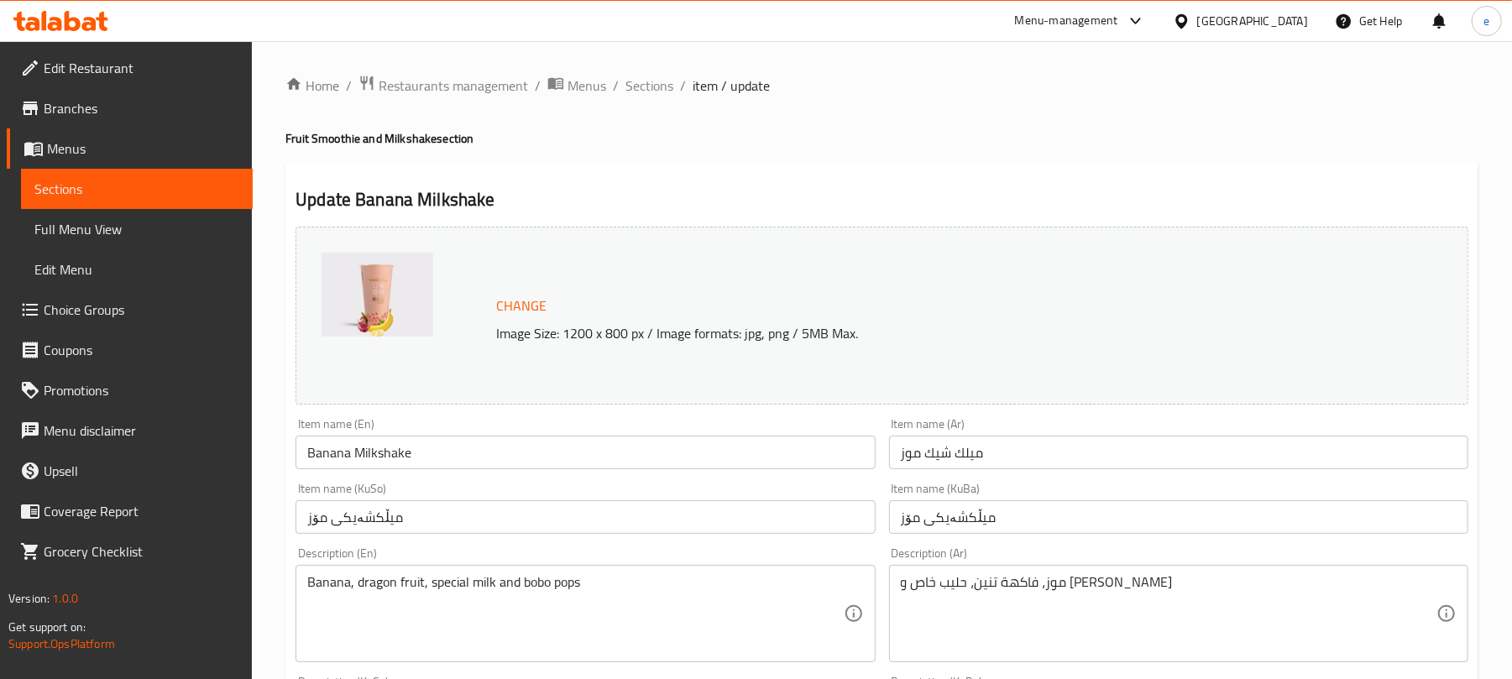
click at [220, 188] on span "Sections" at bounding box center [136, 189] width 205 height 20
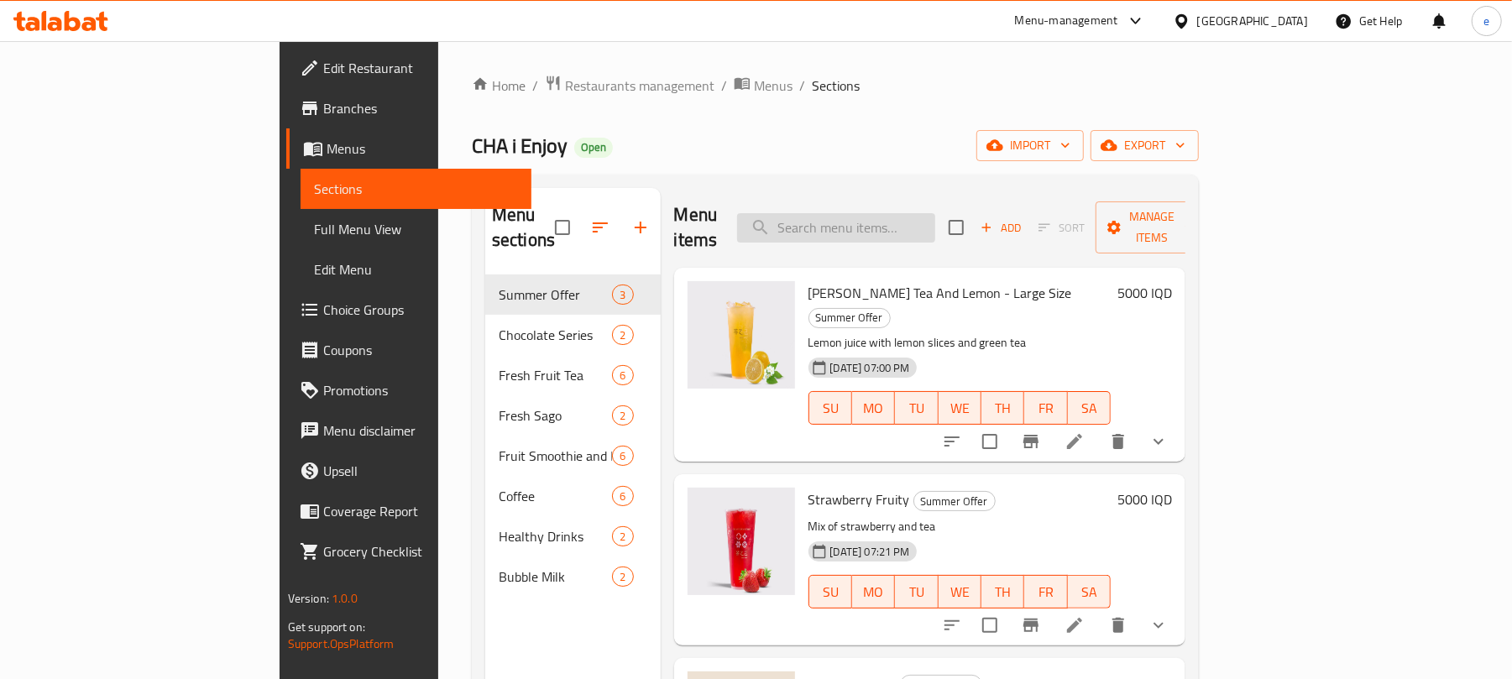
click at [935, 213] on input "search" at bounding box center [836, 227] width 198 height 29
paste input "Strawberry Smoothie"
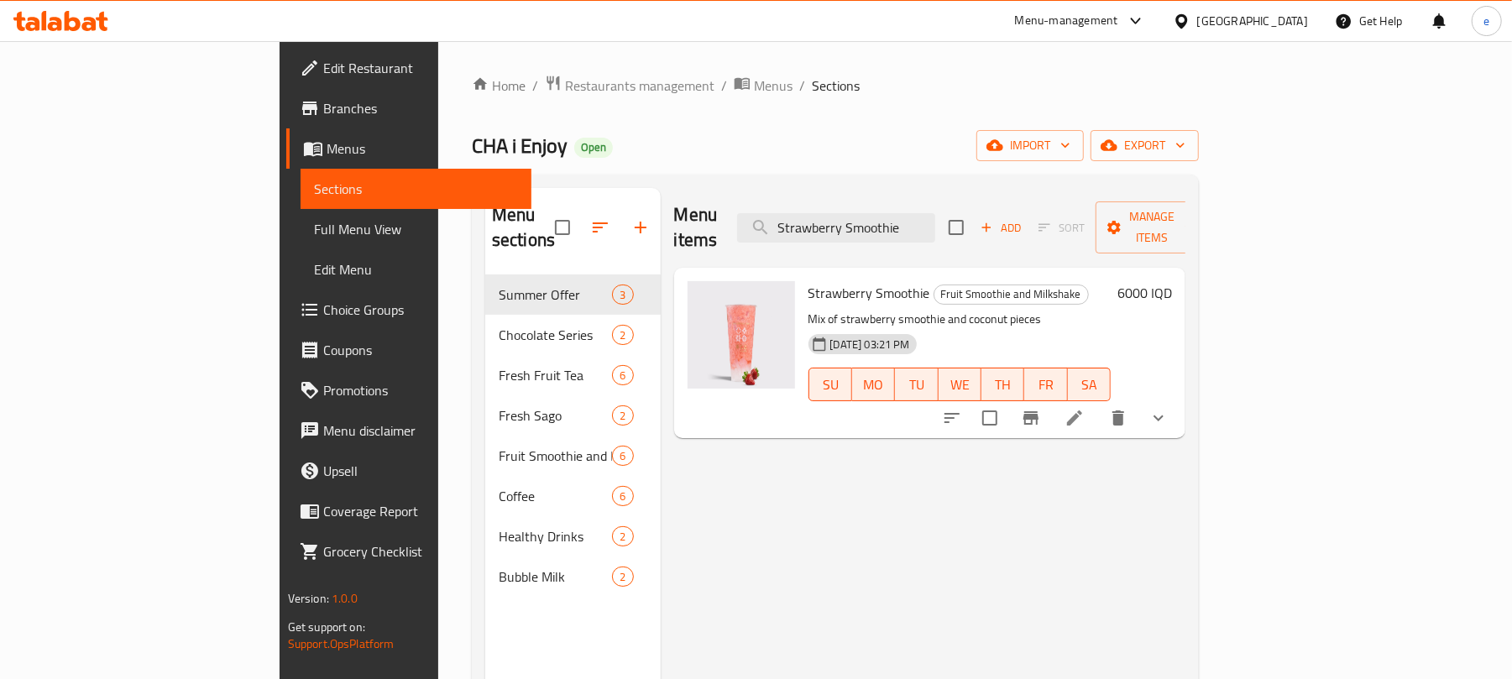
type input "Strawberry Smoothie"
click at [1098, 406] on li at bounding box center [1074, 418] width 47 height 30
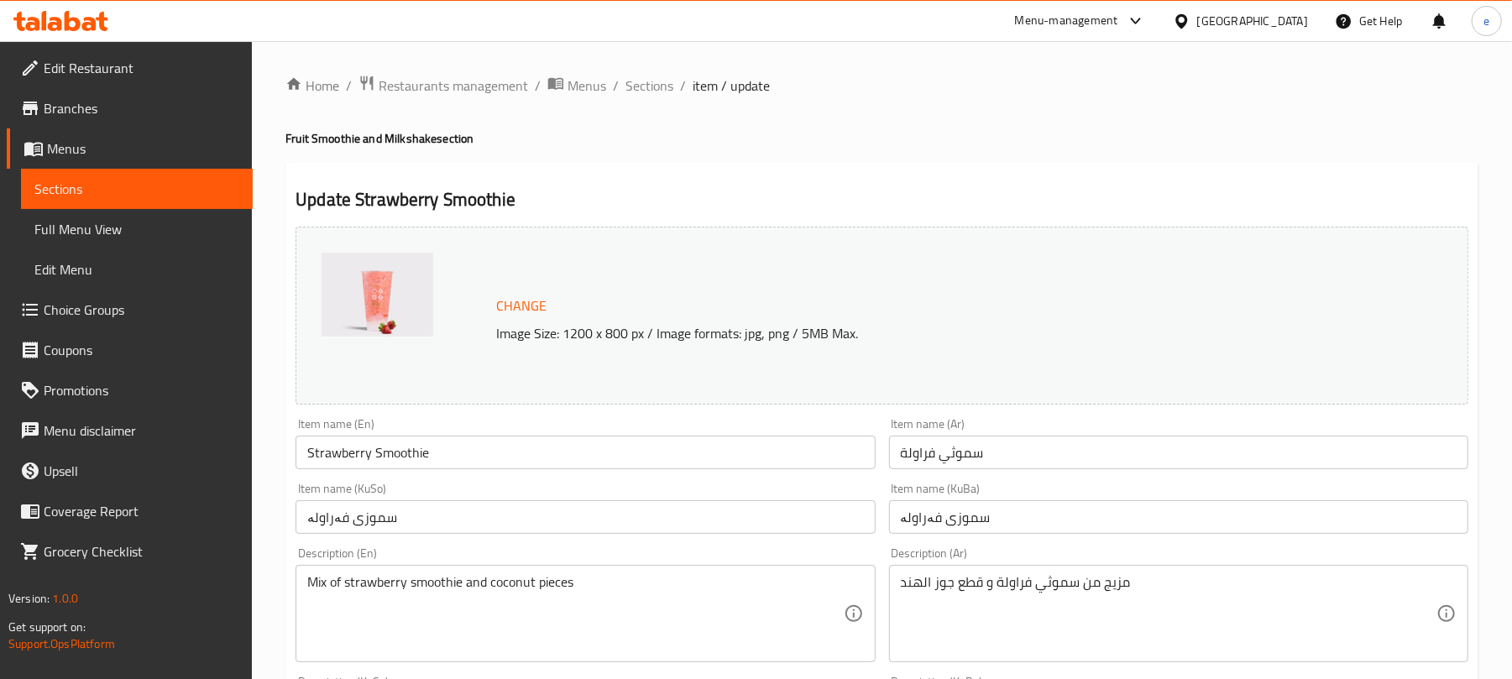
click at [246, 186] on link "Sections" at bounding box center [137, 189] width 232 height 40
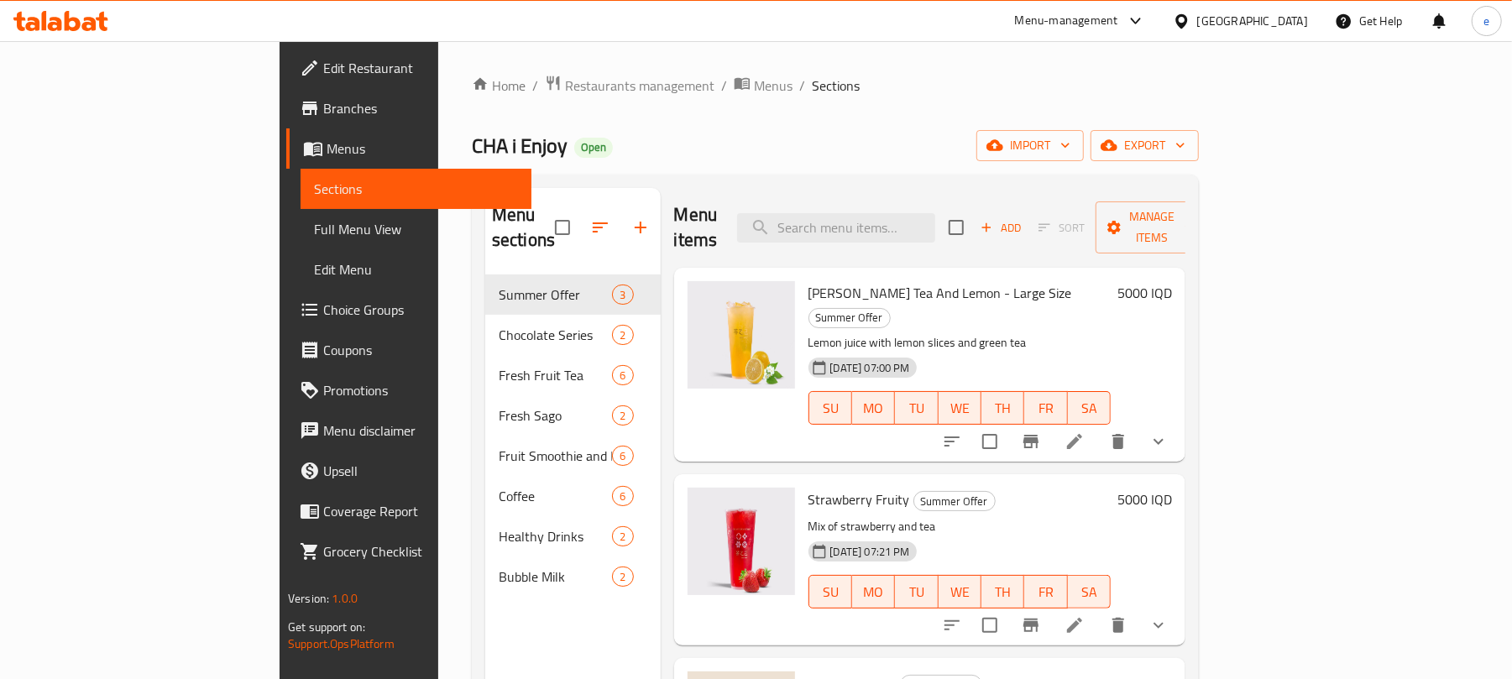
click at [964, 200] on div "Menu items Add Sort Manage items" at bounding box center [930, 228] width 512 height 80
click at [935, 215] on input "search" at bounding box center [836, 227] width 198 height 29
paste input "Bubble Cafe Latte"
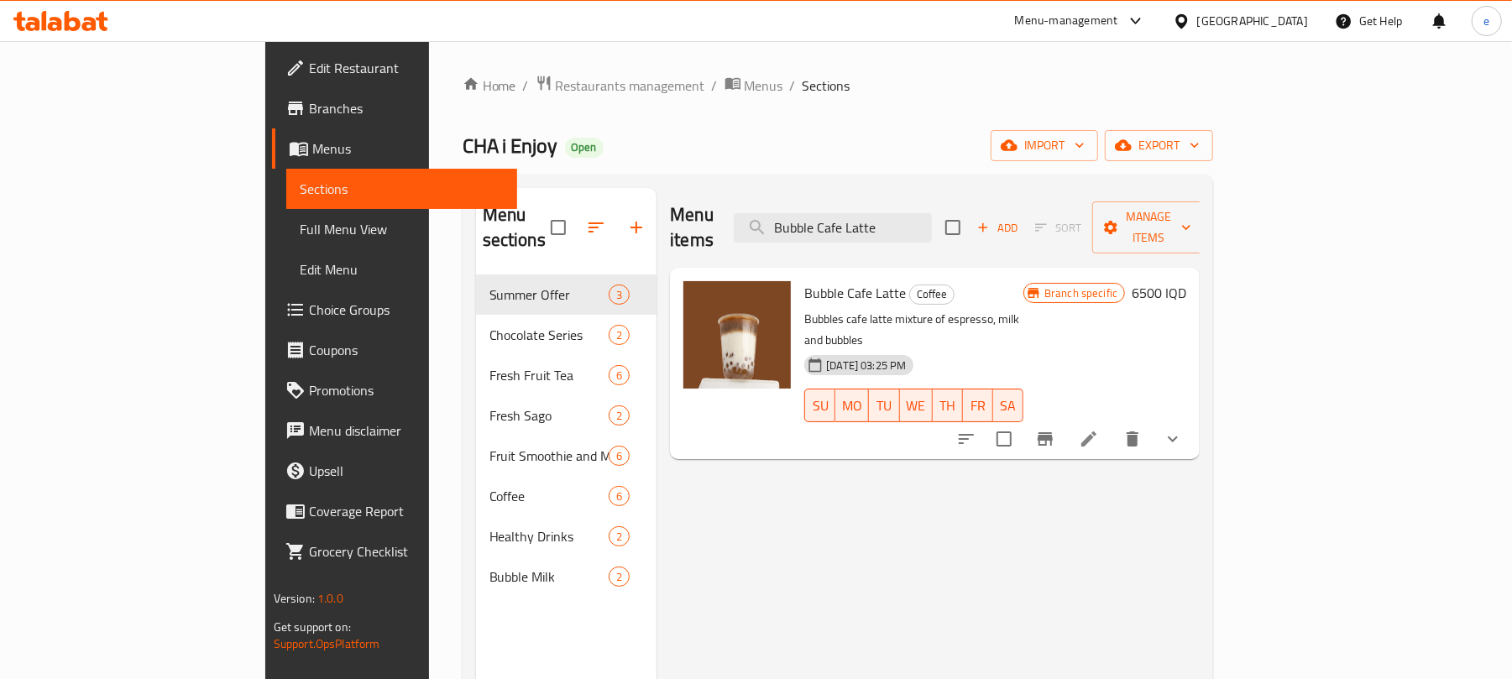
type input "Bubble Cafe Latte"
click at [1096, 431] on icon at bounding box center [1088, 438] width 15 height 15
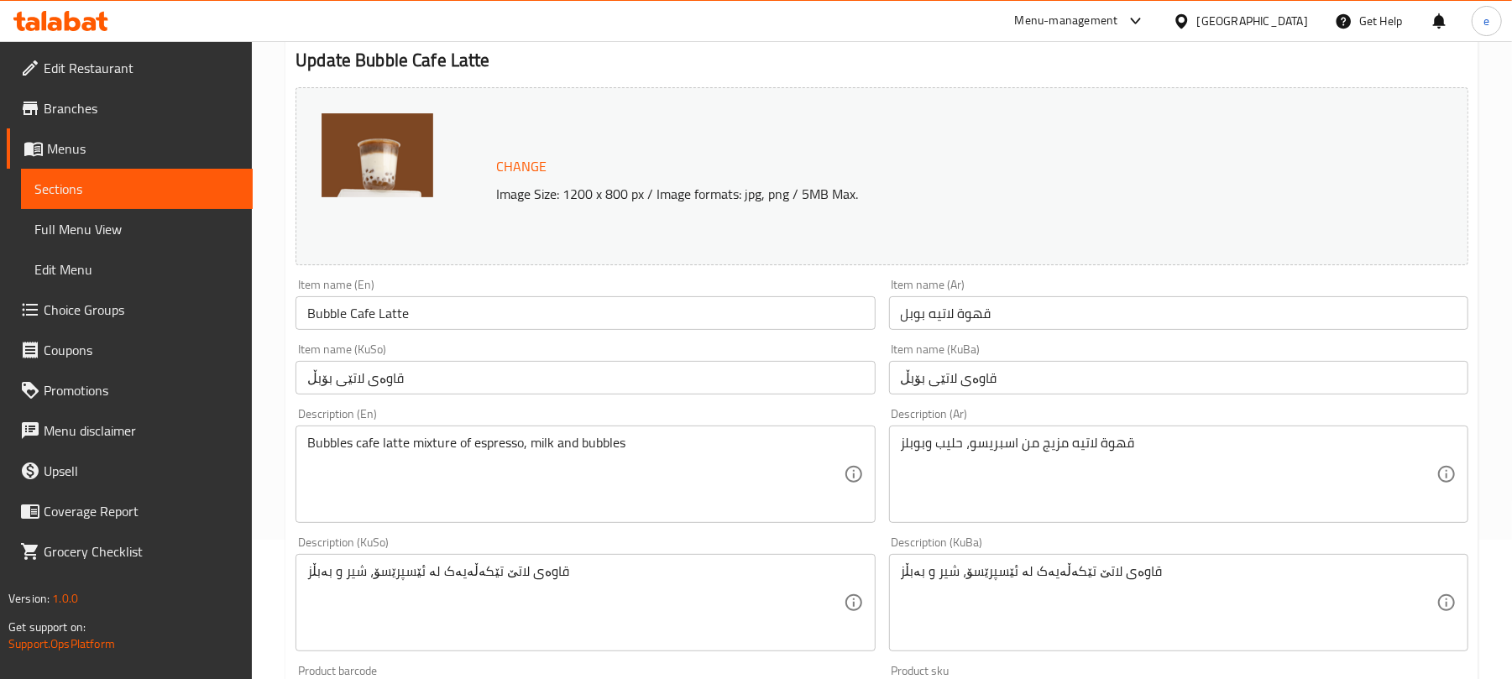
scroll to position [223, 0]
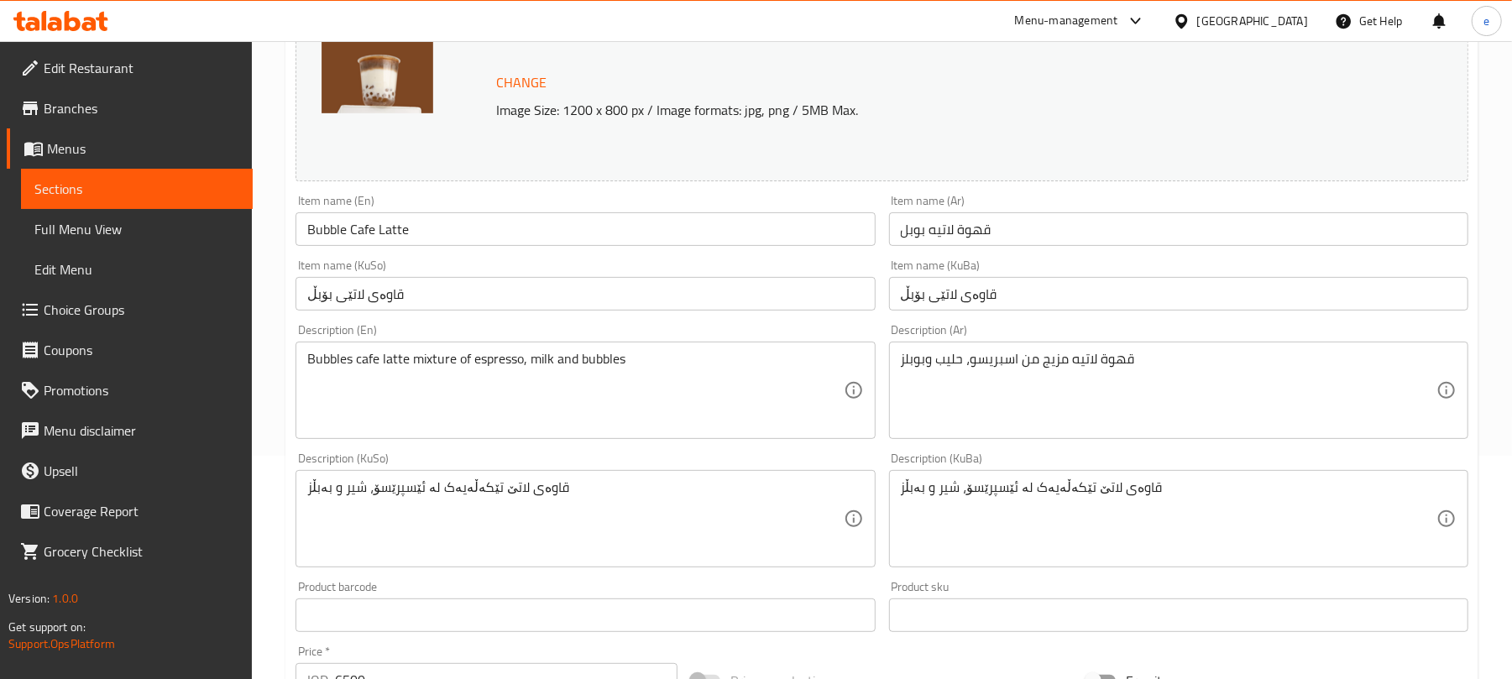
click at [195, 175] on link "Sections" at bounding box center [137, 189] width 232 height 40
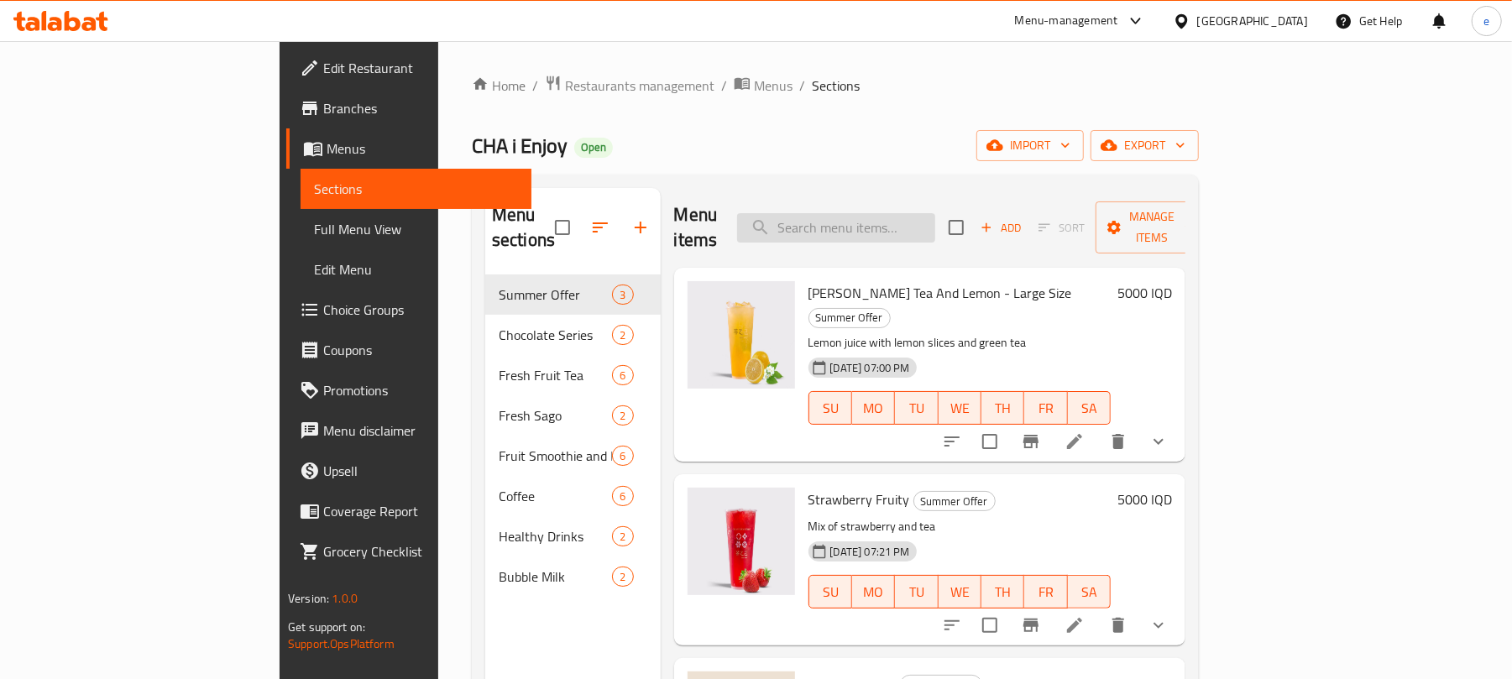
click at [935, 213] on input "search" at bounding box center [836, 227] width 198 height 29
paste input "Americano"
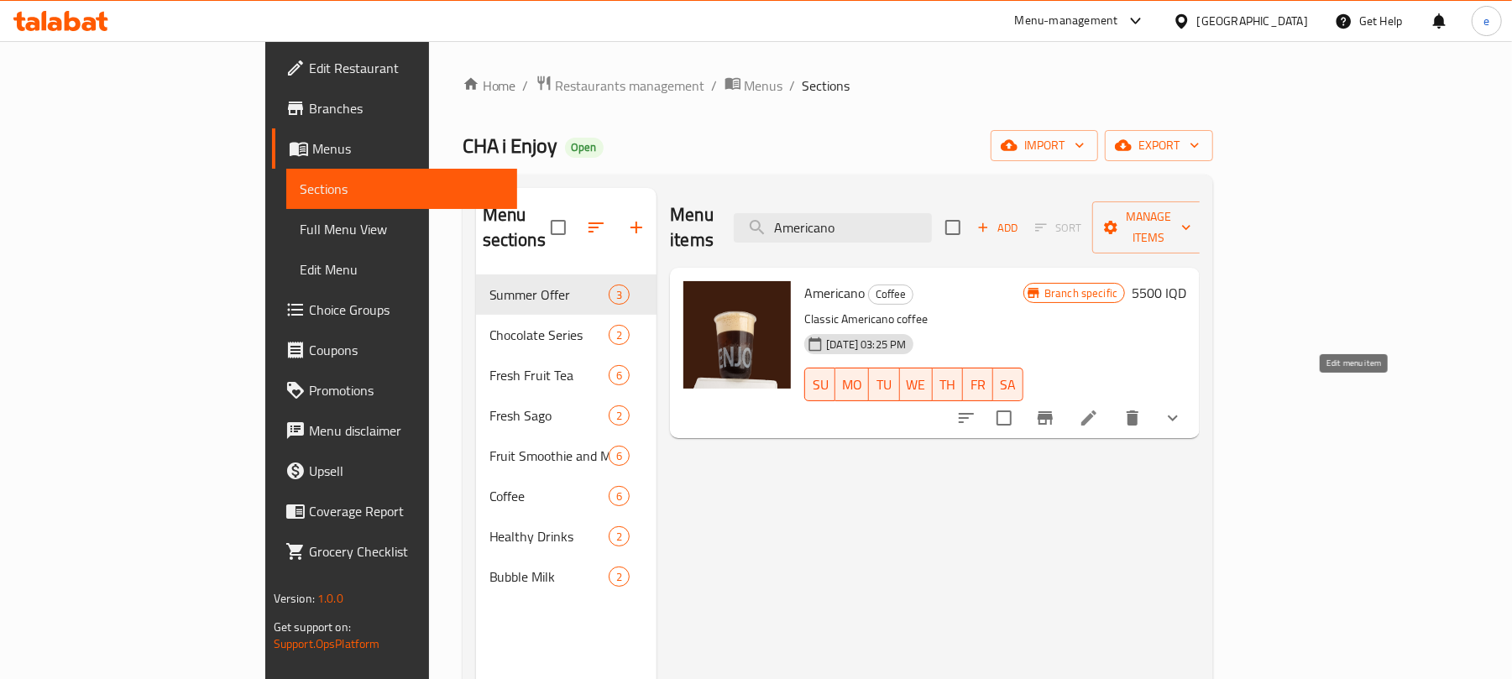
type input "Americano"
click at [1096, 410] on icon at bounding box center [1088, 417] width 15 height 15
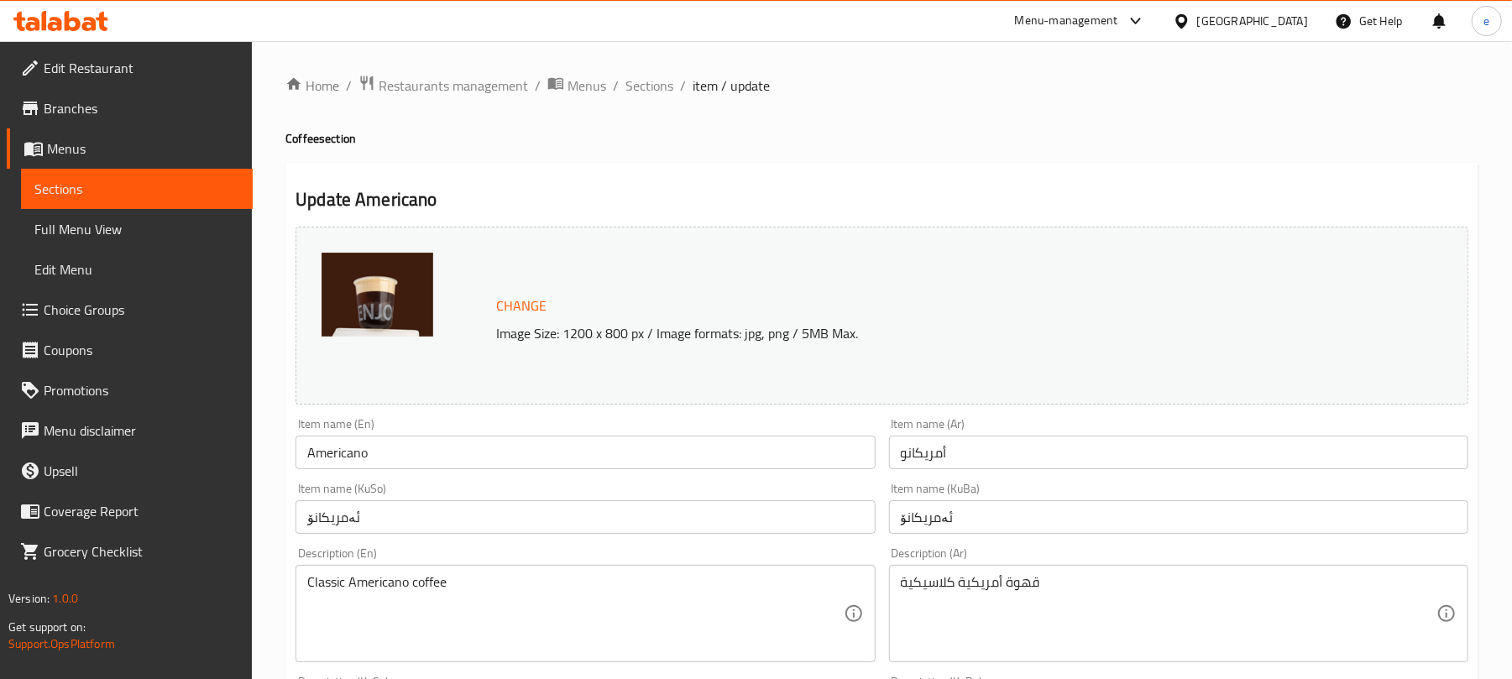
click at [198, 186] on span "Sections" at bounding box center [136, 189] width 205 height 20
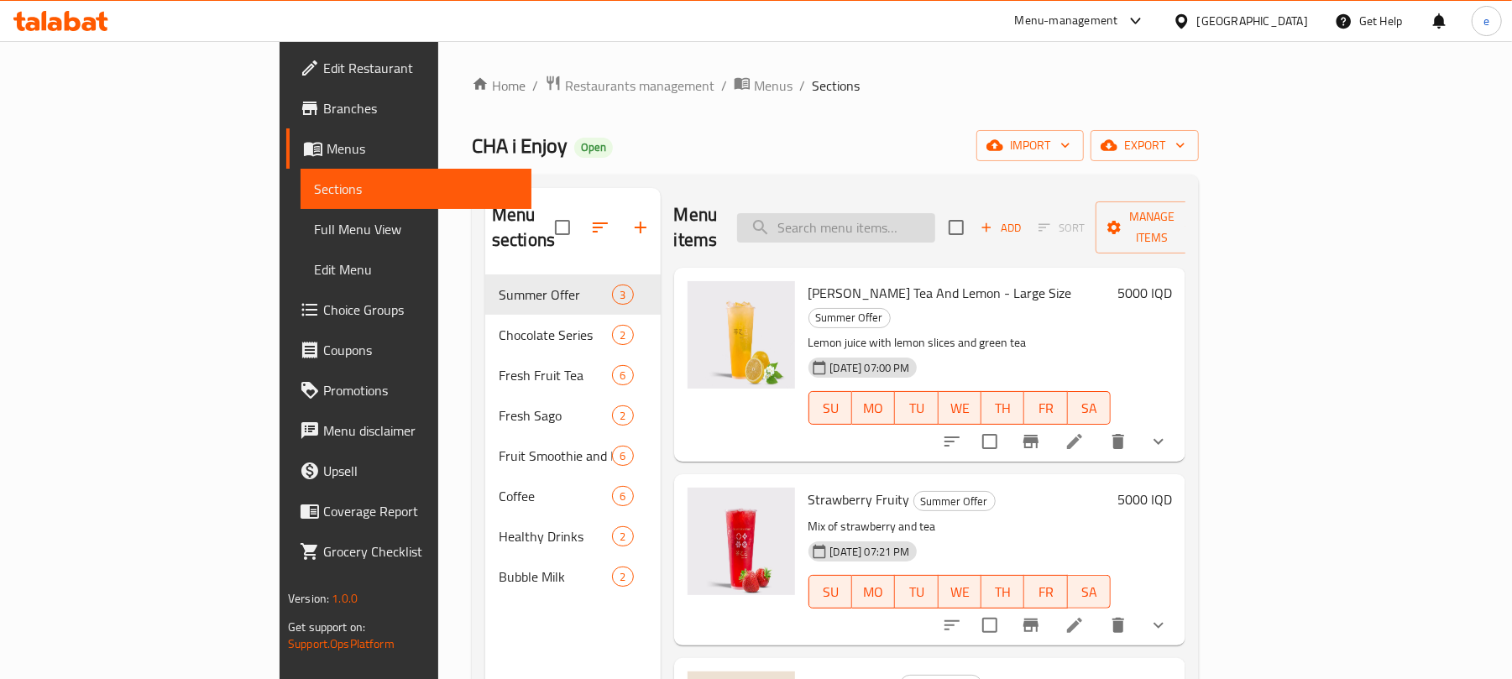
click at [935, 213] on input "search" at bounding box center [836, 227] width 198 height 29
paste input "Jasmine Latte"
type input "Jasmine Latte"
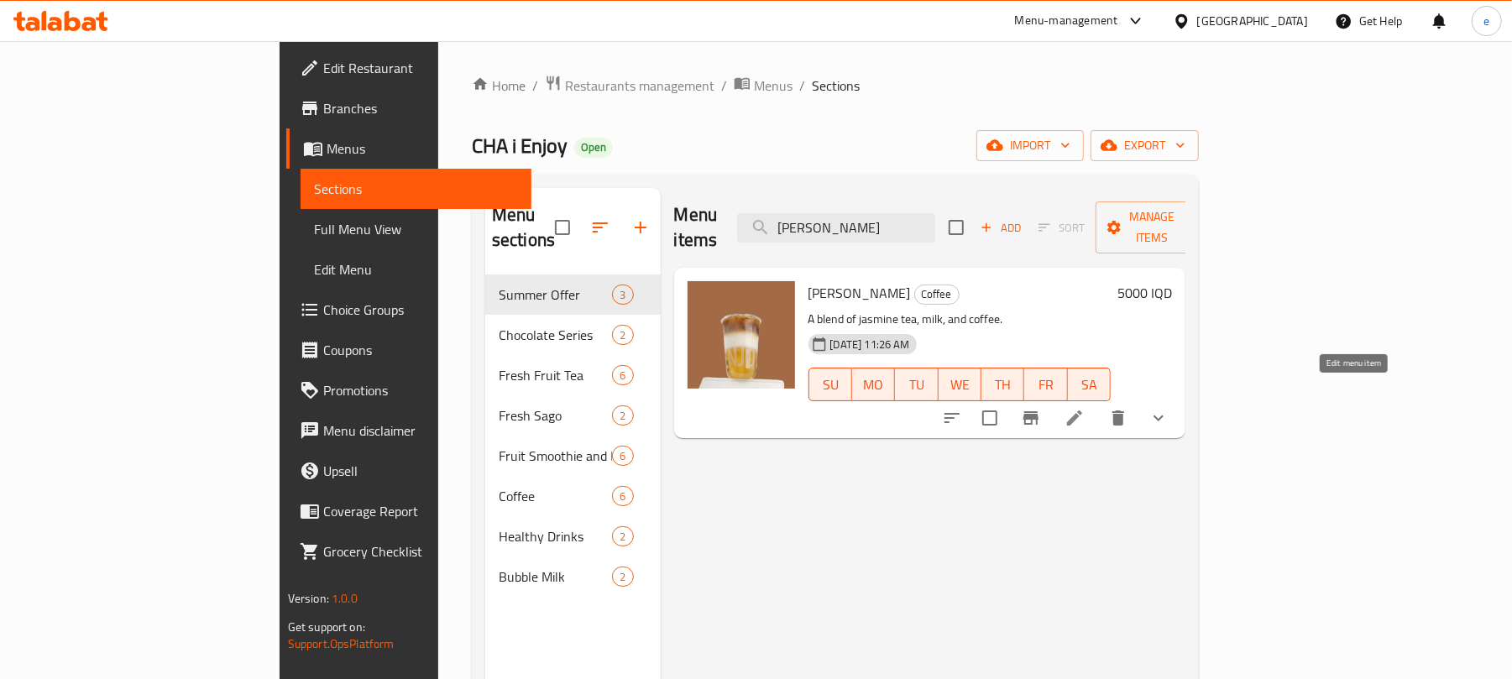
click at [1085, 408] on icon at bounding box center [1074, 418] width 20 height 20
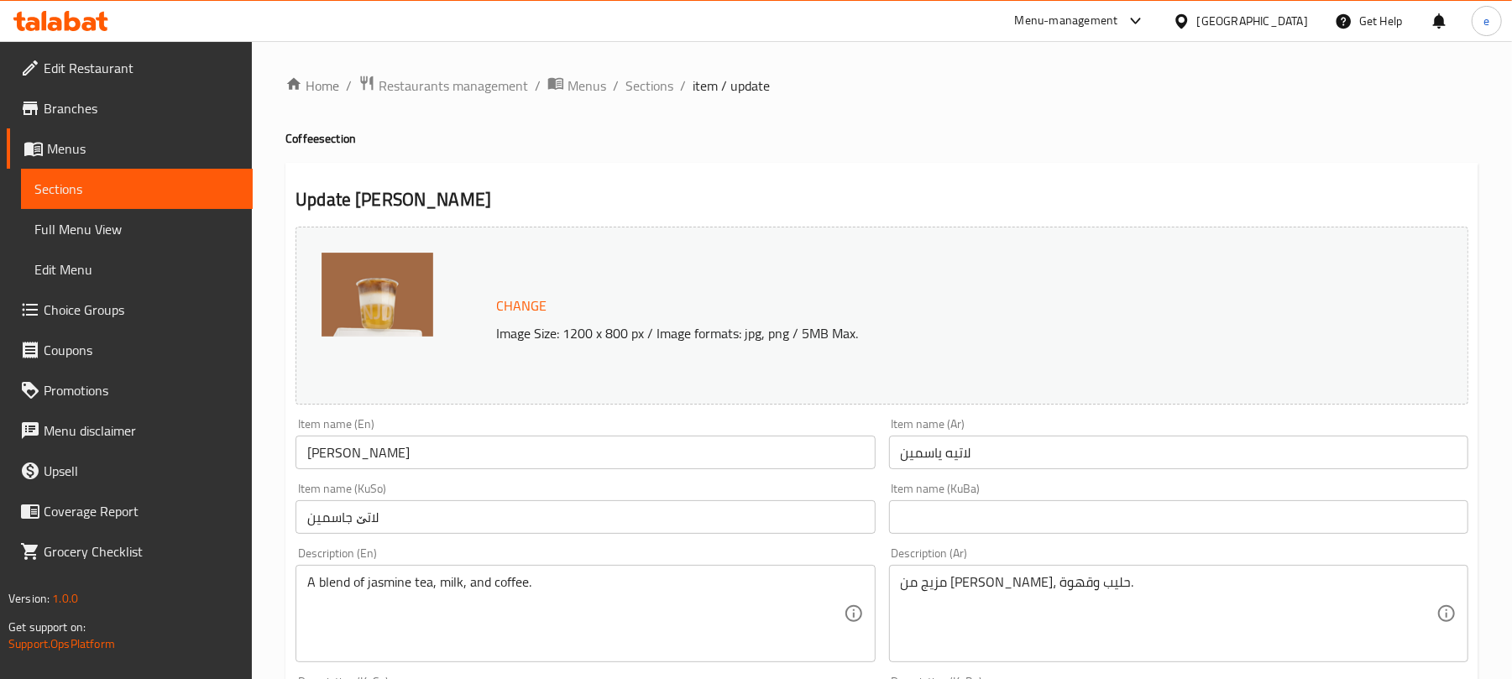
click at [186, 186] on span "Sections" at bounding box center [136, 189] width 205 height 20
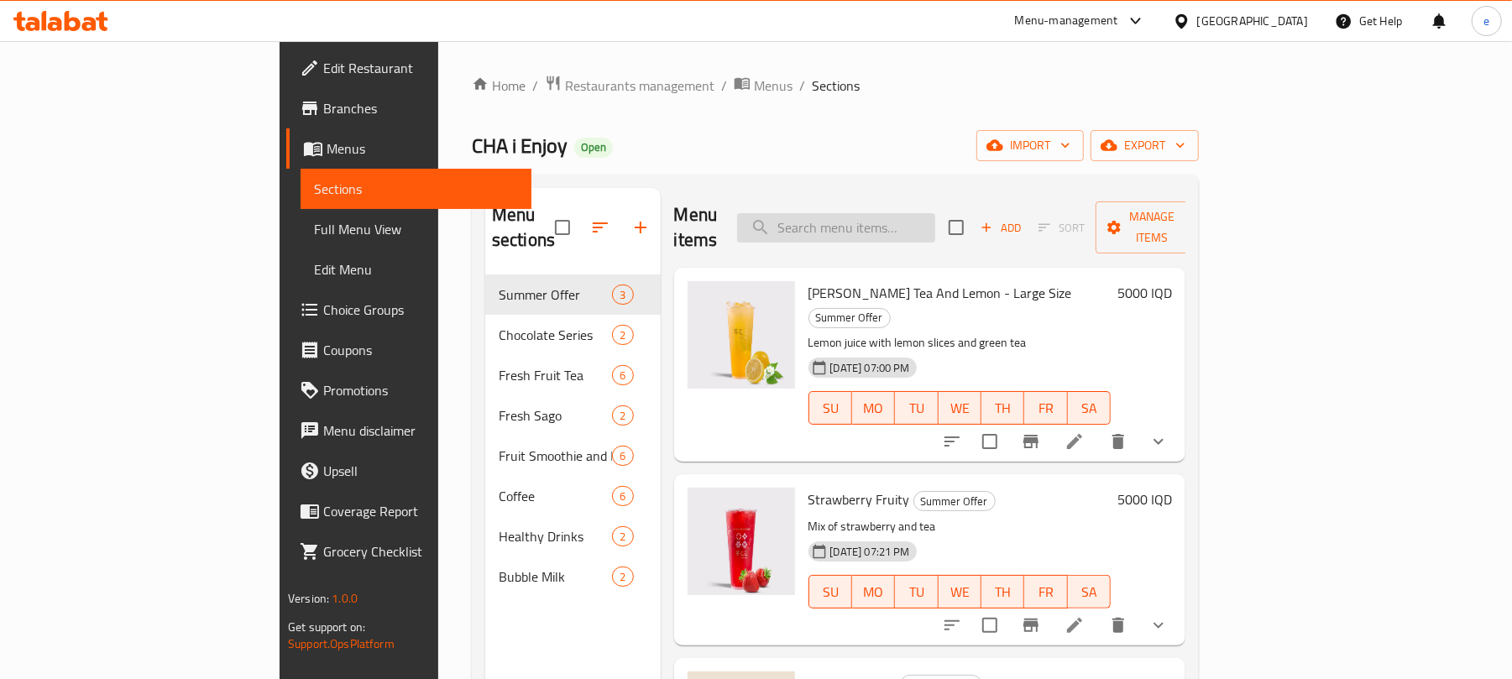
click at [924, 215] on input "search" at bounding box center [836, 227] width 198 height 29
paste input "Latte"
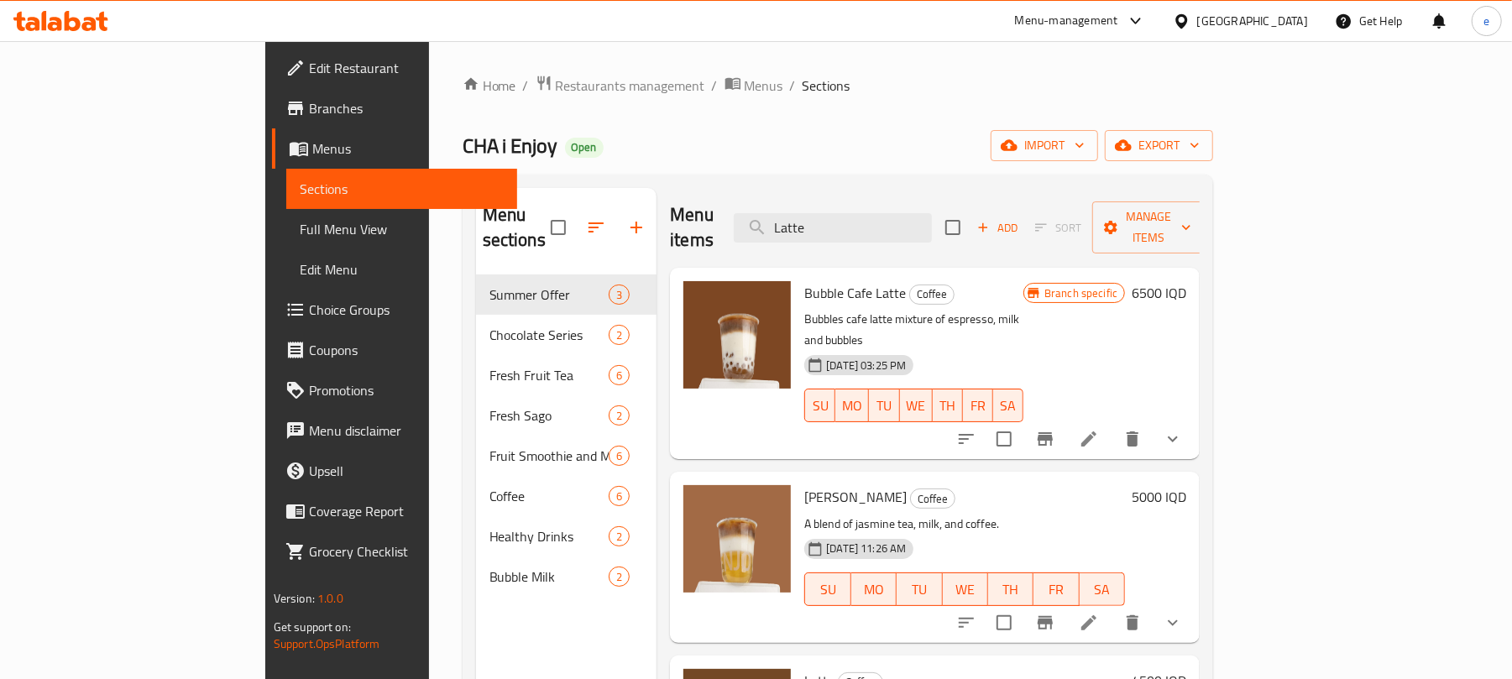
type input "Latte"
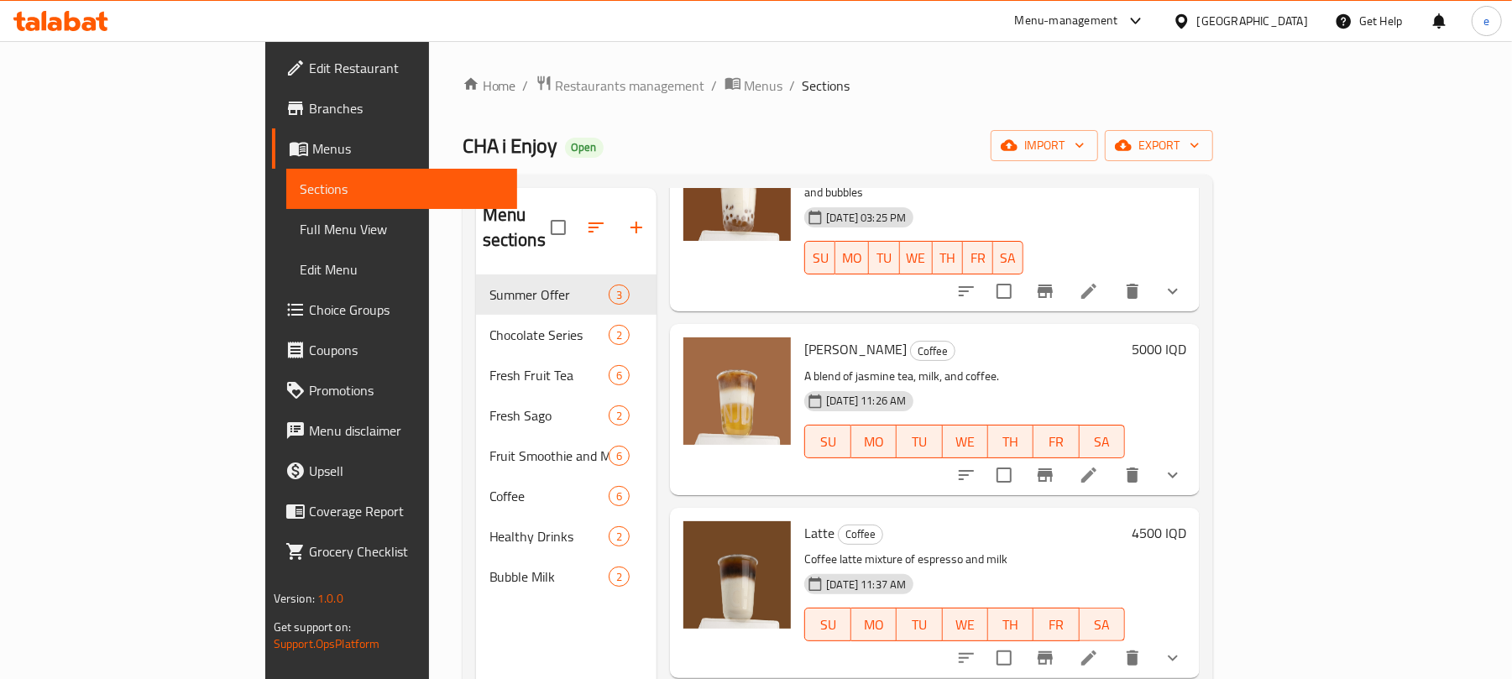
scroll to position [223, 0]
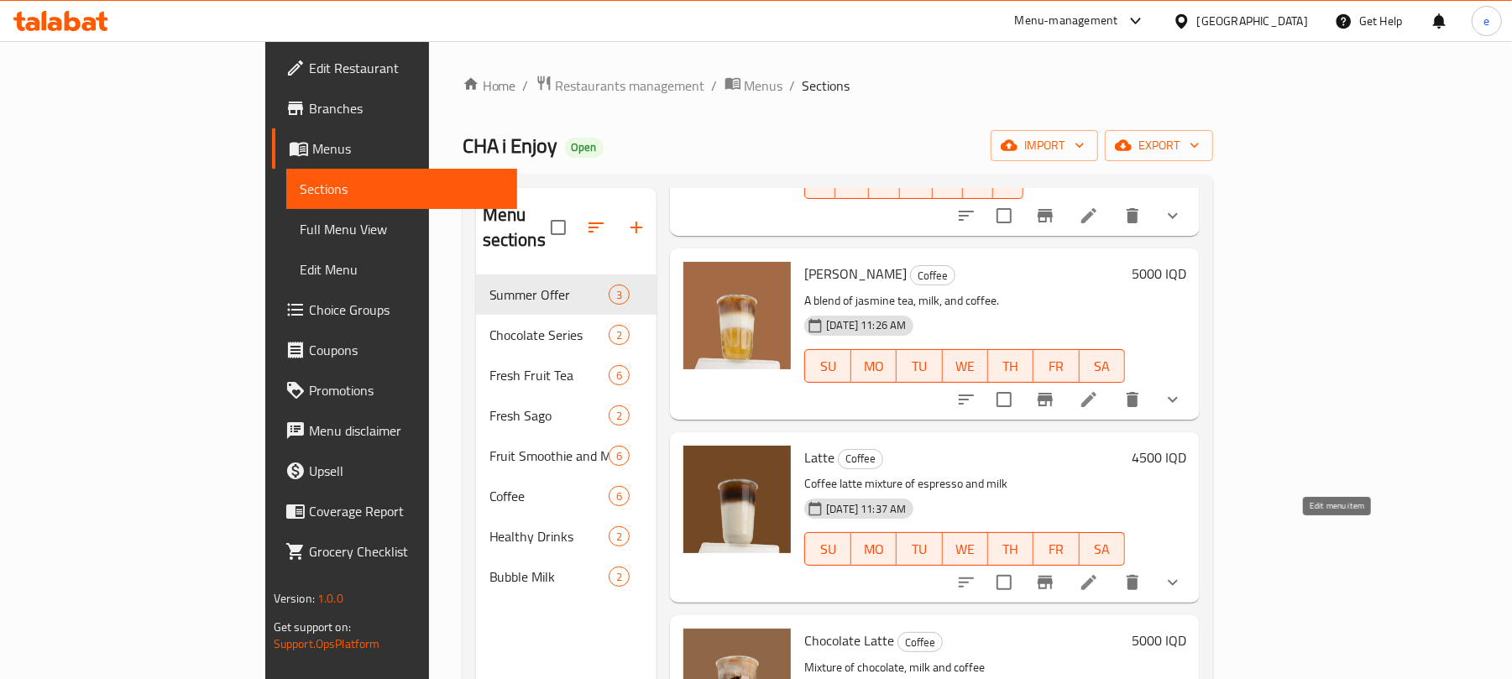
click at [1099, 572] on icon at bounding box center [1089, 582] width 20 height 20
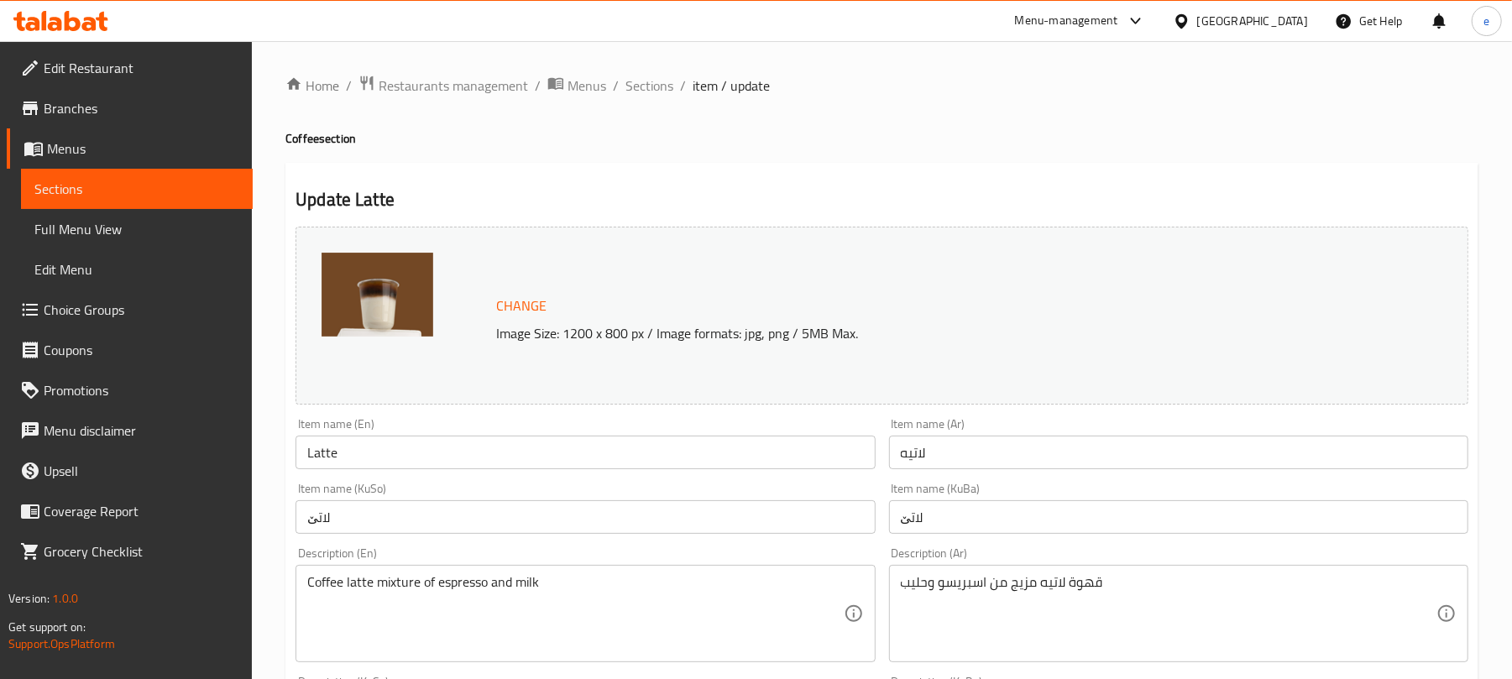
click at [233, 190] on span "Sections" at bounding box center [136, 189] width 205 height 20
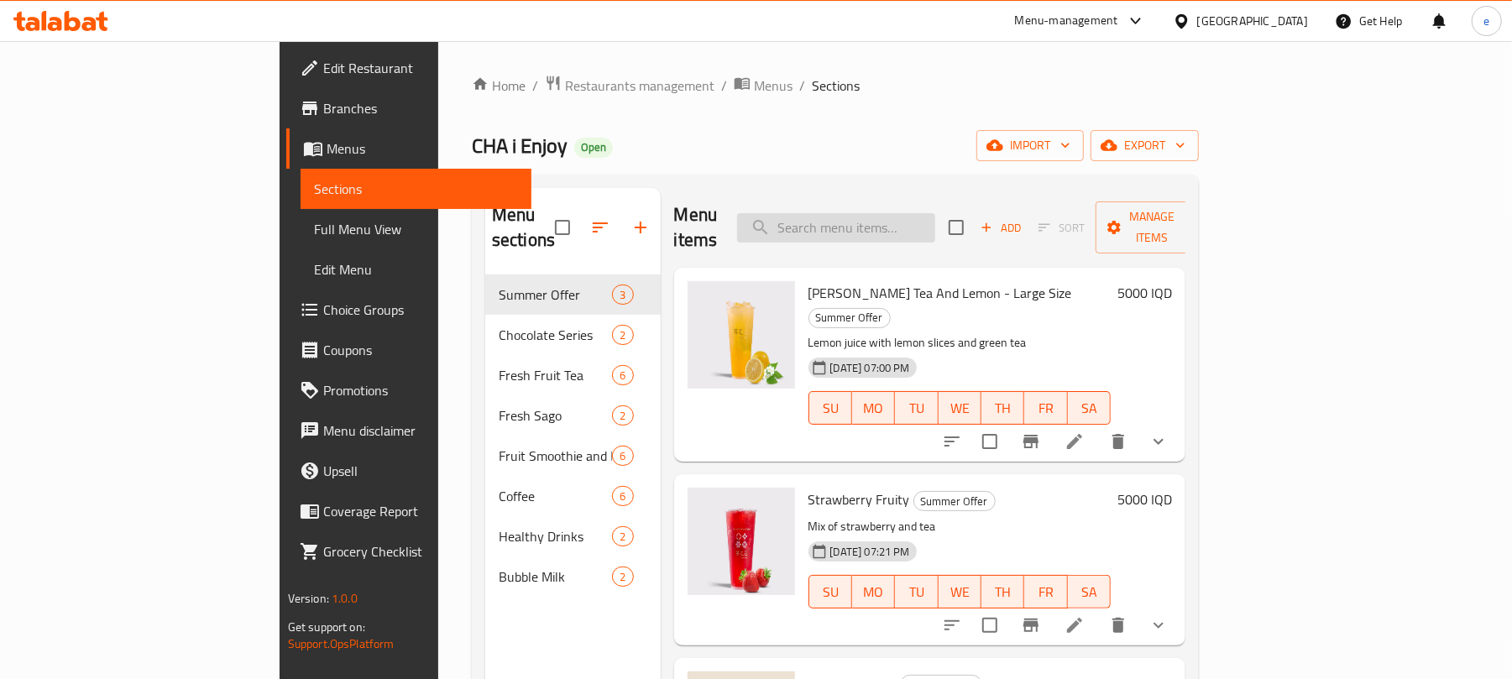
click at [917, 222] on input "search" at bounding box center [836, 227] width 198 height 29
paste input "Chocolate Latte"
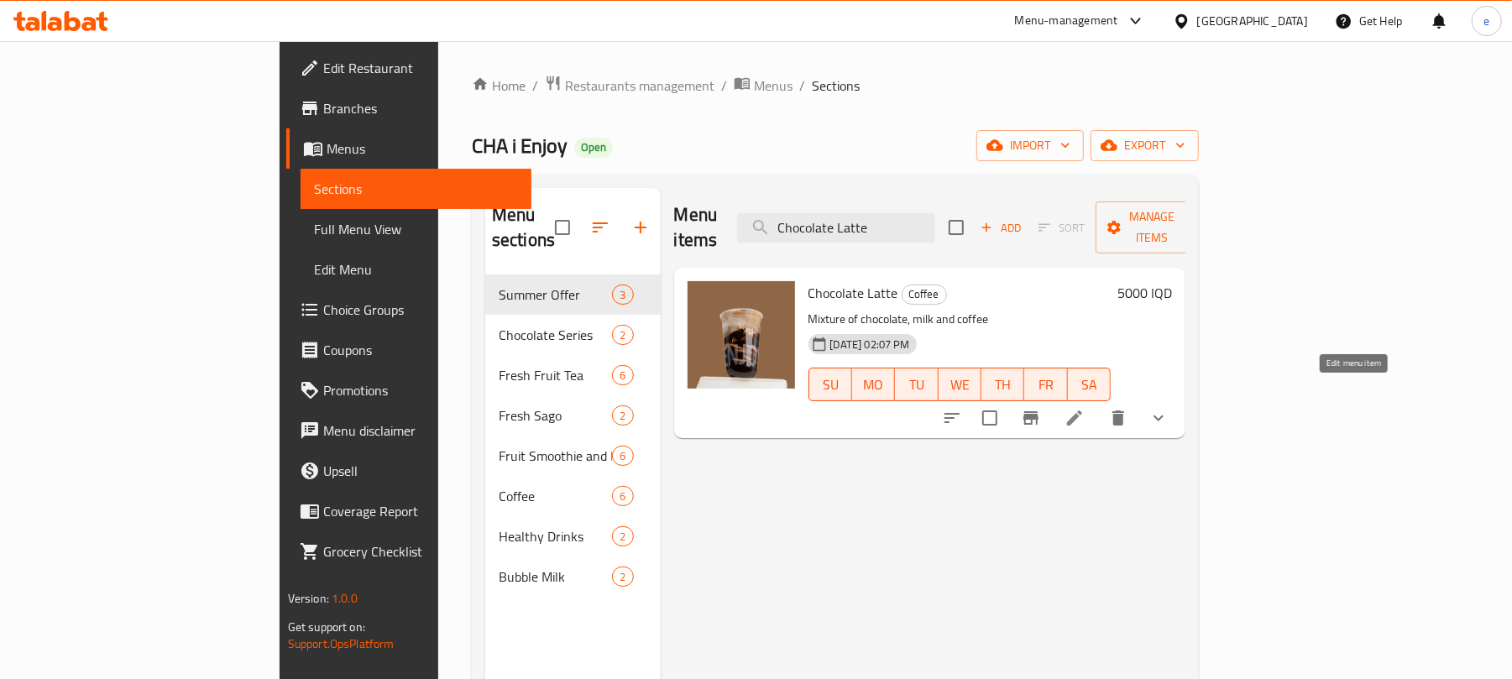
type input "Chocolate Latte"
click at [1082, 410] on icon at bounding box center [1074, 417] width 15 height 15
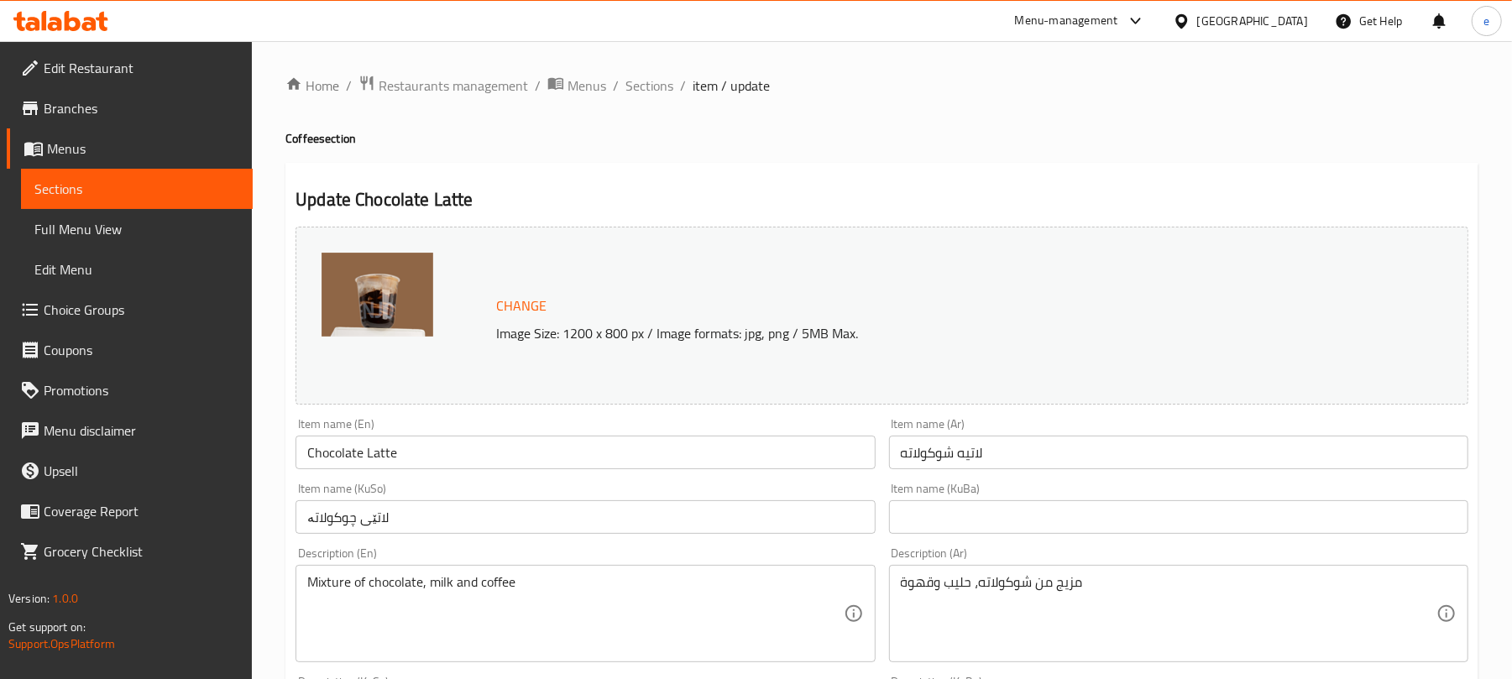
click at [222, 193] on span "Sections" at bounding box center [136, 189] width 205 height 20
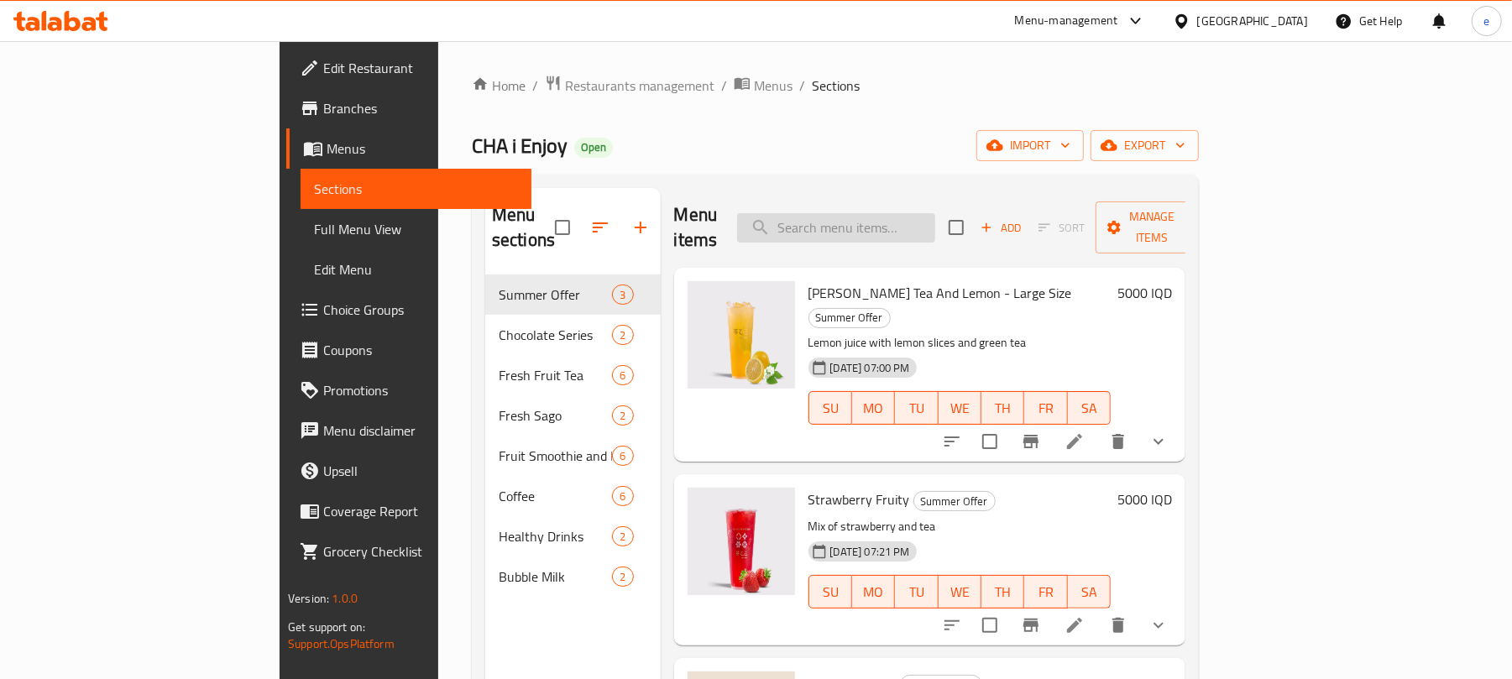
click at [935, 215] on input "search" at bounding box center [836, 227] width 198 height 29
paste input "Matcha Latte"
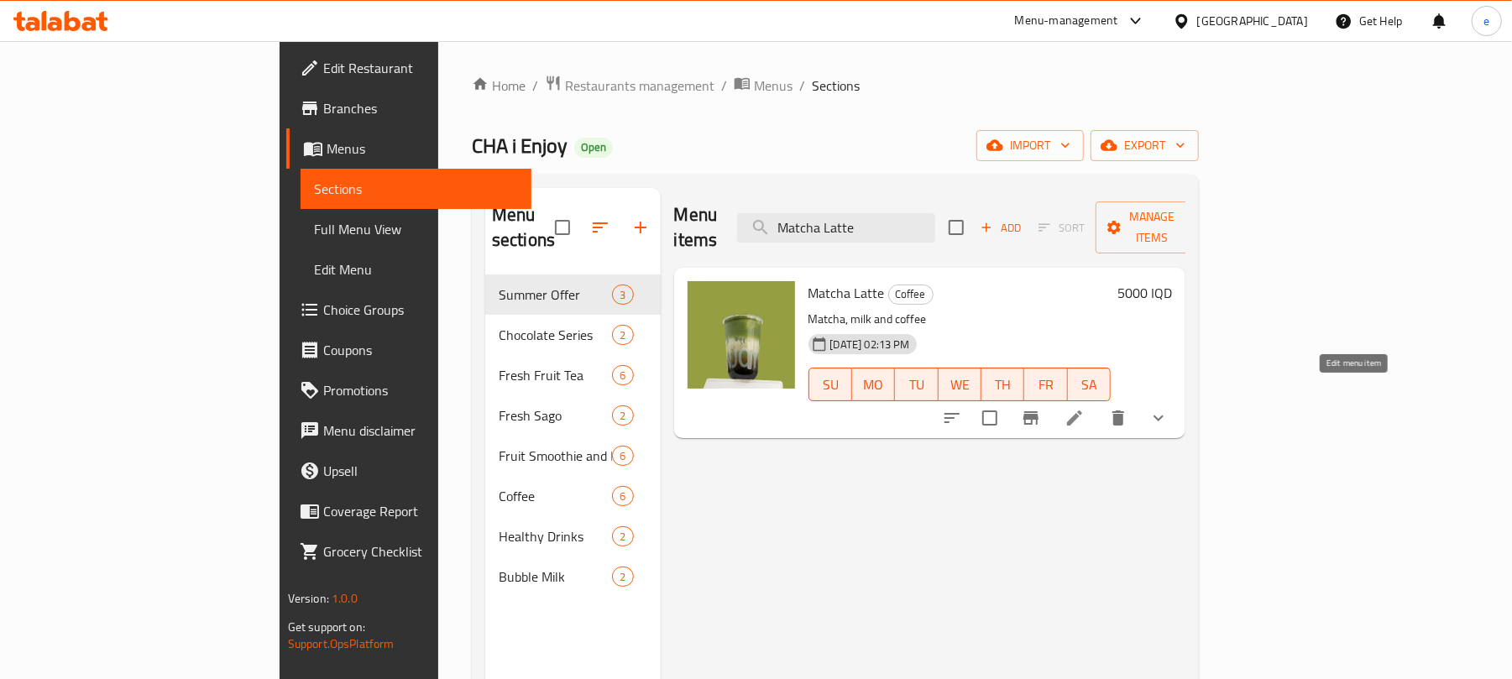
type input "Matcha Latte"
click at [1085, 408] on icon at bounding box center [1074, 418] width 20 height 20
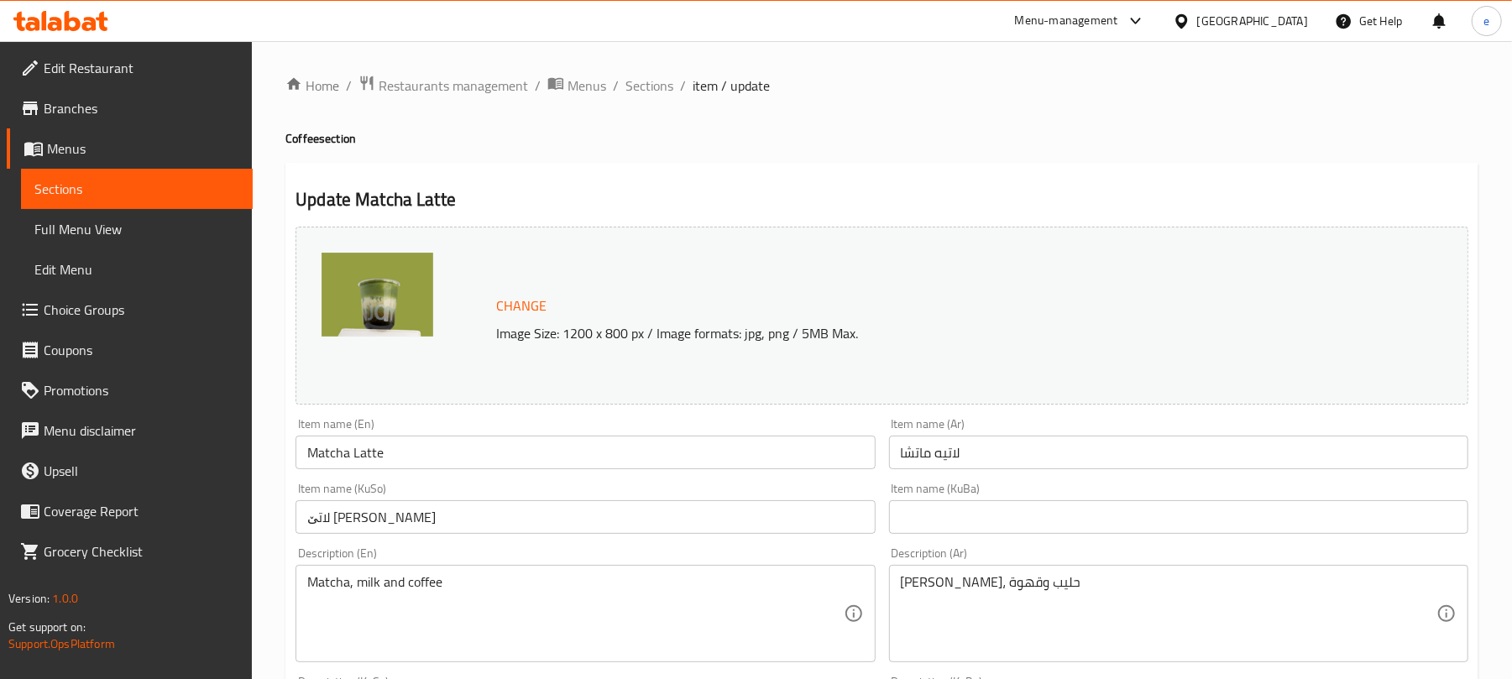
click at [213, 205] on link "Sections" at bounding box center [137, 189] width 232 height 40
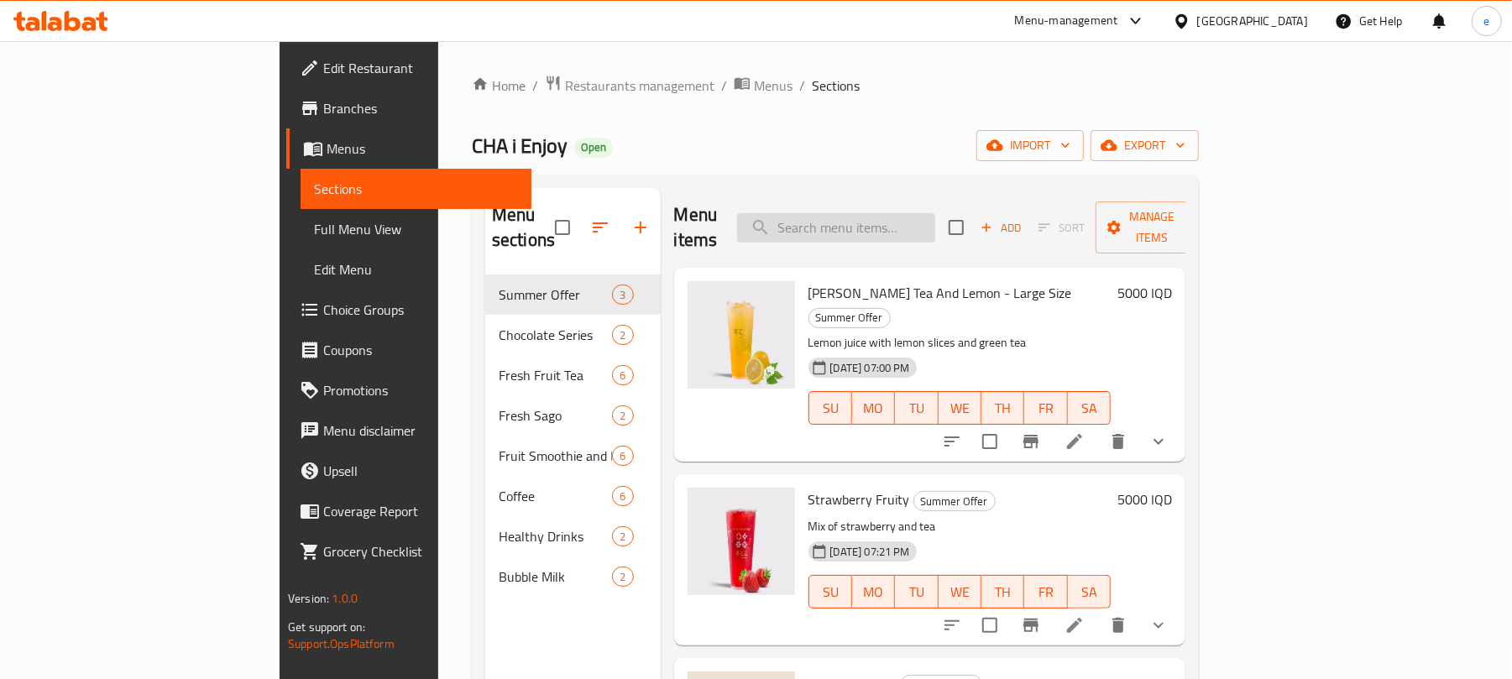
click at [933, 218] on input "search" at bounding box center [836, 227] width 198 height 29
paste input "Strawberry Protein Energy - Large"
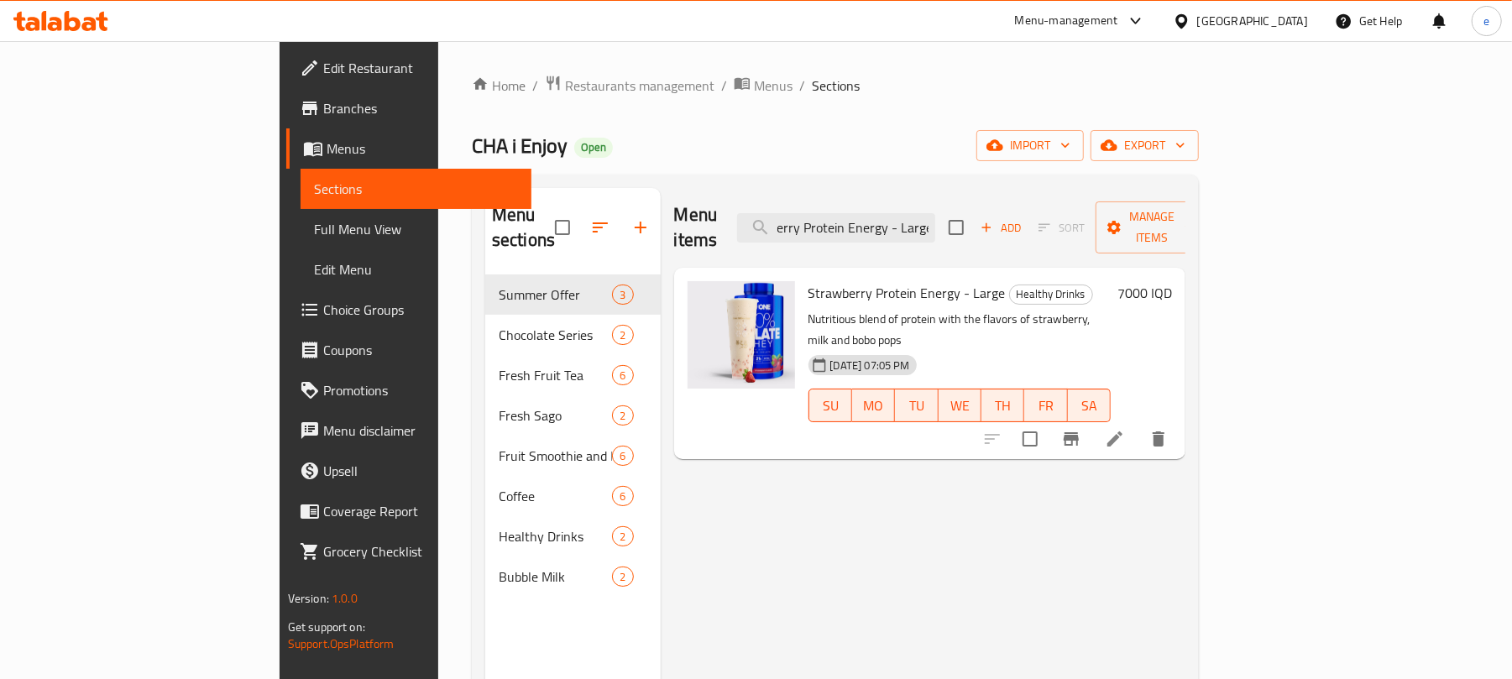
type input "Strawberry Protein Energy - Large"
click at [1125, 429] on icon at bounding box center [1115, 439] width 20 height 20
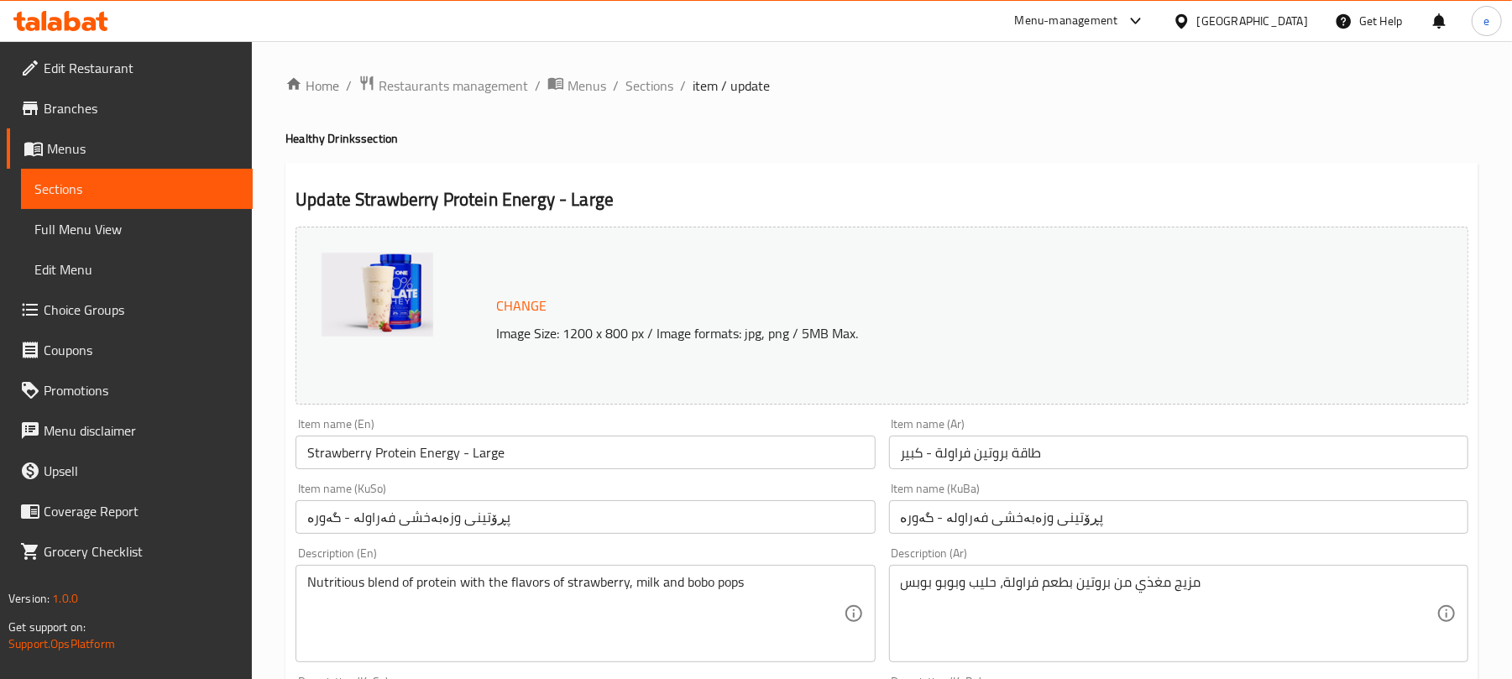
click at [199, 192] on span "Sections" at bounding box center [136, 189] width 205 height 20
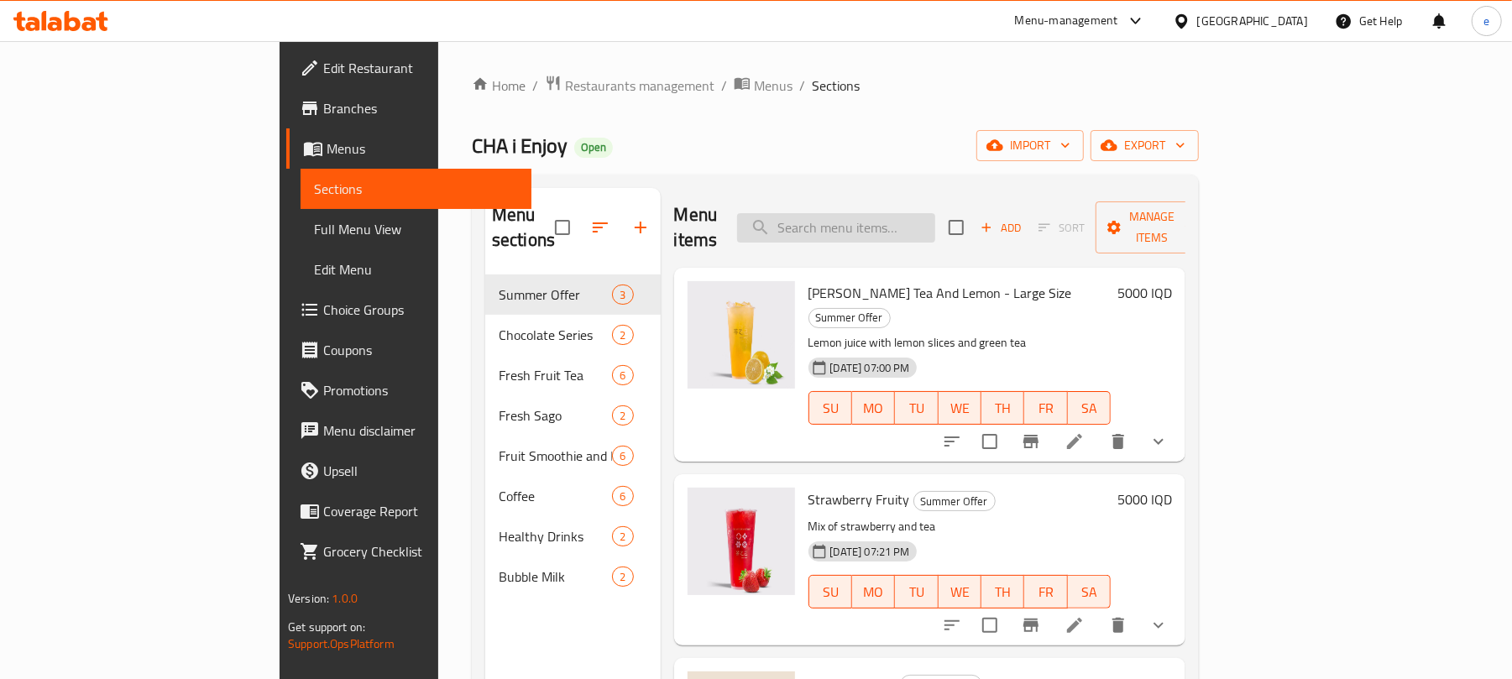
click at [910, 213] on input "search" at bounding box center [836, 227] width 198 height 29
paste input "Oreo Protein Energy - Large"
type input "Oreo Protein Energy - Large"
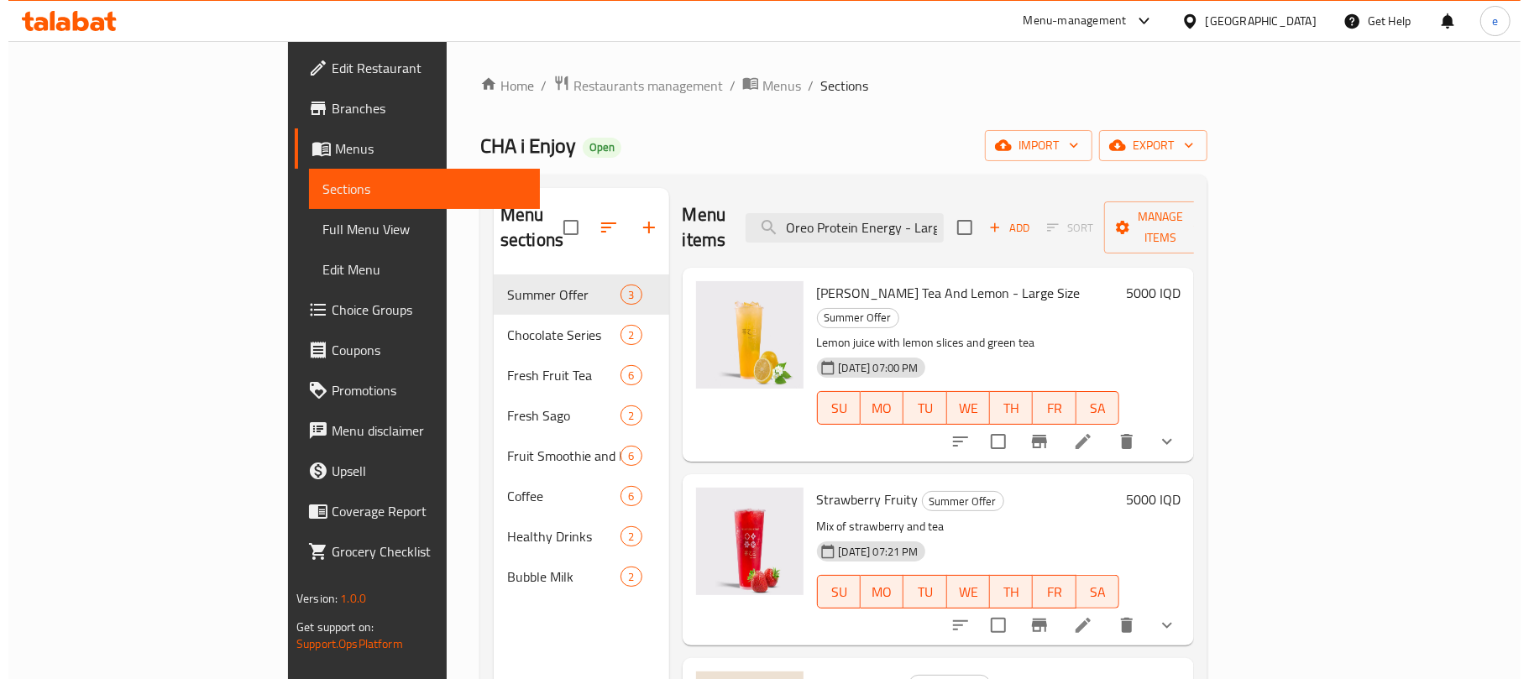
scroll to position [0, 7]
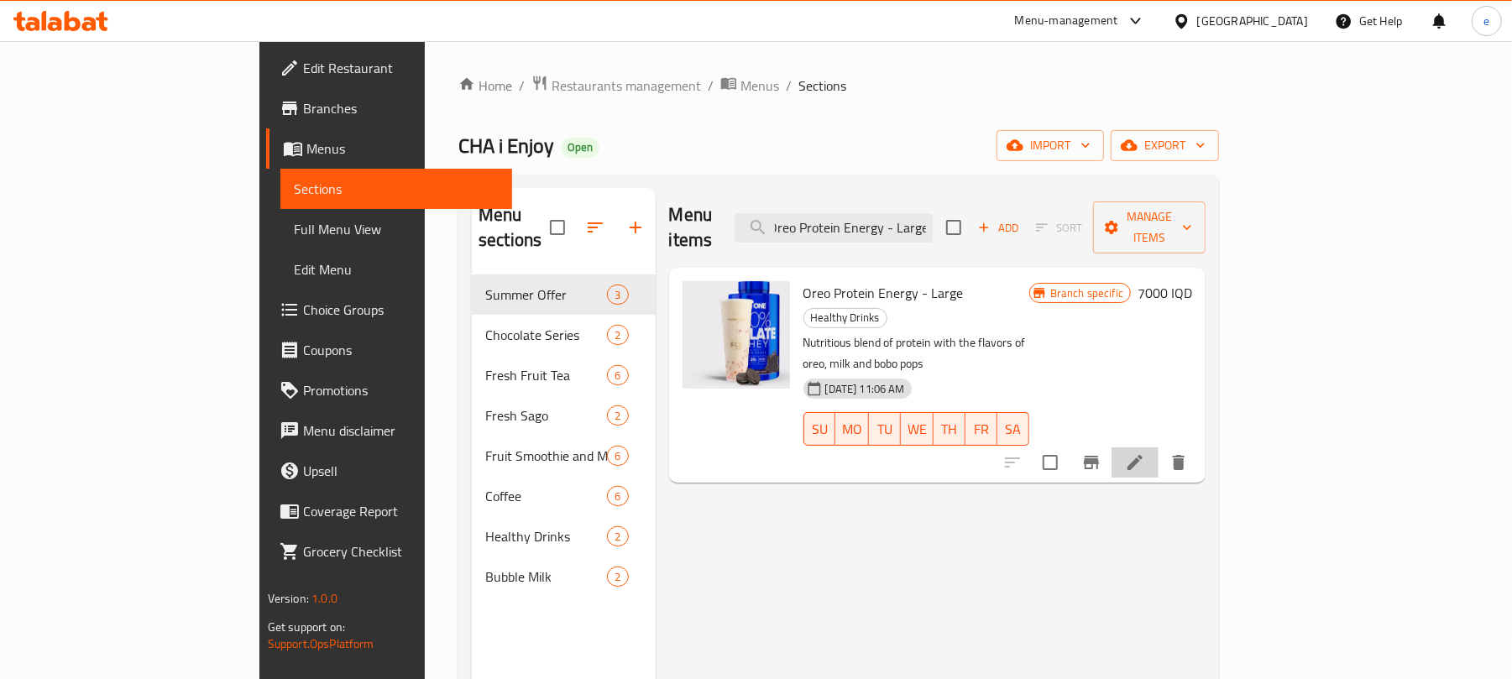
click at [1158, 447] on li at bounding box center [1134, 462] width 47 height 30
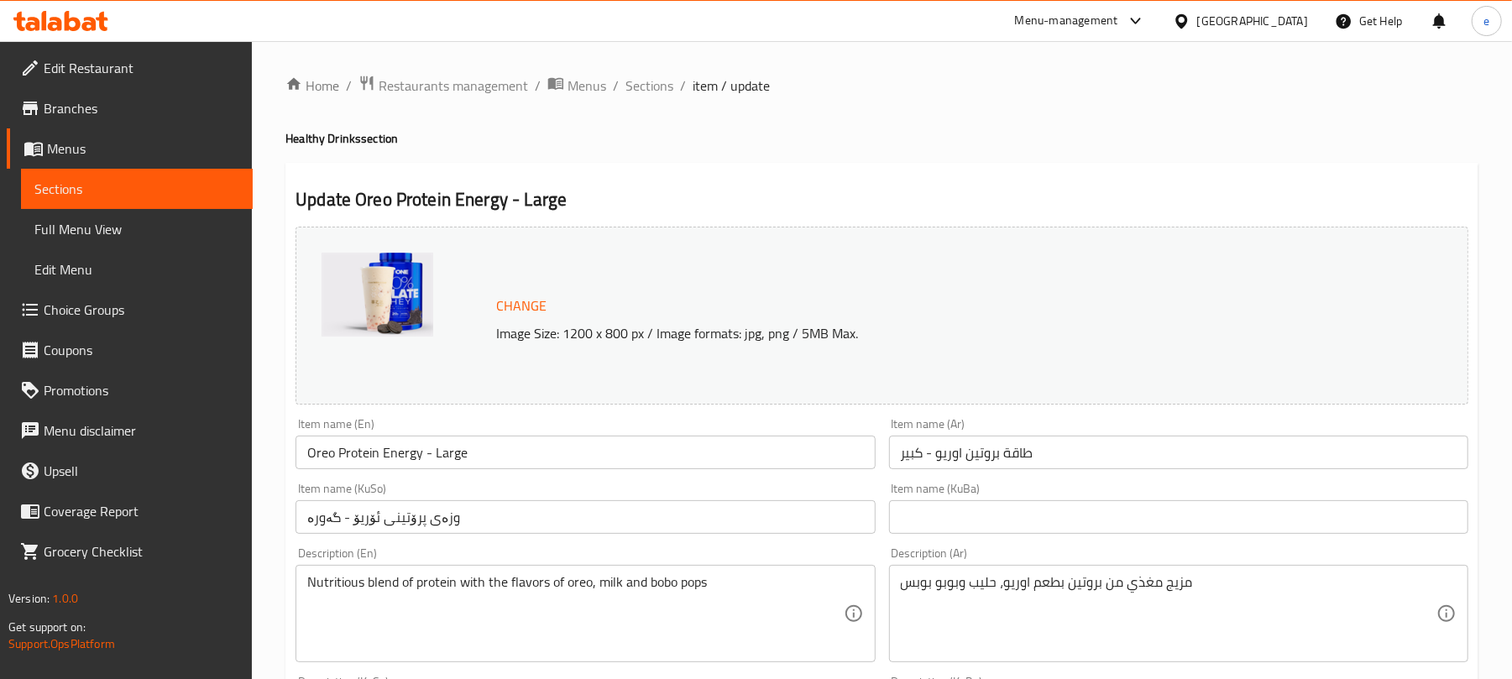
click at [124, 196] on span "Sections" at bounding box center [136, 189] width 205 height 20
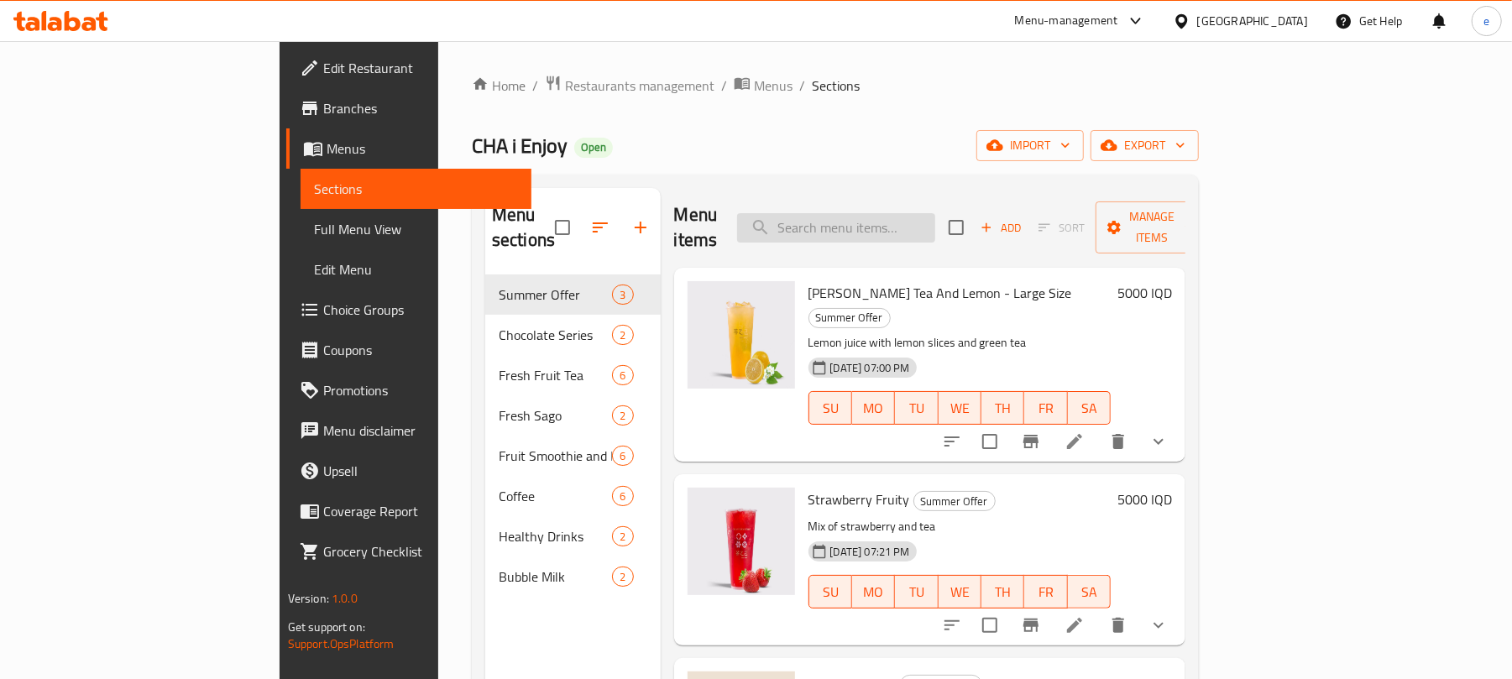
click at [935, 213] on input "search" at bounding box center [836, 227] width 198 height 29
paste input "Milk Bubble Tea"
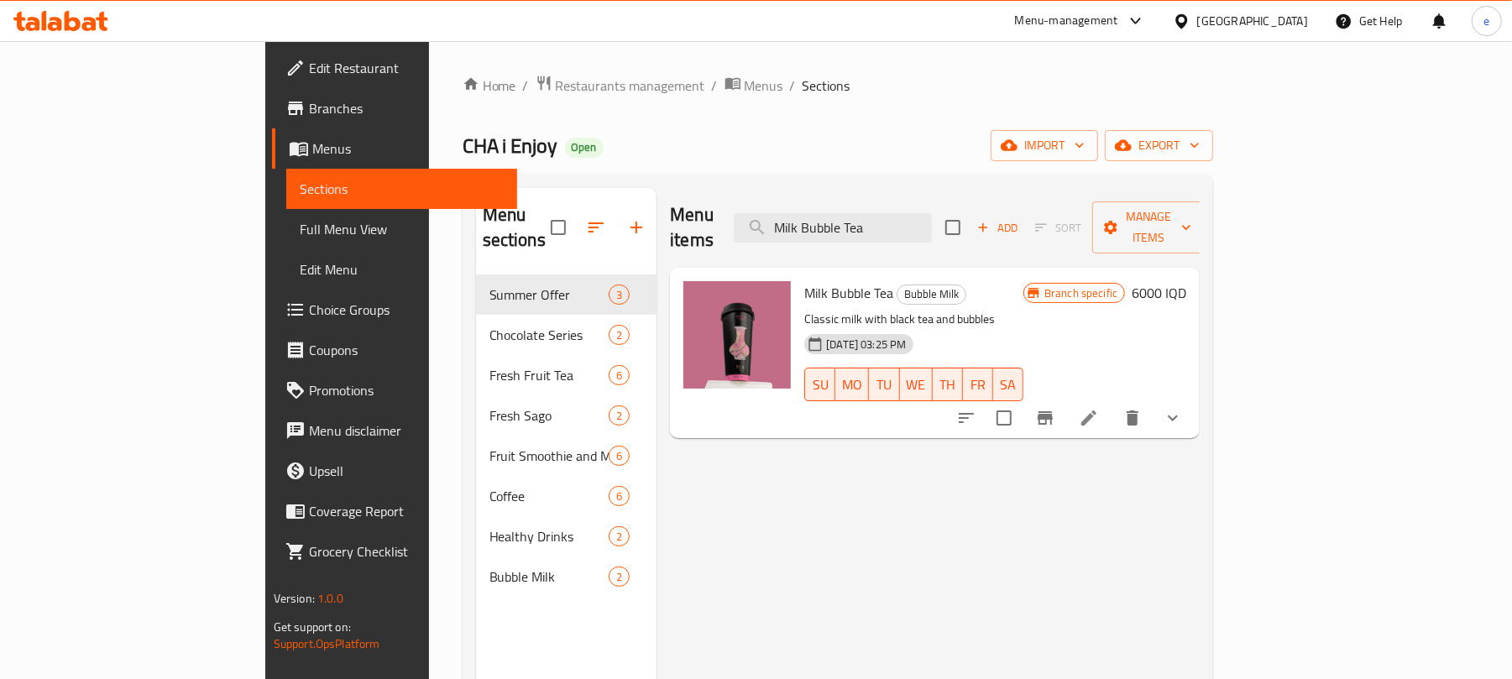
type input "Milk Bubble Tea"
click at [1099, 408] on icon at bounding box center [1089, 418] width 20 height 20
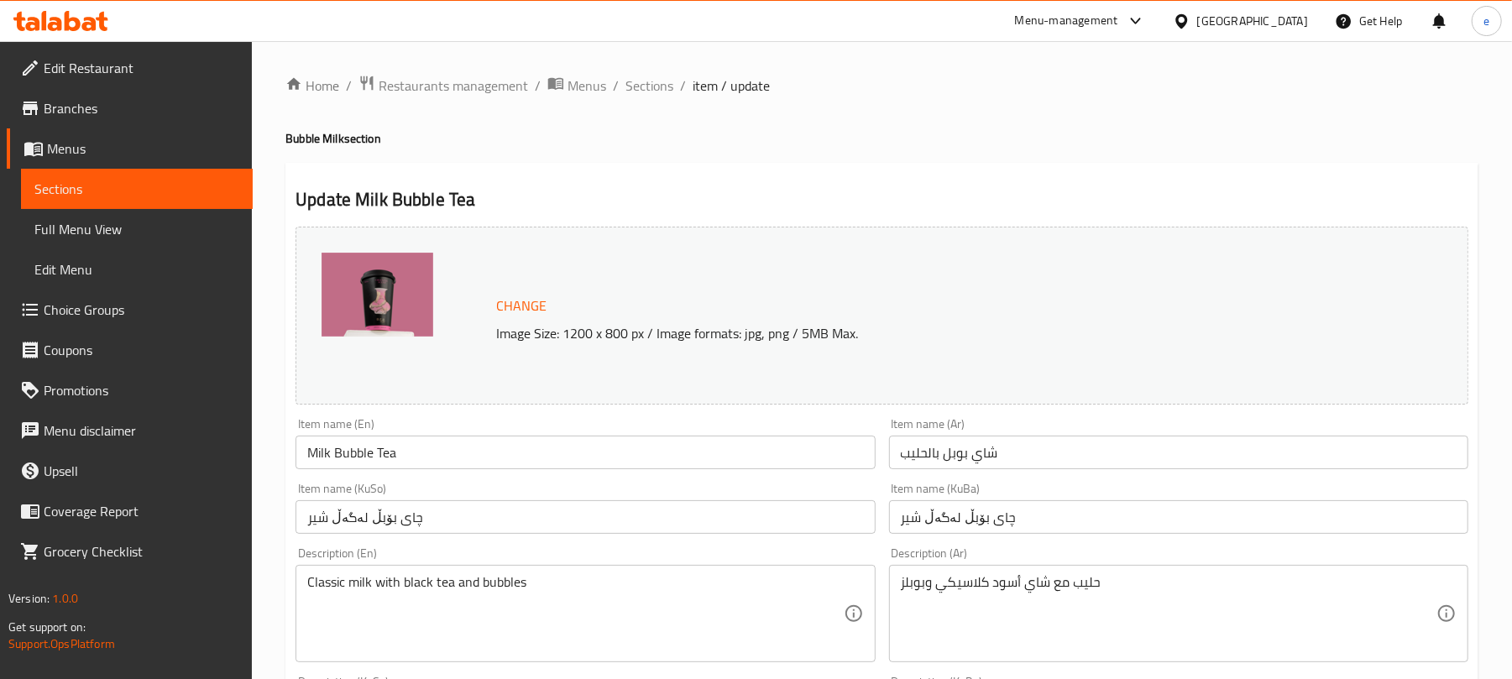
click at [227, 191] on span "Sections" at bounding box center [136, 189] width 205 height 20
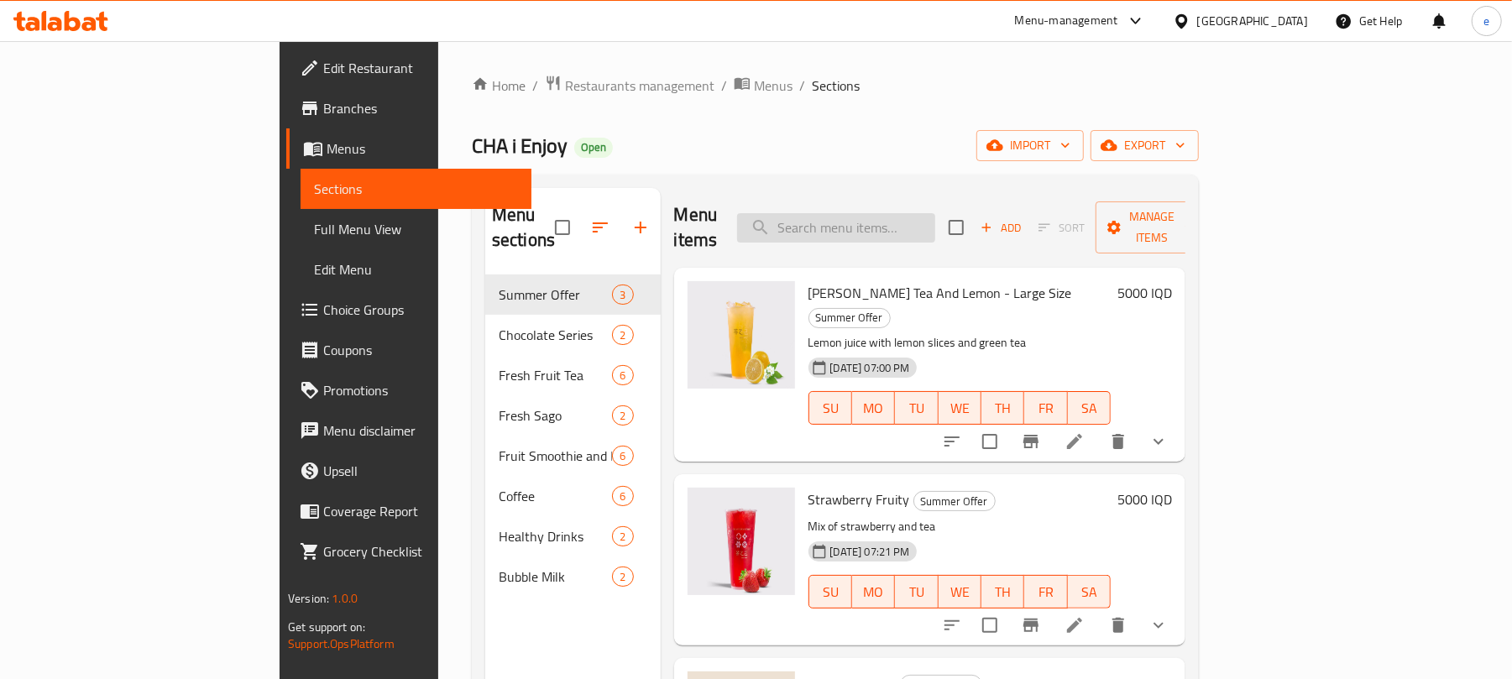
click at [912, 227] on input "search" at bounding box center [836, 227] width 198 height 29
paste input "Caramel Bubble Milk"
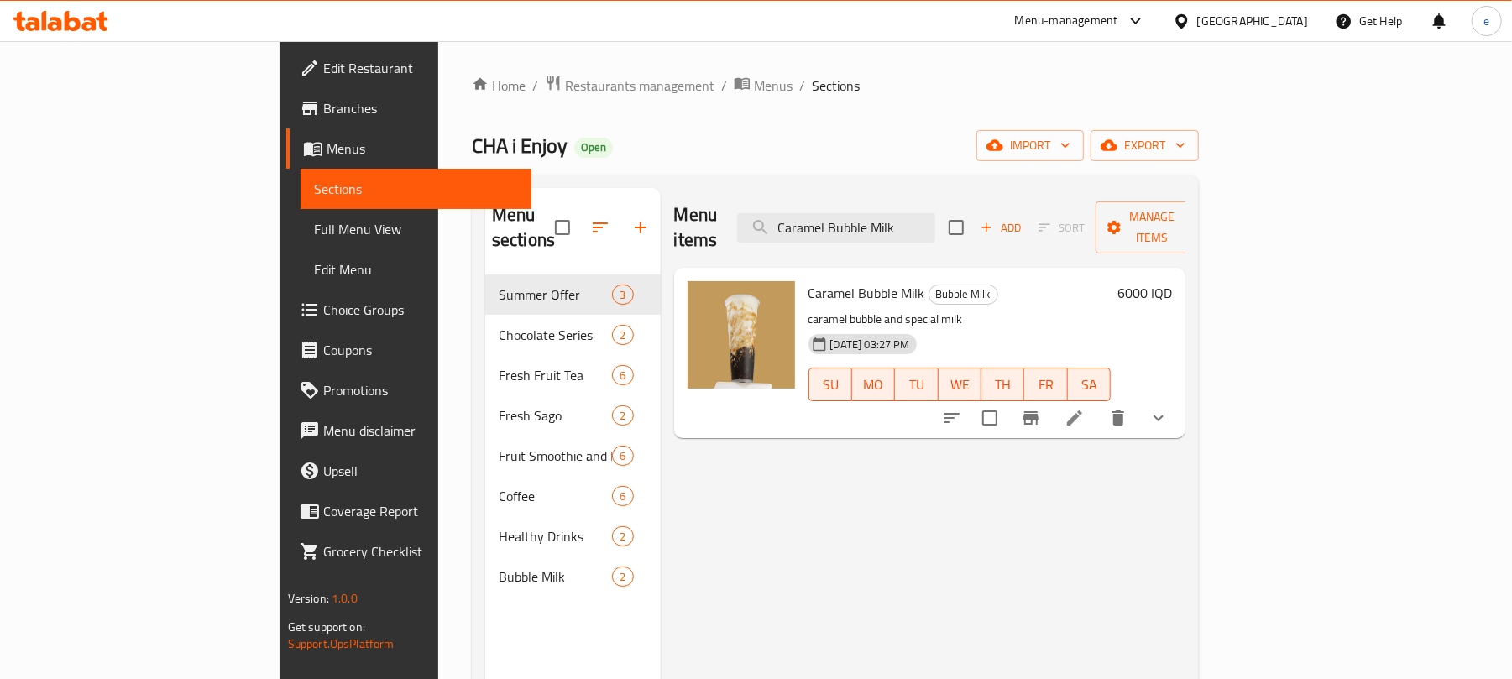
type input "Caramel Bubble Milk"
click at [1098, 403] on li at bounding box center [1074, 418] width 47 height 30
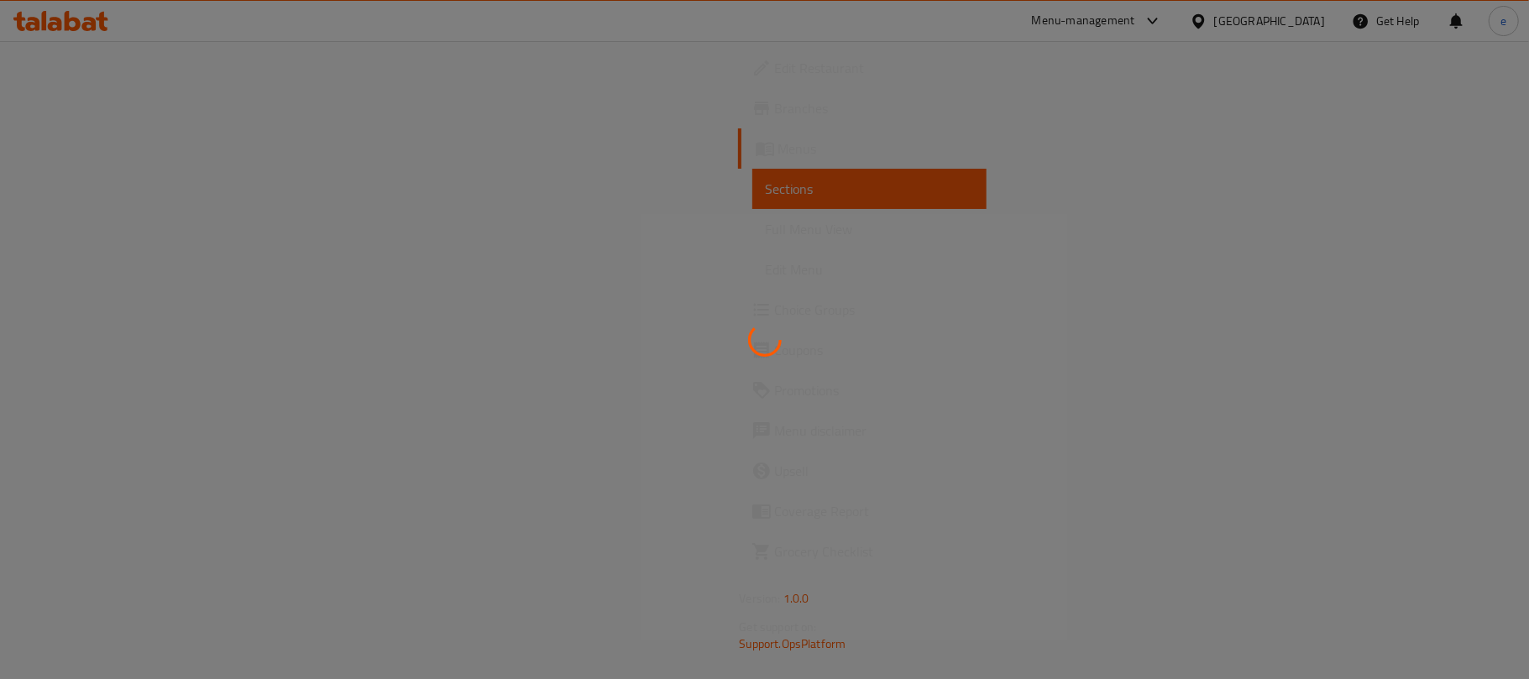
drag, startPoint x: 122, startPoint y: 209, endPoint x: 411, endPoint y: 28, distance: 341.7
click at [123, 209] on div at bounding box center [764, 339] width 1529 height 679
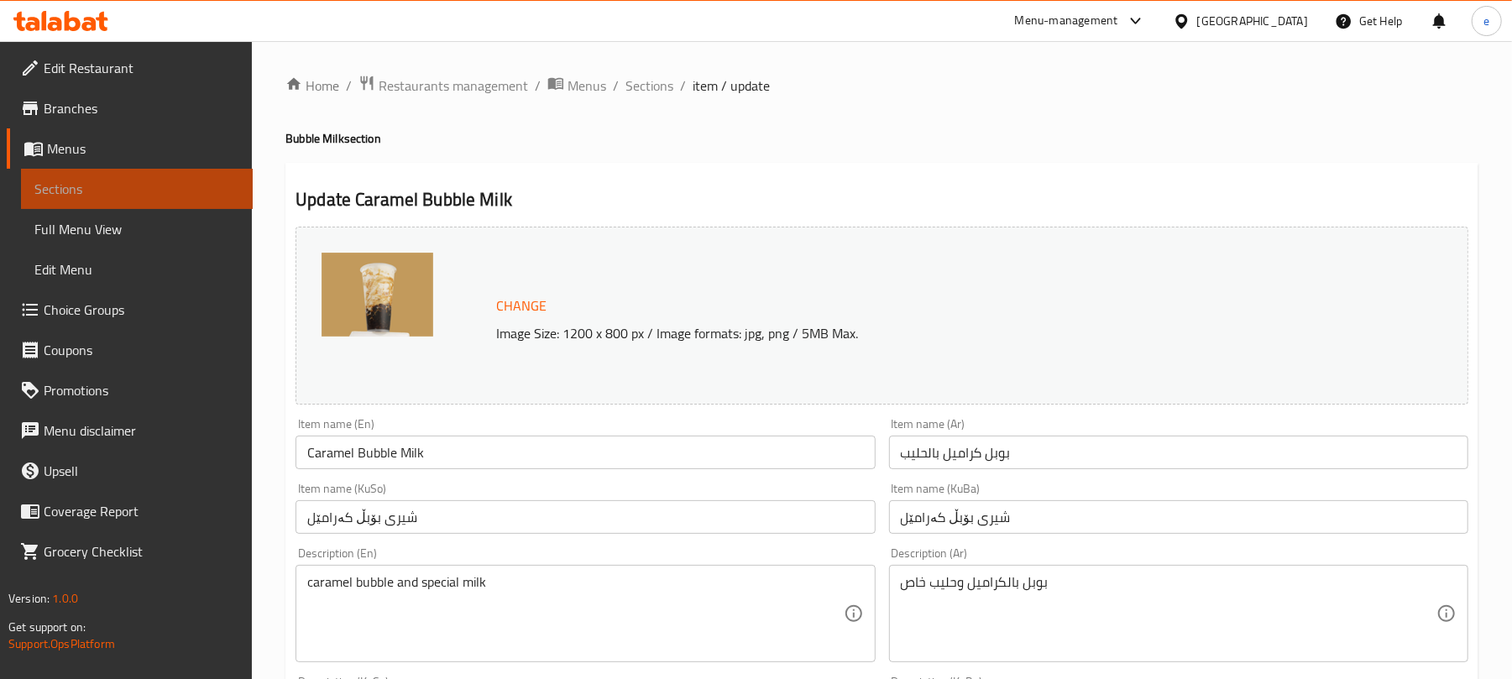
click at [128, 175] on link "Sections" at bounding box center [137, 189] width 232 height 40
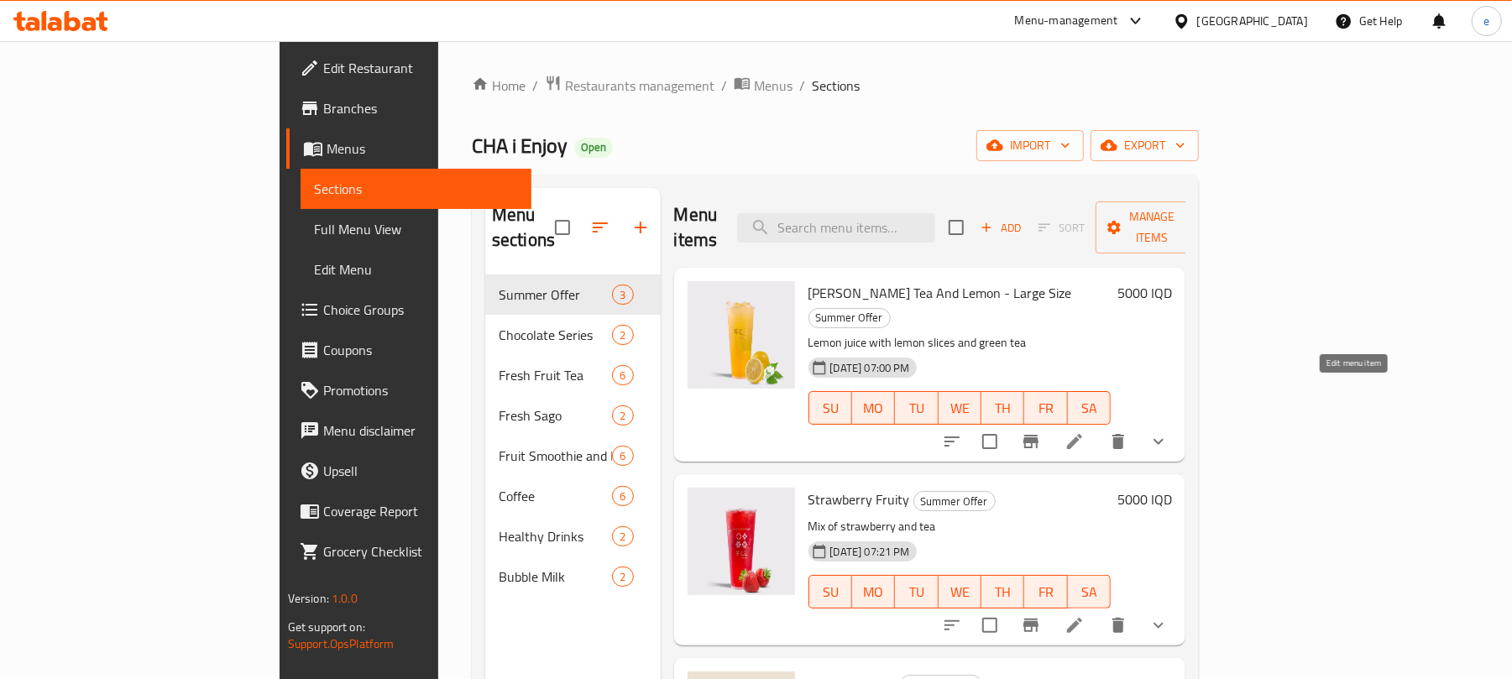
click at [1082, 434] on icon at bounding box center [1074, 441] width 15 height 15
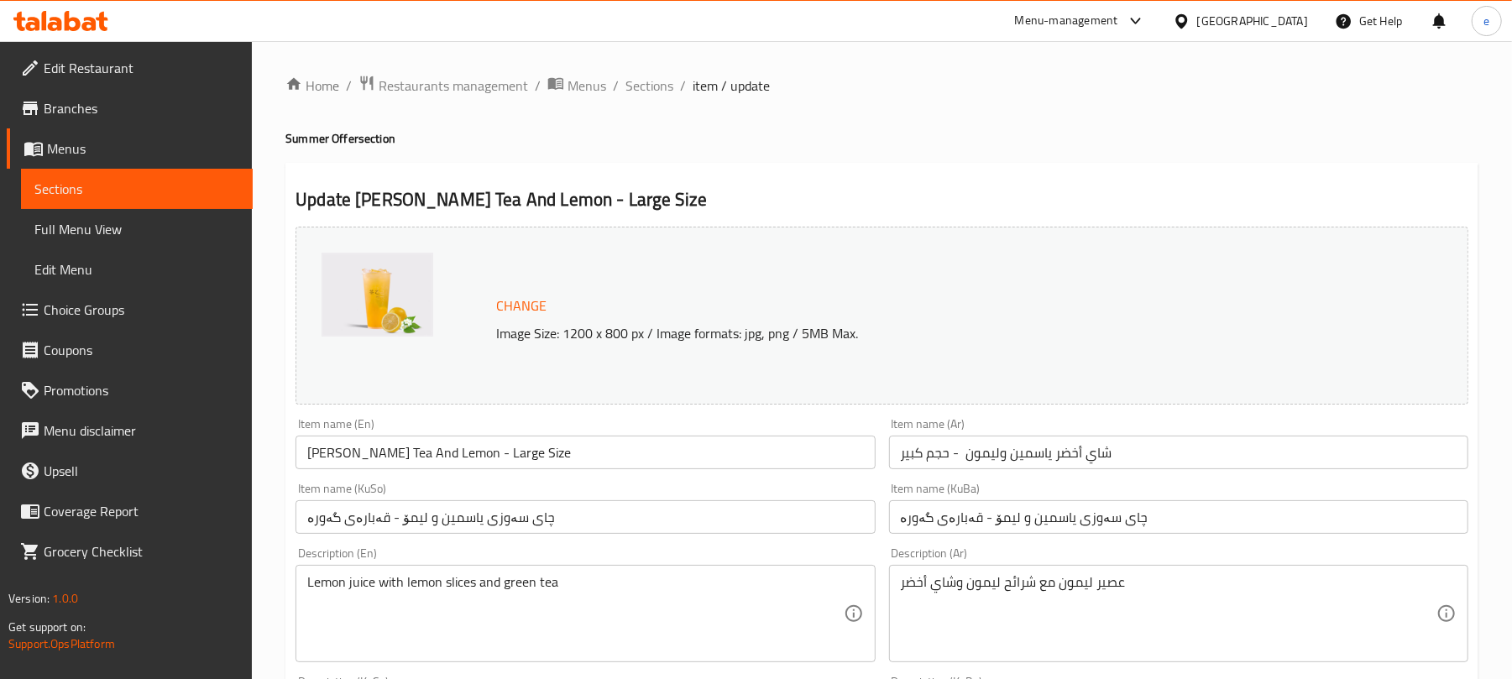
click at [111, 180] on span "Sections" at bounding box center [136, 189] width 205 height 20
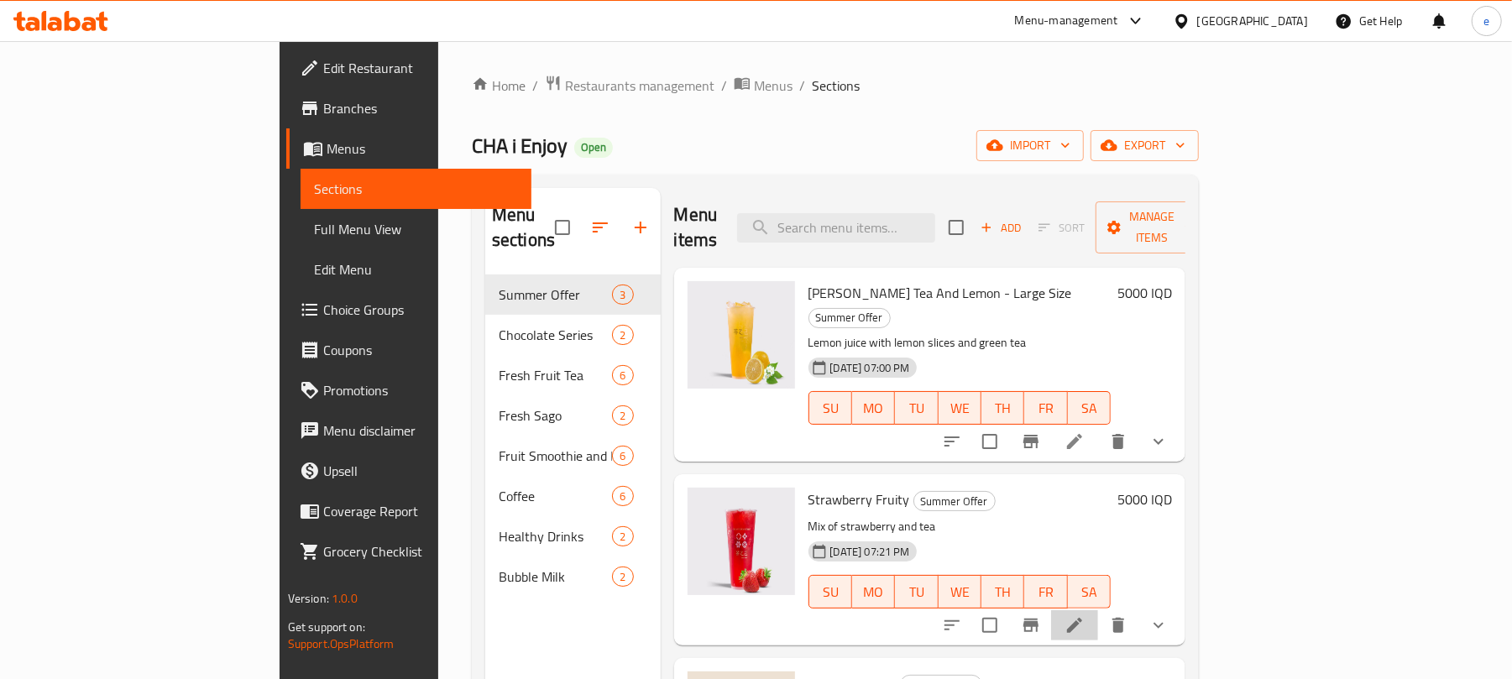
click at [1098, 610] on li at bounding box center [1074, 625] width 47 height 30
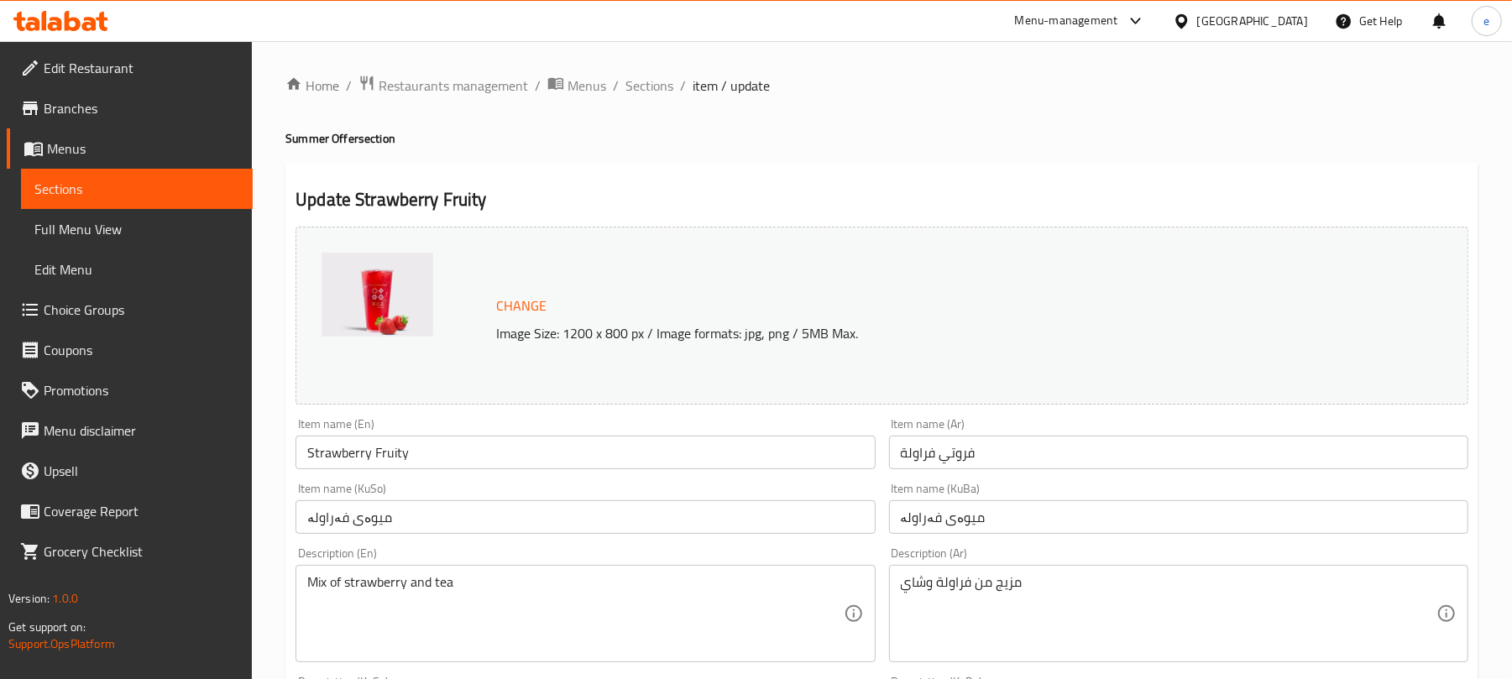
click at [176, 182] on span "Sections" at bounding box center [136, 189] width 205 height 20
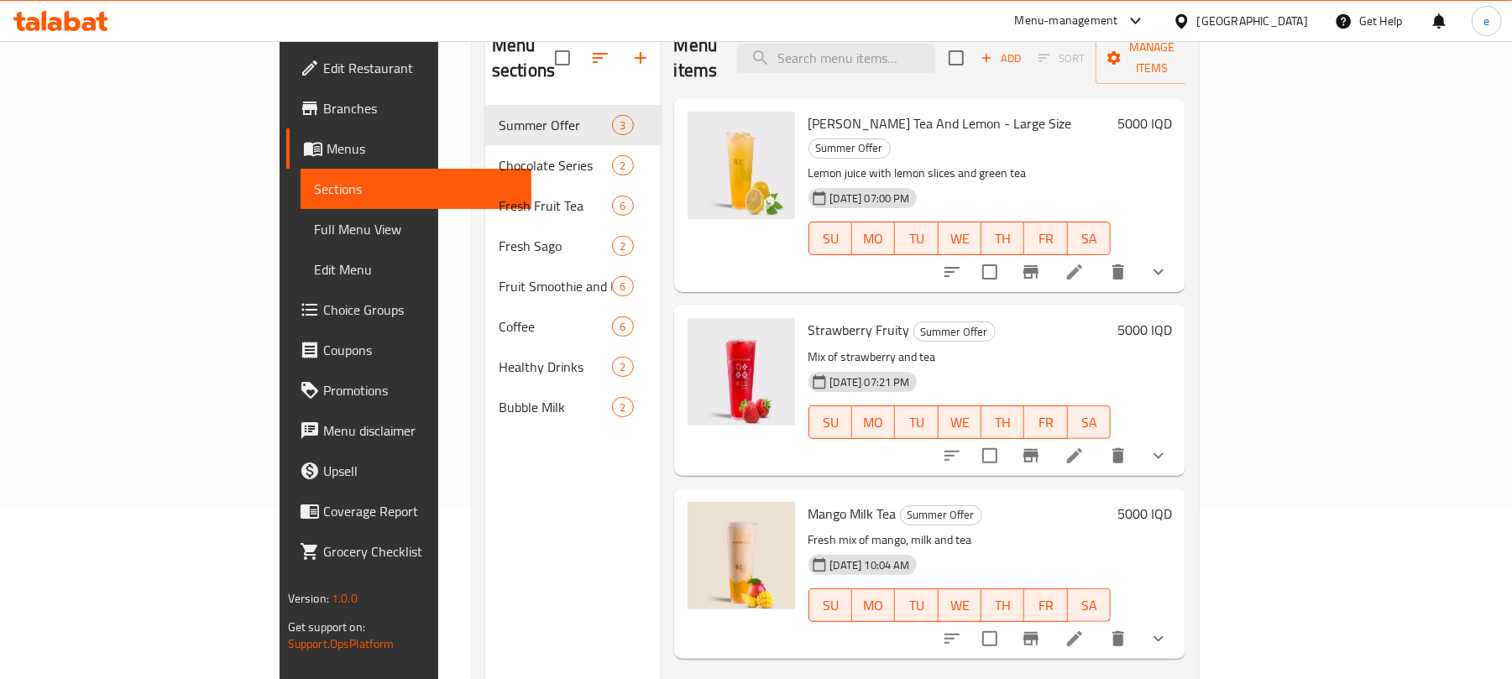
scroll to position [223, 0]
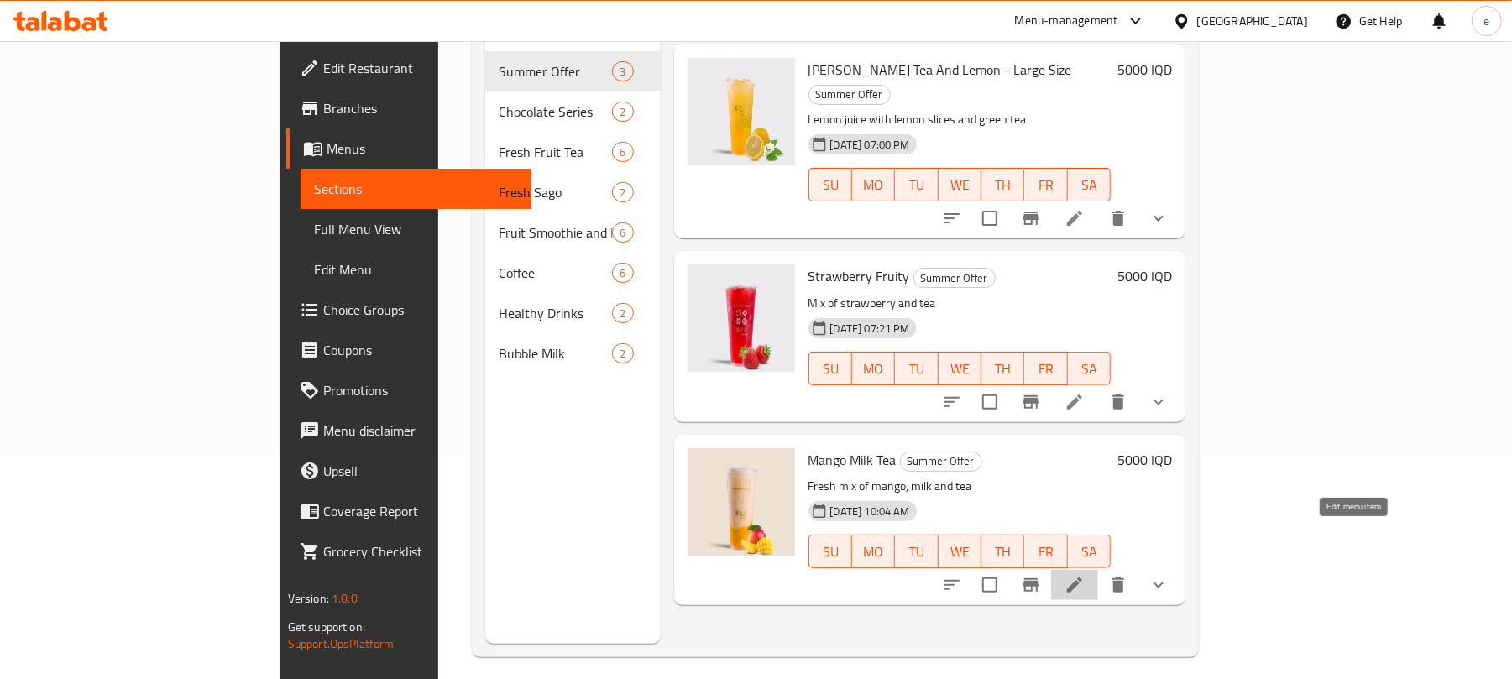
click at [1085, 575] on icon at bounding box center [1074, 585] width 20 height 20
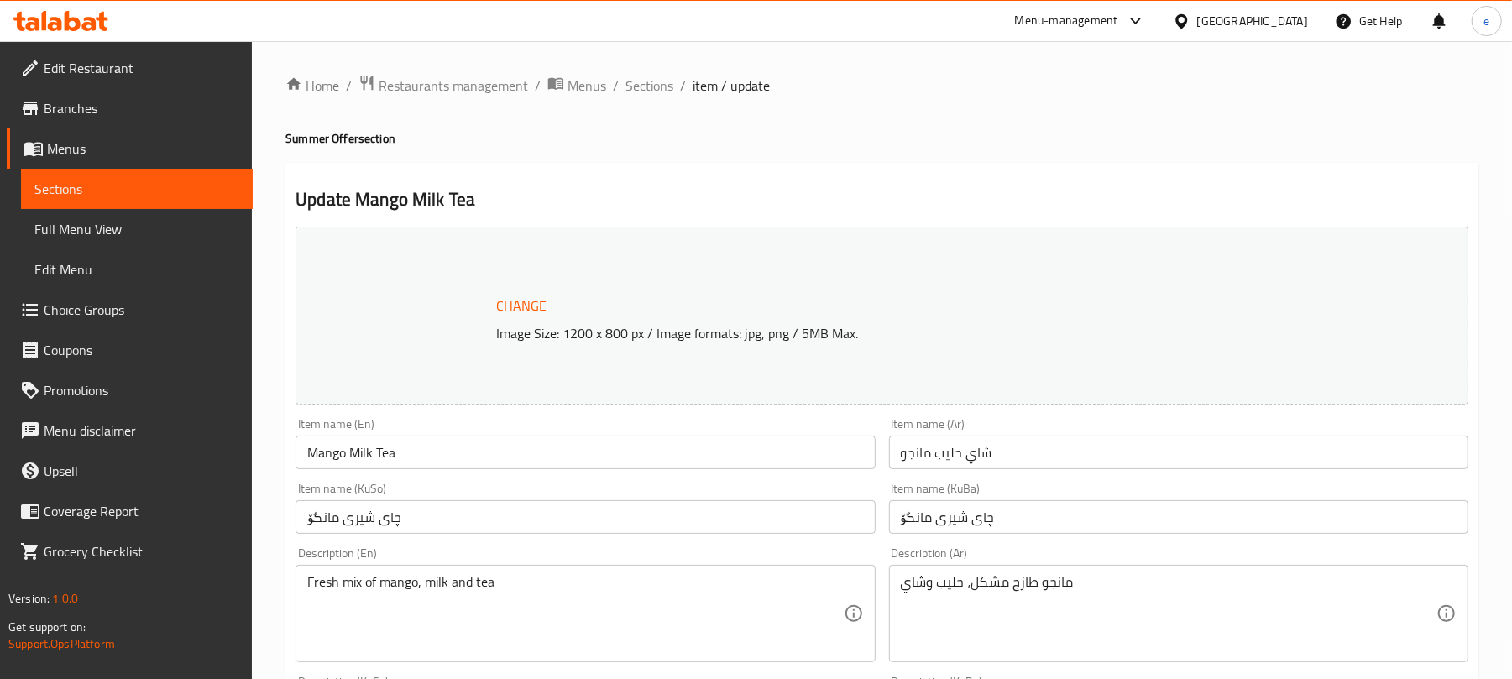
click at [91, 196] on div at bounding box center [756, 339] width 1512 height 679
click at [91, 196] on span "Sections" at bounding box center [136, 189] width 205 height 20
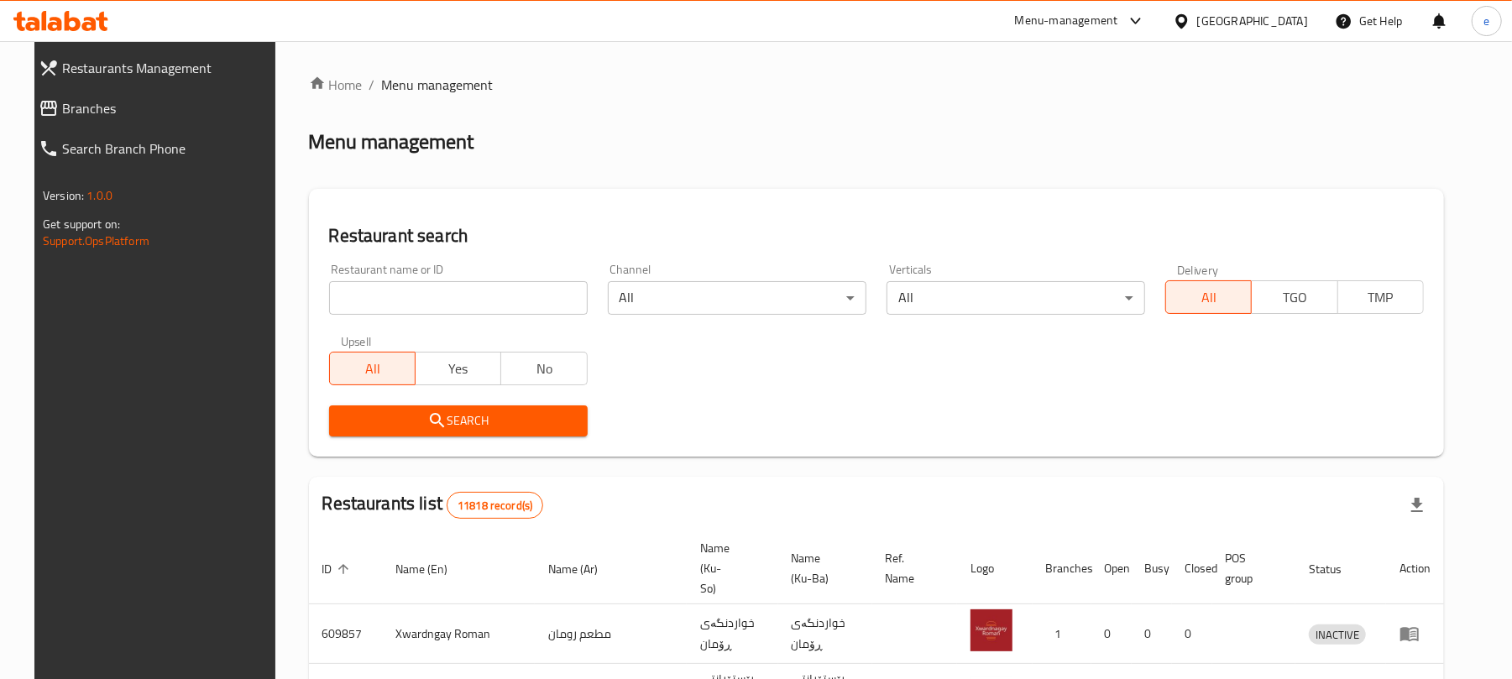
click at [403, 285] on input "search" at bounding box center [458, 298] width 259 height 34
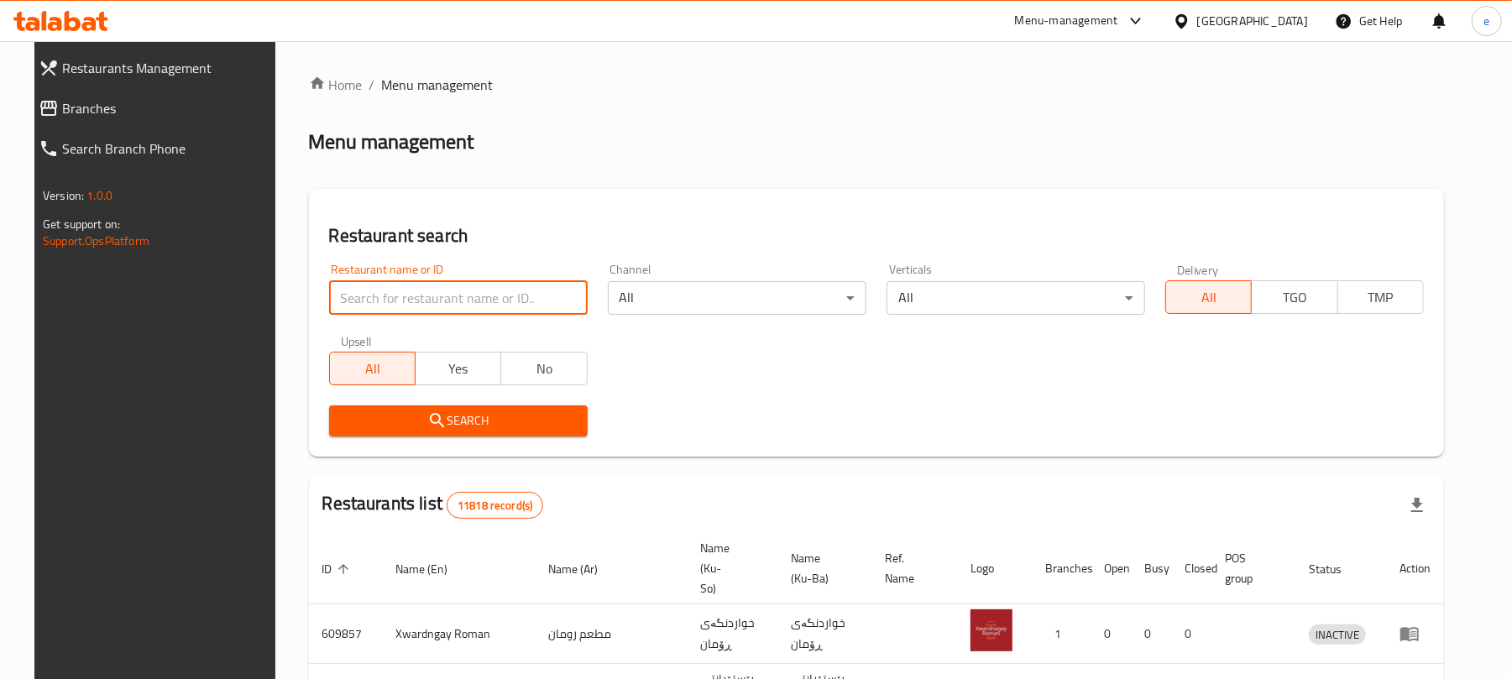
click at [64, 111] on span "Branches" at bounding box center [168, 108] width 212 height 20
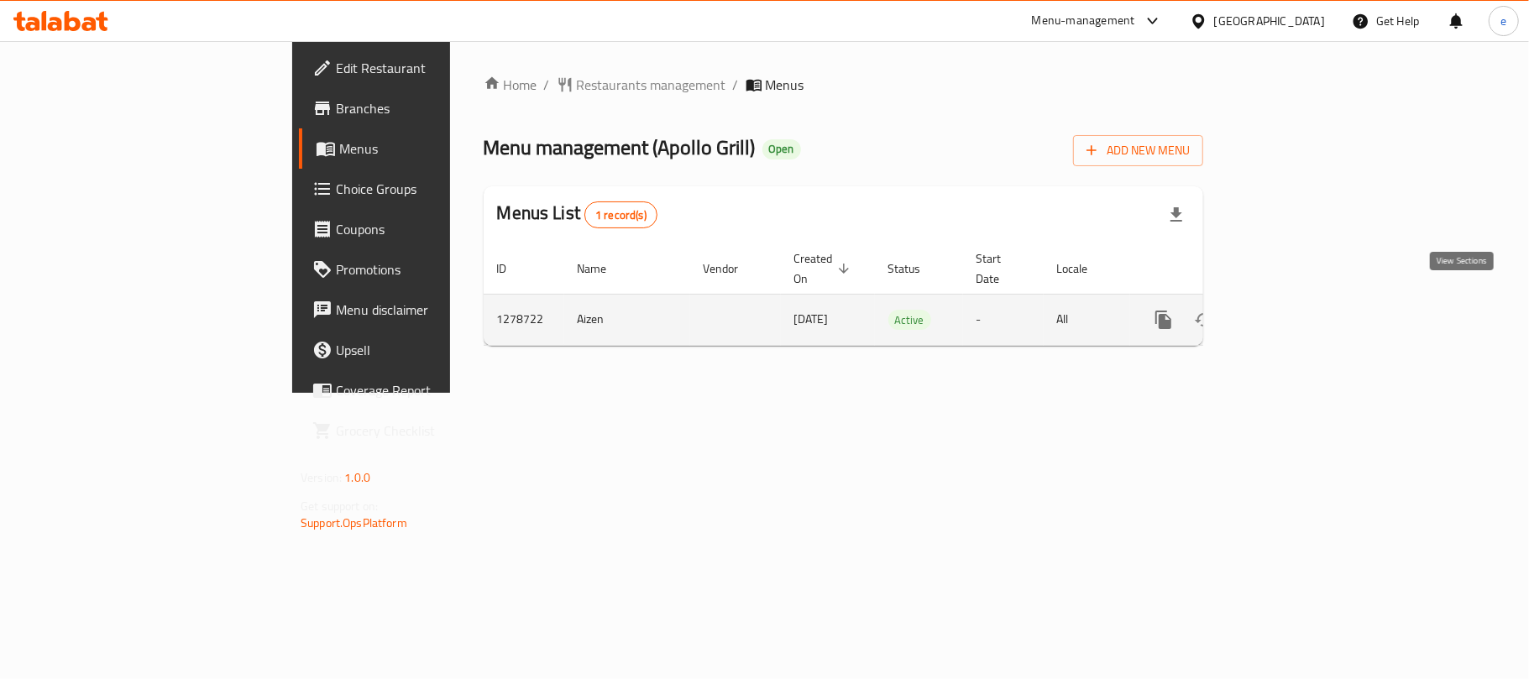
click at [1294, 310] on icon "enhanced table" at bounding box center [1284, 320] width 20 height 20
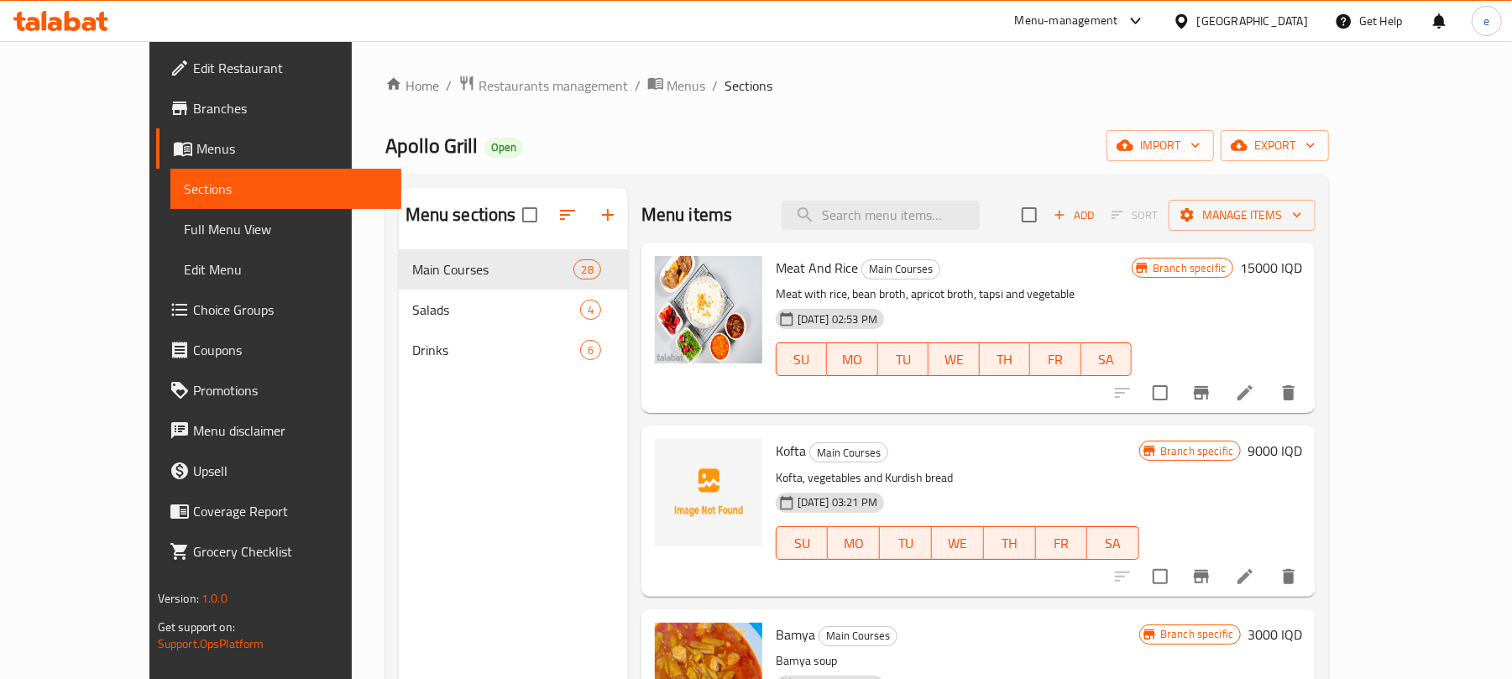
click at [184, 222] on span "Full Menu View" at bounding box center [286, 229] width 205 height 20
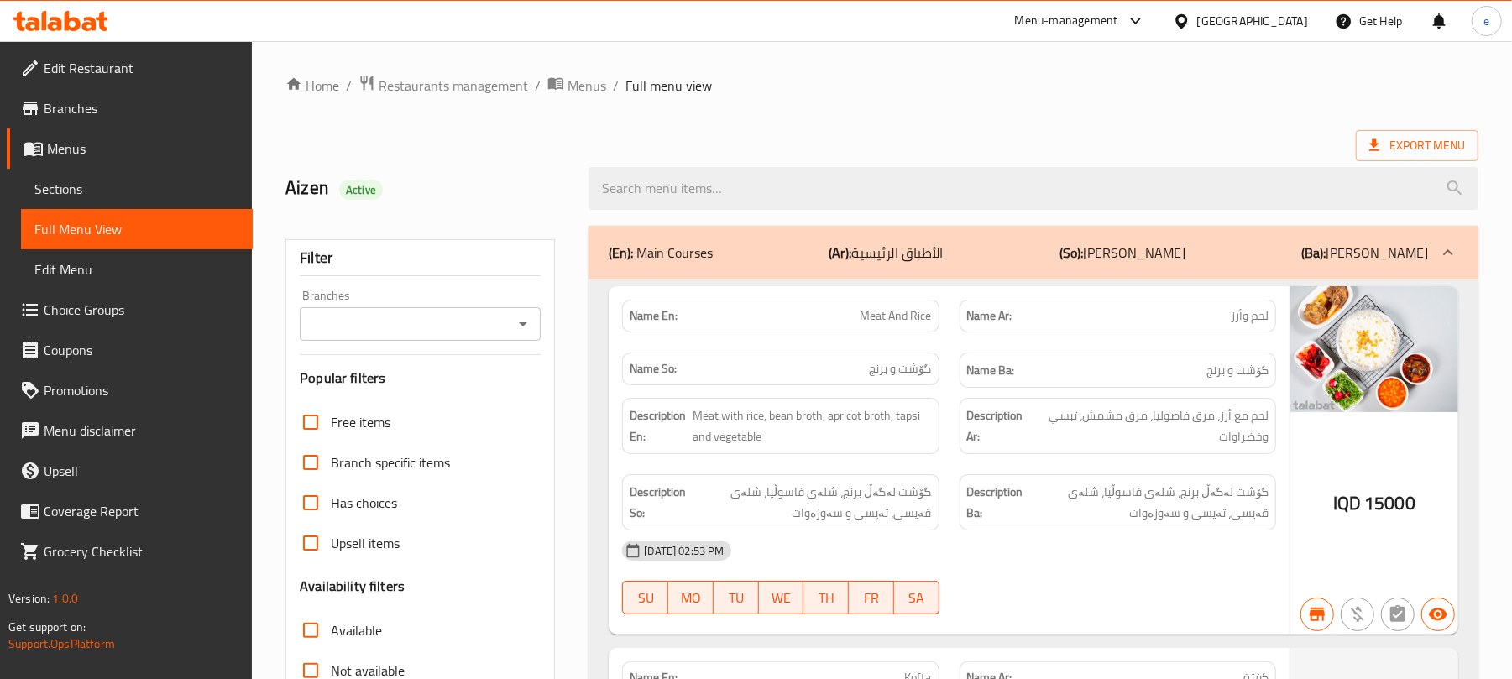
click at [520, 327] on icon "Open" at bounding box center [523, 324] width 20 height 20
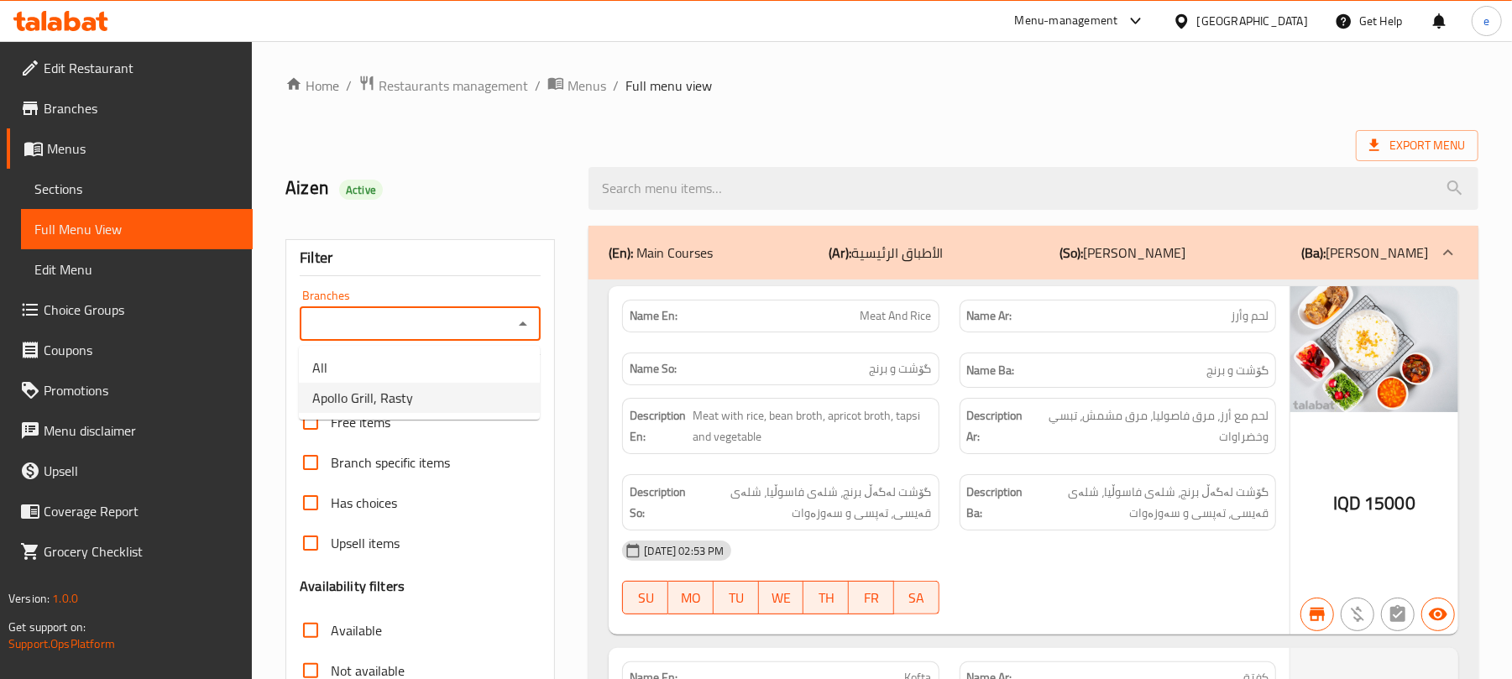
click at [455, 410] on li "Apollo Grill, Rasty" at bounding box center [419, 398] width 241 height 30
type input "Apollo Grill, Rasty"
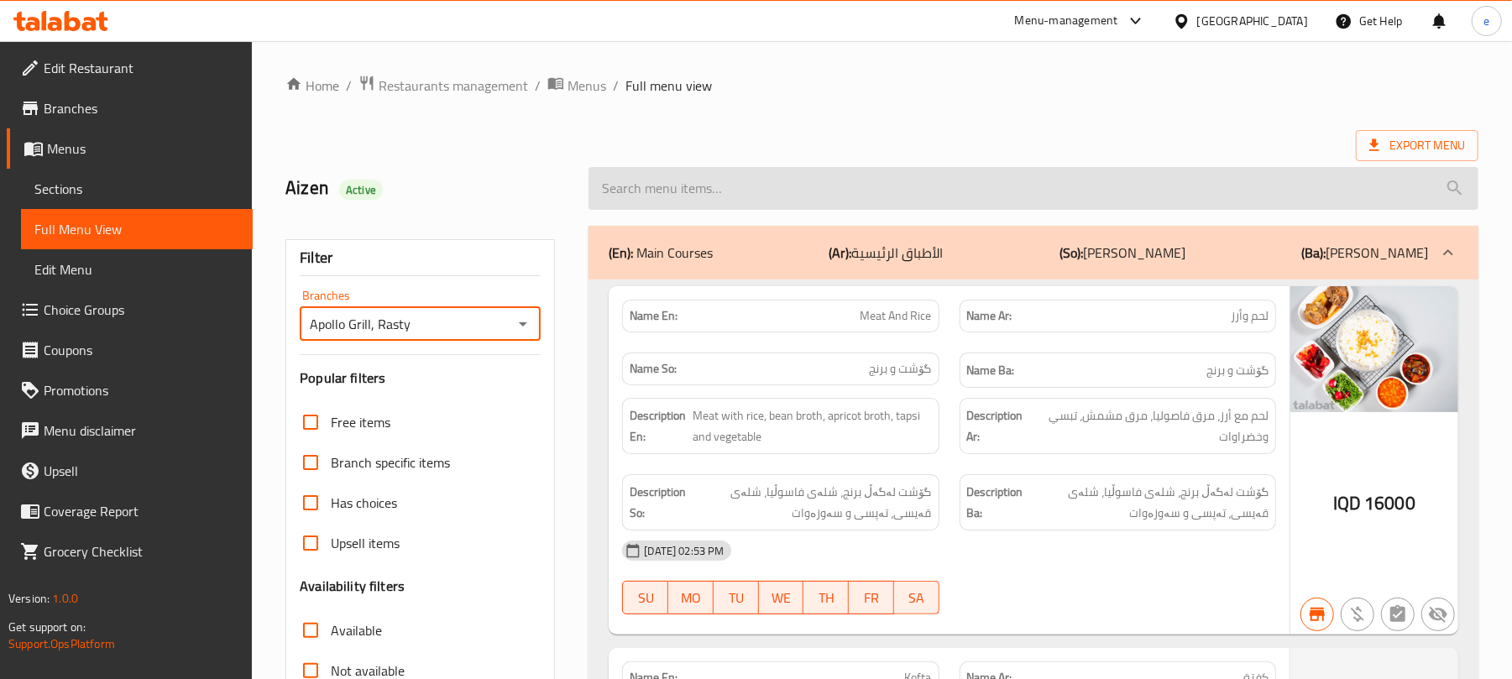
click at [801, 179] on input "search" at bounding box center [1033, 188] width 890 height 43
paste input "Fish With Butter And Lemon"
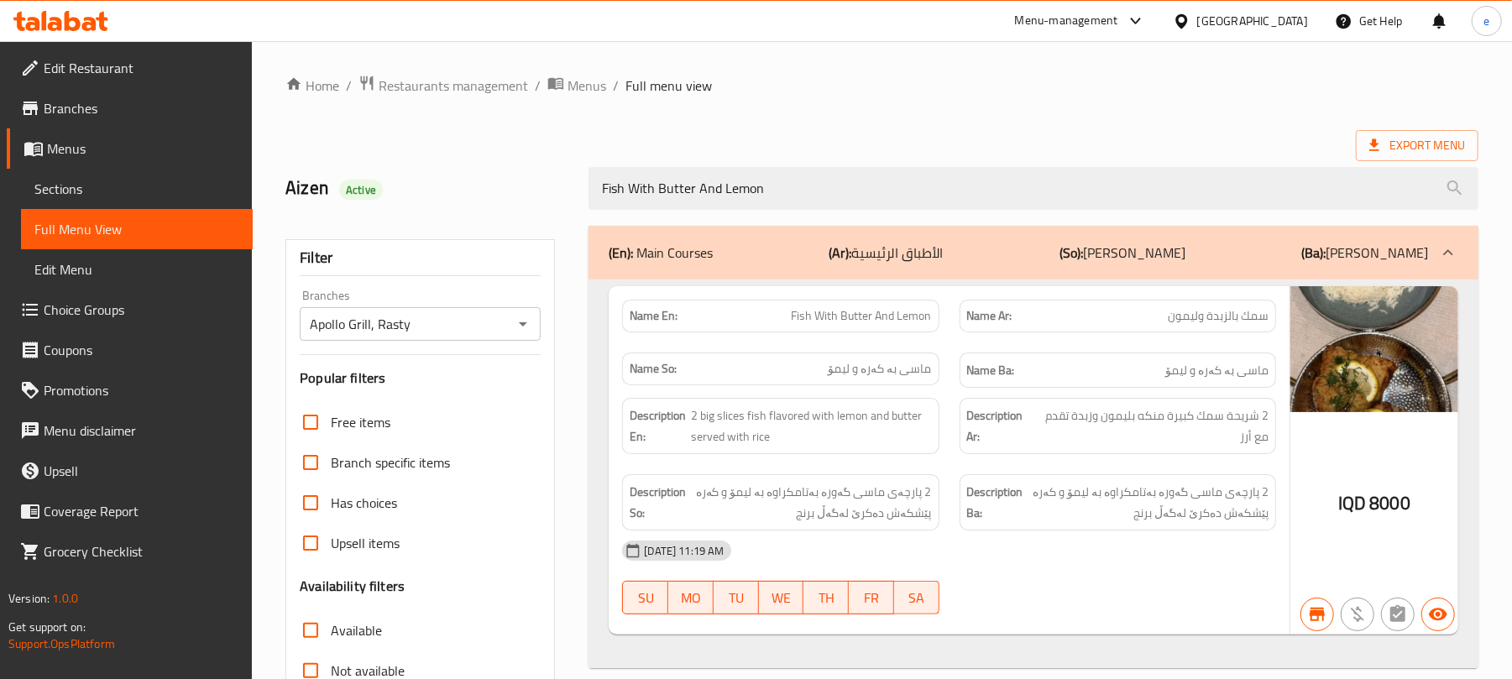
type input "Fish With Butter And Lemon"
click at [82, 32] on div at bounding box center [61, 21] width 122 height 34
click at [96, 18] on icon at bounding box center [102, 21] width 12 height 19
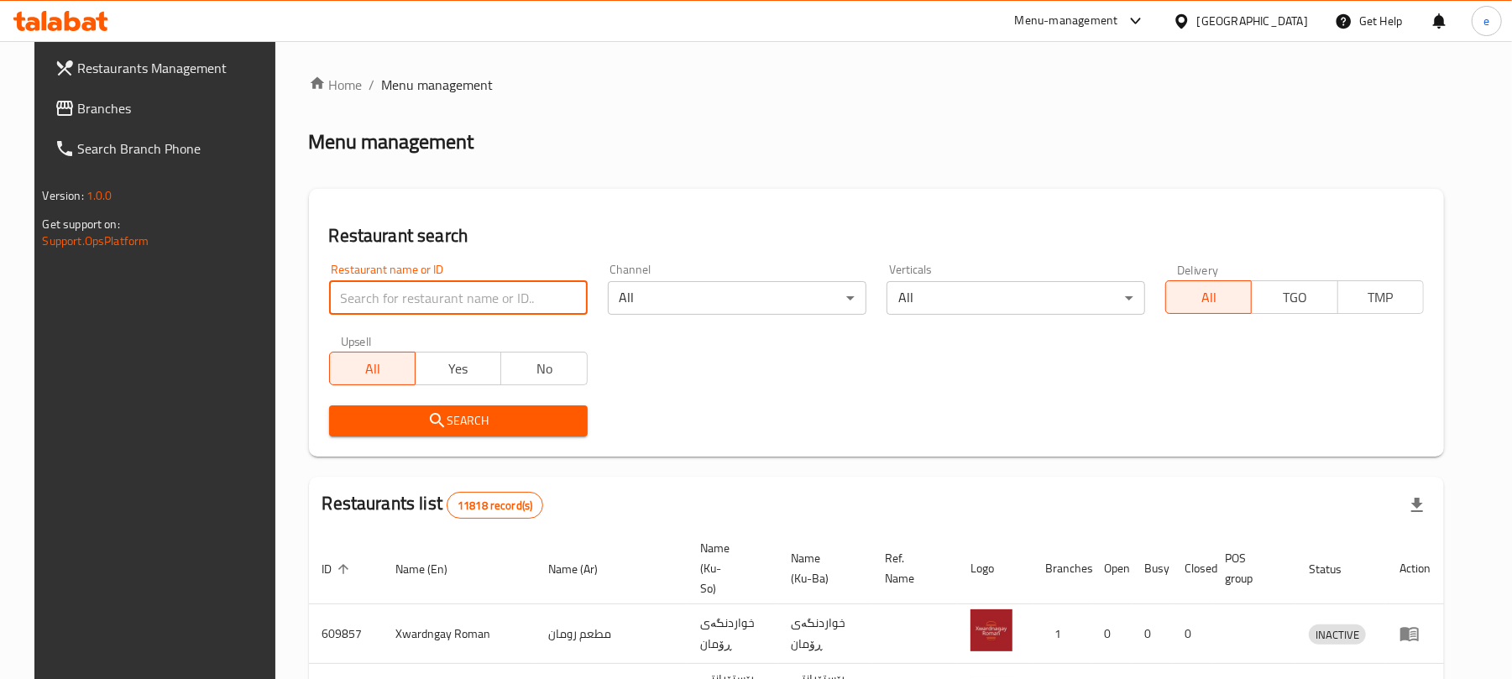
click at [410, 303] on input "search" at bounding box center [458, 298] width 259 height 34
paste input "778289"
type input "778289"
click button "Search" at bounding box center [458, 420] width 259 height 31
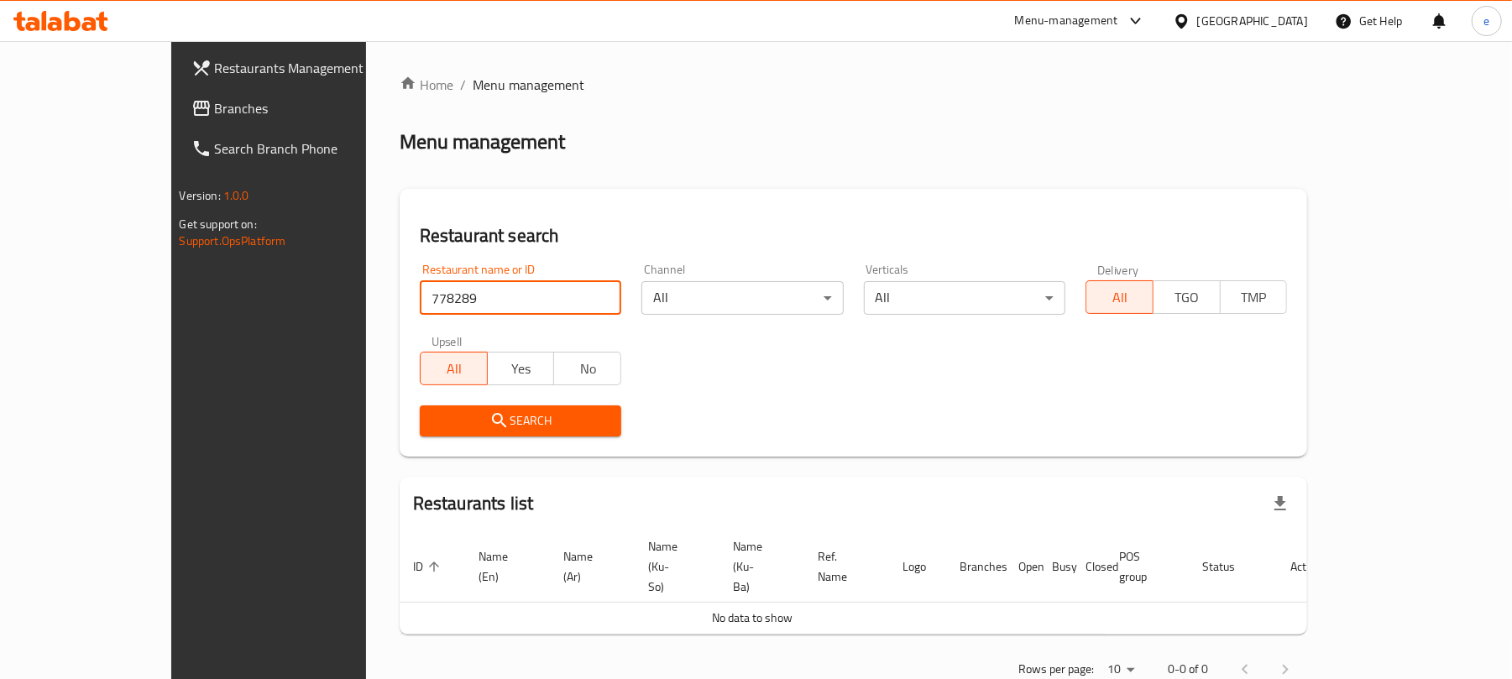
click at [215, 98] on span "Branches" at bounding box center [313, 108] width 196 height 20
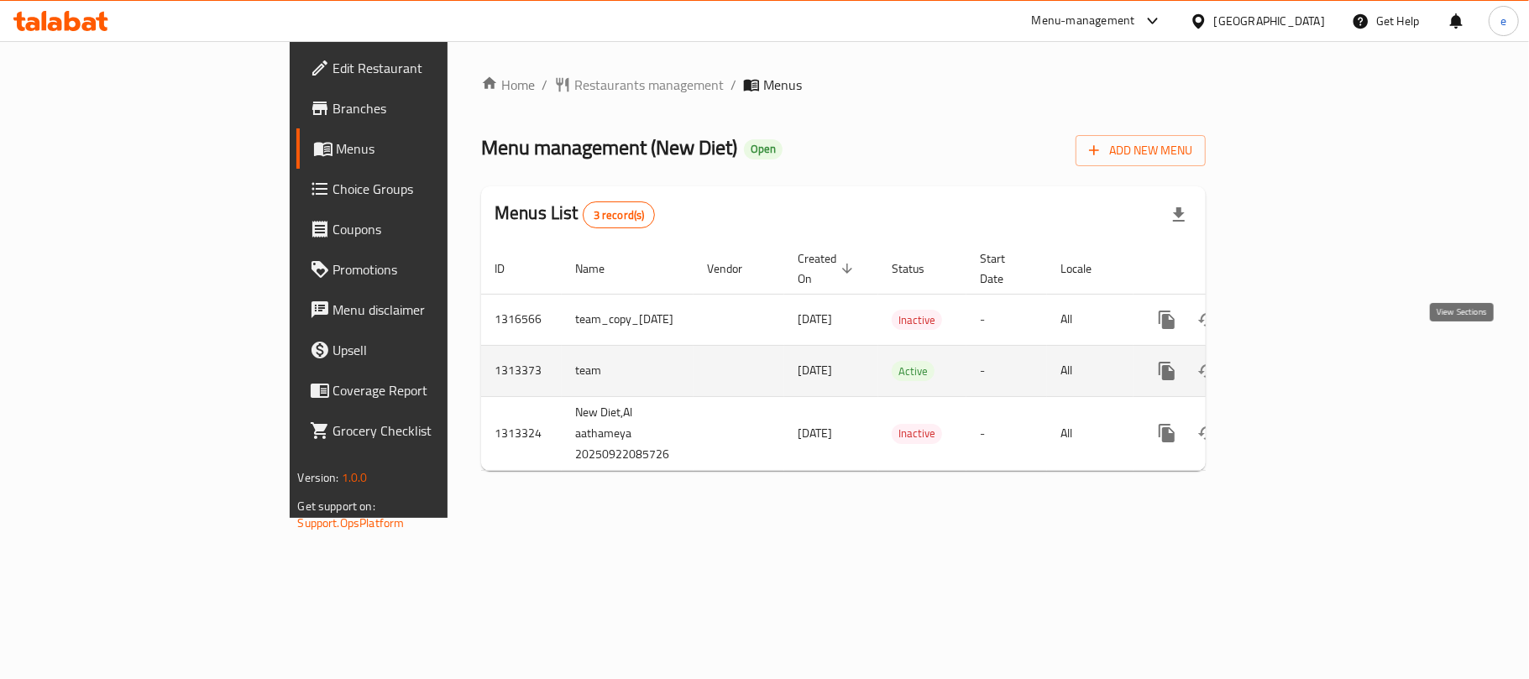
click at [1295, 363] on icon "enhanced table" at bounding box center [1287, 370] width 15 height 15
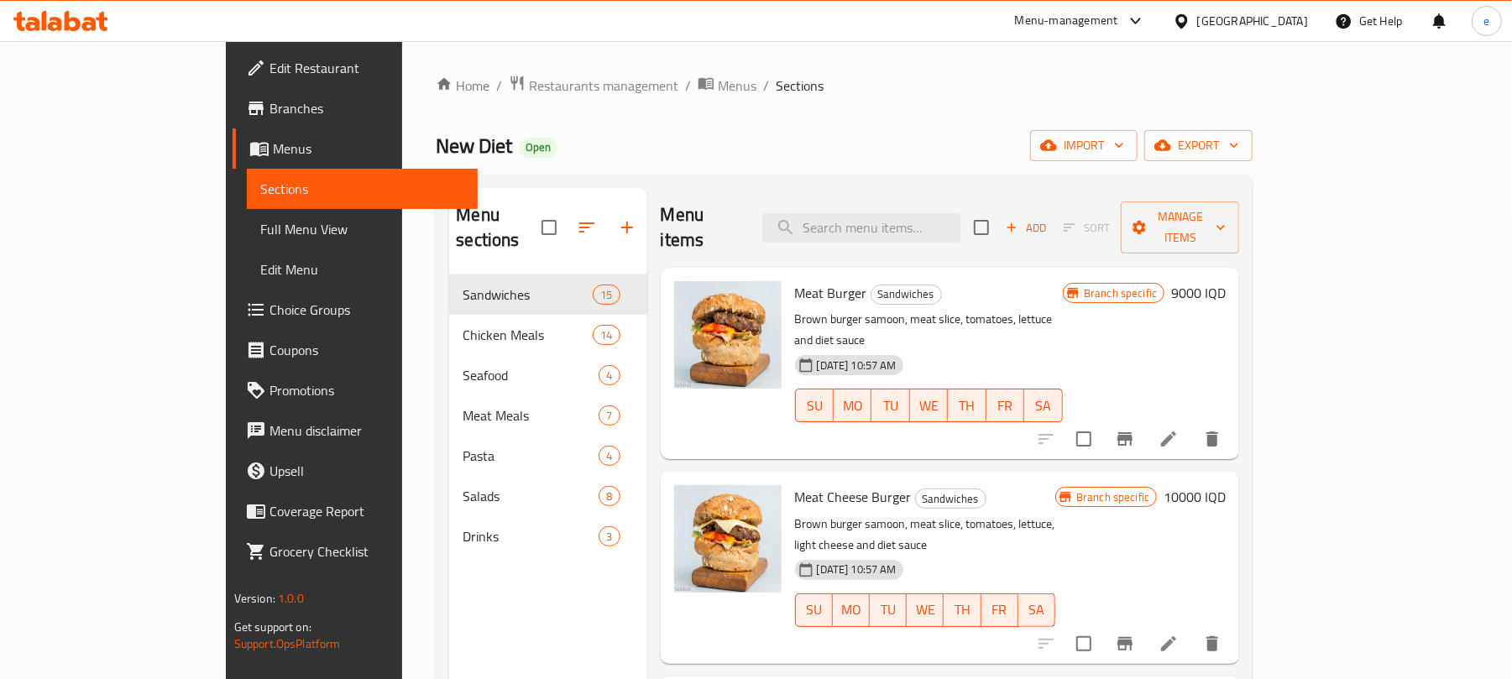
click at [247, 217] on link "Full Menu View" at bounding box center [363, 229] width 232 height 40
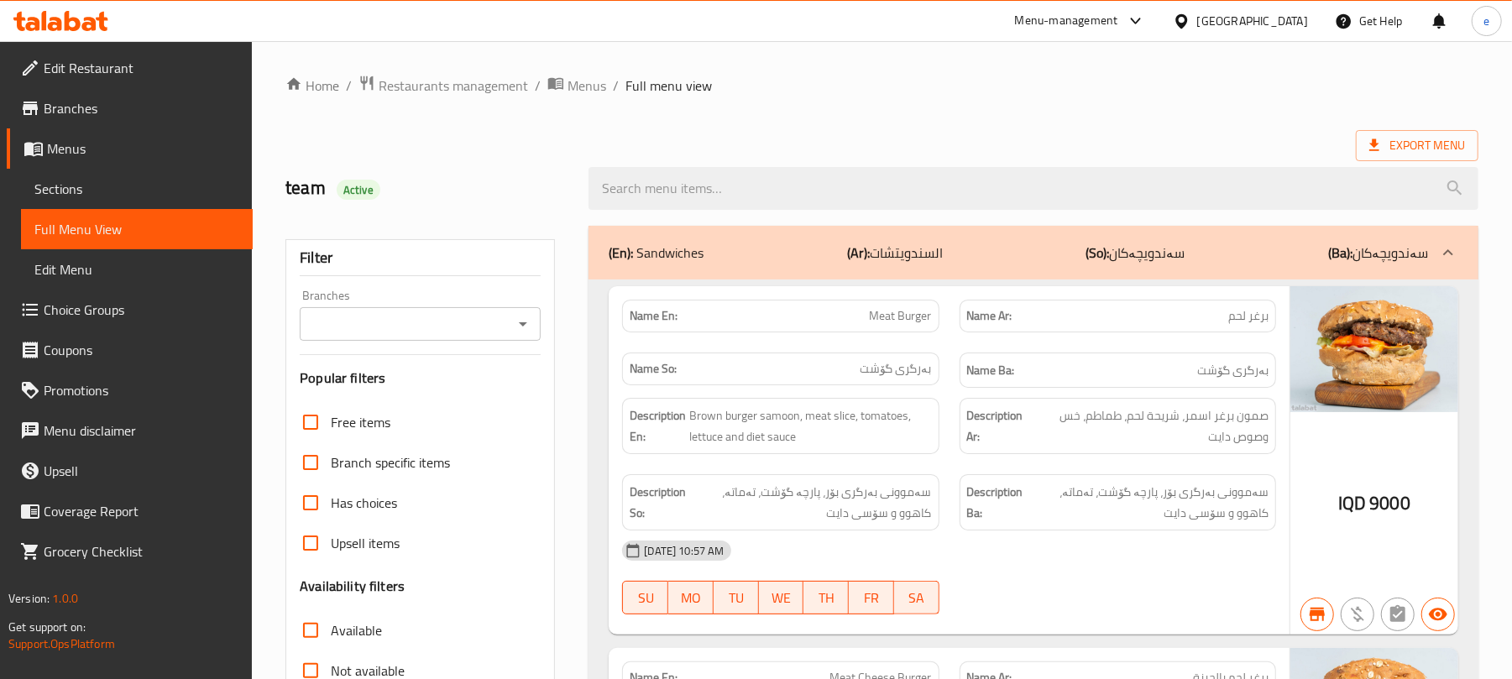
click at [510, 327] on div "Branches" at bounding box center [420, 324] width 241 height 34
click at [515, 326] on icon "Open" at bounding box center [523, 324] width 20 height 20
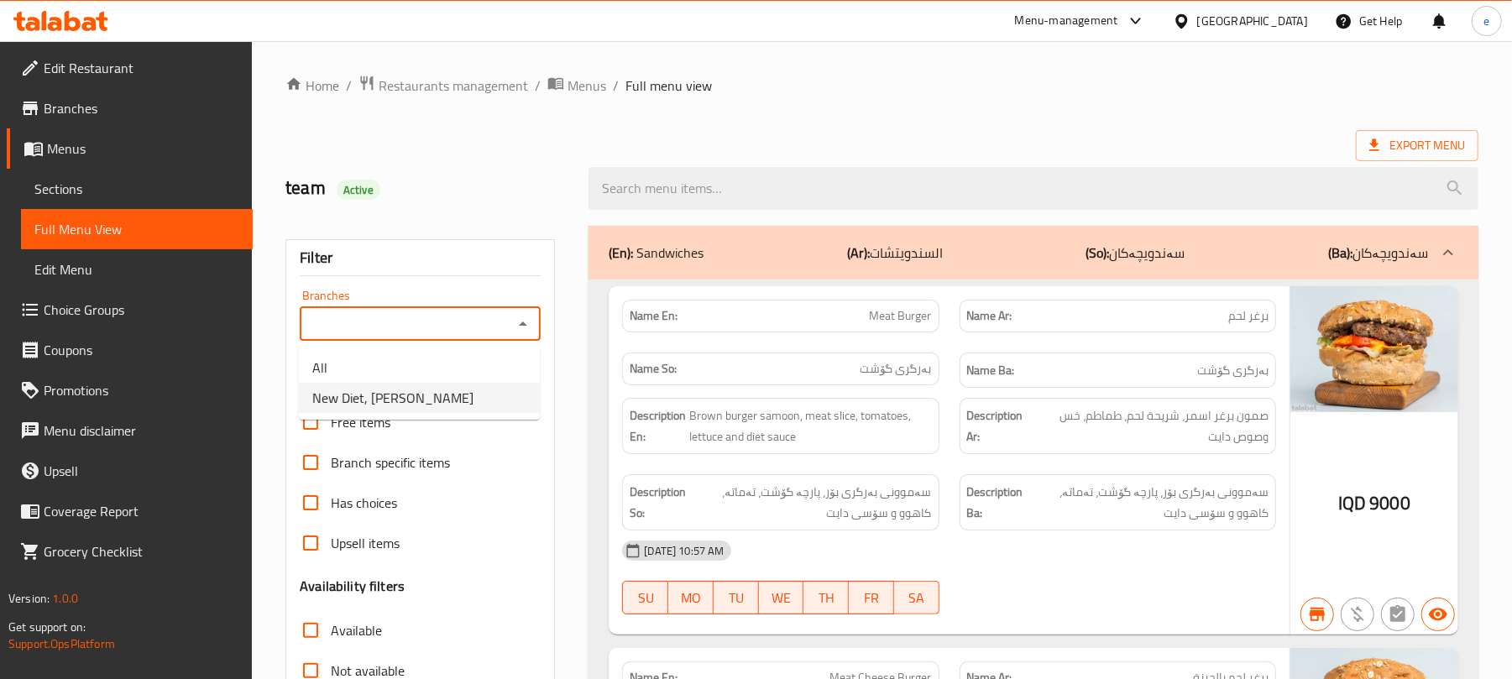
click at [452, 394] on li "New Diet, [PERSON_NAME]" at bounding box center [419, 398] width 241 height 30
type input "New Diet, [PERSON_NAME]"
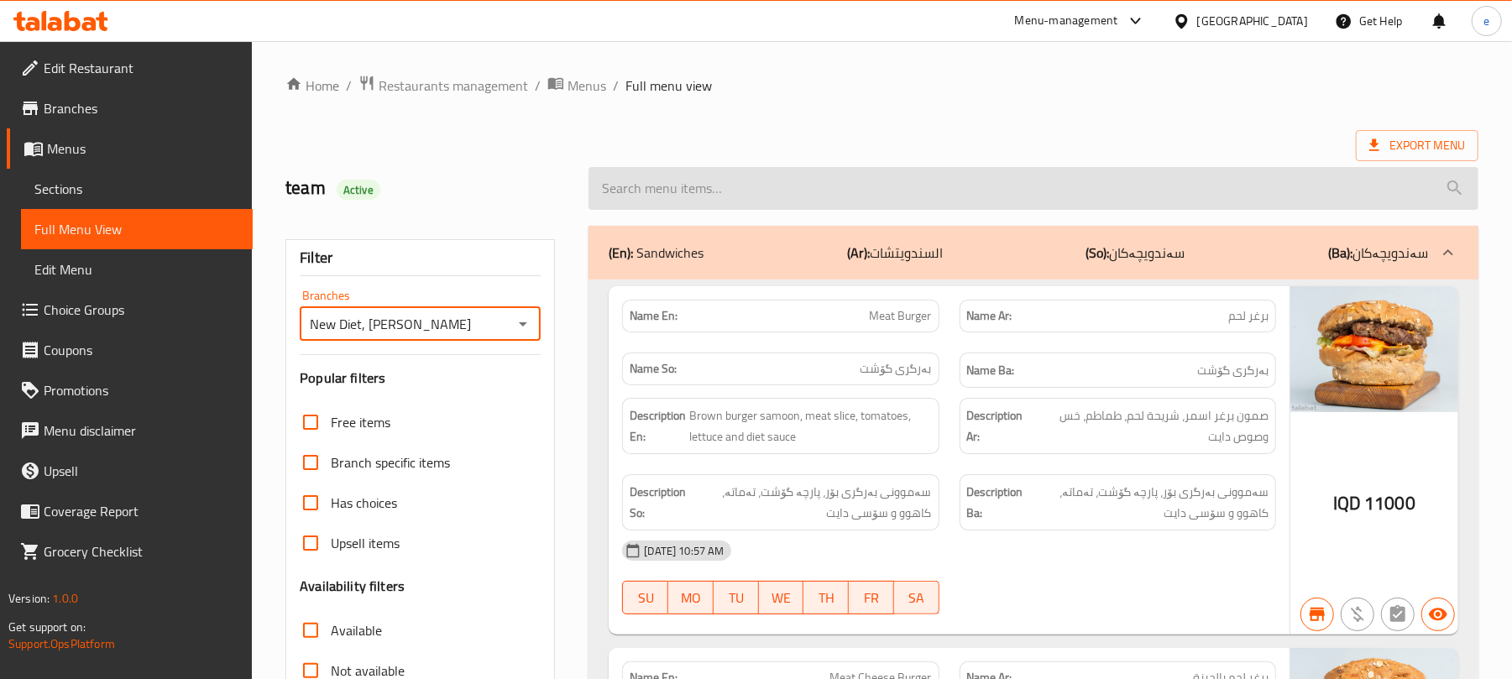
click at [771, 196] on input "search" at bounding box center [1033, 188] width 890 height 43
paste input "Shrimp And Vegetables Dish 590 Calories"
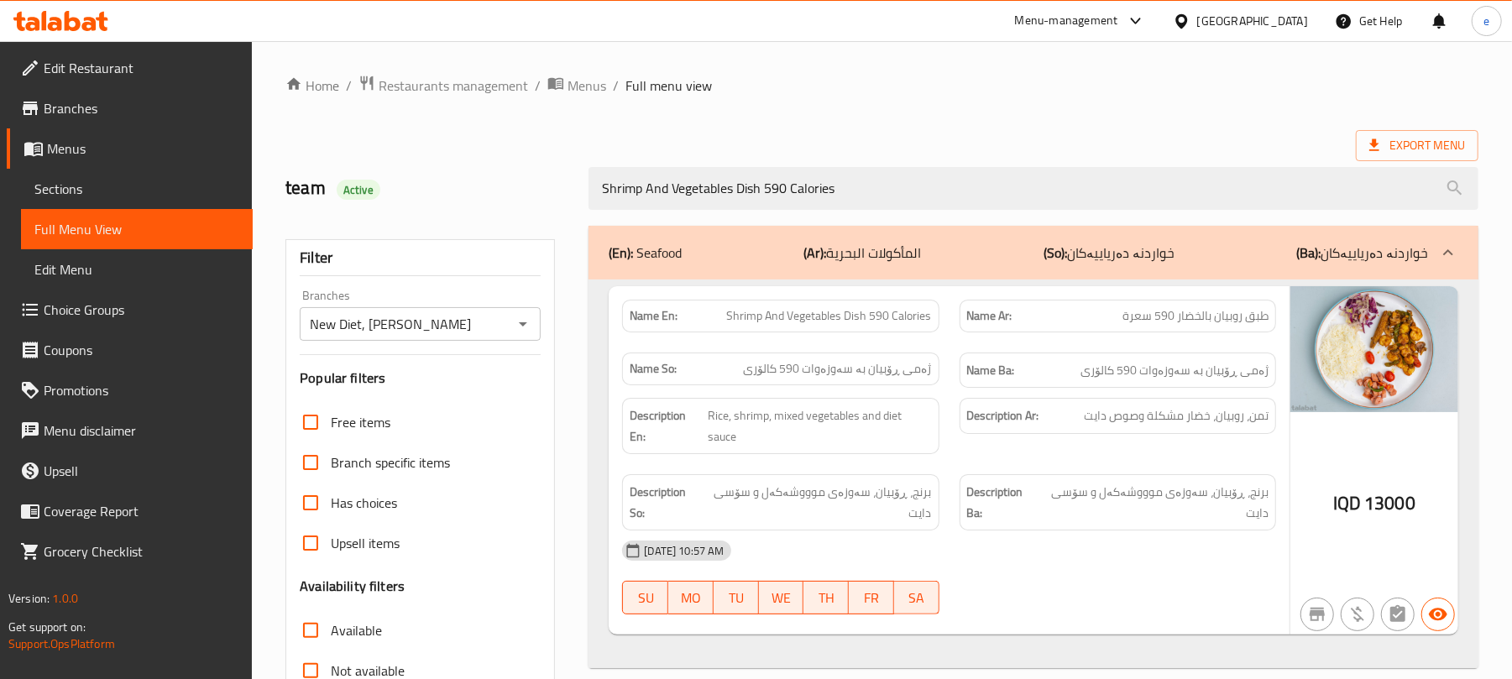
type input "Shrimp And Vegetables Dish 590 Calories"
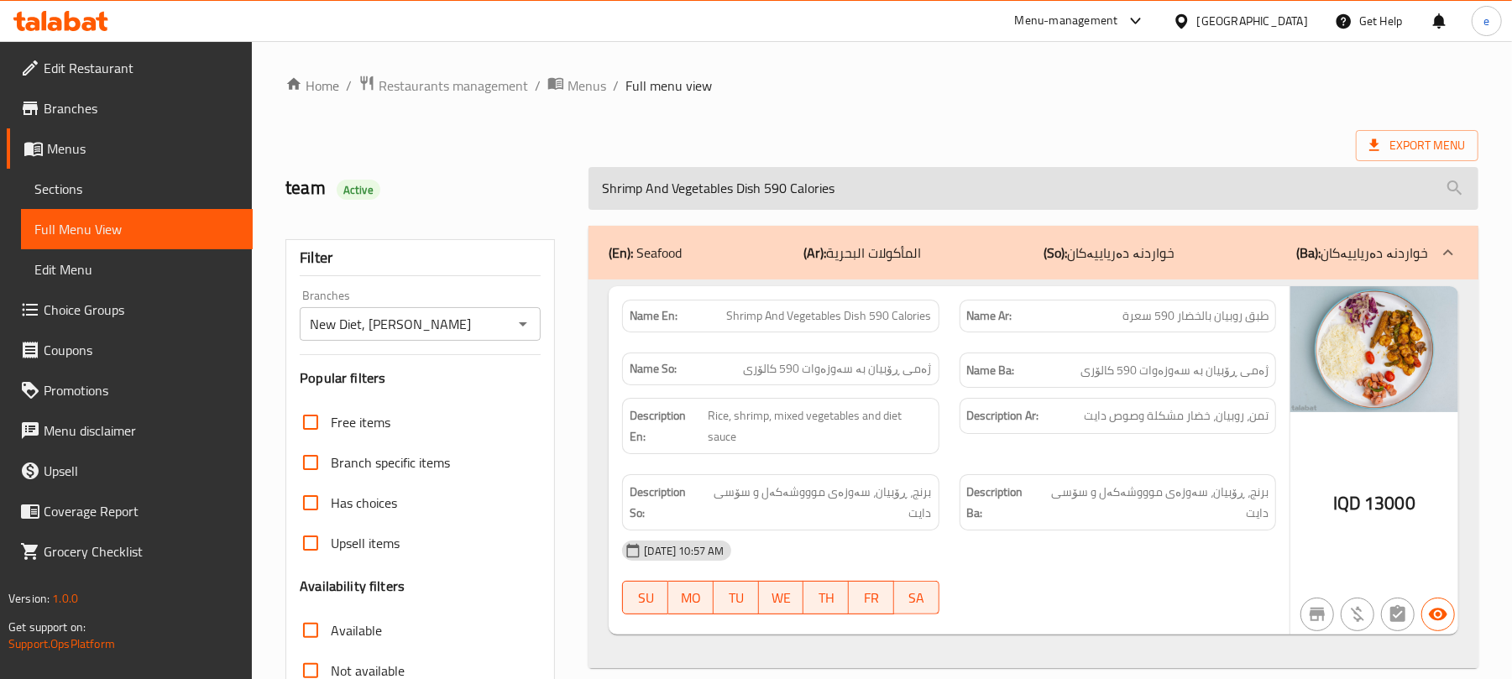
click at [820, 191] on input "Shrimp And Vegetables Dish 590 Calories" at bounding box center [1033, 188] width 890 height 43
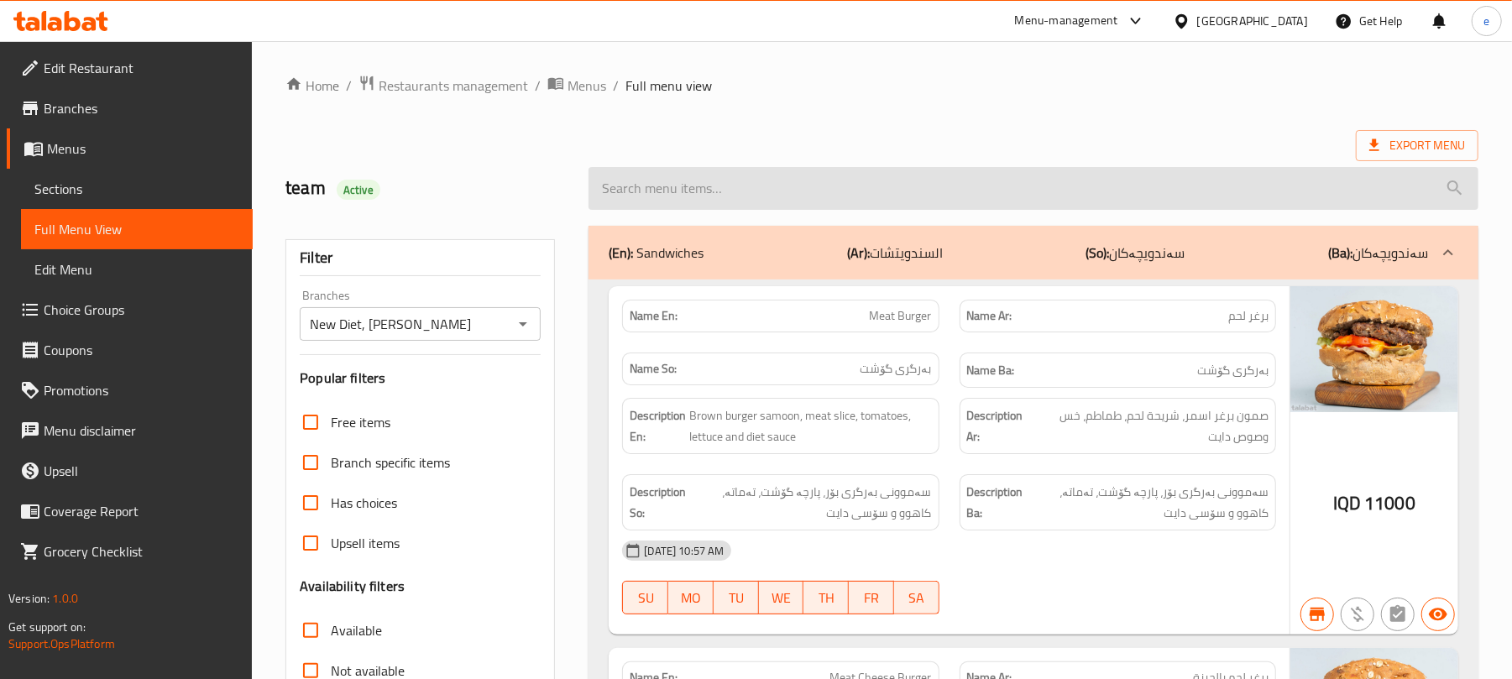
click at [786, 196] on input "search" at bounding box center [1033, 188] width 890 height 43
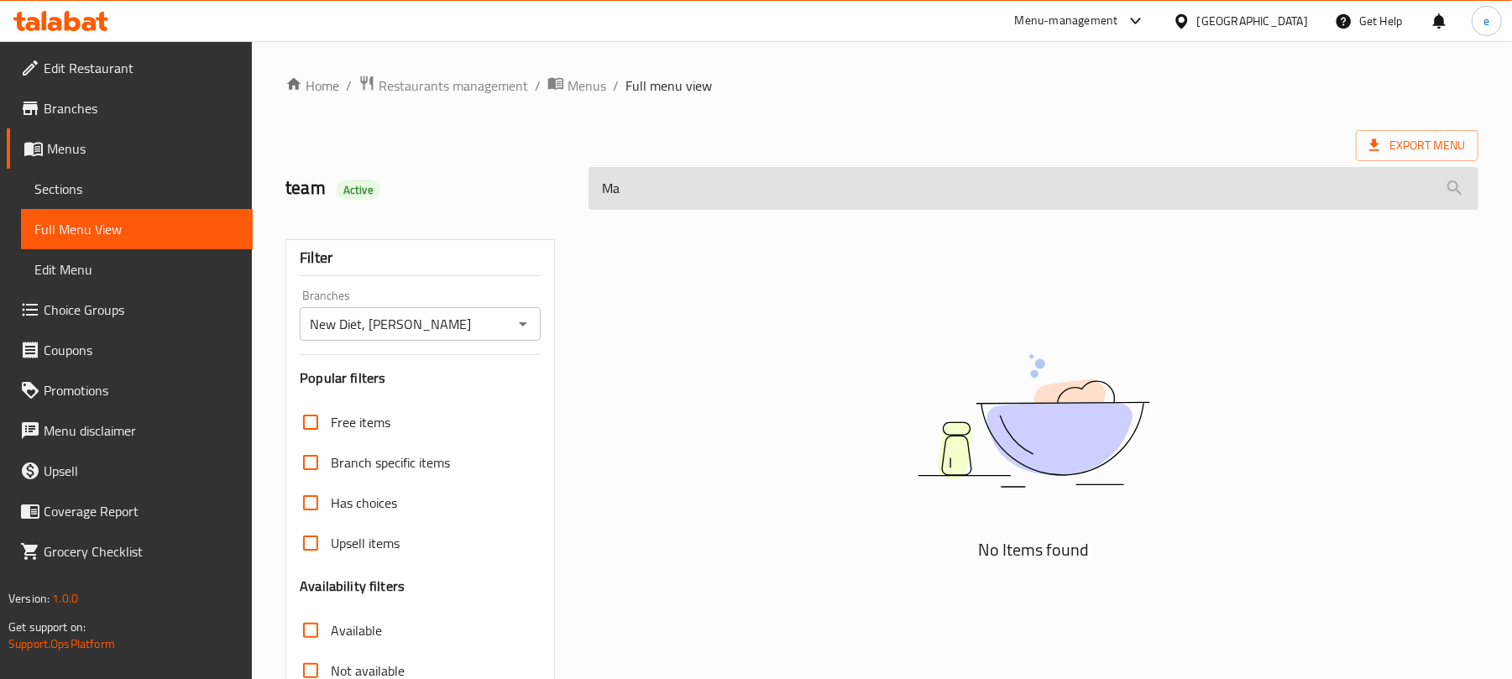
type input "M"
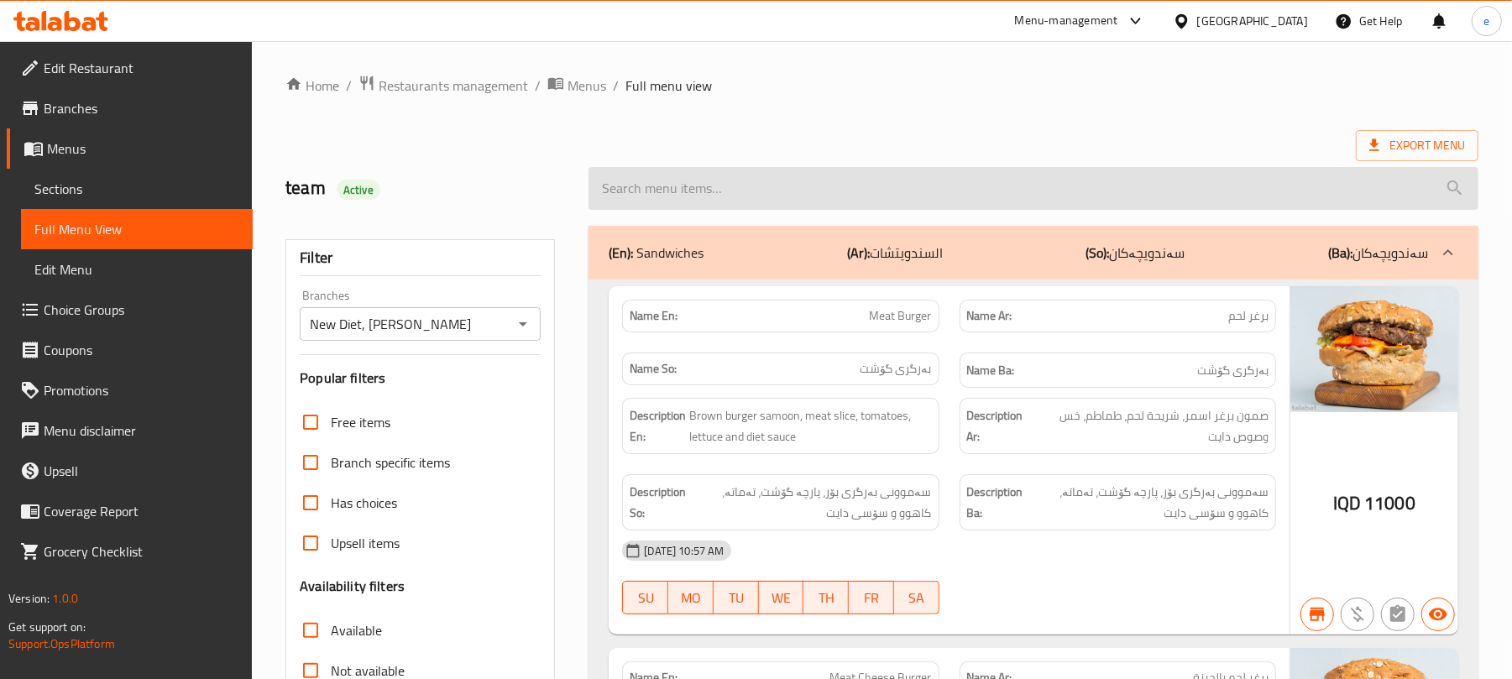
click at [780, 206] on input "search" at bounding box center [1033, 188] width 890 height 43
paste input "Mashed Potato"
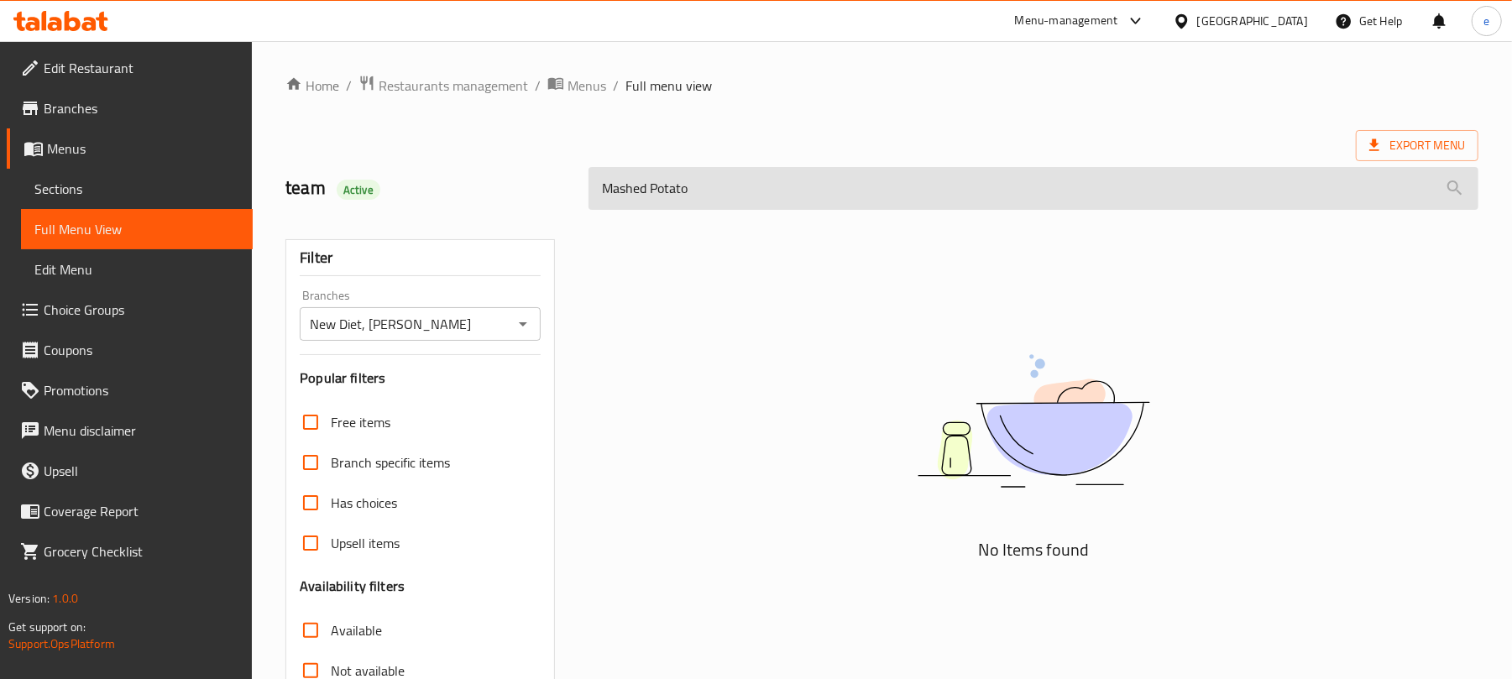
click at [666, 181] on input "Mashed Potato" at bounding box center [1033, 188] width 890 height 43
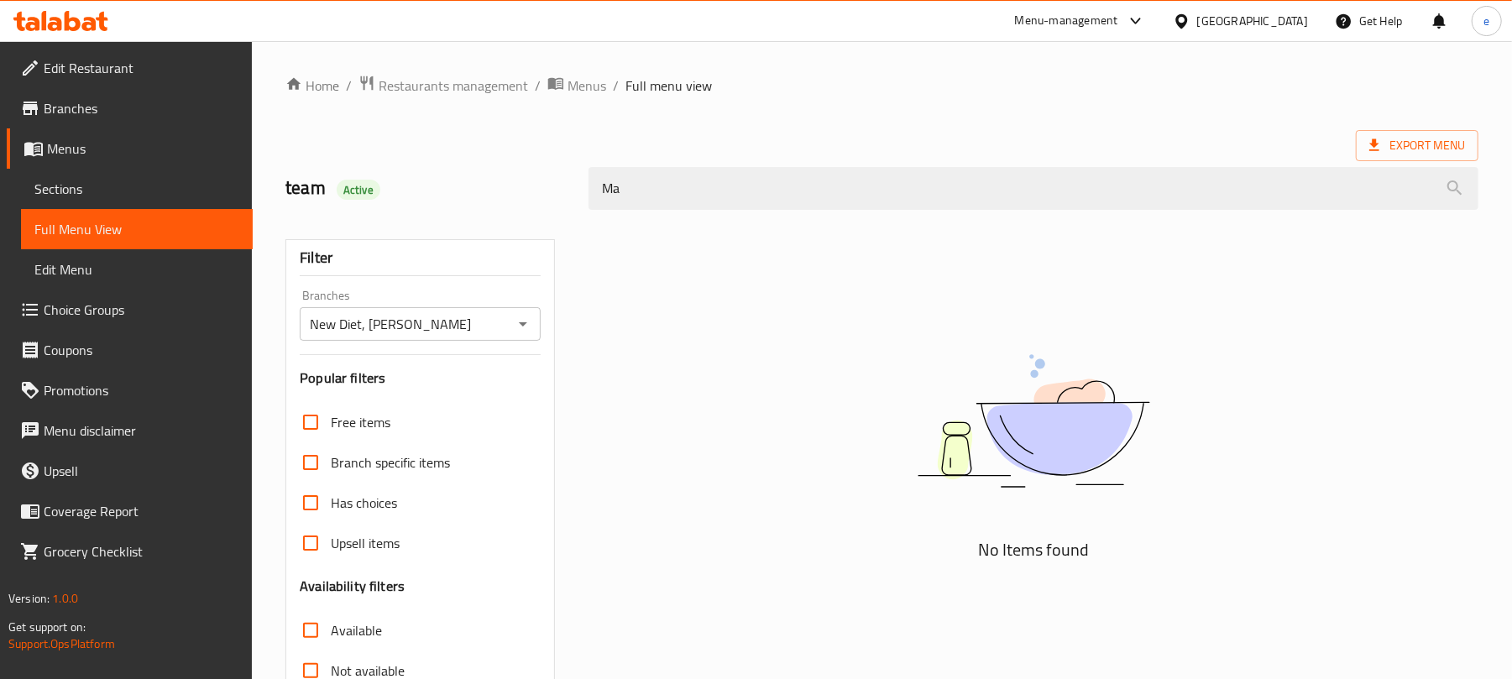
type input "M"
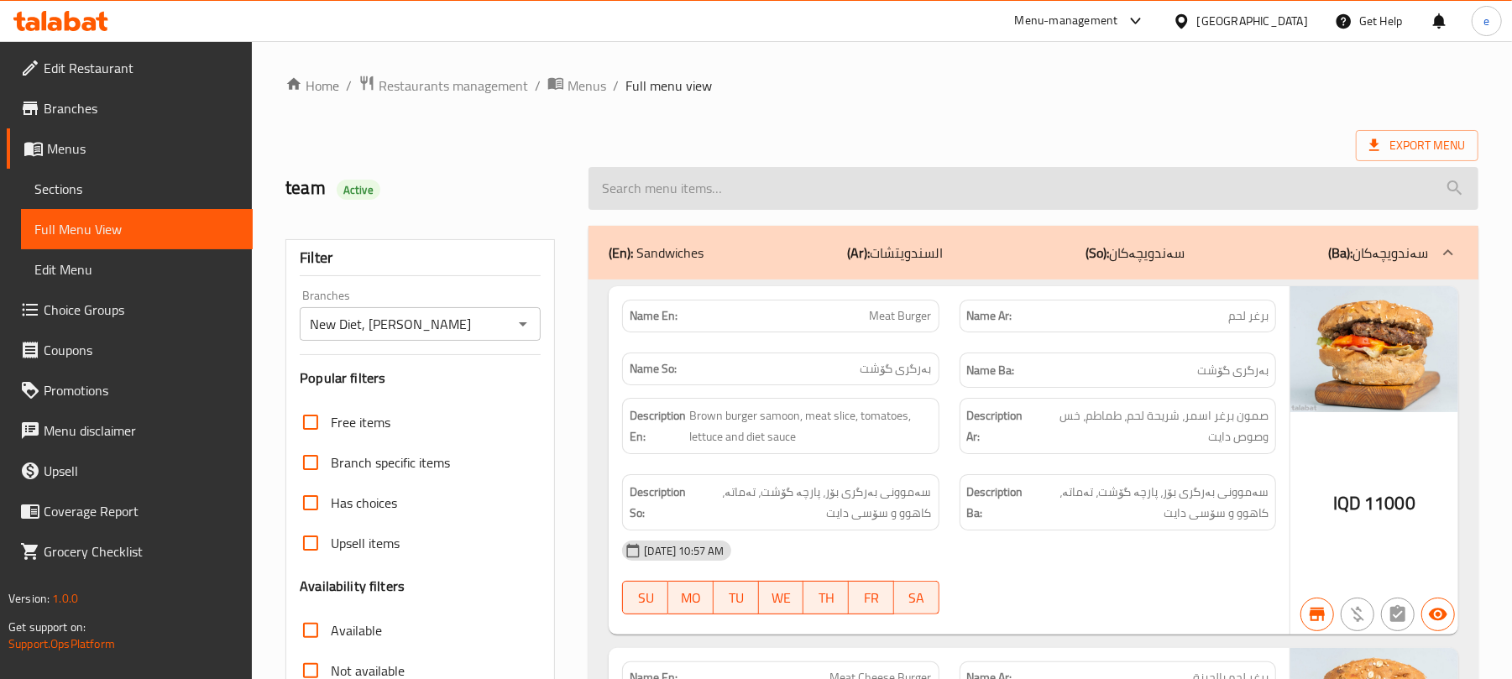
click at [693, 186] on input "search" at bounding box center [1033, 188] width 890 height 43
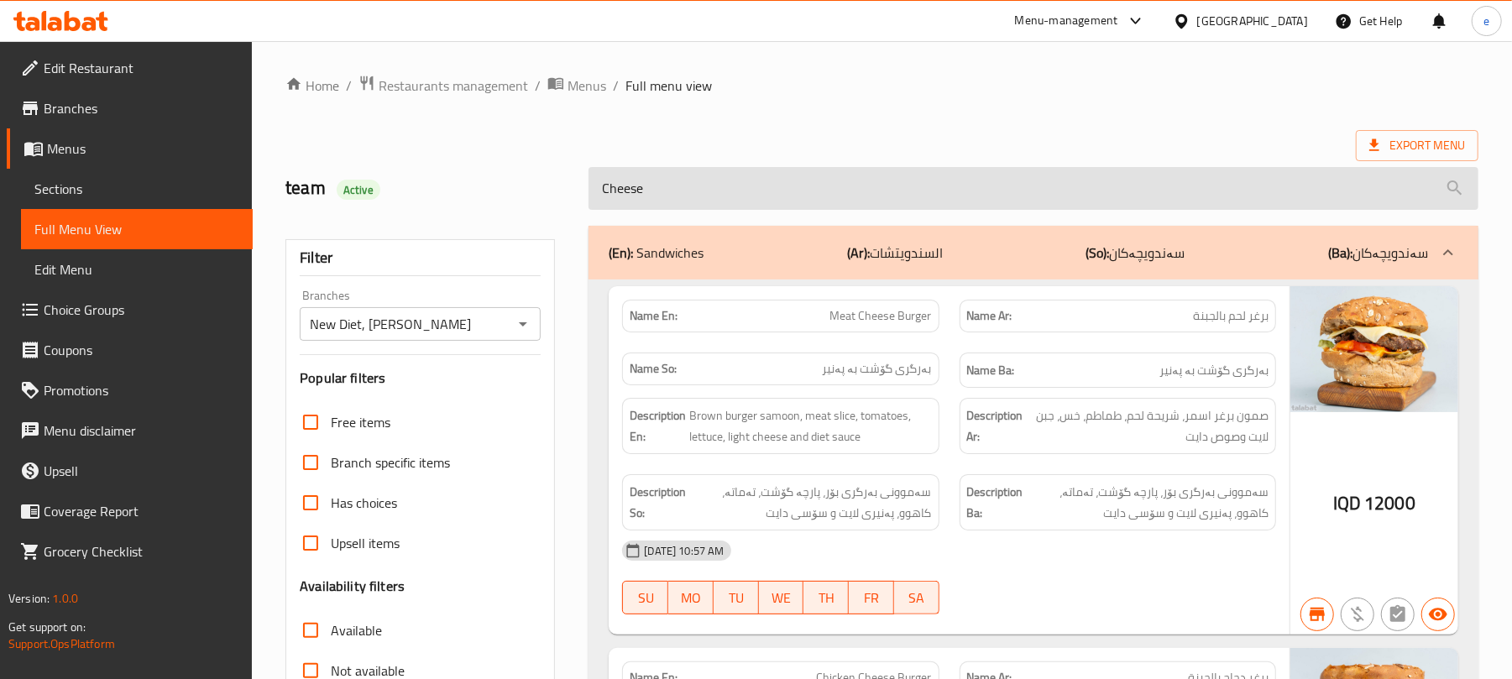
click at [736, 192] on input "Cheese" at bounding box center [1033, 188] width 890 height 43
paste input "فرنسيسكو"
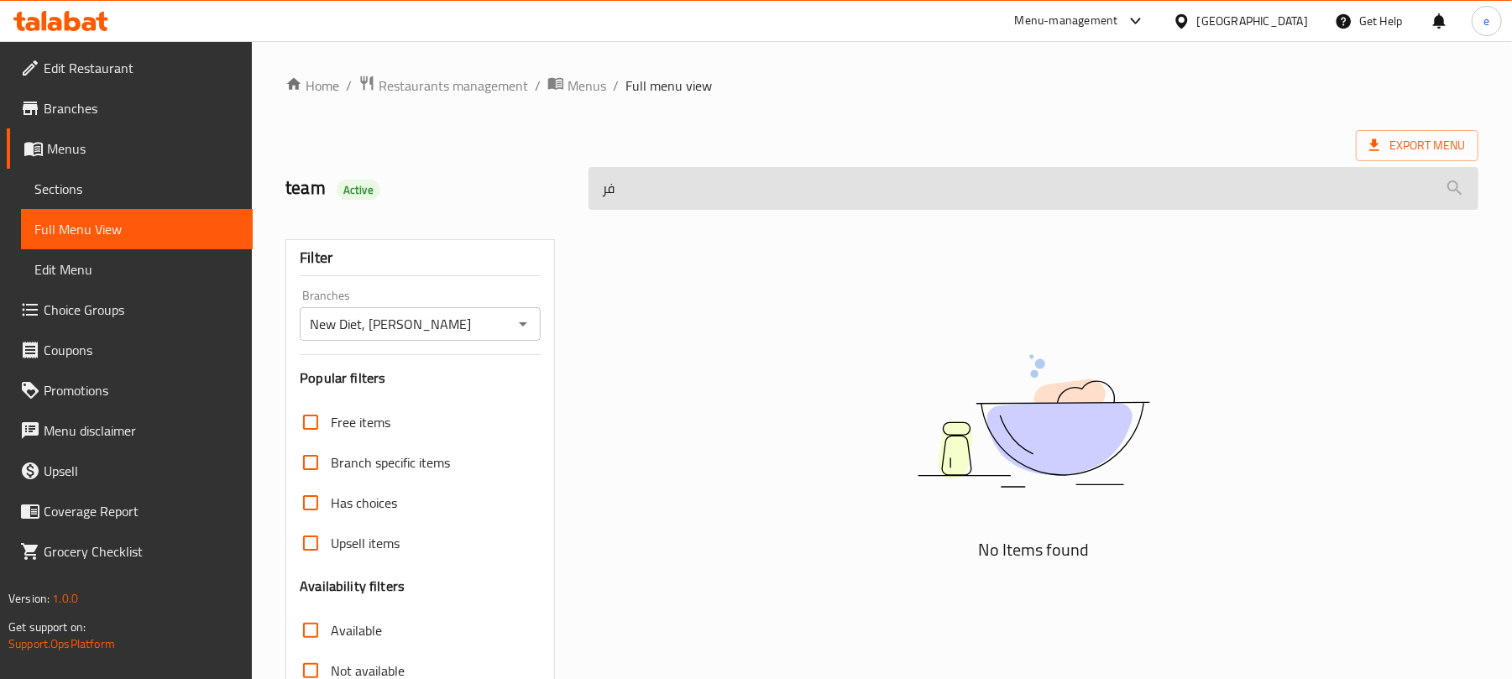
type input "ف"
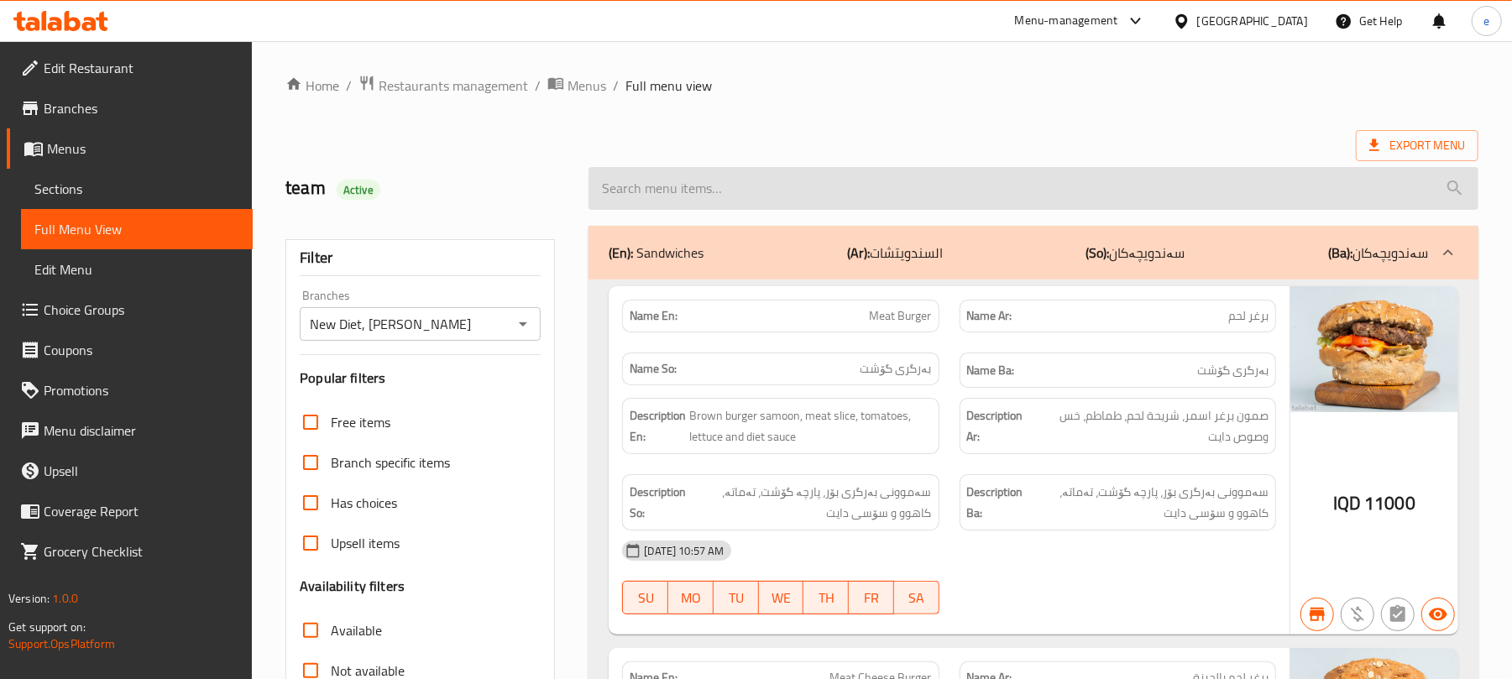
drag, startPoint x: 779, startPoint y: 183, endPoint x: 772, endPoint y: 189, distance: 8.9
click at [776, 185] on input "search" at bounding box center [1033, 188] width 890 height 43
paste input "[PERSON_NAME]"
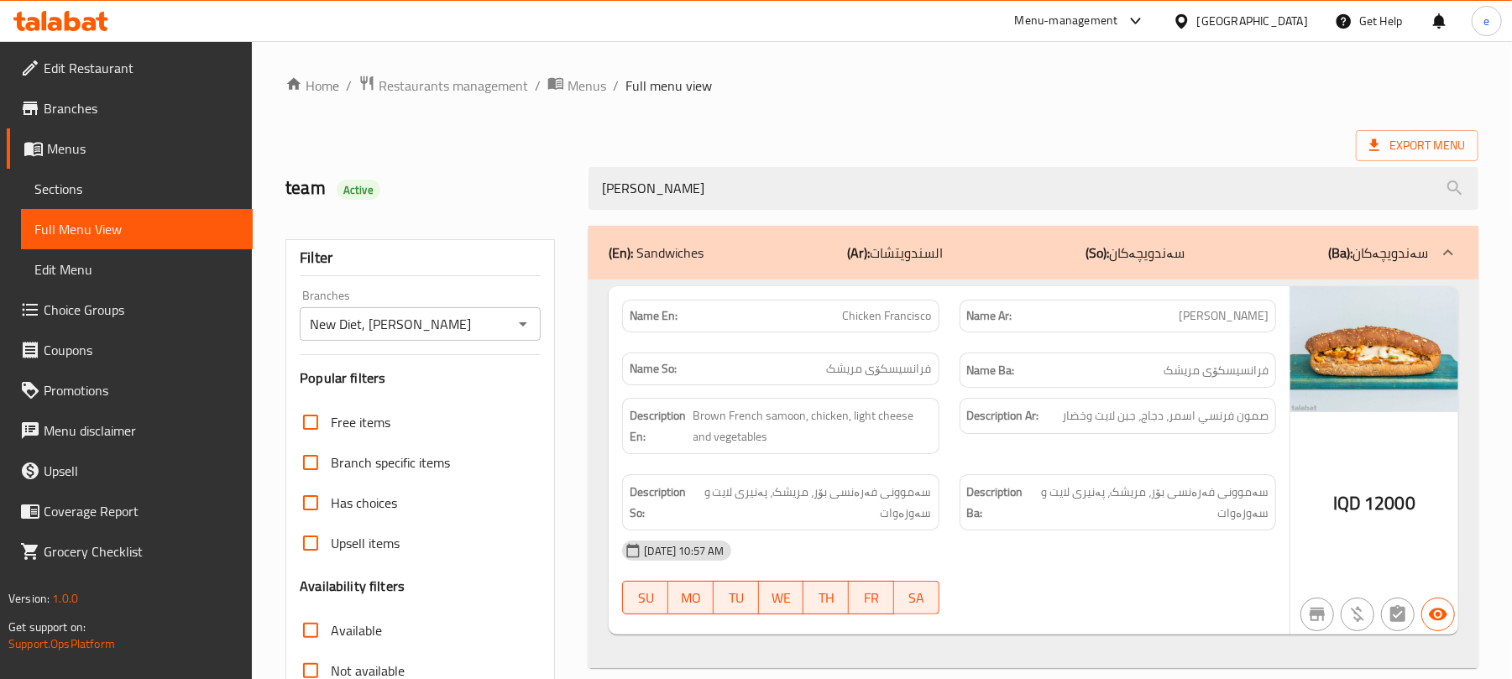
type input "[PERSON_NAME]"
click at [894, 316] on span "Chicken Francisco" at bounding box center [887, 316] width 89 height 18
click at [828, 163] on div "[PERSON_NAME]" at bounding box center [1033, 188] width 910 height 63
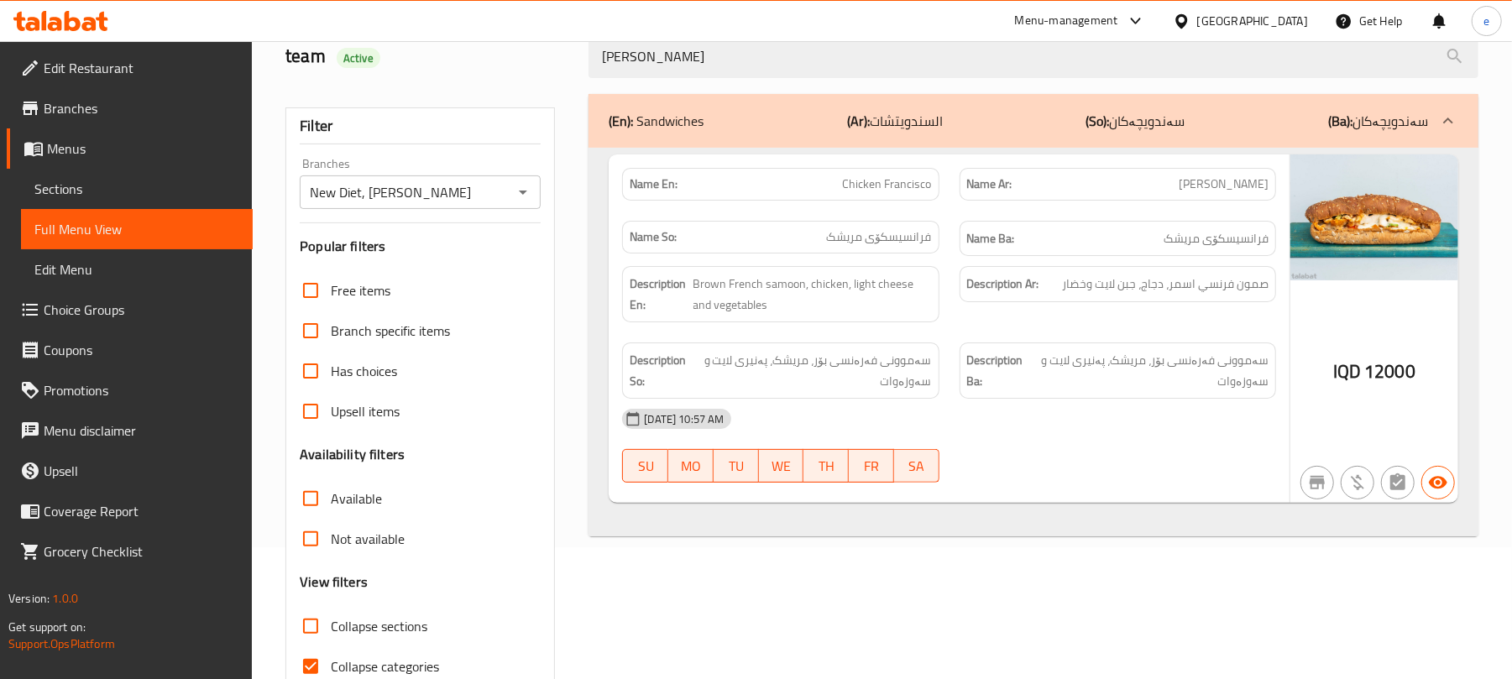
scroll to position [216, 0]
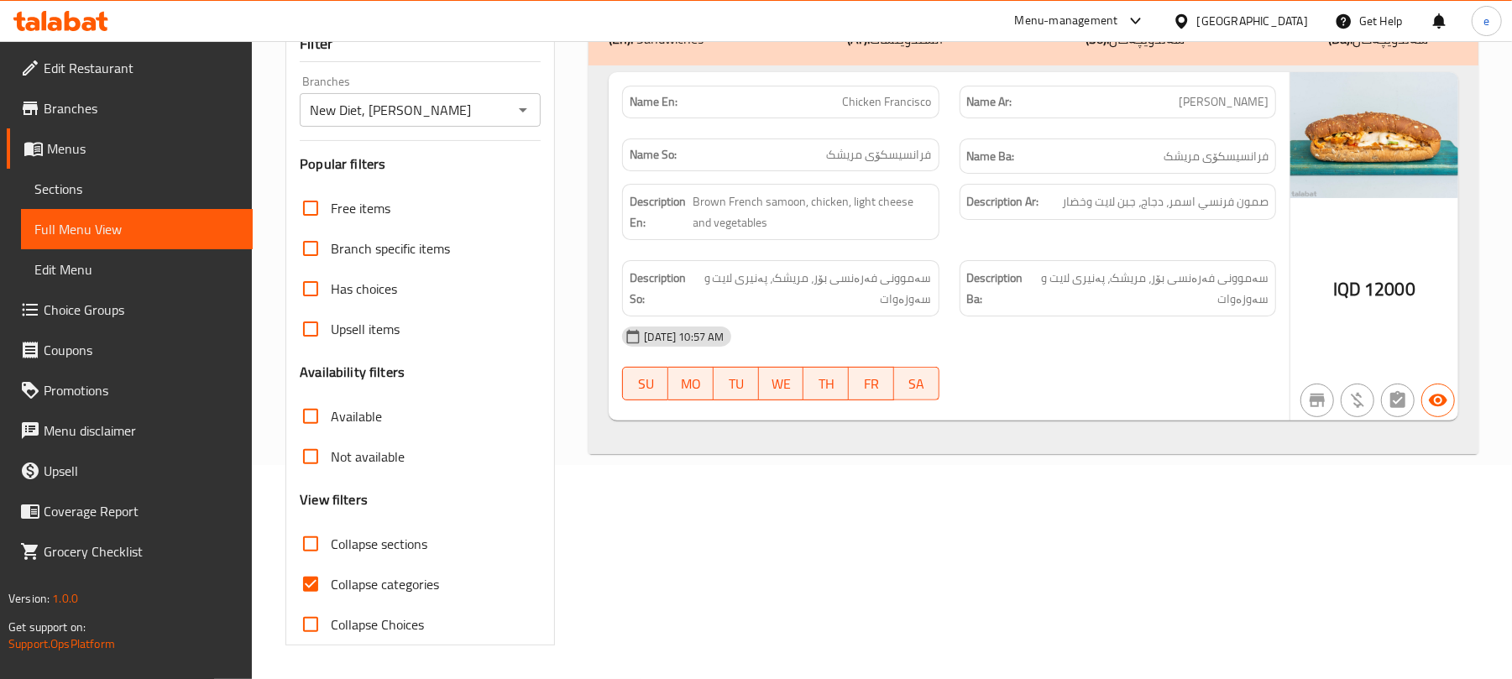
click at [1387, 296] on span "12000" at bounding box center [1389, 289] width 51 height 33
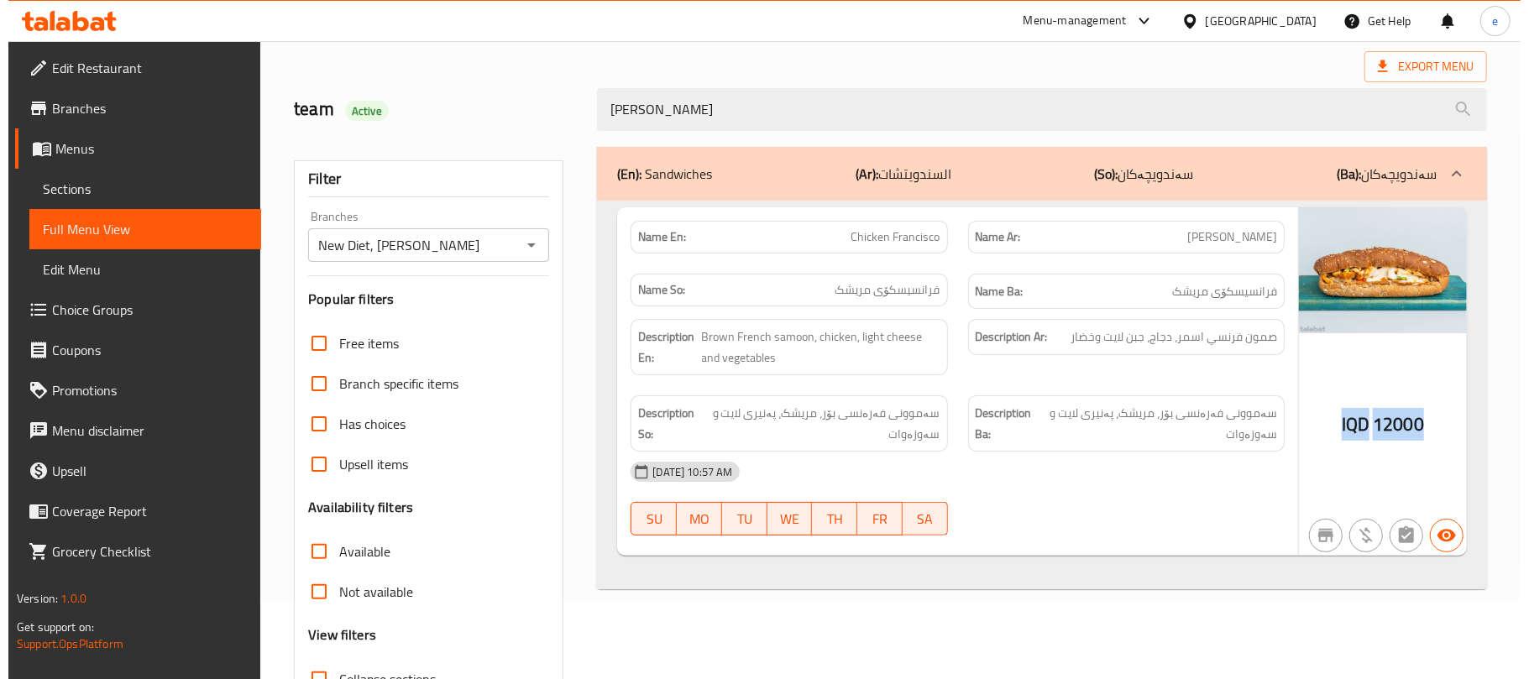
scroll to position [0, 0]
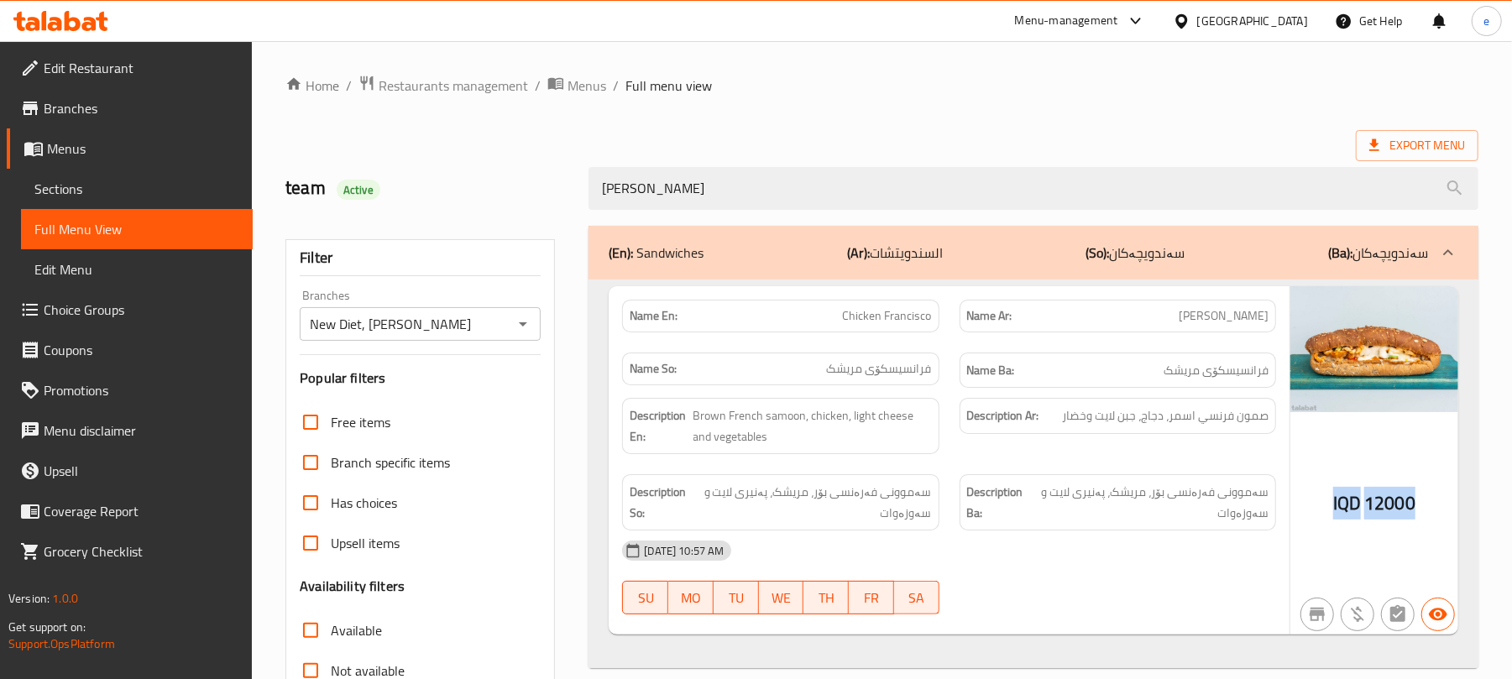
click at [875, 332] on div "Name En: Chicken Francisco" at bounding box center [780, 316] width 316 height 33
click at [881, 324] on span "Chicken Francisco" at bounding box center [887, 316] width 89 height 18
copy span "Chicken Francisco"
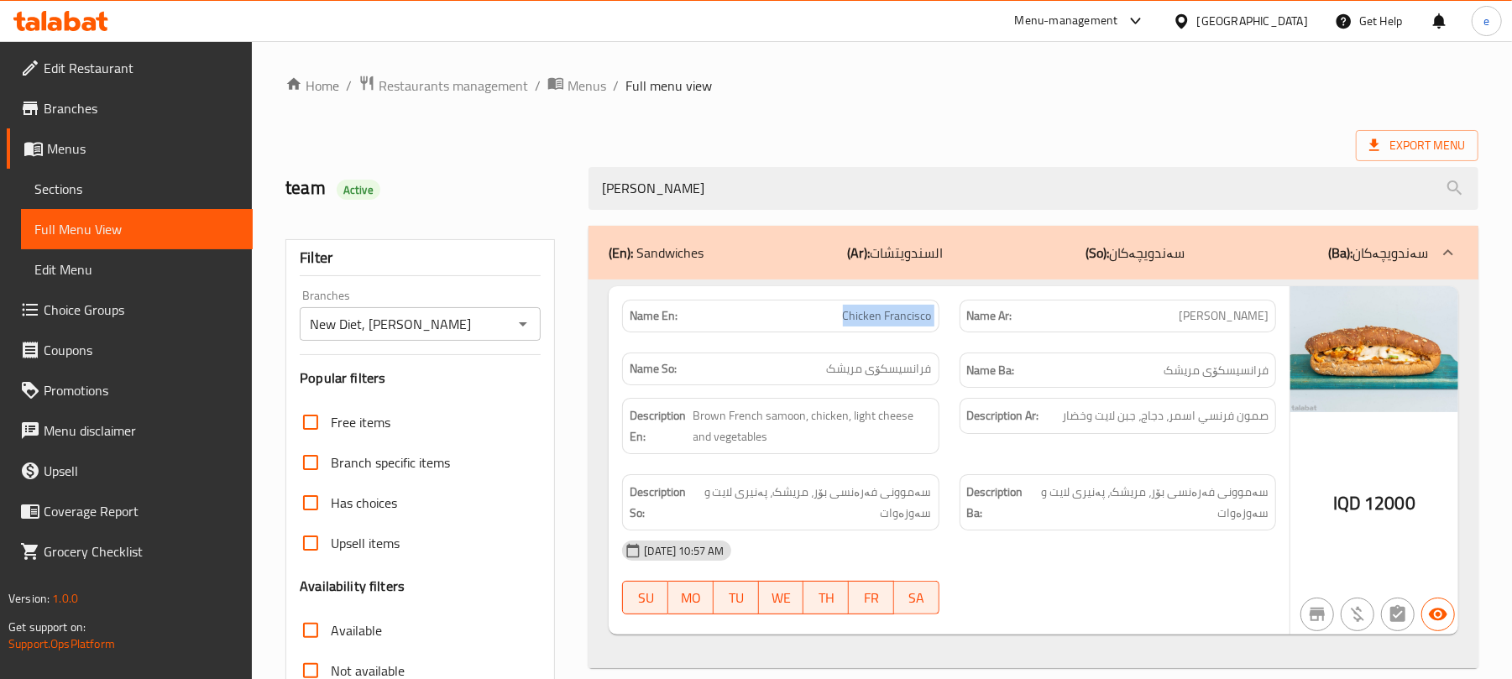
click at [524, 334] on icon "Open" at bounding box center [523, 324] width 20 height 20
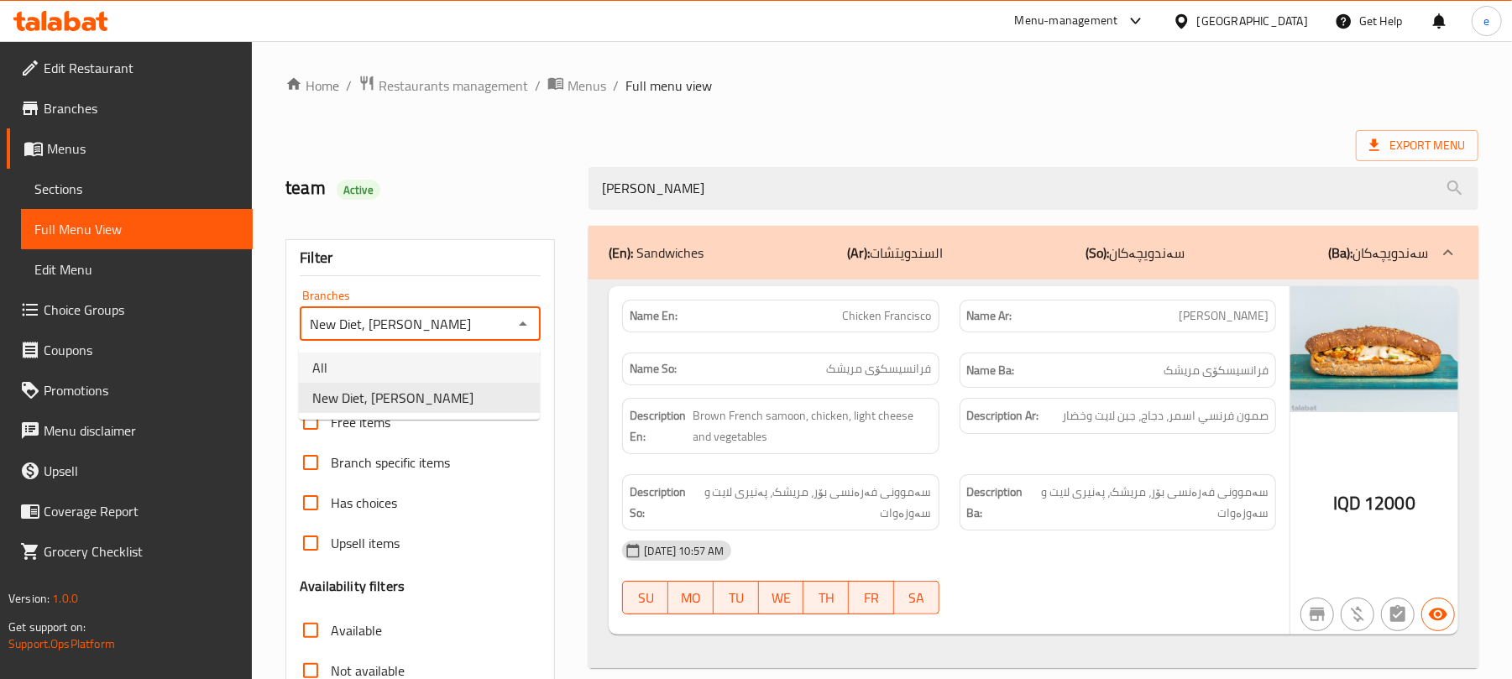
click at [453, 371] on li "All" at bounding box center [419, 368] width 241 height 30
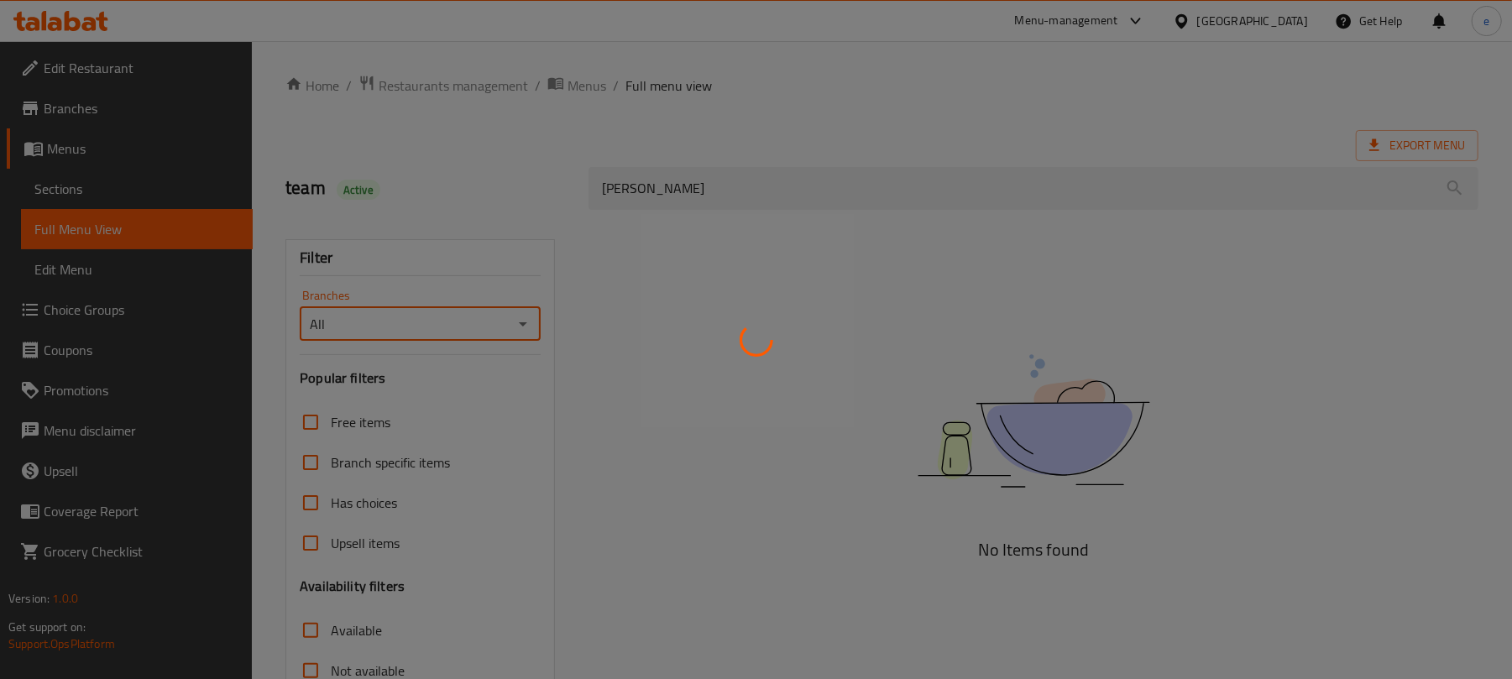
click at [527, 326] on div at bounding box center [756, 339] width 1512 height 679
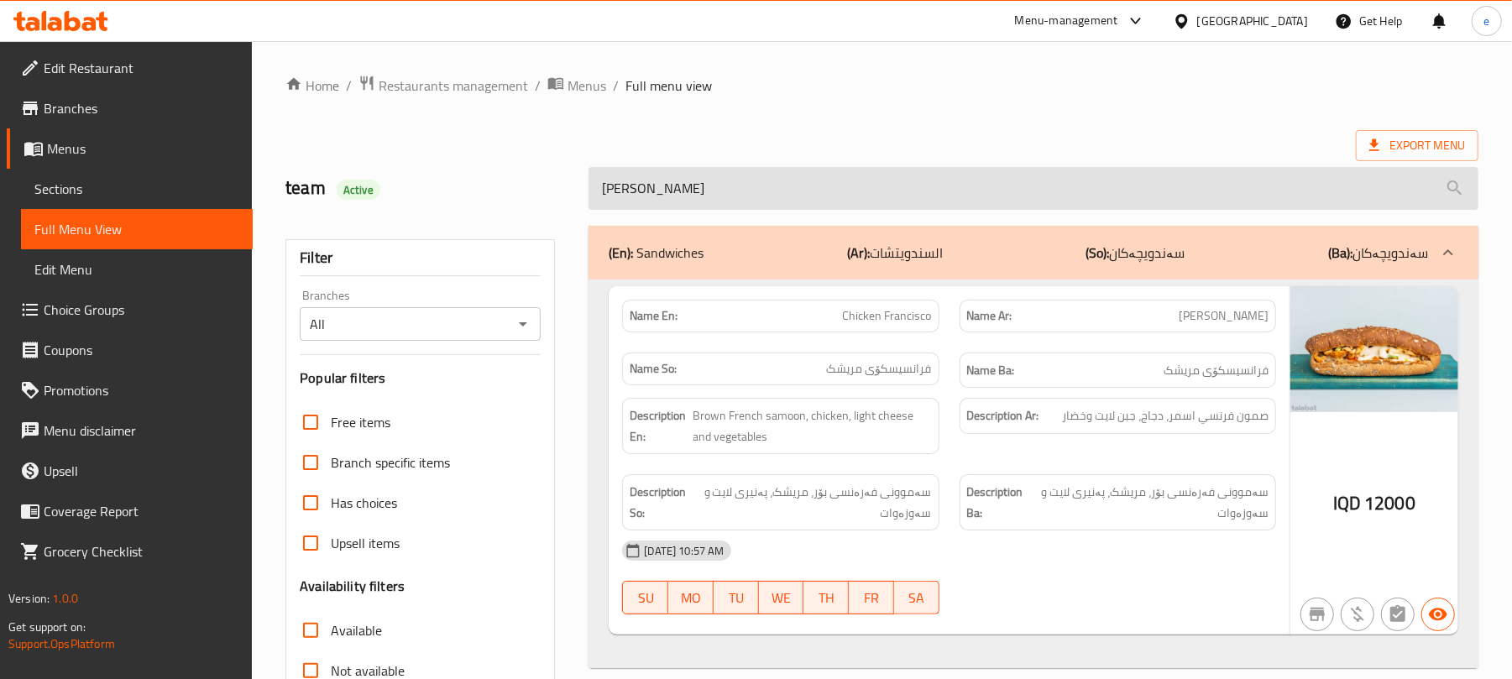
click at [743, 196] on input "[PERSON_NAME]" at bounding box center [1033, 188] width 890 height 43
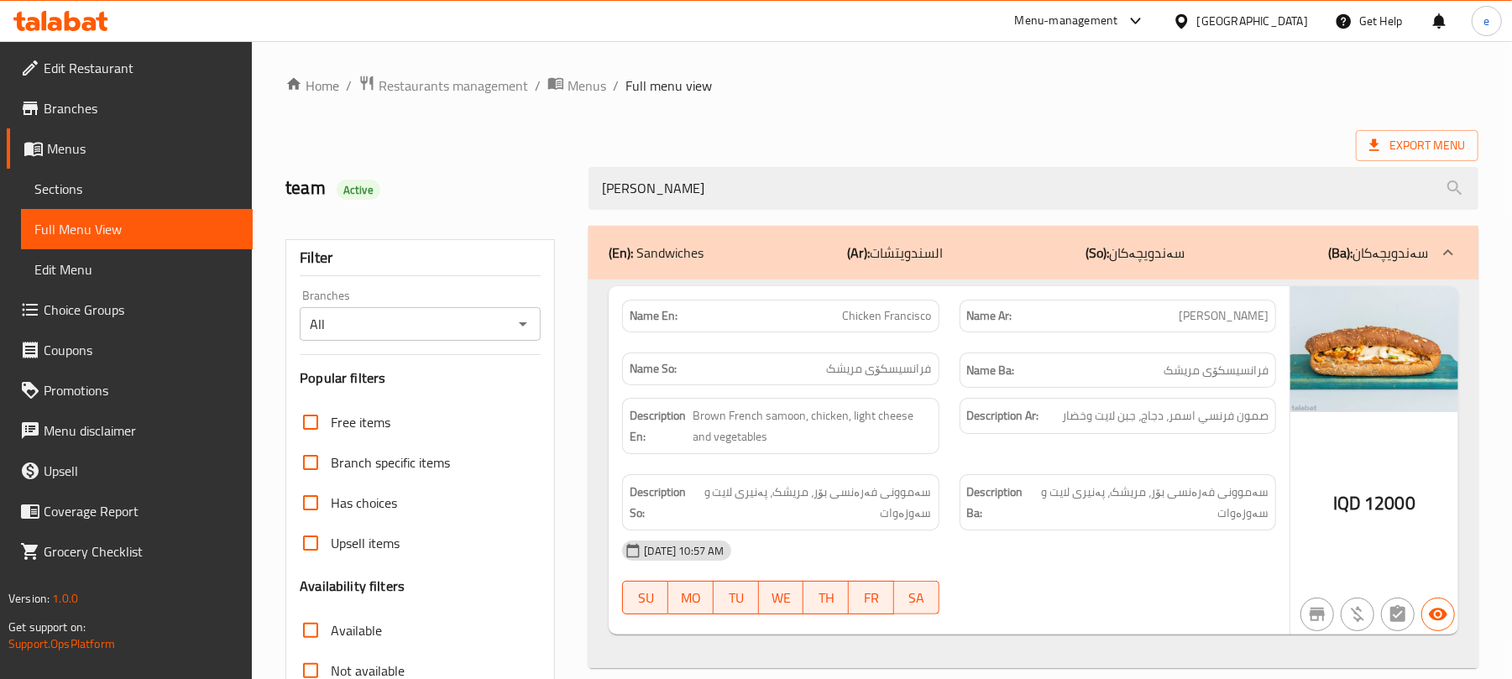
click at [522, 333] on icon "Open" at bounding box center [523, 324] width 20 height 20
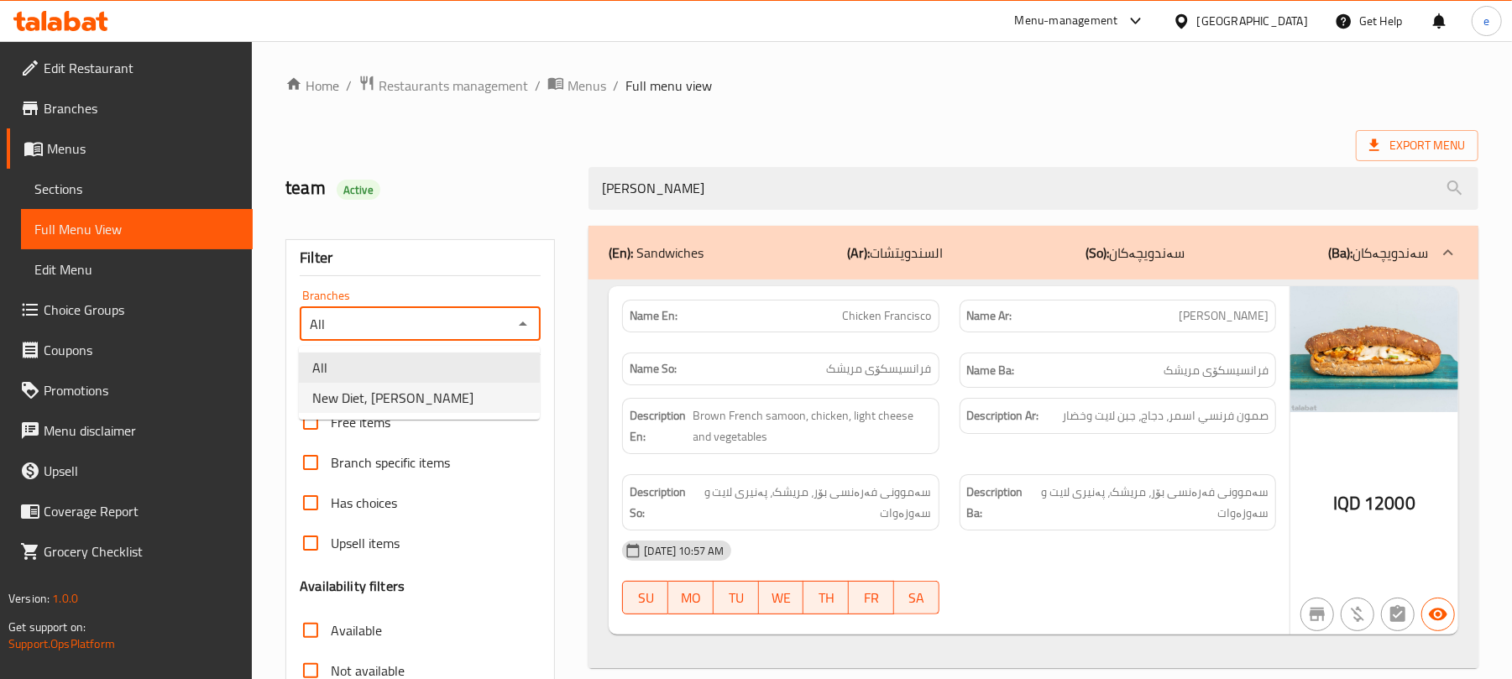
click at [437, 408] on span "New Diet, [PERSON_NAME]" at bounding box center [392, 398] width 161 height 20
type input "New Diet, [PERSON_NAME]"
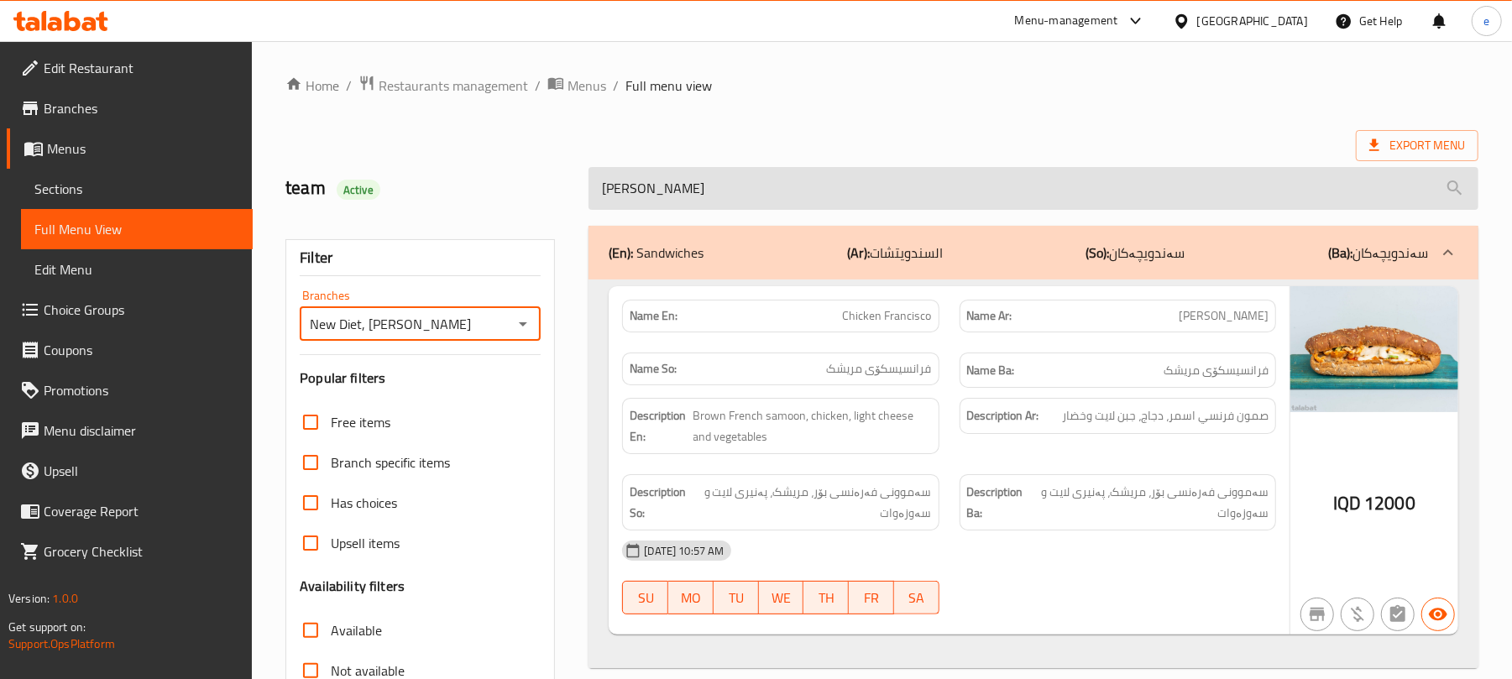
click at [717, 182] on input "[PERSON_NAME]" at bounding box center [1033, 188] width 890 height 43
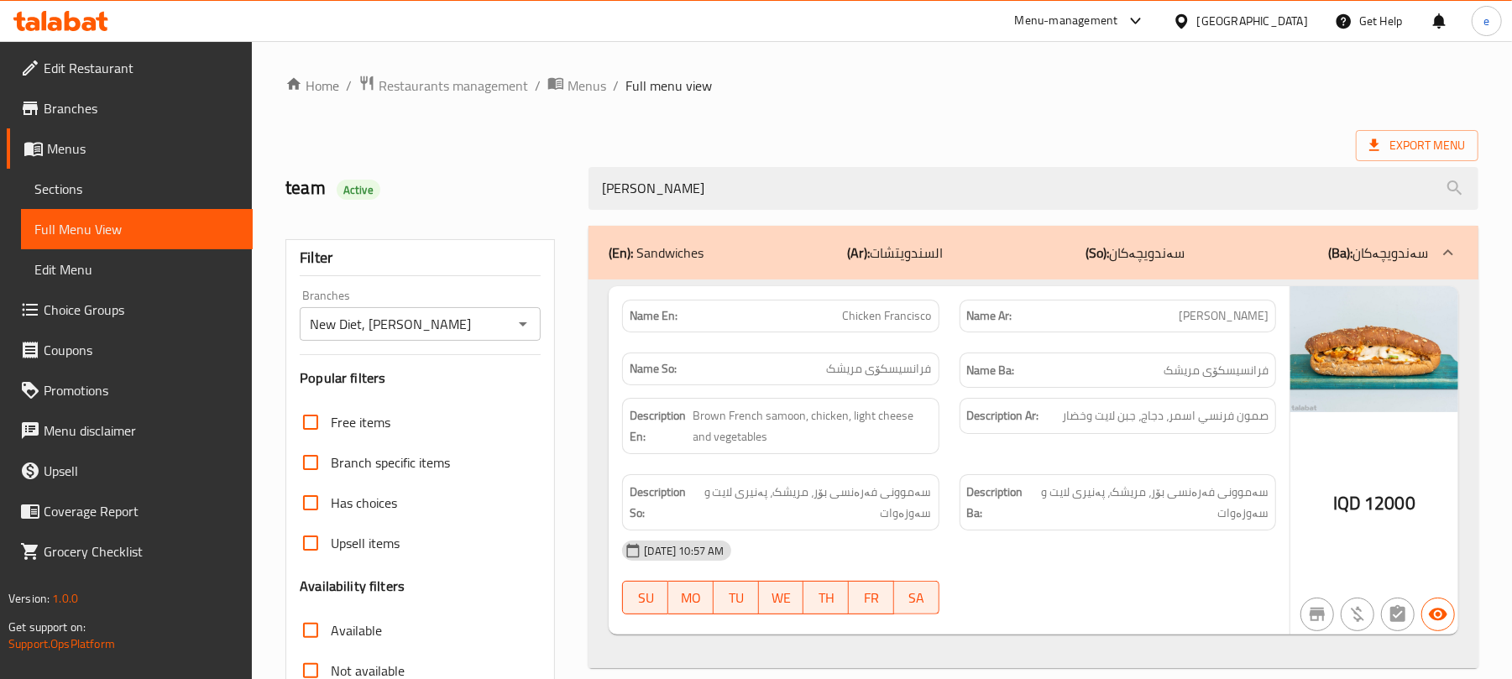
paste input "Shrimp And Vegetables Dish 590 Calories"
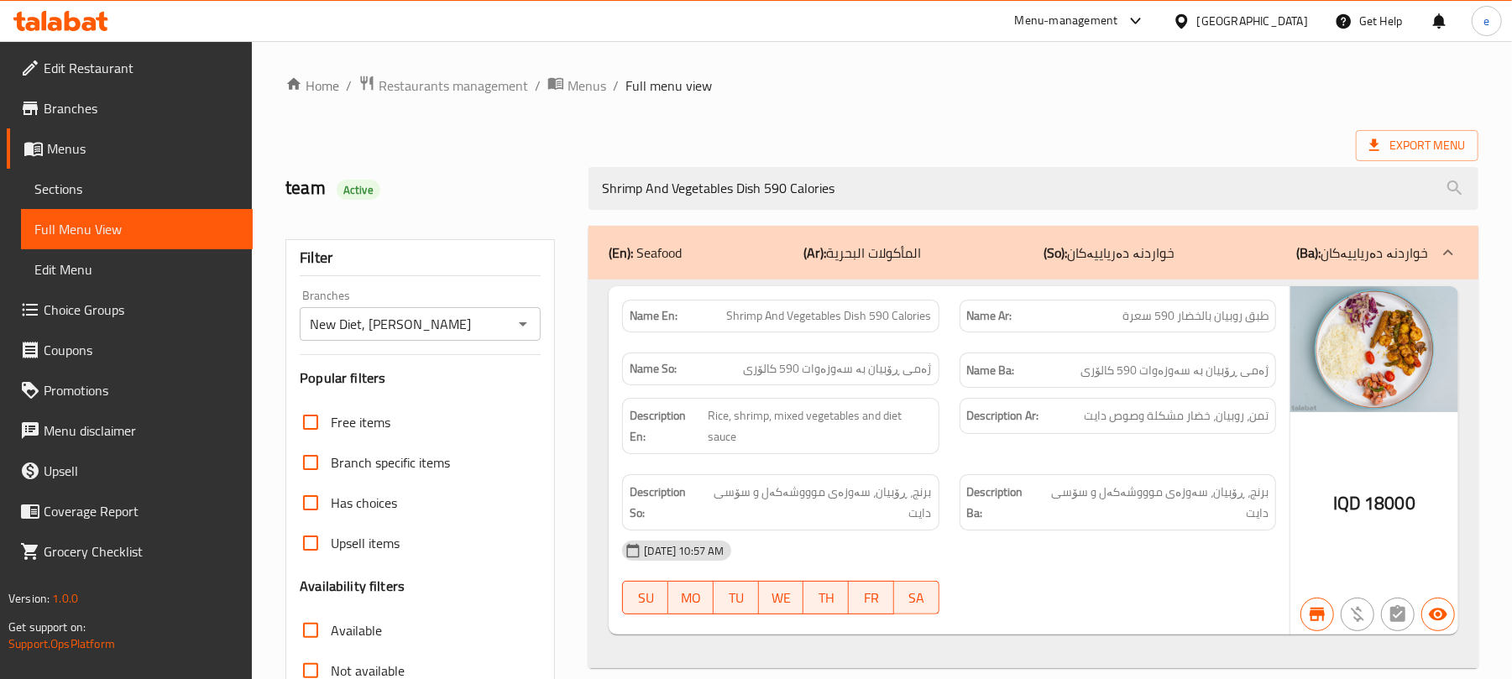
click at [713, 212] on div "Shrimp And Vegetables Dish 590 Calories" at bounding box center [1033, 188] width 910 height 63
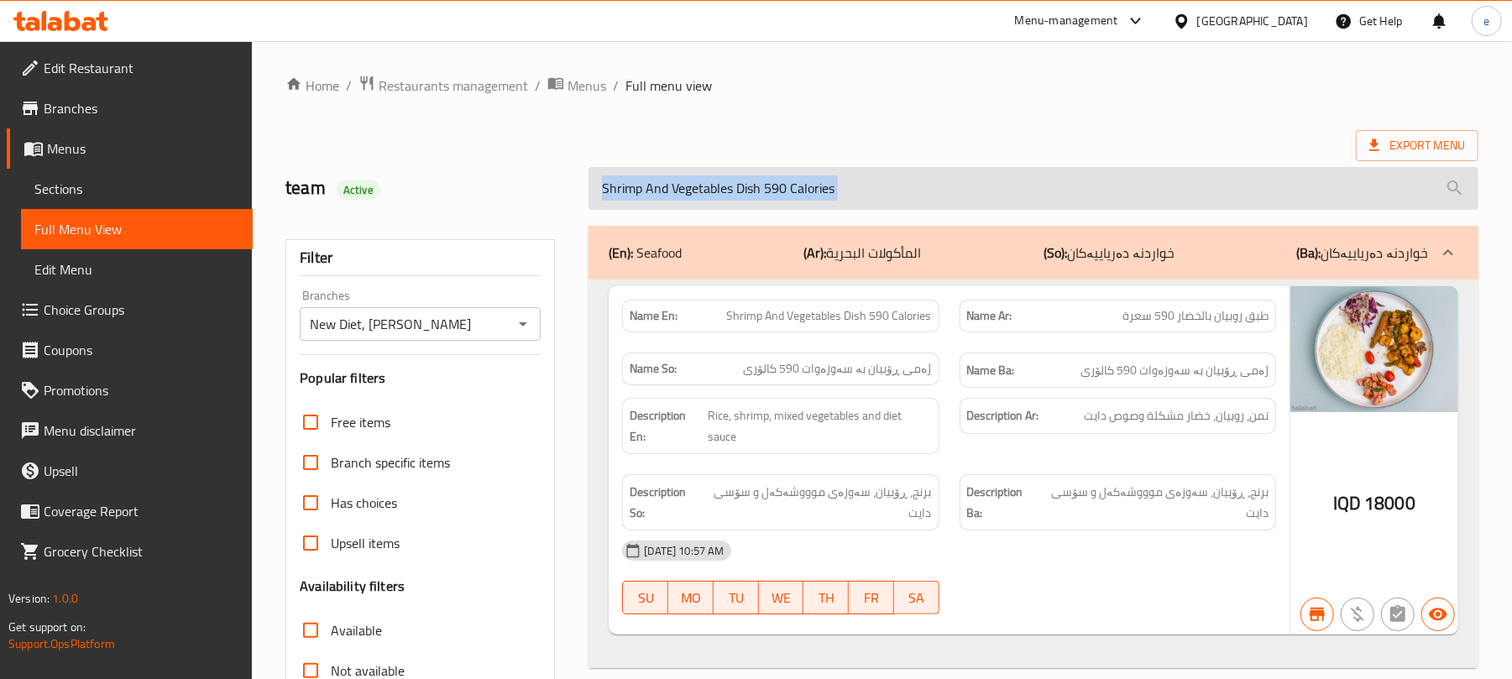
click at [725, 202] on input "Shrimp And Vegetables Dish 590 Calories" at bounding box center [1033, 188] width 890 height 43
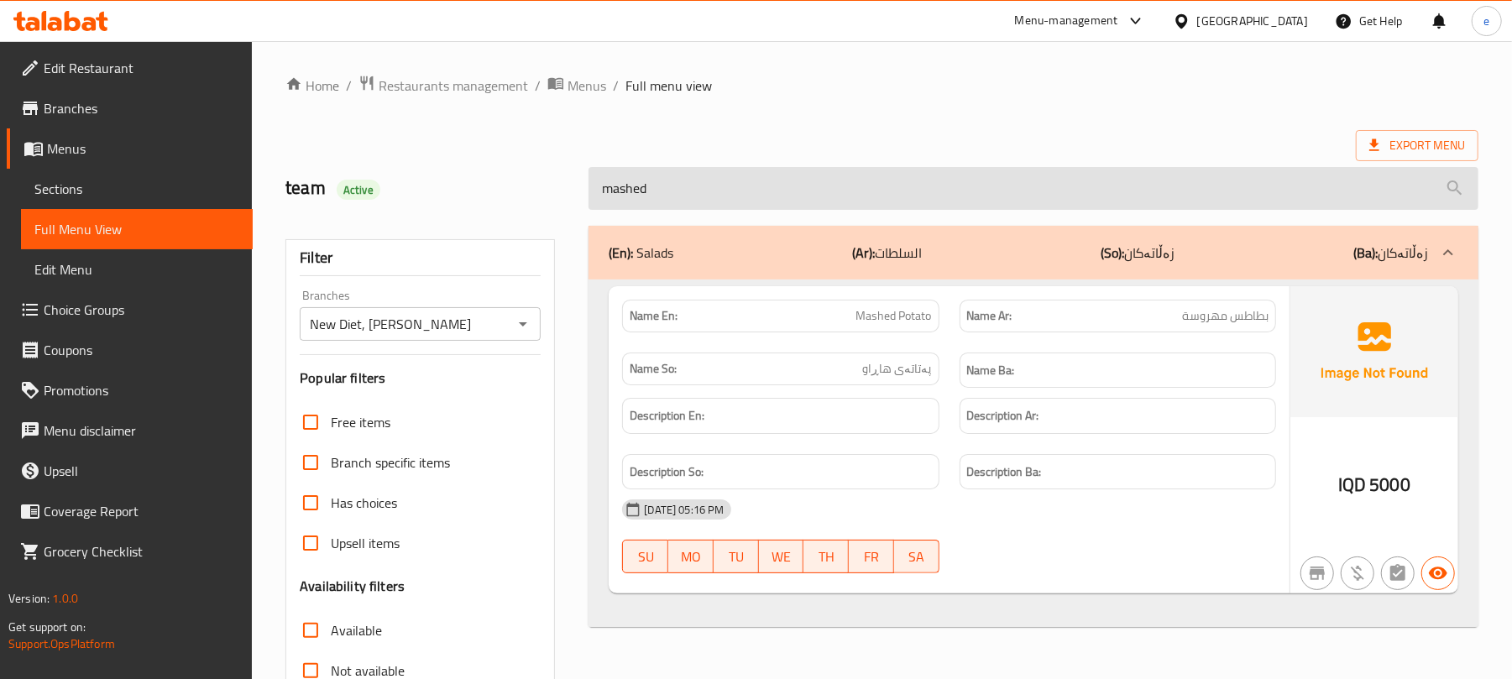
click at [776, 196] on input "mashed" at bounding box center [1033, 188] width 890 height 43
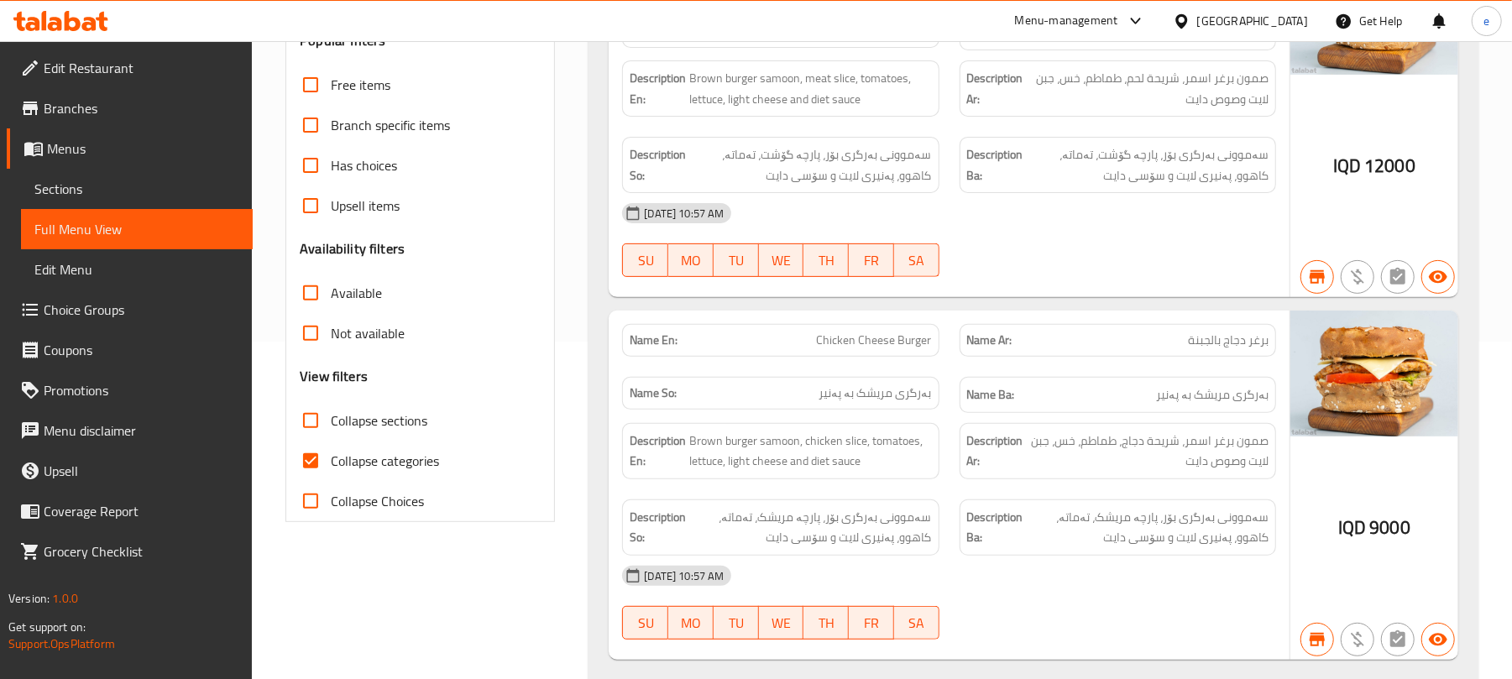
scroll to position [390, 0]
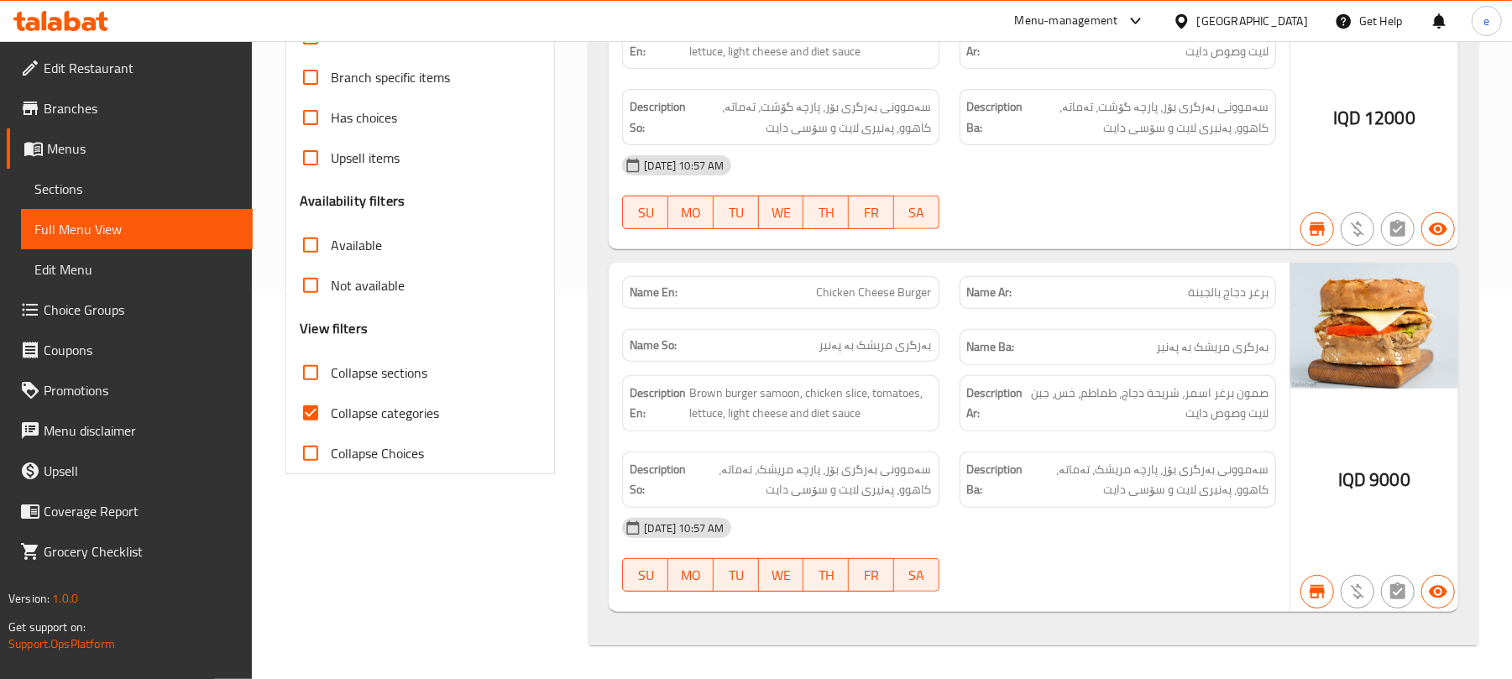
click at [873, 294] on span "Chicken Cheese Burger" at bounding box center [874, 293] width 115 height 18
copy span "Chicken Cheese Burger"
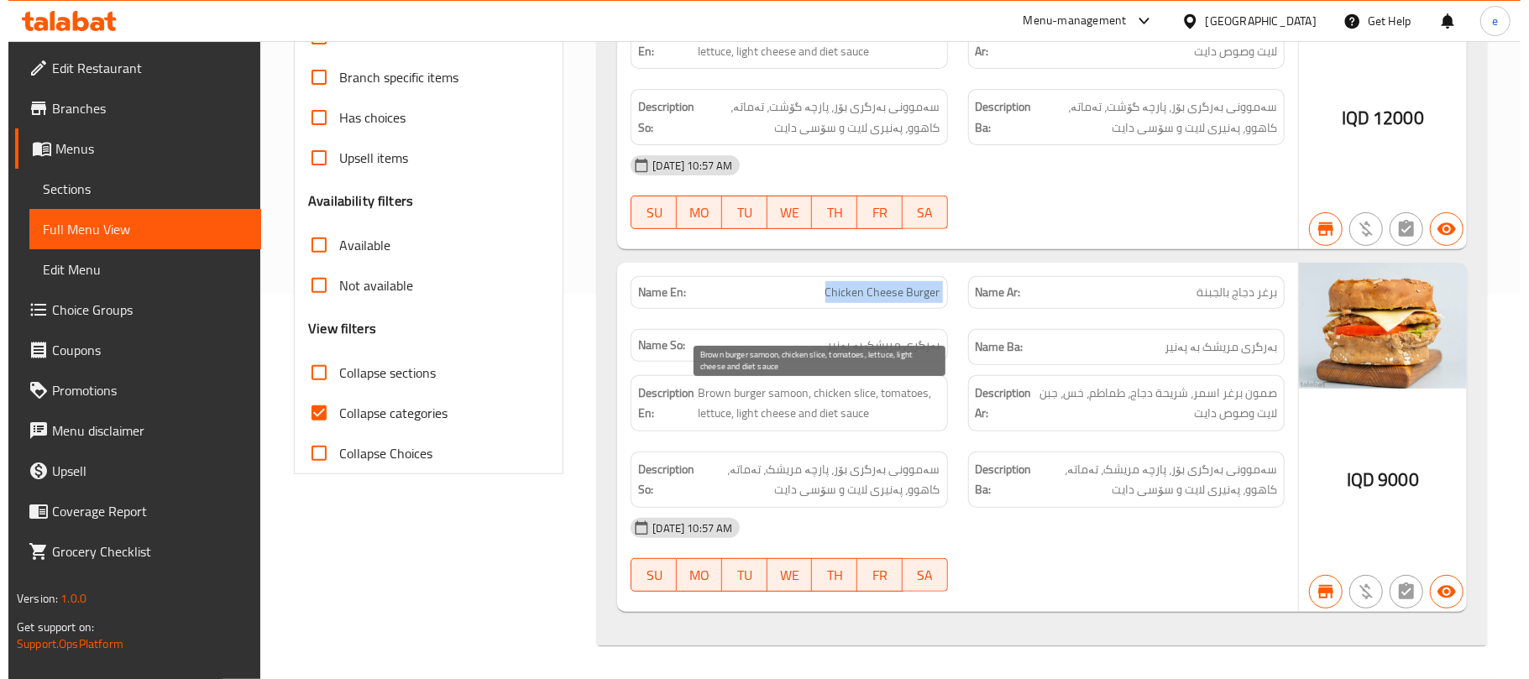
scroll to position [0, 0]
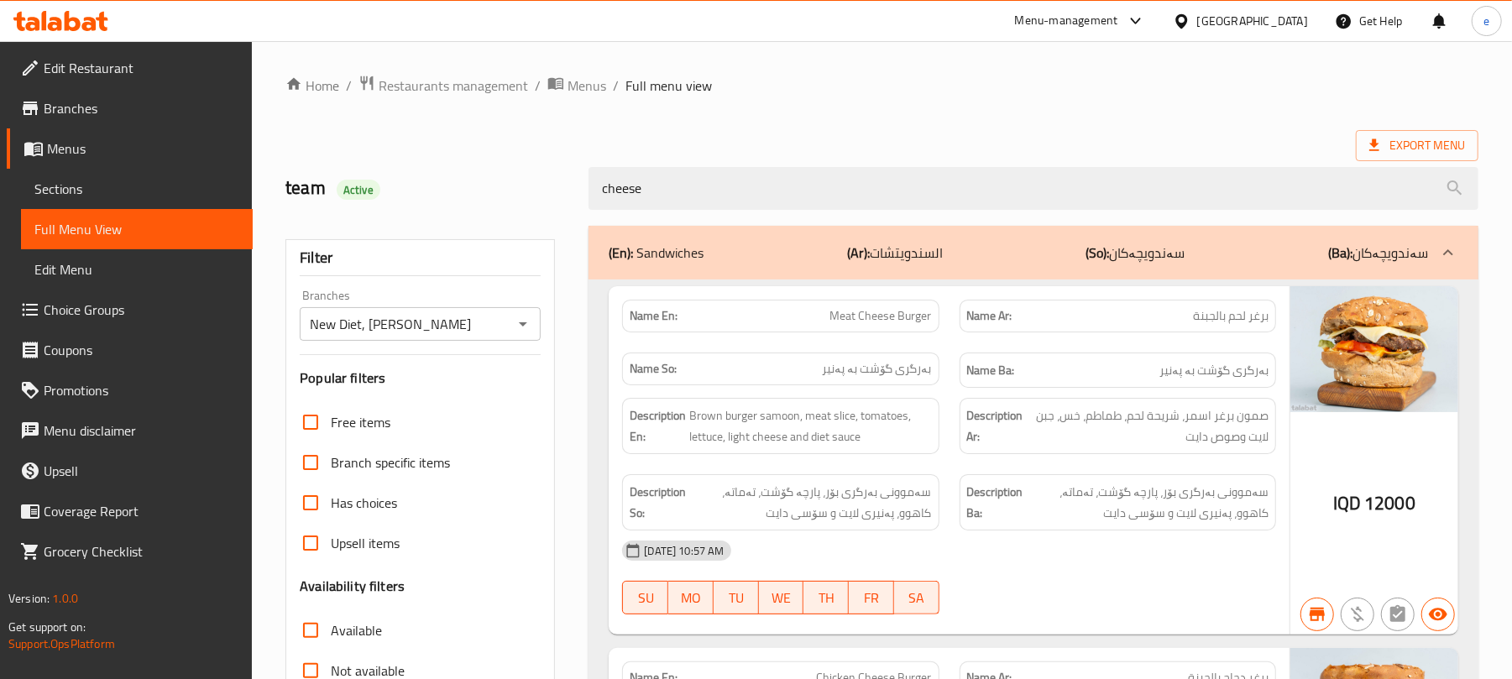
click at [779, 216] on div "(En): Sandwiches (Ar): السندويتشات (So): سەندویچەکان (Ba): سەندویچەکان Name En:…" at bounding box center [1033, 628] width 910 height 825
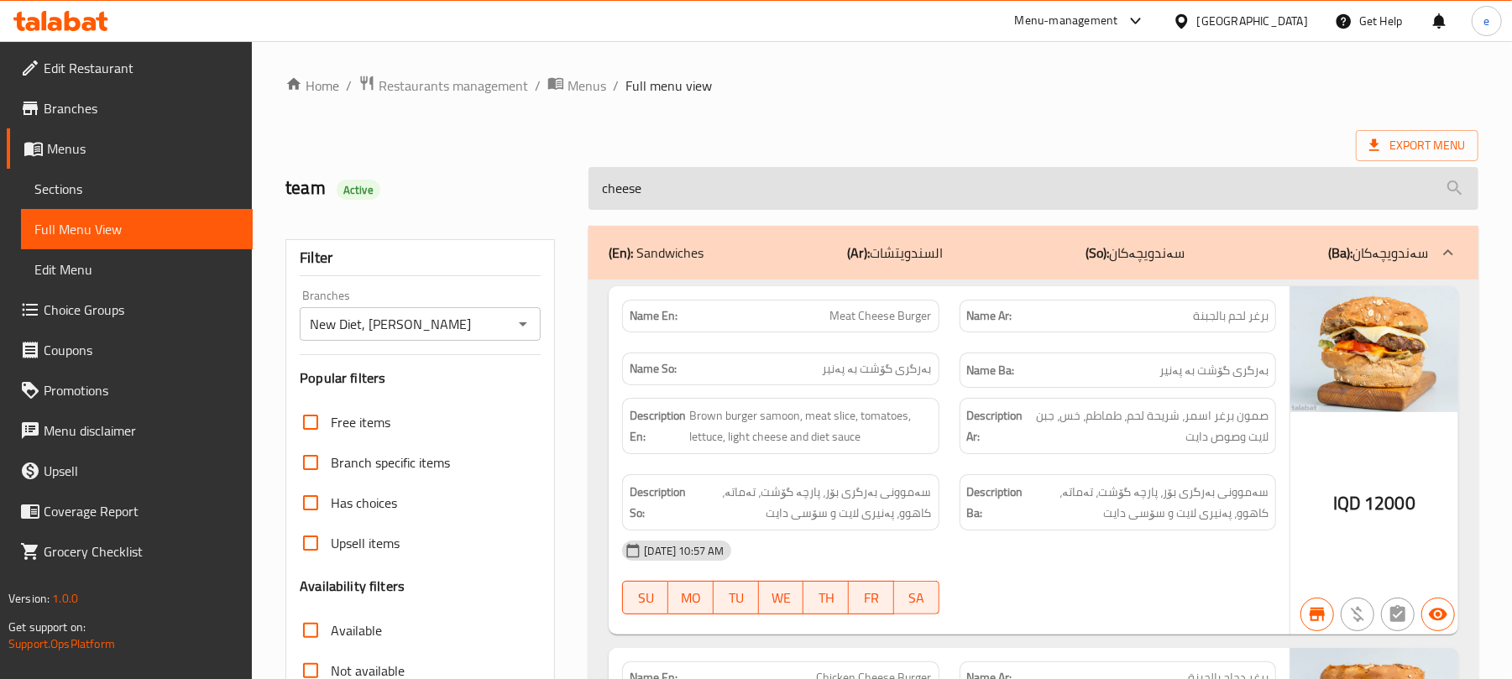
click at [777, 202] on input "cheese" at bounding box center [1033, 188] width 890 height 43
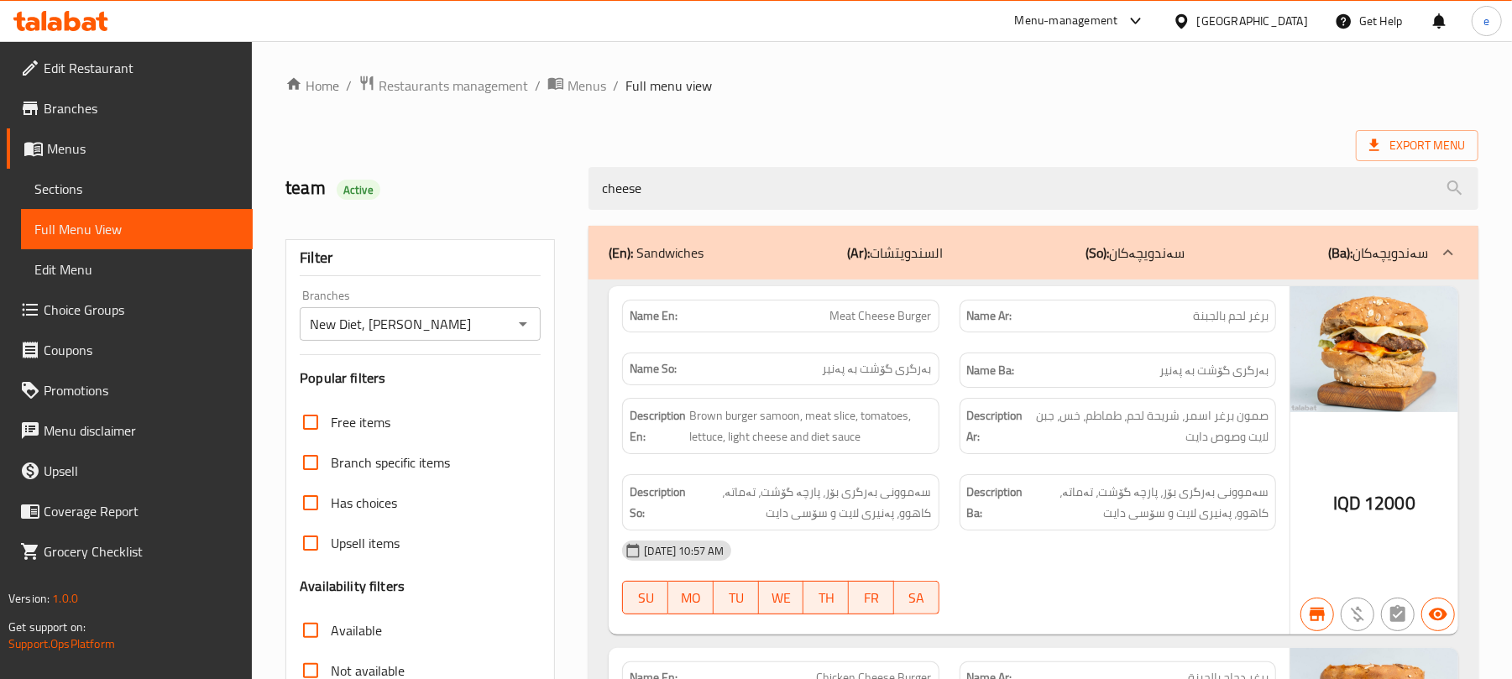
paste input "Chicken Cheese Burger"
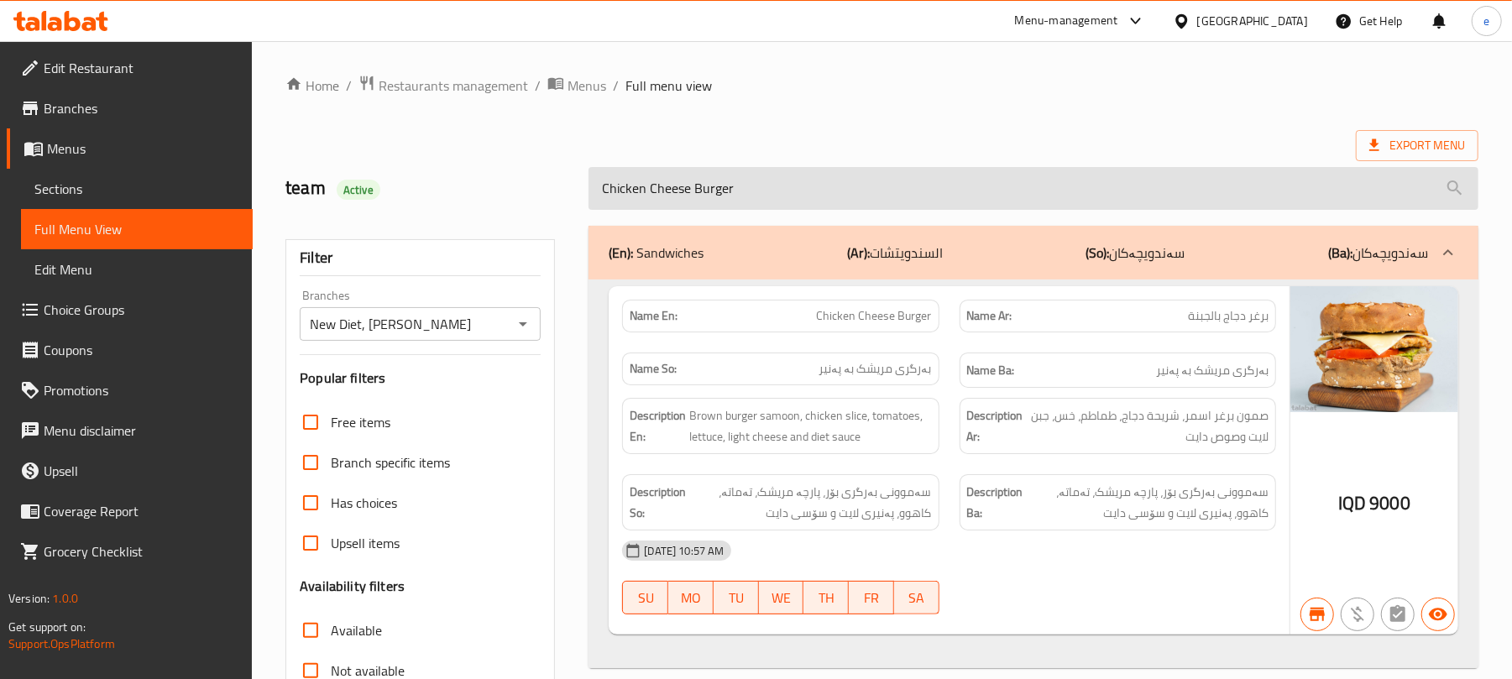
click at [706, 179] on input "Chicken Cheese Burger" at bounding box center [1033, 188] width 890 height 43
paste input "[PERSON_NAME]"
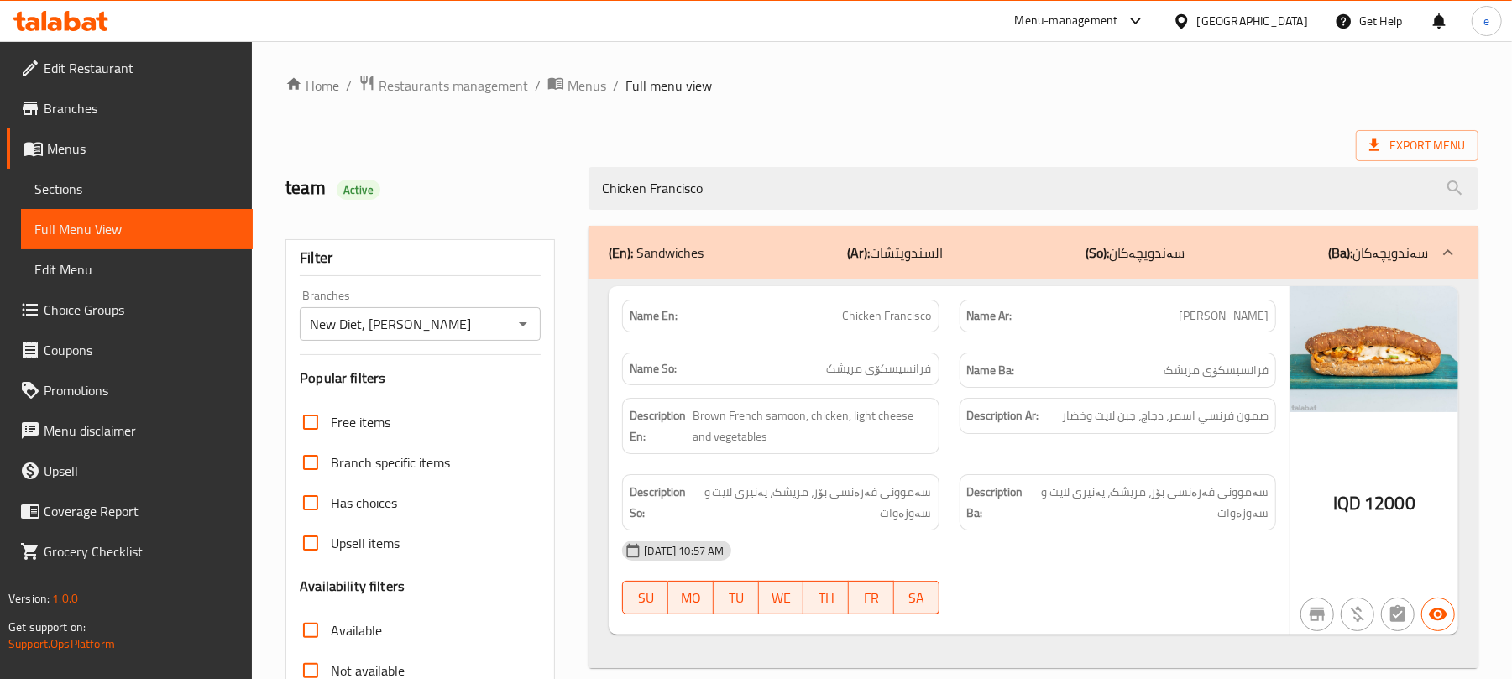
type input "Chicken Francisco"
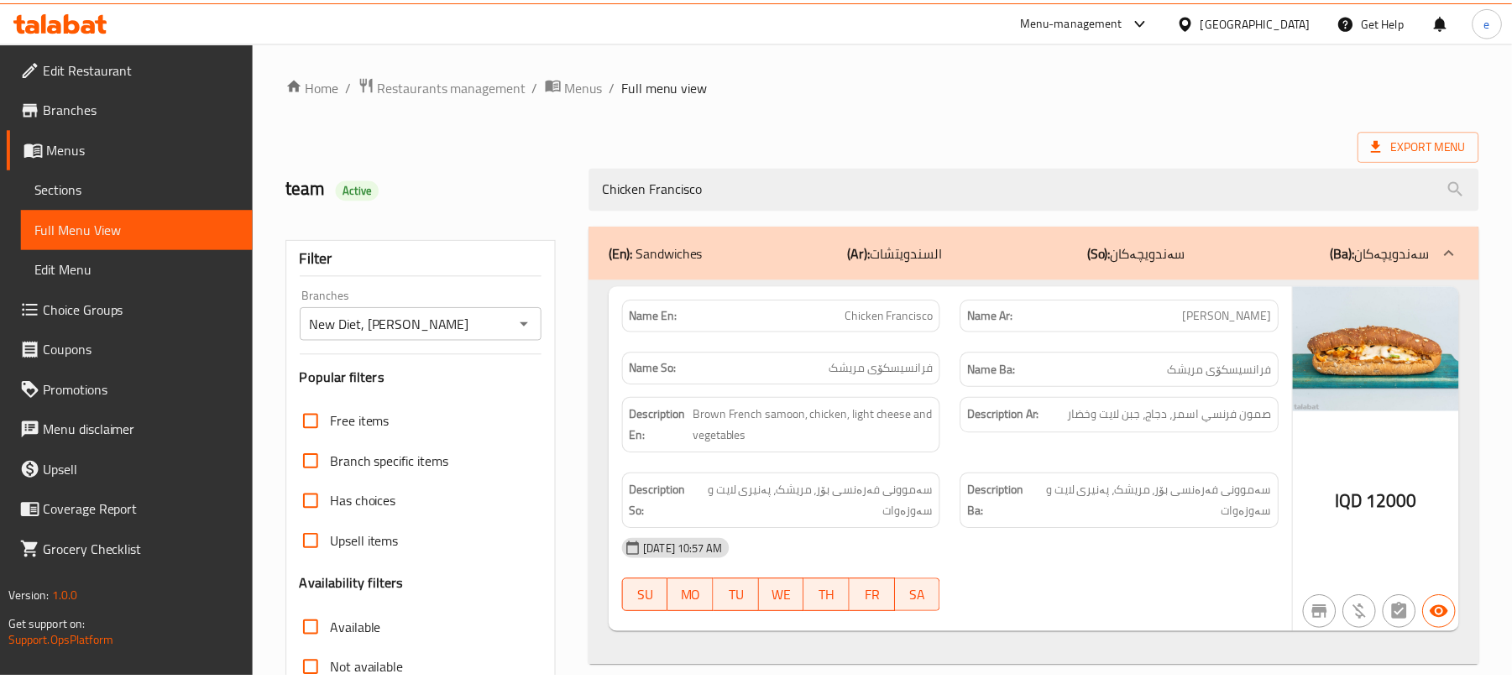
scroll to position [216, 0]
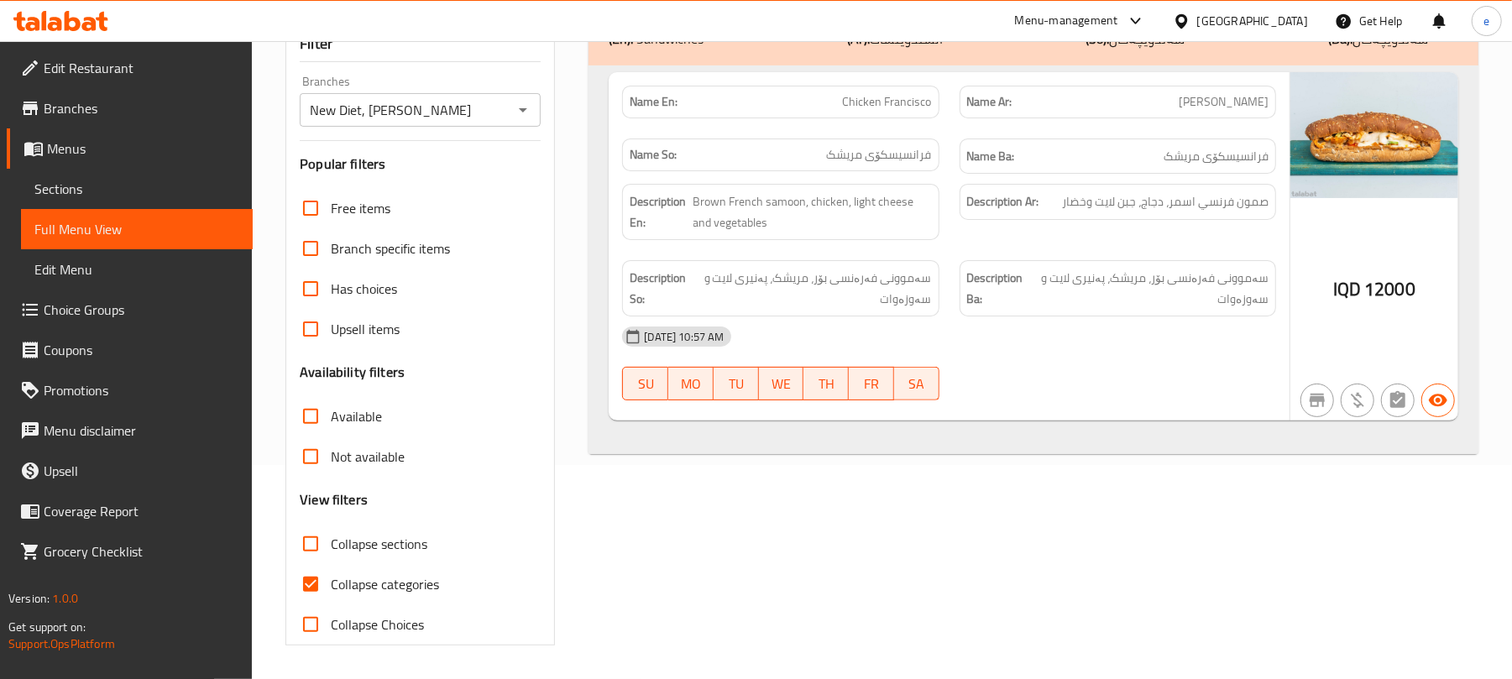
click at [74, 22] on icon at bounding box center [60, 21] width 95 height 20
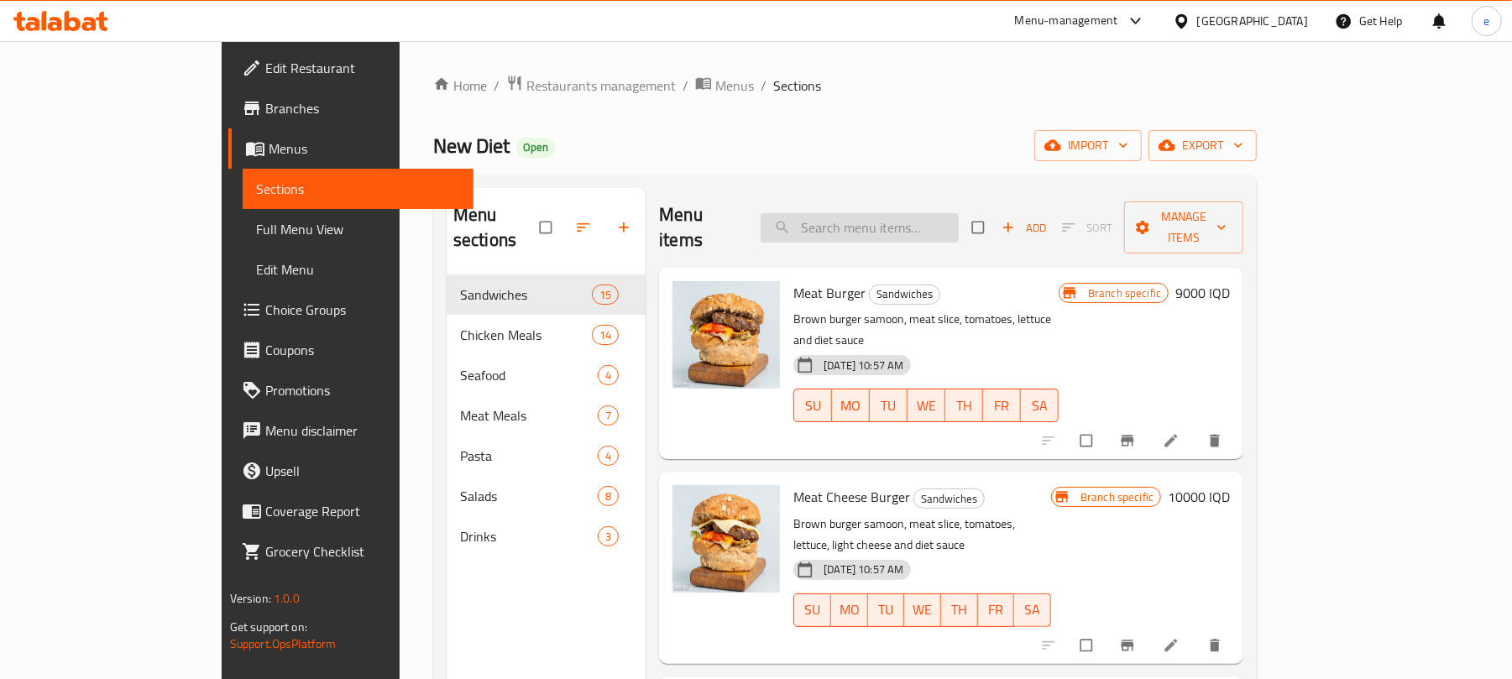
click at [924, 215] on input "search" at bounding box center [860, 227] width 198 height 29
paste input "Shrimp And Vegetables Dish 590 Calories"
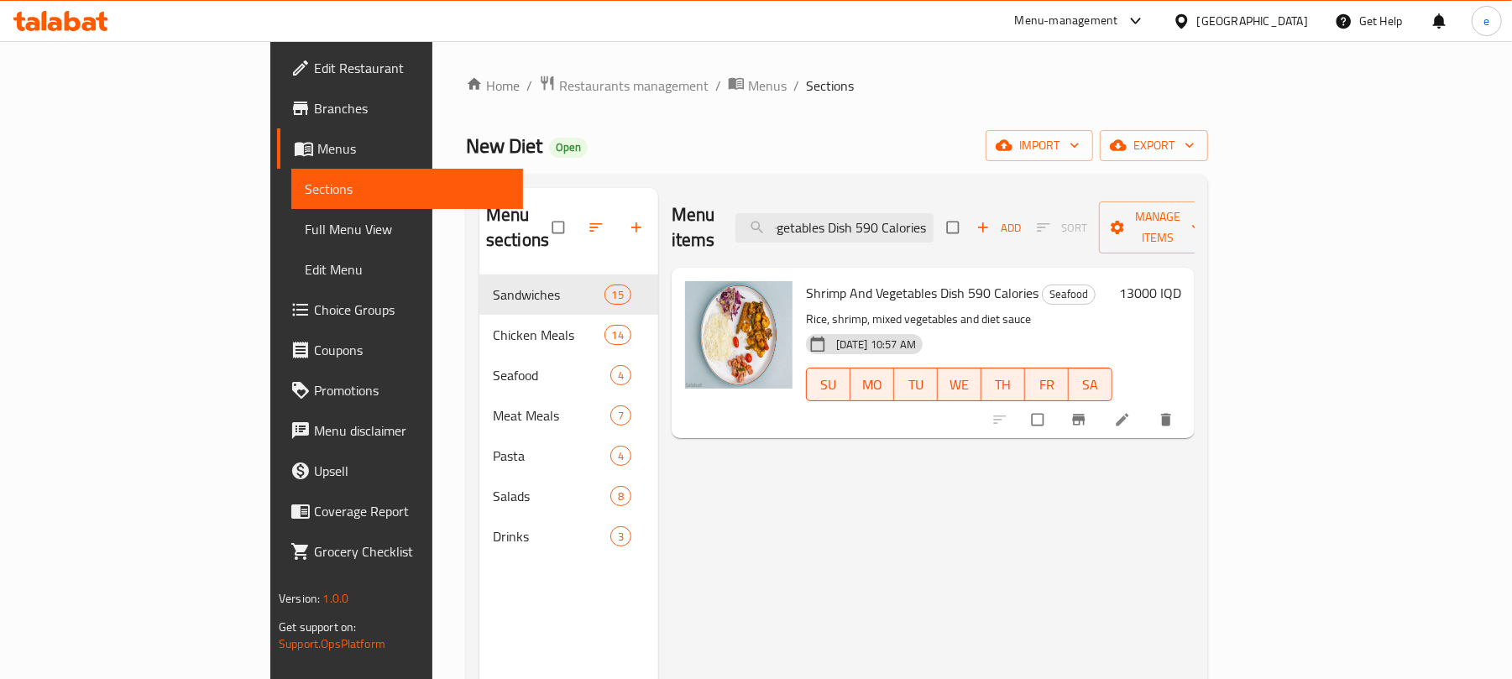
type input "Shrimp And Vegetables Dish 590 Calories"
click at [1181, 281] on h6 "13000 IQD" at bounding box center [1150, 293] width 62 height 24
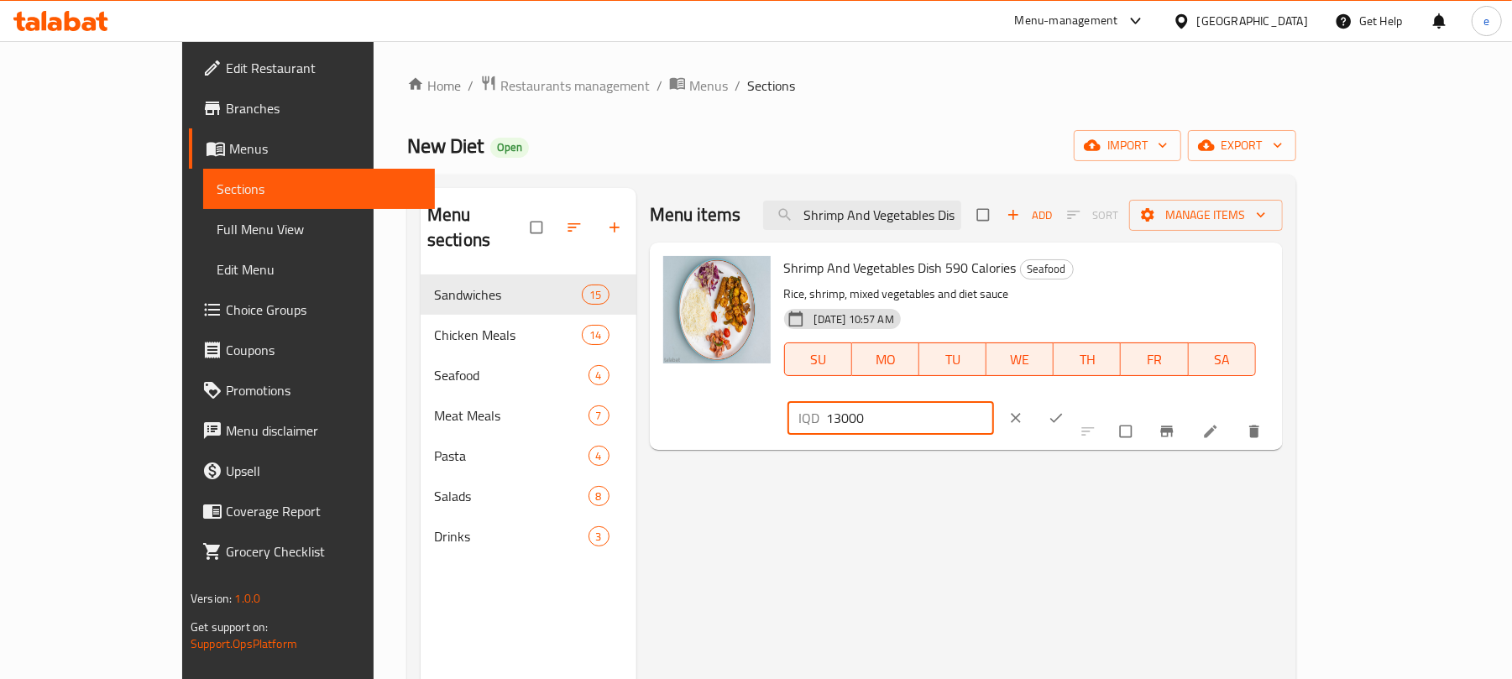
click at [995, 401] on input "13000" at bounding box center [911, 418] width 168 height 34
paste input "8"
type input "18000"
click at [1064, 410] on icon "ok" at bounding box center [1056, 418] width 17 height 17
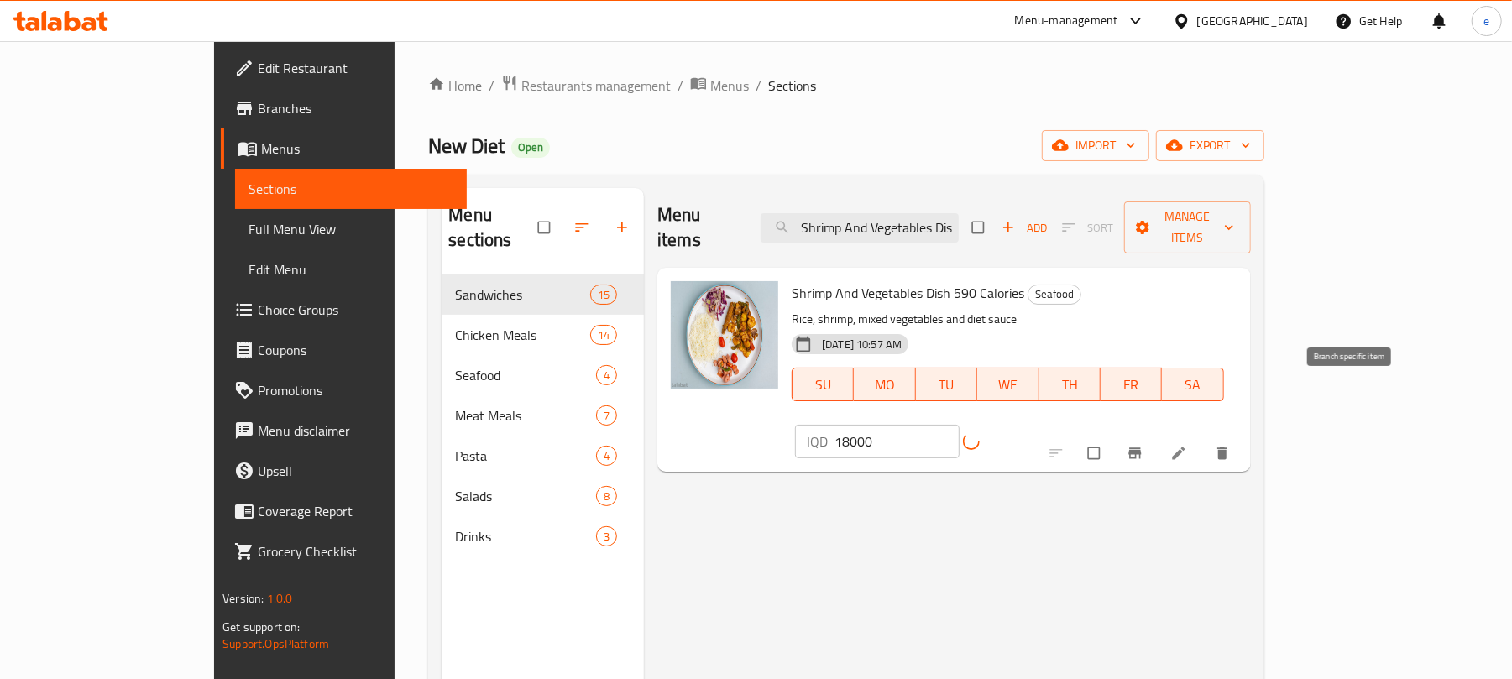
click at [1157, 435] on button "Branch-specific-item" at bounding box center [1136, 453] width 40 height 37
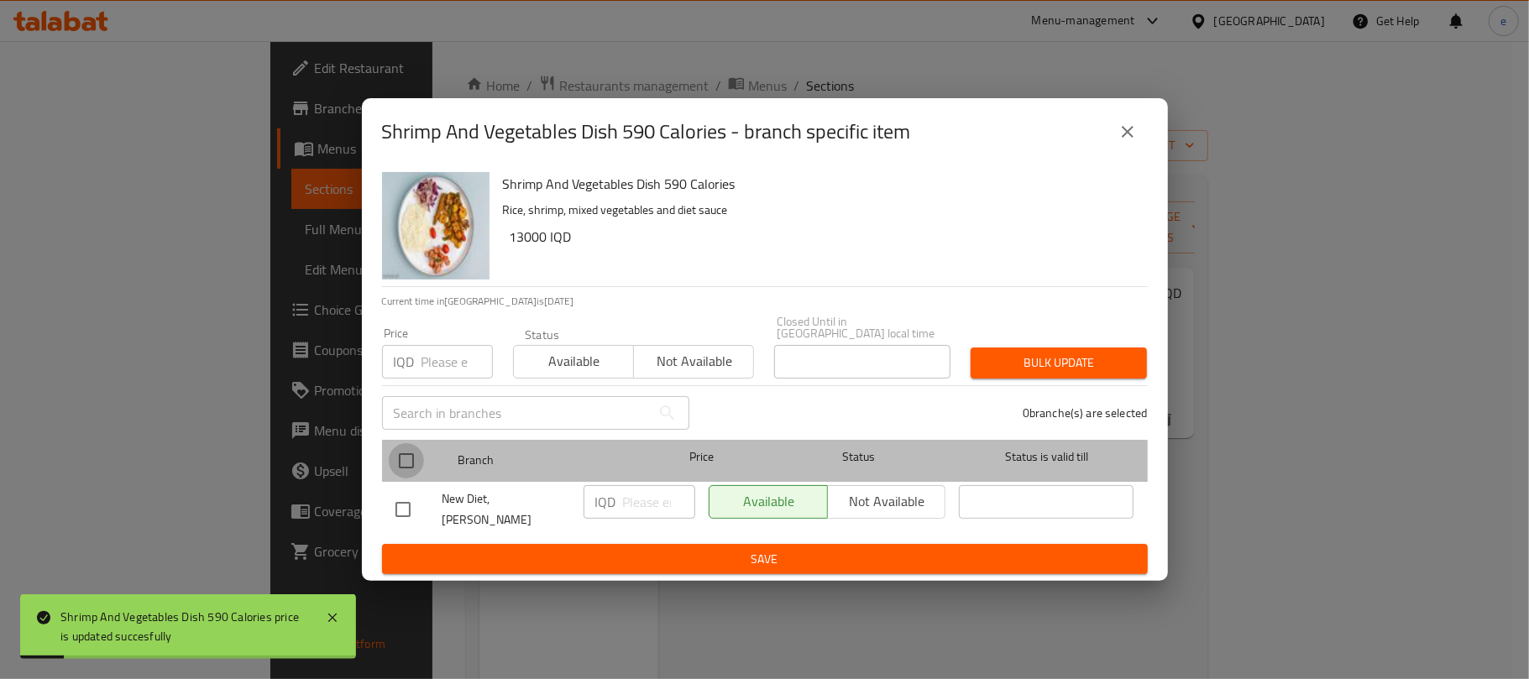
click at [407, 445] on input "checkbox" at bounding box center [406, 460] width 35 height 35
checkbox input "true"
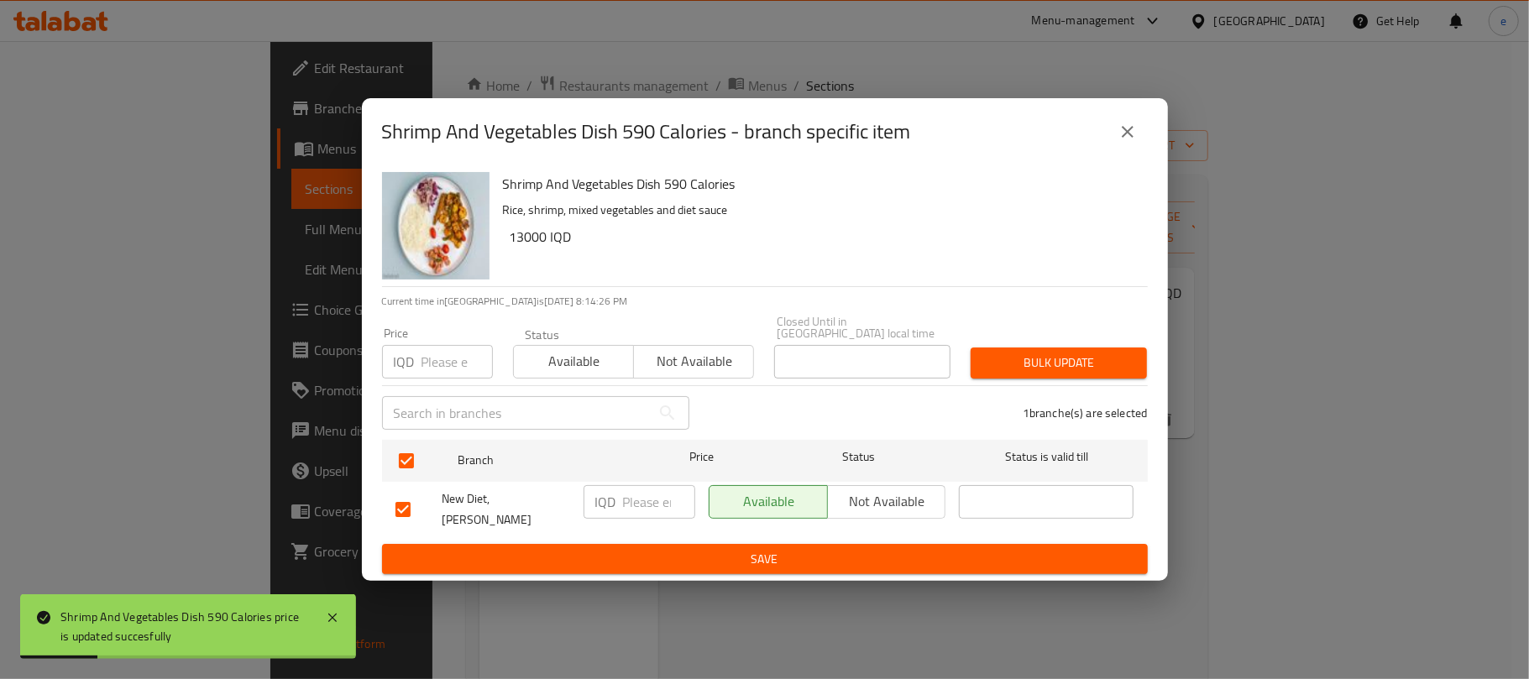
click at [640, 490] on input "number" at bounding box center [659, 502] width 72 height 34
paste input "18000"
type input "18000"
click at [682, 552] on span "Save" at bounding box center [764, 559] width 739 height 21
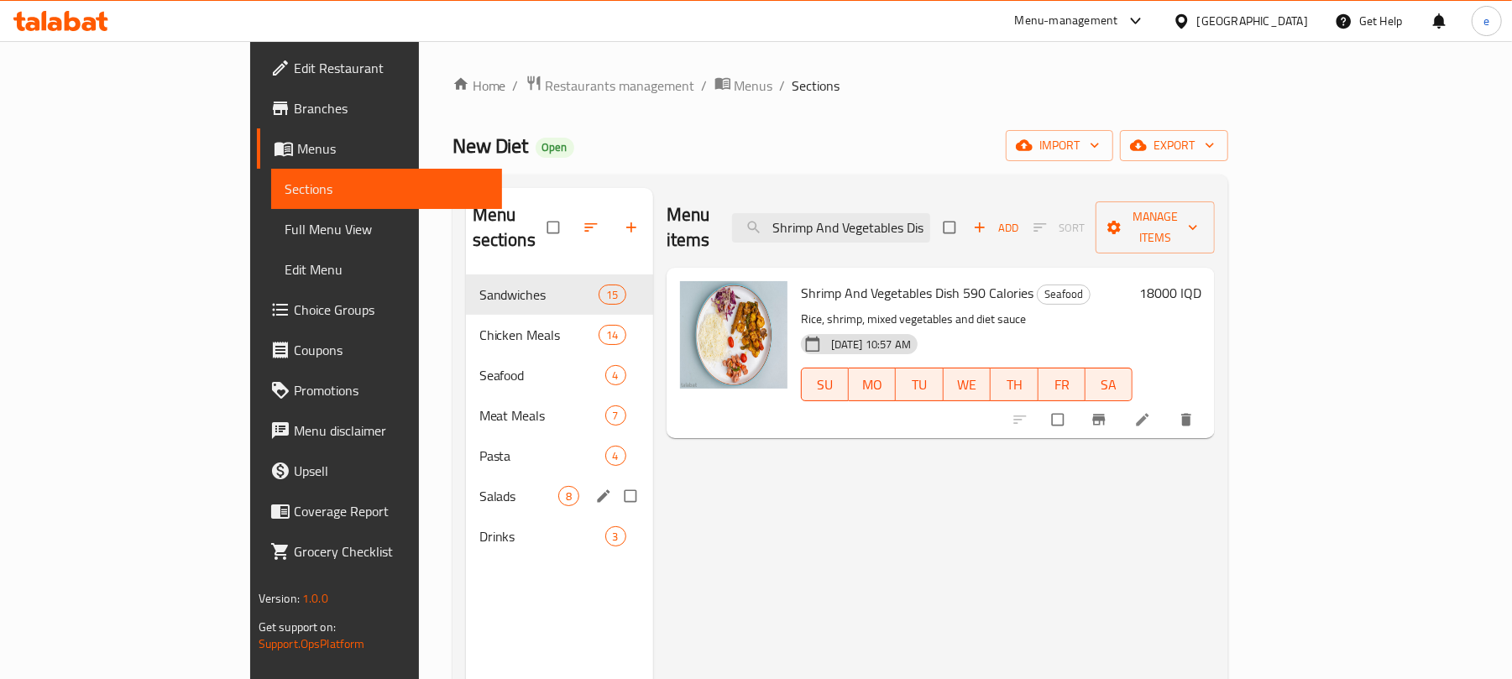
click at [466, 484] on div "Salads 8" at bounding box center [559, 496] width 187 height 40
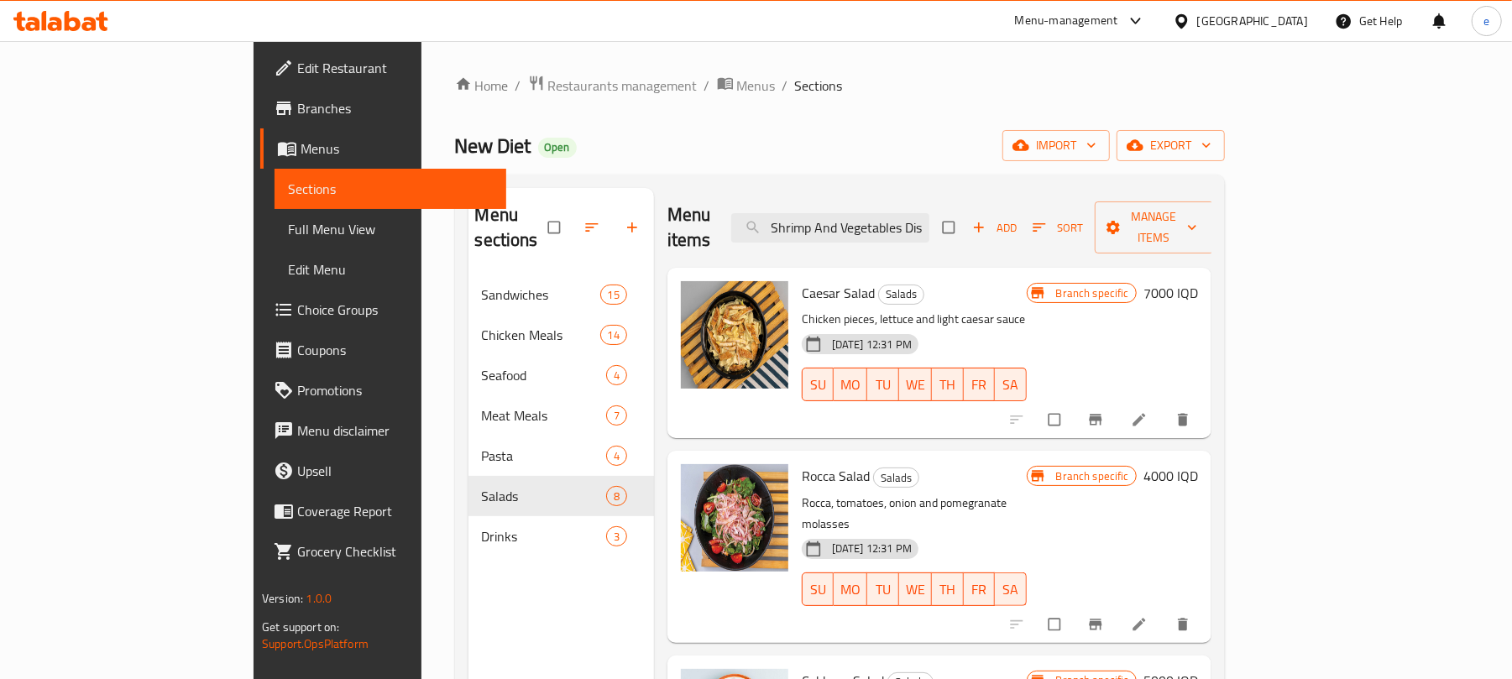
click at [583, 219] on icon "button" at bounding box center [591, 227] width 17 height 17
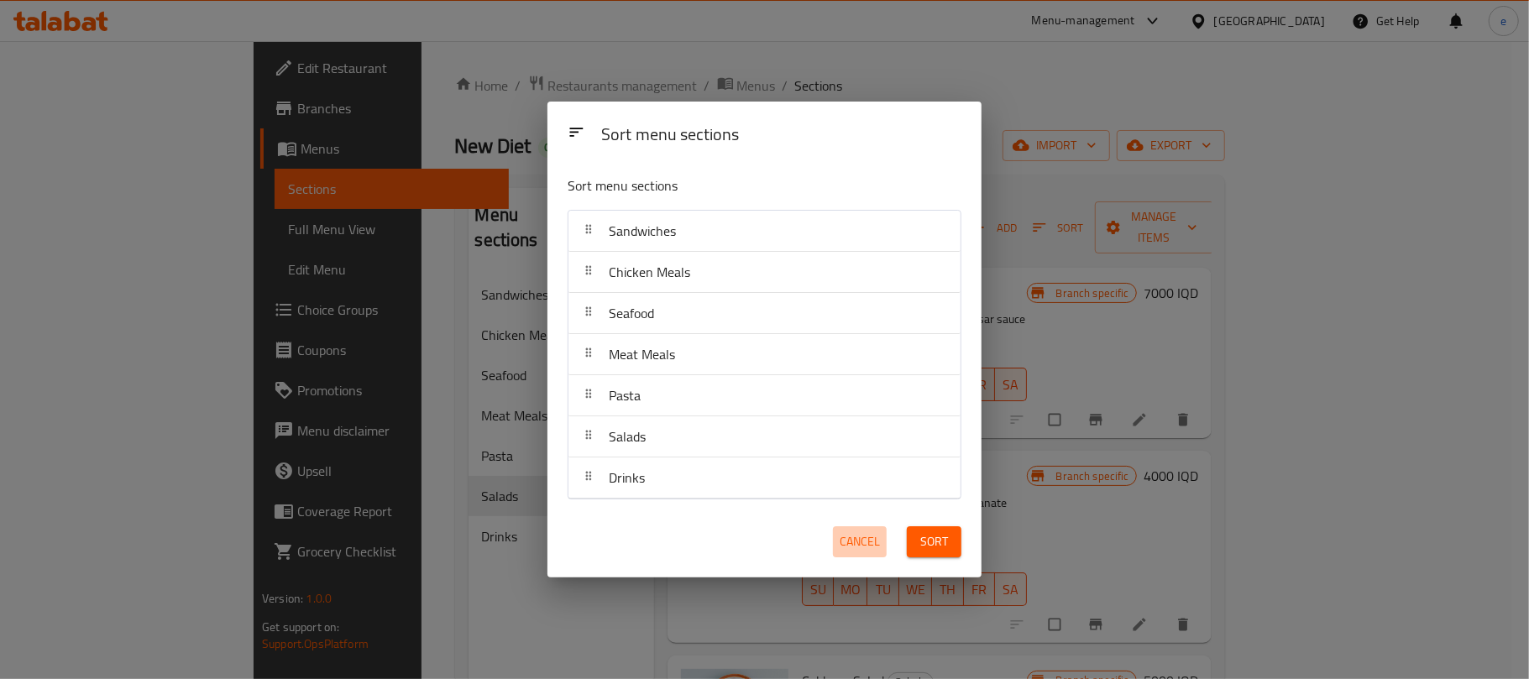
click at [875, 539] on span "Cancel" at bounding box center [859, 541] width 40 height 21
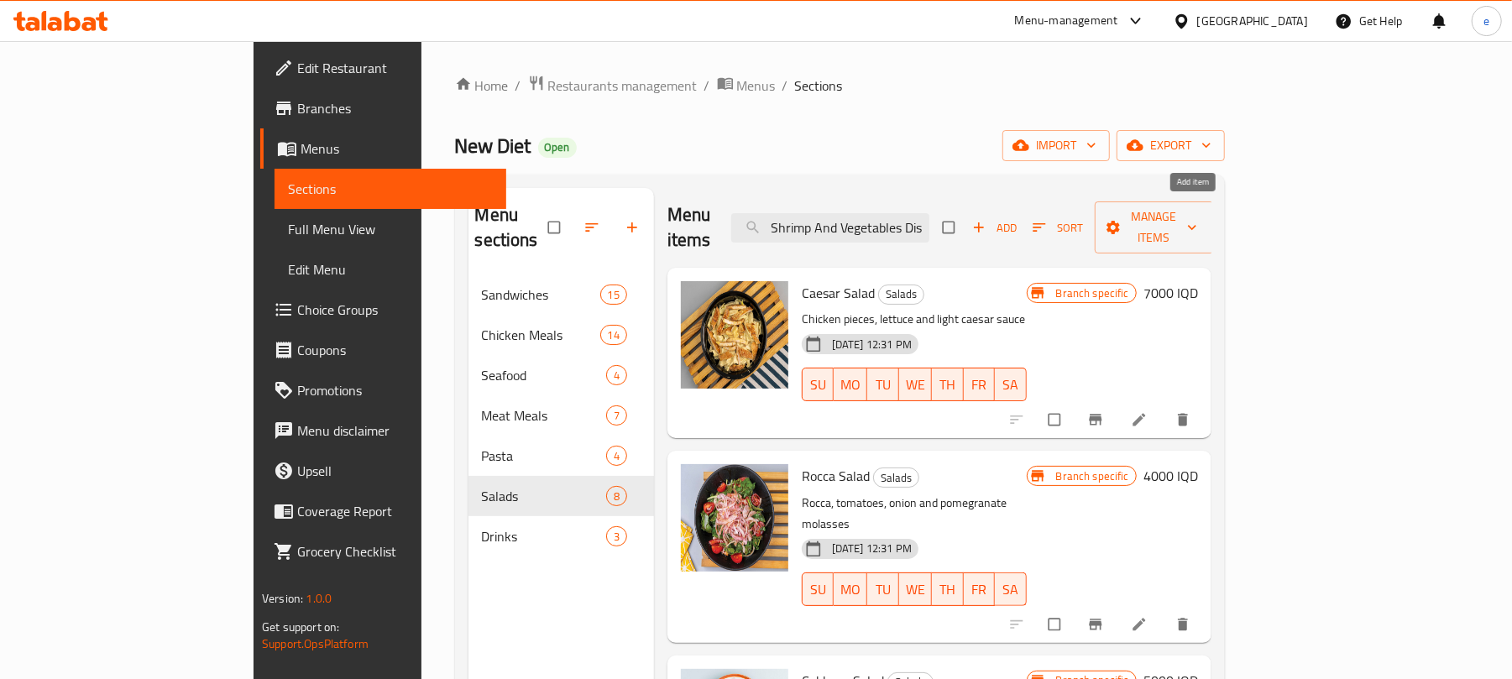
click at [1017, 218] on span "Add" at bounding box center [994, 227] width 45 height 19
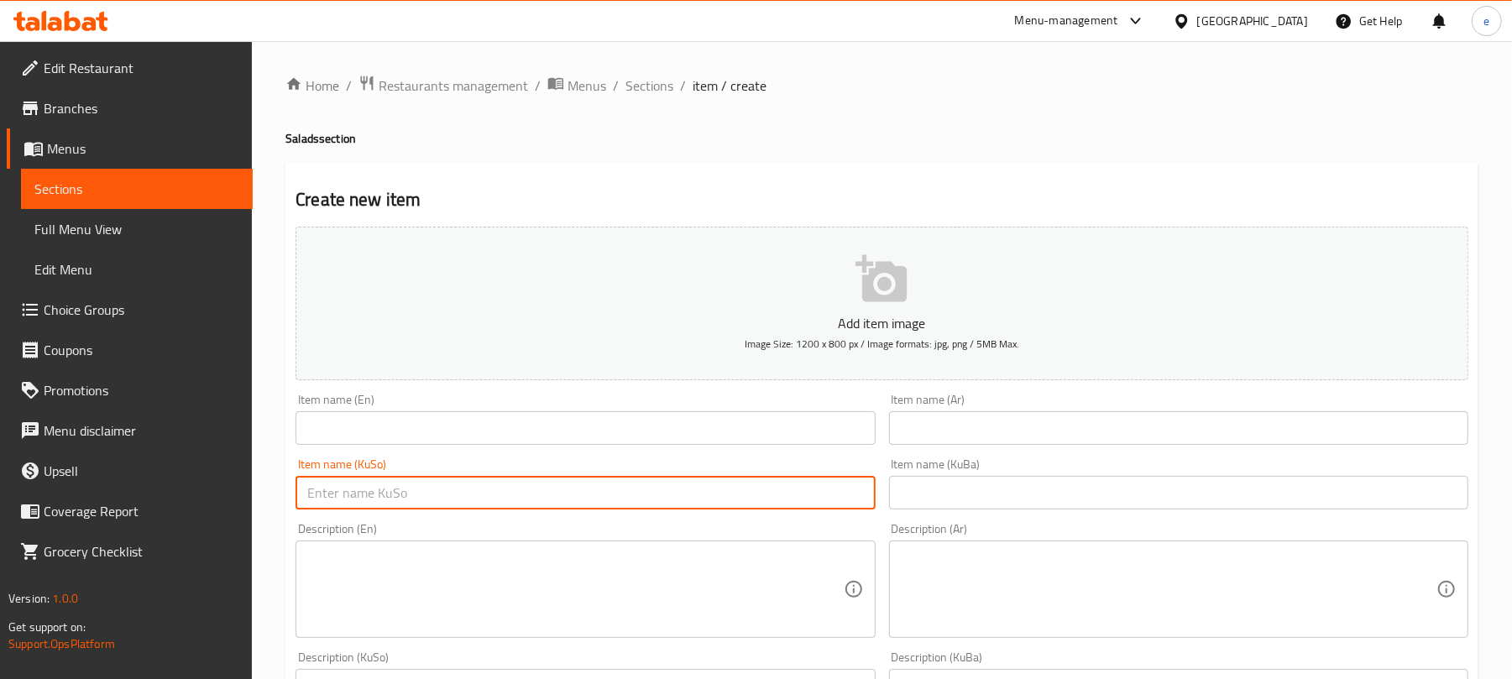
click at [732, 494] on input "text" at bounding box center [584, 493] width 579 height 34
paste input "پەتاتەی هاڕاو"
type input "پەتاتەی هاڕاو"
click at [692, 435] on input "text" at bounding box center [584, 428] width 579 height 34
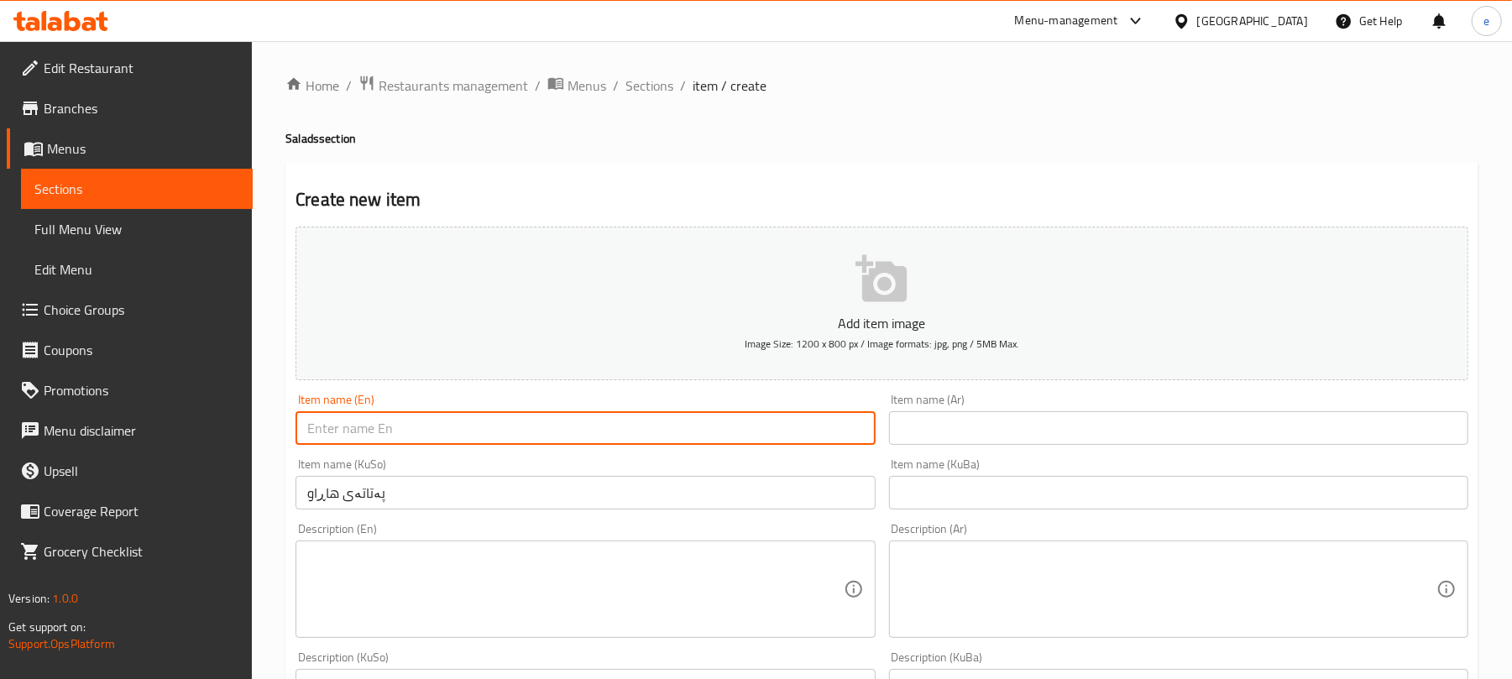
paste input "Mashed Potato"
type input "Mashed Potato"
click at [1017, 433] on input "text" at bounding box center [1178, 428] width 579 height 34
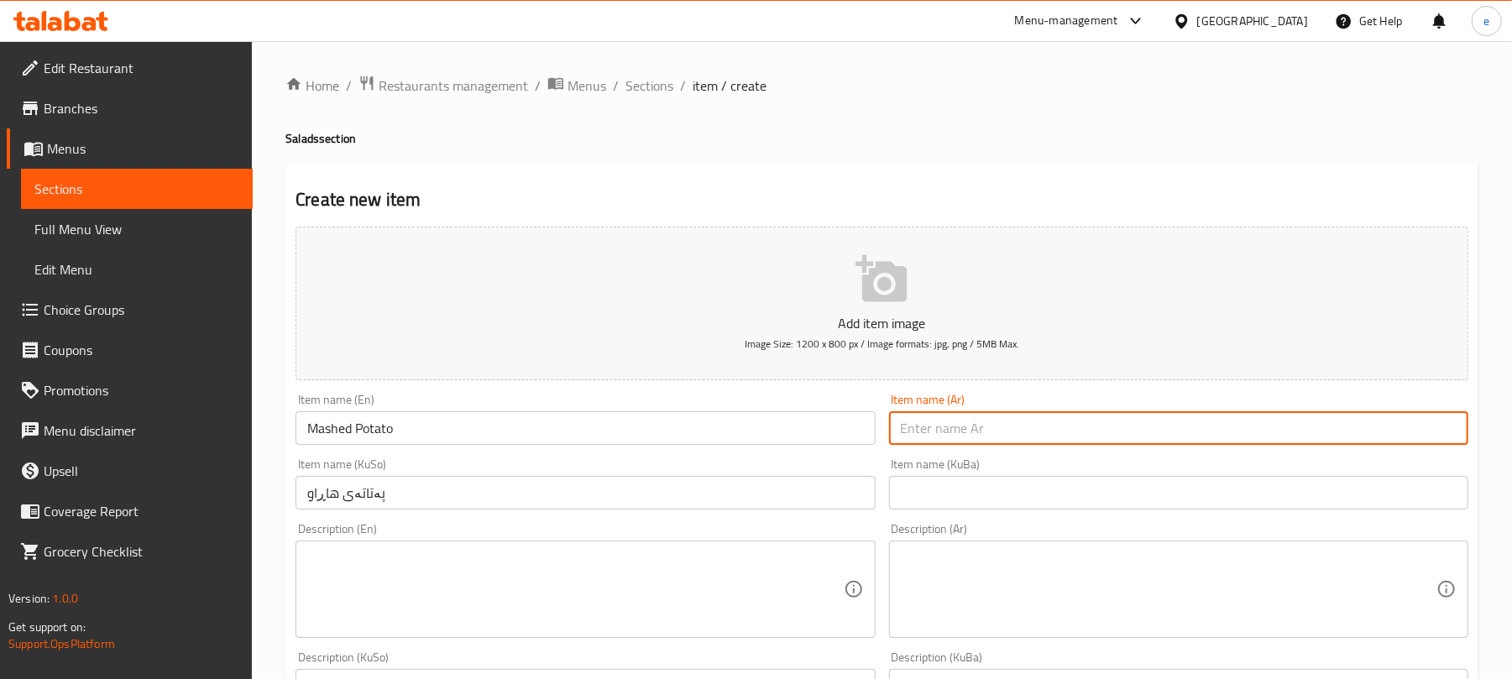
paste input "بطاطس مهروسة"
type input "بطاطس مهروسة"
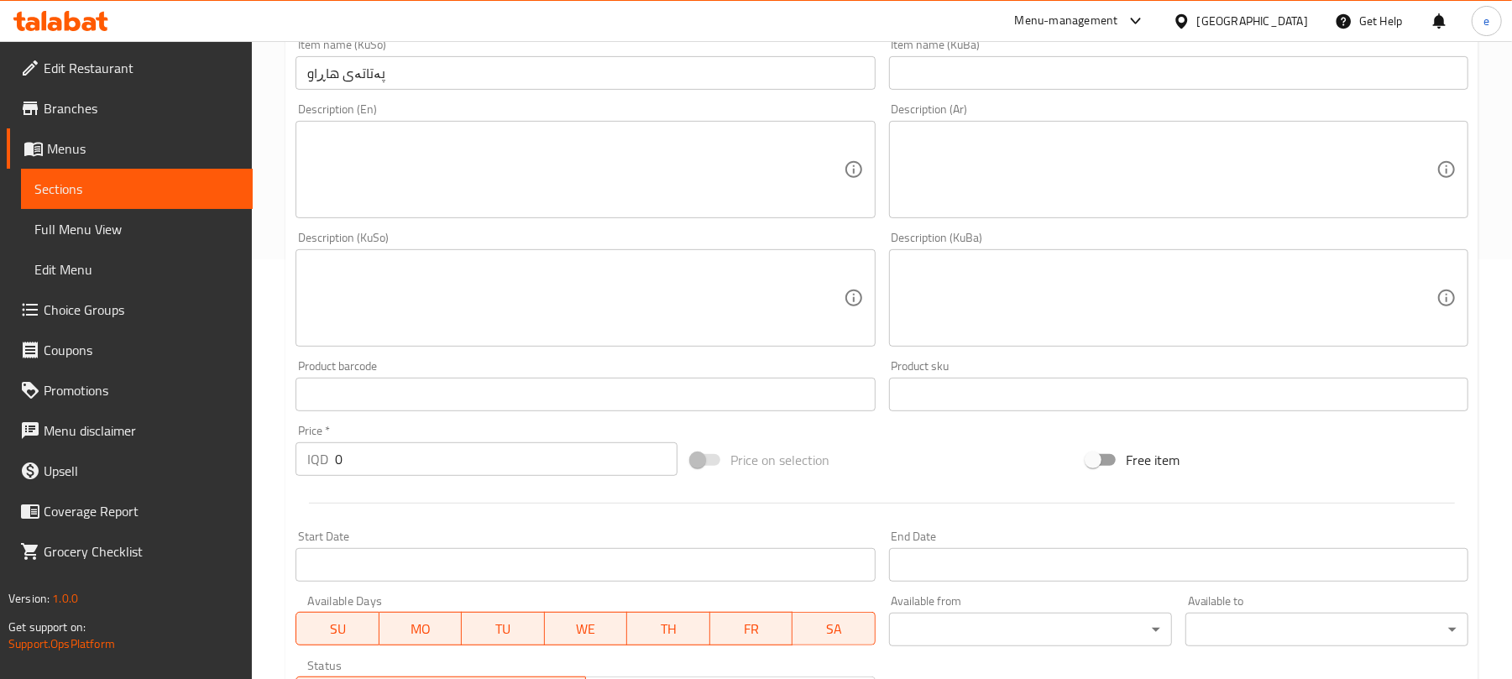
scroll to position [447, 0]
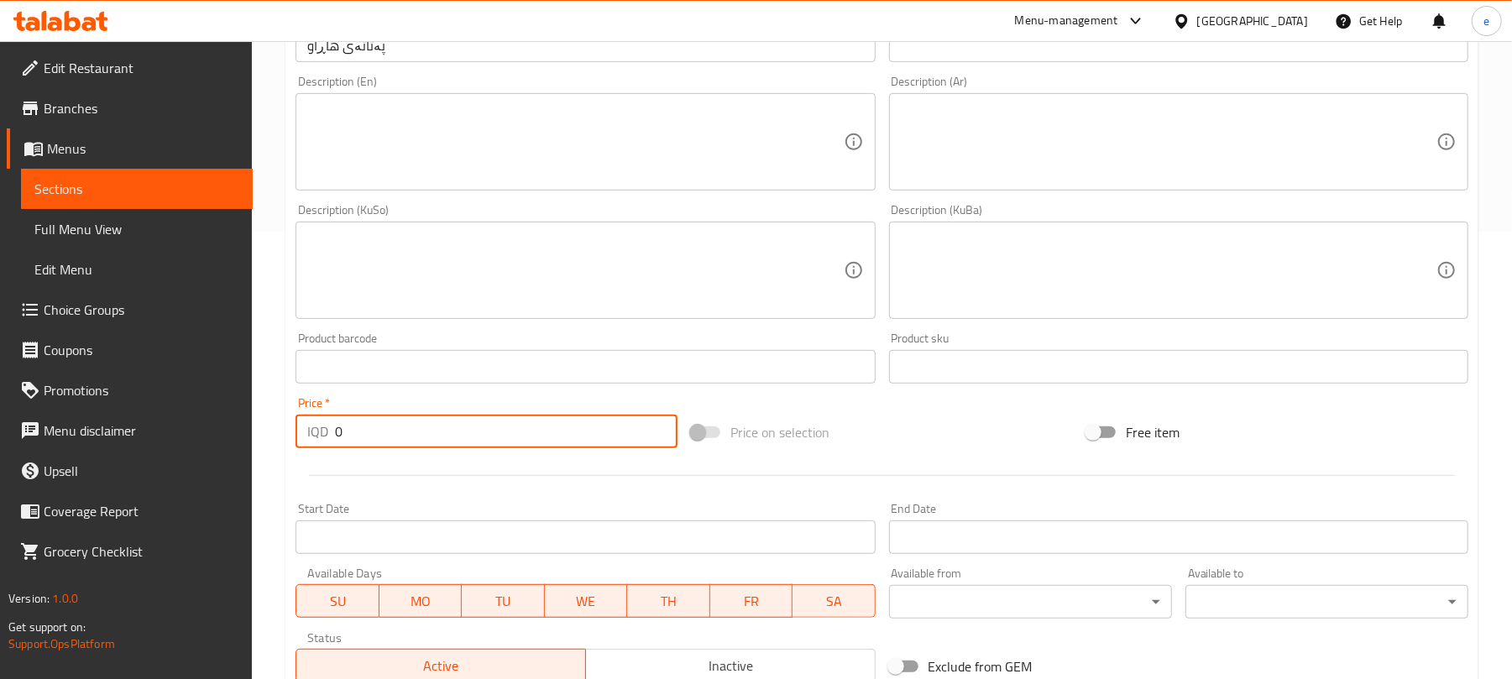
drag, startPoint x: 374, startPoint y: 428, endPoint x: 212, endPoint y: 427, distance: 162.9
click at [217, 427] on div "Edit Restaurant Branches Menus Sections Full Menu View Edit Menu Choice Groups …" at bounding box center [756, 263] width 1512 height 1338
paste input "500"
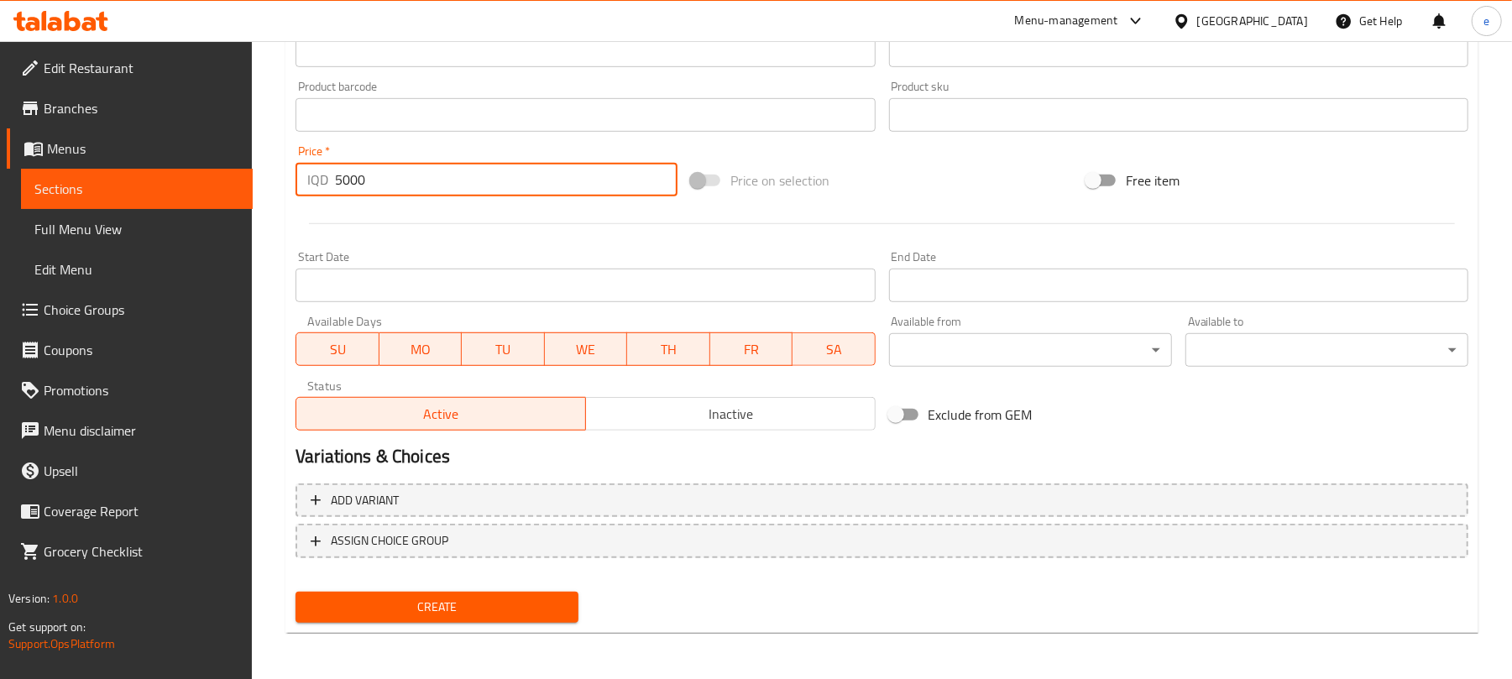
type input "5000"
click at [525, 592] on button "Create" at bounding box center [436, 607] width 283 height 31
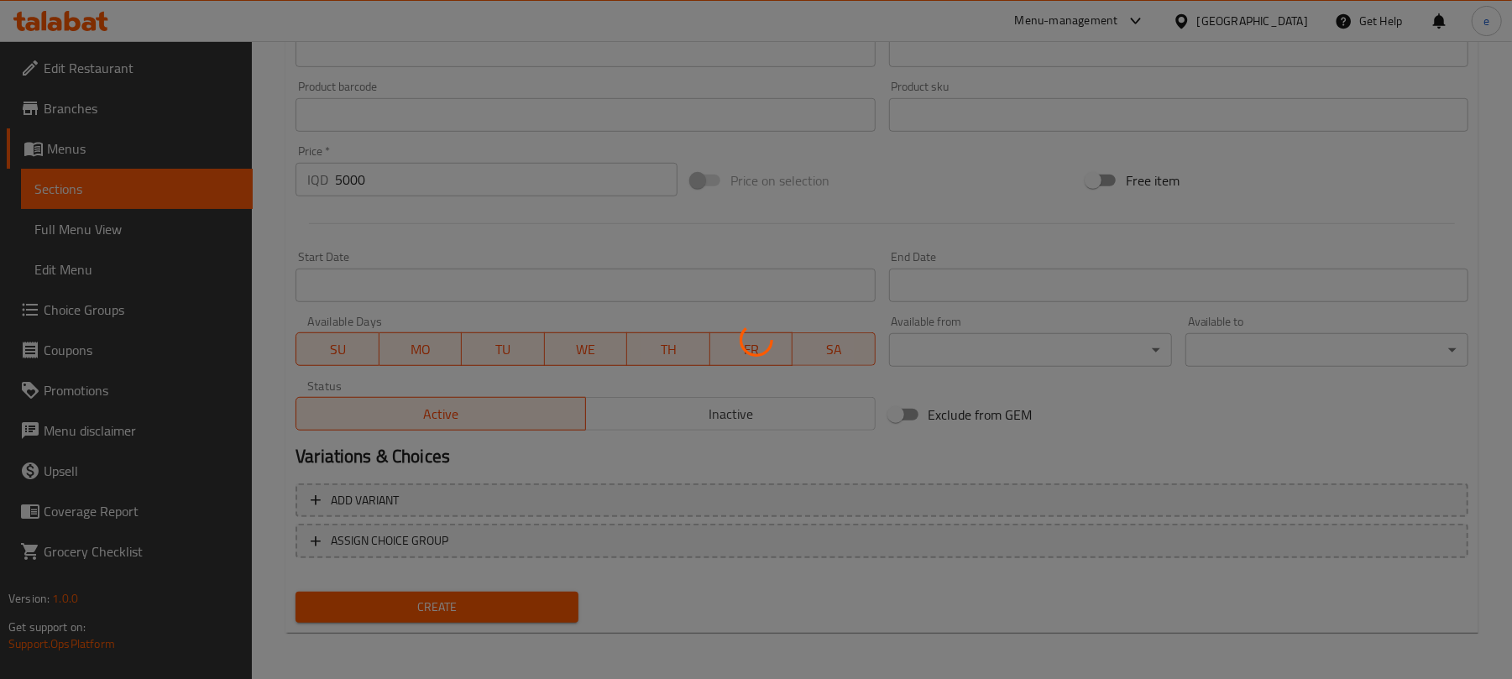
type input "0"
